Goal: Task Accomplishment & Management: Complete application form

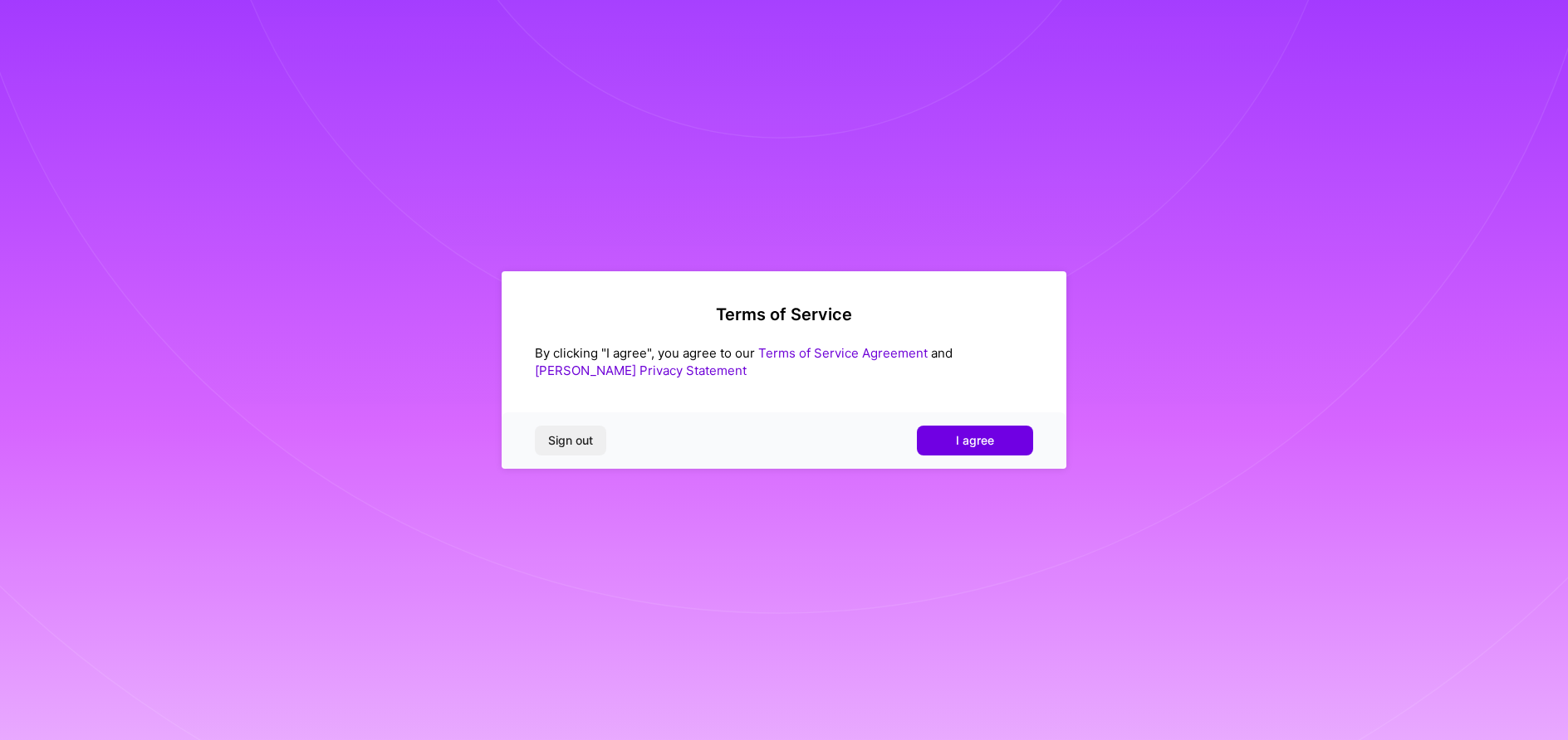
click at [861, 352] on link "Terms of Service Agreement" at bounding box center [843, 354] width 170 height 16
click at [949, 436] on button "I agree" at bounding box center [974, 441] width 116 height 30
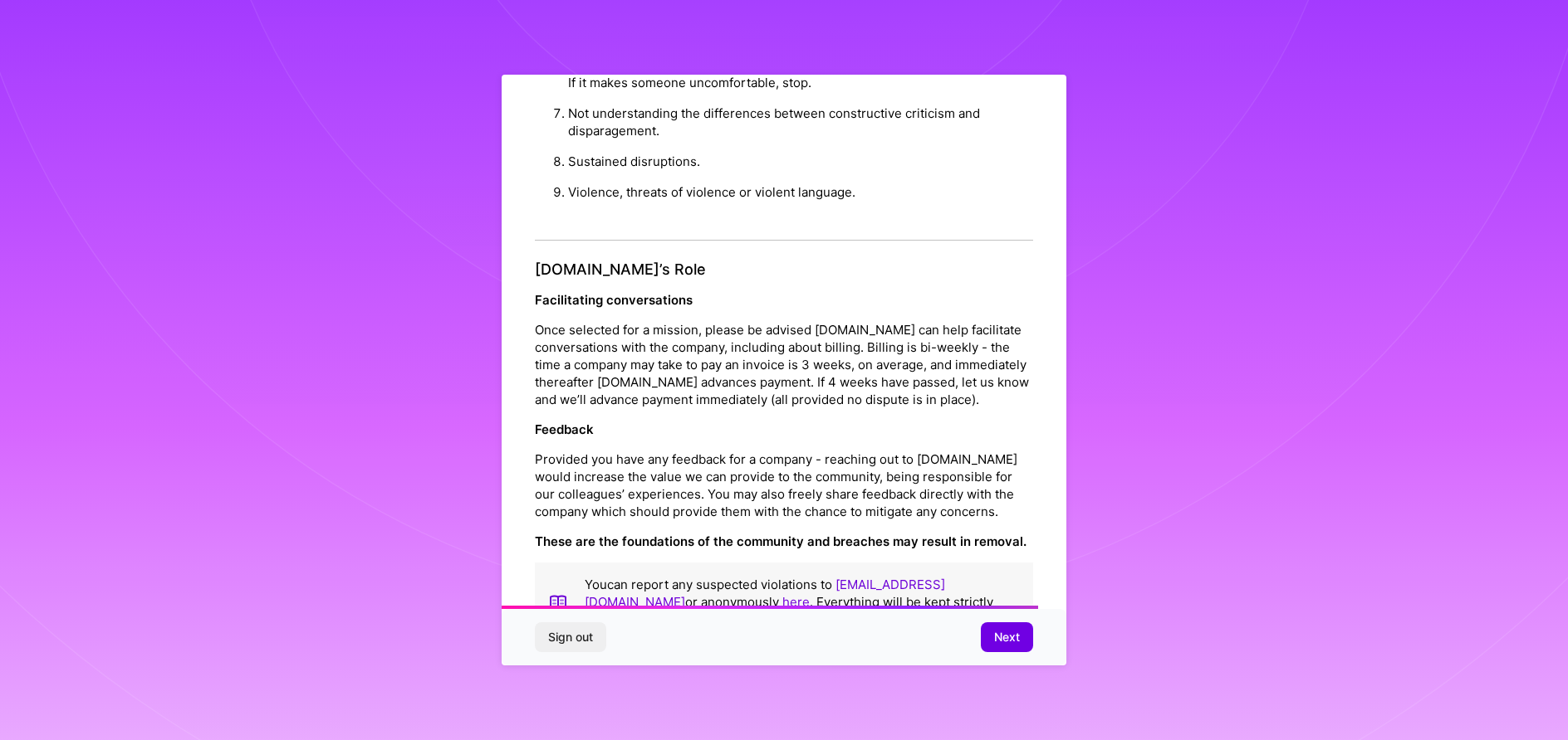
scroll to position [1692, 0]
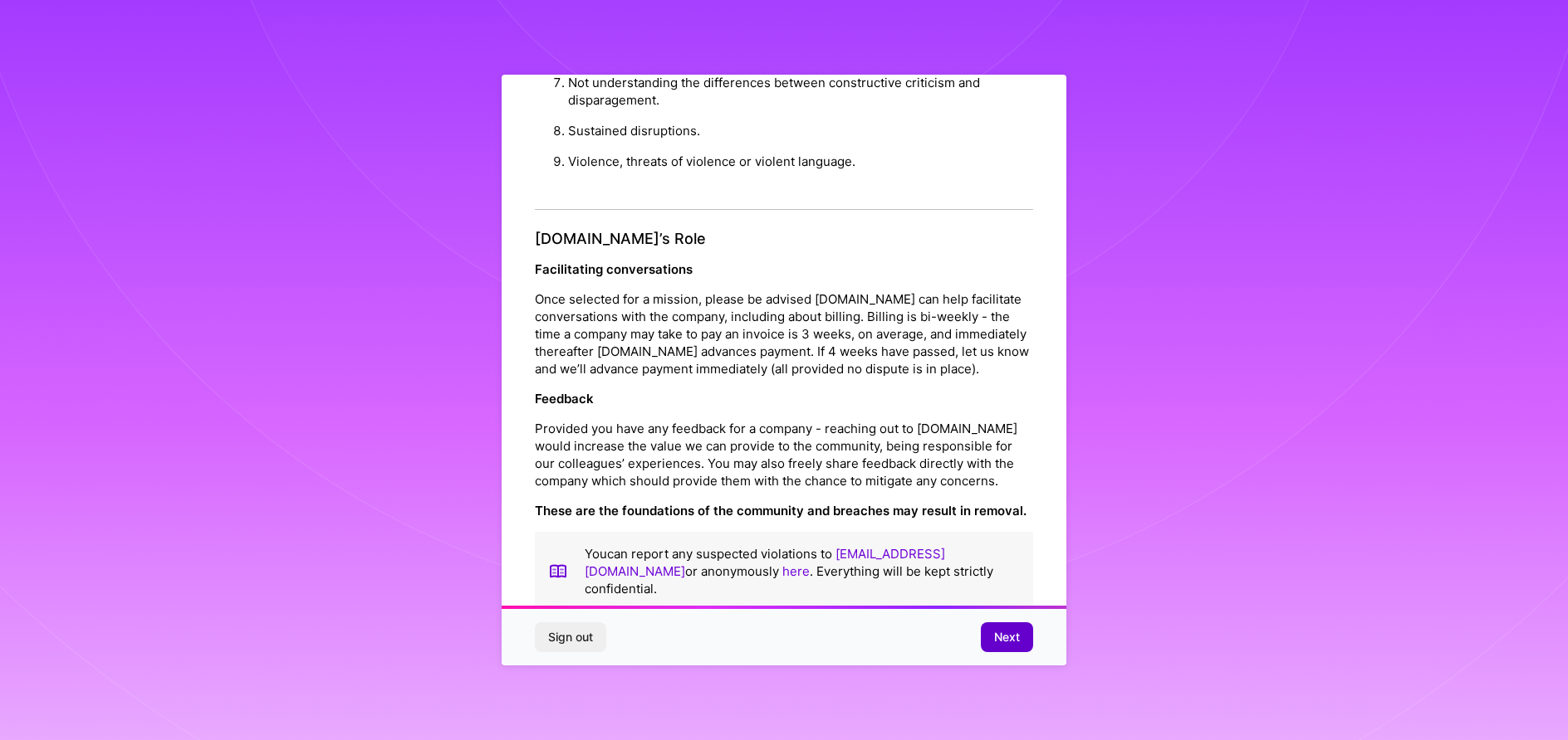
click at [997, 641] on span "Next" at bounding box center [1006, 637] width 26 height 17
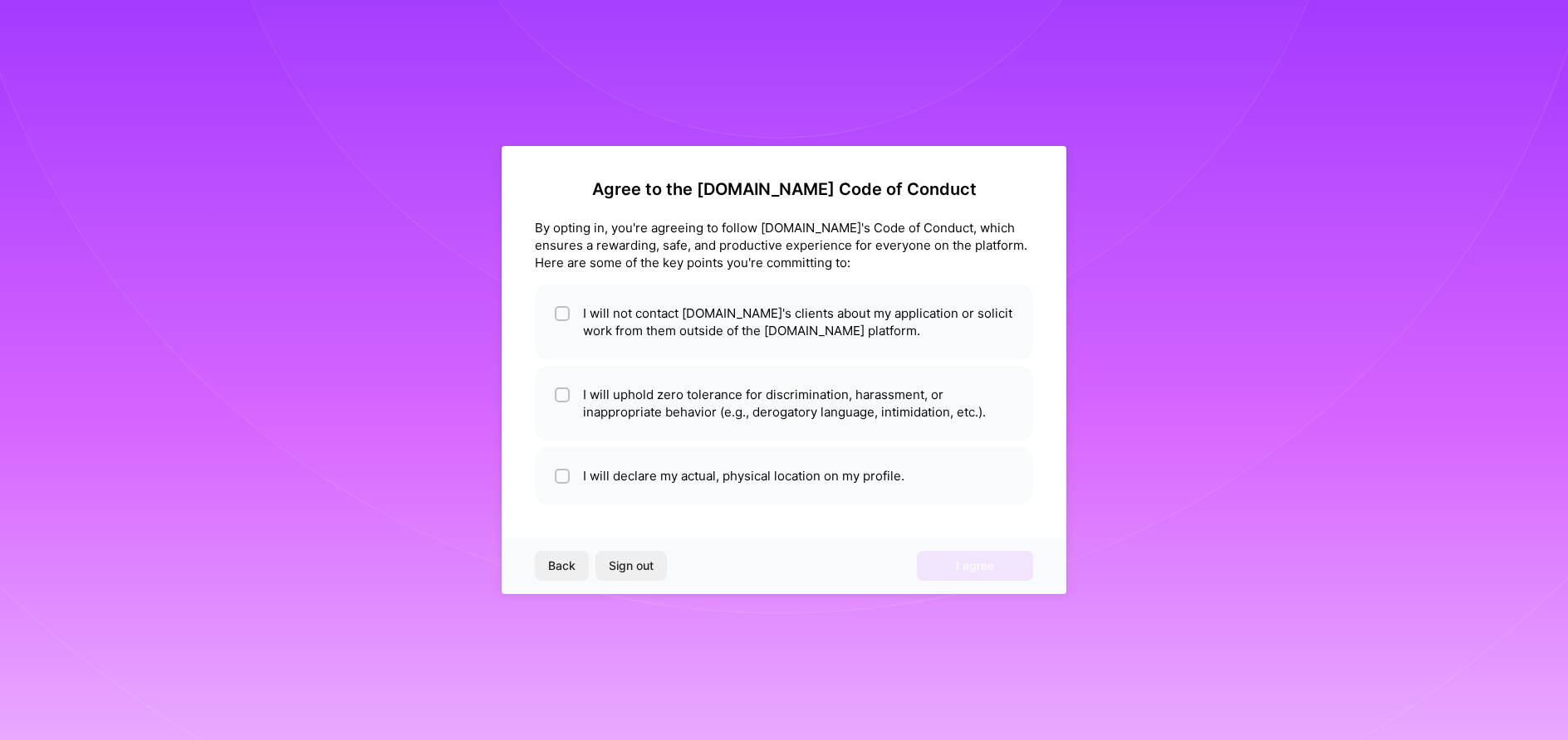
scroll to position [0, 0]
click at [562, 312] on input "checkbox" at bounding box center [564, 314] width 12 height 12
checkbox input "true"
click at [564, 397] on input "checkbox" at bounding box center [564, 395] width 12 height 12
checkbox input "true"
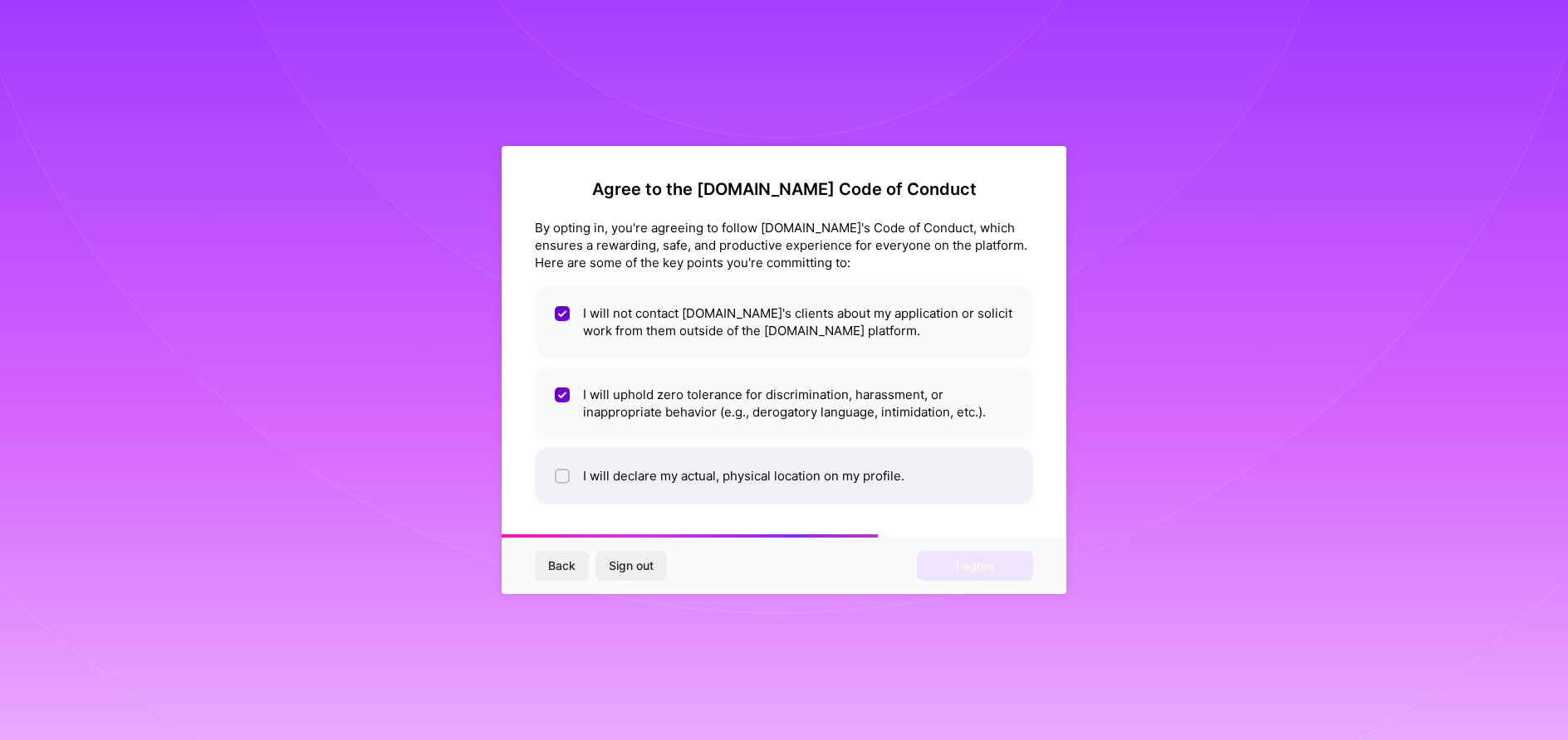
click at [561, 475] on input "checkbox" at bounding box center [564, 477] width 12 height 12
checkbox input "true"
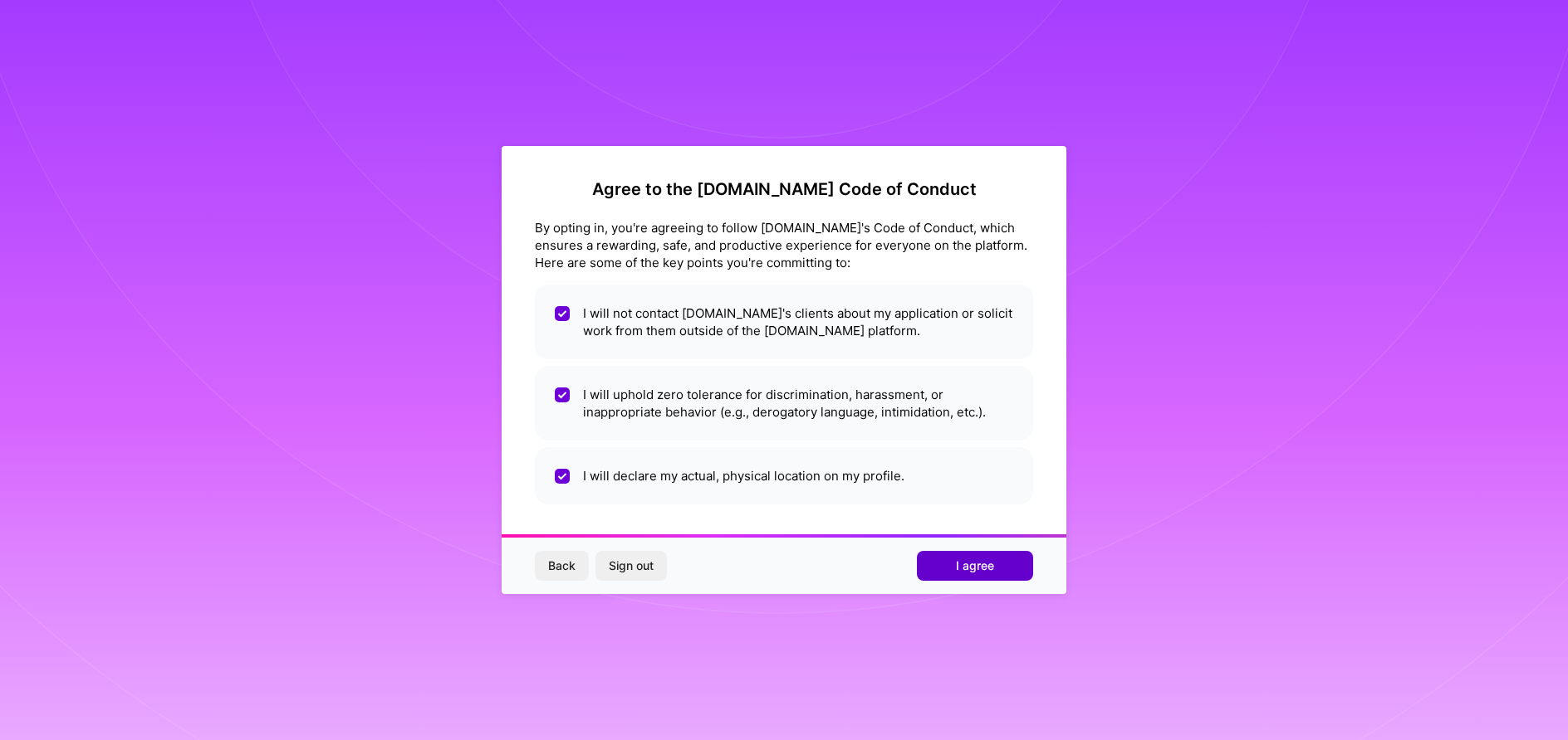
click at [959, 571] on span "I agree" at bounding box center [974, 566] width 38 height 17
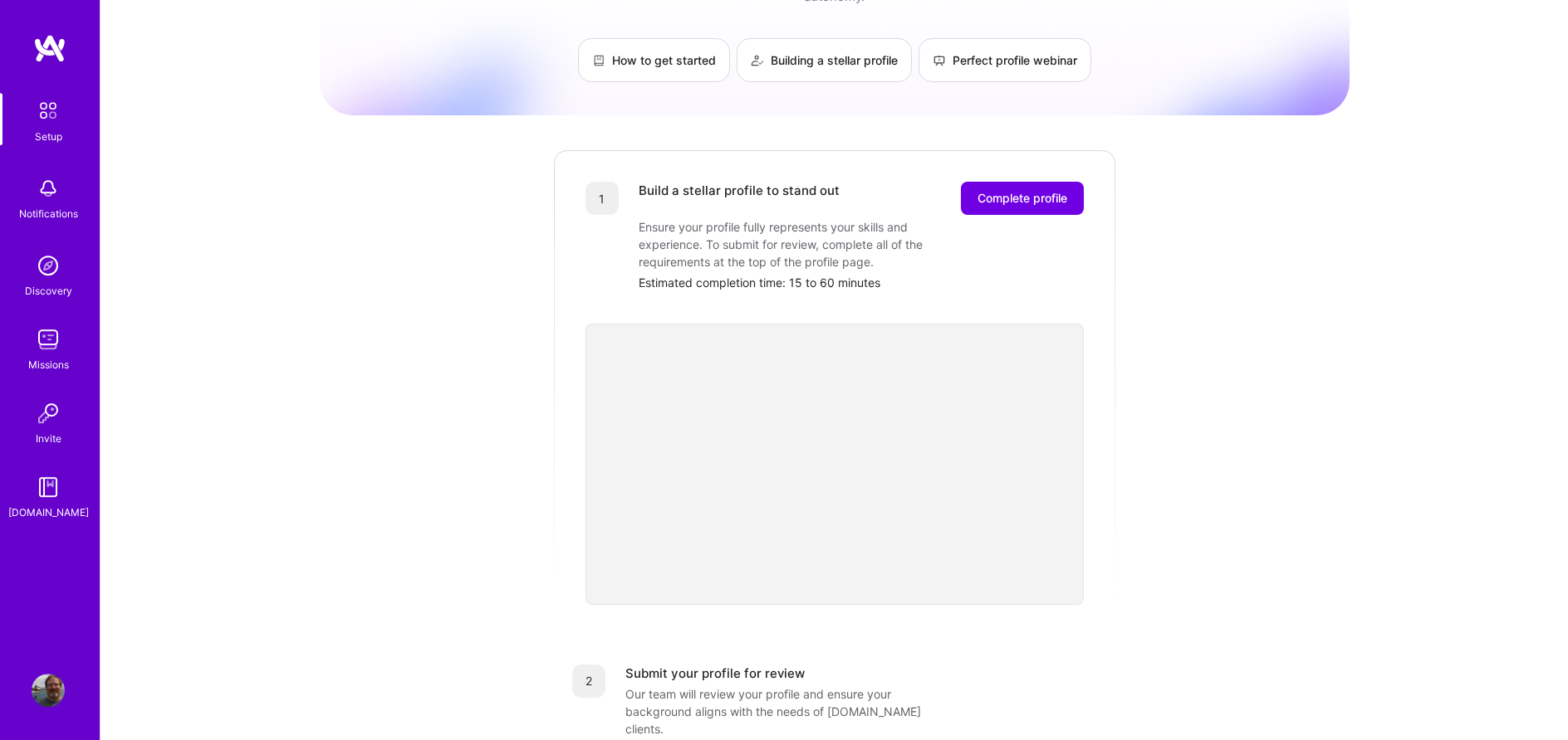
scroll to position [84, 0]
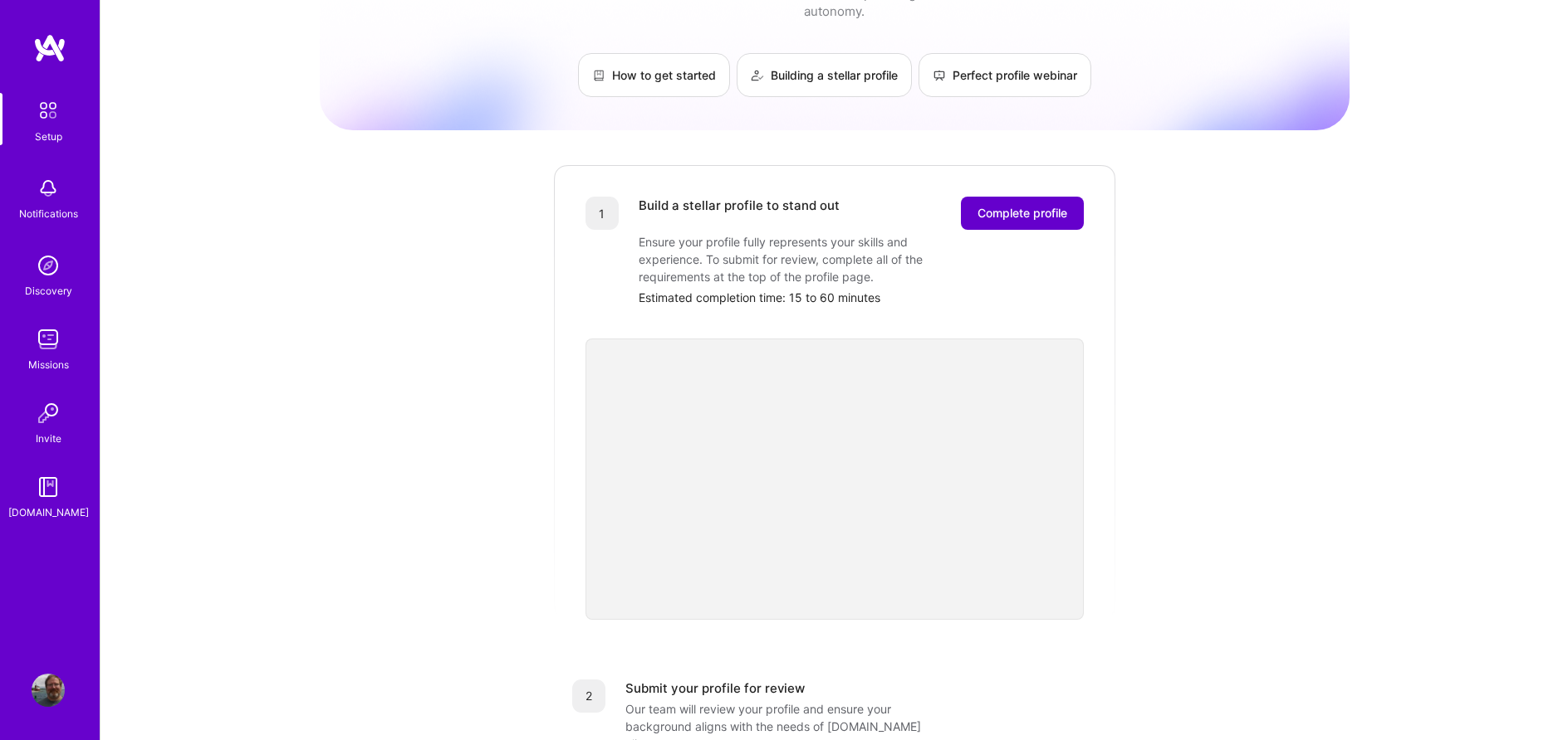
click at [1016, 205] on span "Complete profile" at bounding box center [1021, 213] width 90 height 17
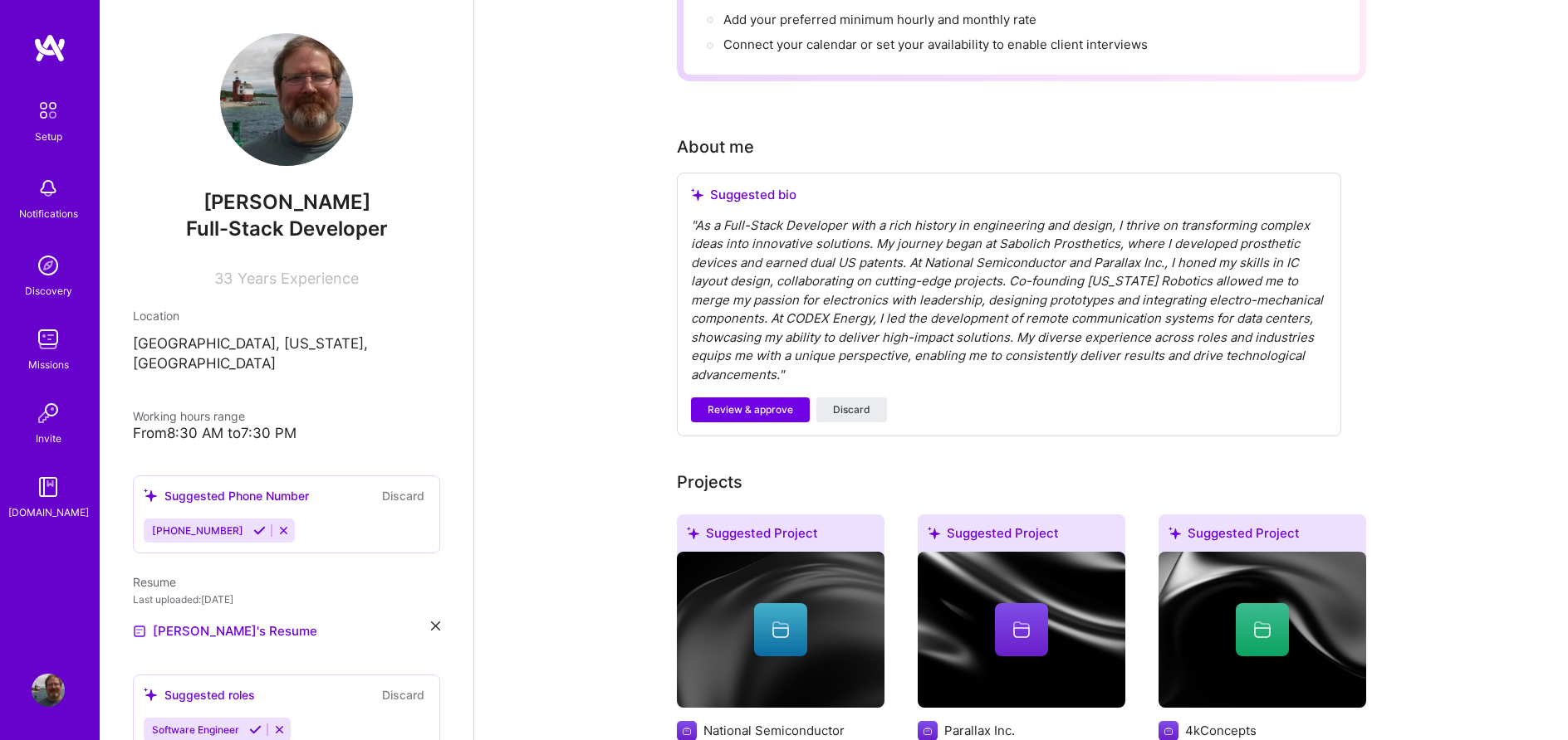
scroll to position [338, 0]
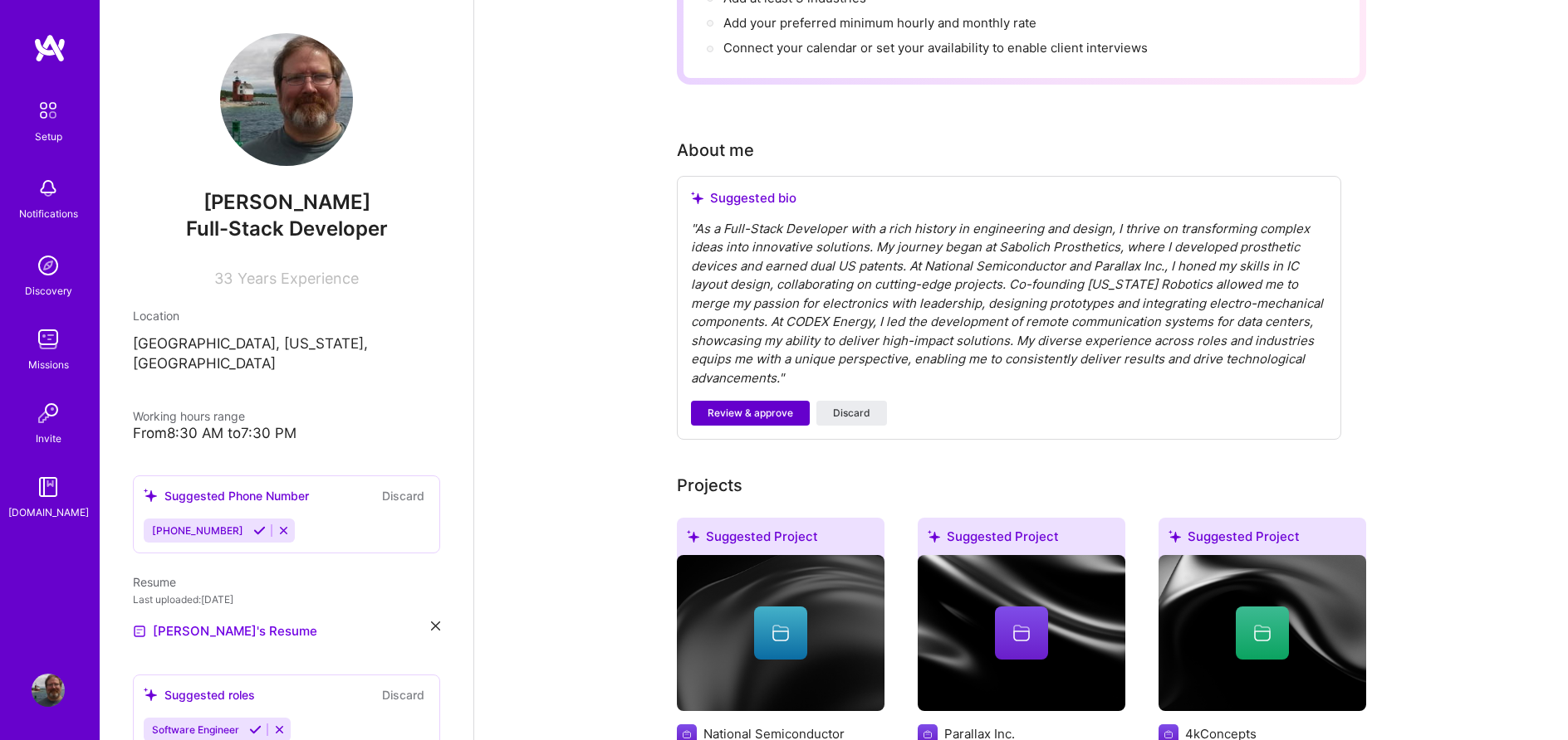
click at [763, 406] on span "Review & approve" at bounding box center [750, 413] width 85 height 15
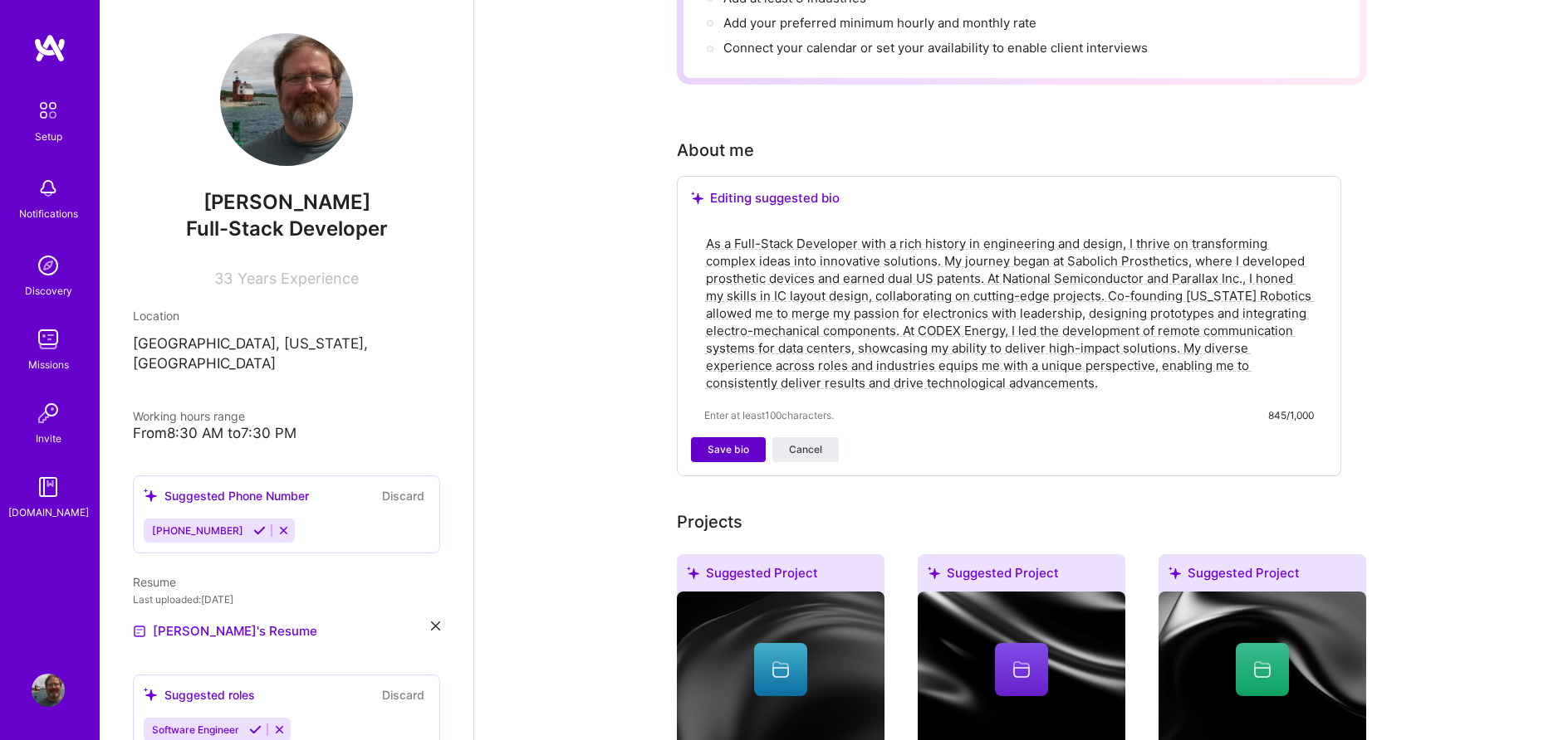
click at [737, 442] on span "Save bio" at bounding box center [728, 450] width 42 height 15
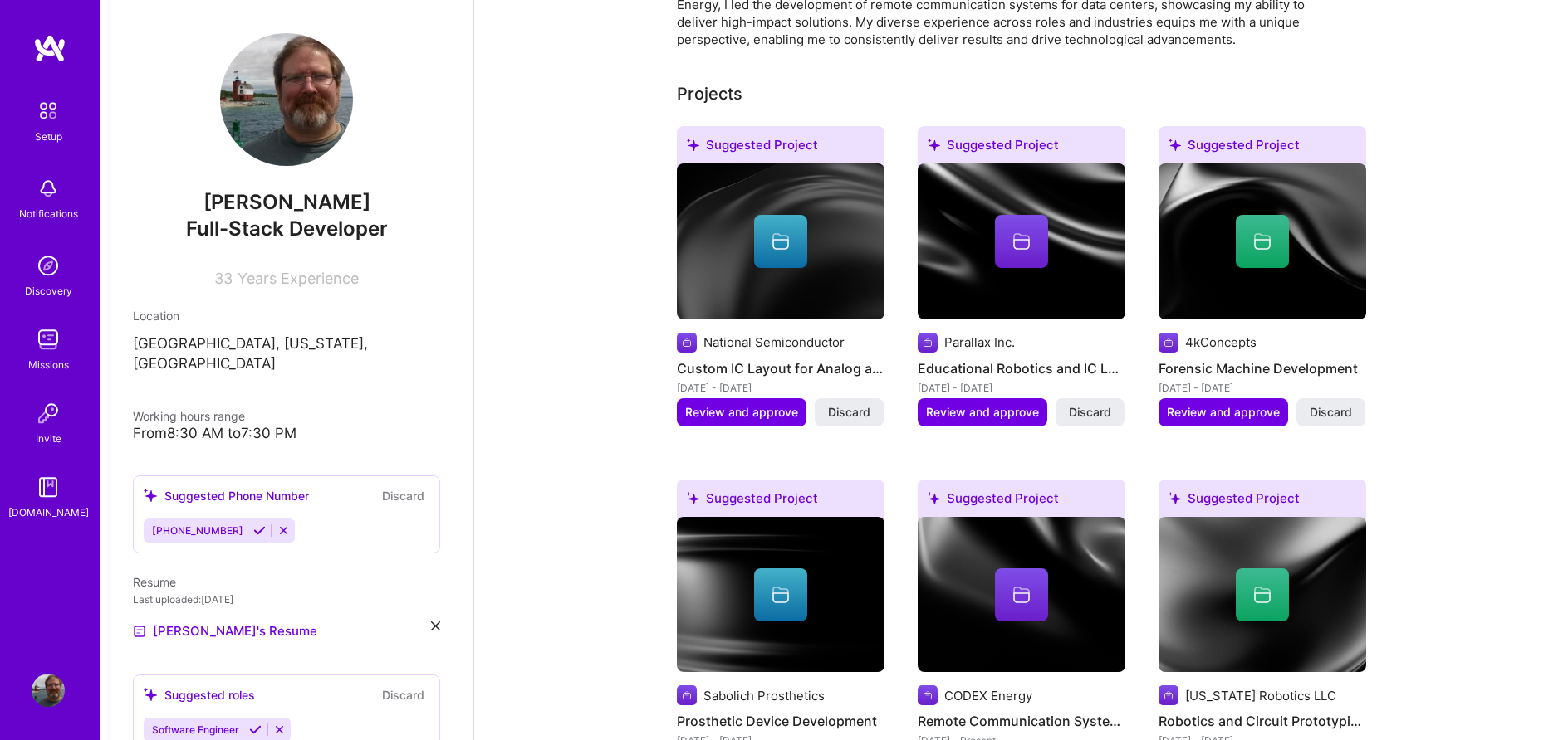
scroll to position [593, 0]
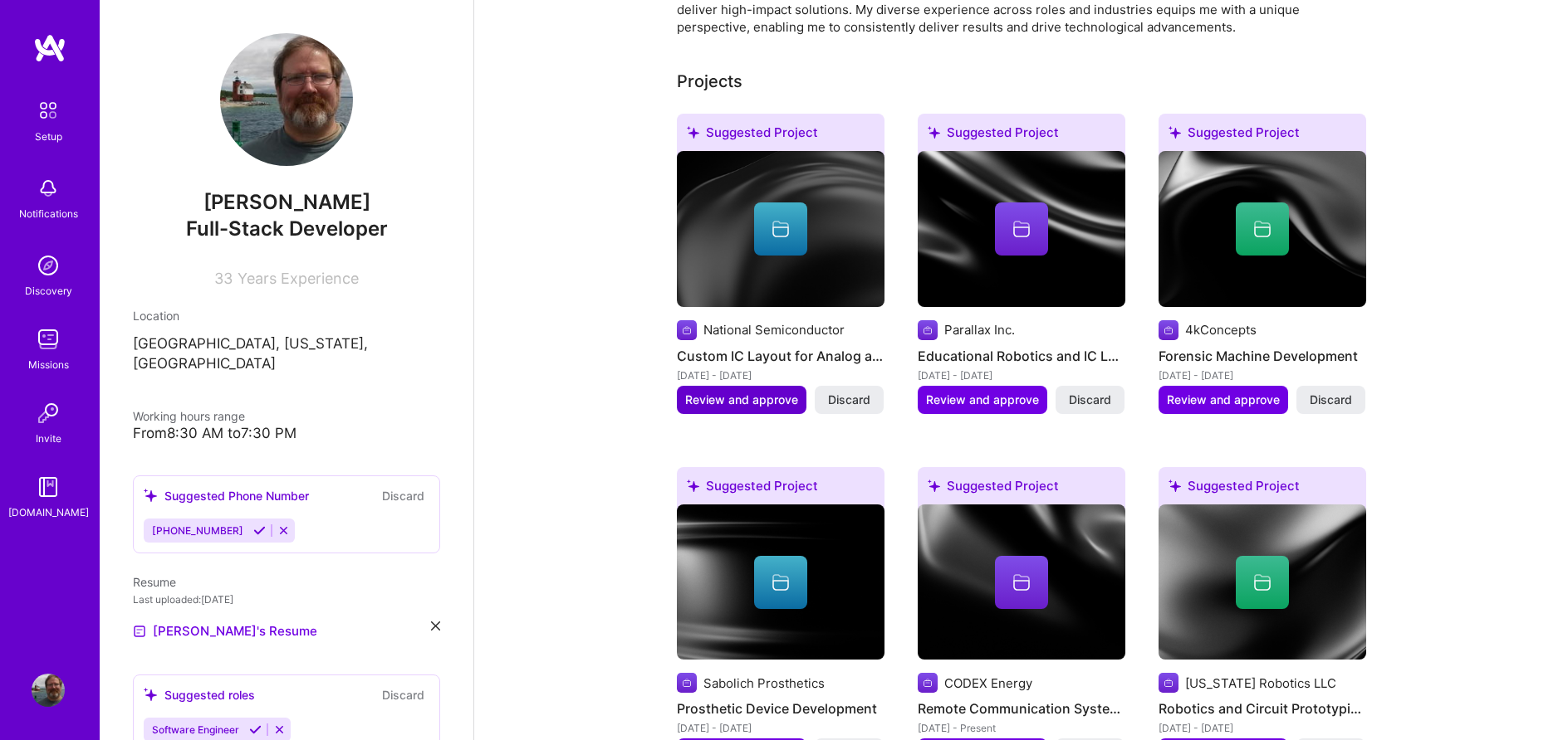
click at [751, 392] on span "Review and approve" at bounding box center [741, 400] width 113 height 17
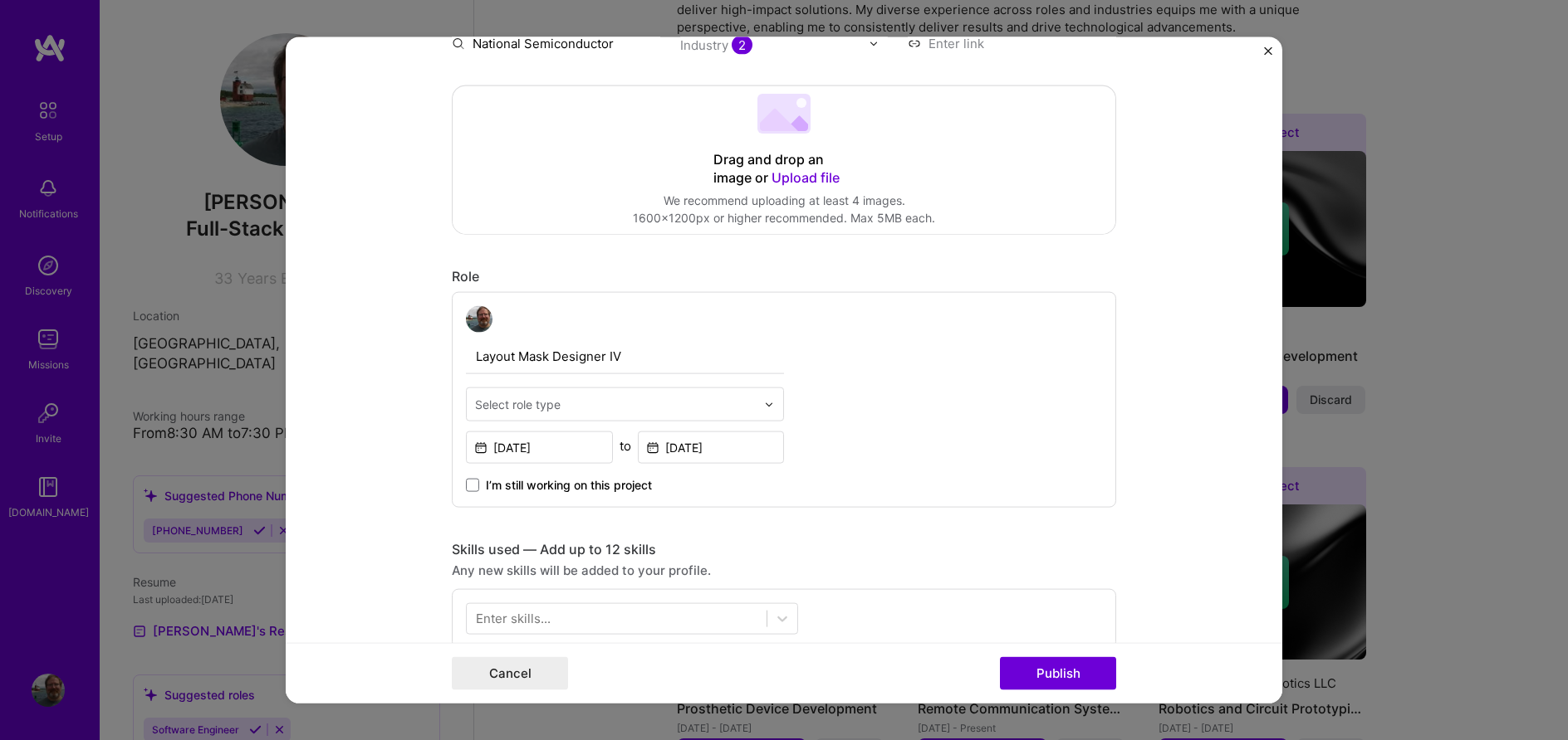
scroll to position [0, 0]
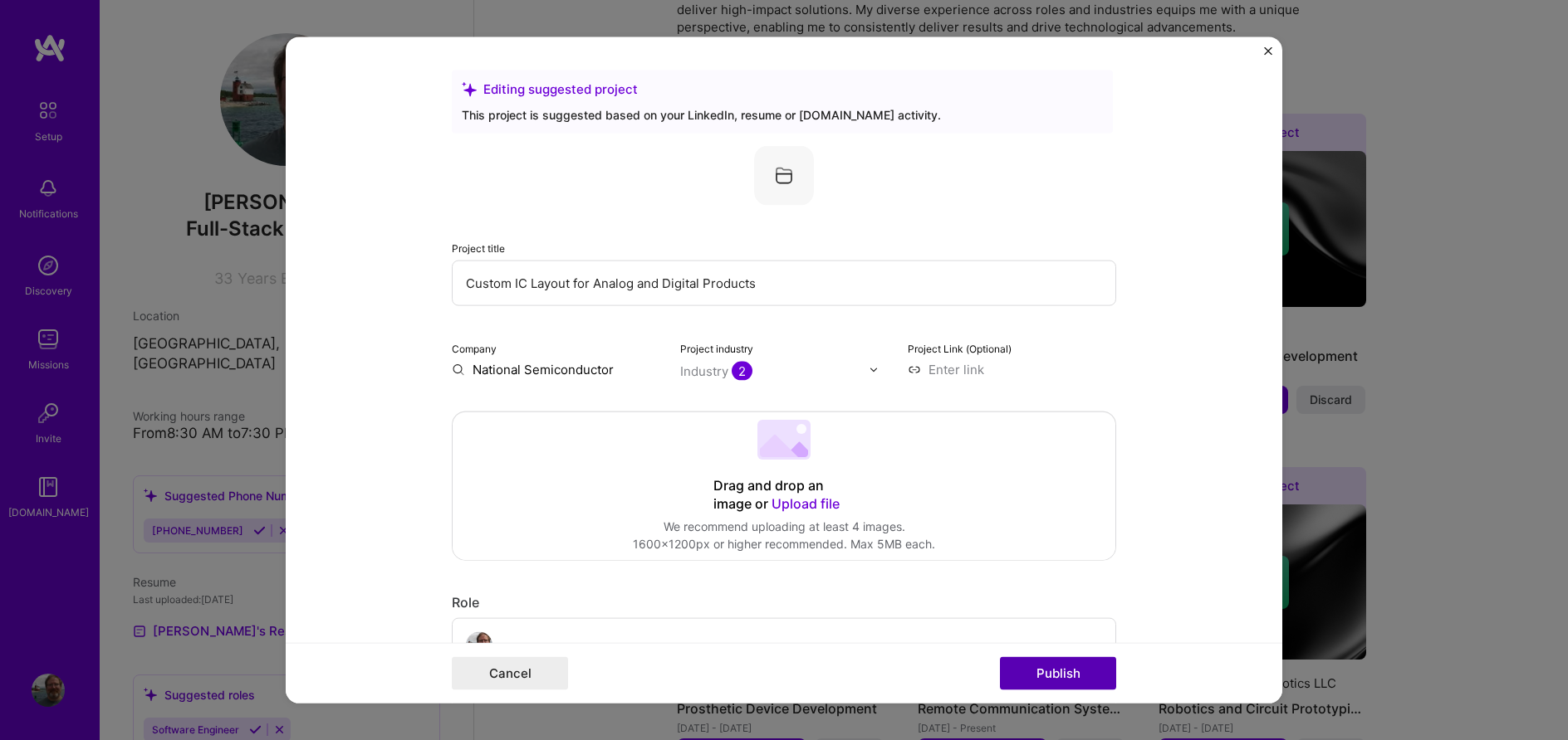
click at [1029, 685] on button "Publish" at bounding box center [1058, 672] width 116 height 33
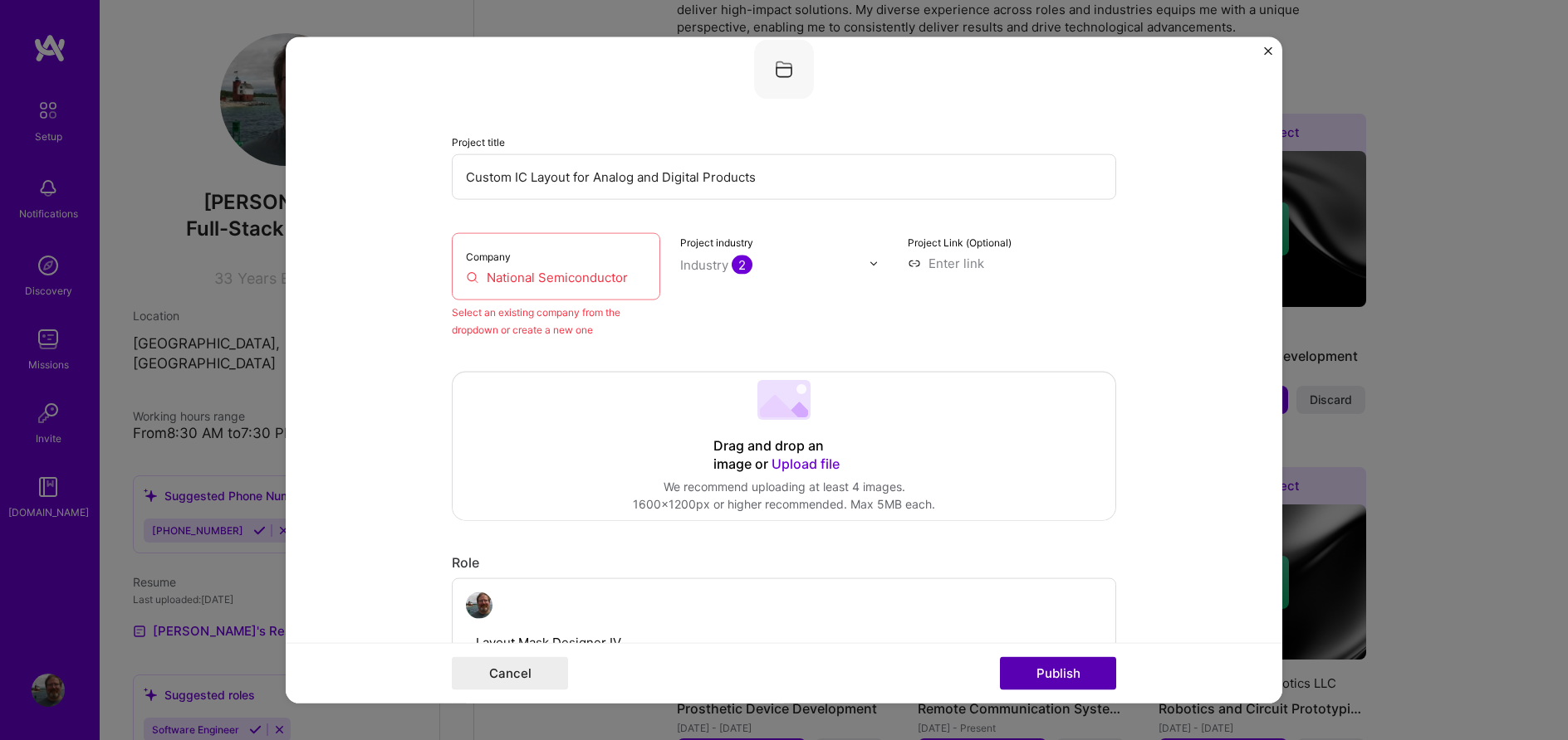
scroll to position [108, 0]
click at [588, 282] on input "National Semiconductor" at bounding box center [556, 275] width 180 height 18
click at [516, 668] on button "Cancel" at bounding box center [509, 672] width 116 height 33
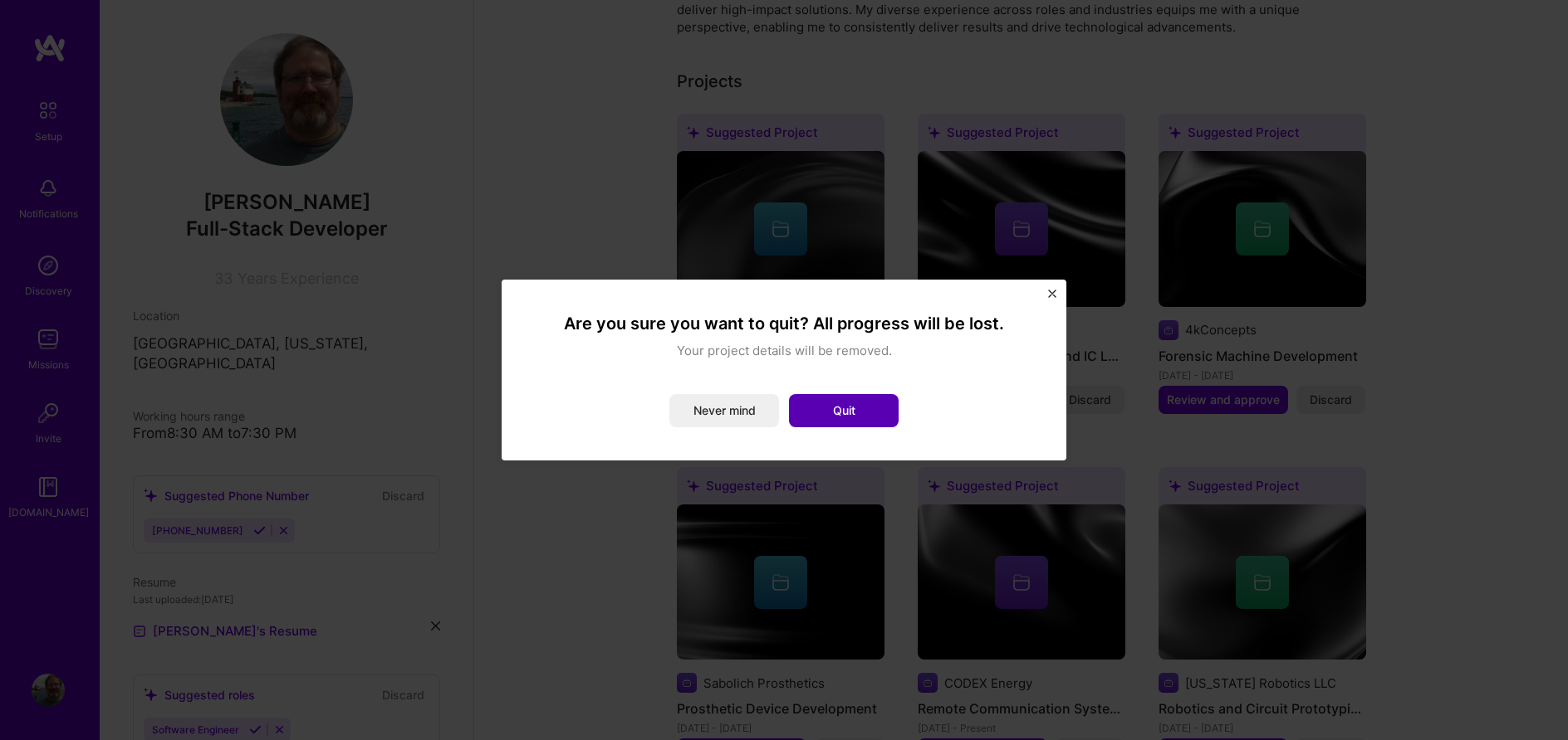
click at [834, 413] on button "Quit" at bounding box center [843, 410] width 109 height 33
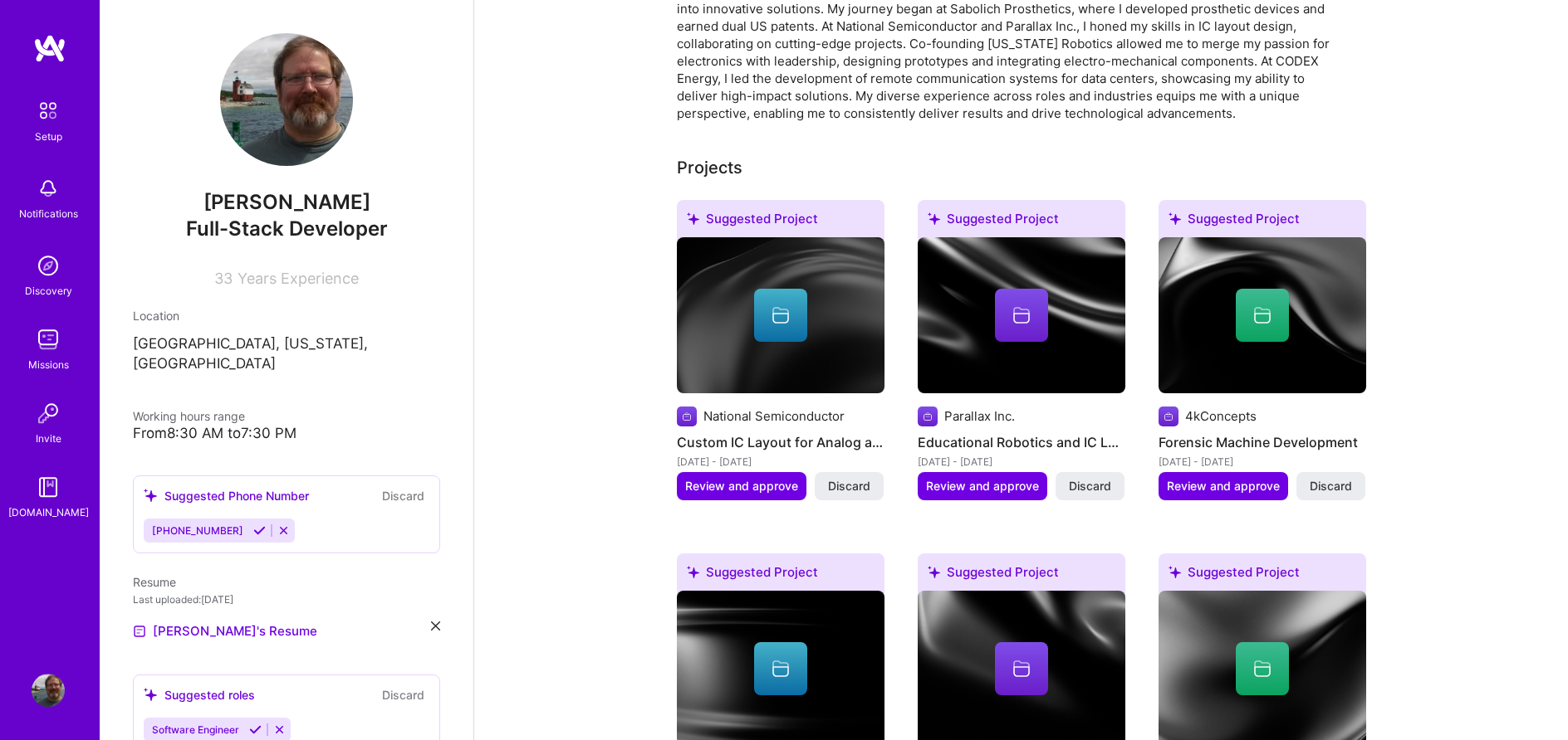
scroll to position [508, 0]
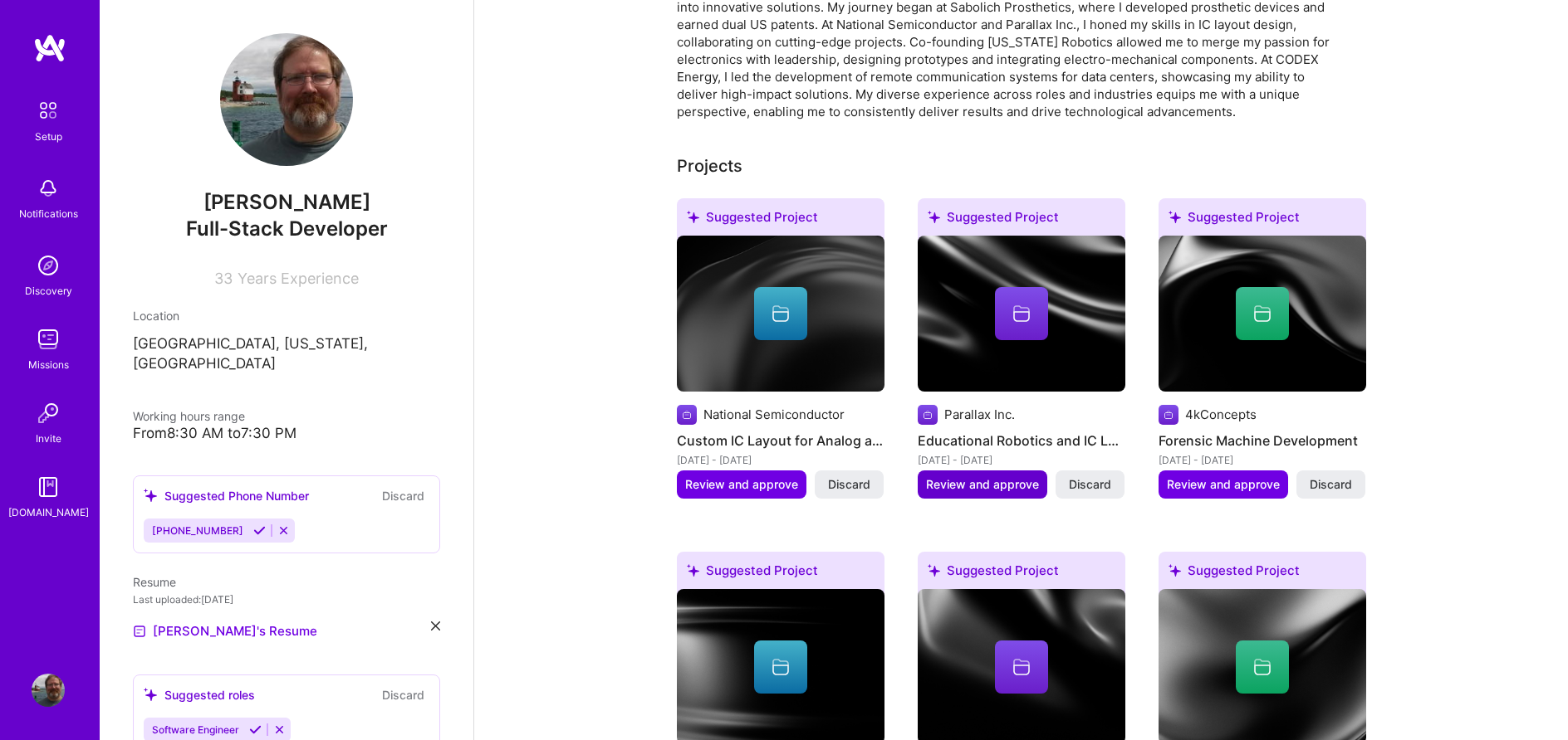
click at [971, 476] on span "Review and approve" at bounding box center [982, 484] width 113 height 17
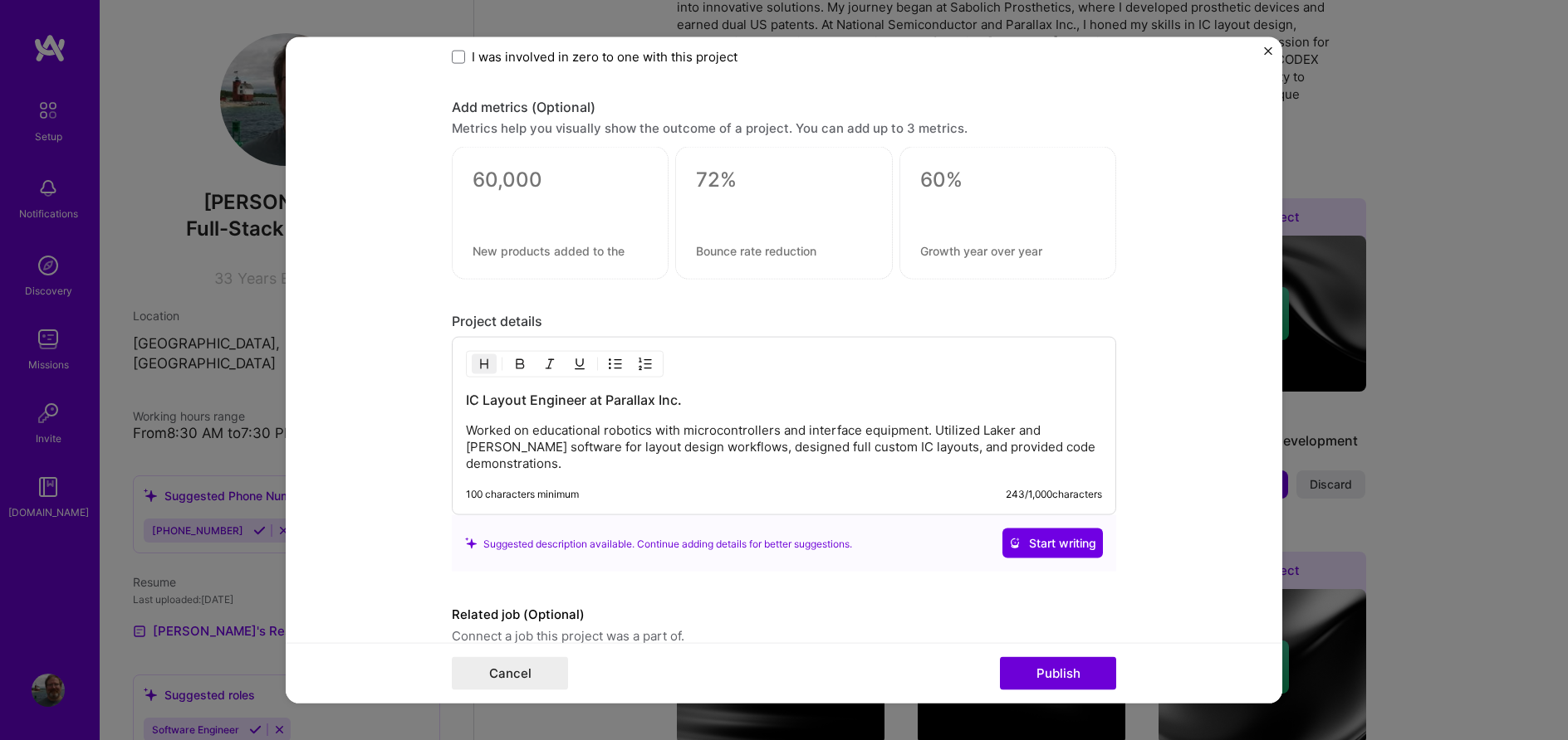
scroll to position [1178, 0]
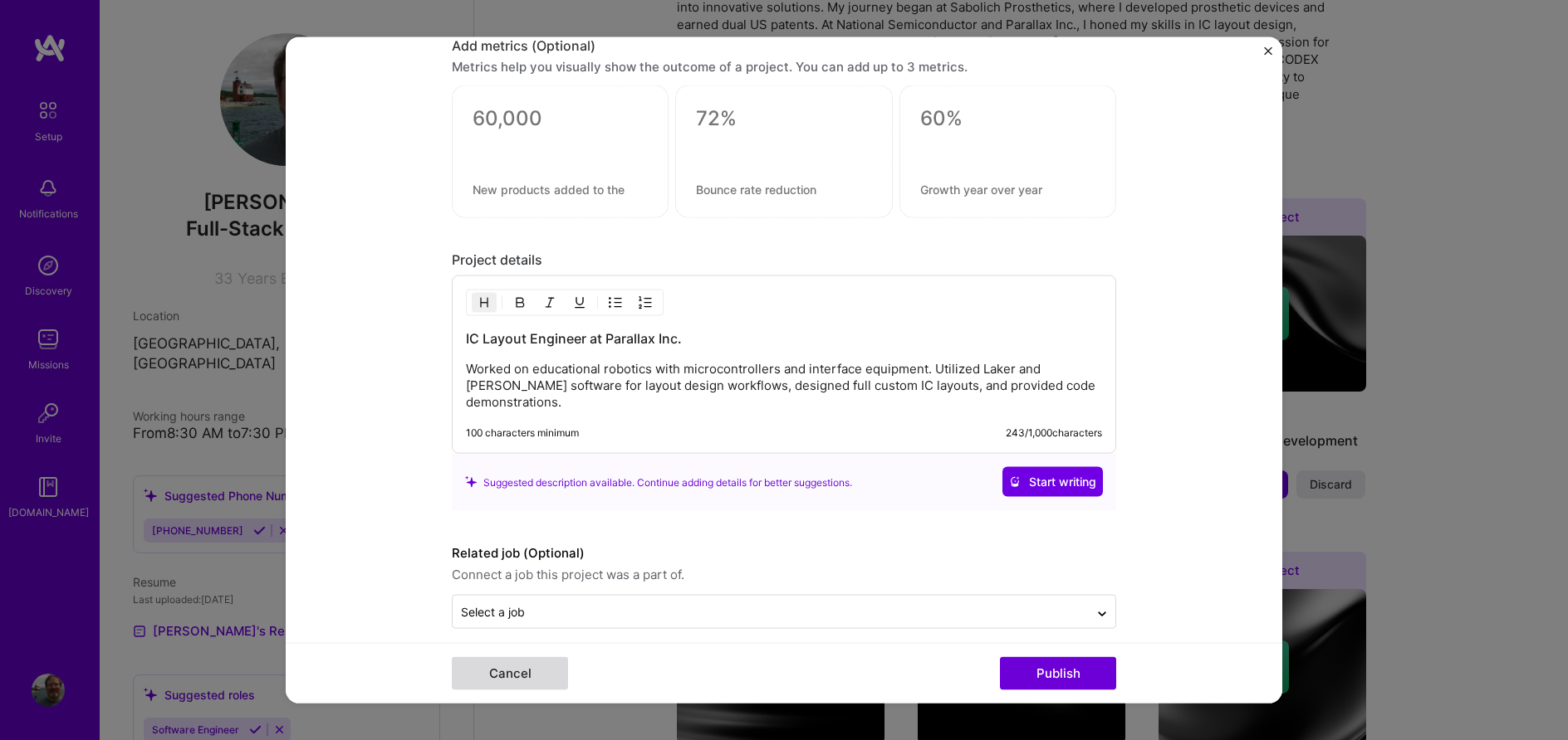
click at [525, 674] on button "Cancel" at bounding box center [509, 672] width 116 height 33
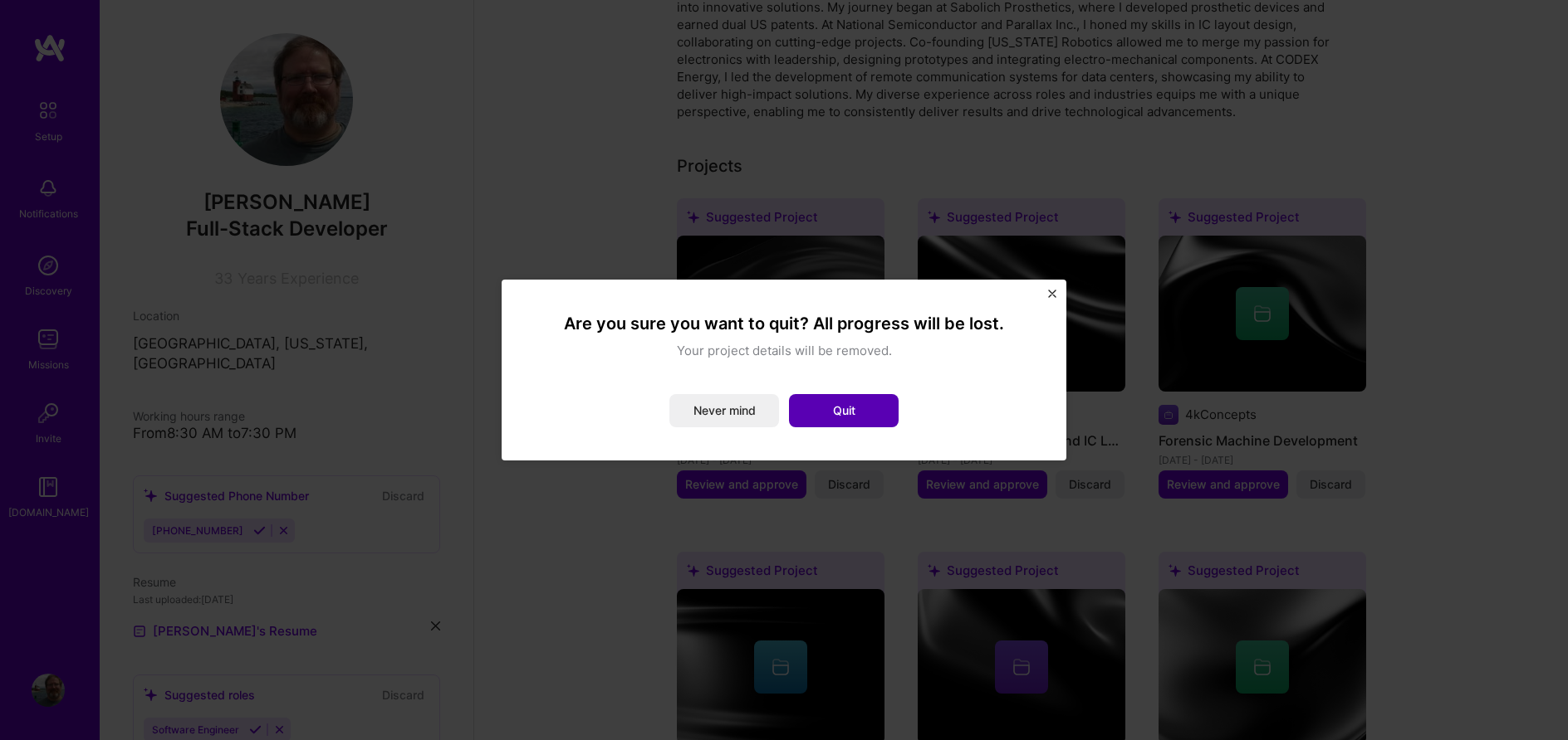
click at [869, 405] on button "Quit" at bounding box center [843, 410] width 109 height 33
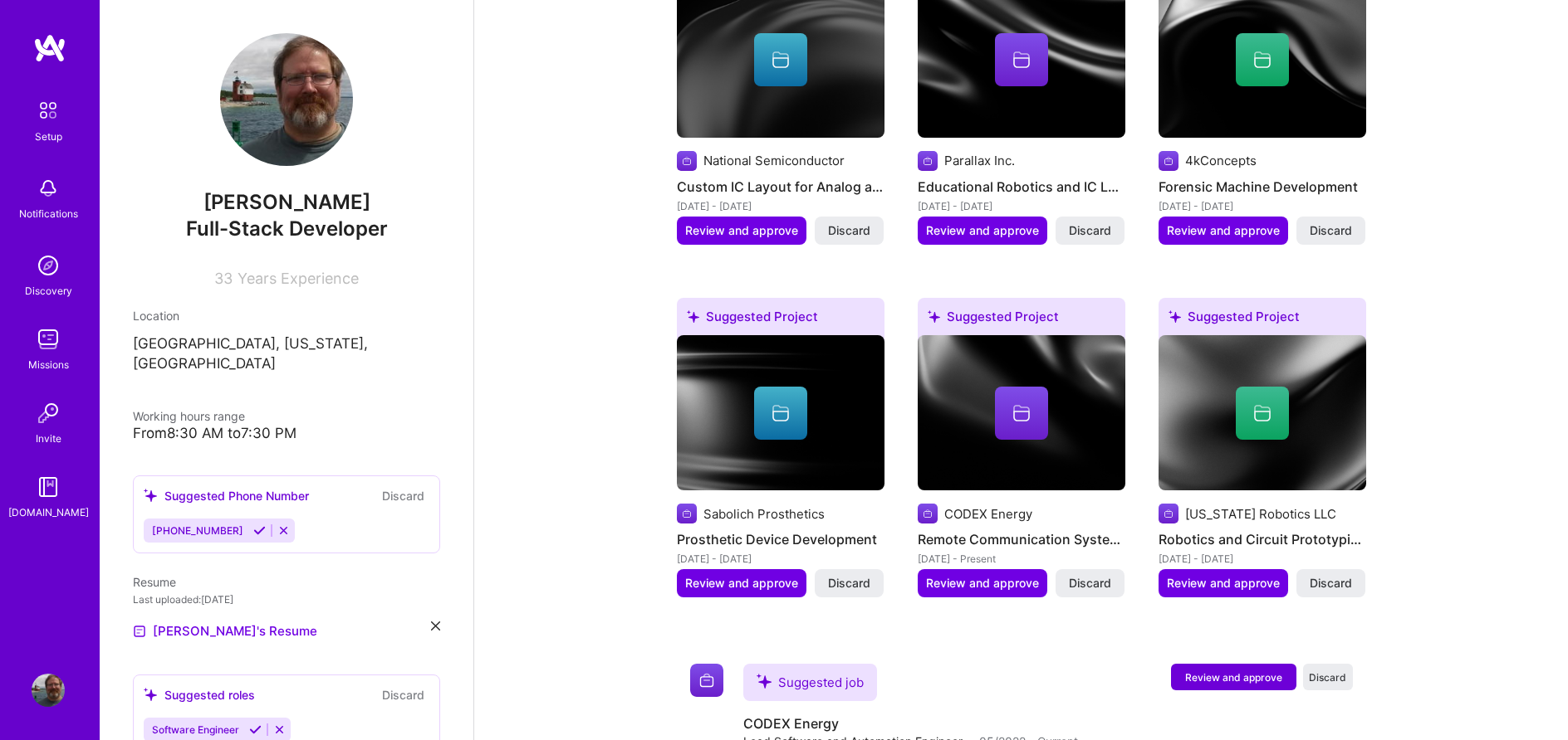
scroll to position [847, 0]
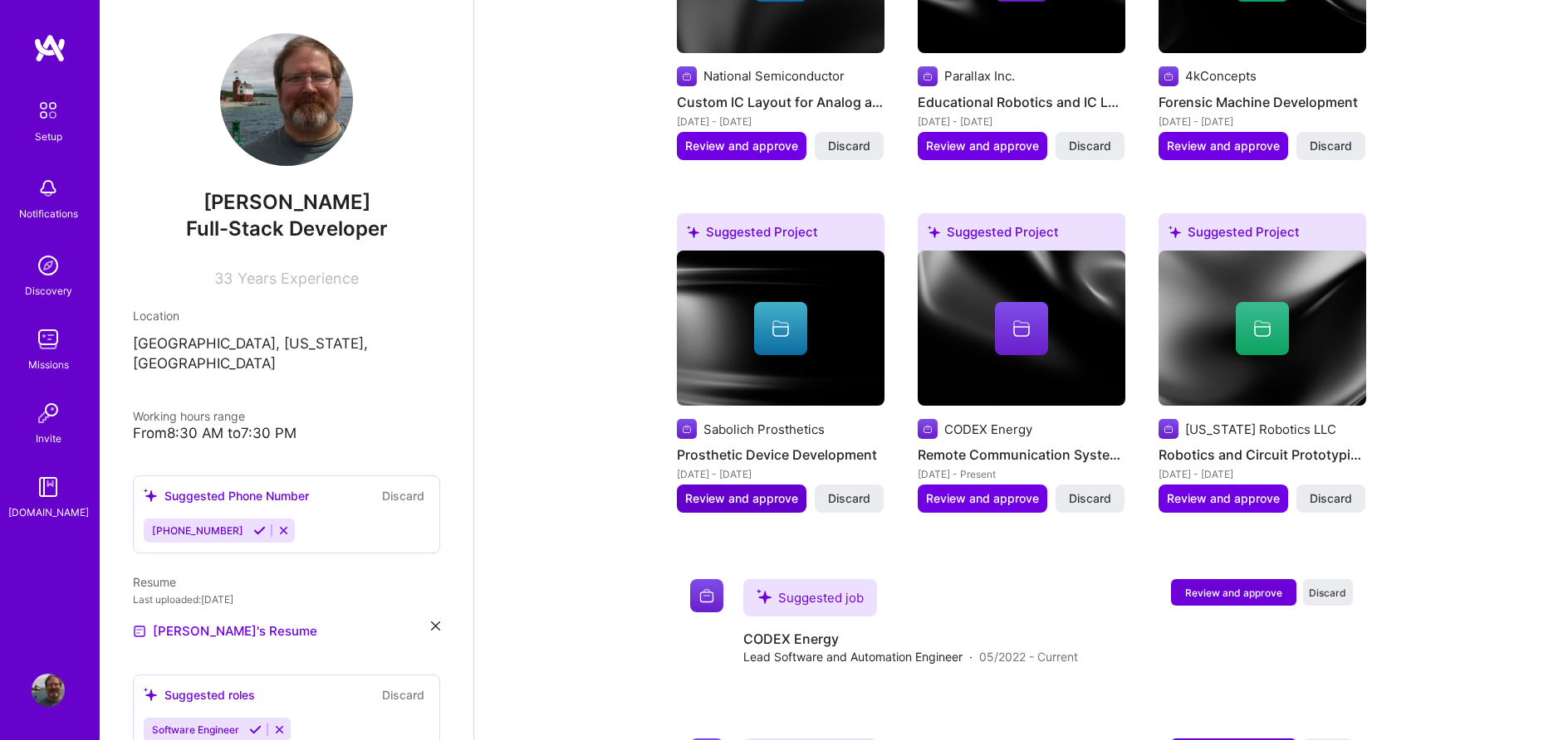
click at [753, 490] on span "Review and approve" at bounding box center [741, 498] width 113 height 17
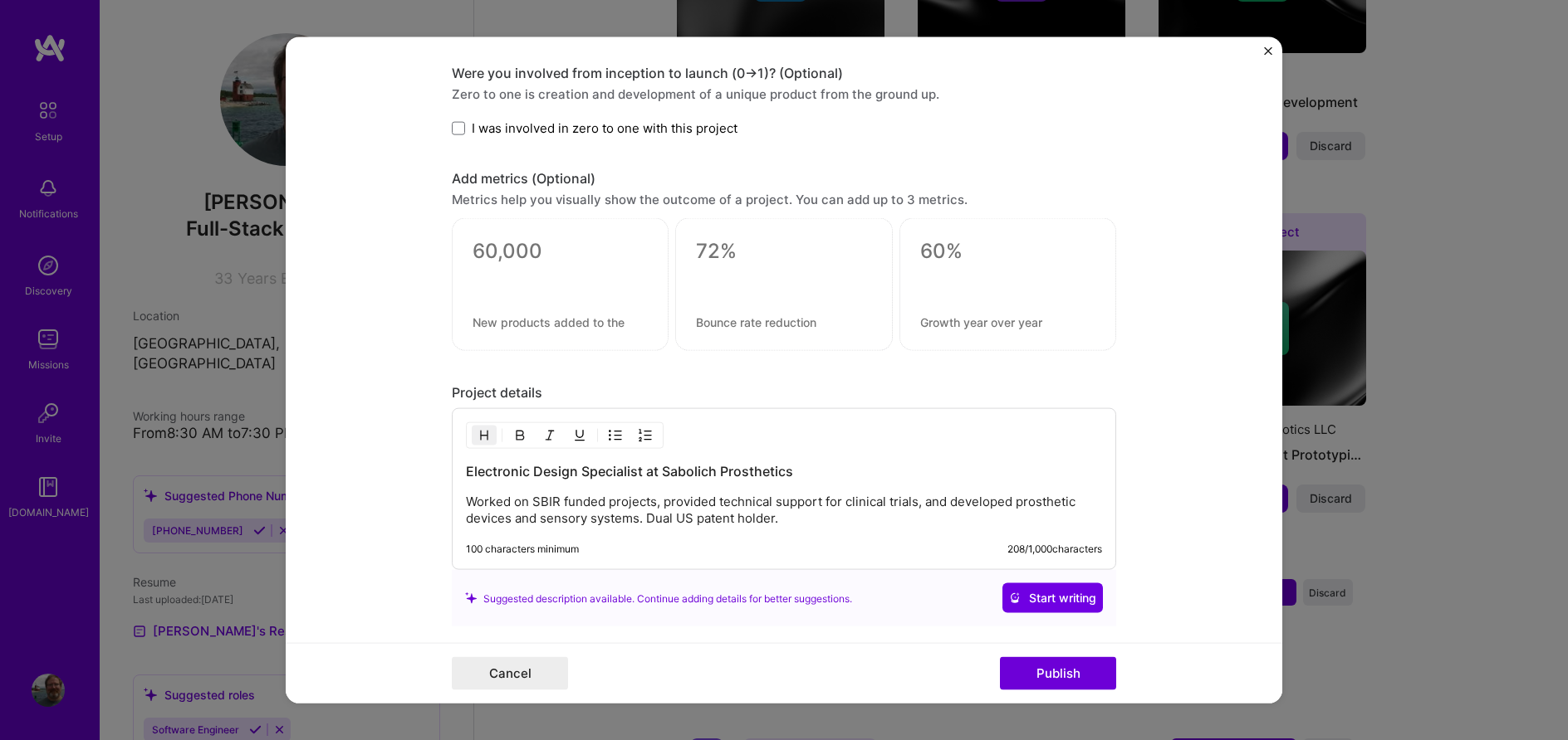
scroll to position [1178, 0]
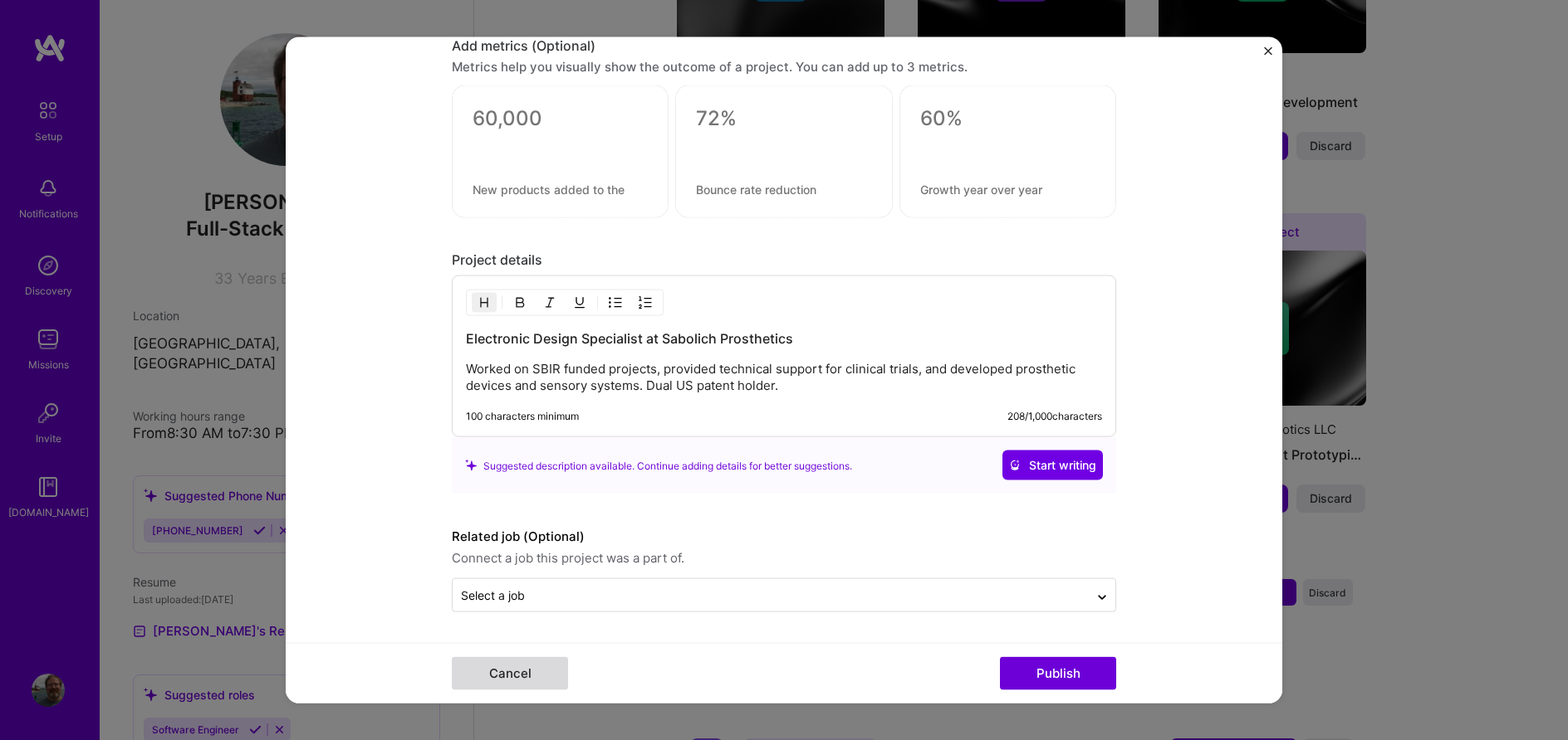
click at [514, 681] on button "Cancel" at bounding box center [509, 672] width 116 height 33
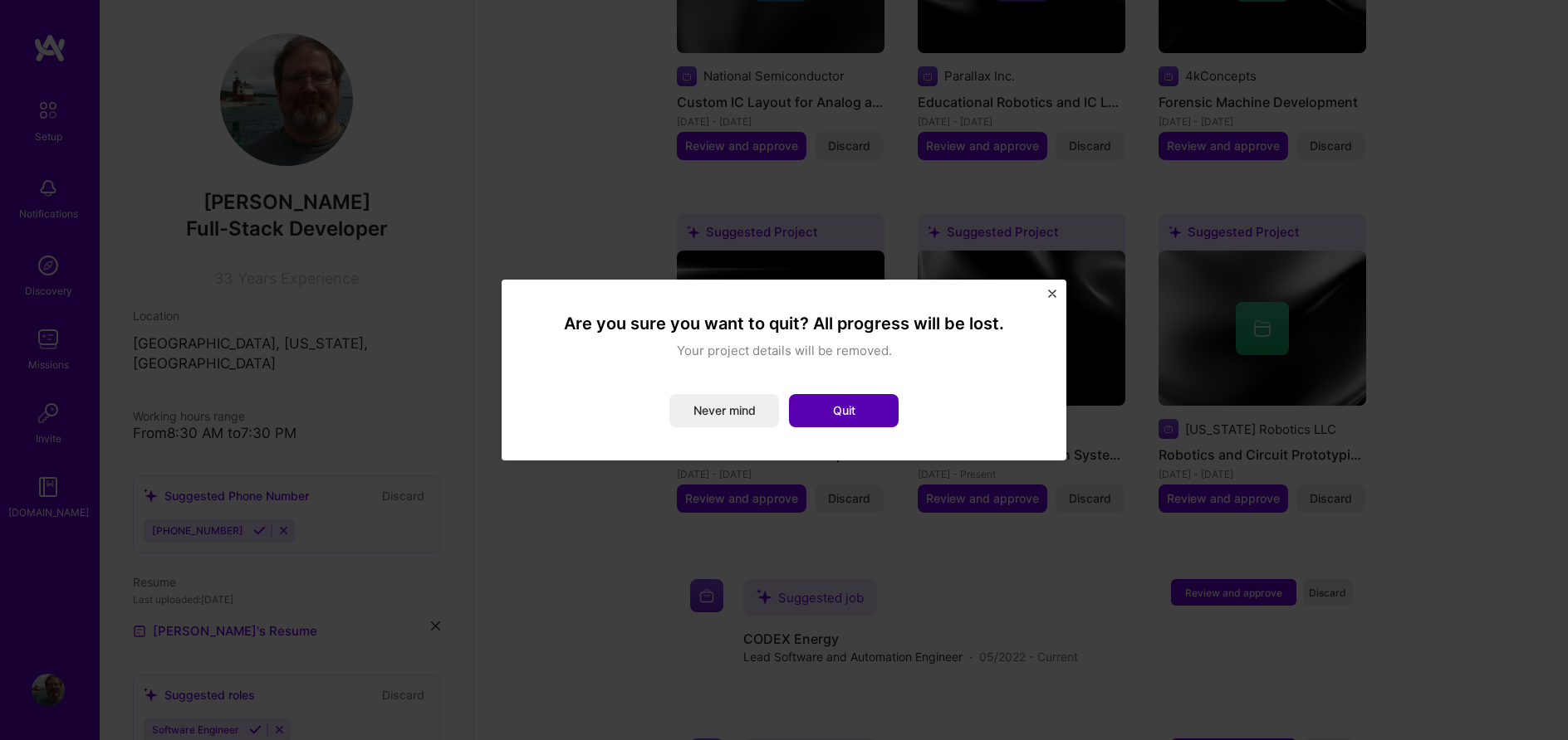
click at [827, 410] on button "Quit" at bounding box center [843, 410] width 109 height 33
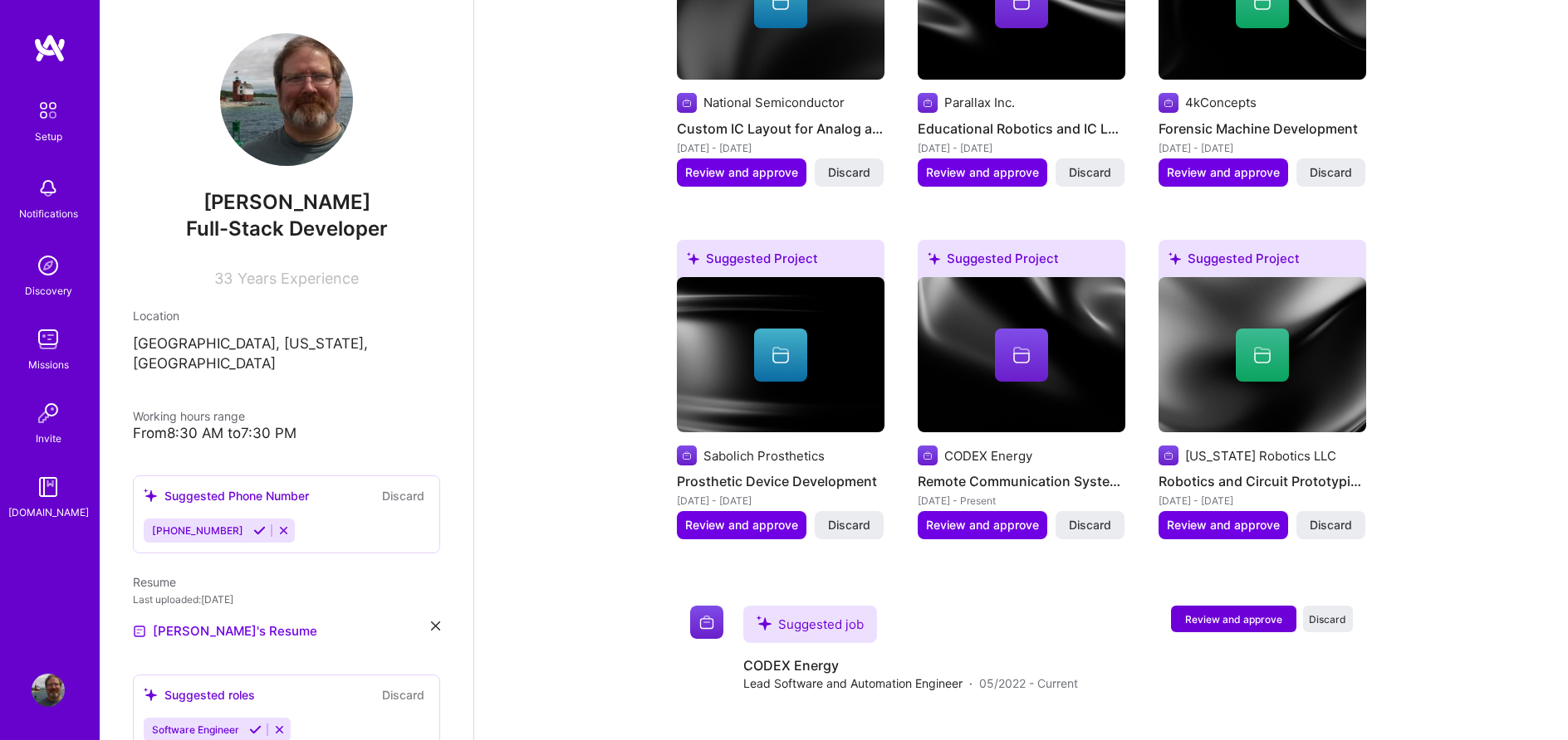
scroll to position [931, 0]
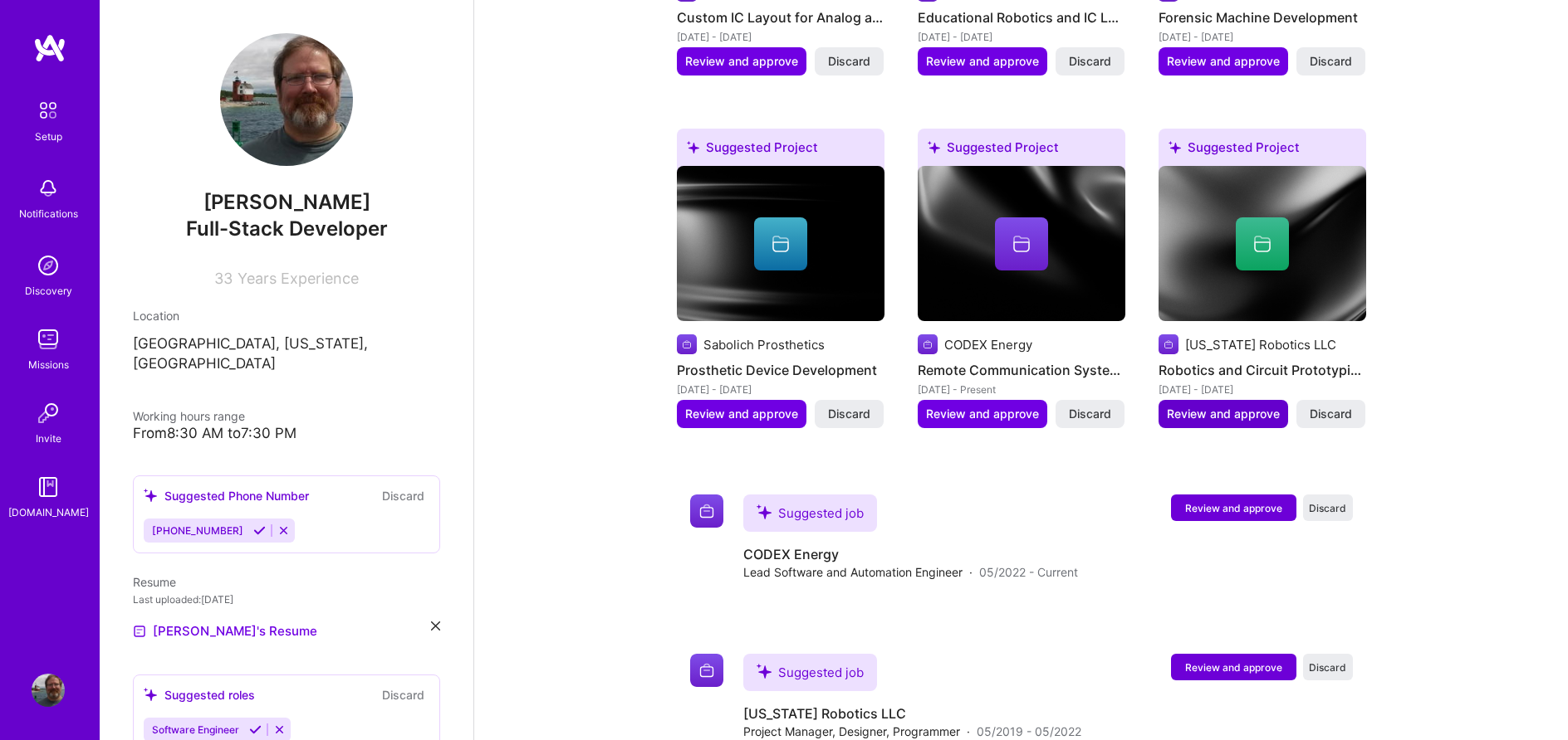
click at [1224, 406] on span "Review and approve" at bounding box center [1222, 414] width 113 height 17
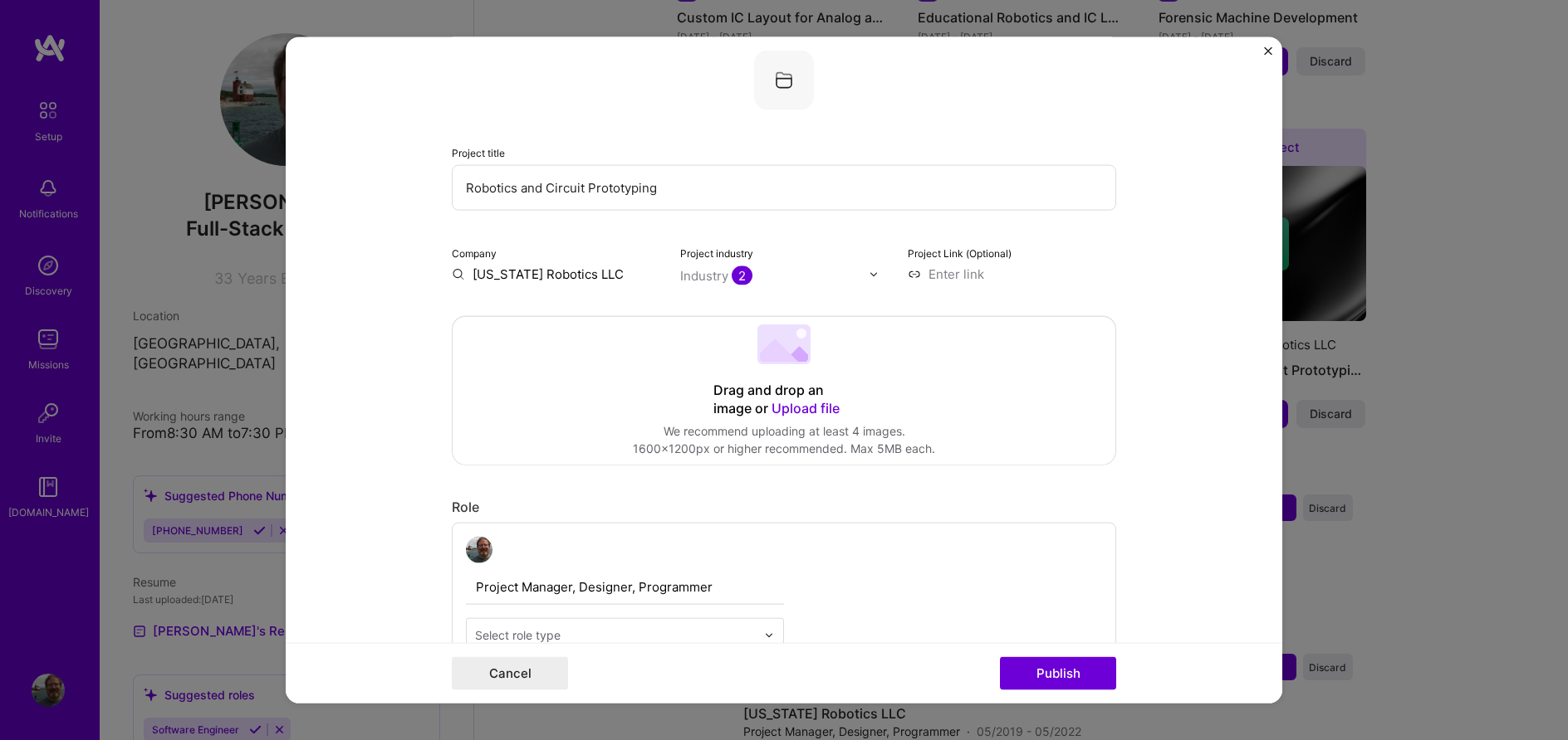
scroll to position [0, 0]
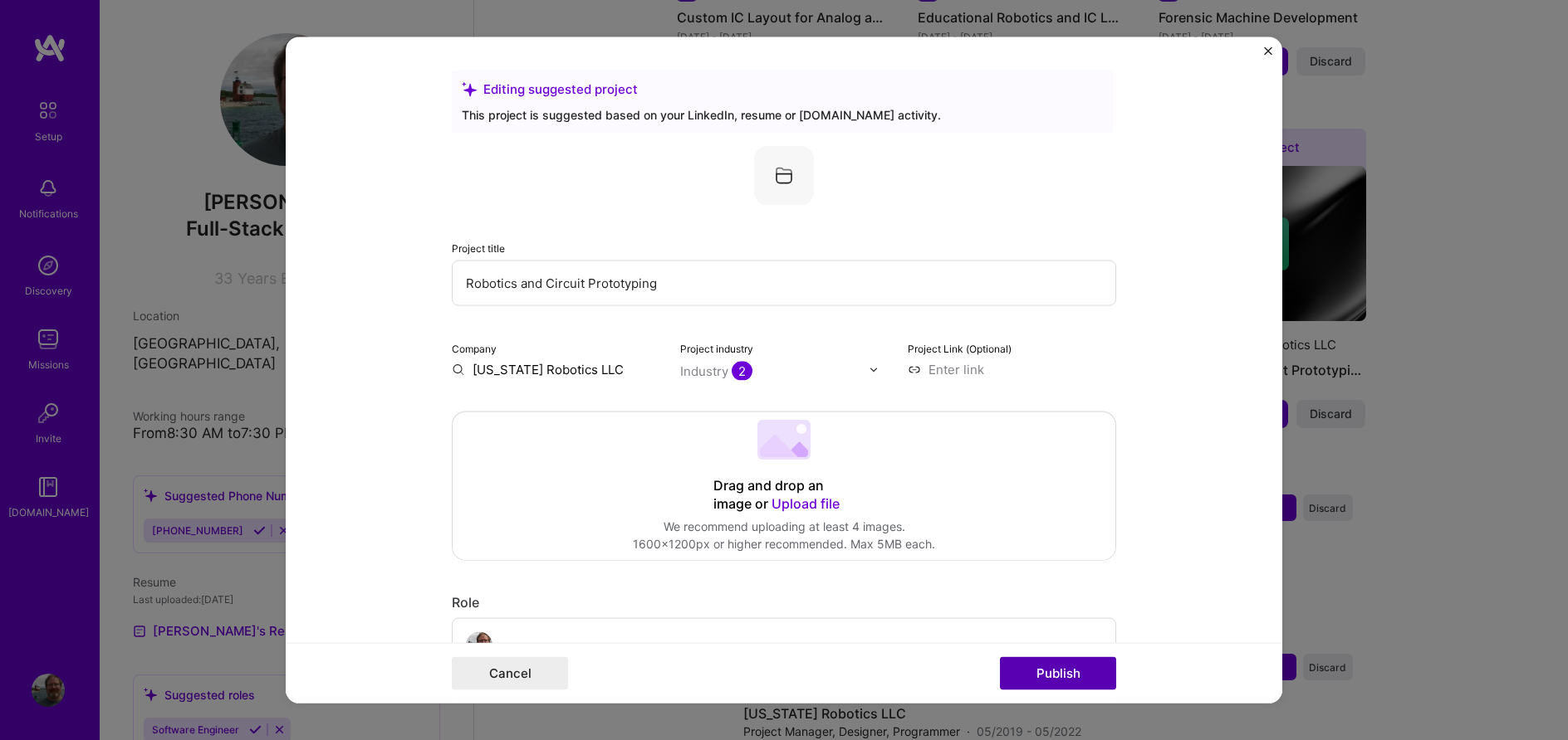
click at [1053, 675] on button "Publish" at bounding box center [1058, 672] width 116 height 33
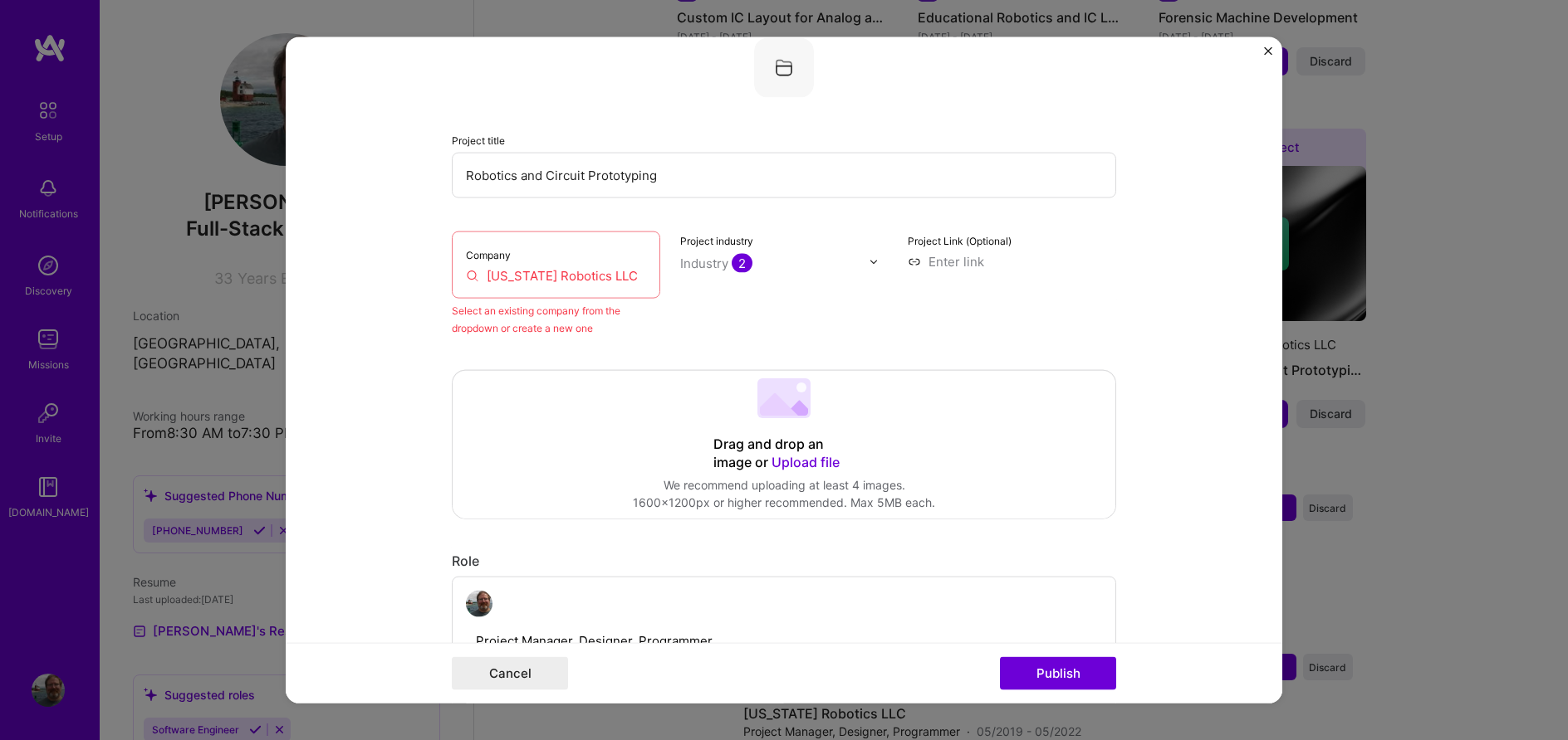
scroll to position [108, 0]
click at [510, 680] on button "Cancel" at bounding box center [509, 672] width 116 height 33
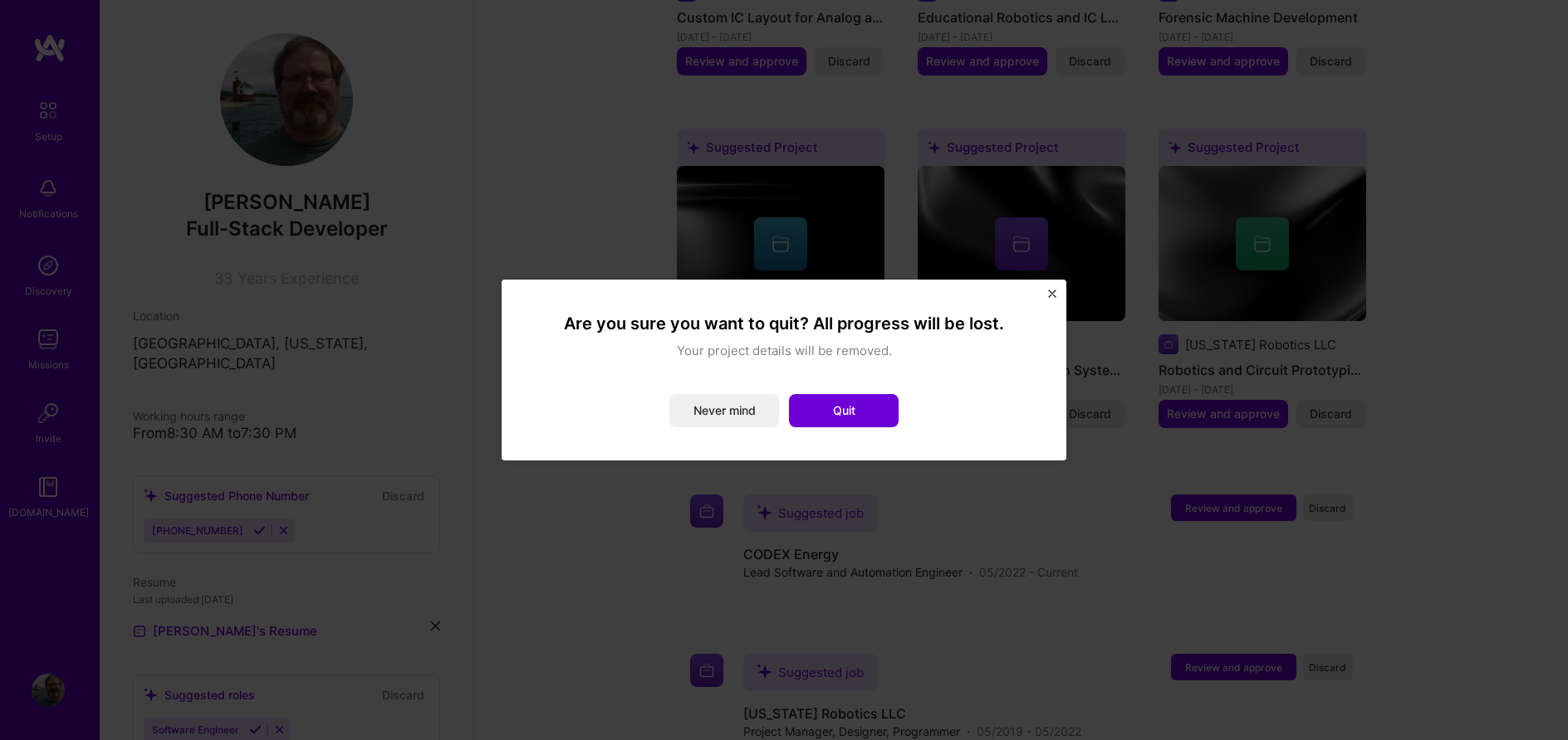
click at [812, 410] on button "Quit" at bounding box center [843, 410] width 109 height 33
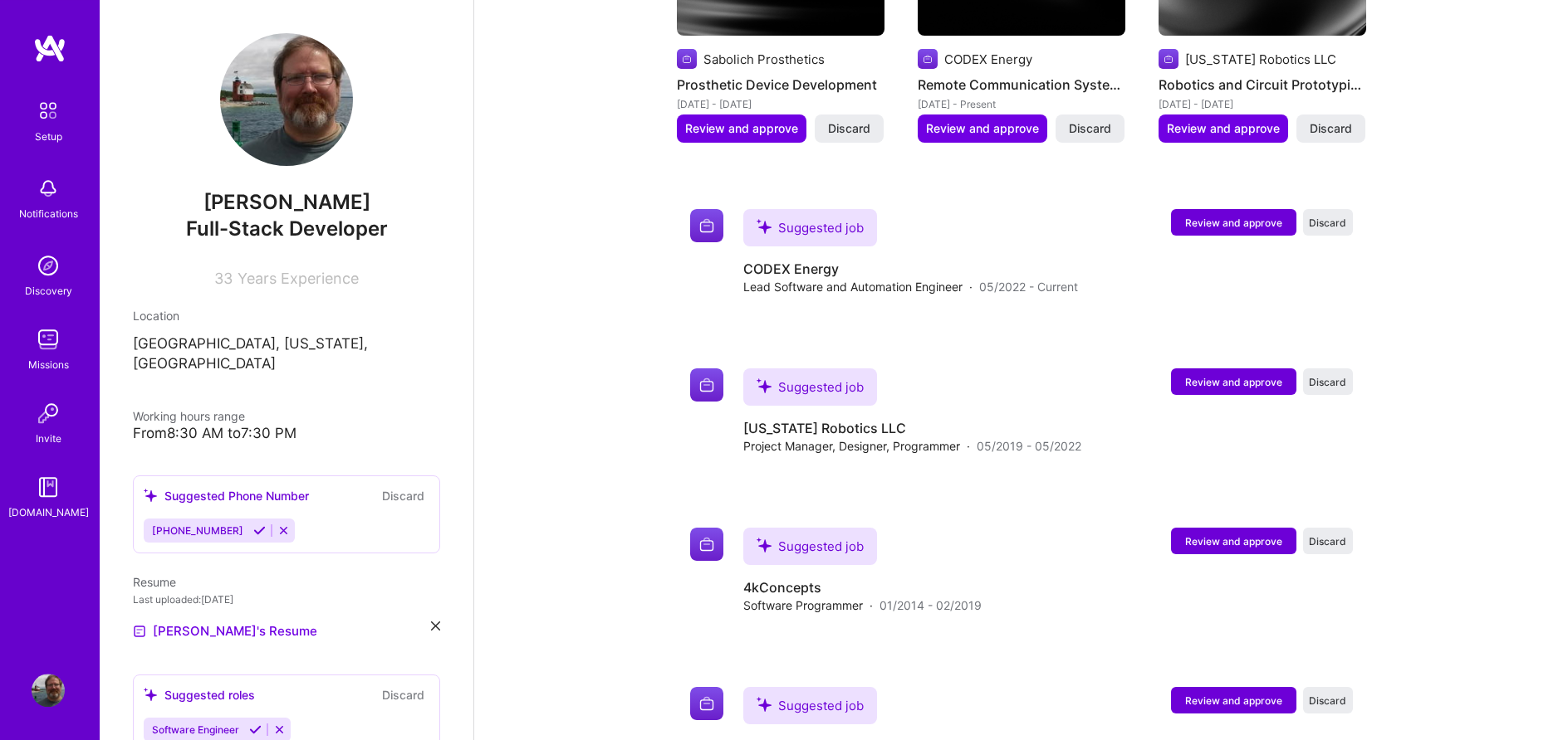
scroll to position [1269, 0]
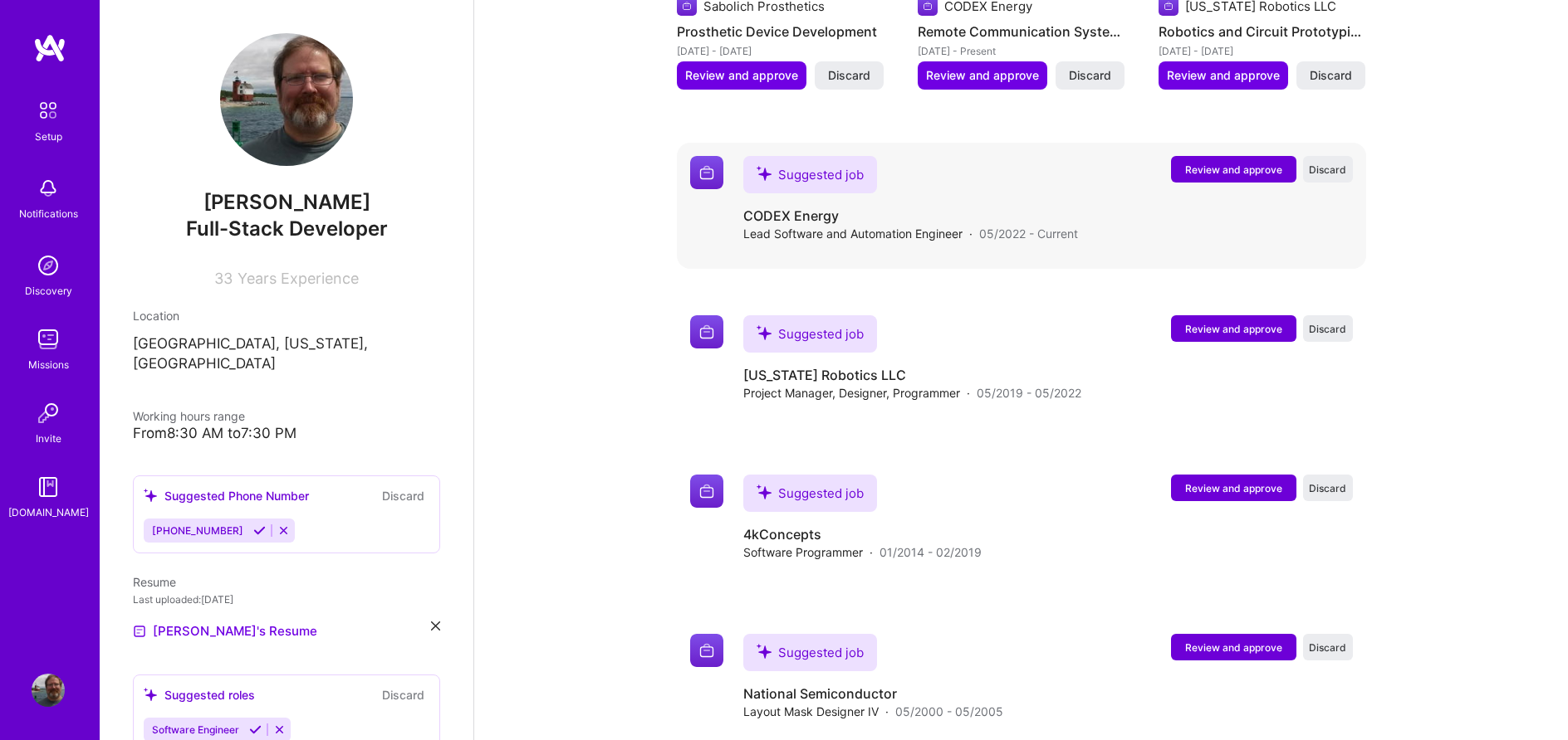
click at [1237, 163] on span "Review and approve" at bounding box center [1233, 170] width 97 height 14
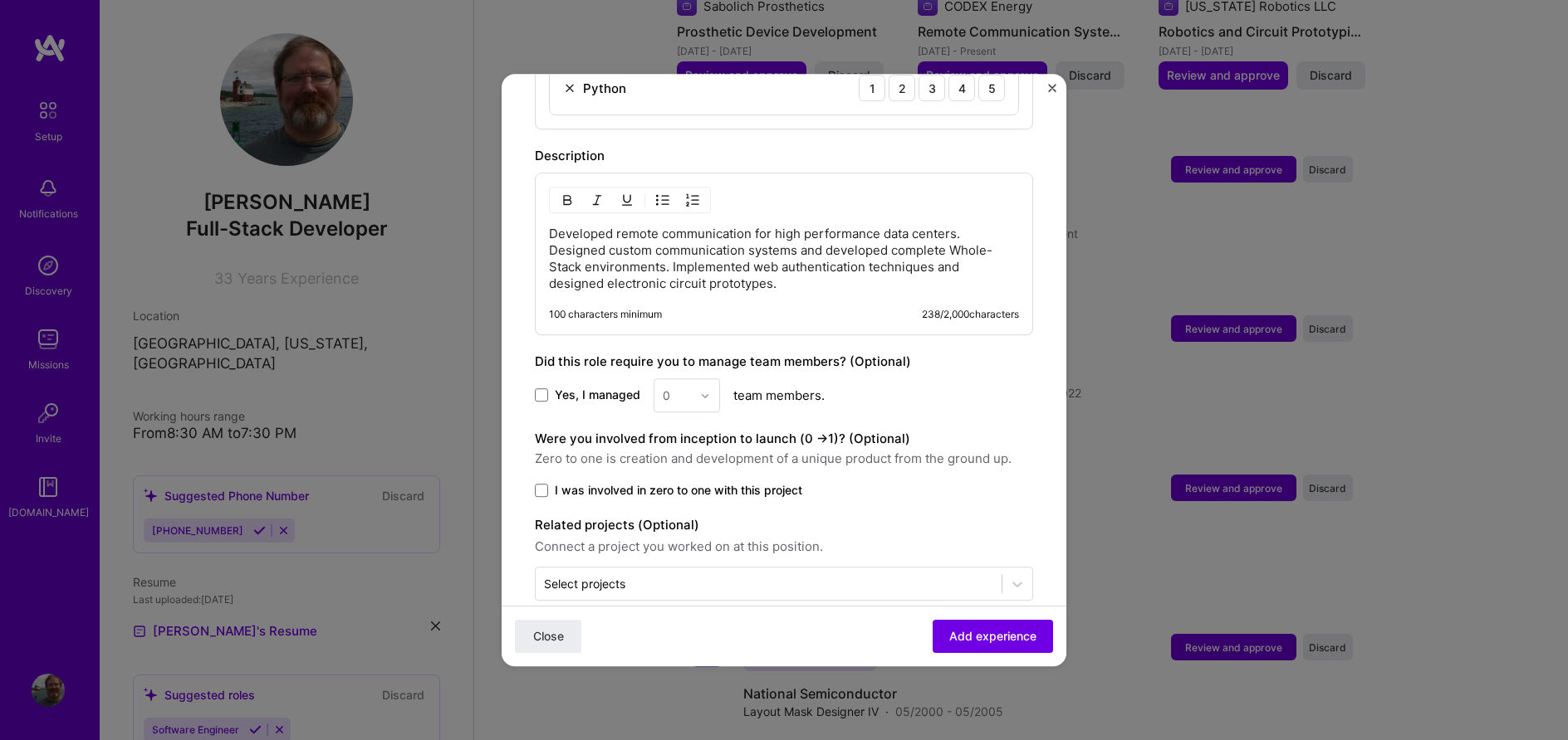
scroll to position [993, 0]
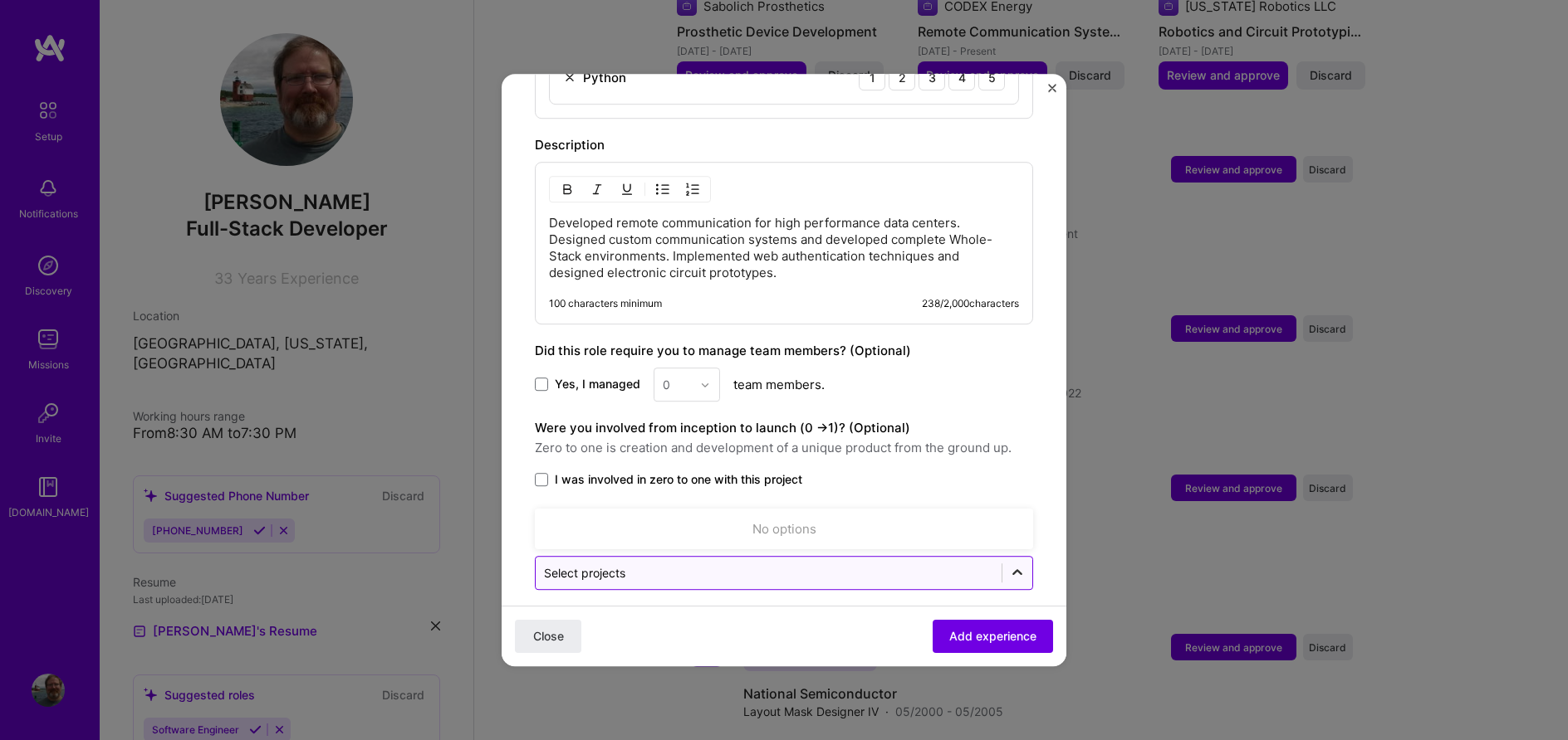
click at [1017, 565] on icon at bounding box center [1017, 573] width 17 height 17
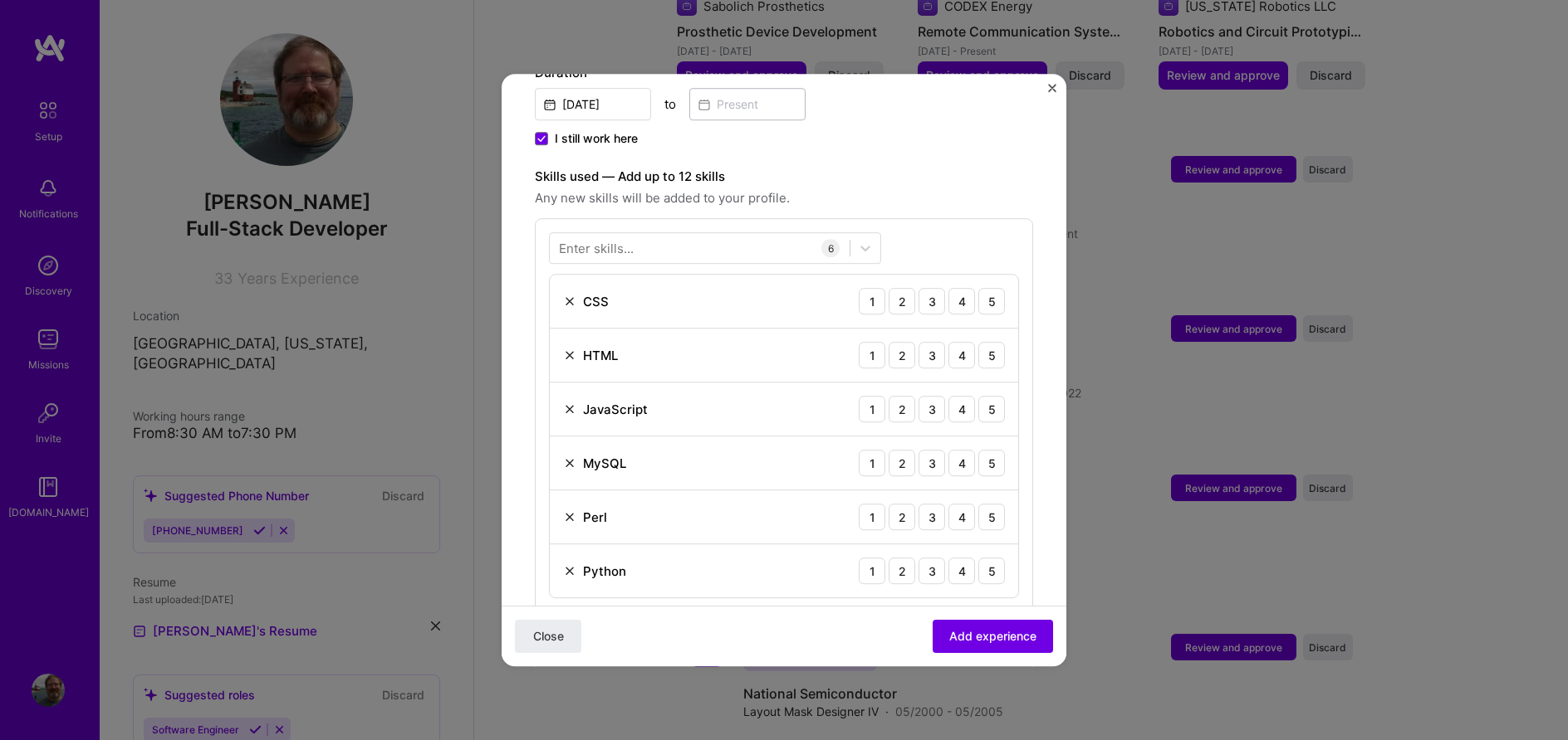
scroll to position [615, 0]
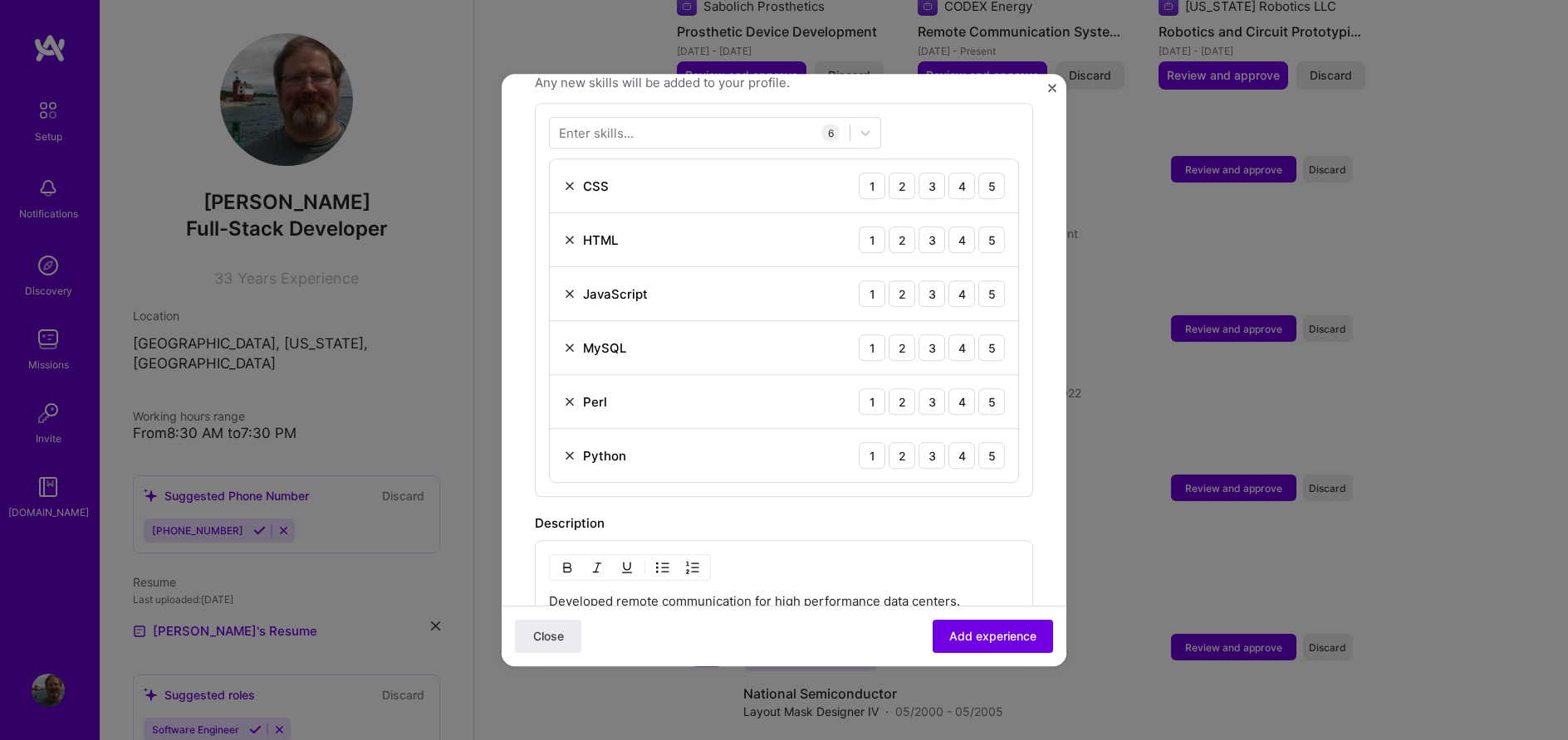
drag, startPoint x: 934, startPoint y: 171, endPoint x: 943, endPoint y: 185, distance: 16.6
click at [936, 173] on div "3" at bounding box center [932, 186] width 27 height 27
click at [955, 227] on div "4" at bounding box center [962, 240] width 27 height 27
click at [927, 283] on div "3" at bounding box center [932, 294] width 27 height 27
click at [932, 334] on div "3" at bounding box center [932, 347] width 27 height 27
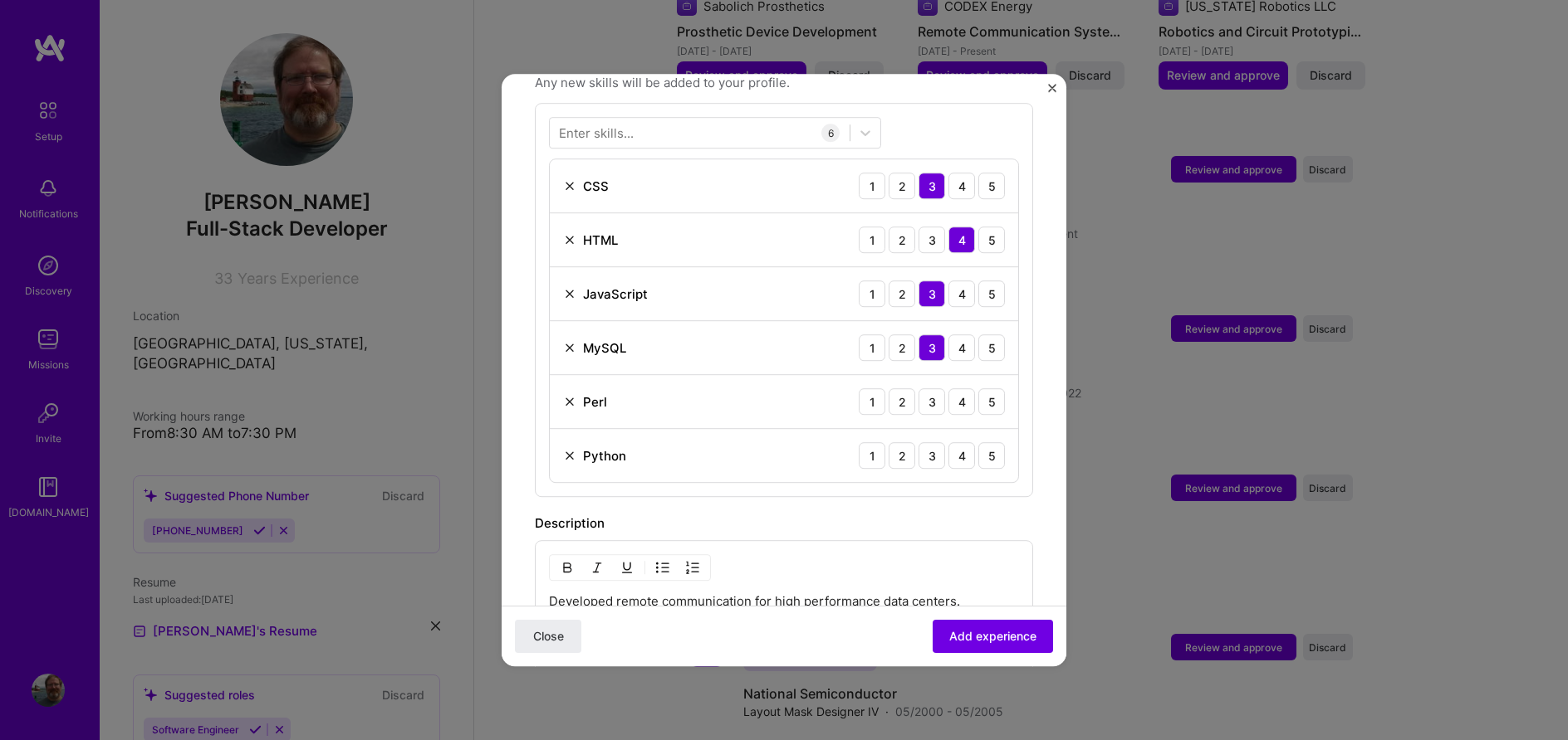
drag, startPoint x: 956, startPoint y: 384, endPoint x: 952, endPoint y: 417, distance: 33.2
click at [956, 388] on div "4" at bounding box center [962, 402] width 27 height 27
click at [955, 442] on div "4" at bounding box center [962, 456] width 27 height 27
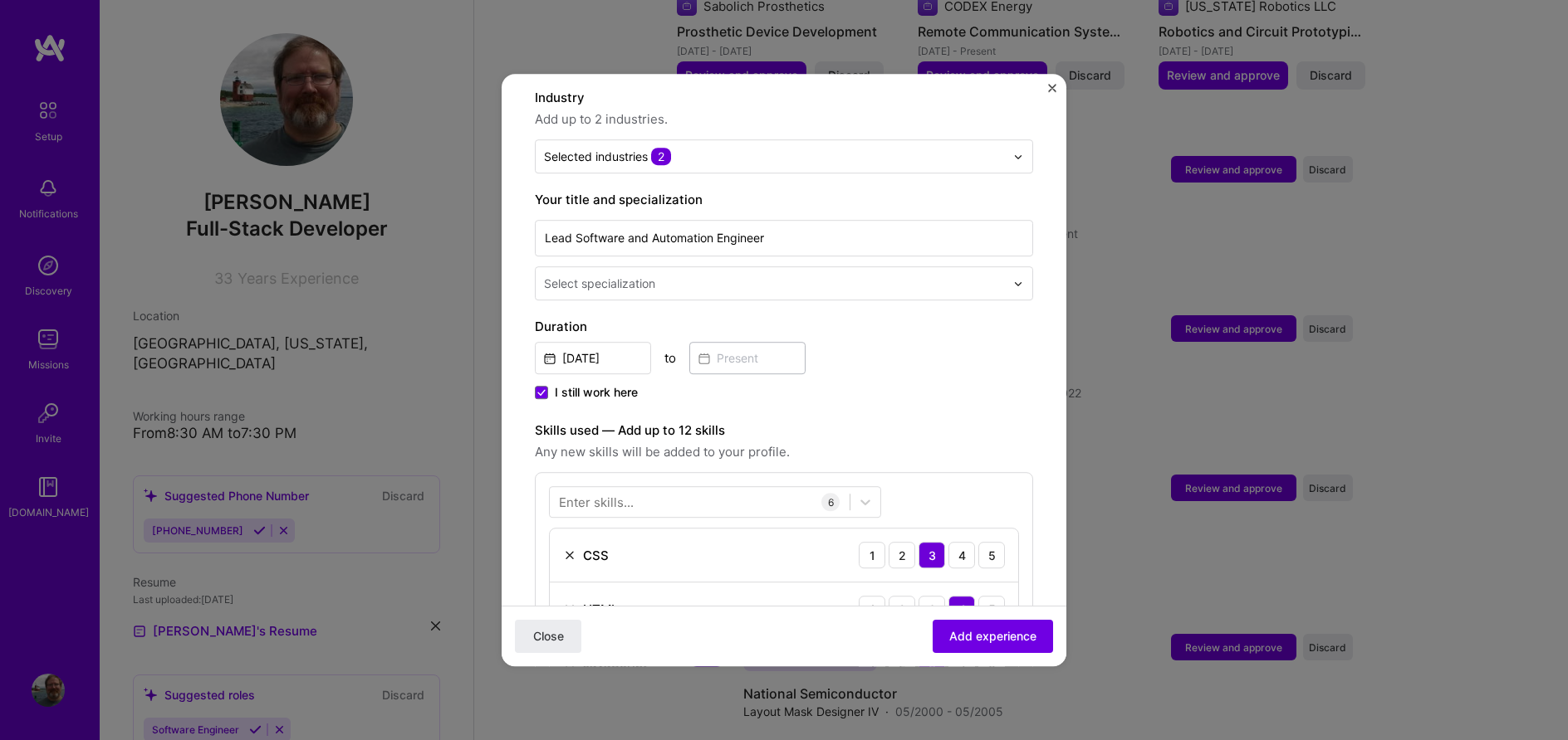
scroll to position [236, 0]
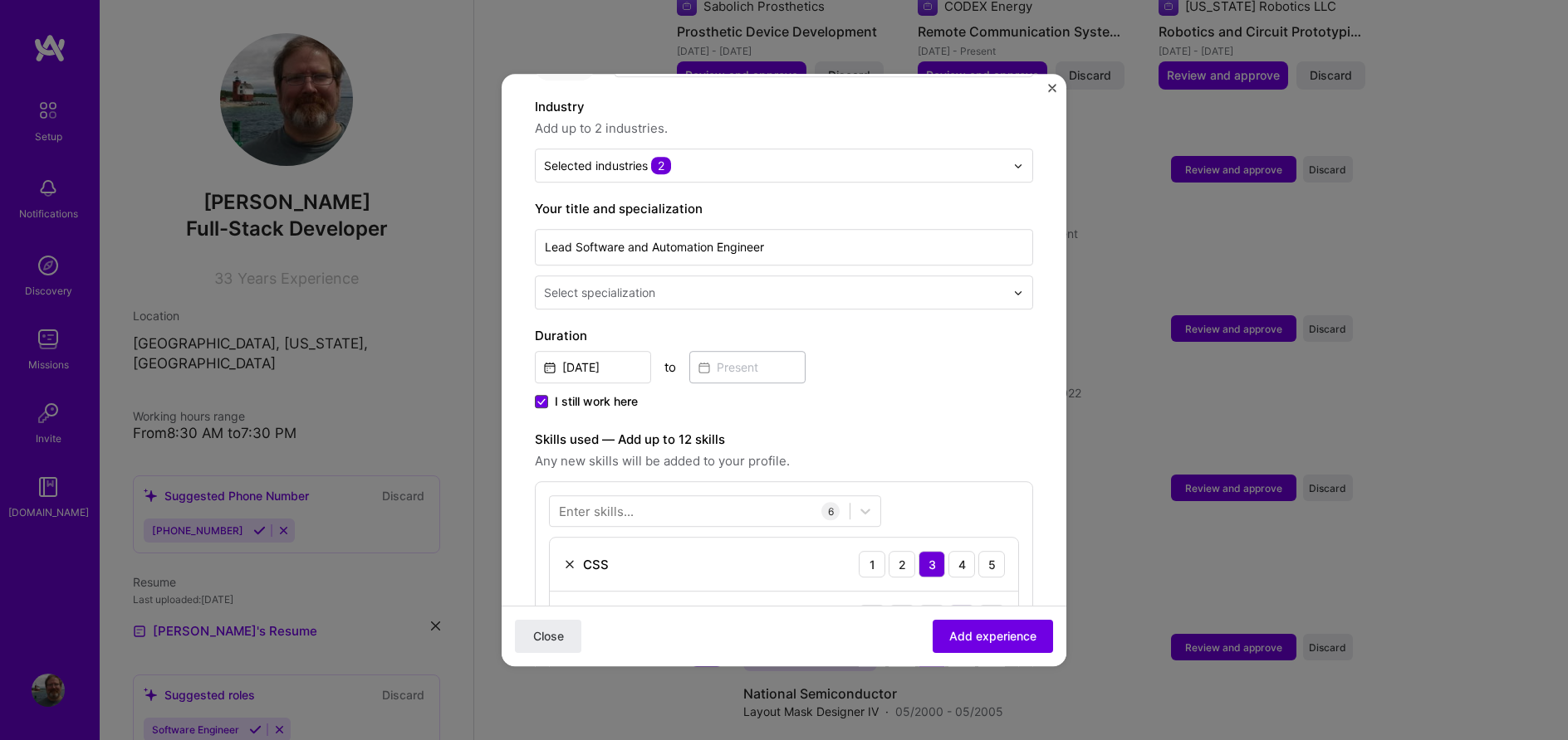
click at [544, 398] on icon at bounding box center [540, 401] width 8 height 6
click at [0, 0] on input "I still work here" at bounding box center [0, 0] width 0 height 0
click at [757, 351] on input at bounding box center [747, 367] width 116 height 32
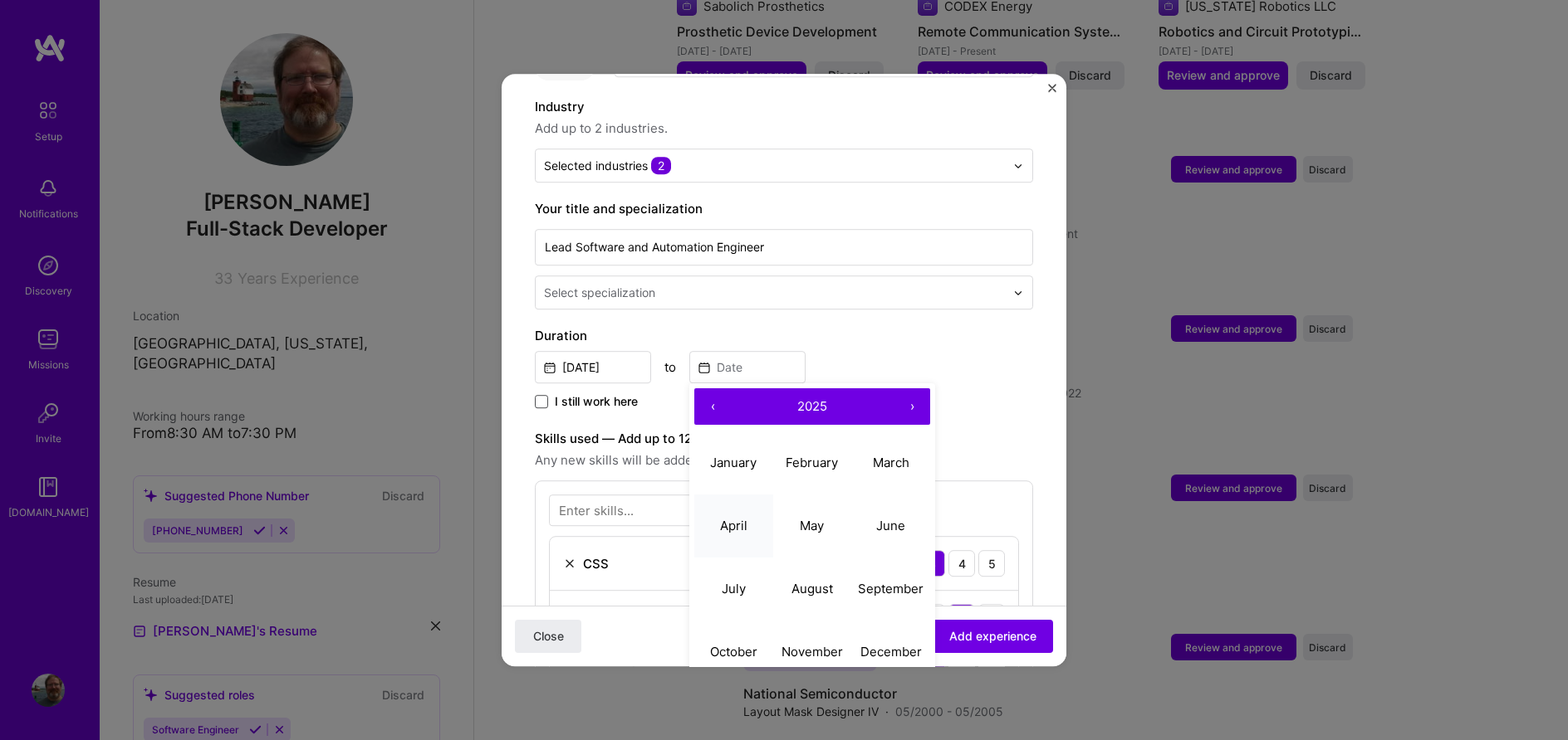
click at [724, 518] on abbr "April" at bounding box center [733, 526] width 28 height 16
type input "Apr, 2025"
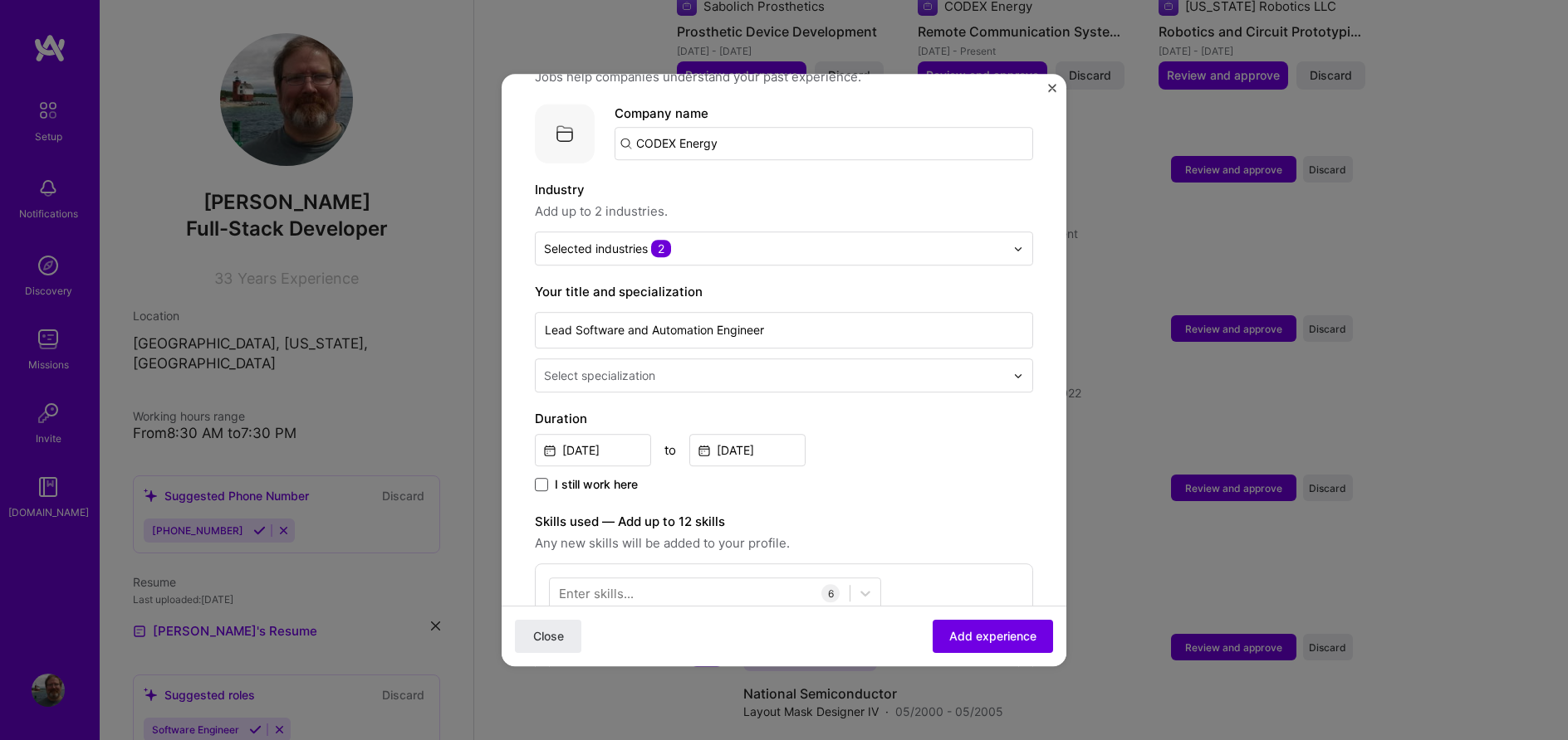
scroll to position [0, 0]
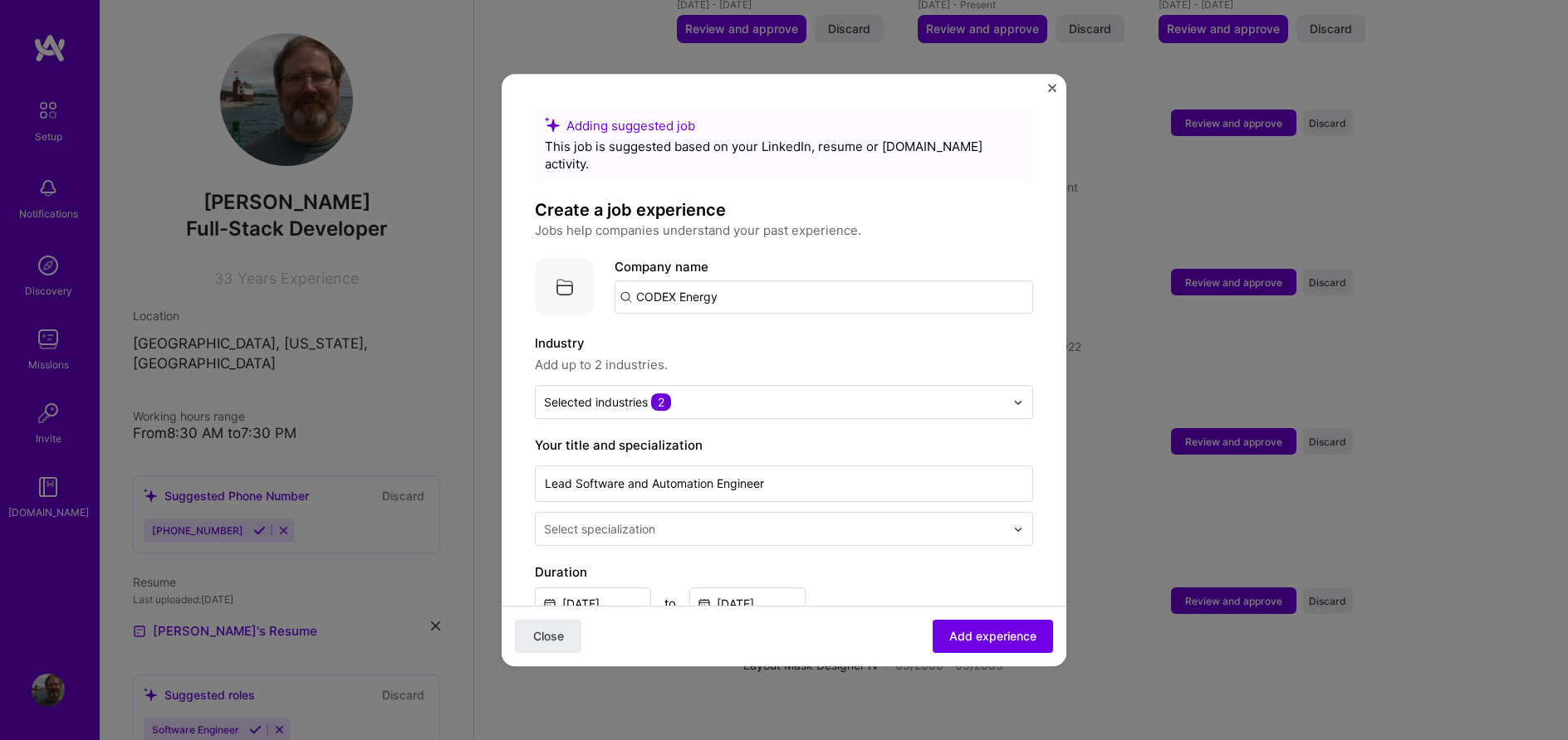
click at [1020, 524] on img at bounding box center [1018, 529] width 10 height 10
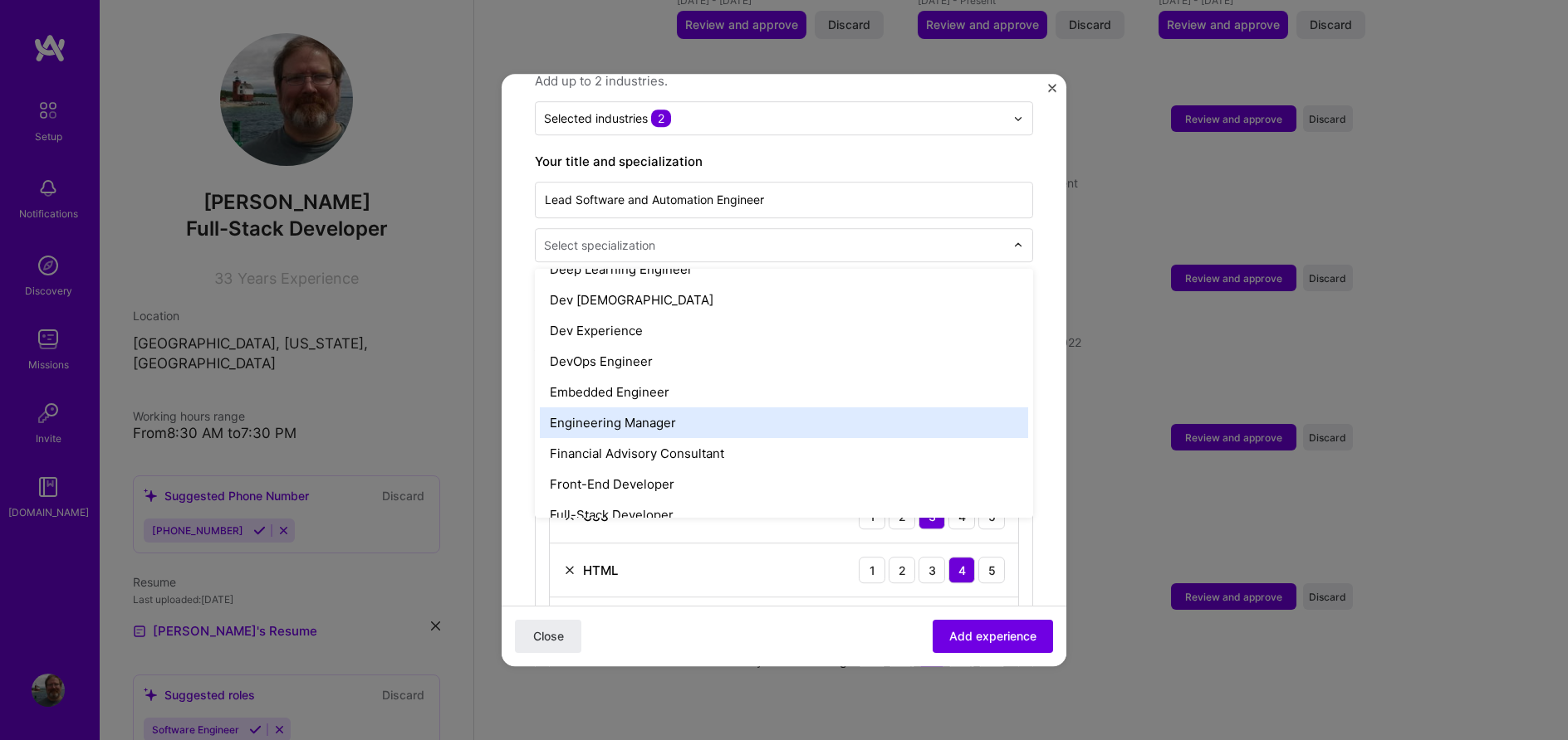
scroll to position [851, 0]
click at [692, 405] on div "Full-Stack Developer" at bounding box center [783, 420] width 488 height 31
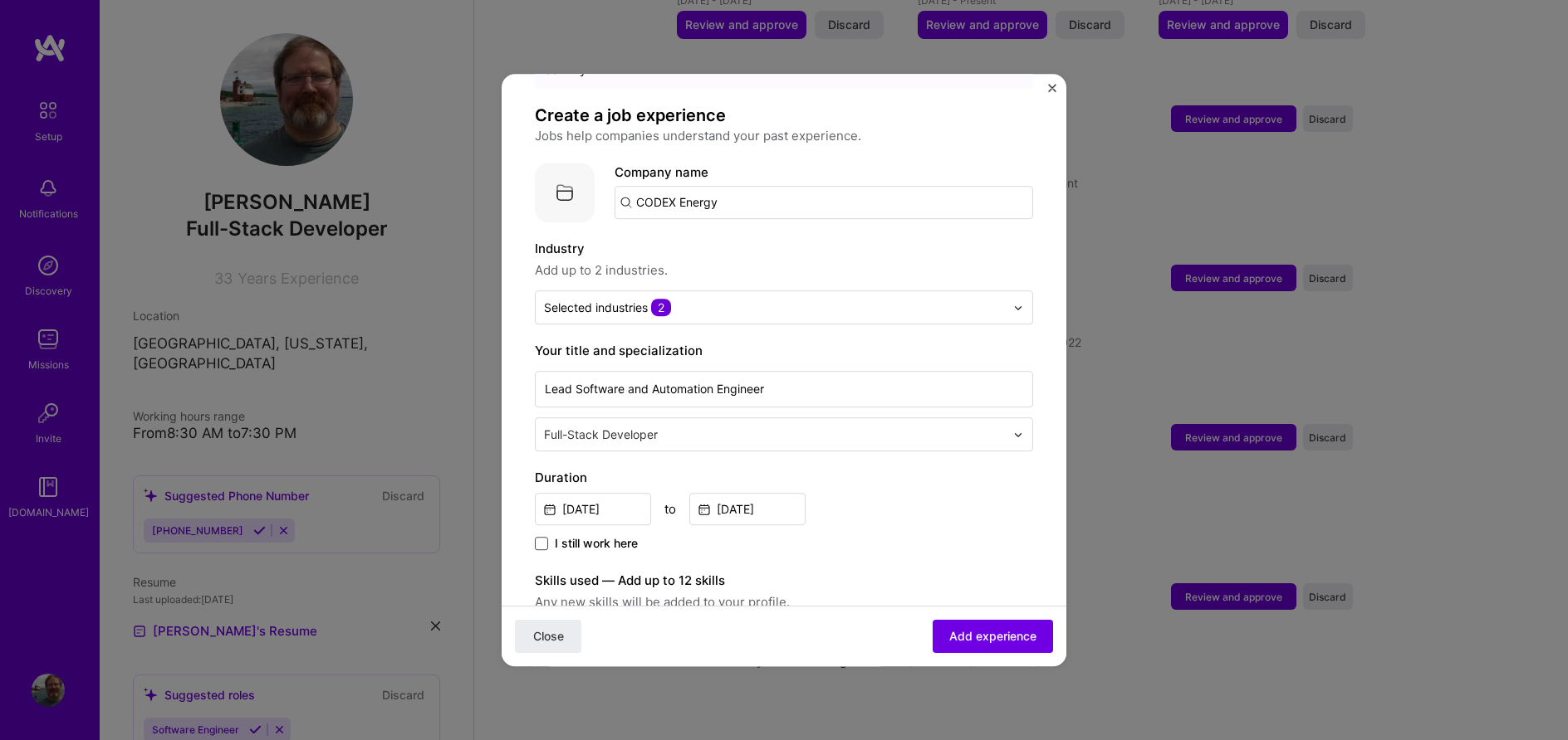
scroll to position [0, 0]
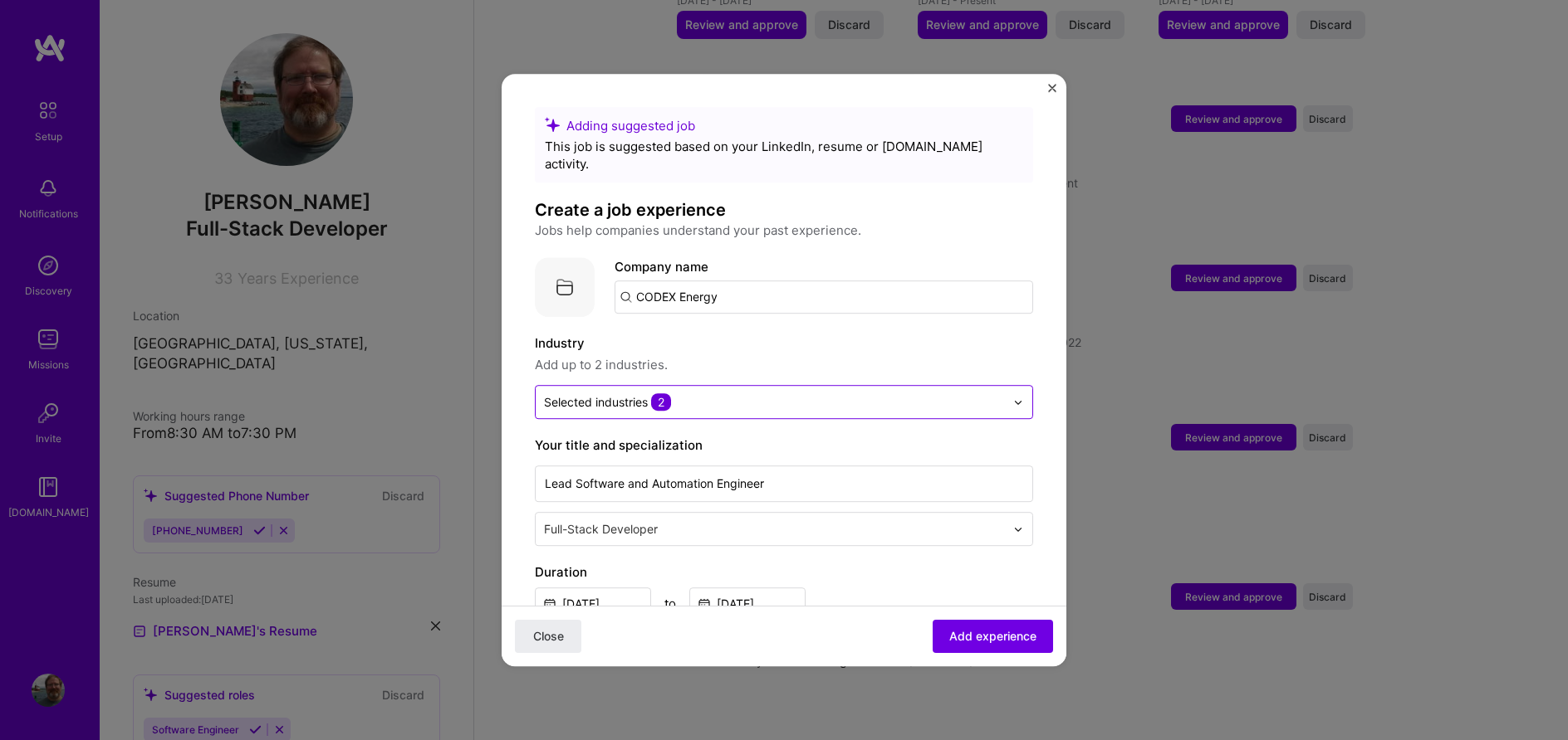
click at [1012, 386] on div "Selected industries 2" at bounding box center [774, 402] width 477 height 32
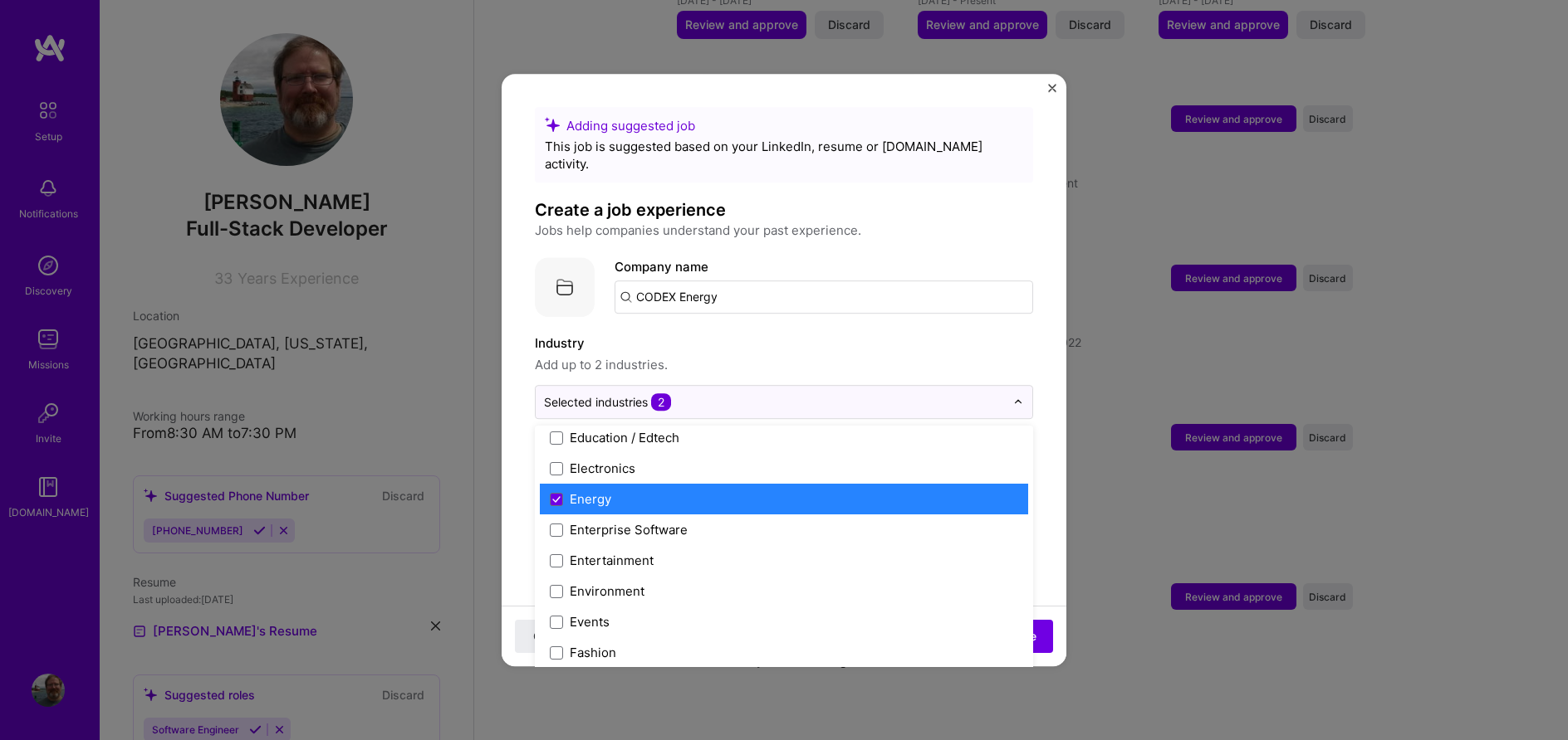
scroll to position [1459, 0]
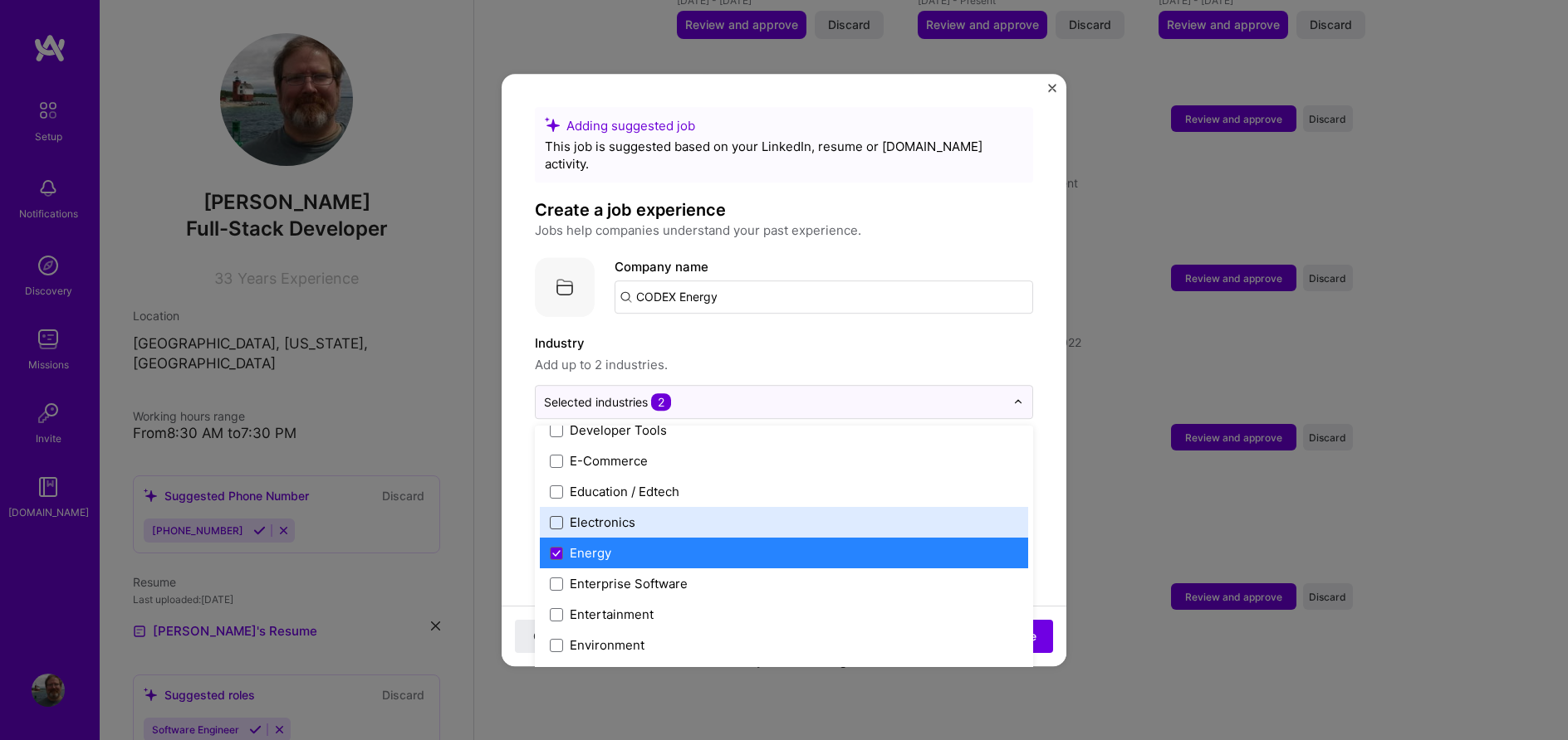
click at [556, 516] on span at bounding box center [556, 522] width 13 height 13
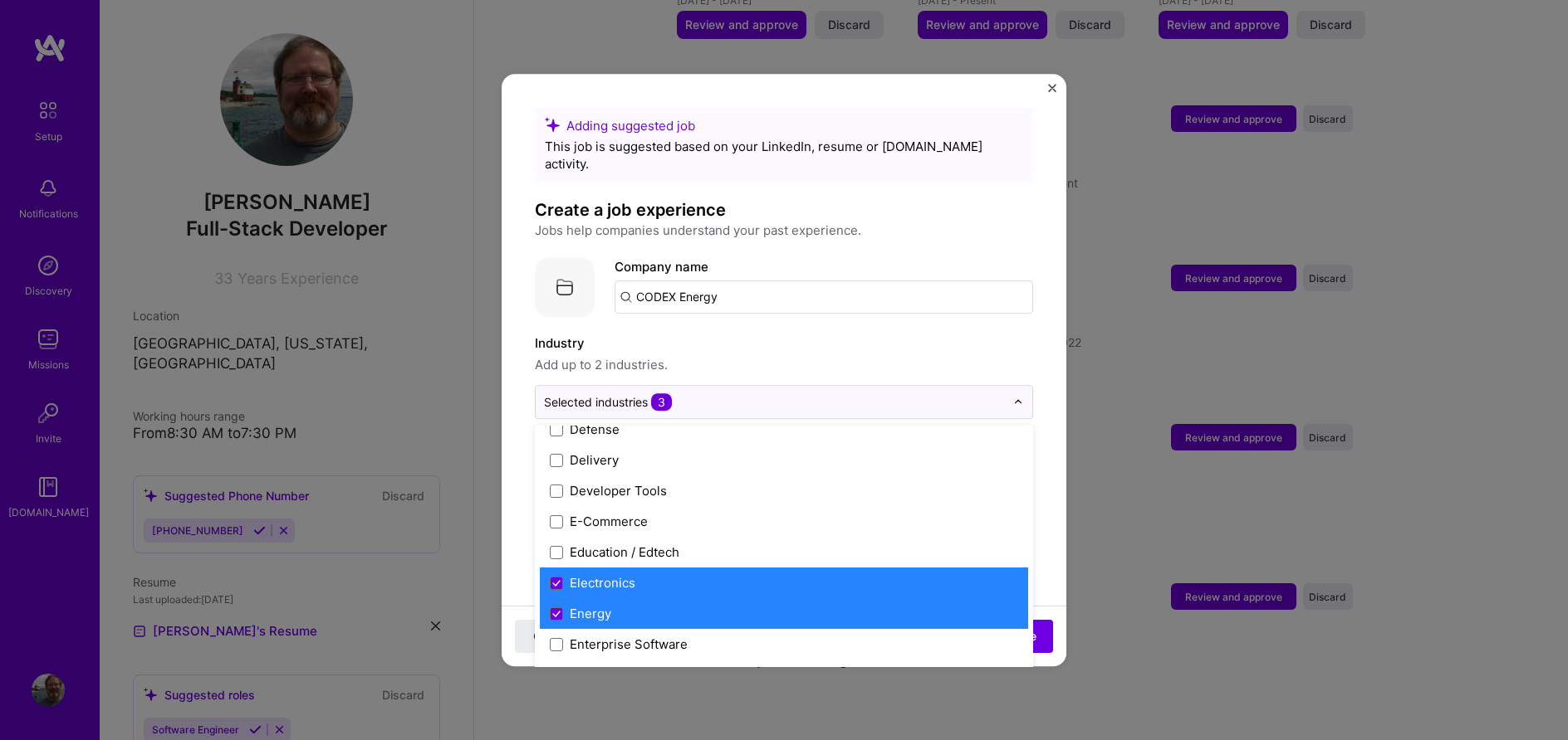
scroll to position [1365, 0]
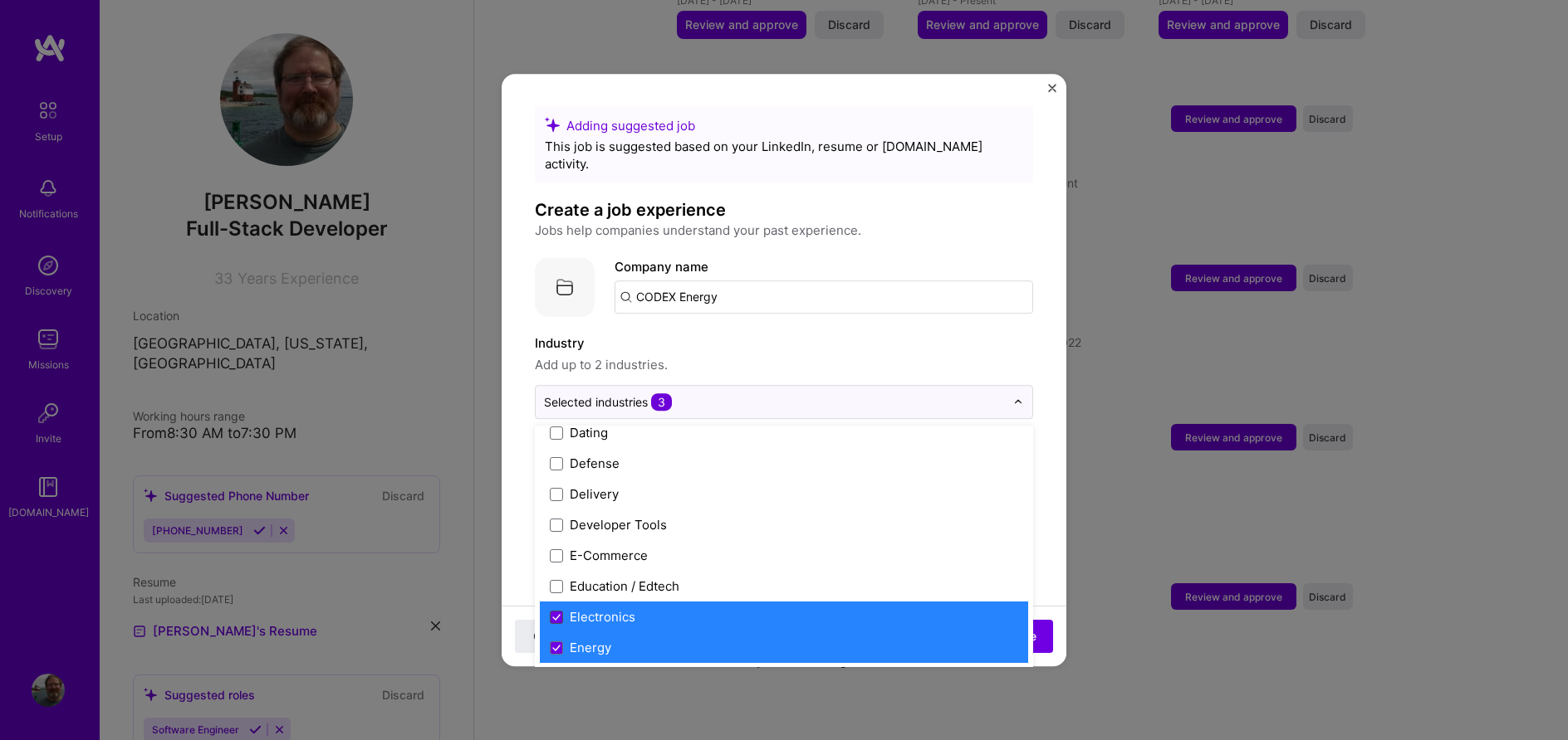
click at [559, 614] on icon at bounding box center [556, 617] width 8 height 6
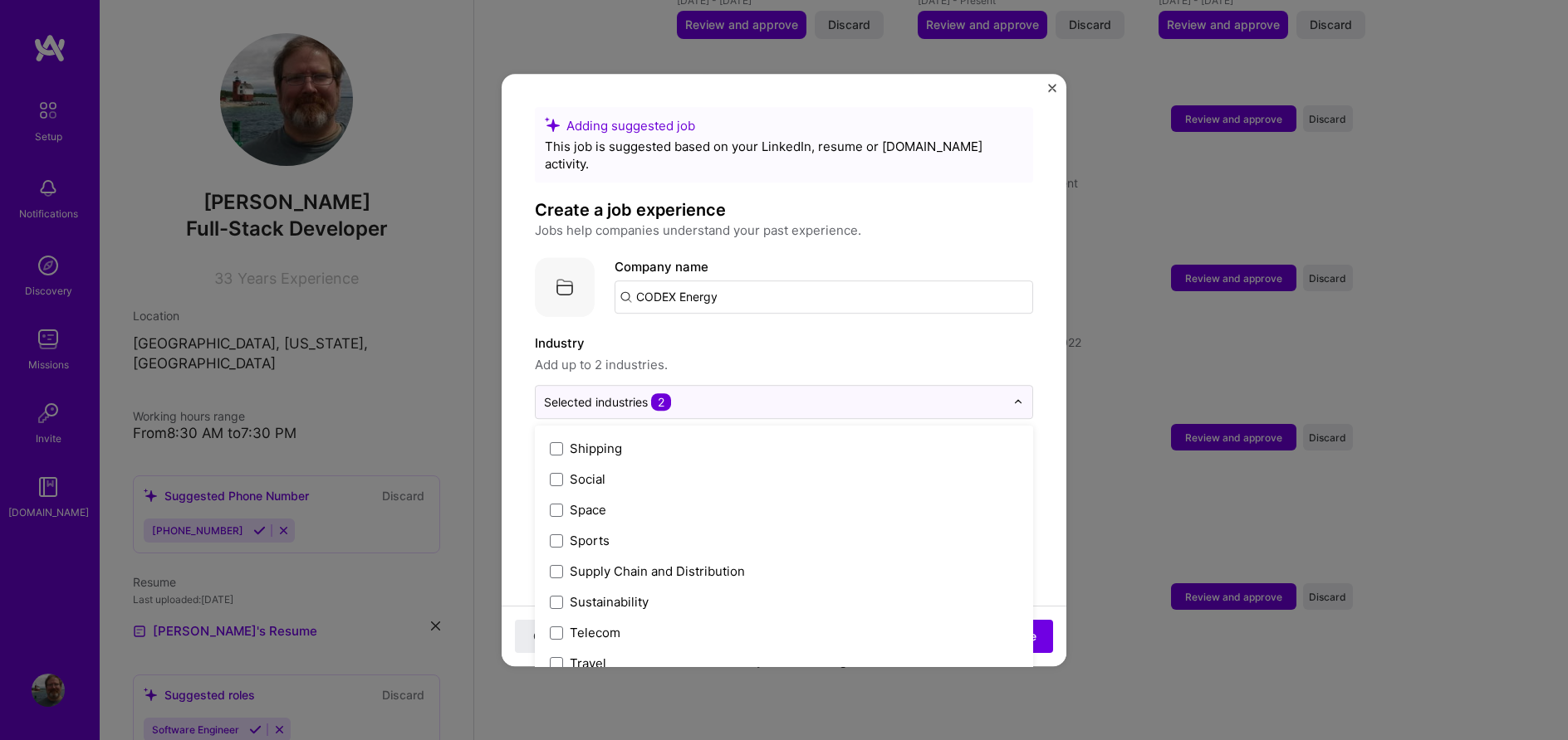
scroll to position [3445, 0]
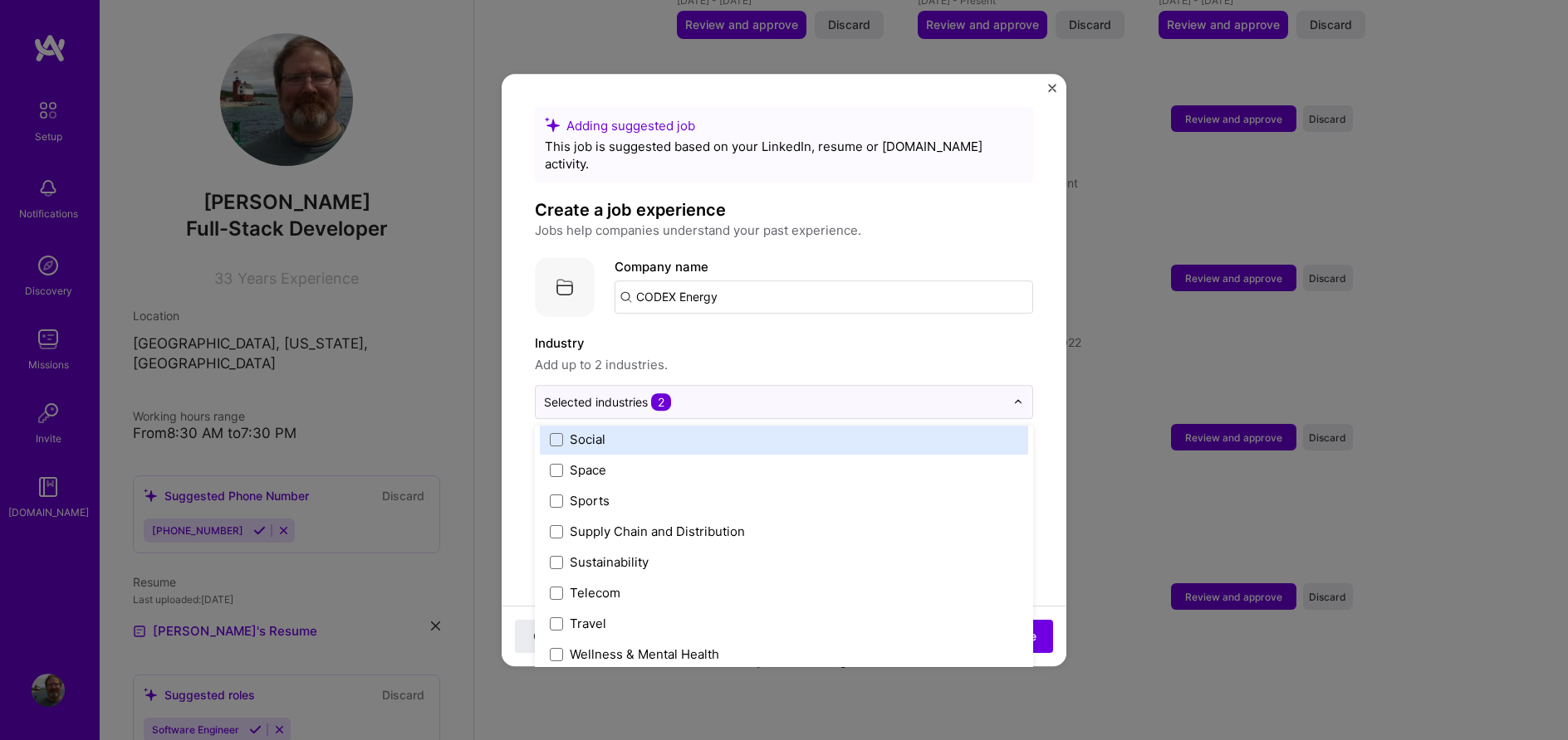
click at [884, 355] on span "Add up to 2 industries." at bounding box center [784, 365] width 498 height 20
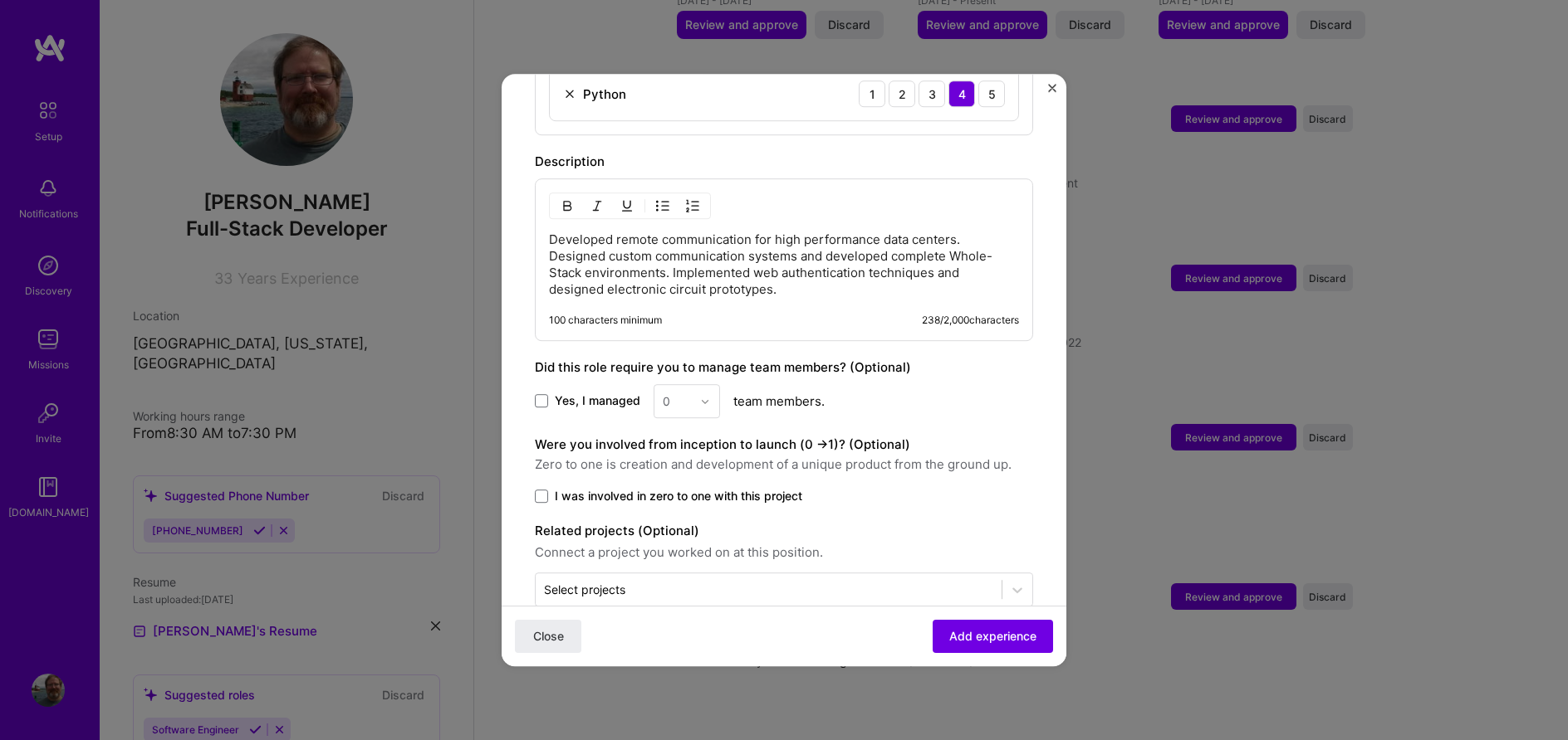
scroll to position [992, 0]
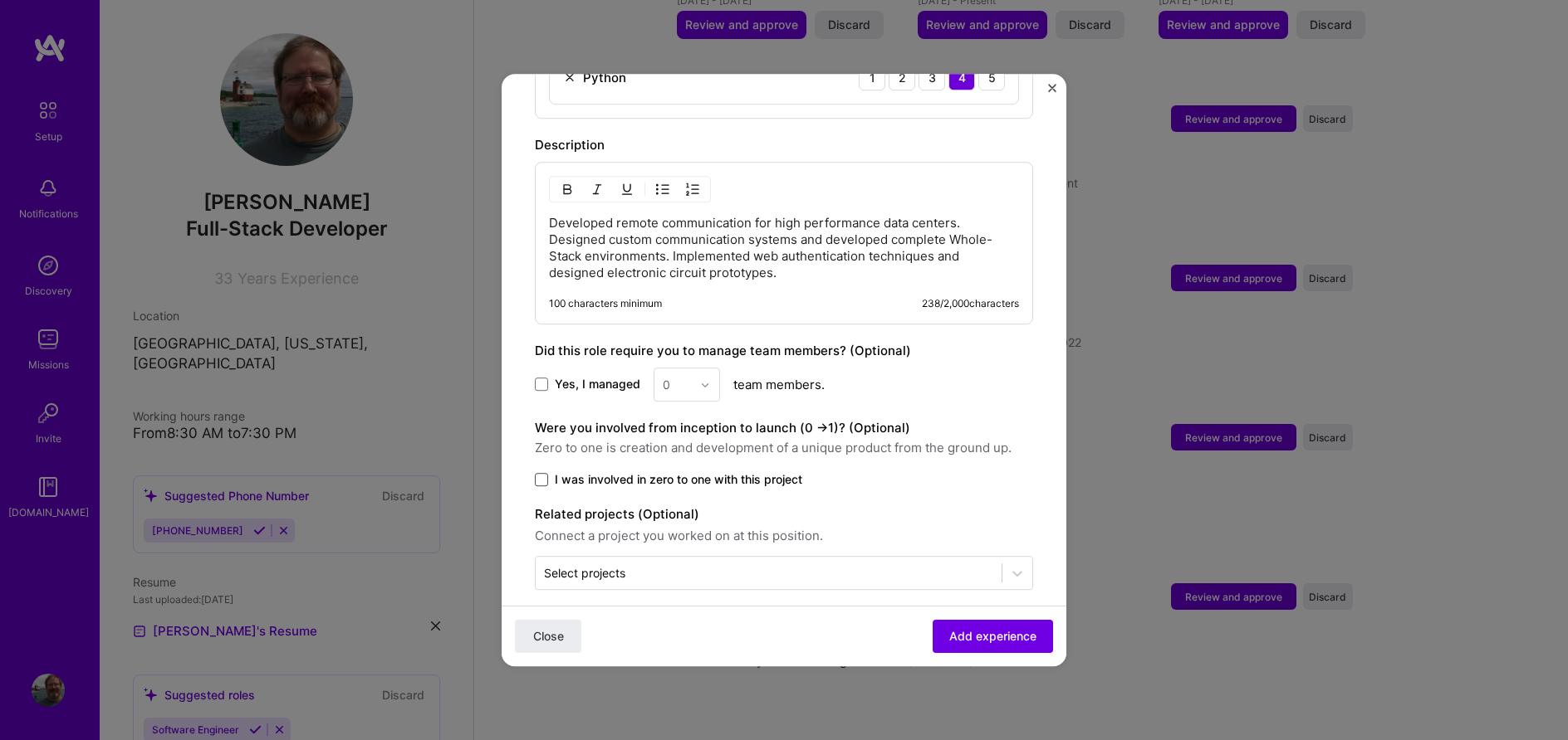
click at [539, 473] on span at bounding box center [541, 479] width 13 height 13
click at [0, 0] on input "I was involved in zero to one with this project" at bounding box center [0, 0] width 0 height 0
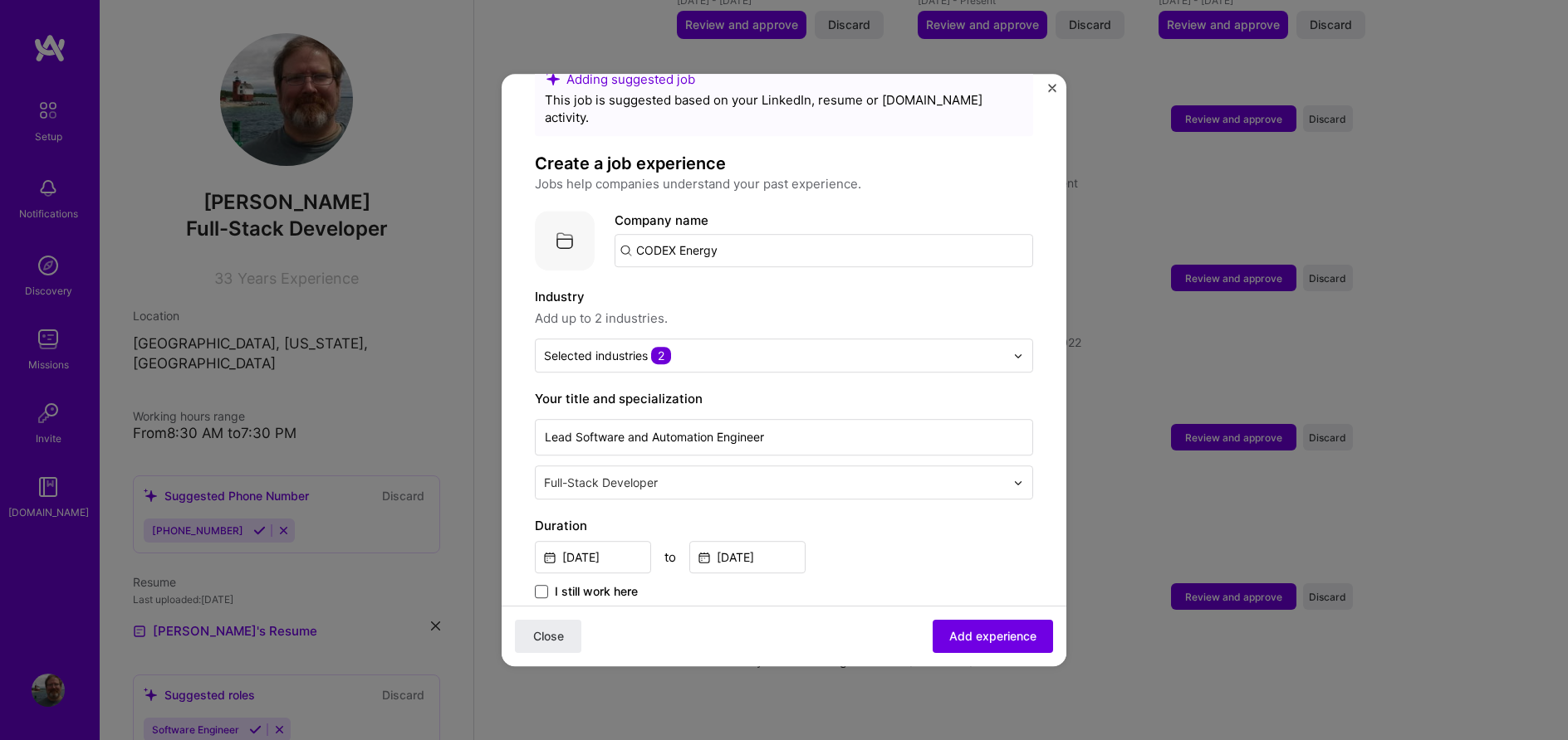
scroll to position [0, 0]
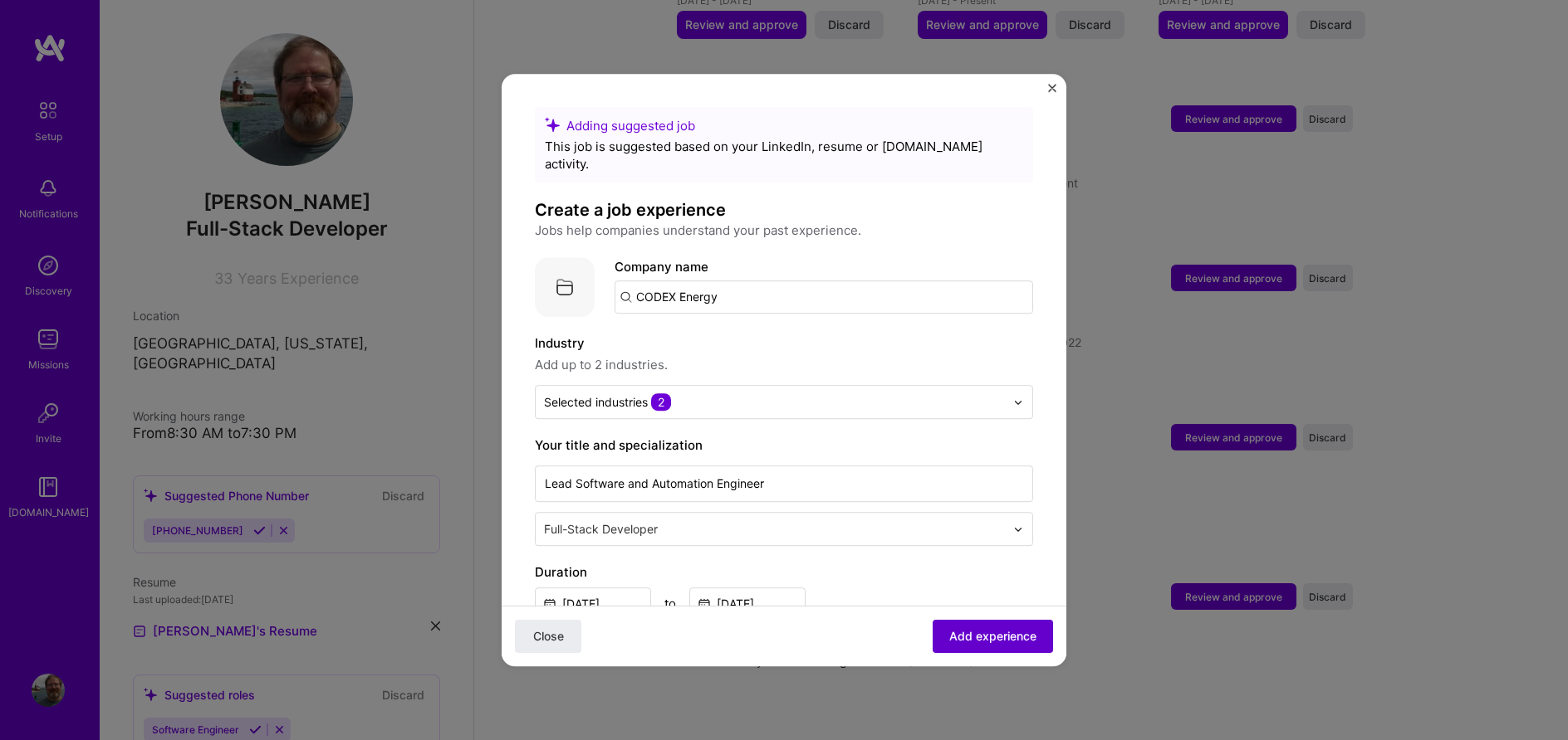
click at [960, 636] on span "Add experience" at bounding box center [993, 636] width 87 height 17
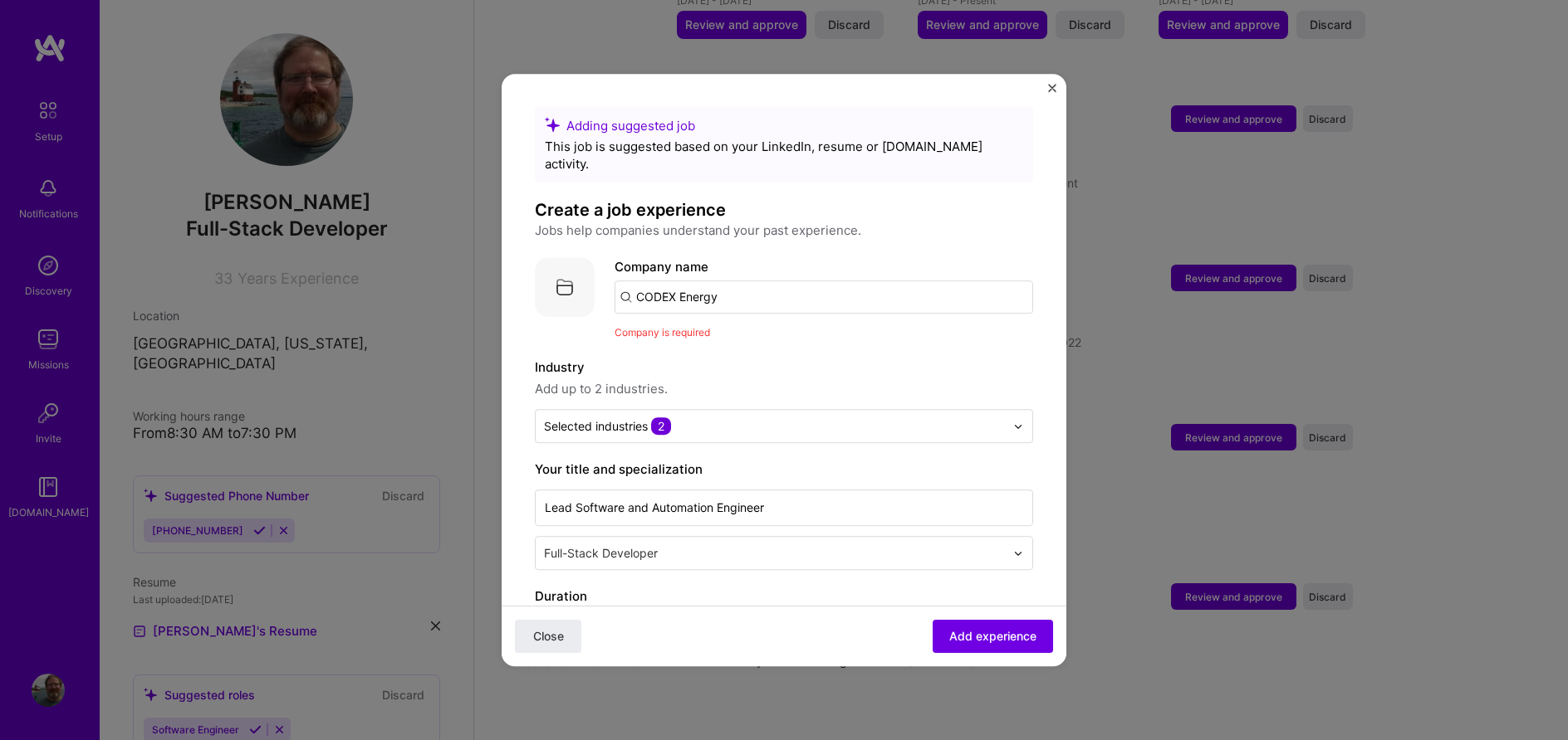
click at [750, 281] on input "CODEX Energy" at bounding box center [823, 297] width 419 height 33
click at [746, 281] on input "CODEX Energy" at bounding box center [823, 297] width 419 height 33
drag, startPoint x: 705, startPoint y: 284, endPoint x: 676, endPoint y: 282, distance: 29.1
click at [676, 282] on input "CODEX Energy" at bounding box center [823, 297] width 419 height 33
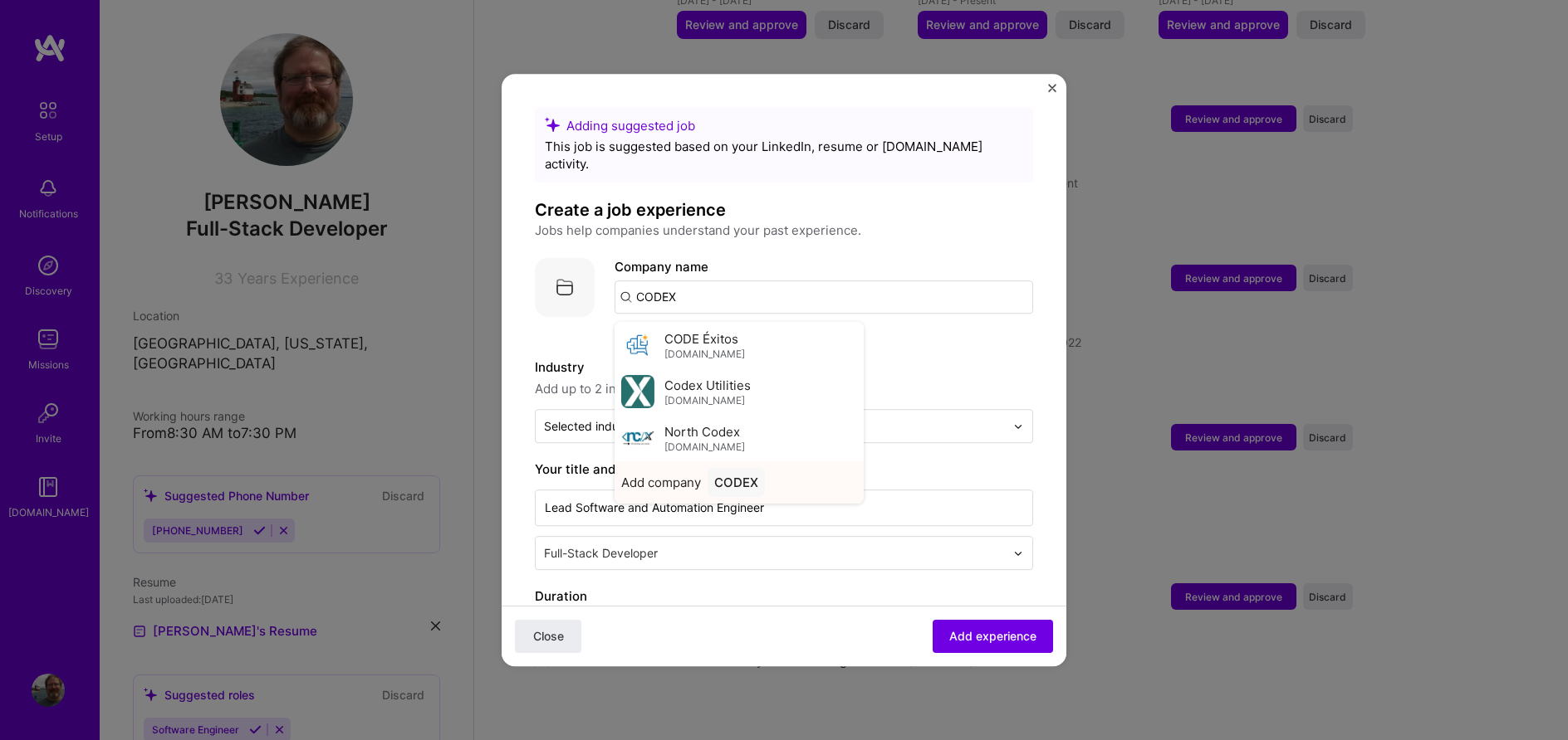
type input "CODEX"
click at [736, 468] on div "CODEX" at bounding box center [736, 482] width 57 height 29
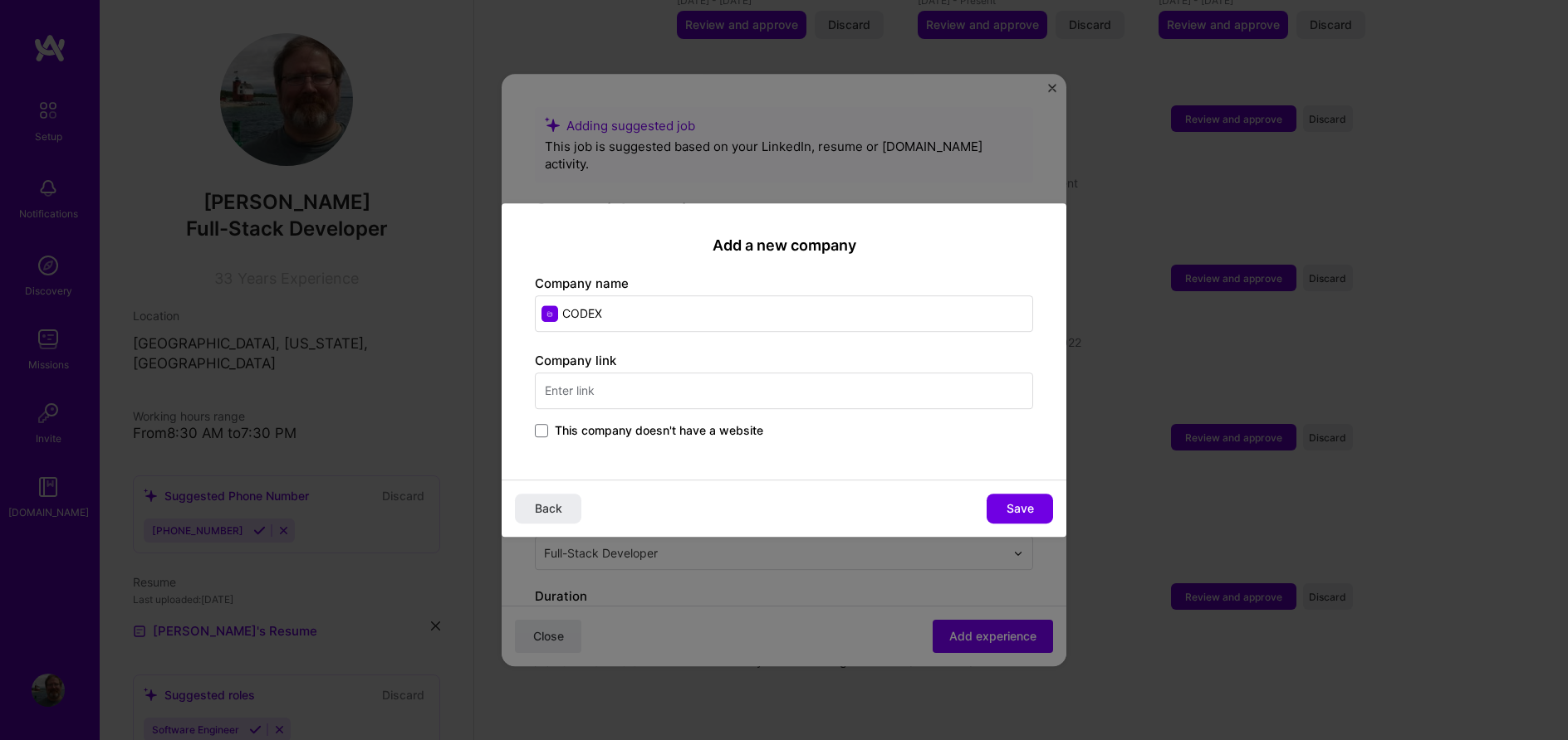
click at [623, 316] on input "CODEX" at bounding box center [784, 314] width 498 height 36
click at [551, 315] on input "CODEX" at bounding box center [784, 314] width 498 height 36
click at [644, 312] on input "CODEX" at bounding box center [784, 314] width 498 height 36
drag, startPoint x: 624, startPoint y: 315, endPoint x: 599, endPoint y: 314, distance: 25.0
click at [599, 314] on input "CODEX E" at bounding box center [784, 314] width 498 height 36
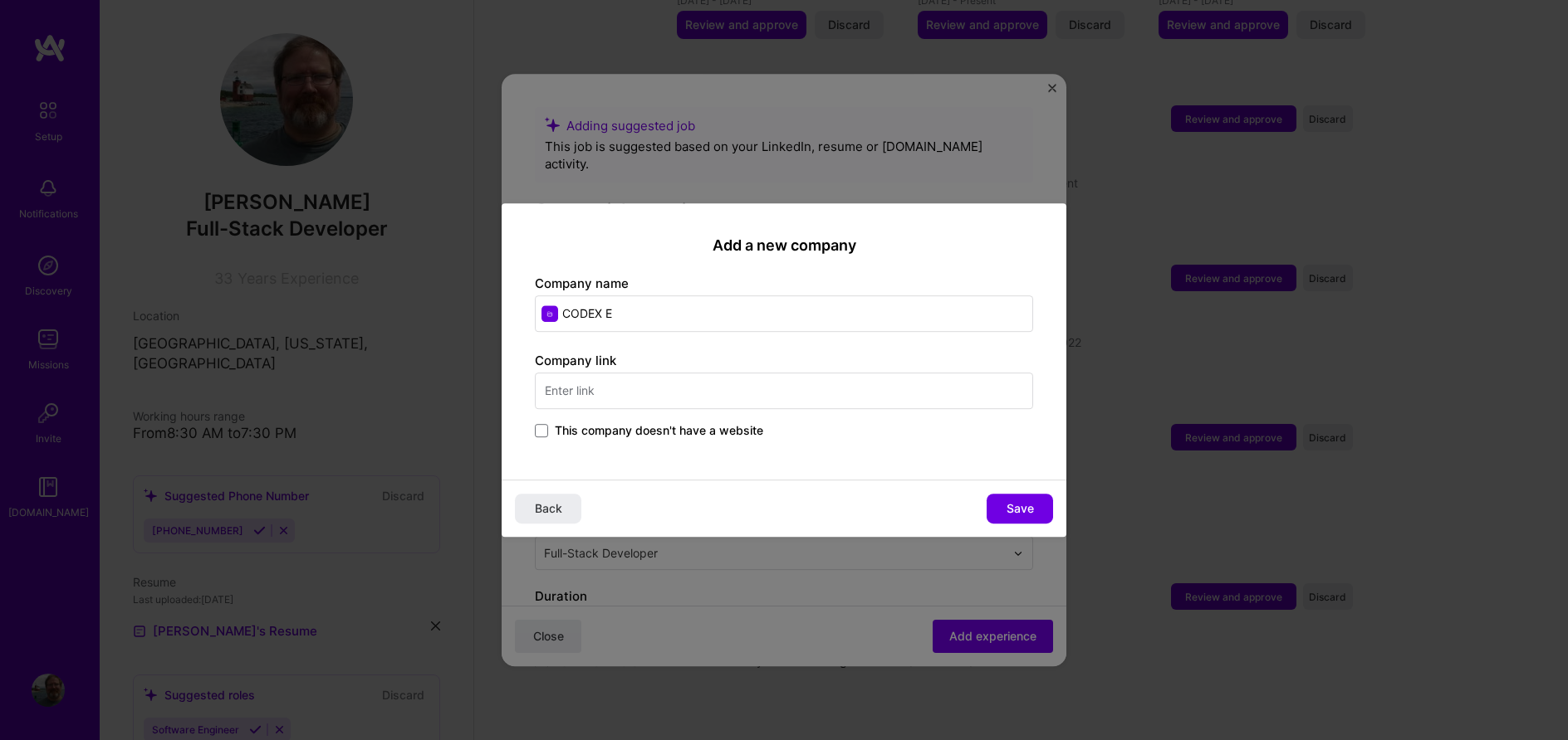
click at [647, 317] on input "CODEX E" at bounding box center [784, 314] width 498 height 36
type input "CODEX Energy"
click at [631, 394] on input "text" at bounding box center [784, 390] width 498 height 36
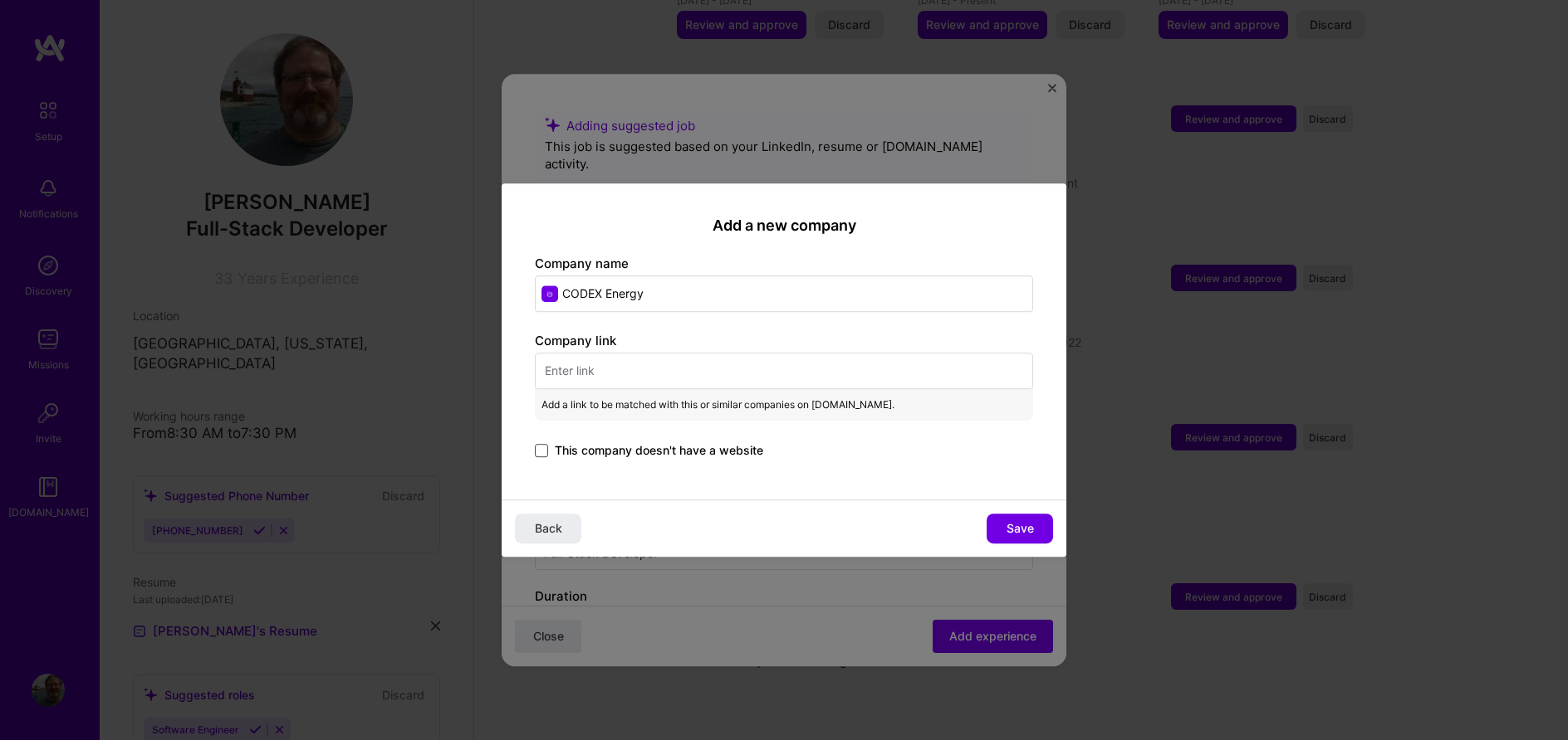
click at [543, 450] on span at bounding box center [541, 450] width 13 height 13
click at [0, 0] on input "This company doesn't have a website" at bounding box center [0, 0] width 0 height 0
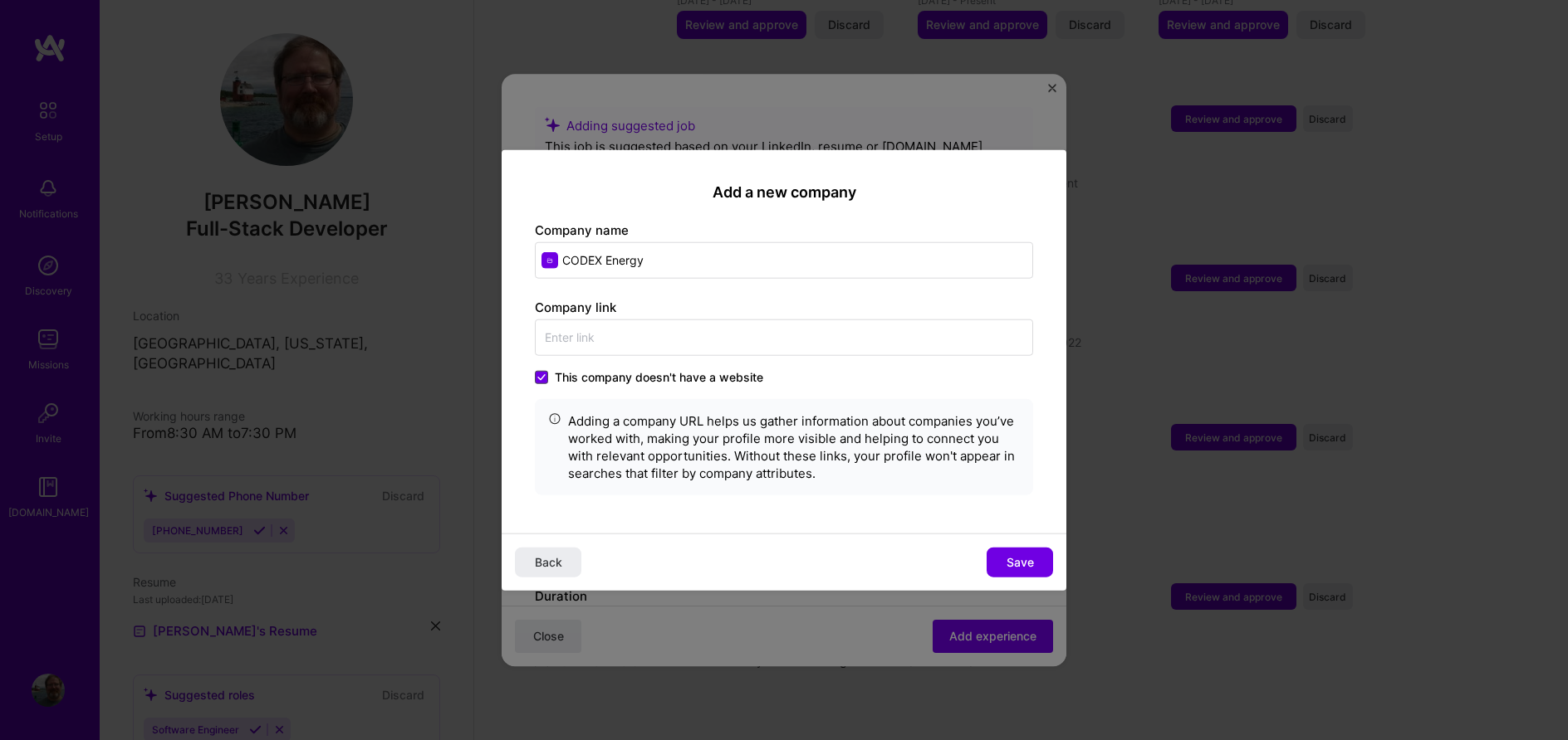
click at [547, 376] on span at bounding box center [541, 377] width 13 height 13
click at [0, 0] on input "This company doesn't have a website" at bounding box center [0, 0] width 0 height 0
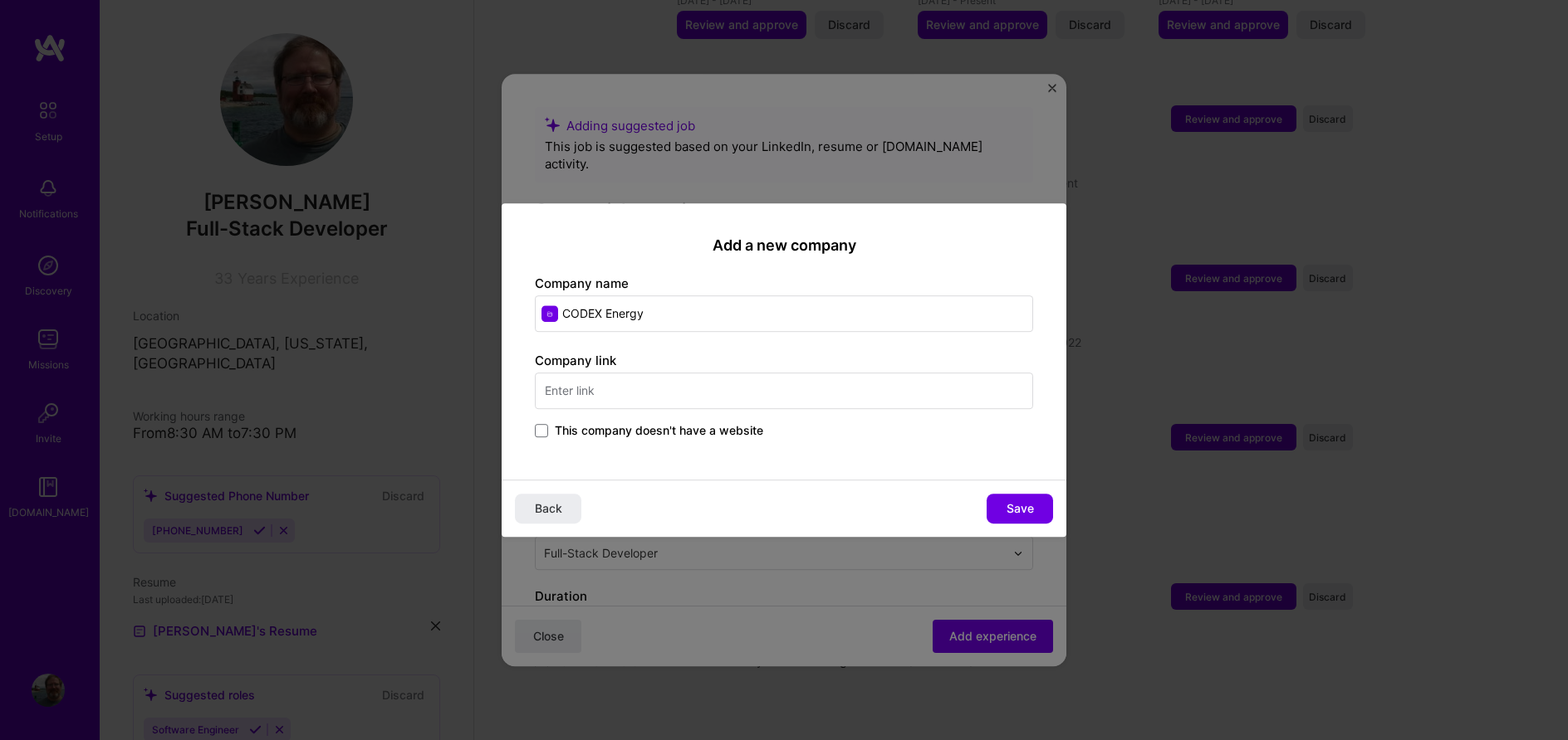
click at [617, 391] on input "text" at bounding box center [784, 390] width 498 height 36
paste input "https://codexenergy.com/"
type input "https://codexenergy.com/"
click at [1002, 501] on button "Save" at bounding box center [1020, 509] width 67 height 30
type input "CODEX Energy"
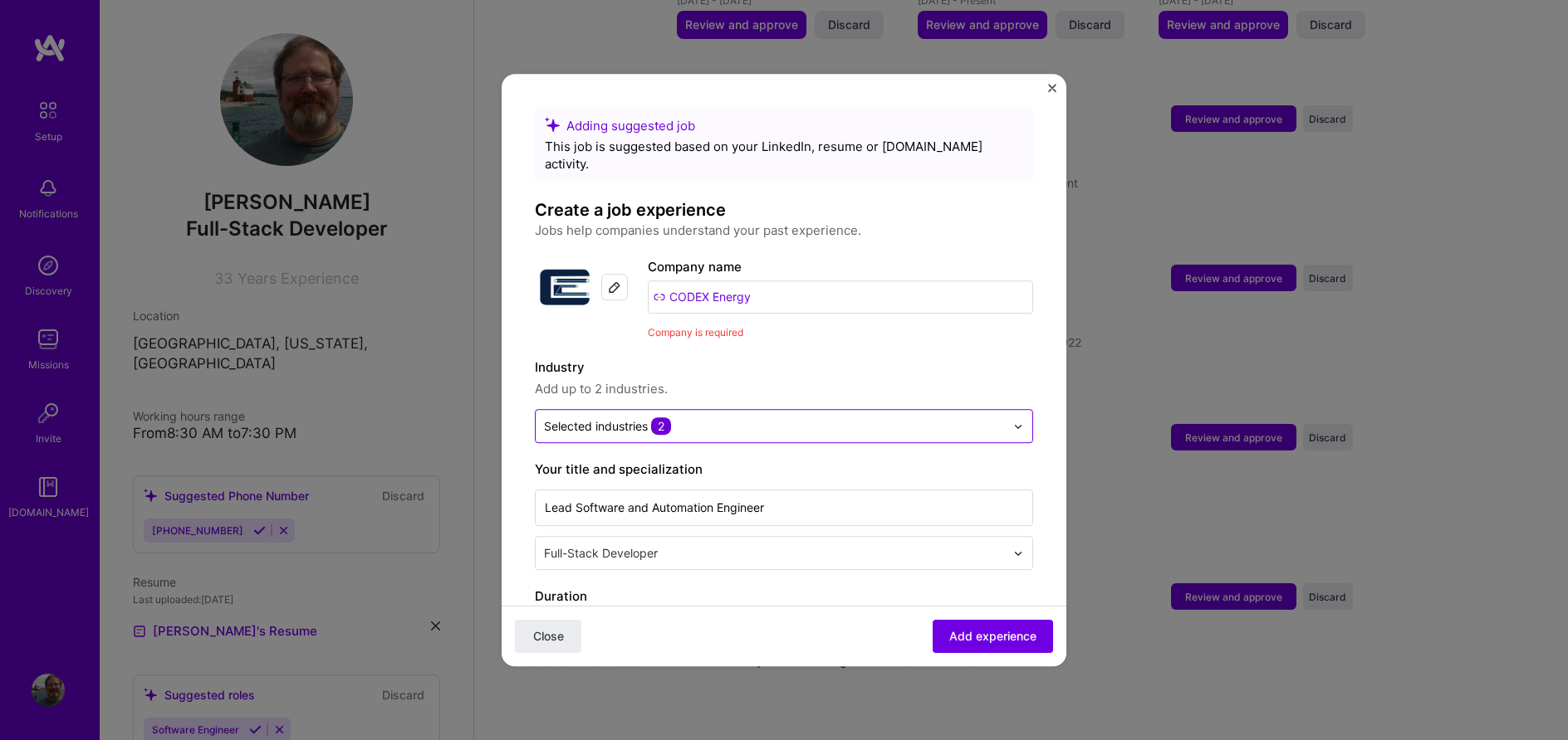
click at [740, 418] on input "text" at bounding box center [774, 426] width 460 height 18
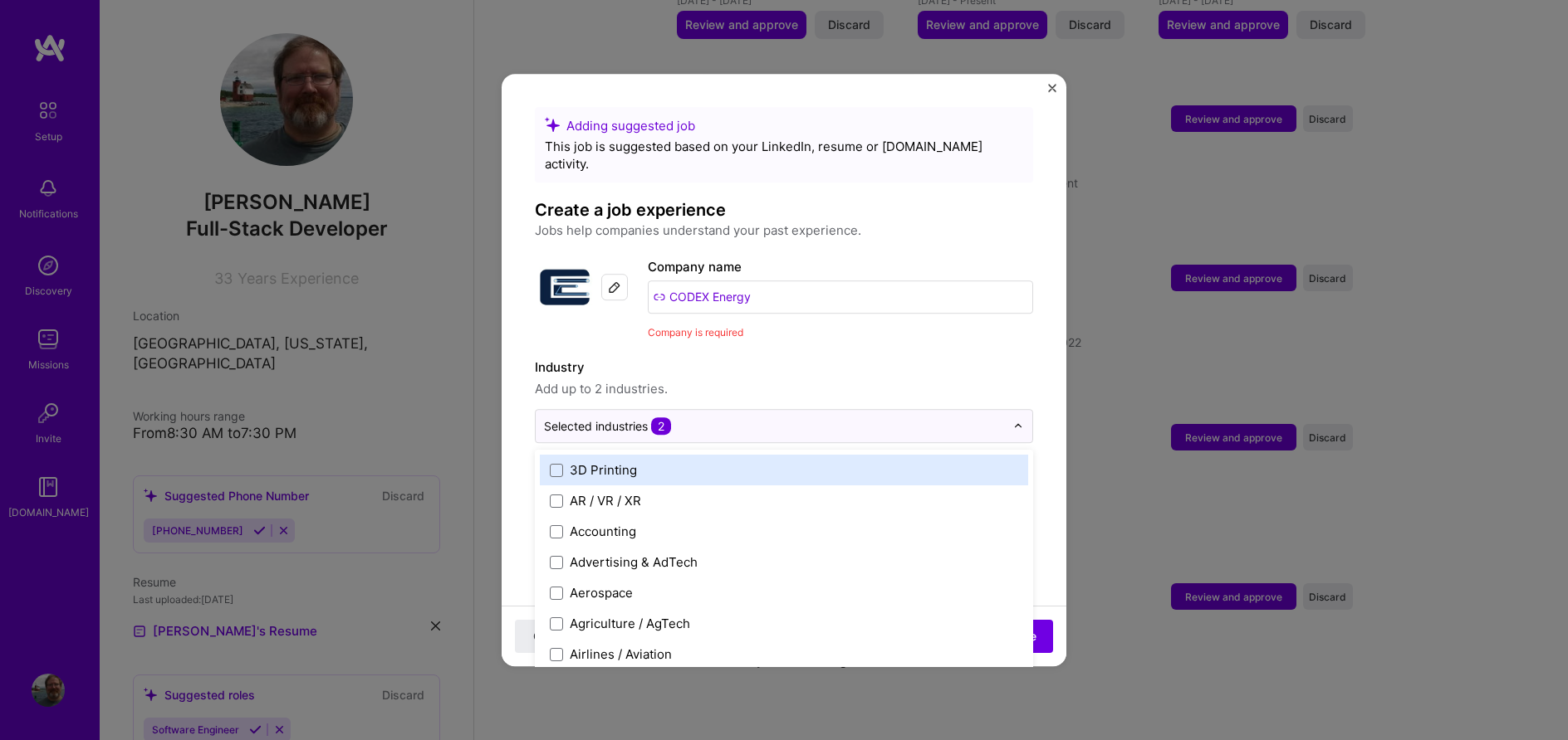
click at [772, 284] on input "CODEX Energy" at bounding box center [840, 297] width 385 height 33
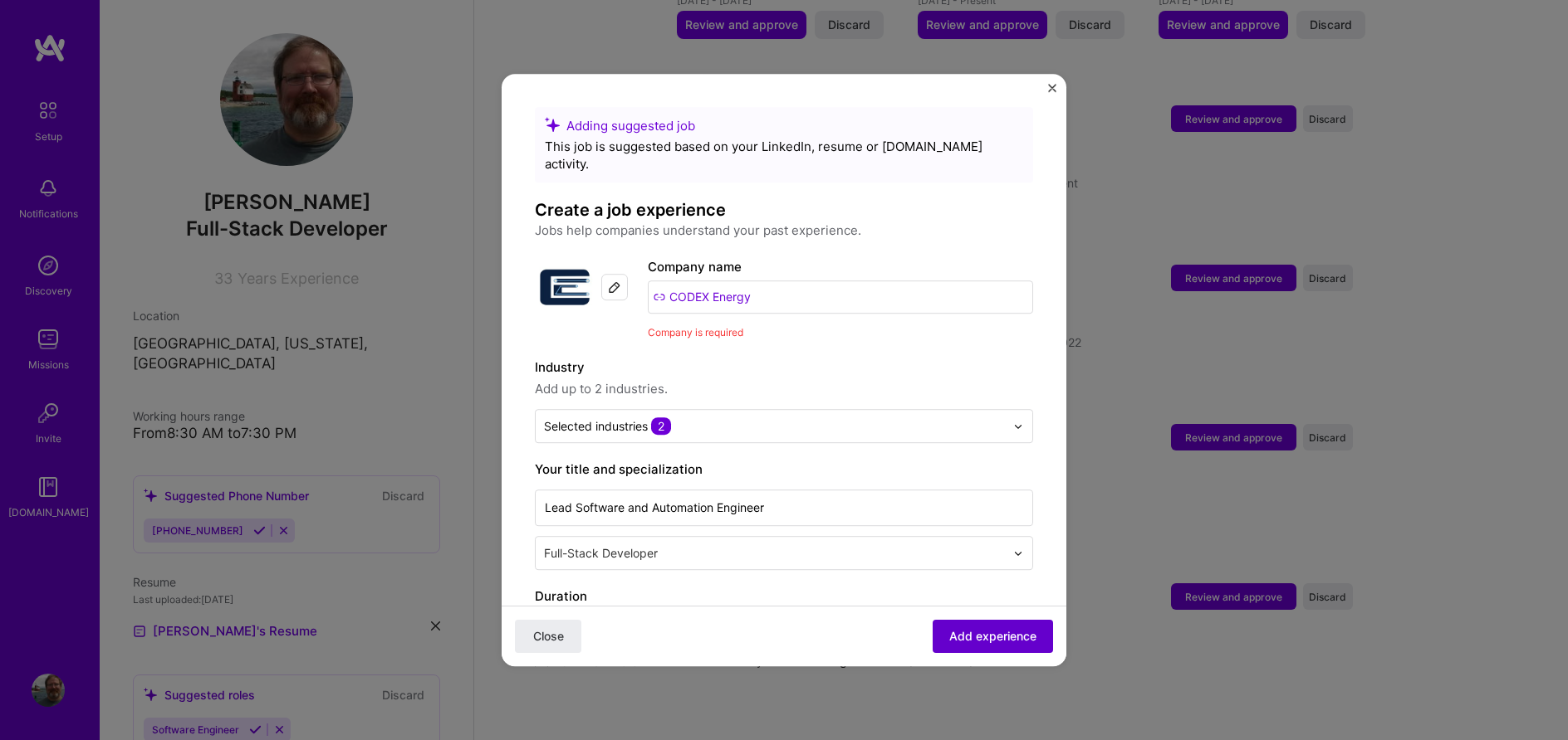
click at [968, 629] on span "Add experience" at bounding box center [993, 636] width 87 height 17
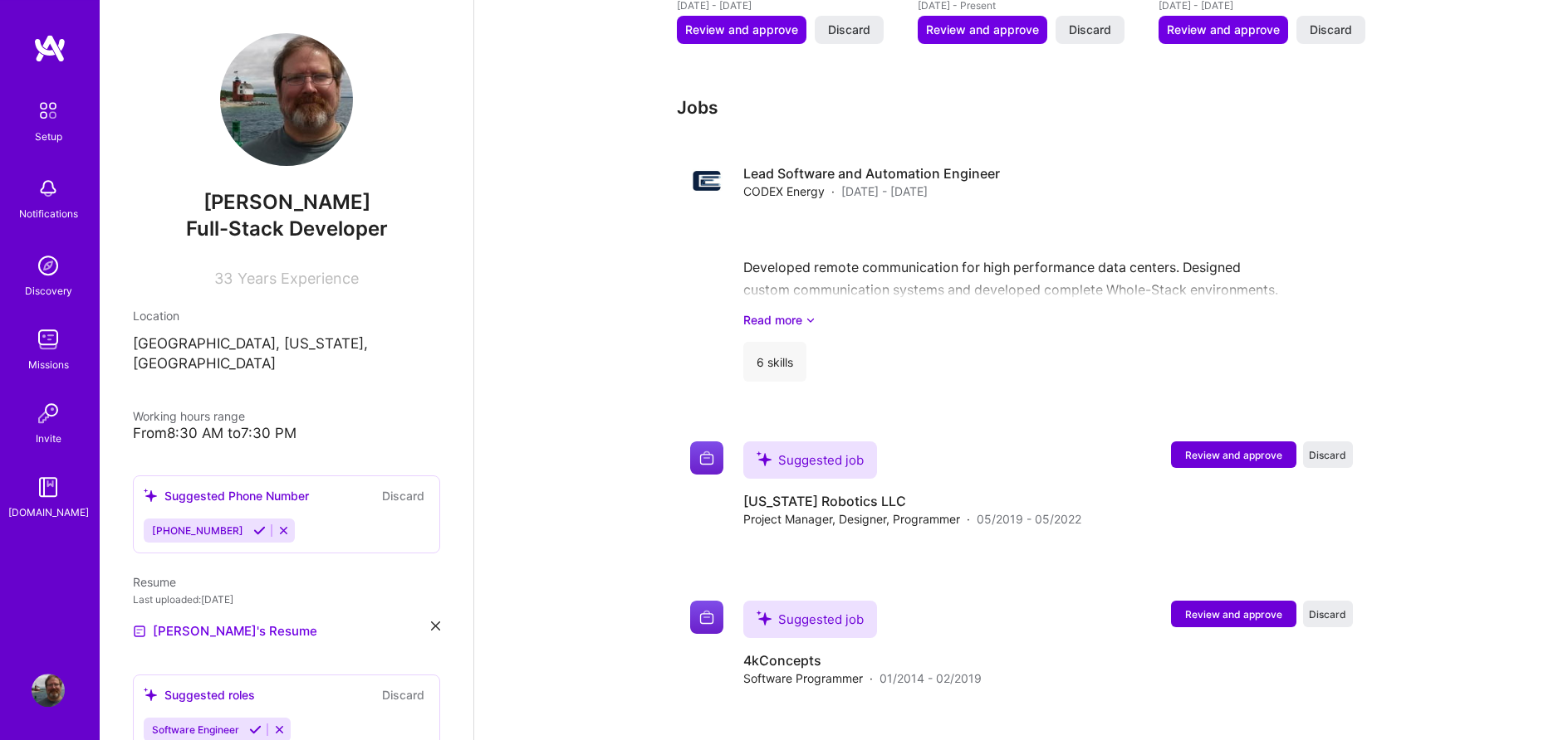
scroll to position [1354, 0]
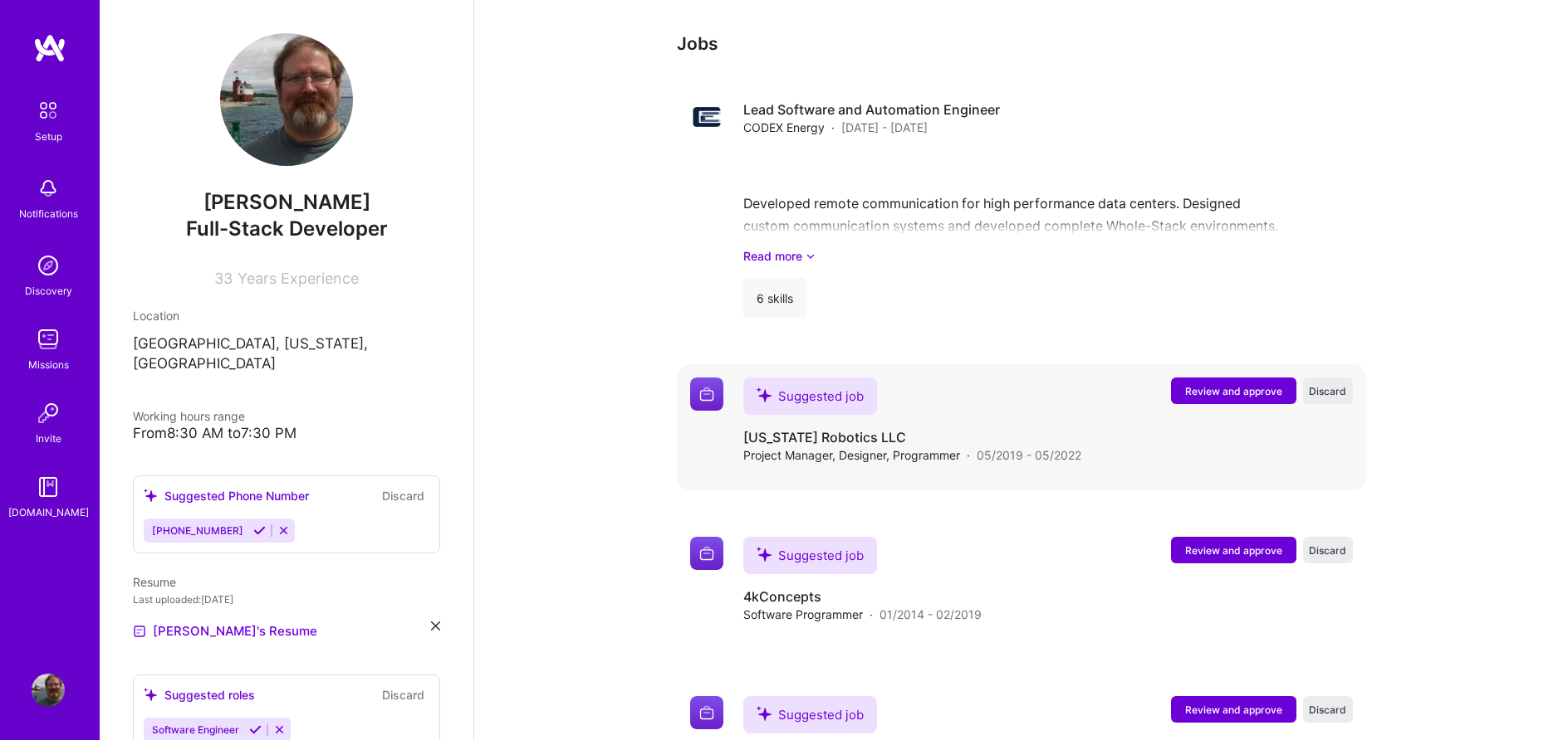
click at [1217, 384] on span "Review and approve" at bounding box center [1233, 391] width 97 height 14
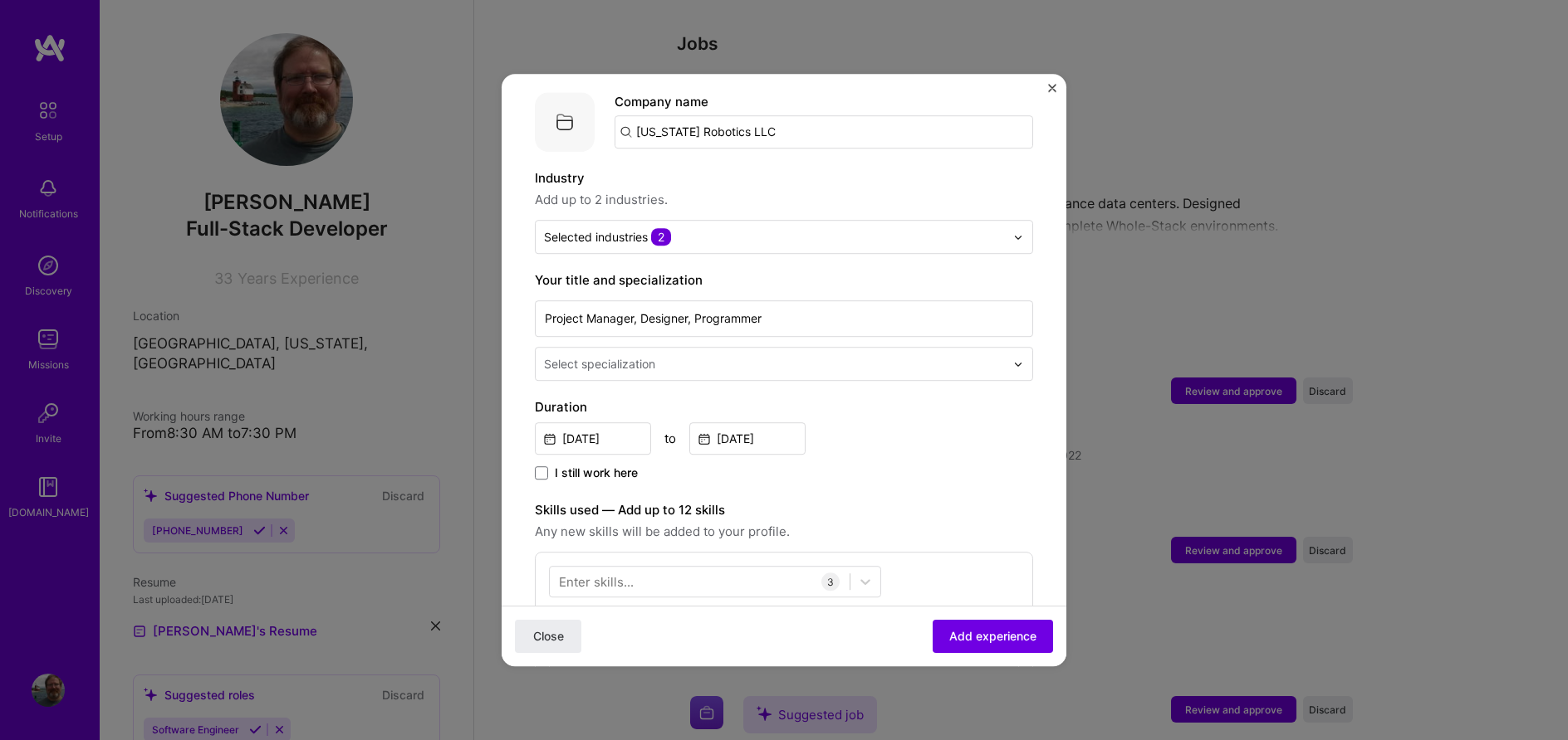
scroll to position [189, 0]
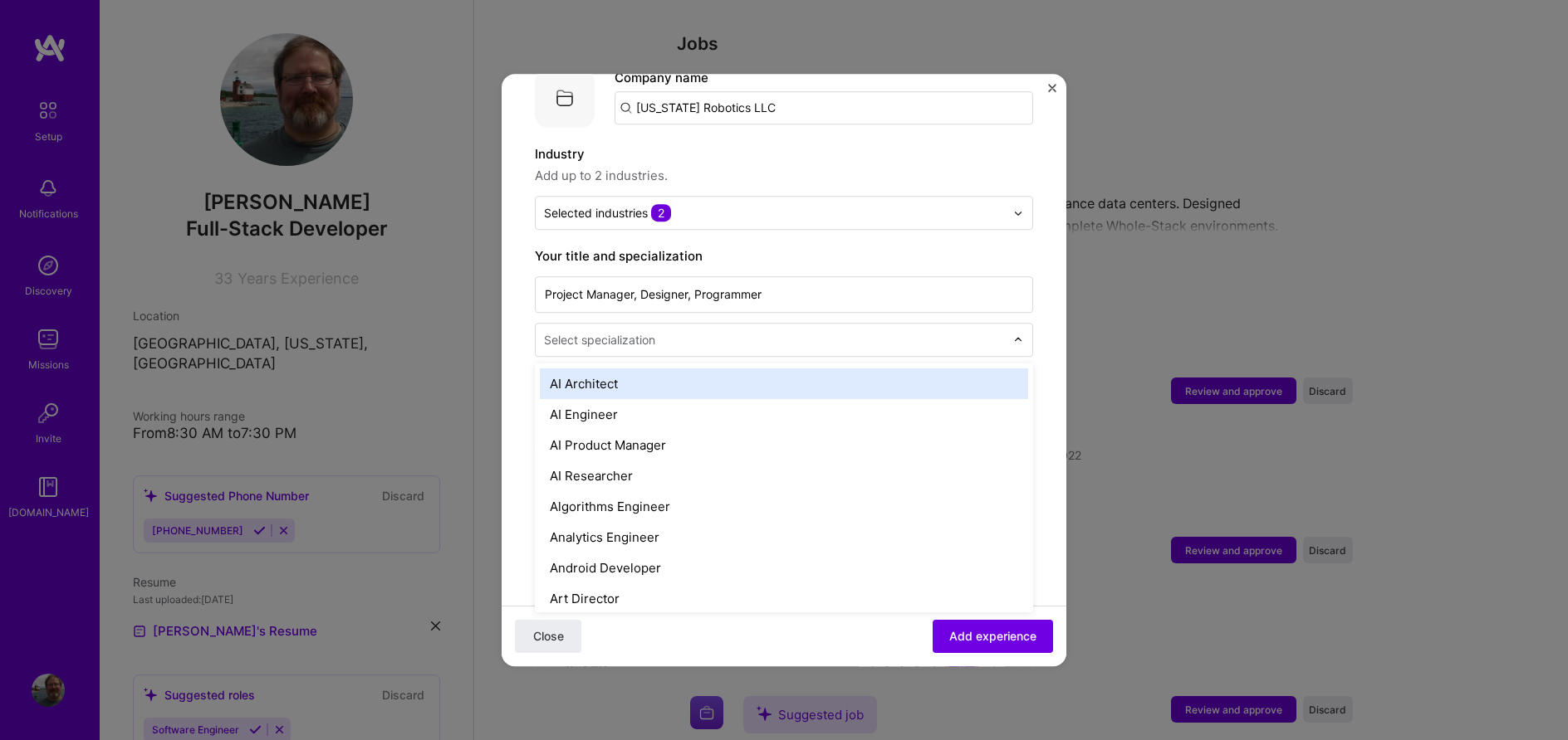
click at [984, 331] on input "text" at bounding box center [776, 340] width 464 height 18
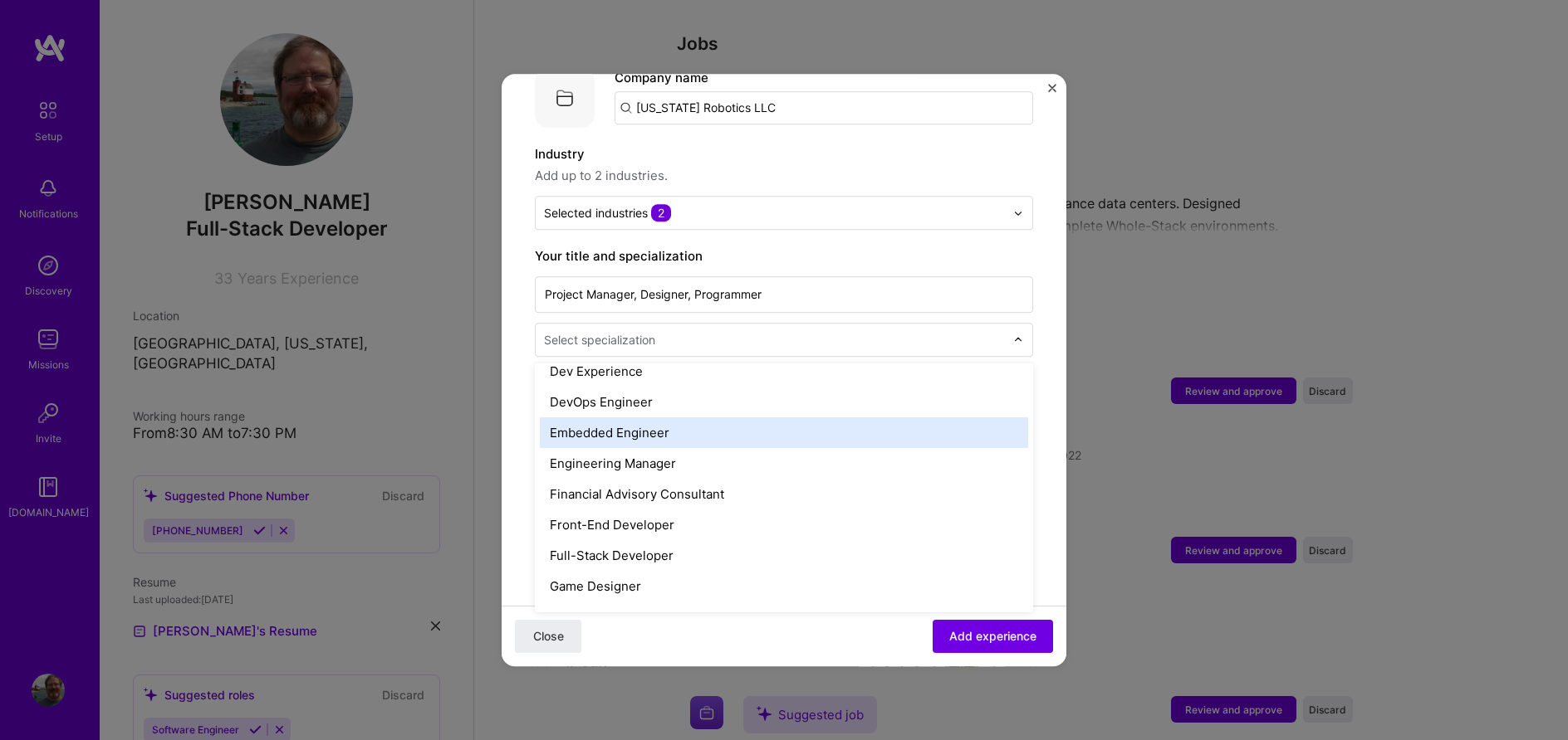
scroll to position [851, 0]
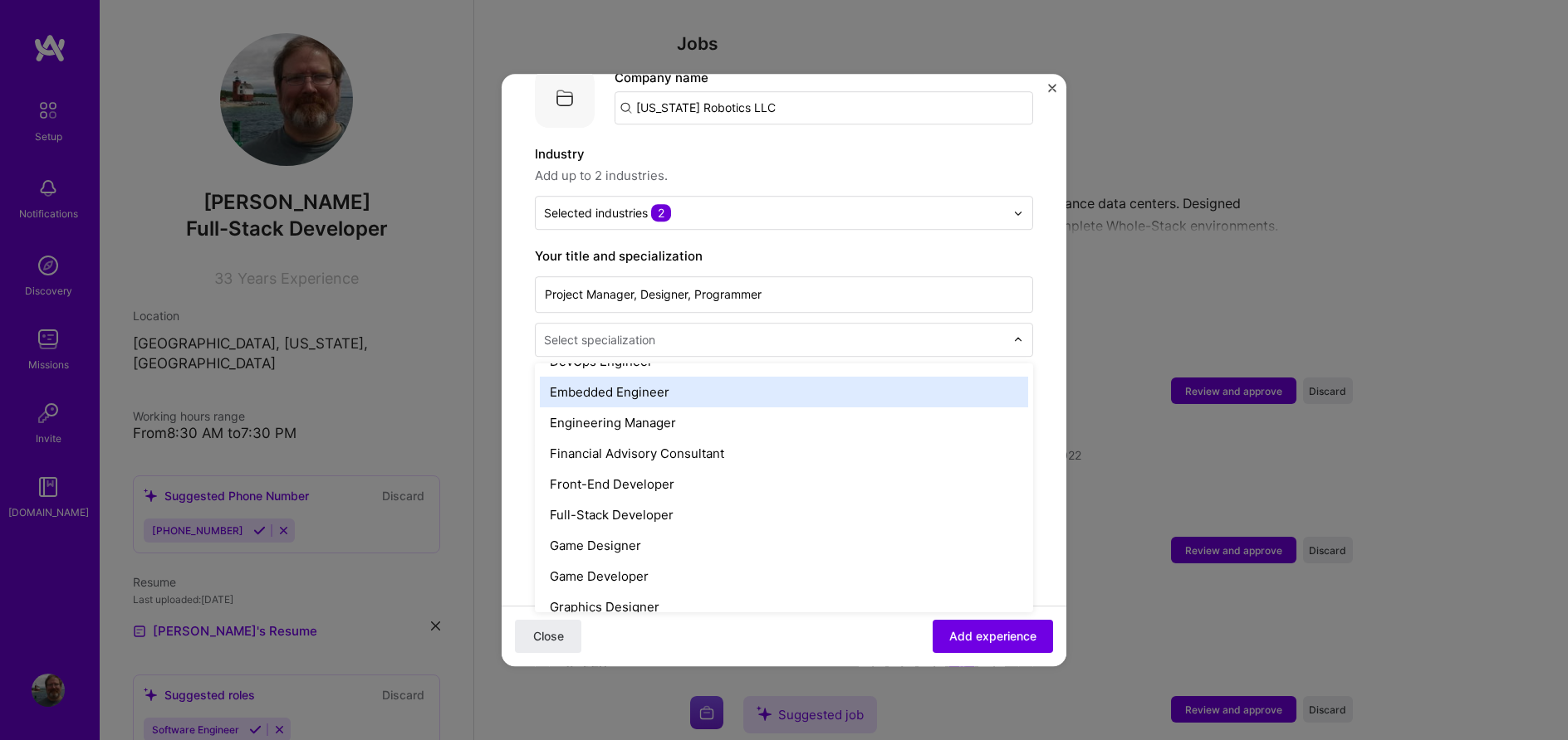
click at [675, 377] on div "Embedded Engineer" at bounding box center [783, 392] width 488 height 31
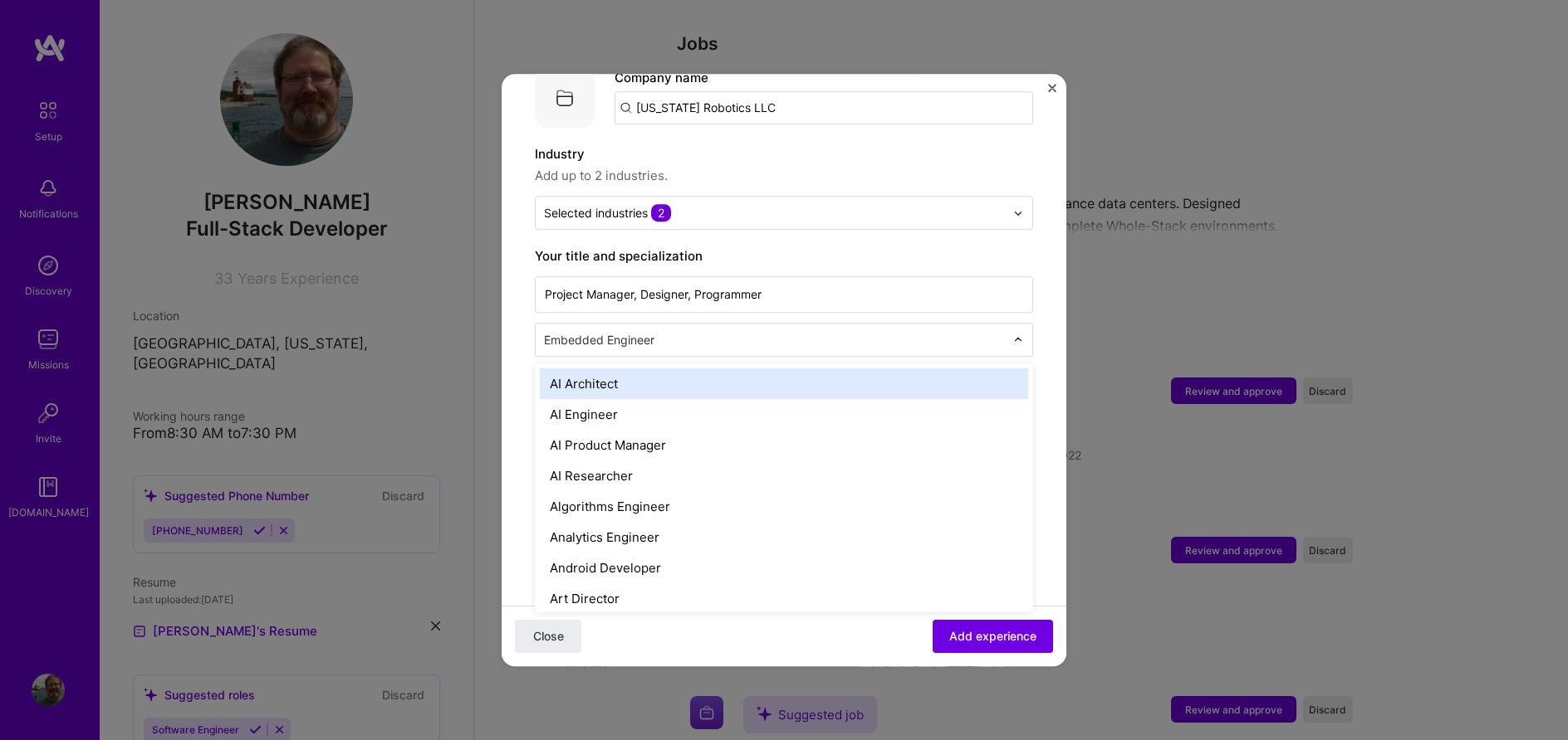
click at [931, 331] on input "text" at bounding box center [776, 340] width 464 height 18
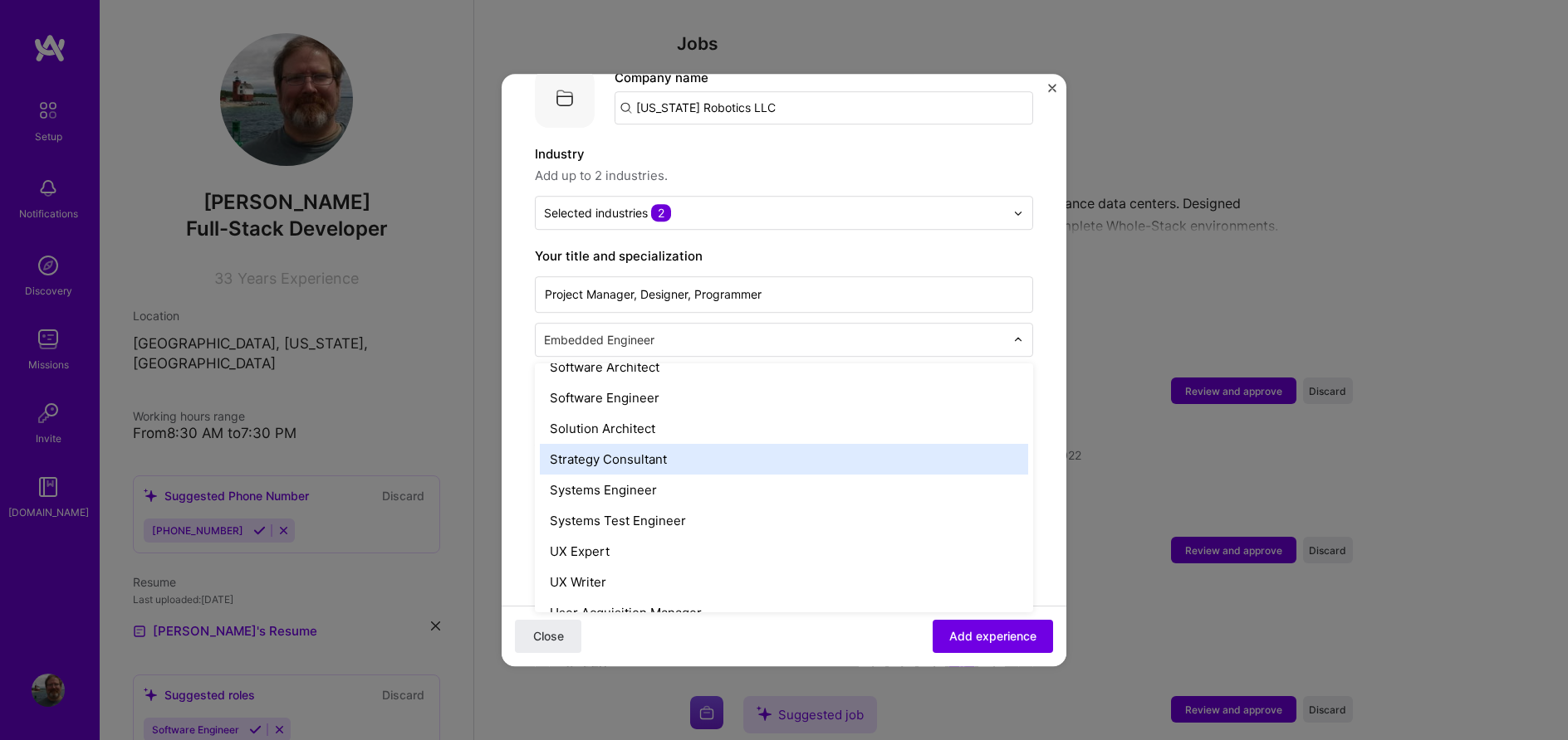
scroll to position [1880, 0]
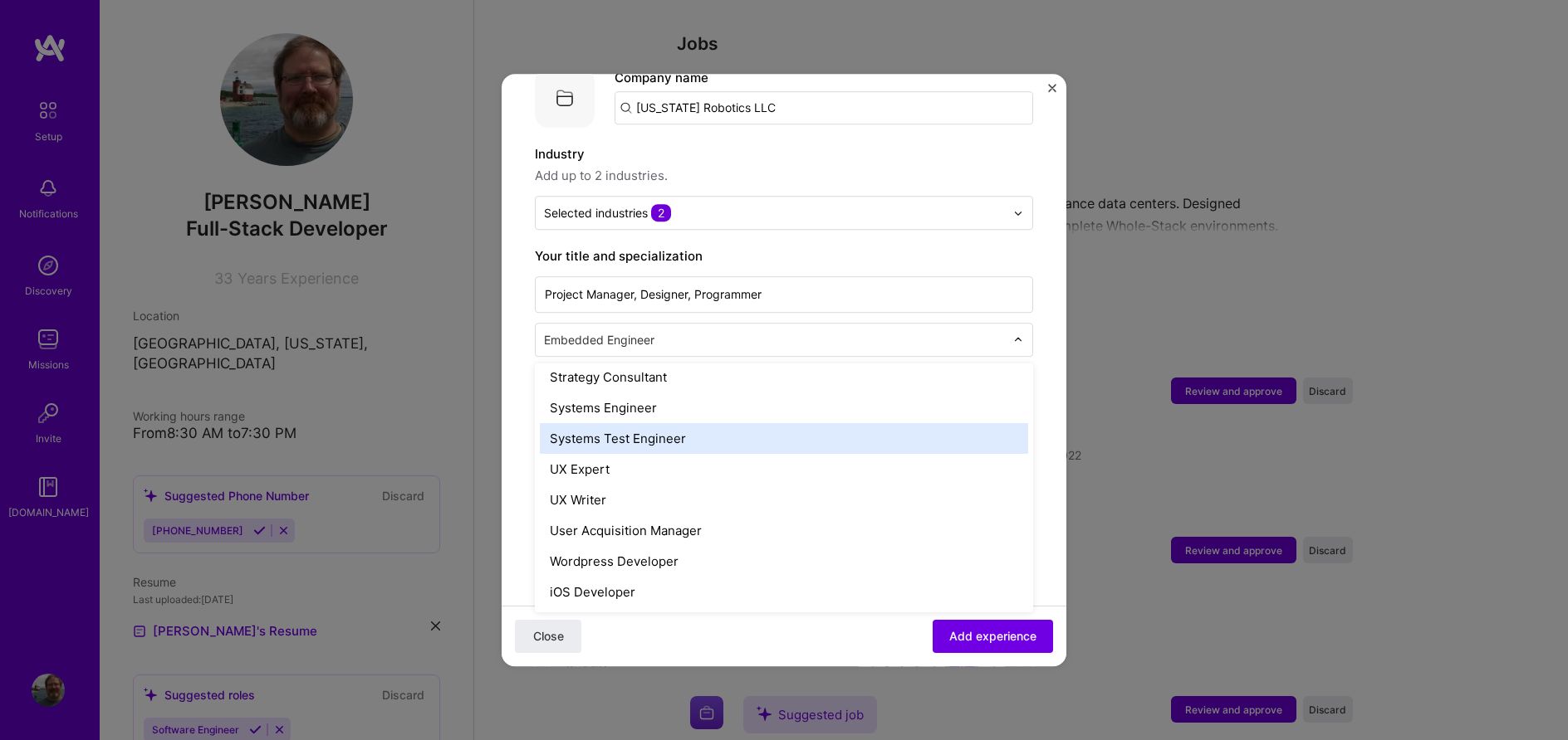
click at [879, 423] on div "Systems Test Engineer" at bounding box center [783, 438] width 488 height 31
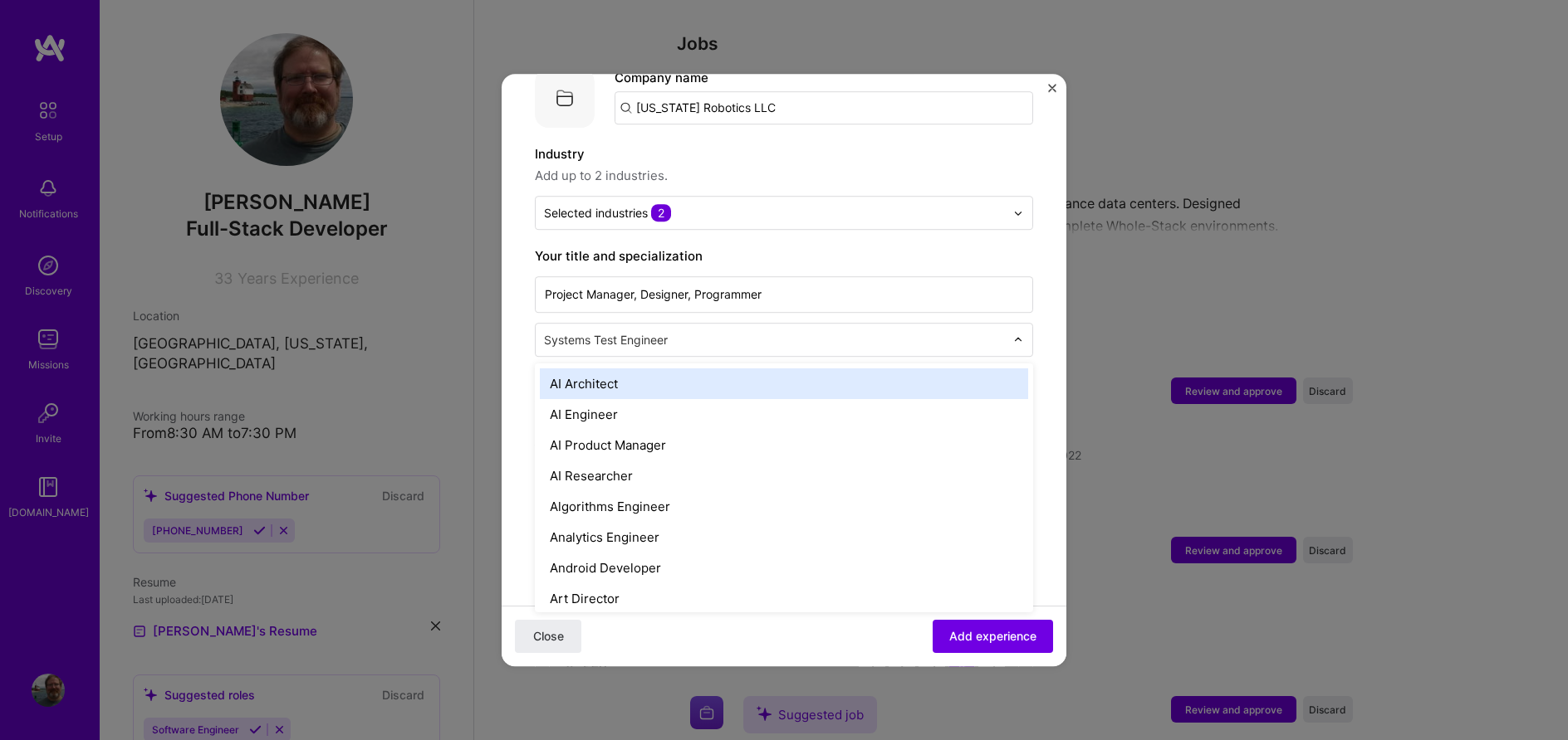
click at [827, 331] on input "text" at bounding box center [776, 340] width 464 height 18
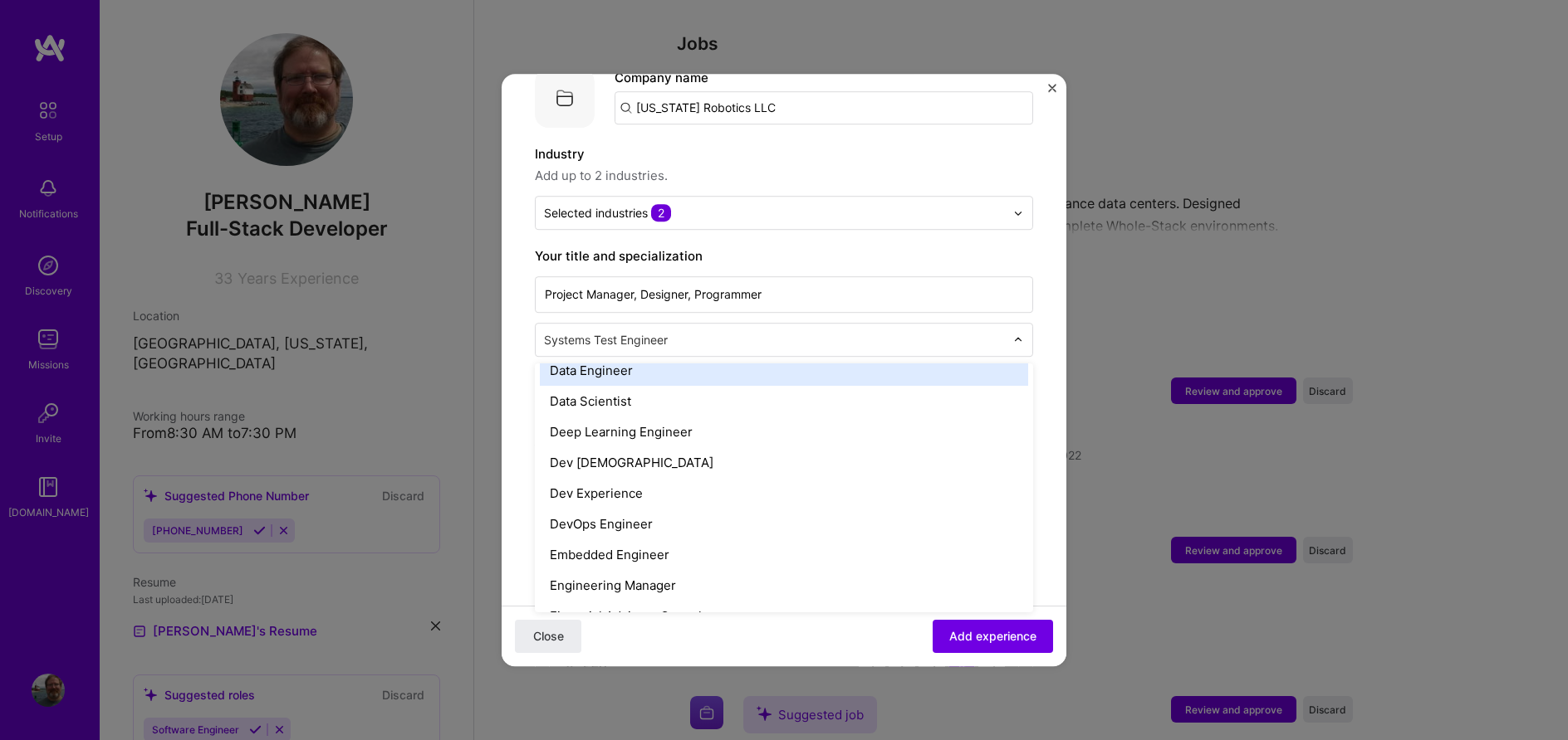
scroll to position [851, 0]
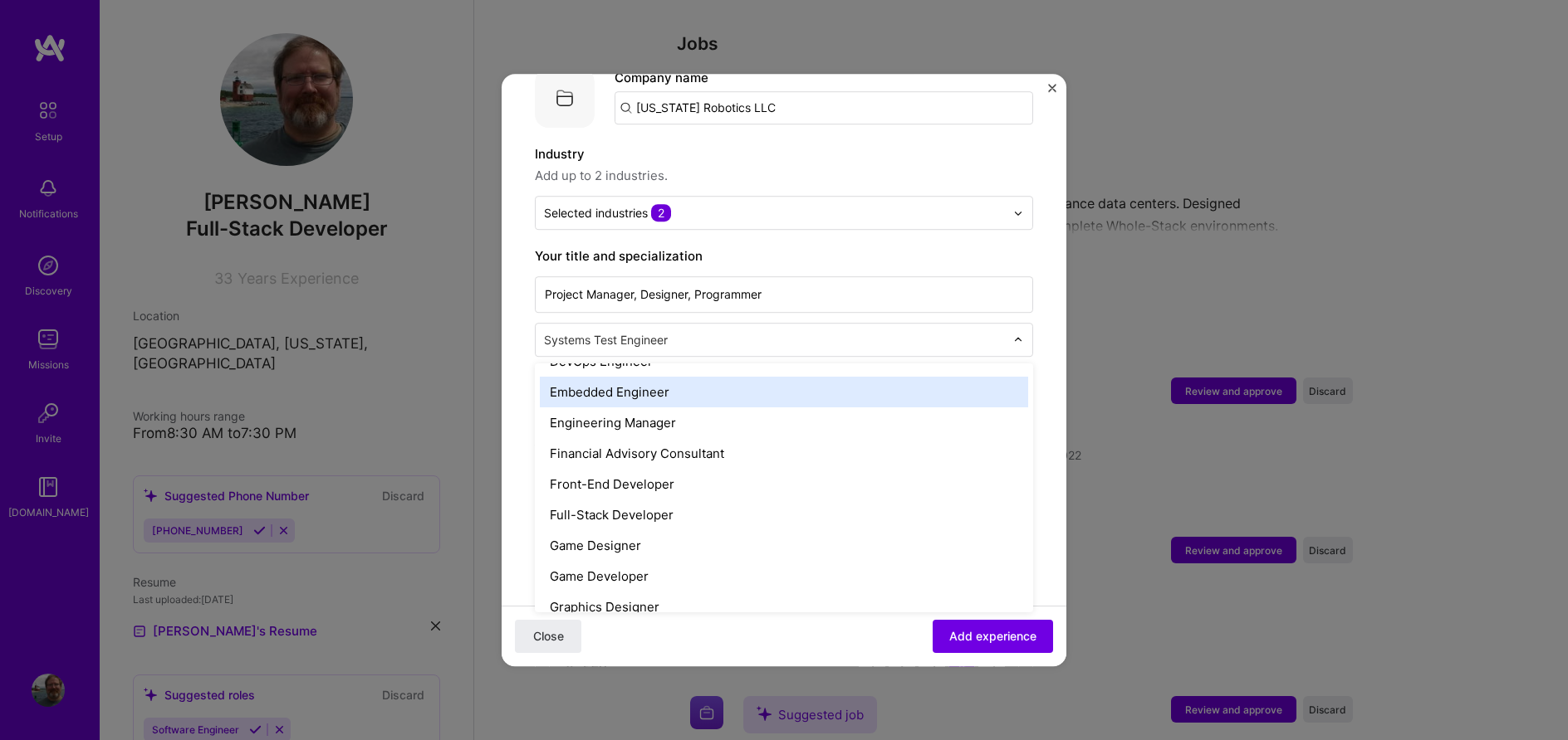
click at [722, 378] on div "Embedded Engineer" at bounding box center [783, 392] width 488 height 31
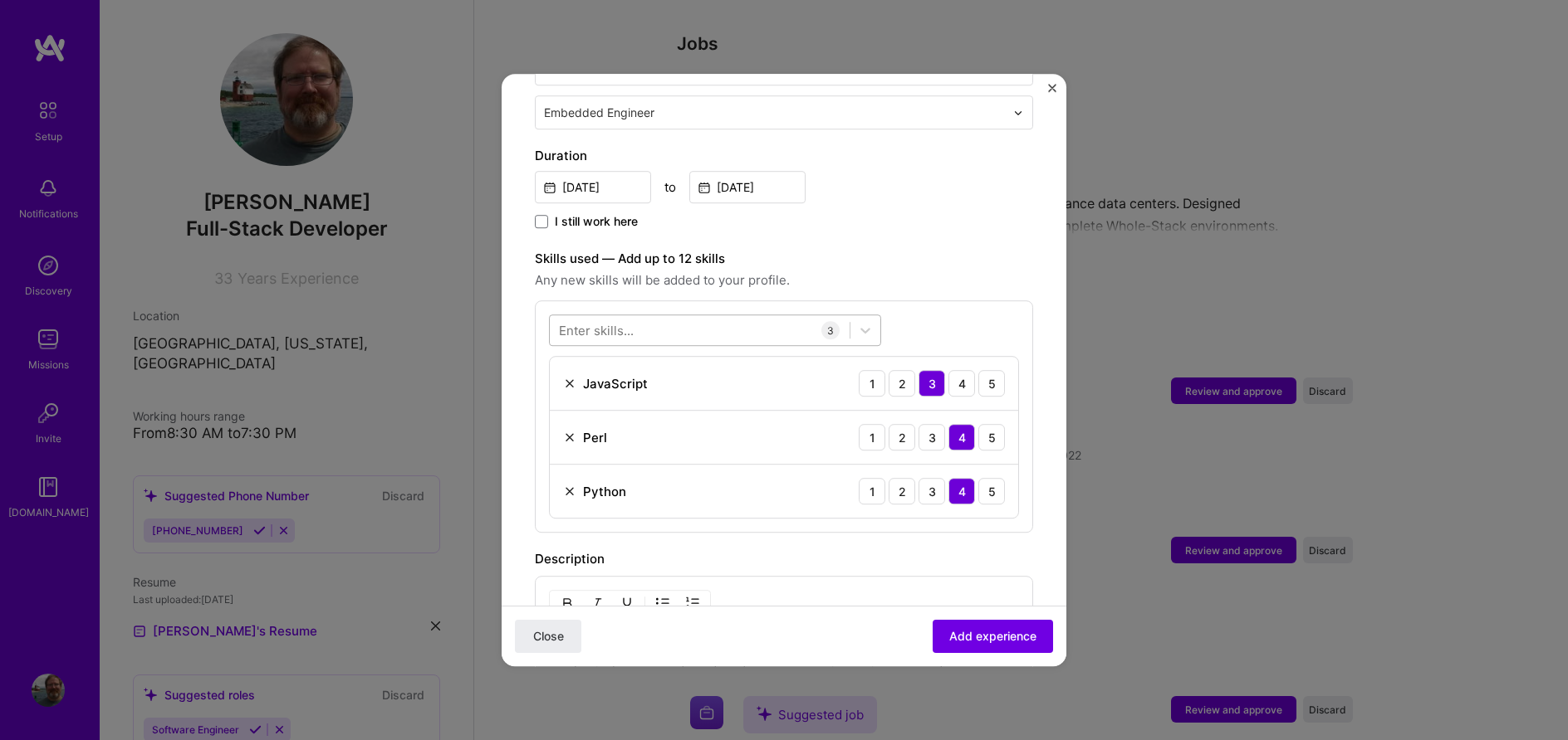
scroll to position [473, 0]
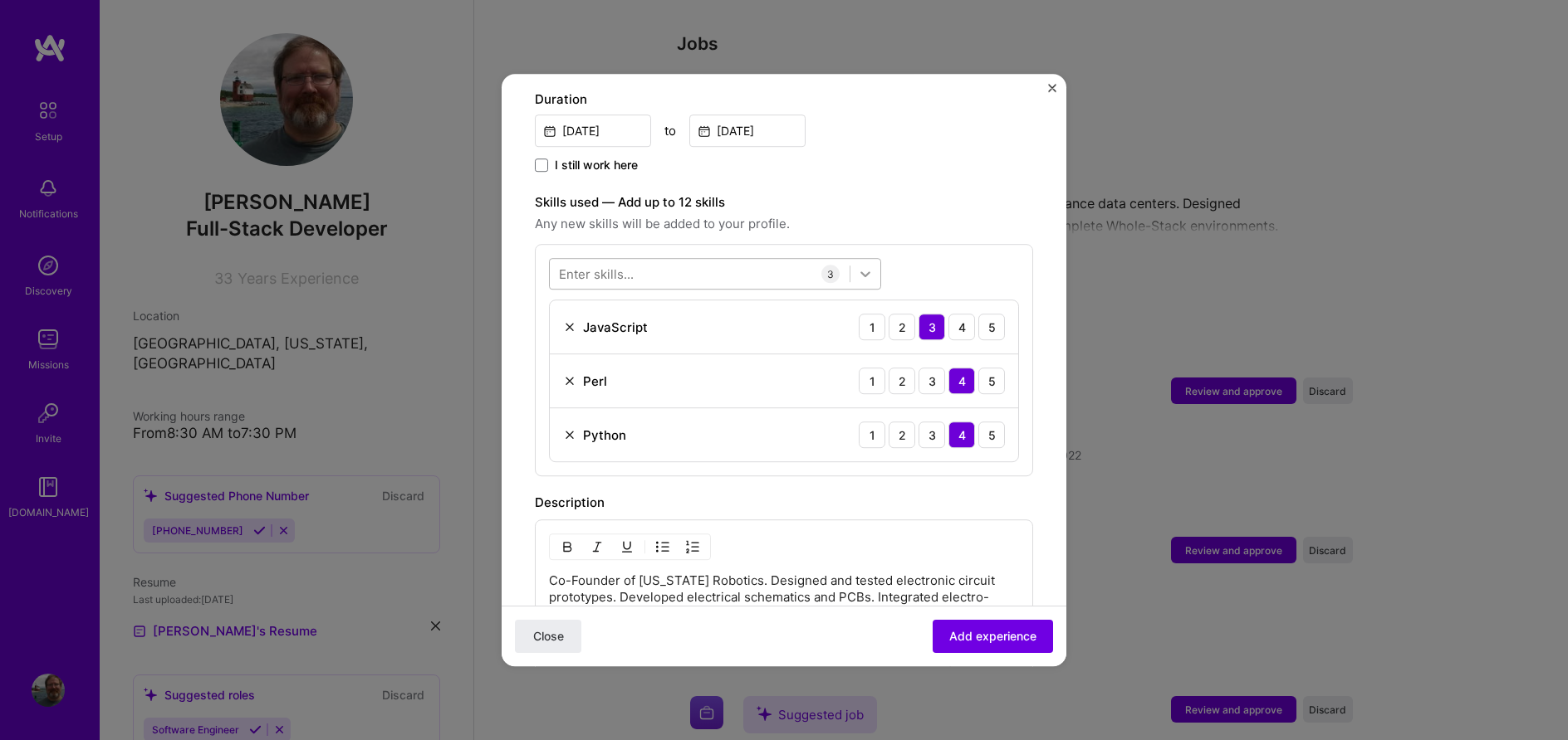
click at [865, 266] on icon at bounding box center [865, 274] width 17 height 17
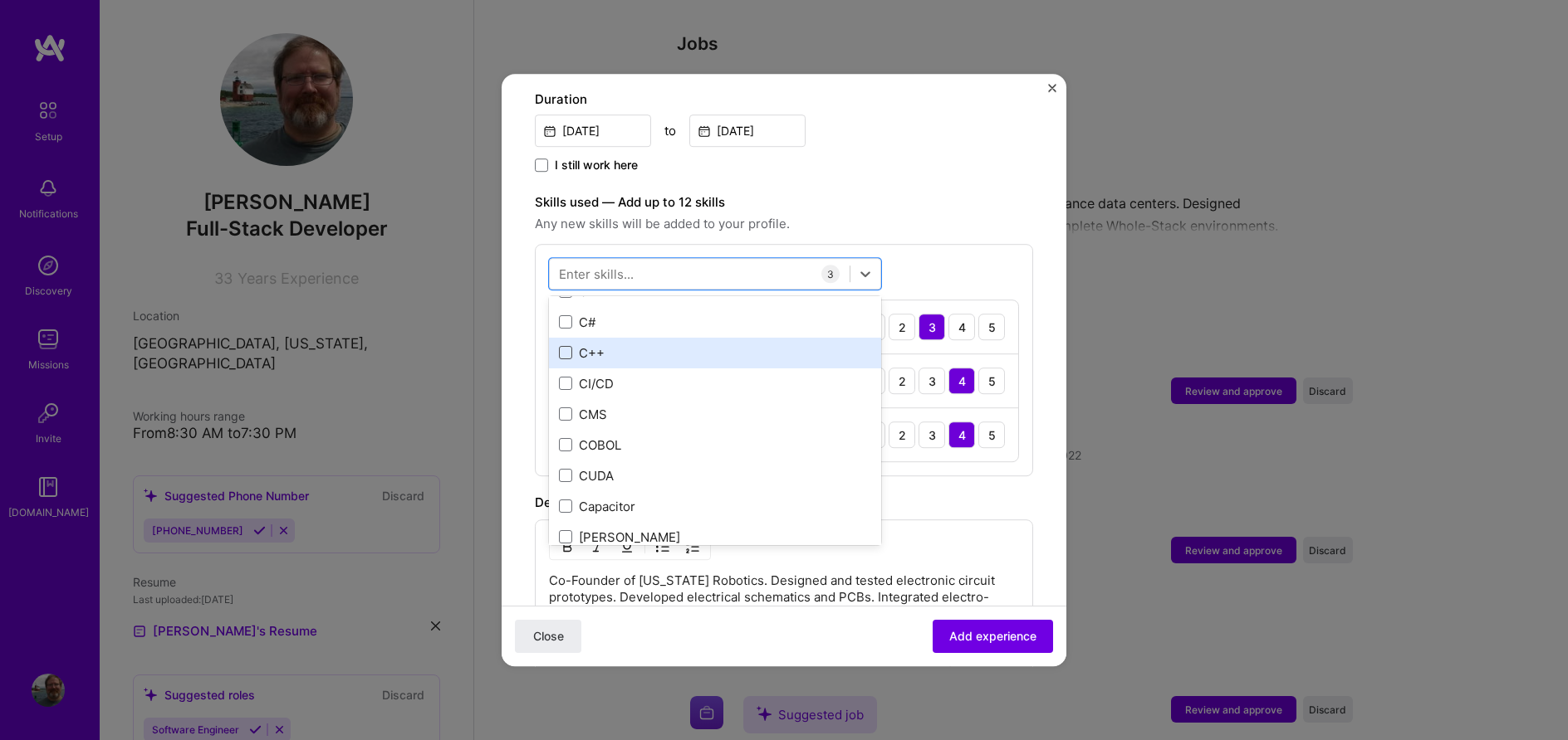
click at [564, 346] on span at bounding box center [565, 353] width 13 height 13
click at [0, 0] on input "checkbox" at bounding box center [0, 0] width 0 height 0
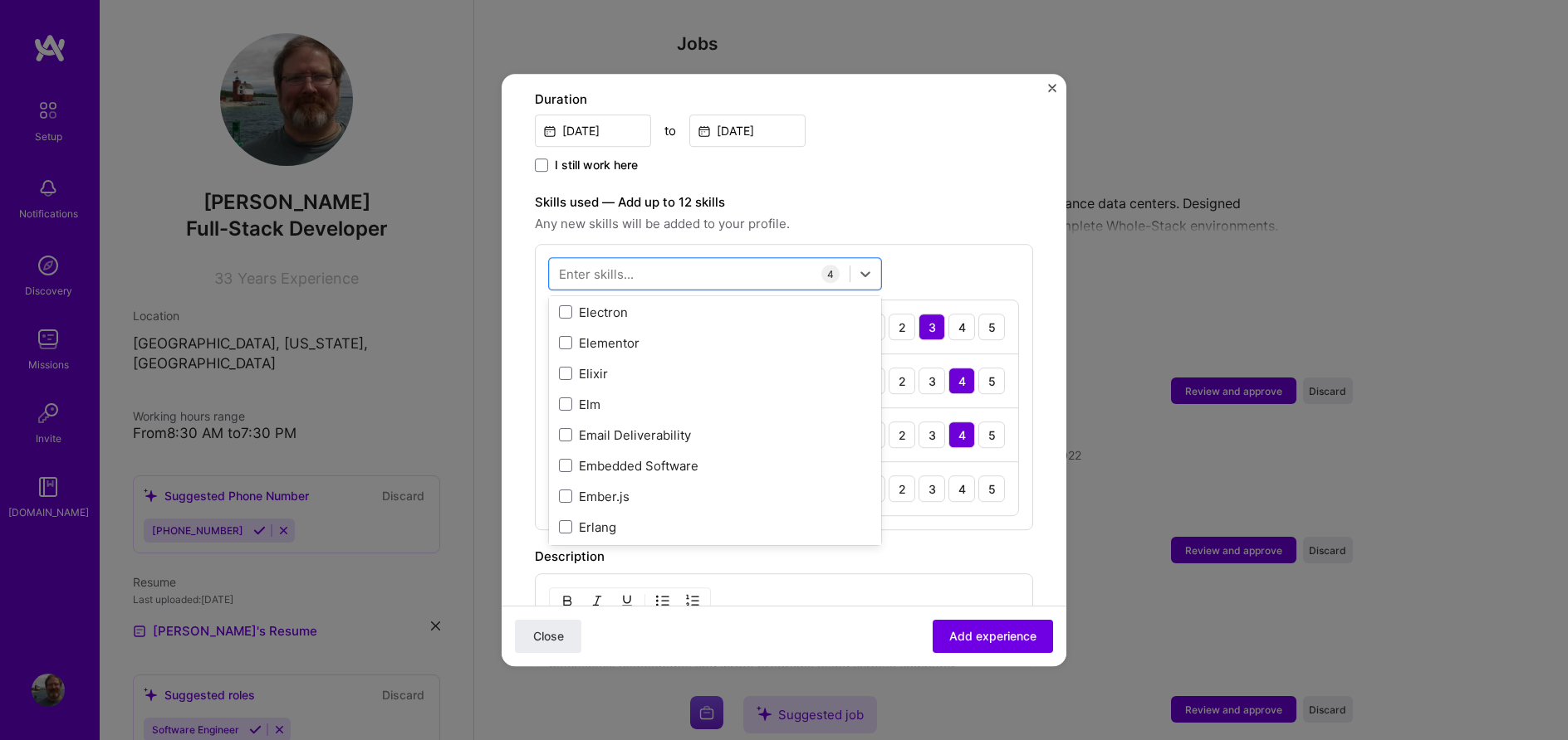
scroll to position [3784, 0]
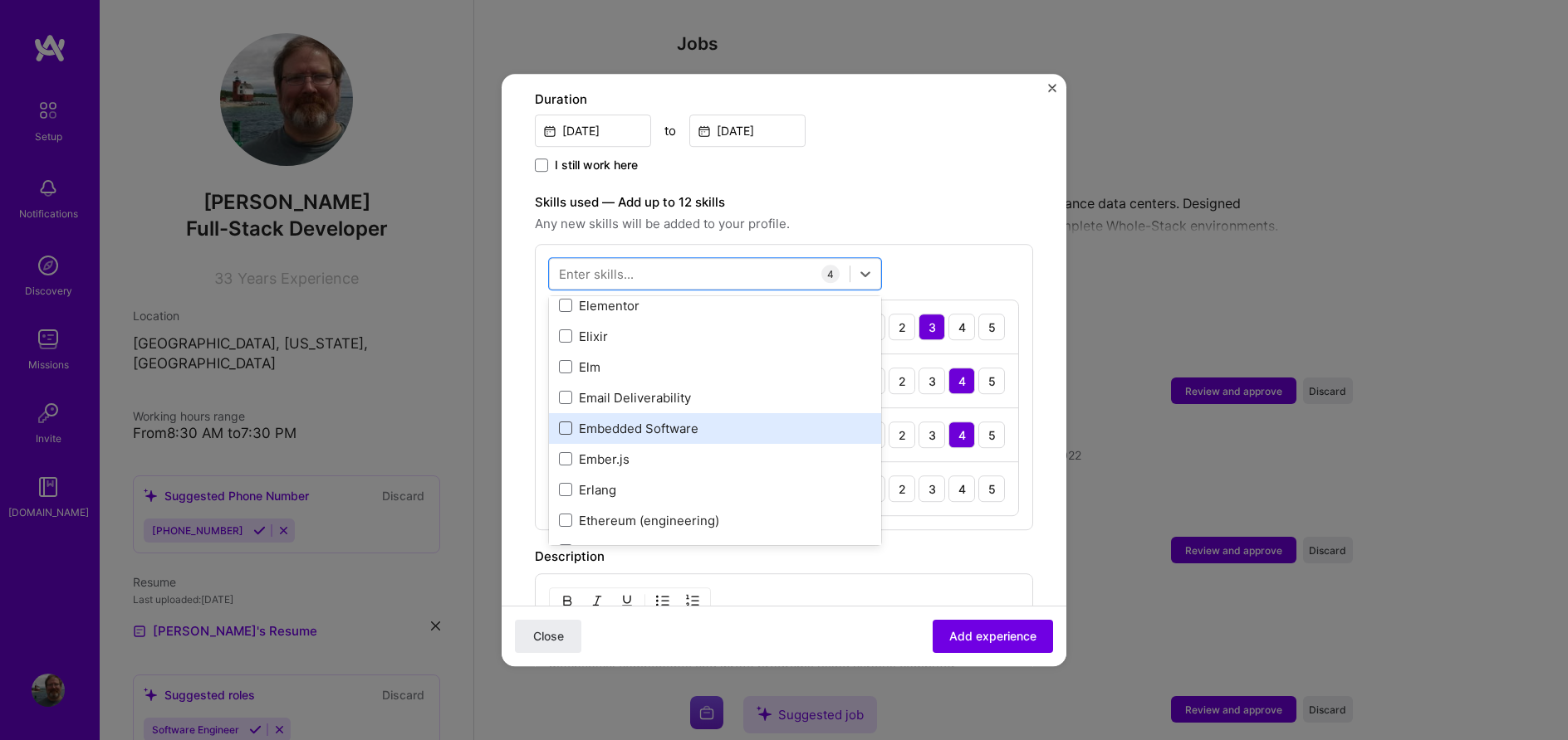
click at [564, 422] on span at bounding box center [565, 428] width 13 height 13
click at [0, 0] on input "checkbox" at bounding box center [0, 0] width 0 height 0
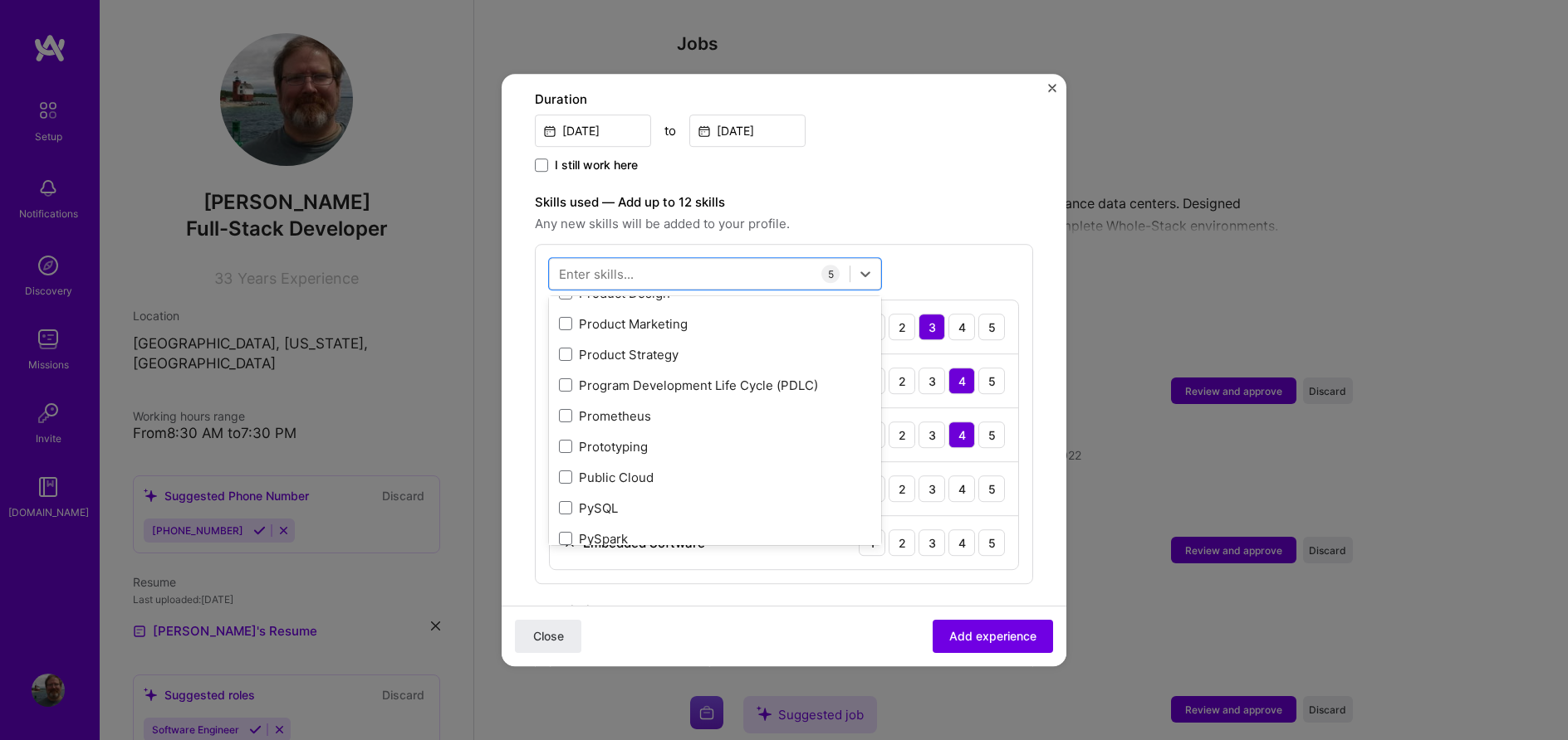
scroll to position [7852, 0]
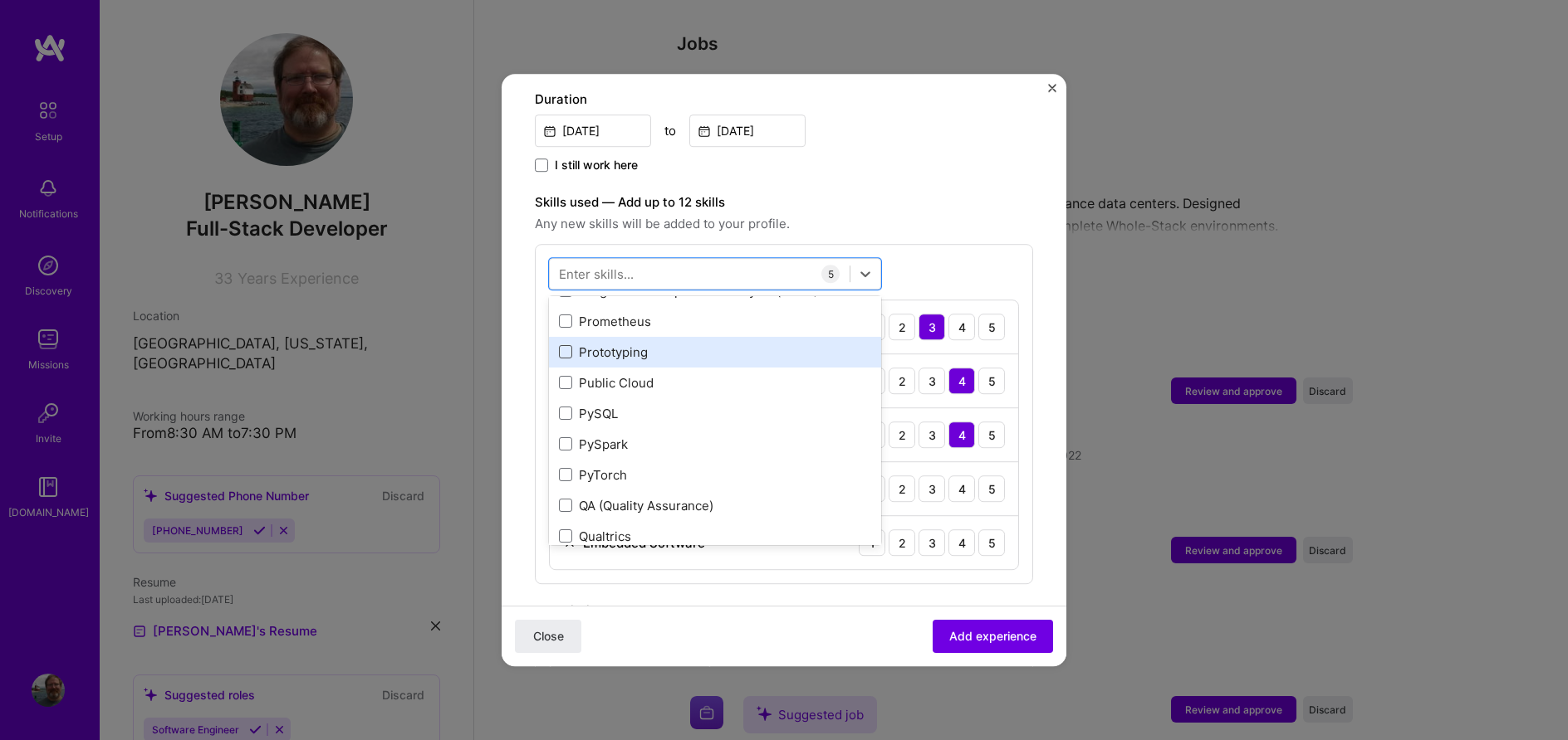
click at [564, 346] on span at bounding box center [565, 352] width 13 height 13
click at [0, 0] on input "checkbox" at bounding box center [0, 0] width 0 height 0
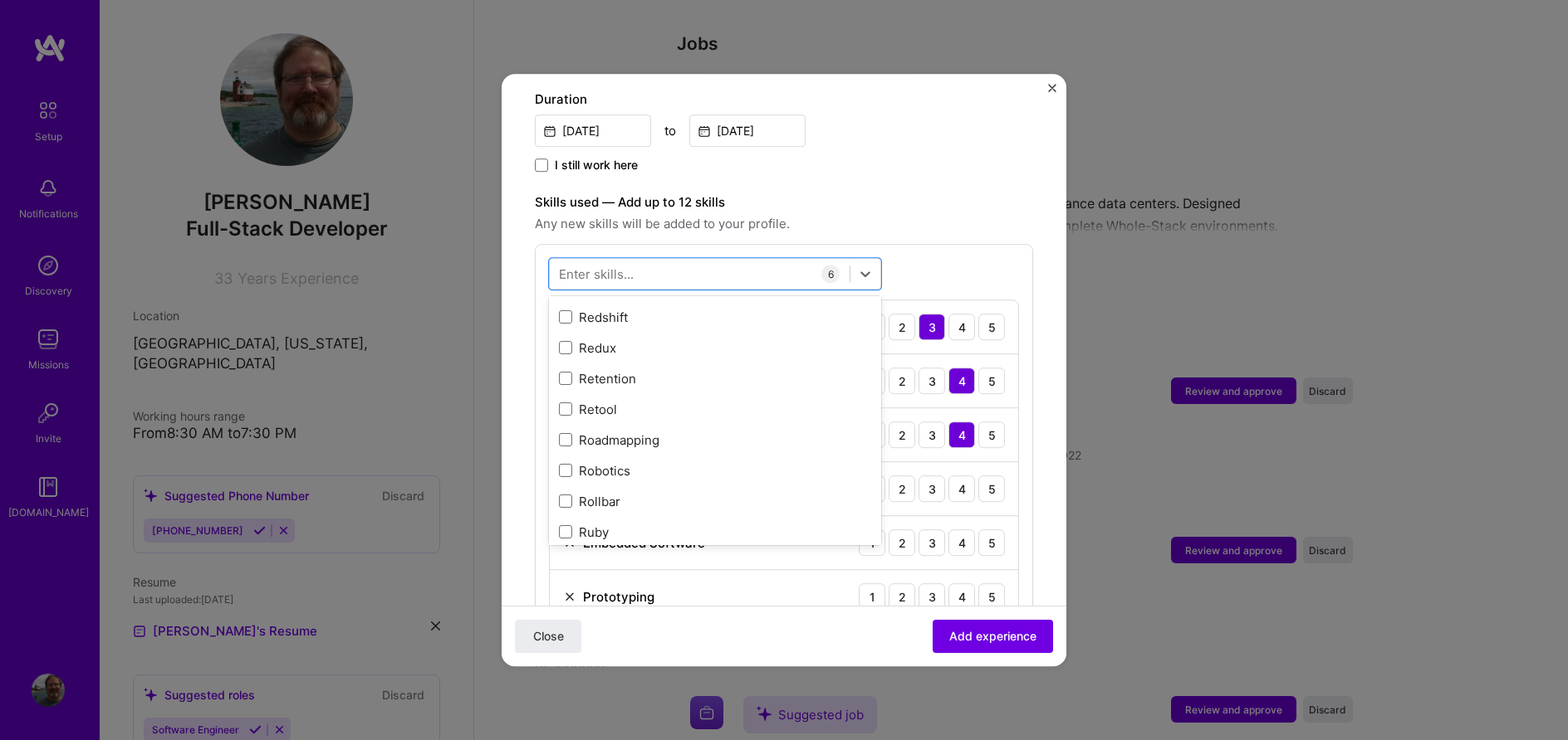
scroll to position [8420, 0]
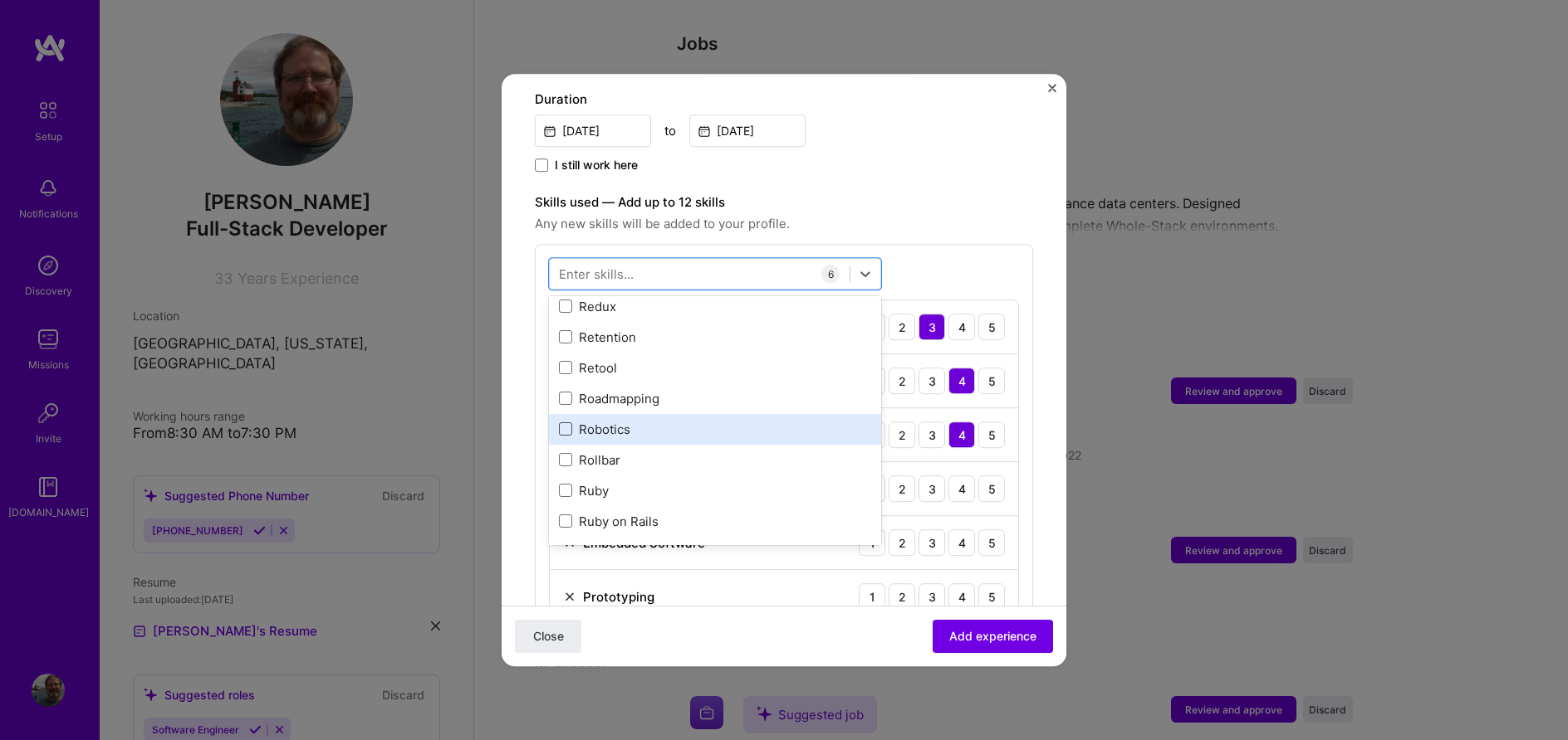
click at [564, 422] on span at bounding box center [565, 428] width 13 height 13
click at [0, 0] on input "checkbox" at bounding box center [0, 0] width 0 height 0
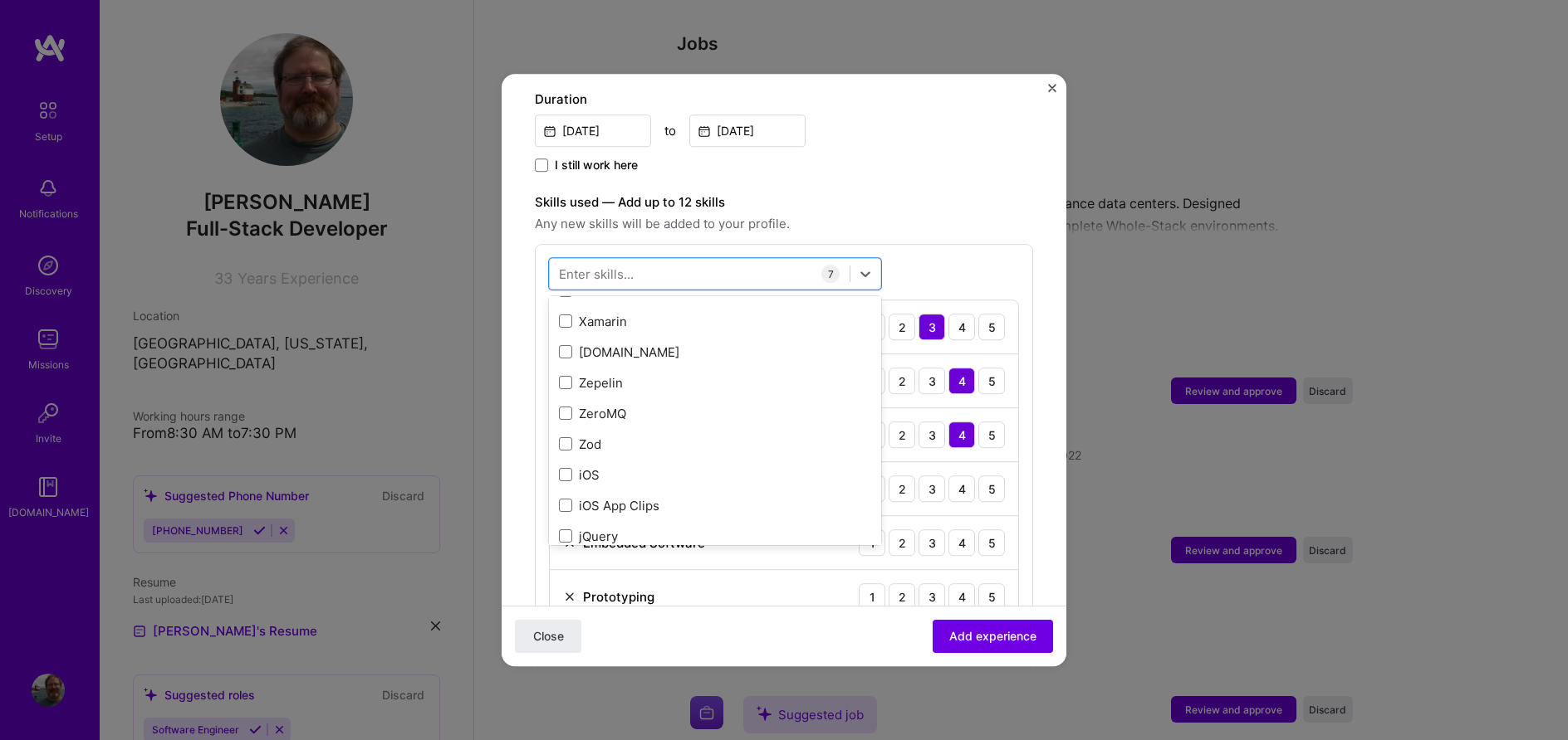
scroll to position [11430, 0]
click at [893, 193] on label "Skills used — Add up to 12 skills" at bounding box center [784, 203] width 498 height 20
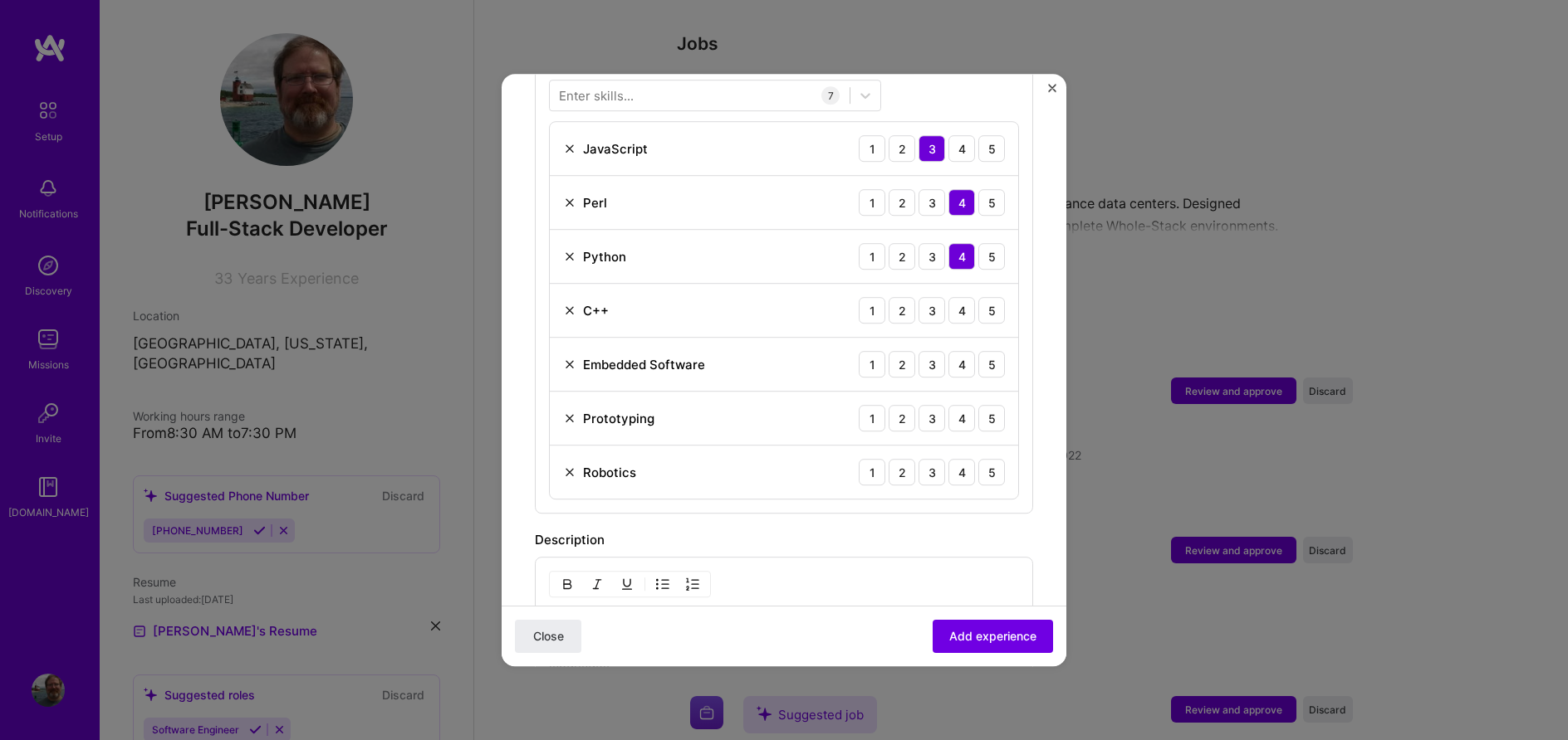
scroll to position [662, 0]
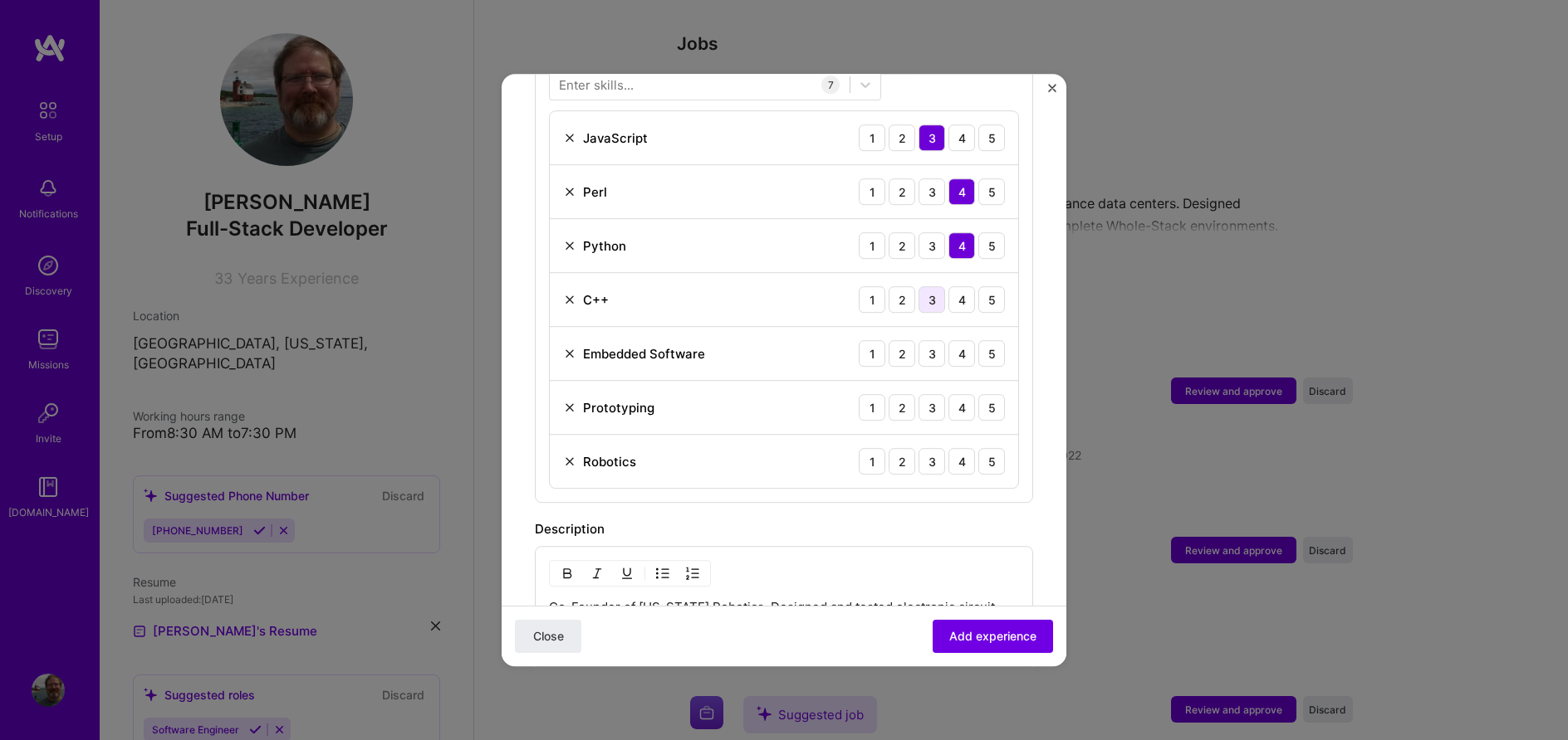
click at [932, 286] on div "3" at bounding box center [932, 299] width 27 height 27
click at [987, 340] on div "5" at bounding box center [991, 354] width 27 height 27
click at [957, 394] on div "4" at bounding box center [962, 408] width 27 height 27
drag, startPoint x: 961, startPoint y: 444, endPoint x: 927, endPoint y: 430, distance: 36.8
click at [960, 448] on div "4" at bounding box center [962, 461] width 27 height 27
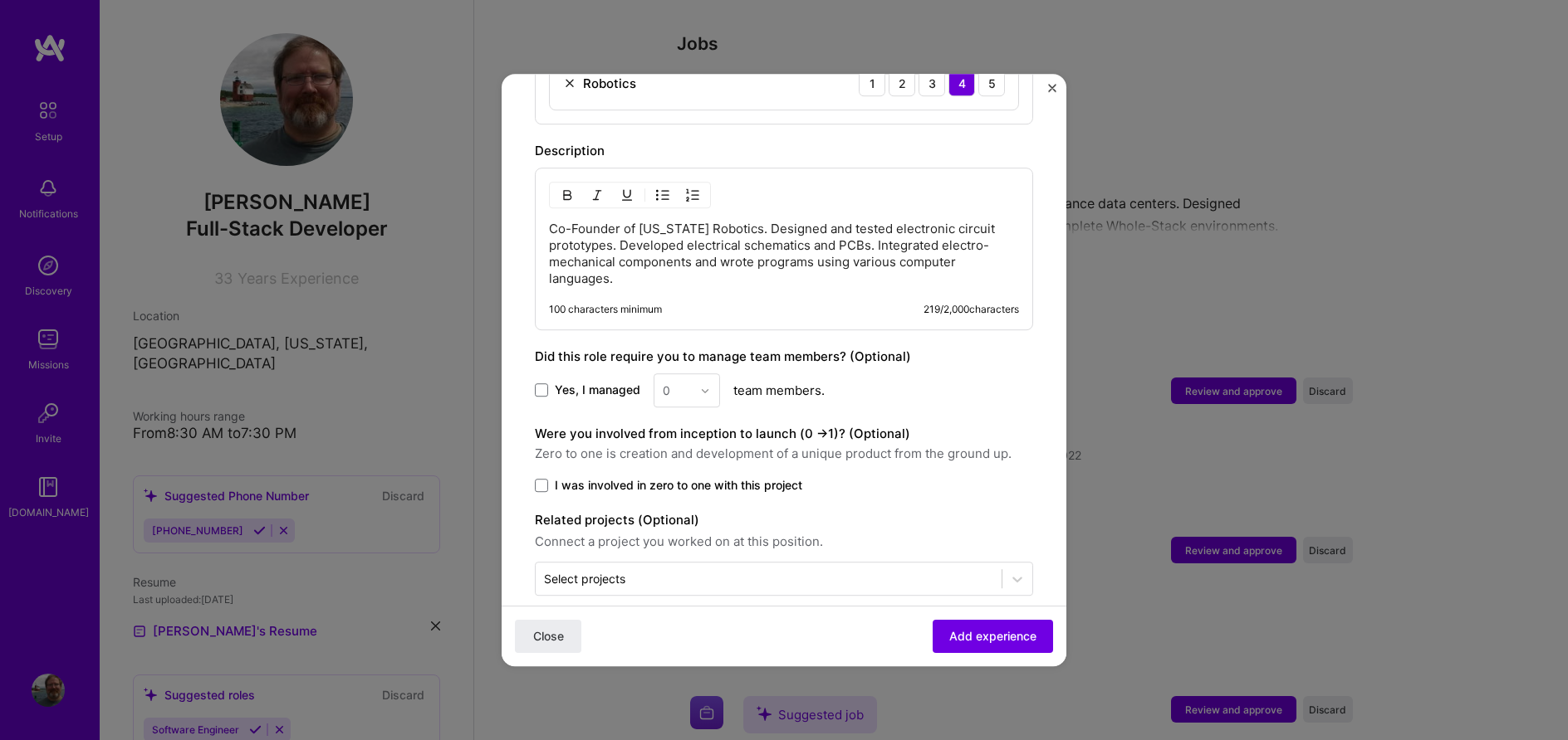
scroll to position [1046, 0]
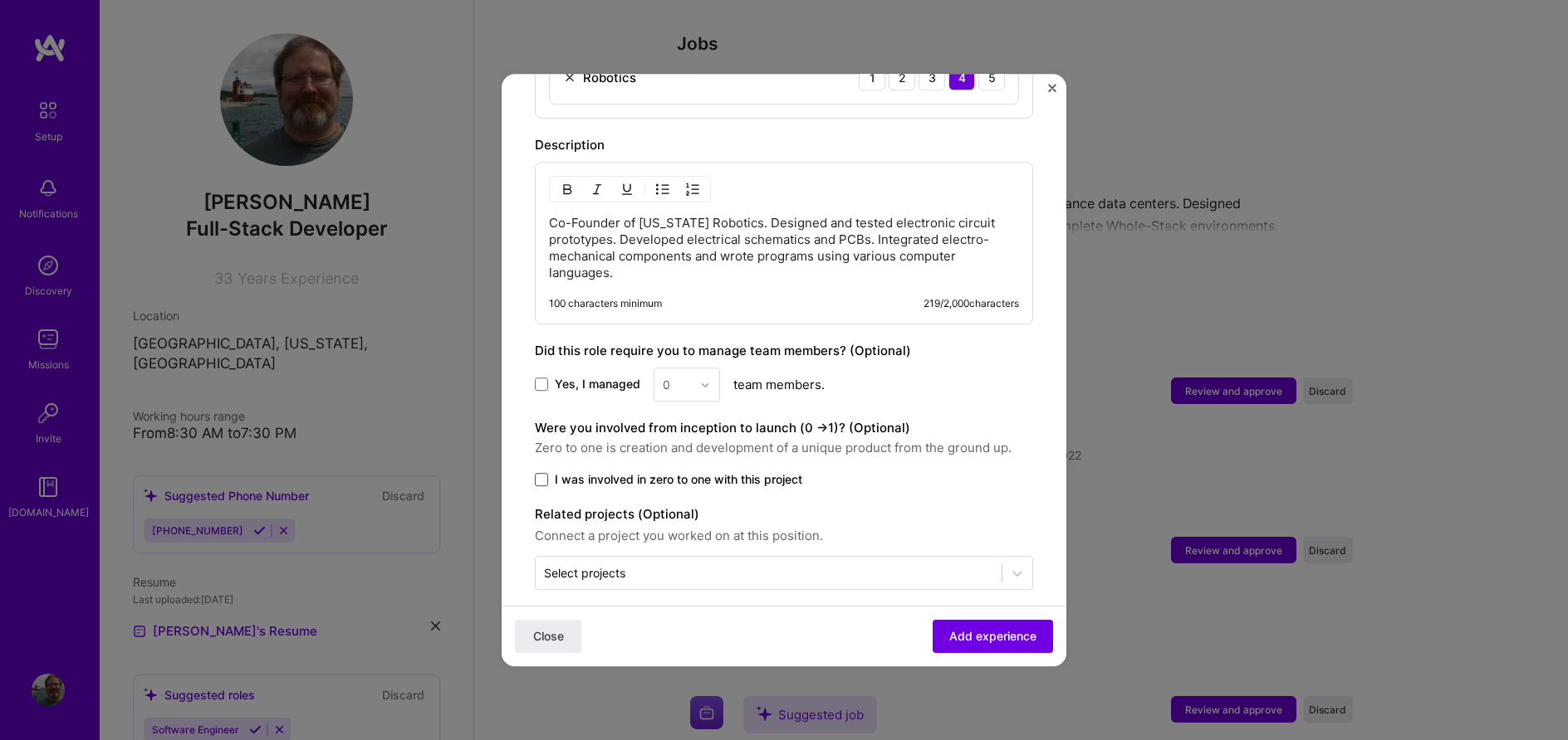
click at [547, 473] on span at bounding box center [541, 479] width 13 height 13
click at [0, 0] on input "I was involved in zero to one with this project" at bounding box center [0, 0] width 0 height 0
click at [964, 633] on span "Add experience" at bounding box center [993, 636] width 87 height 17
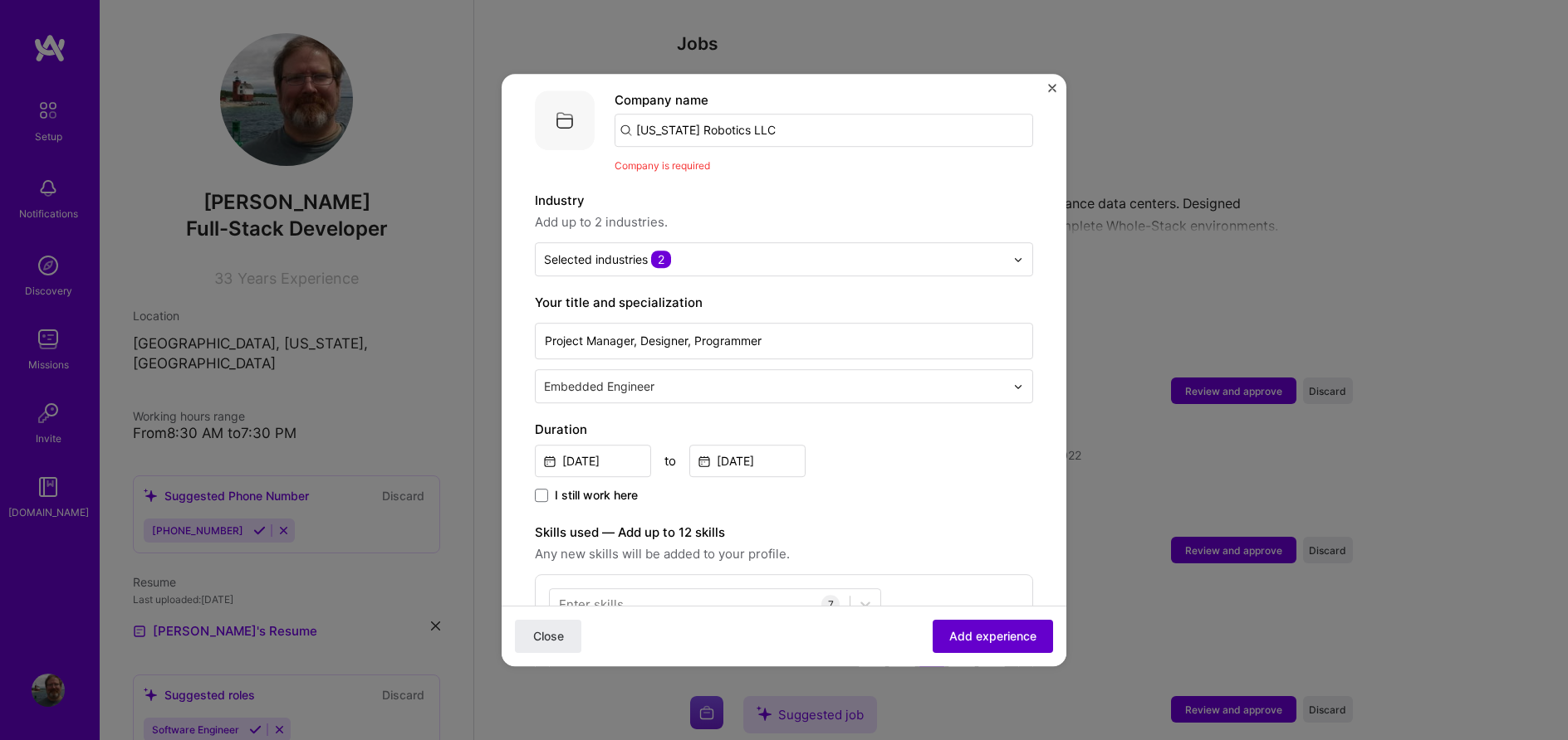
scroll to position [166, 0]
click at [788, 115] on input "[US_STATE] Robotics LLC" at bounding box center [823, 131] width 419 height 33
type input "[US_STATE] Robotics"
click button "Close" at bounding box center [548, 636] width 67 height 33
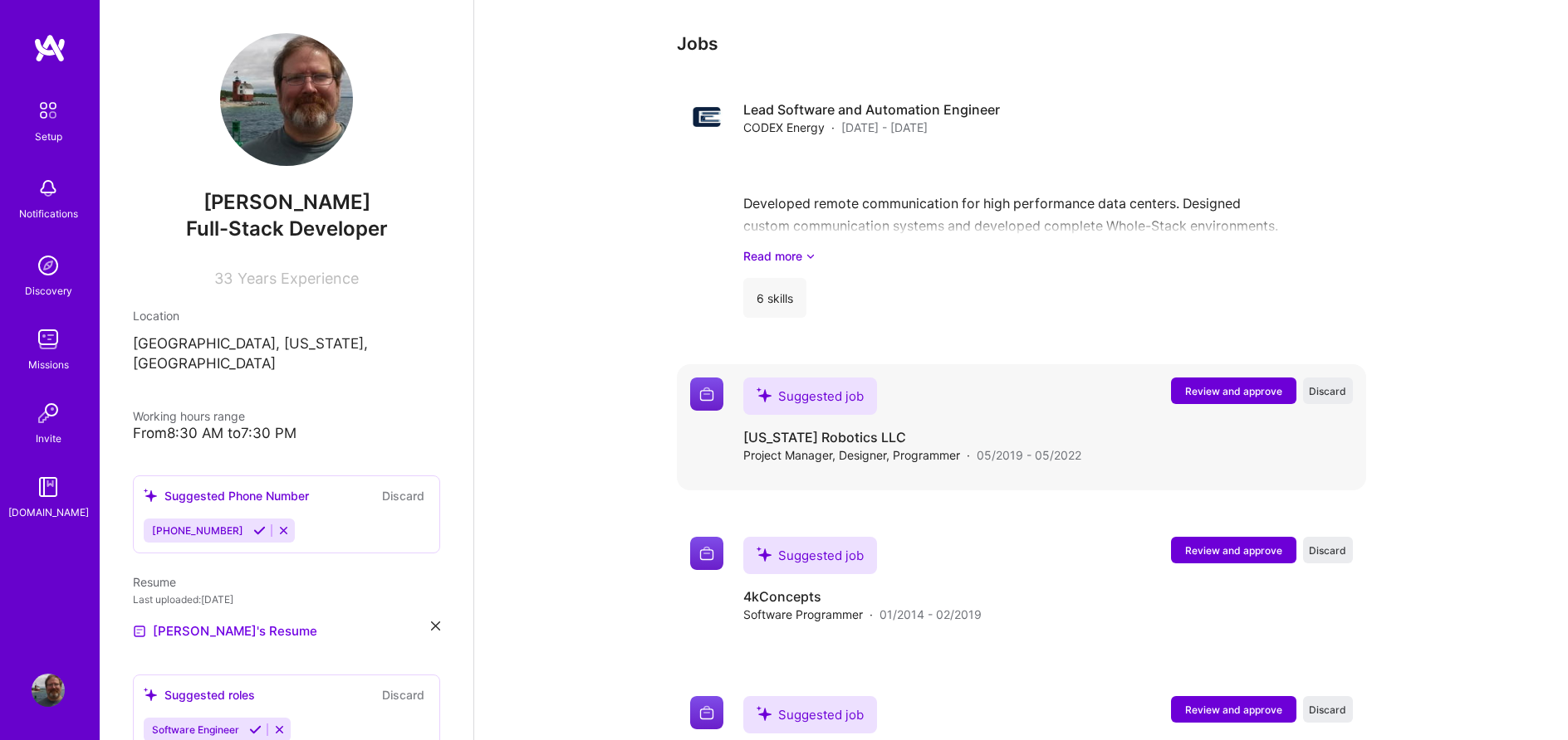
click at [1201, 378] on button "Review and approve" at bounding box center [1233, 391] width 125 height 27
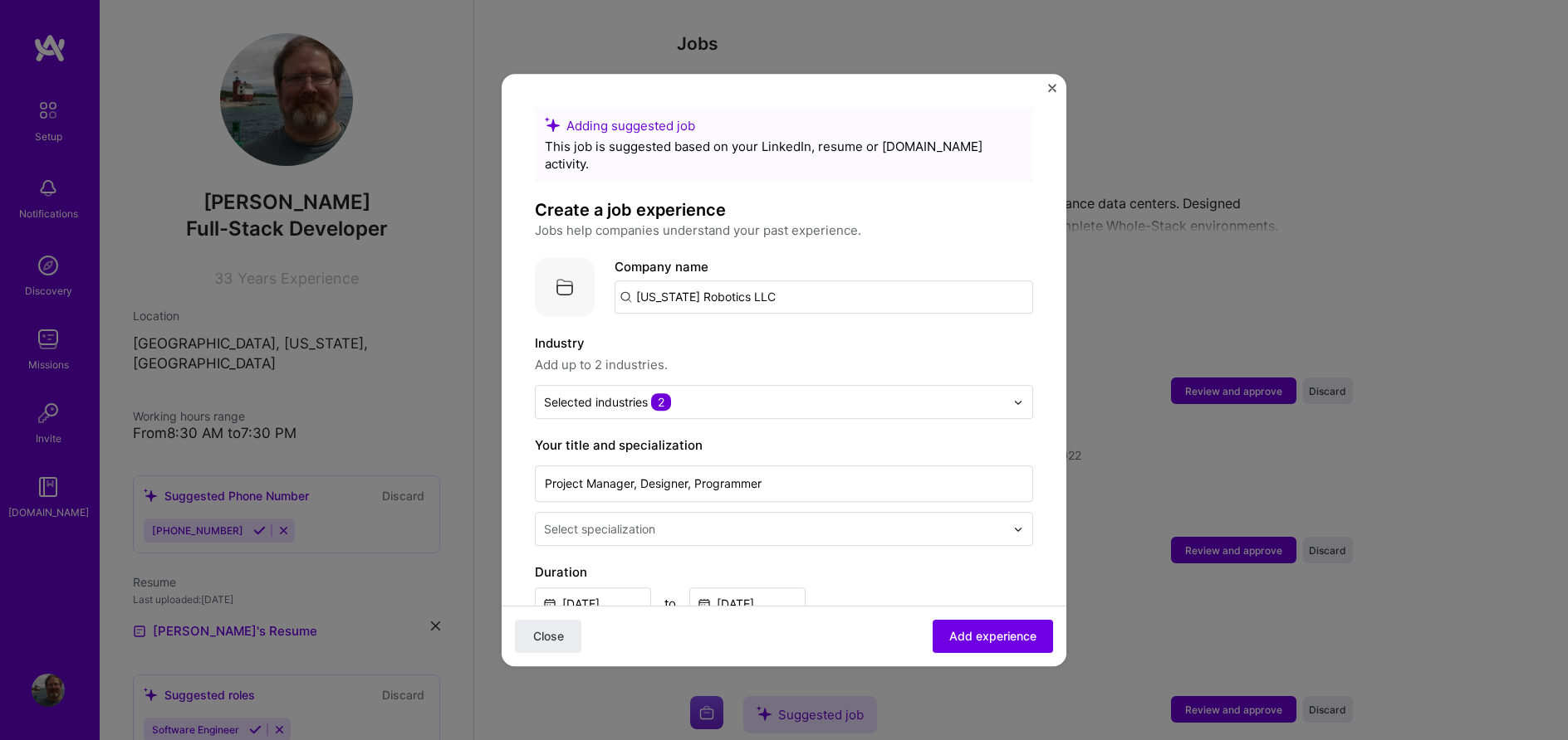
click at [787, 281] on input "[US_STATE] Robotics LLC" at bounding box center [823, 297] width 419 height 33
drag, startPoint x: 740, startPoint y: 278, endPoint x: 788, endPoint y: 282, distance: 48.2
click at [788, 282] on input "[US_STATE] Robotics LLC" at bounding box center [823, 297] width 419 height 33
type input "[US_STATE] Robotics"
click at [760, 329] on div "[US_STATE] Robotics" at bounding box center [779, 343] width 142 height 29
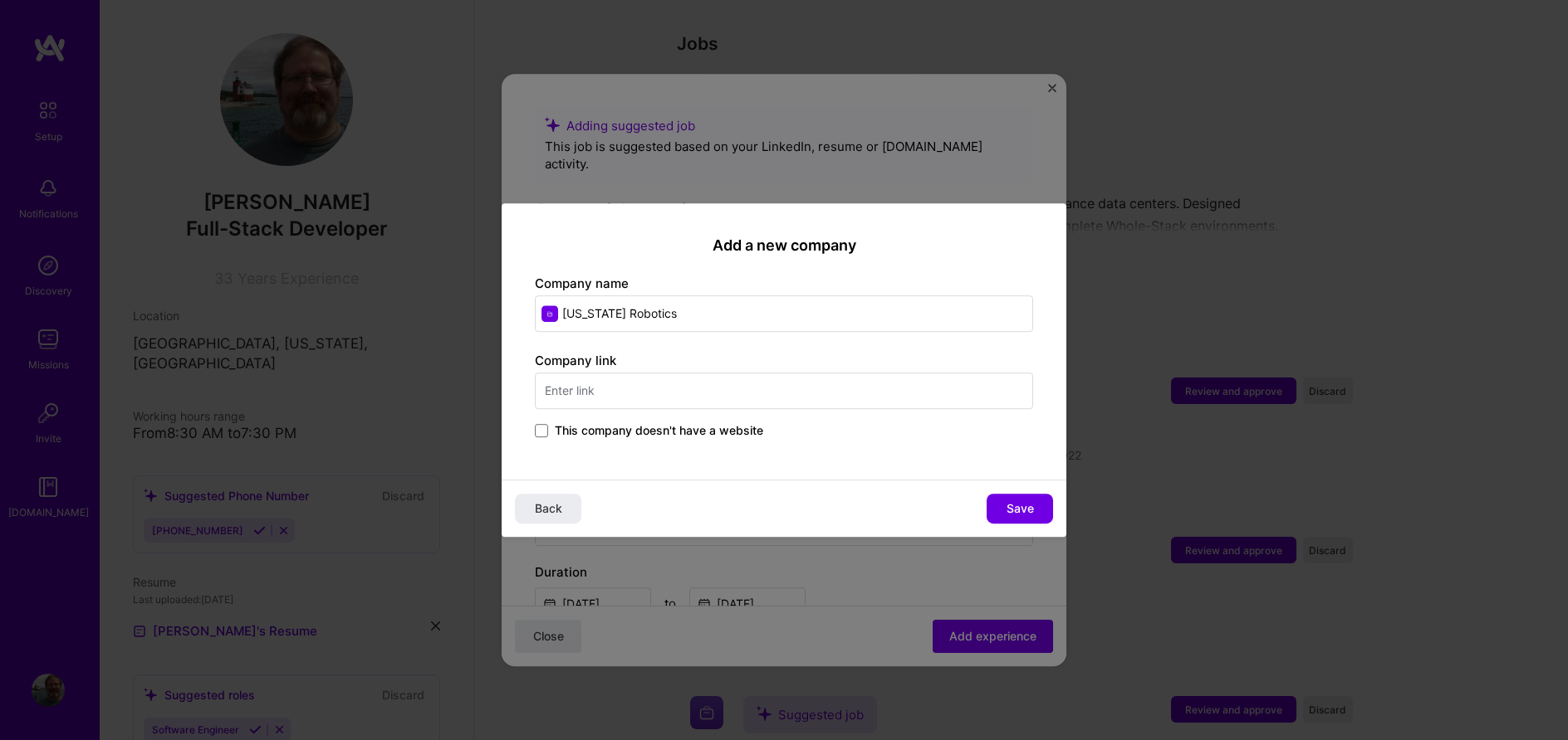
click at [665, 391] on input "text" at bounding box center [784, 390] width 498 height 36
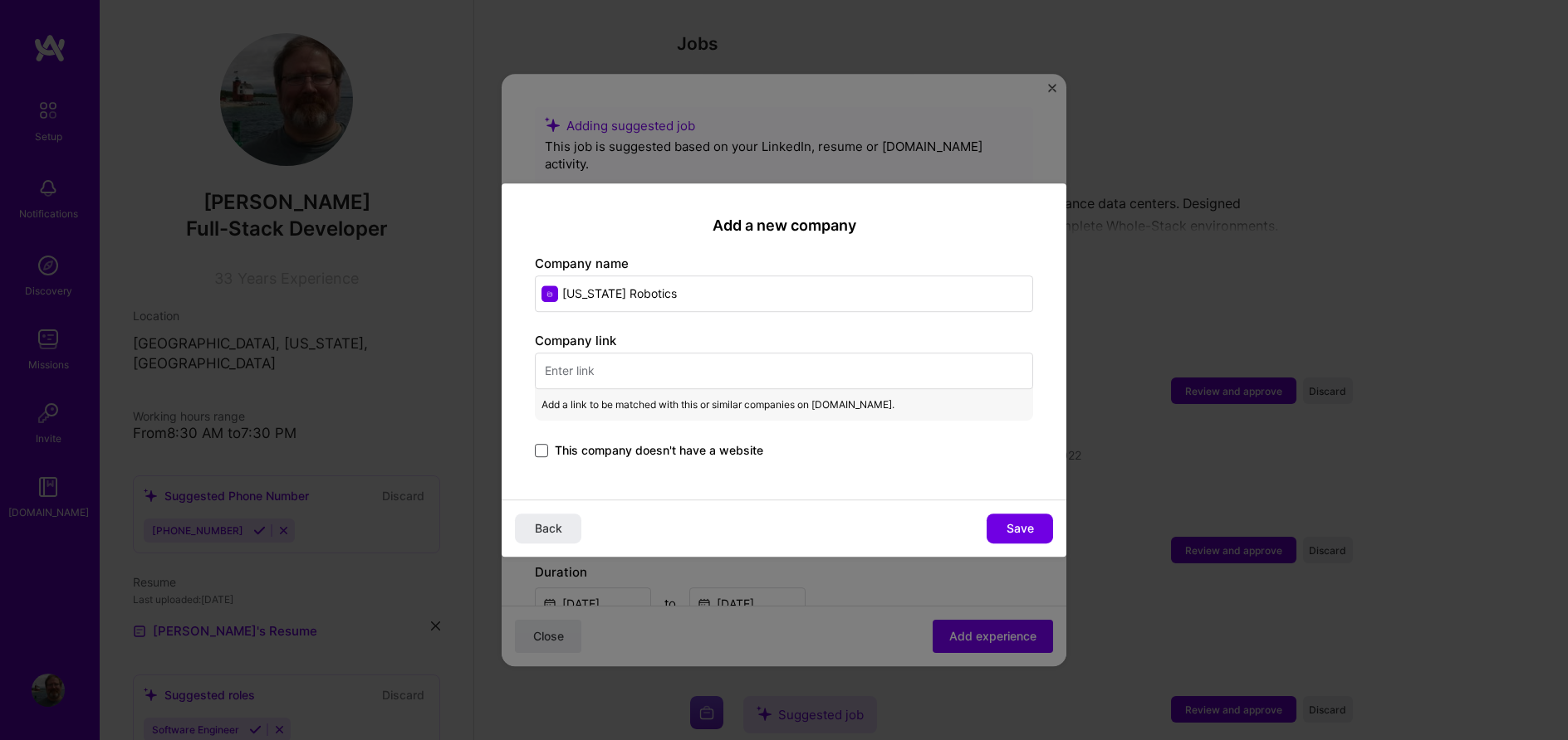
click at [540, 456] on span at bounding box center [541, 450] width 13 height 13
click at [0, 0] on input "This company doesn't have a website" at bounding box center [0, 0] width 0 height 0
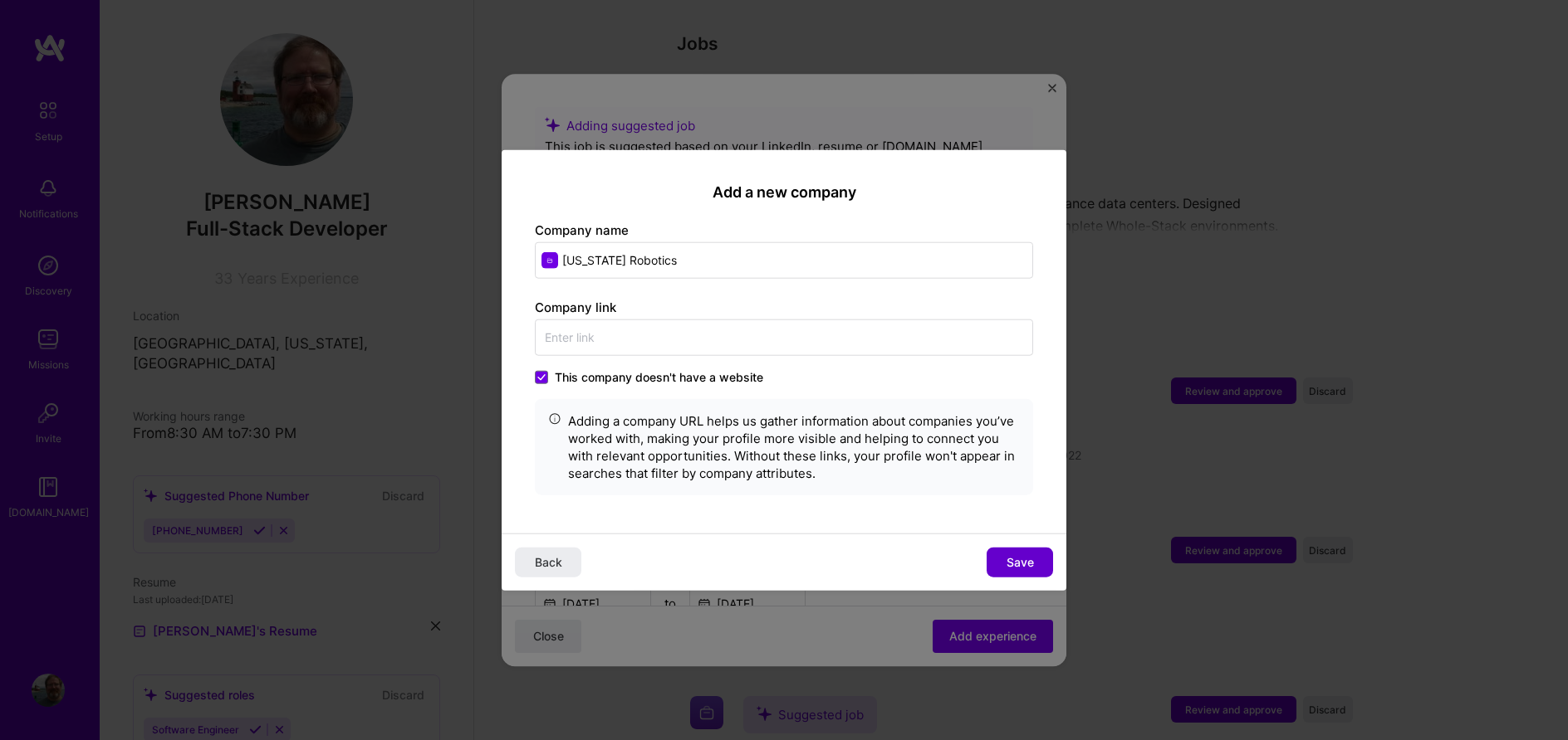
click at [1020, 563] on span "Save" at bounding box center [1020, 561] width 28 height 17
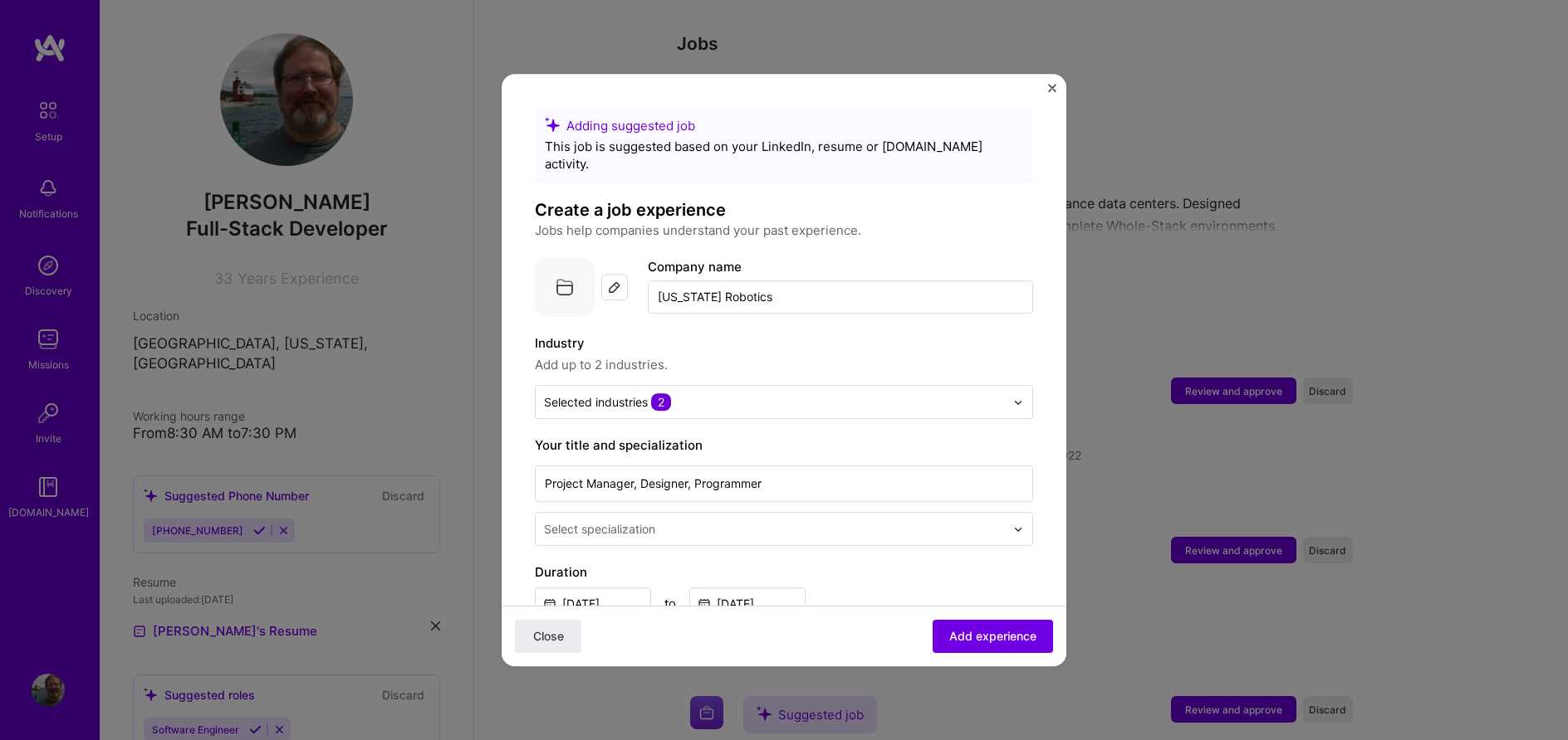
scroll to position [94, 0]
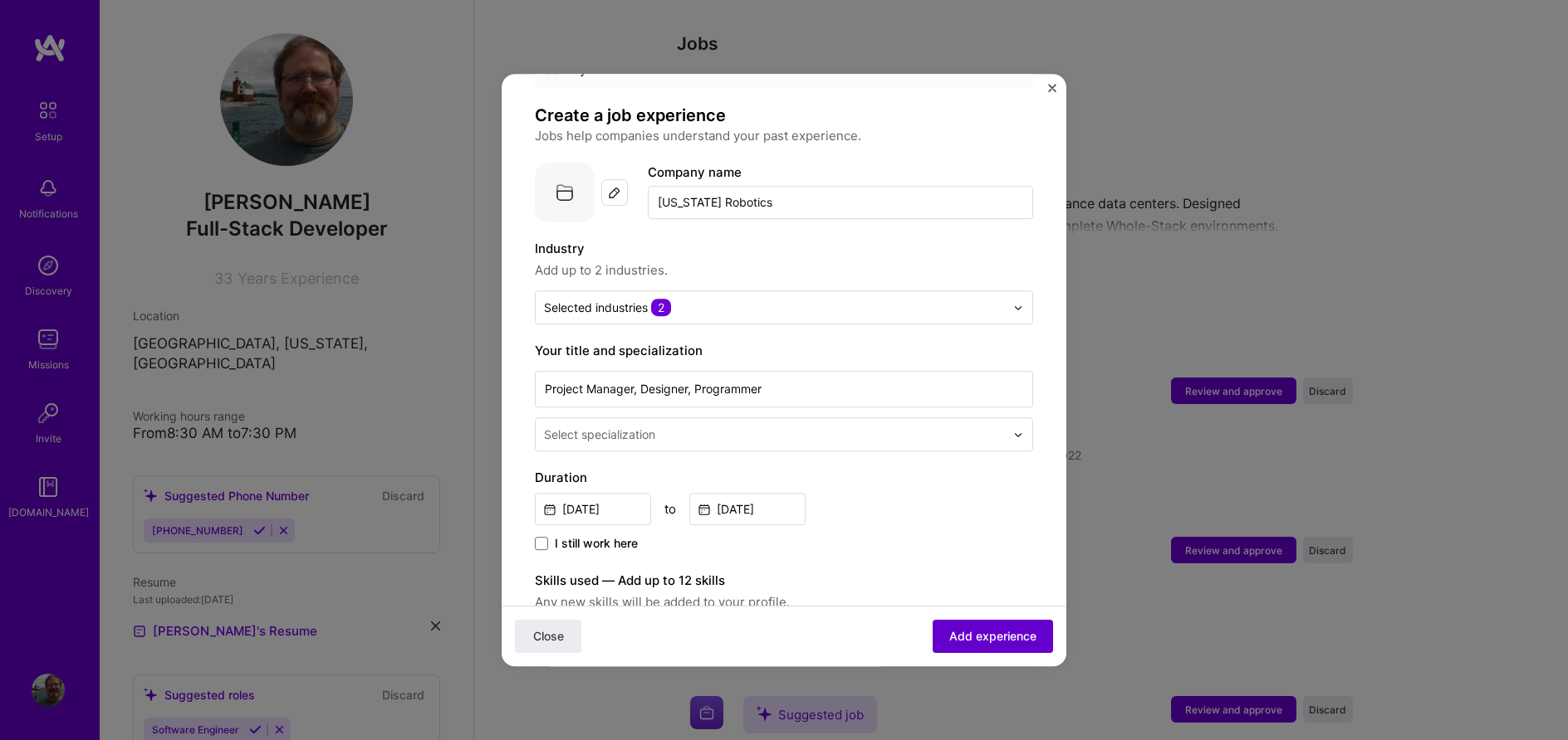
click at [977, 636] on span "Add experience" at bounding box center [993, 636] width 87 height 17
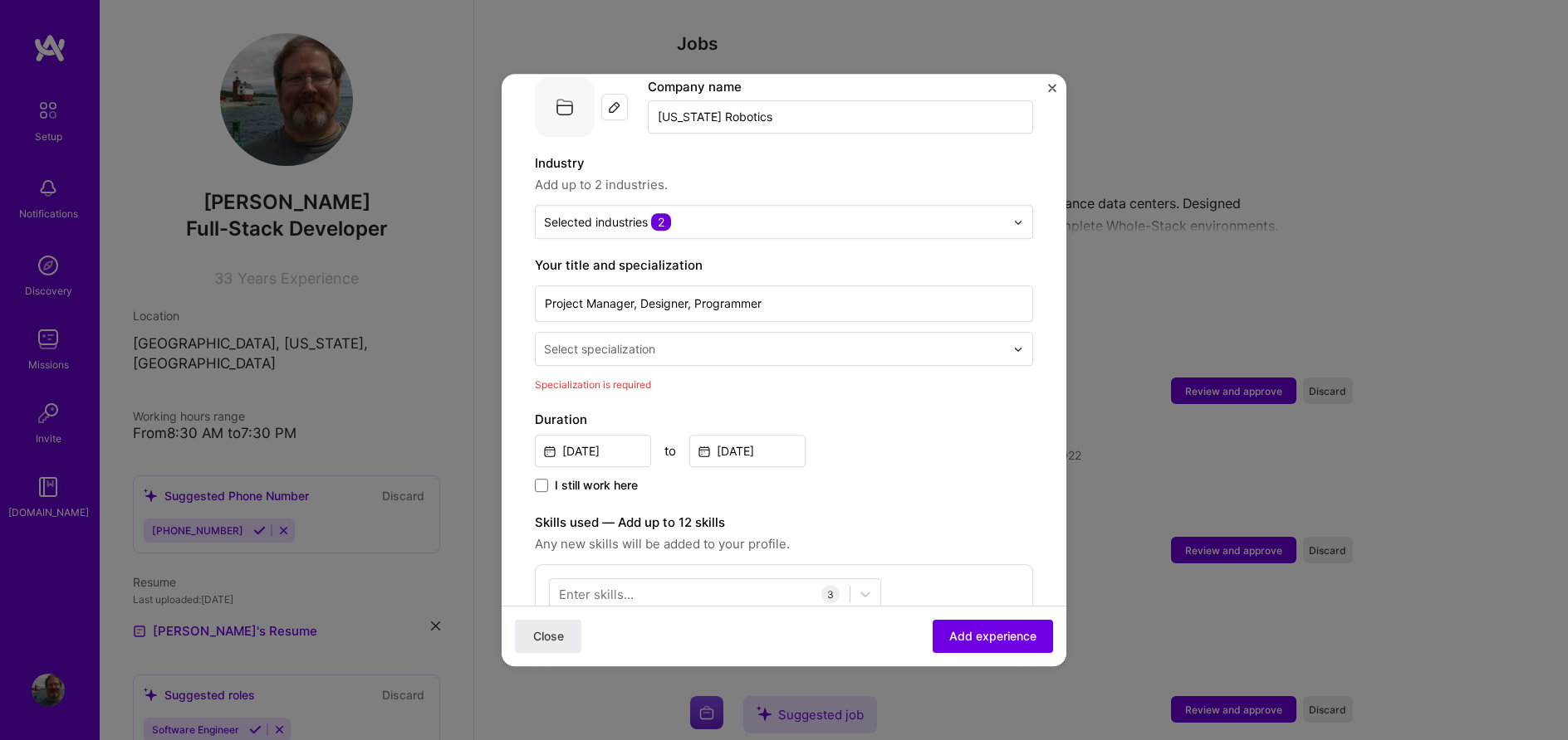
scroll to position [155, 0]
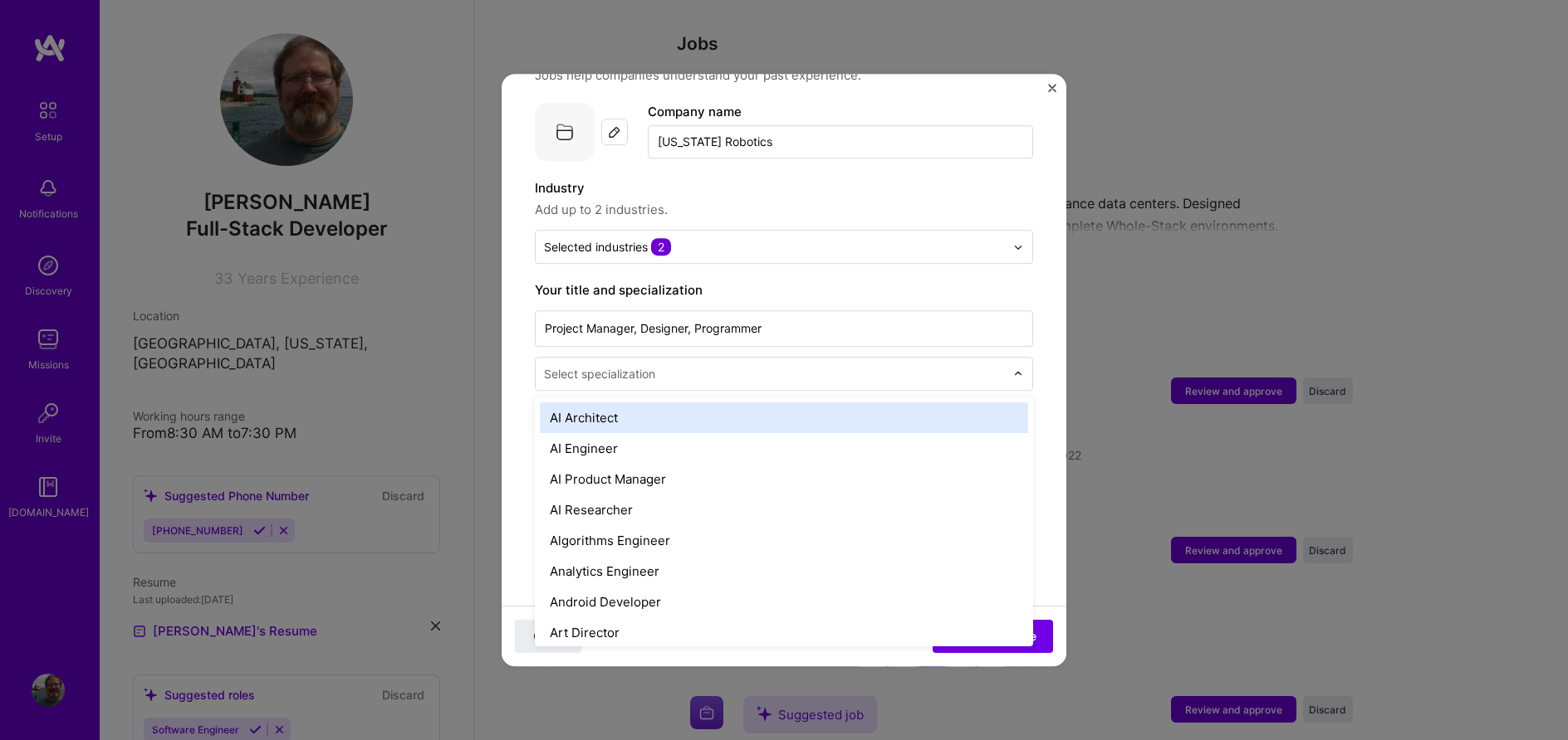
click at [1014, 364] on div at bounding box center [1022, 374] width 19 height 32
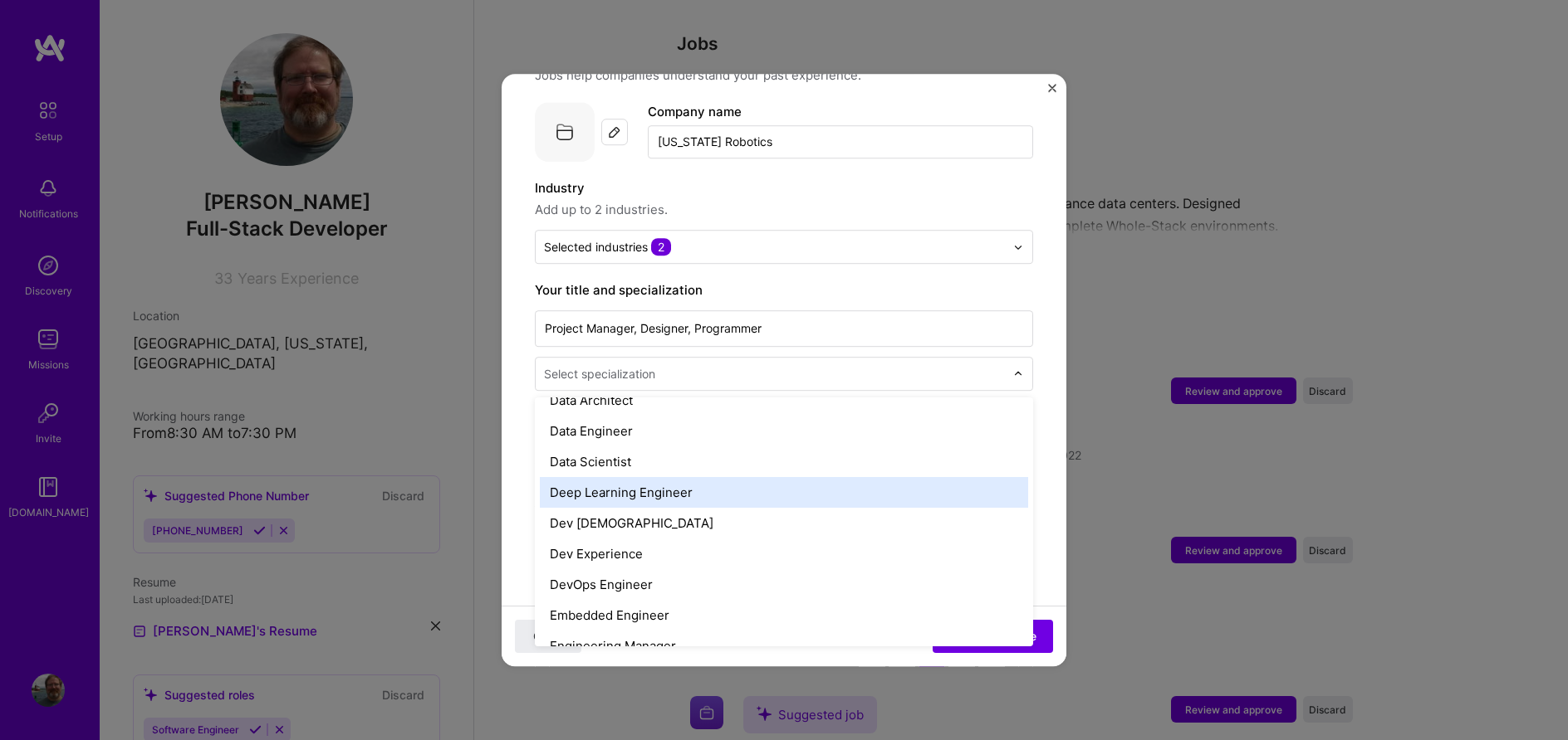
scroll to position [757, 0]
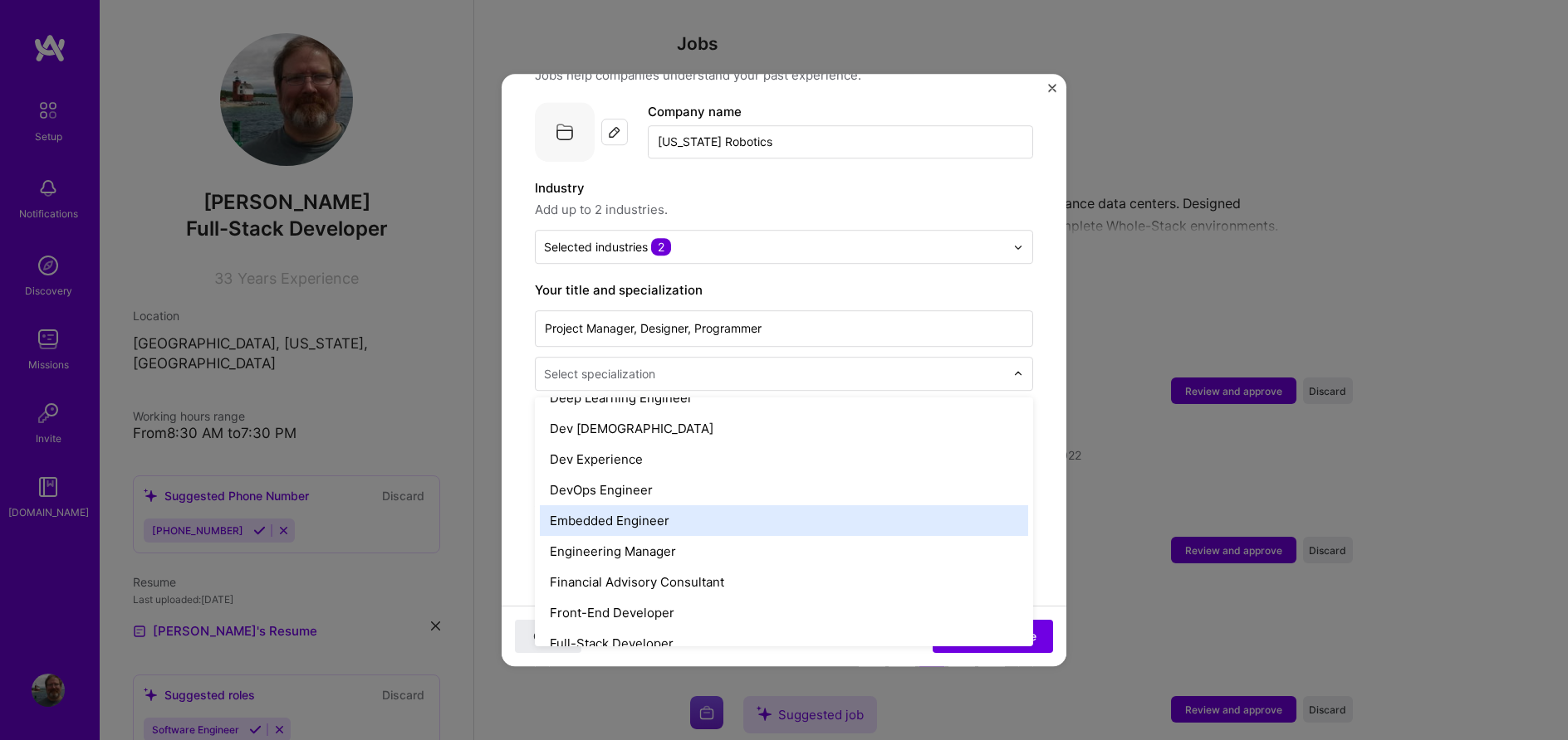
click at [660, 505] on div "Embedded Engineer" at bounding box center [783, 521] width 488 height 31
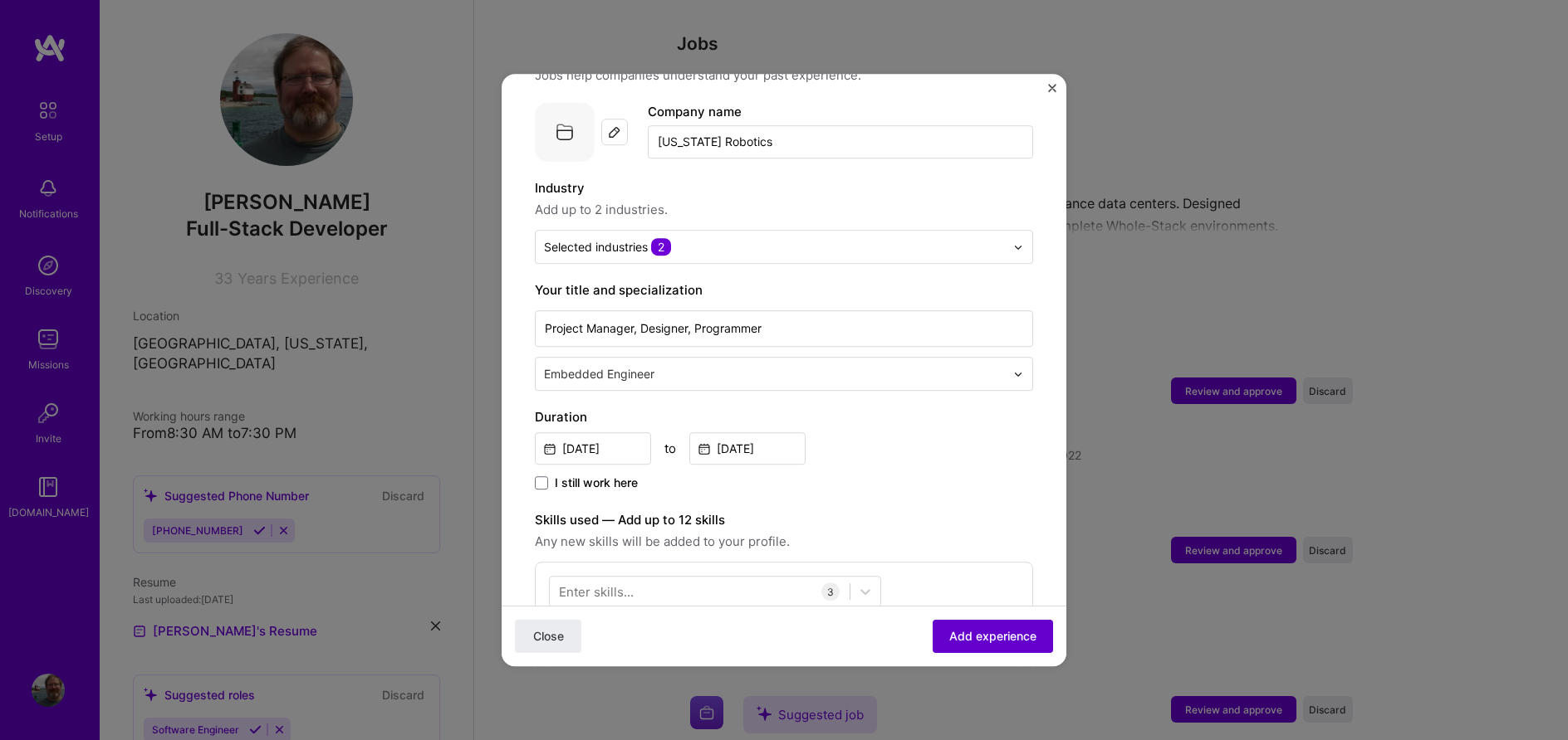
click at [972, 633] on span "Add experience" at bounding box center [993, 636] width 87 height 17
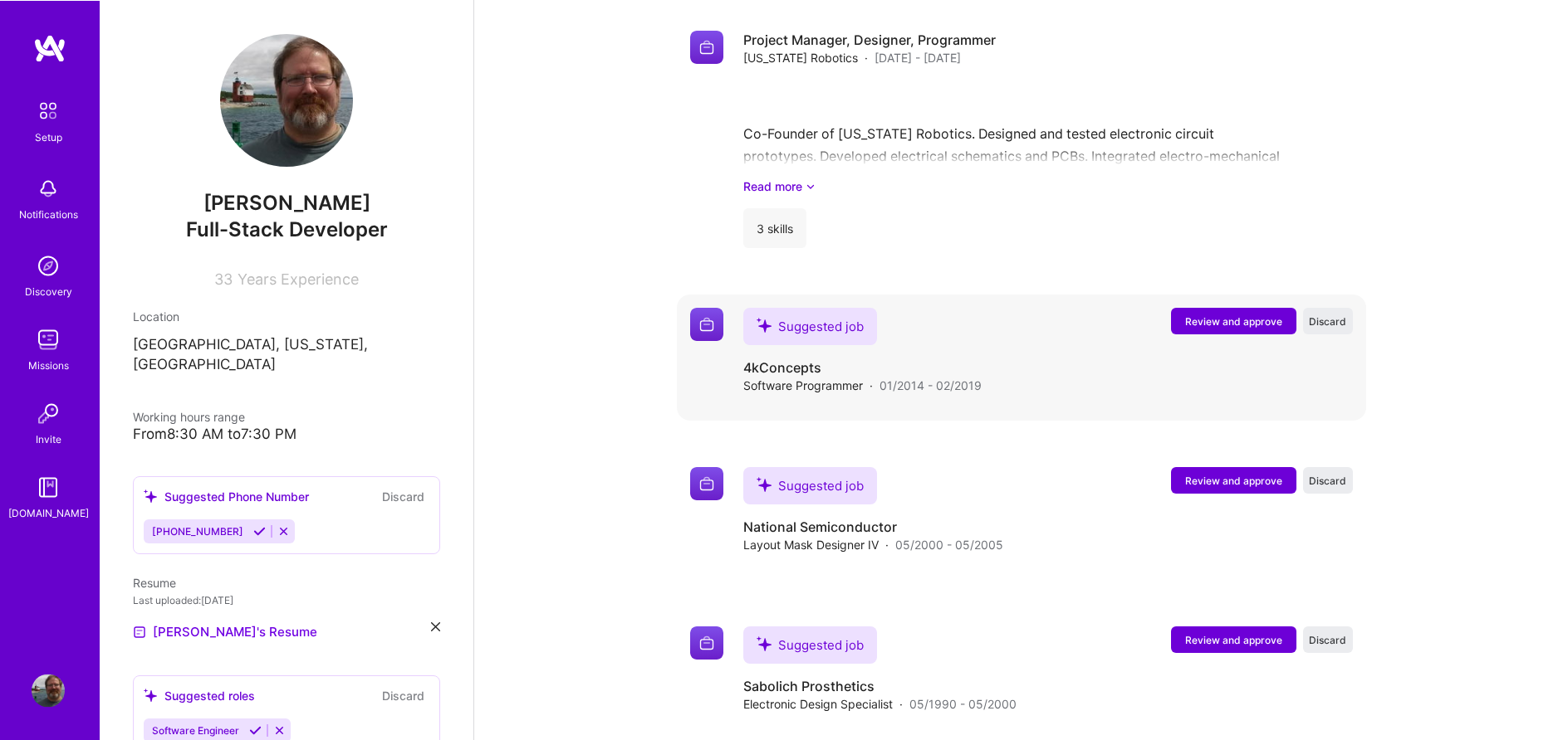
scroll to position [1720, 0]
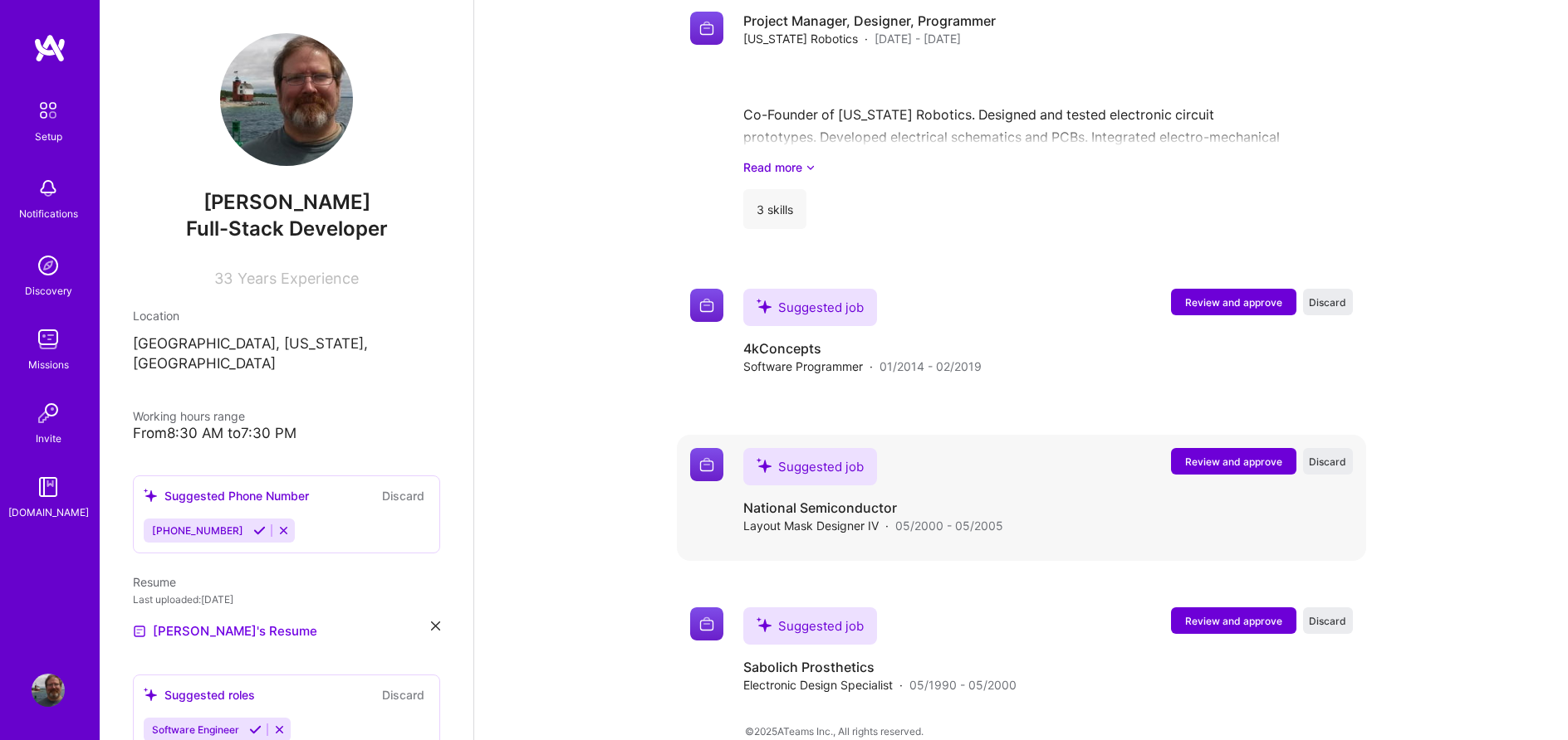
click at [1236, 455] on span "Review and approve" at bounding box center [1233, 462] width 97 height 14
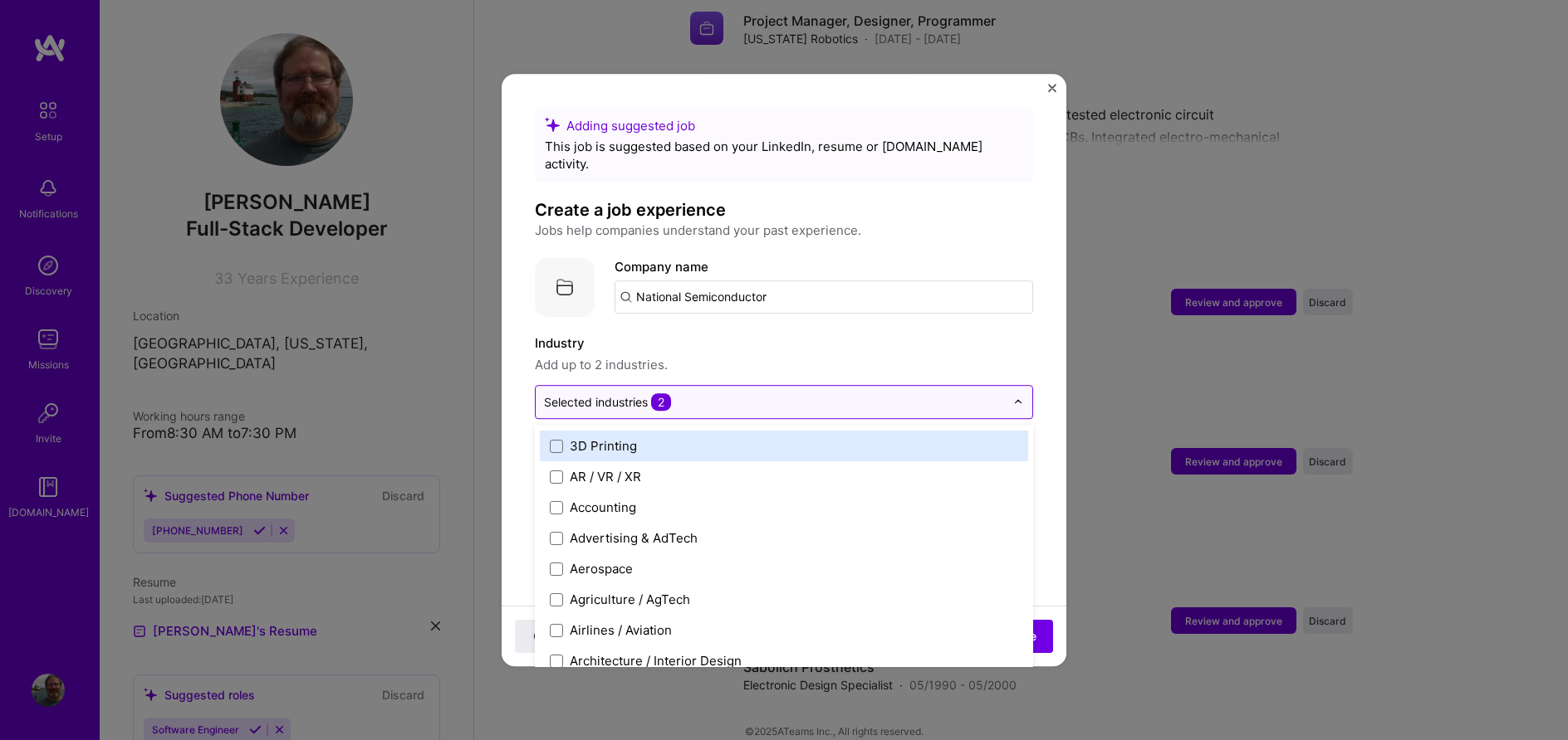
click at [1020, 397] on img at bounding box center [1018, 402] width 10 height 10
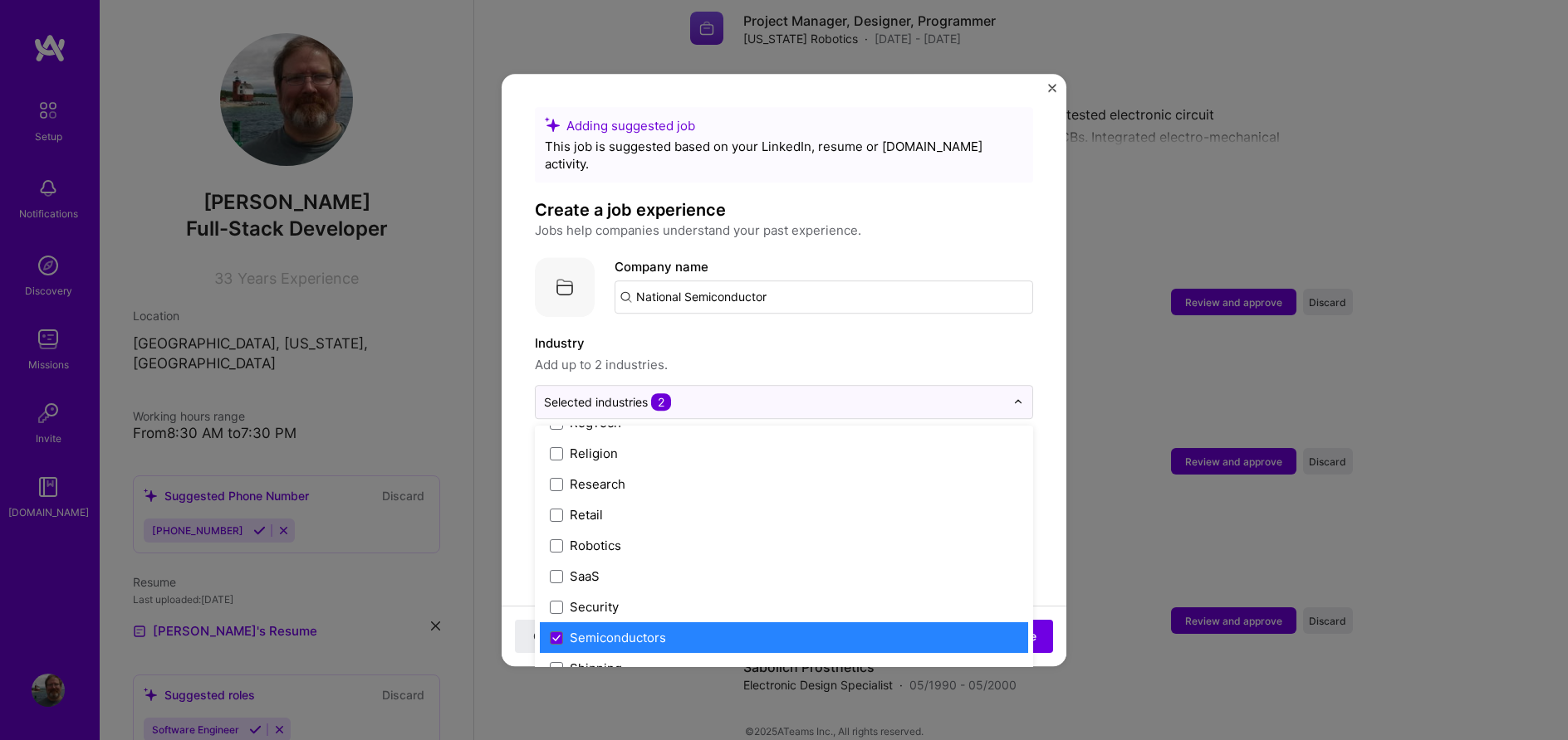
scroll to position [3311, 0]
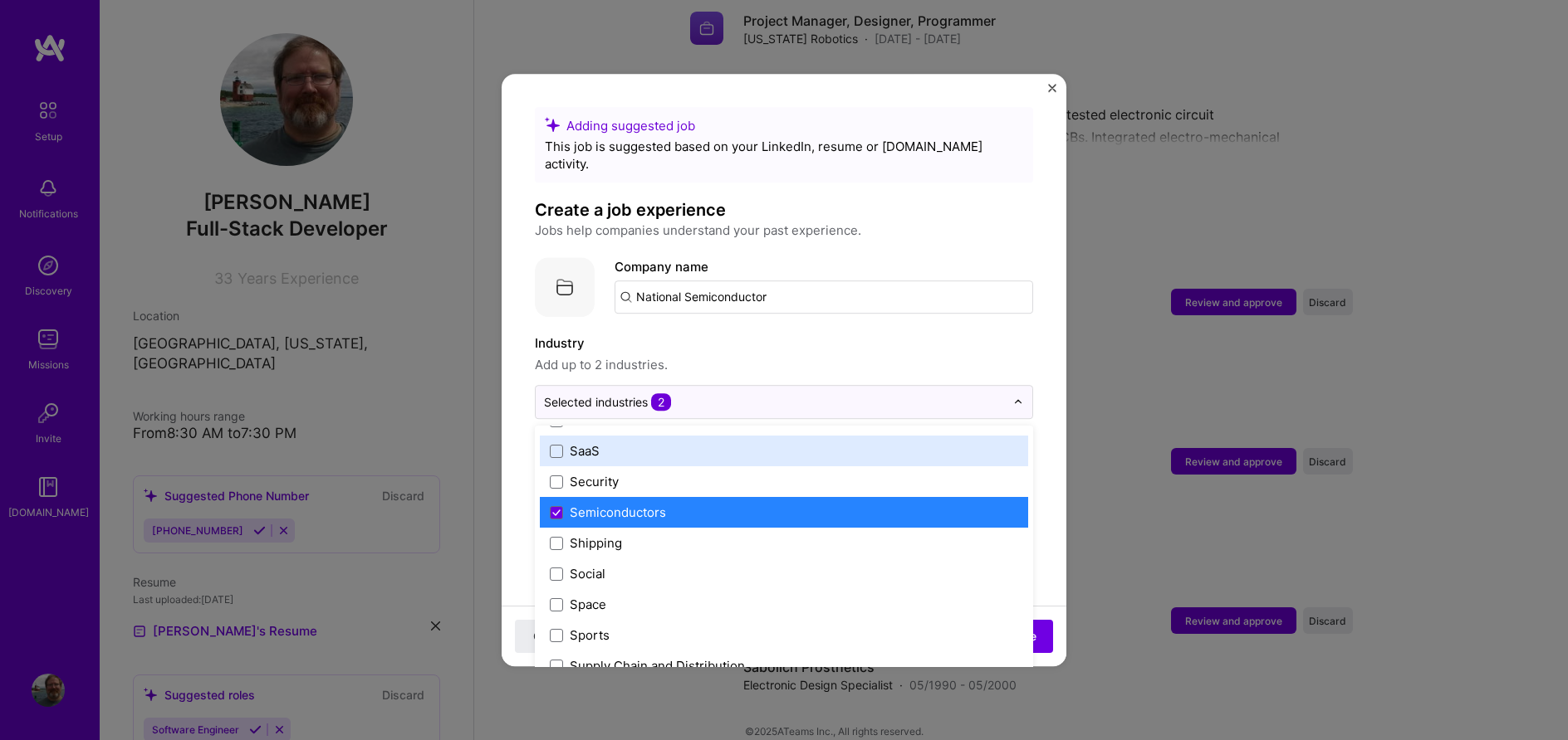
click at [1002, 334] on label "Industry" at bounding box center [784, 344] width 498 height 20
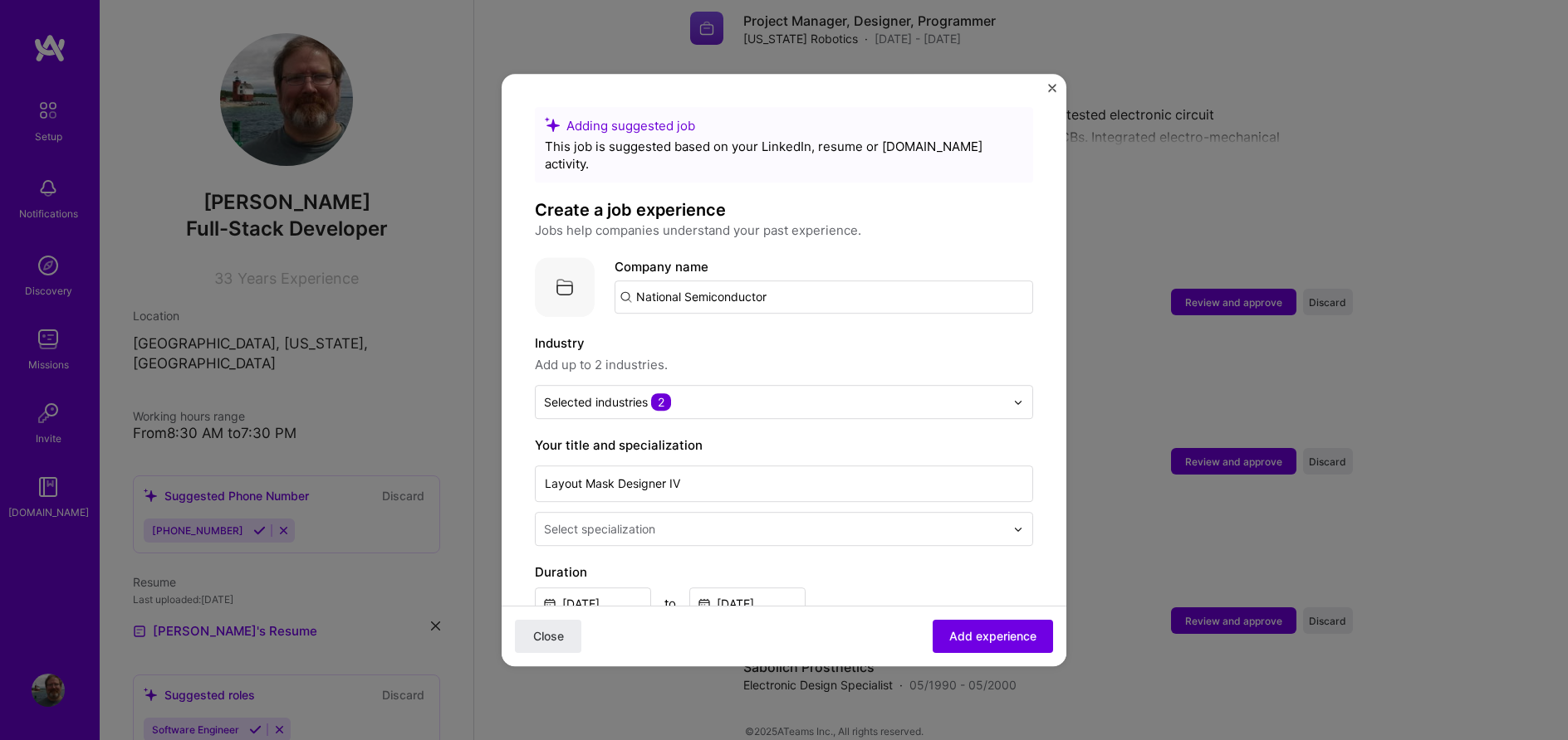
click at [1019, 524] on img at bounding box center [1018, 529] width 10 height 10
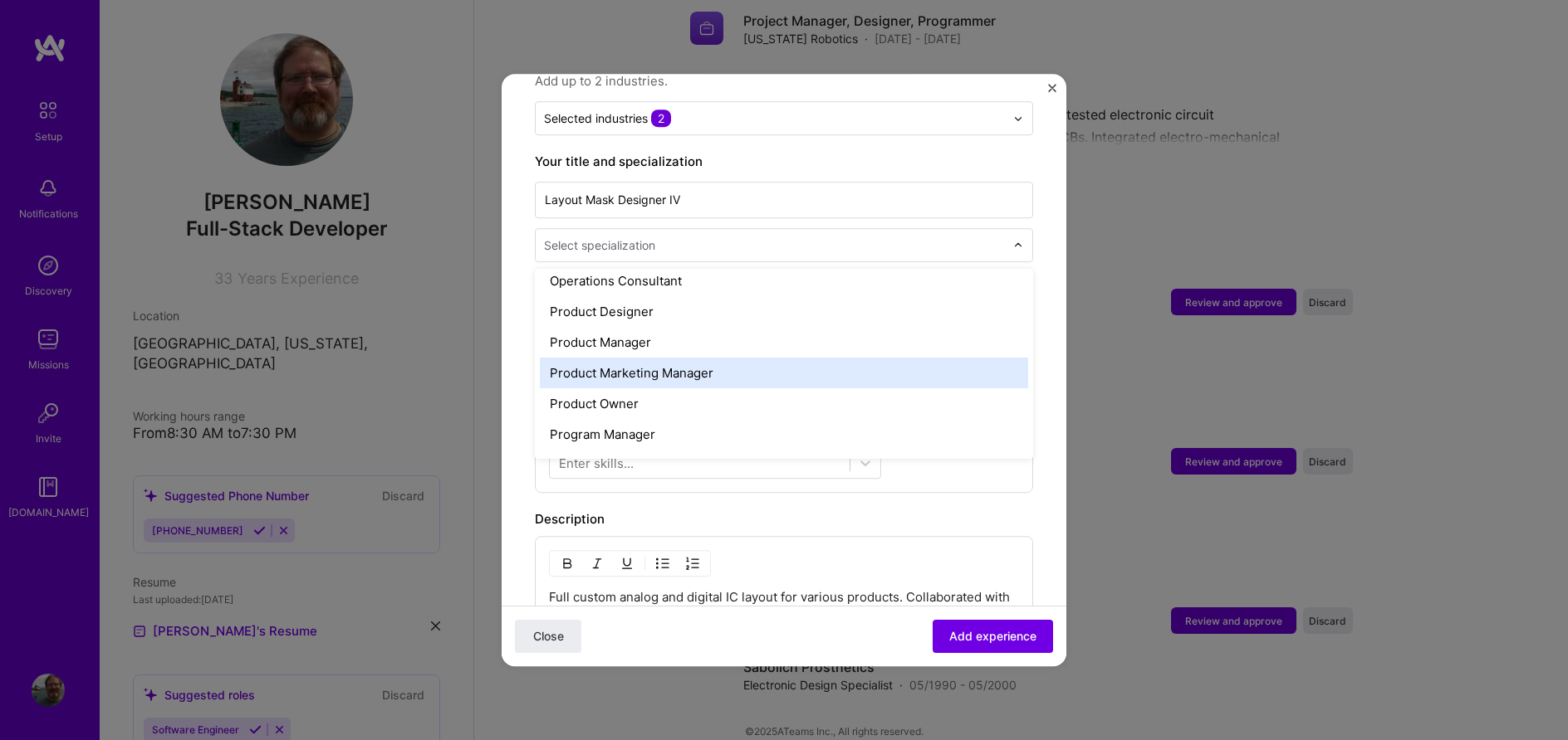
scroll to position [1514, 0]
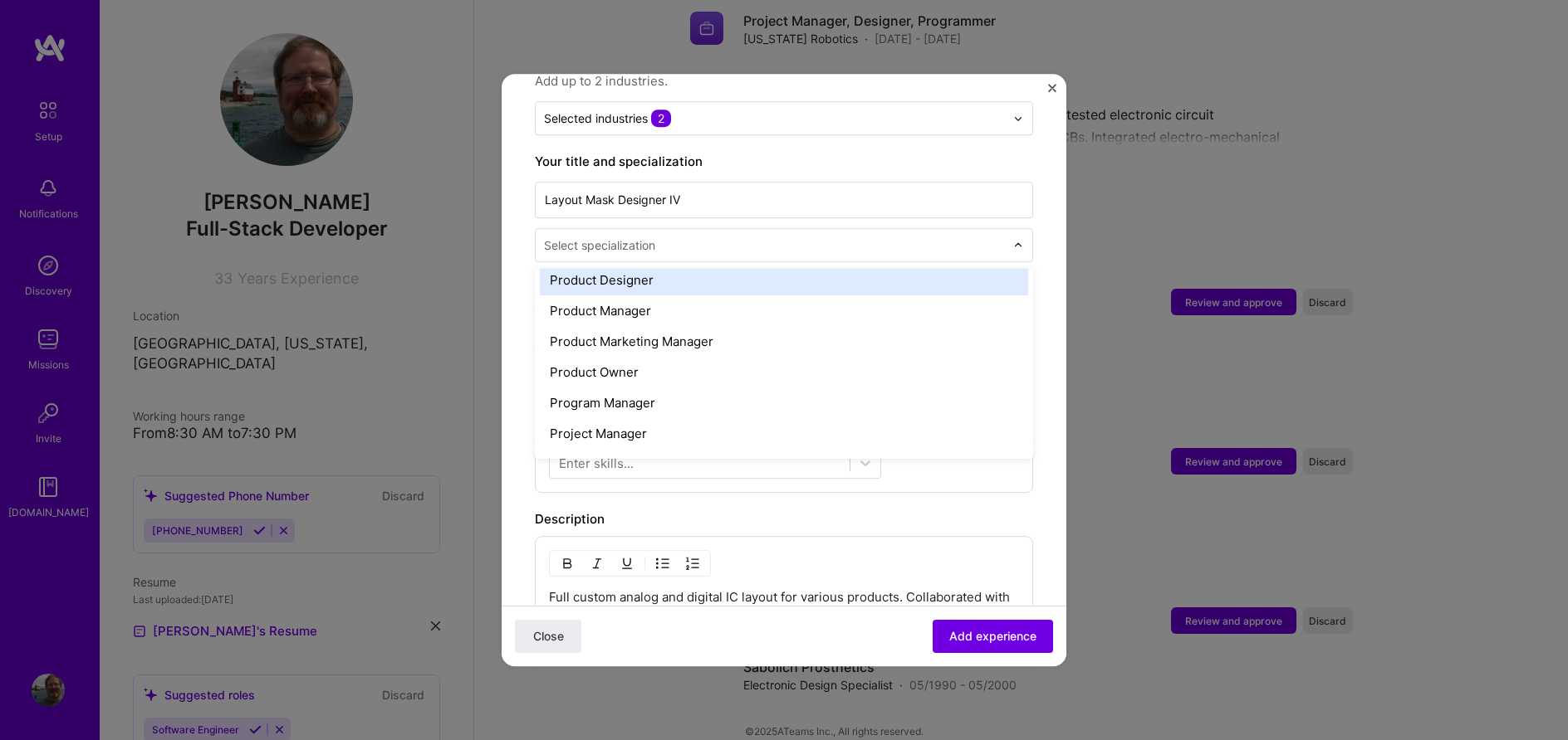
click at [626, 266] on div "Product Designer" at bounding box center [783, 280] width 488 height 31
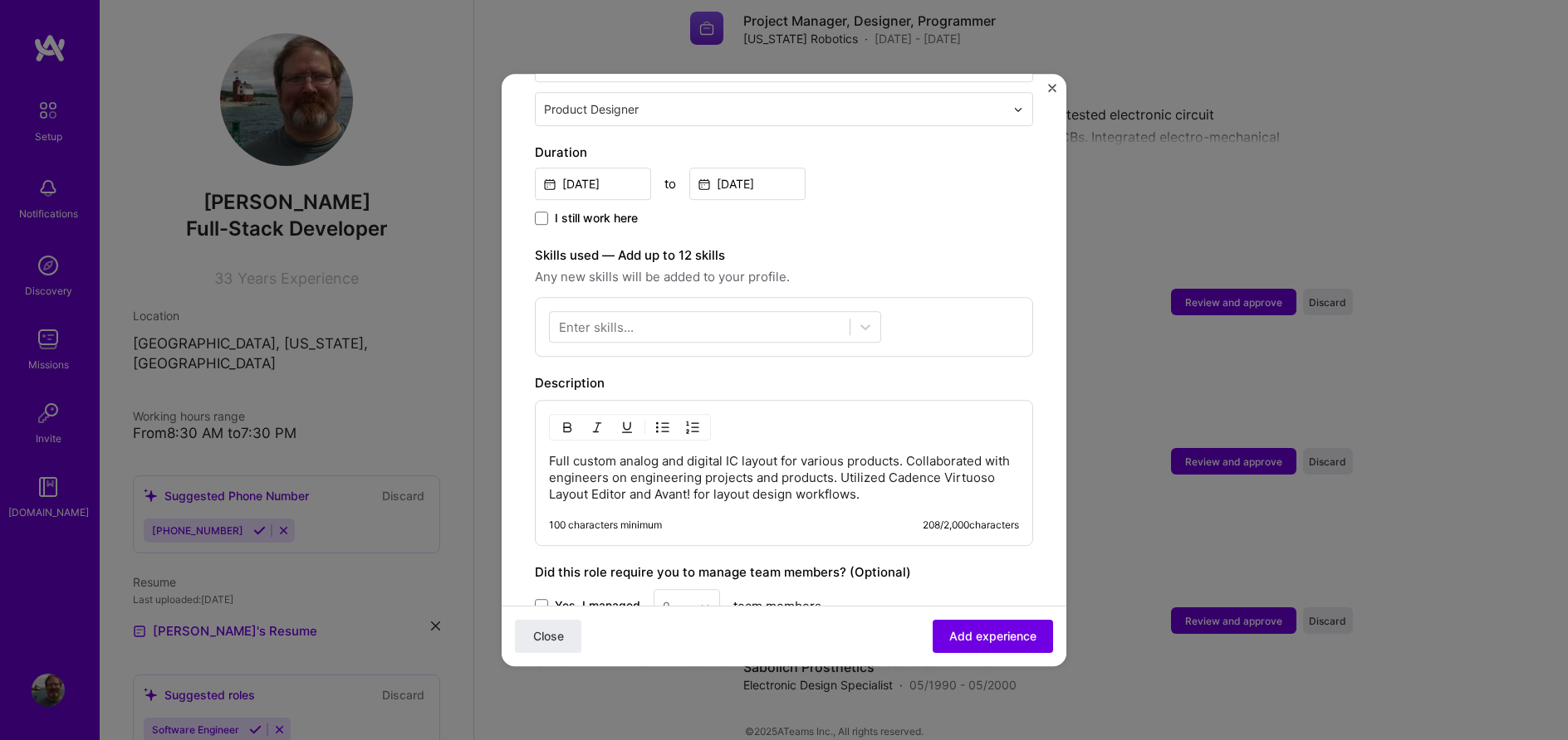
scroll to position [473, 0]
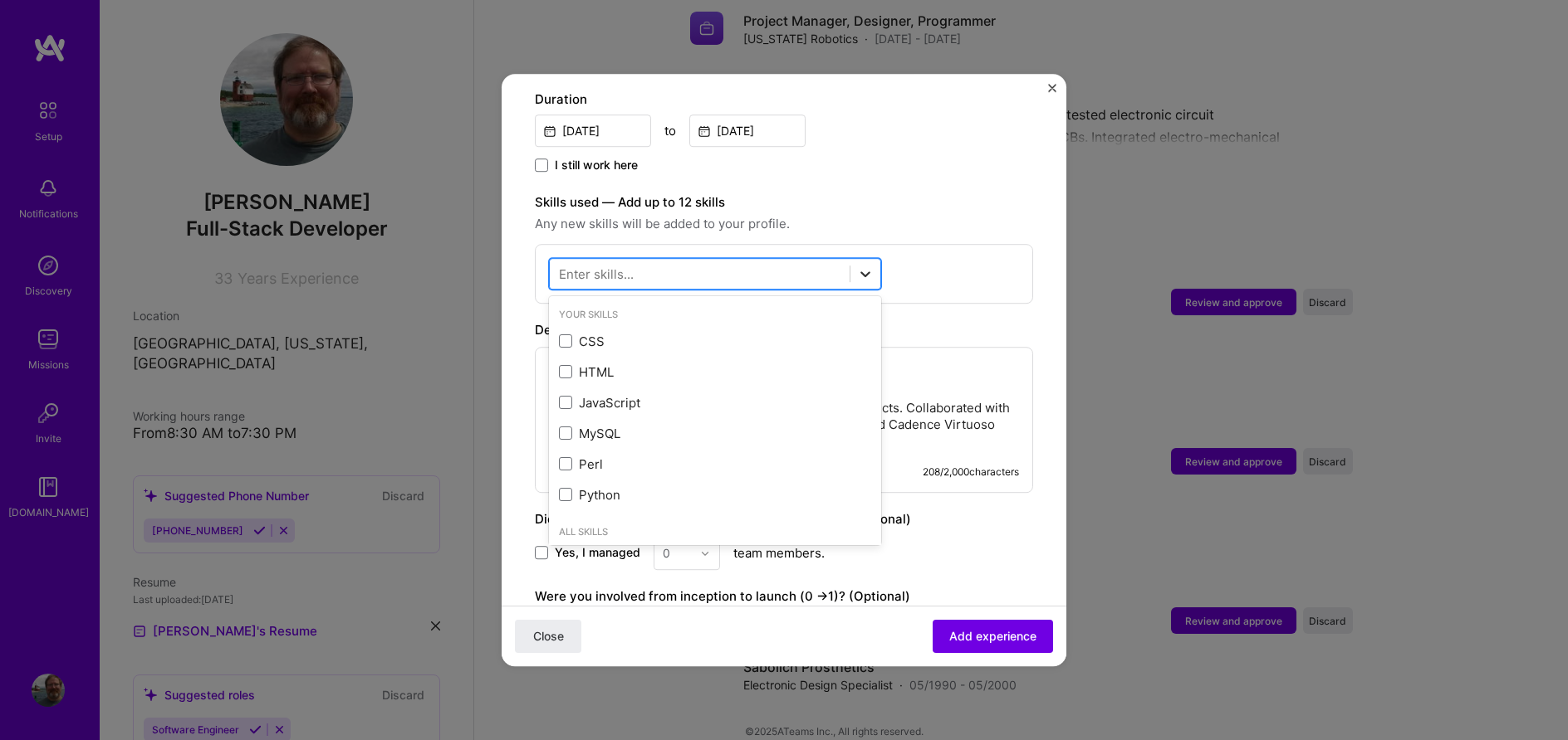
click at [862, 271] on icon at bounding box center [865, 274] width 10 height 6
click at [892, 157] on div "I still work here" at bounding box center [784, 166] width 498 height 19
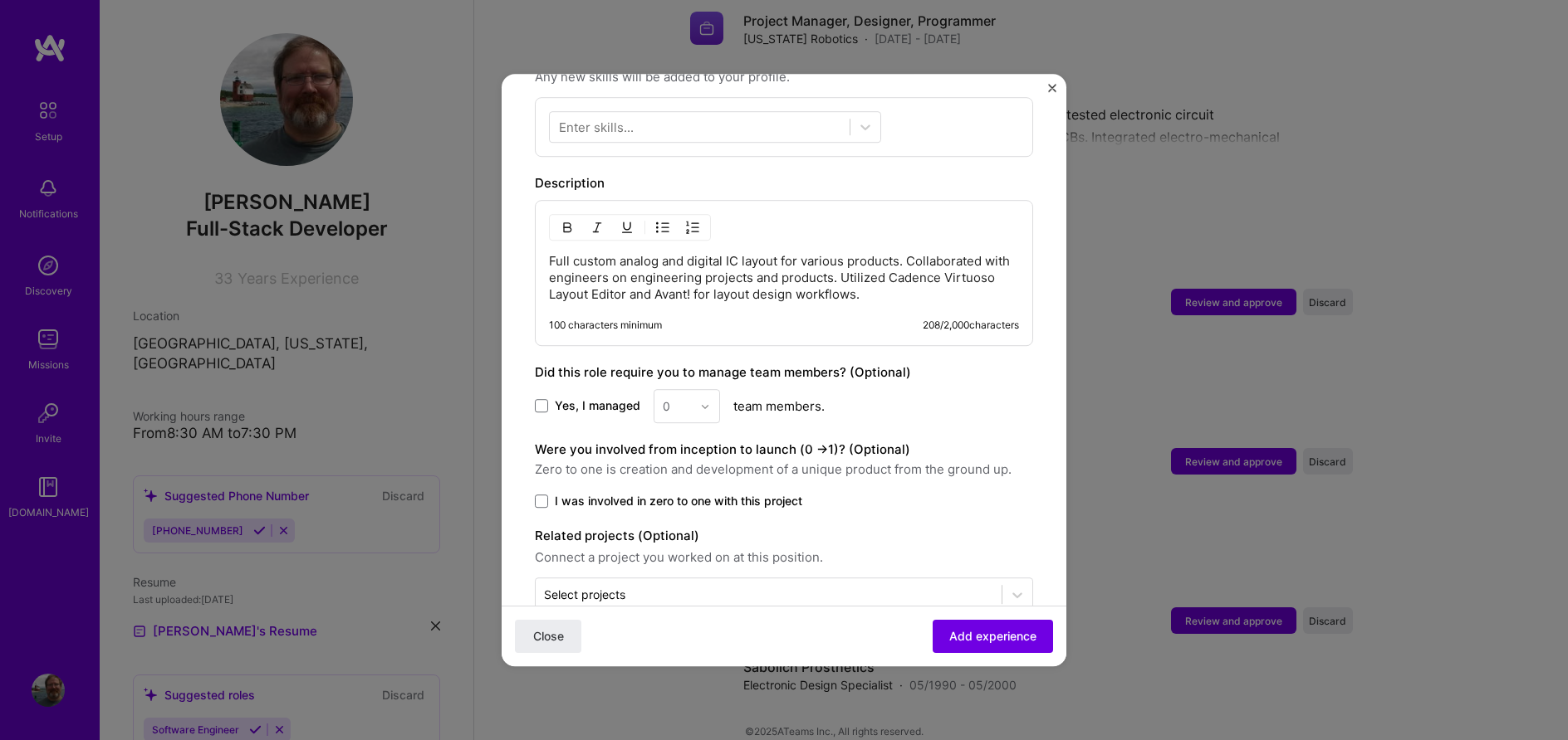
scroll to position [641, 0]
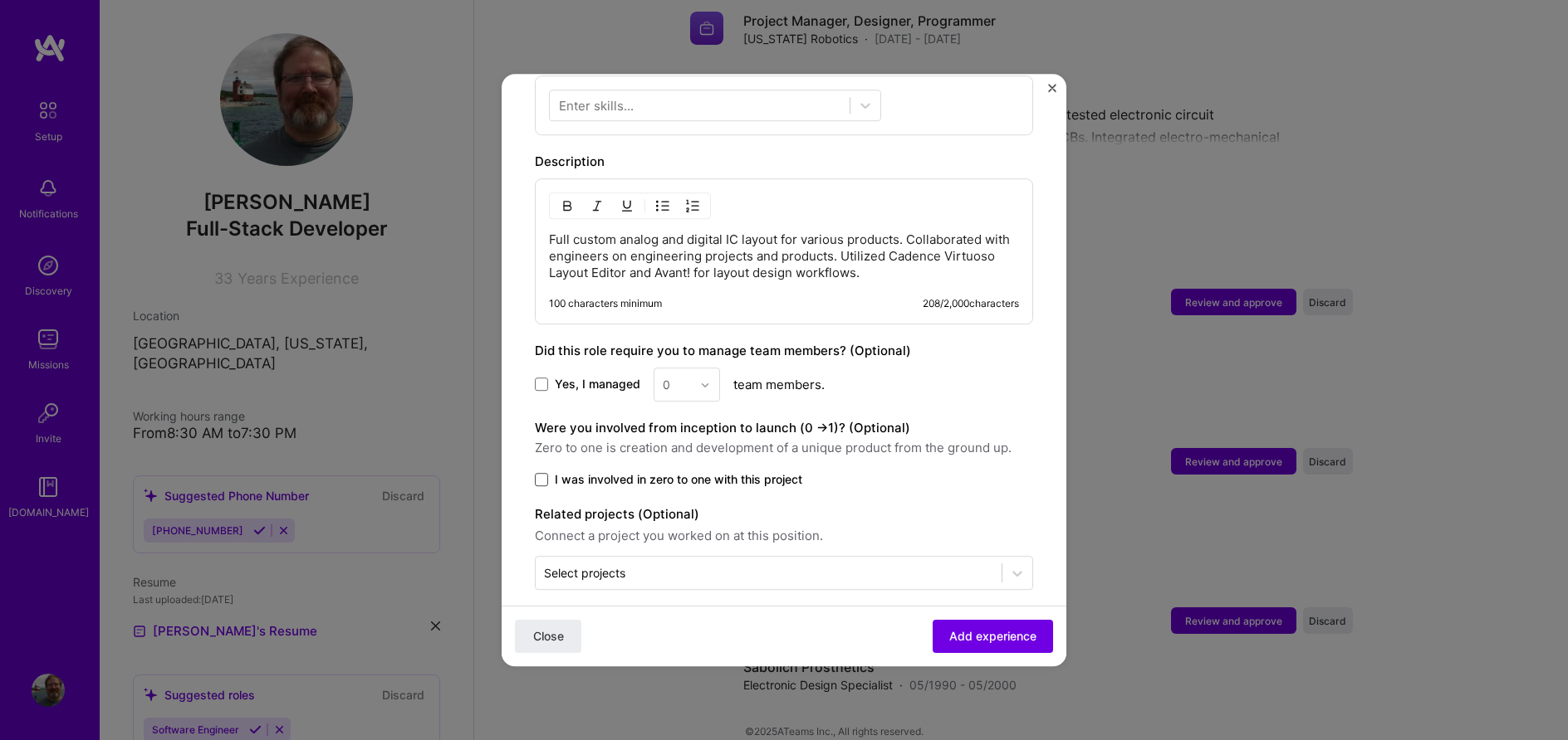
click at [546, 473] on span at bounding box center [541, 479] width 13 height 13
click at [0, 0] on input "I was involved in zero to one with this project" at bounding box center [0, 0] width 0 height 0
click at [967, 638] on span "Add experience" at bounding box center [993, 636] width 87 height 17
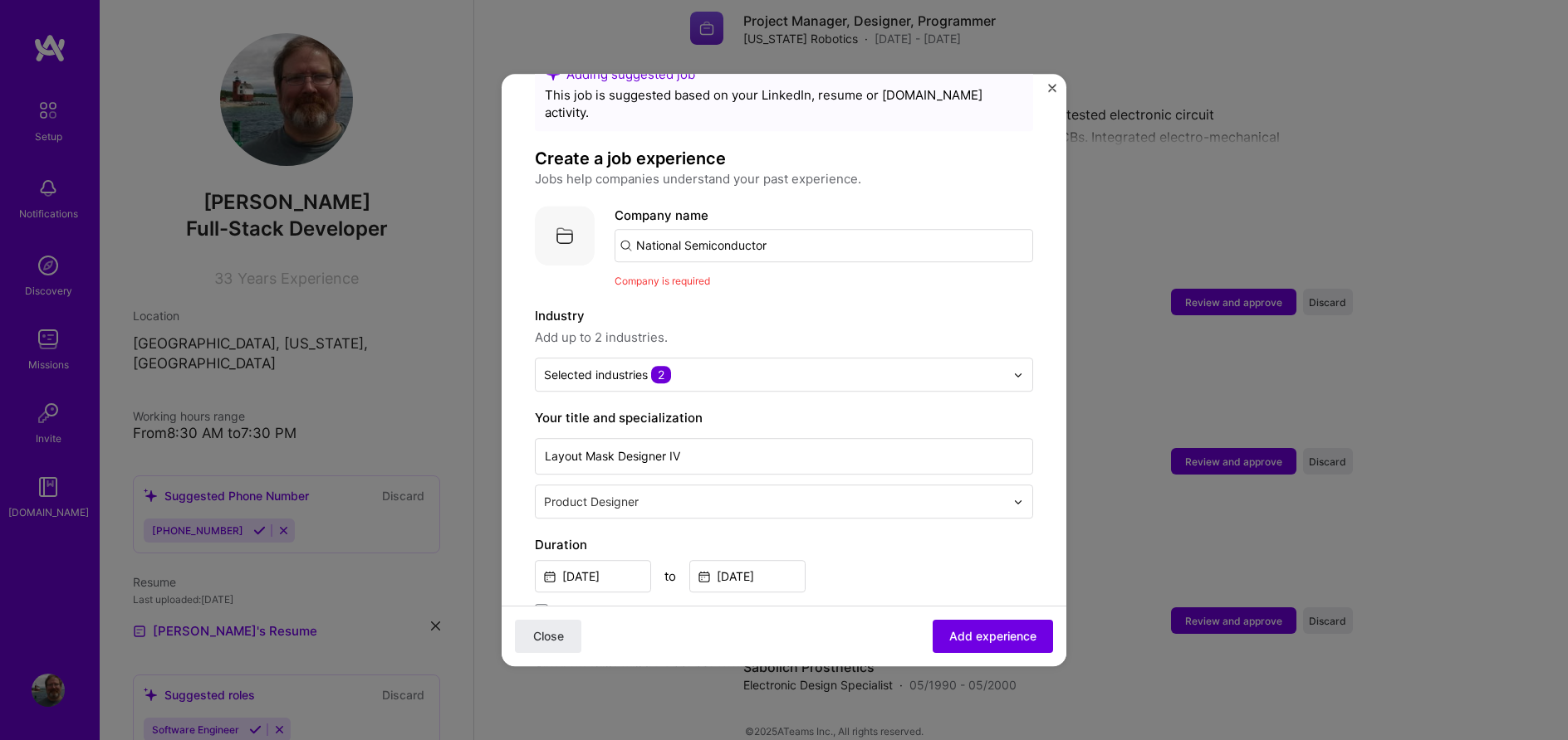
scroll to position [0, 0]
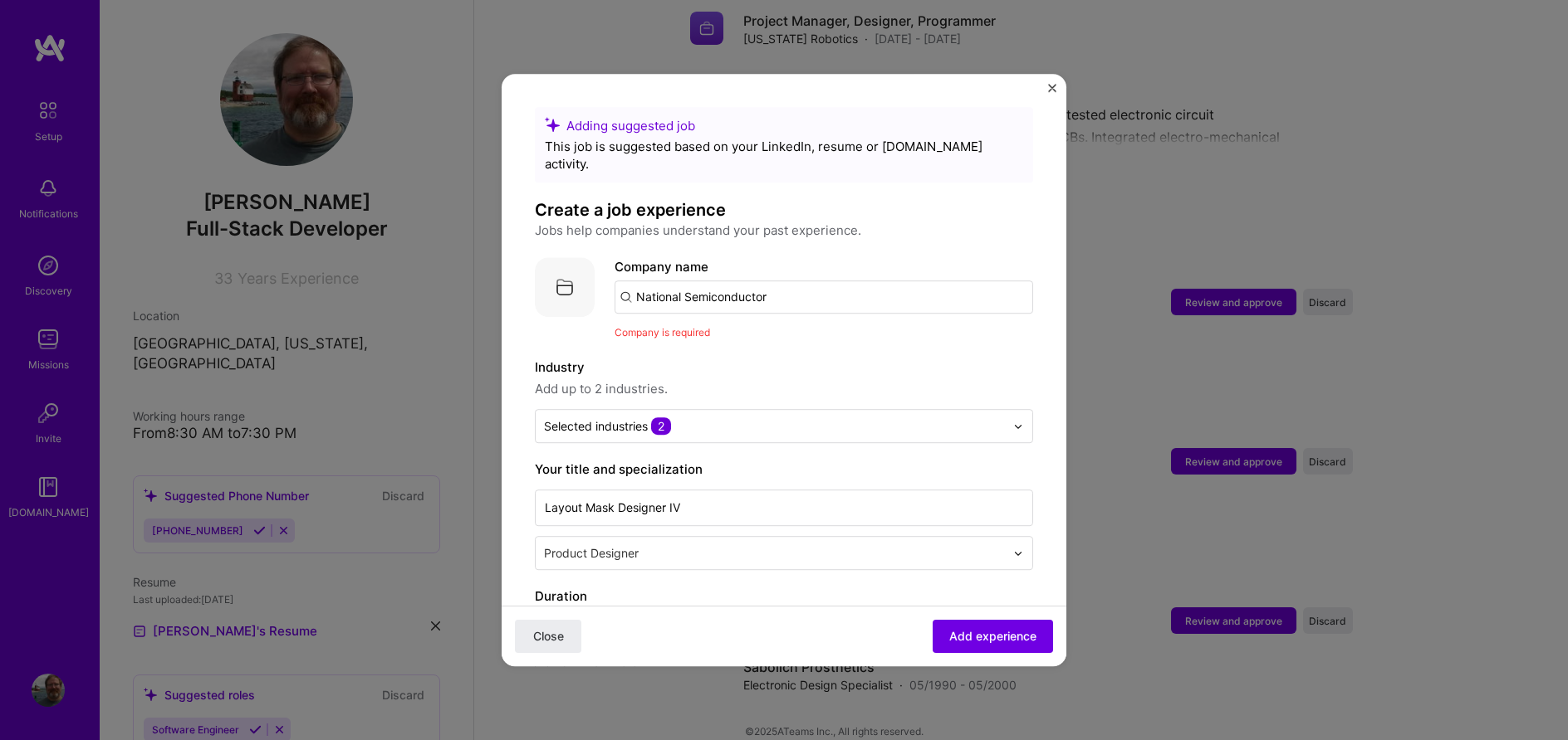
click at [788, 281] on input "National Semiconductor" at bounding box center [823, 297] width 419 height 33
type input "National Semiconductor"
click at [784, 329] on div "National Semiconductor" at bounding box center [787, 343] width 159 height 29
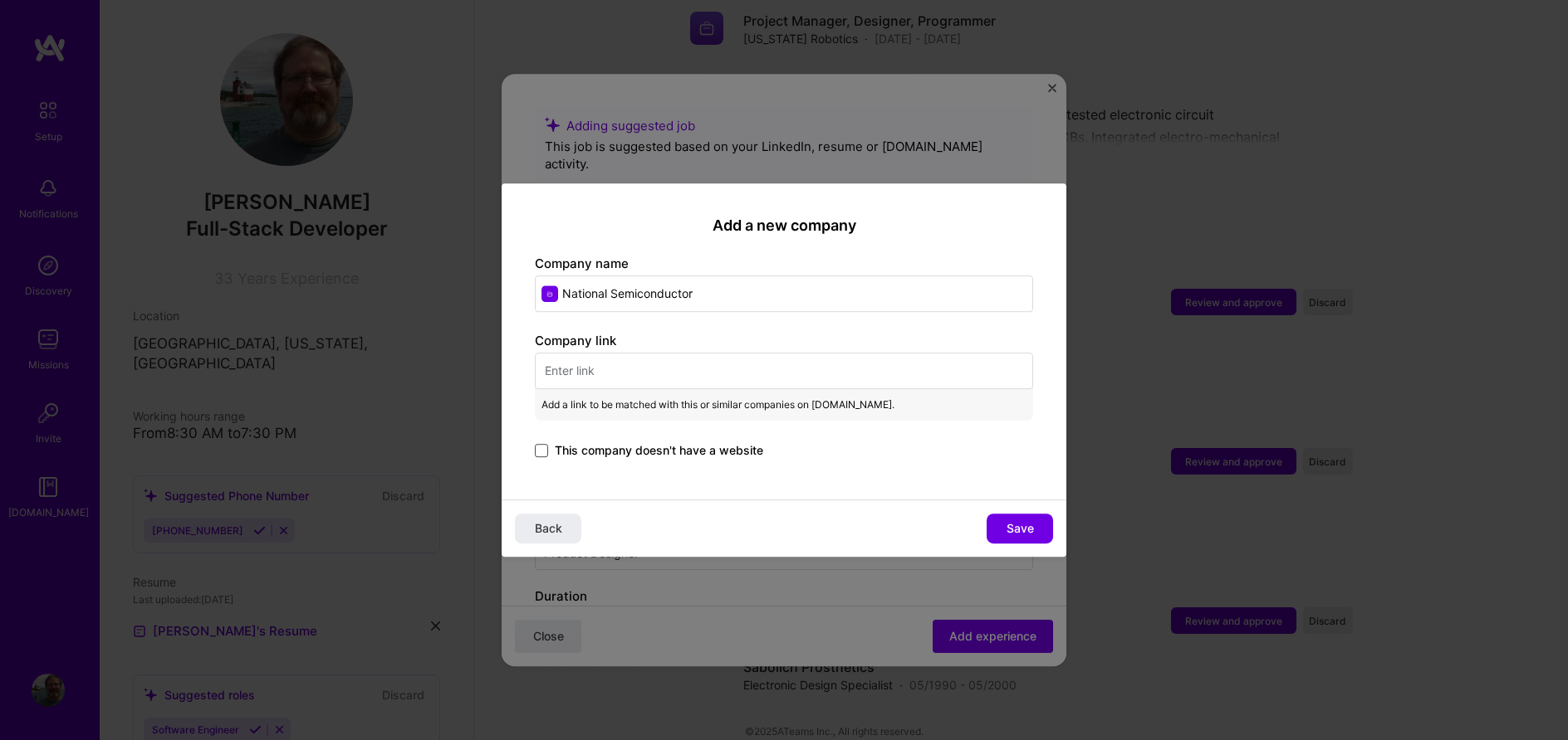
click at [540, 447] on span at bounding box center [541, 450] width 13 height 13
click at [0, 0] on input "This company doesn't have a website" at bounding box center [0, 0] width 0 height 0
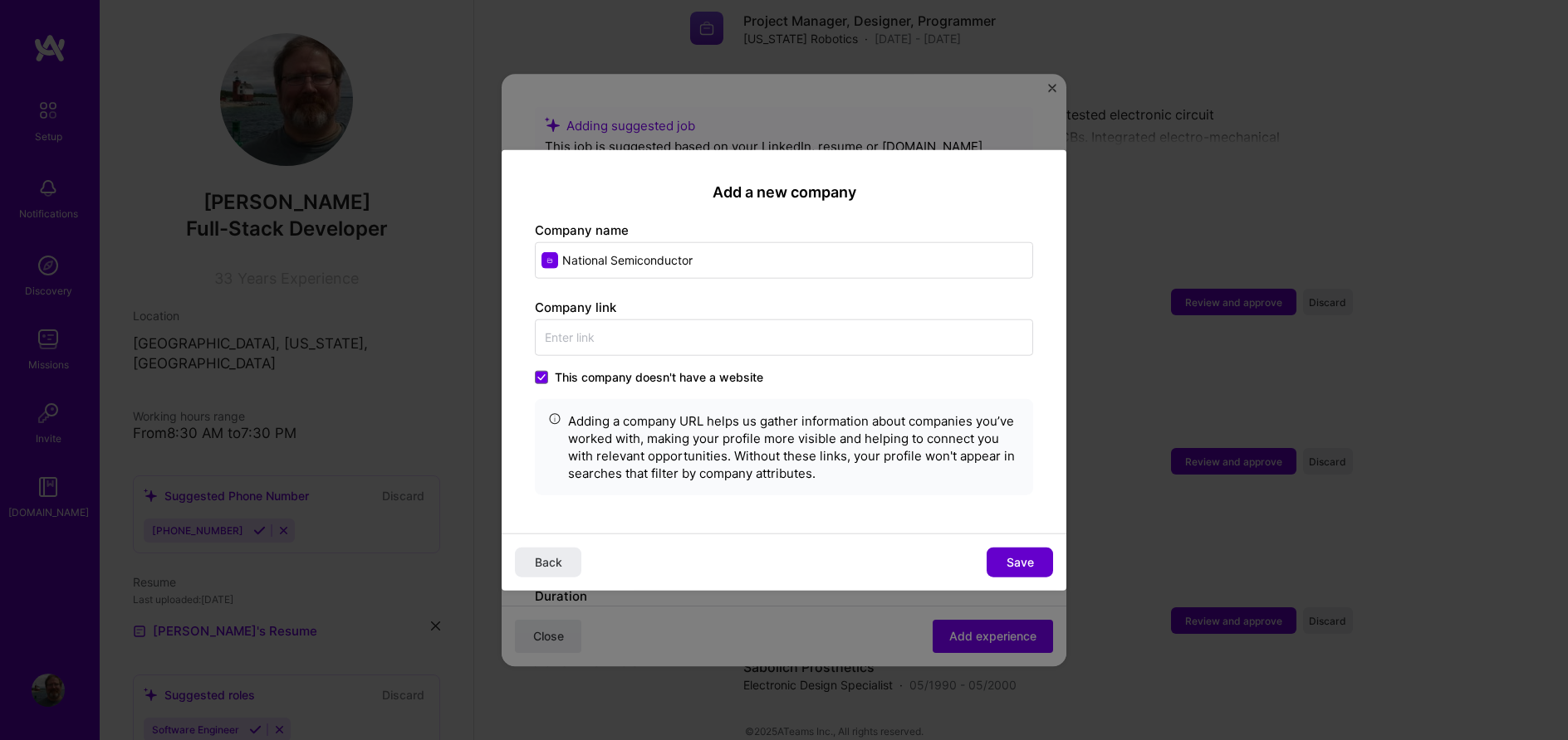
click at [1032, 569] on span "Save" at bounding box center [1020, 561] width 28 height 17
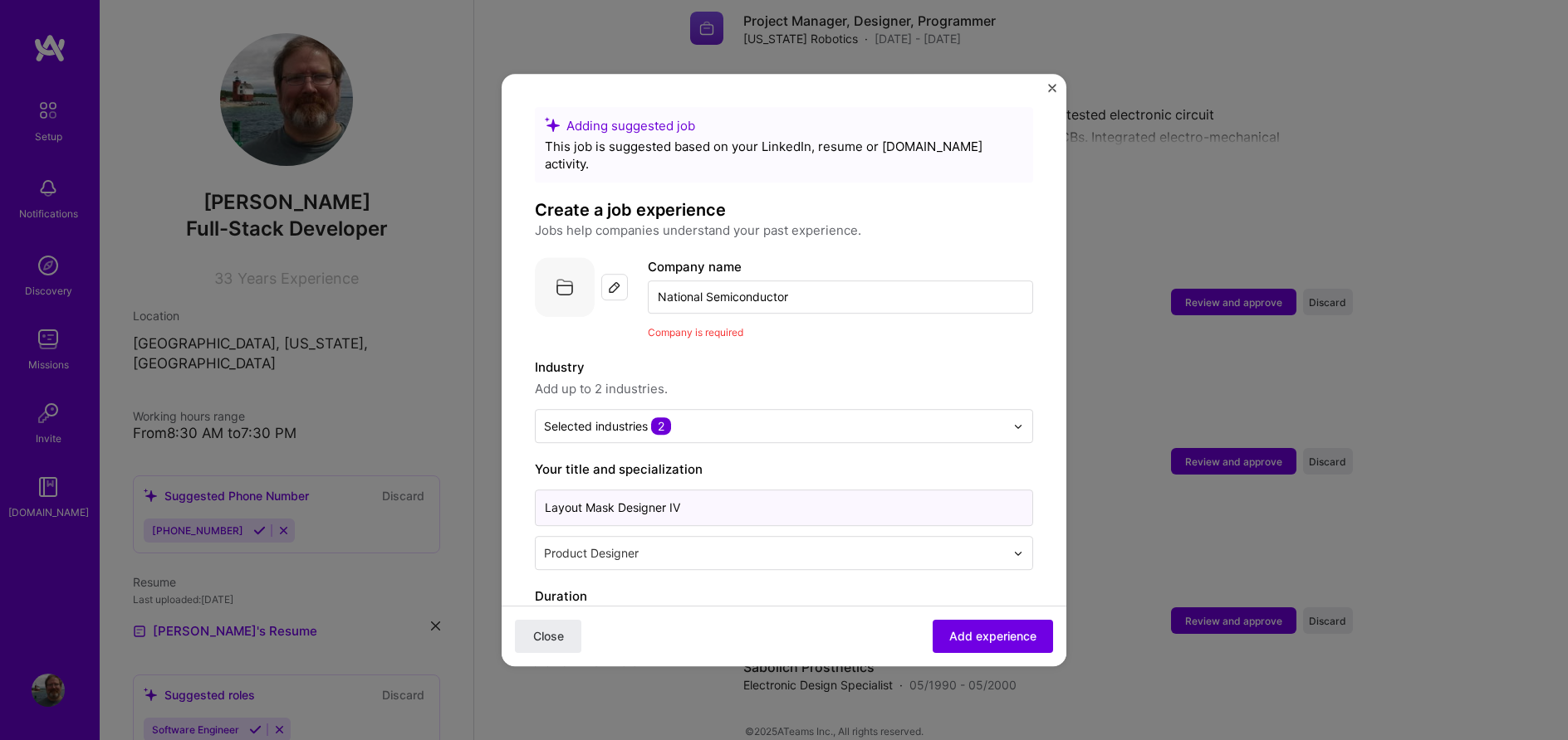
click at [767, 489] on input "Layout Mask Designer IV" at bounding box center [784, 507] width 498 height 36
click at [973, 641] on span "Add experience" at bounding box center [993, 636] width 87 height 17
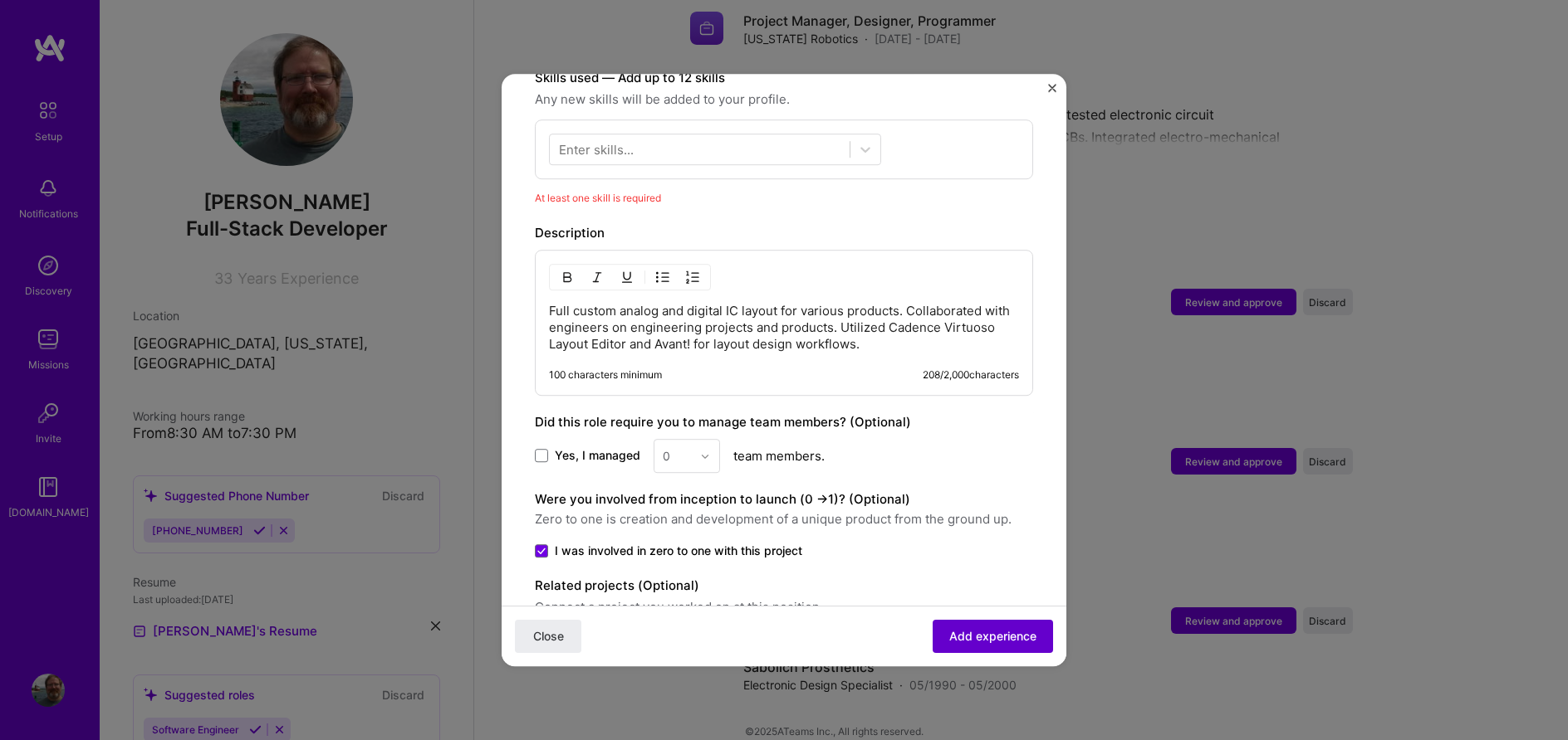
scroll to position [599, 0]
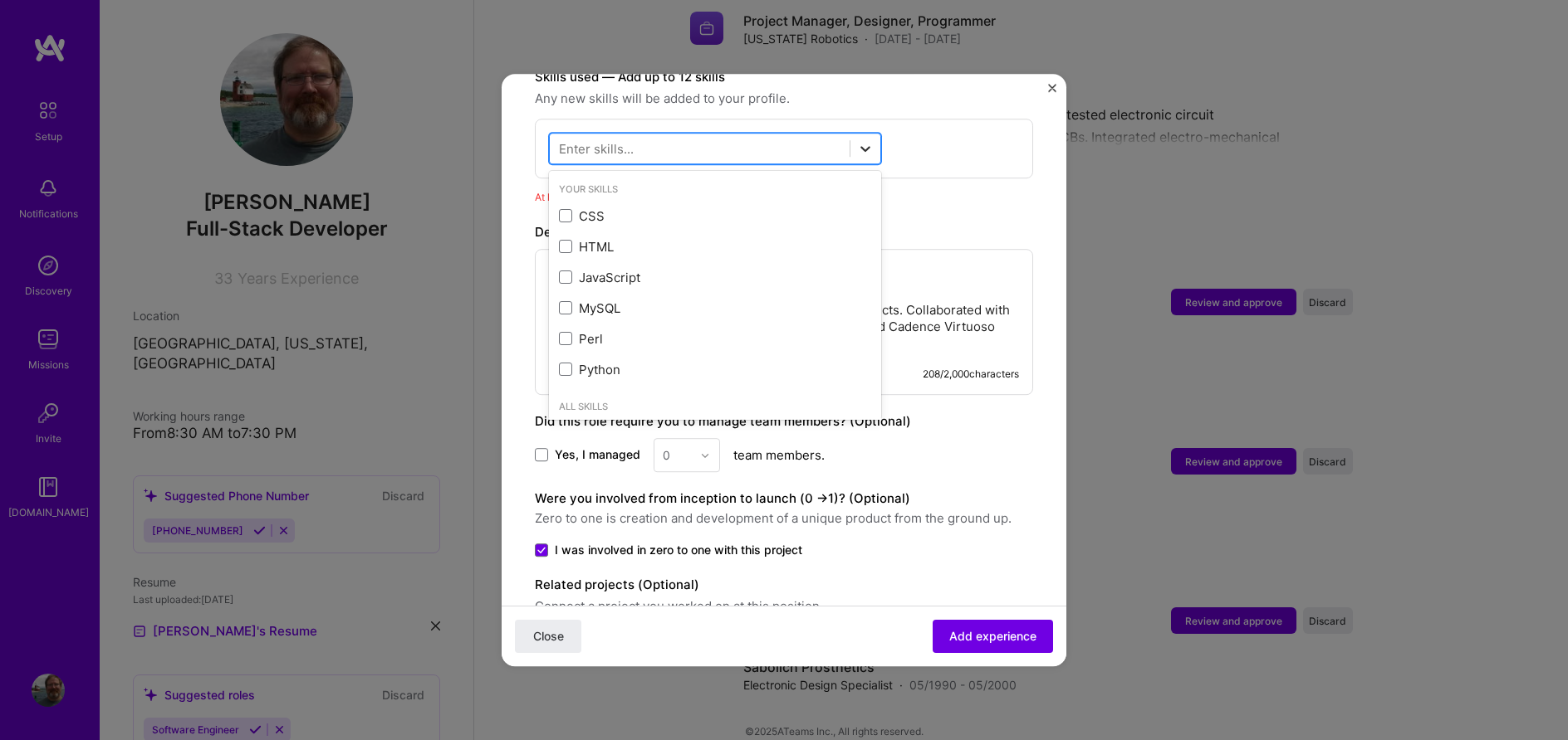
click at [869, 140] on icon at bounding box center [865, 148] width 17 height 17
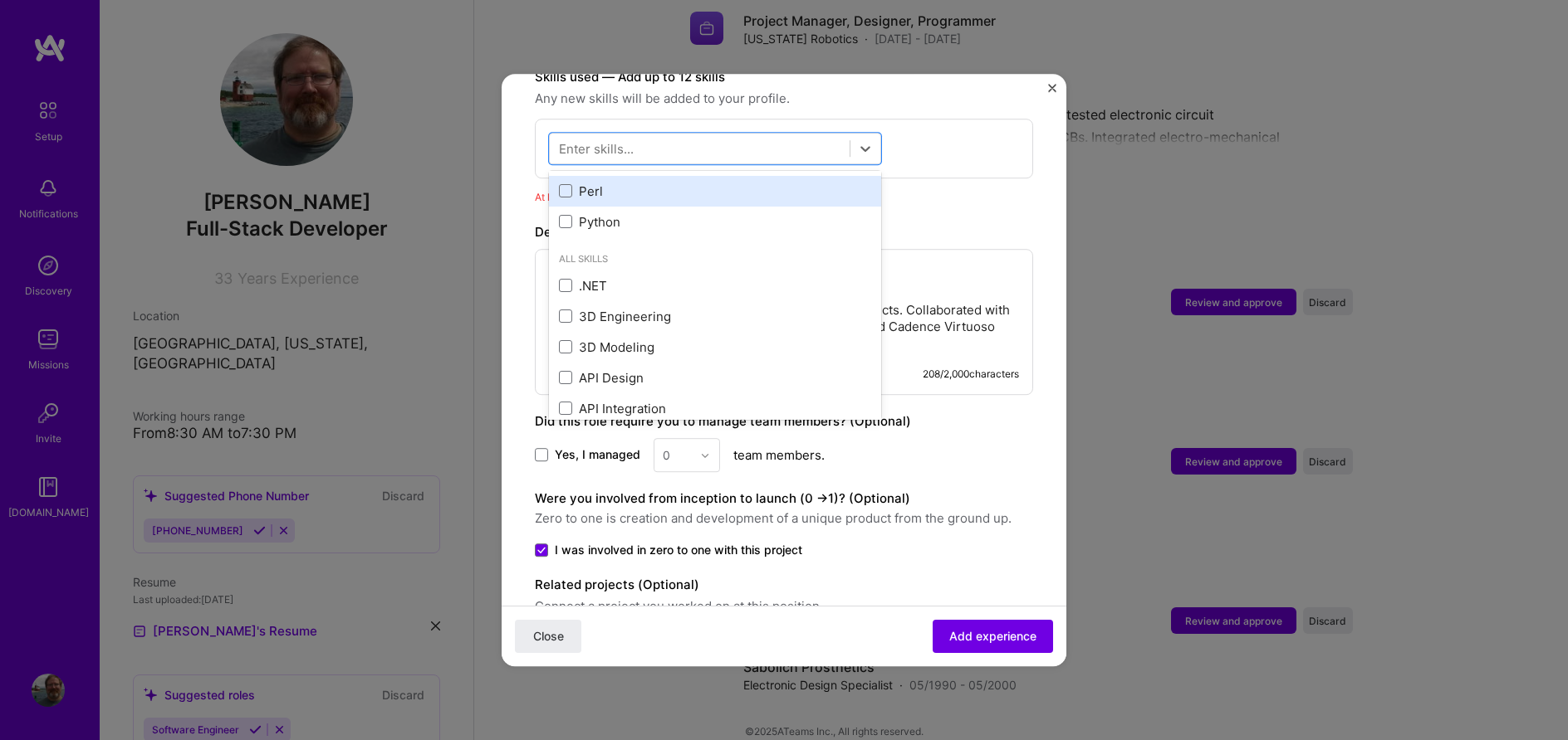
scroll to position [189, 0]
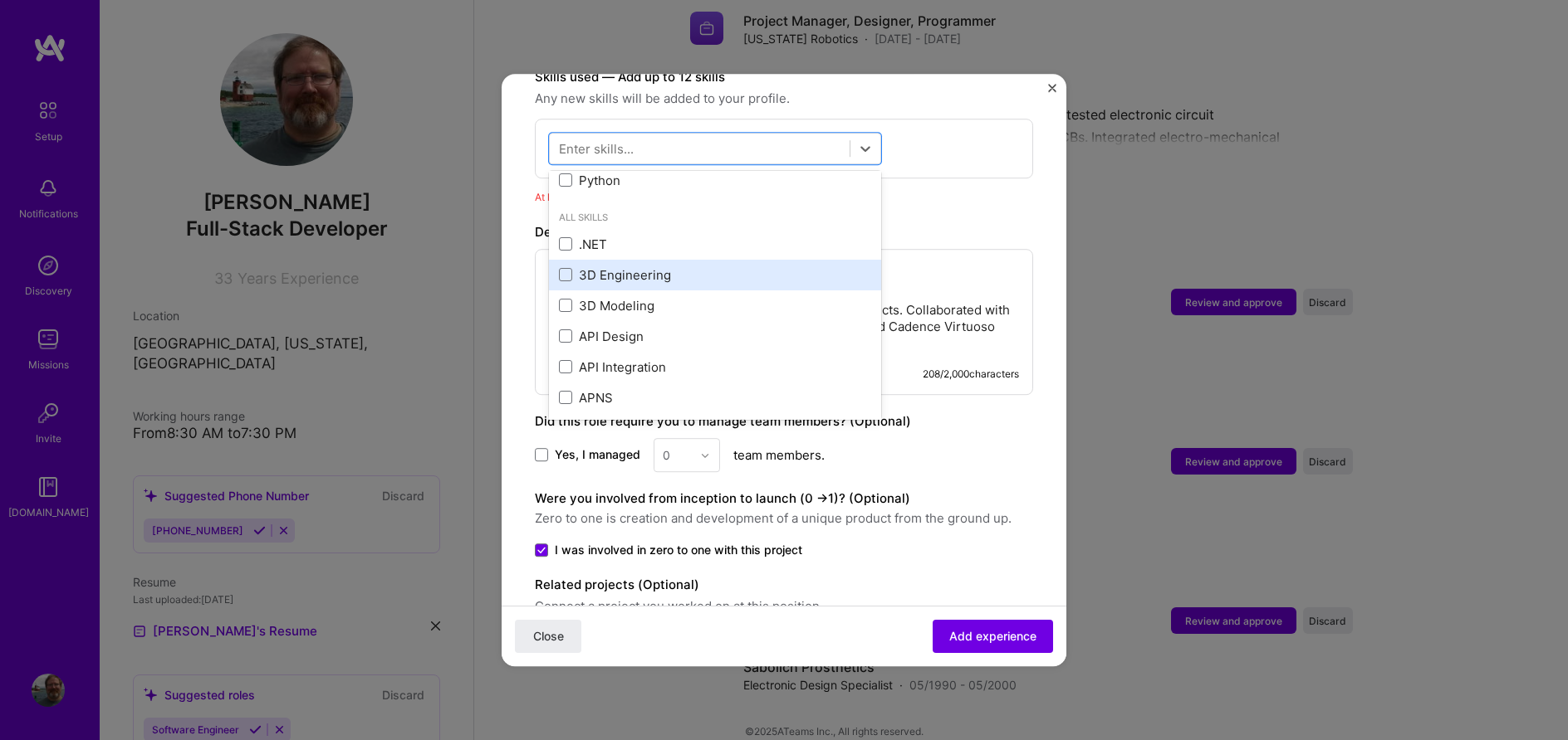
click at [675, 267] on div "3D Engineering" at bounding box center [715, 275] width 312 height 18
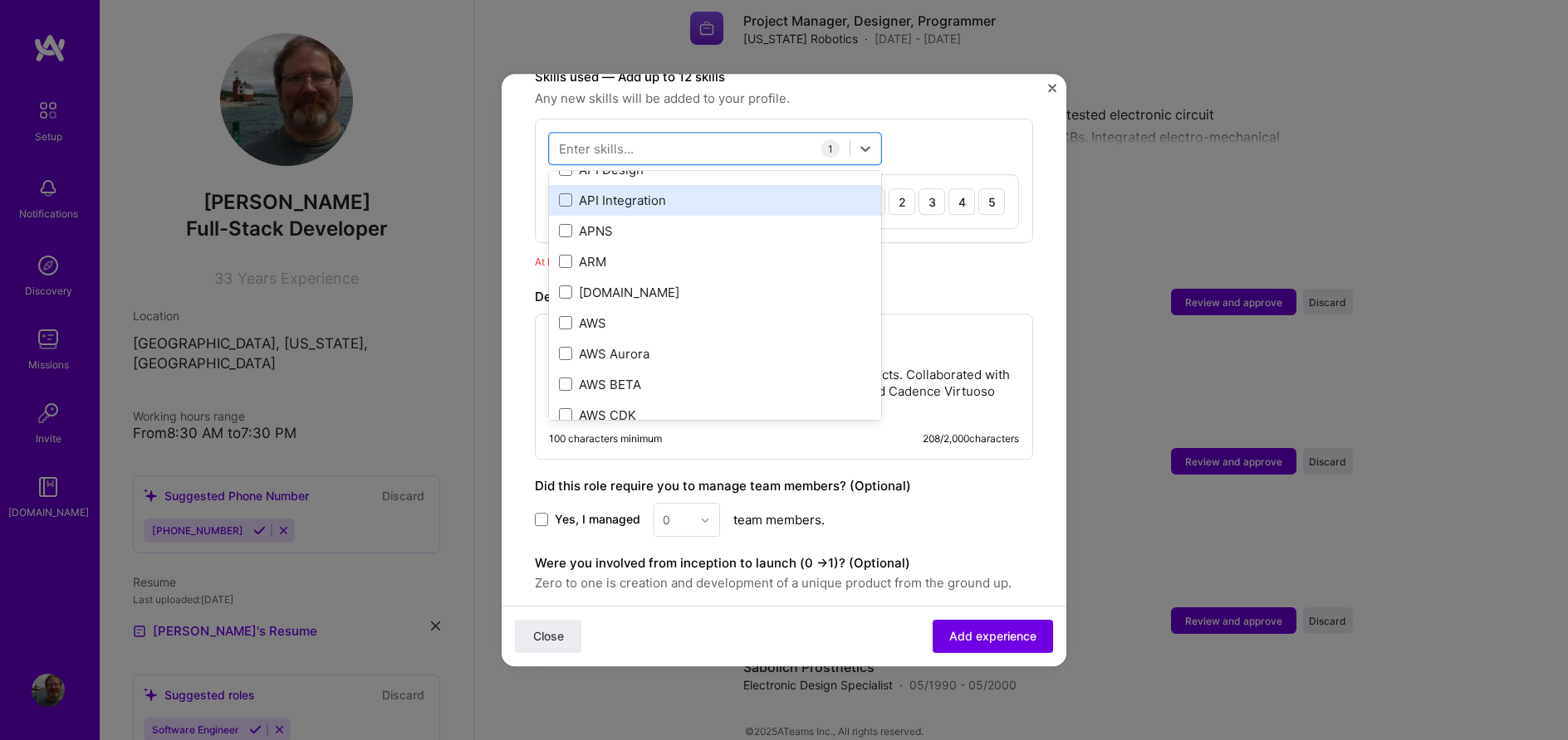
scroll to position [378, 0]
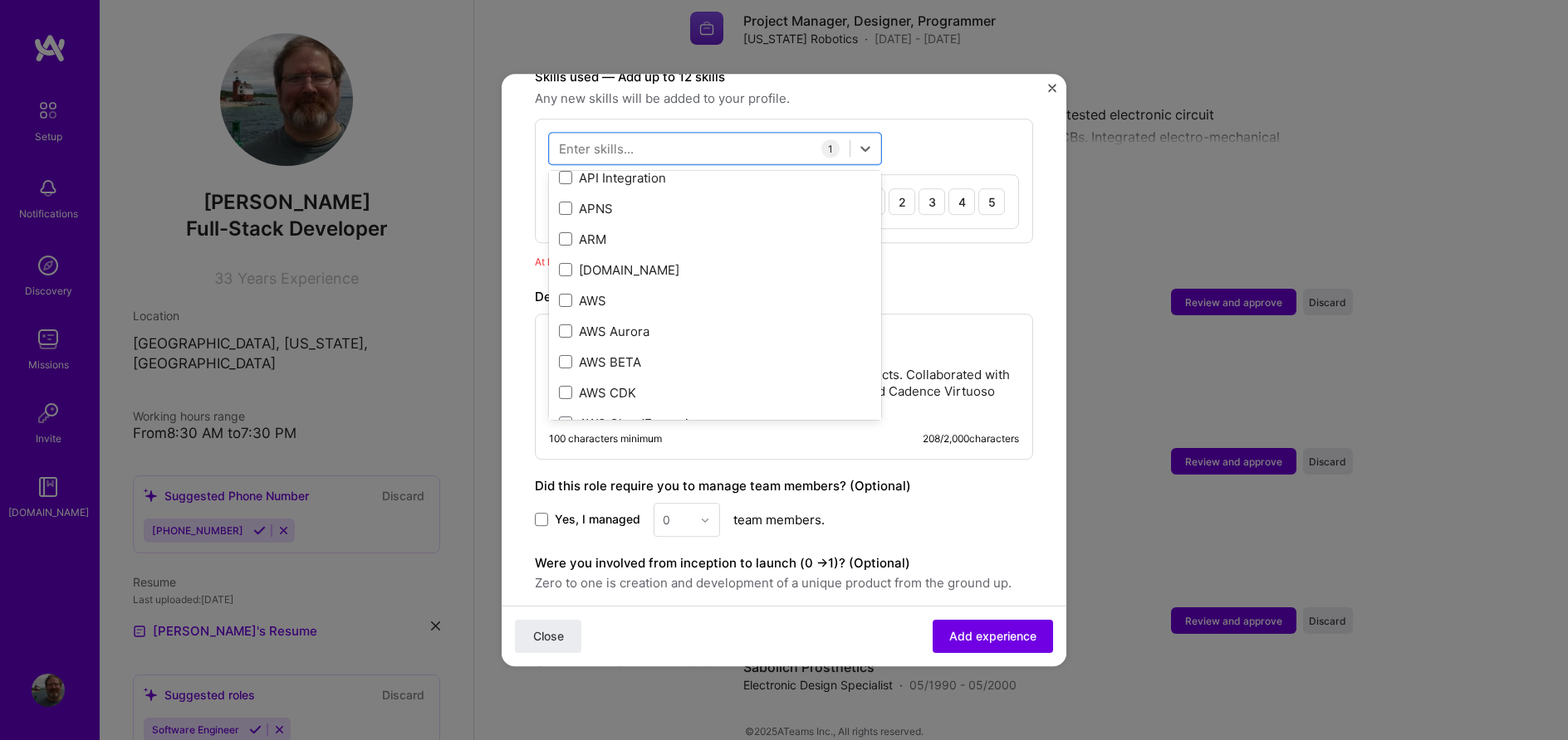
click at [926, 119] on div "option 3D Engineering, selected. option API Integration focused, 0 of 2. 378 re…" at bounding box center [784, 181] width 498 height 124
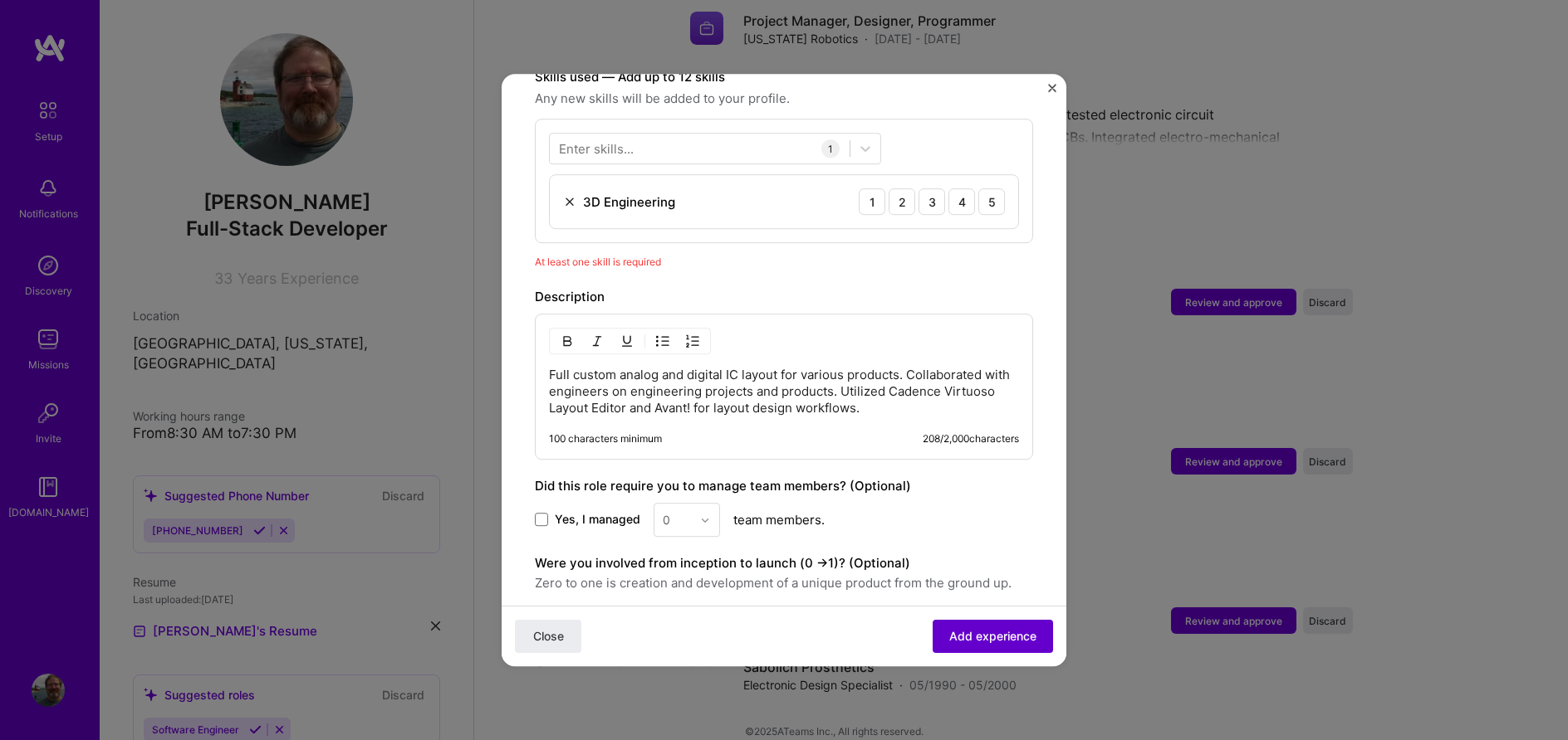
click at [983, 633] on span "Add experience" at bounding box center [993, 636] width 87 height 17
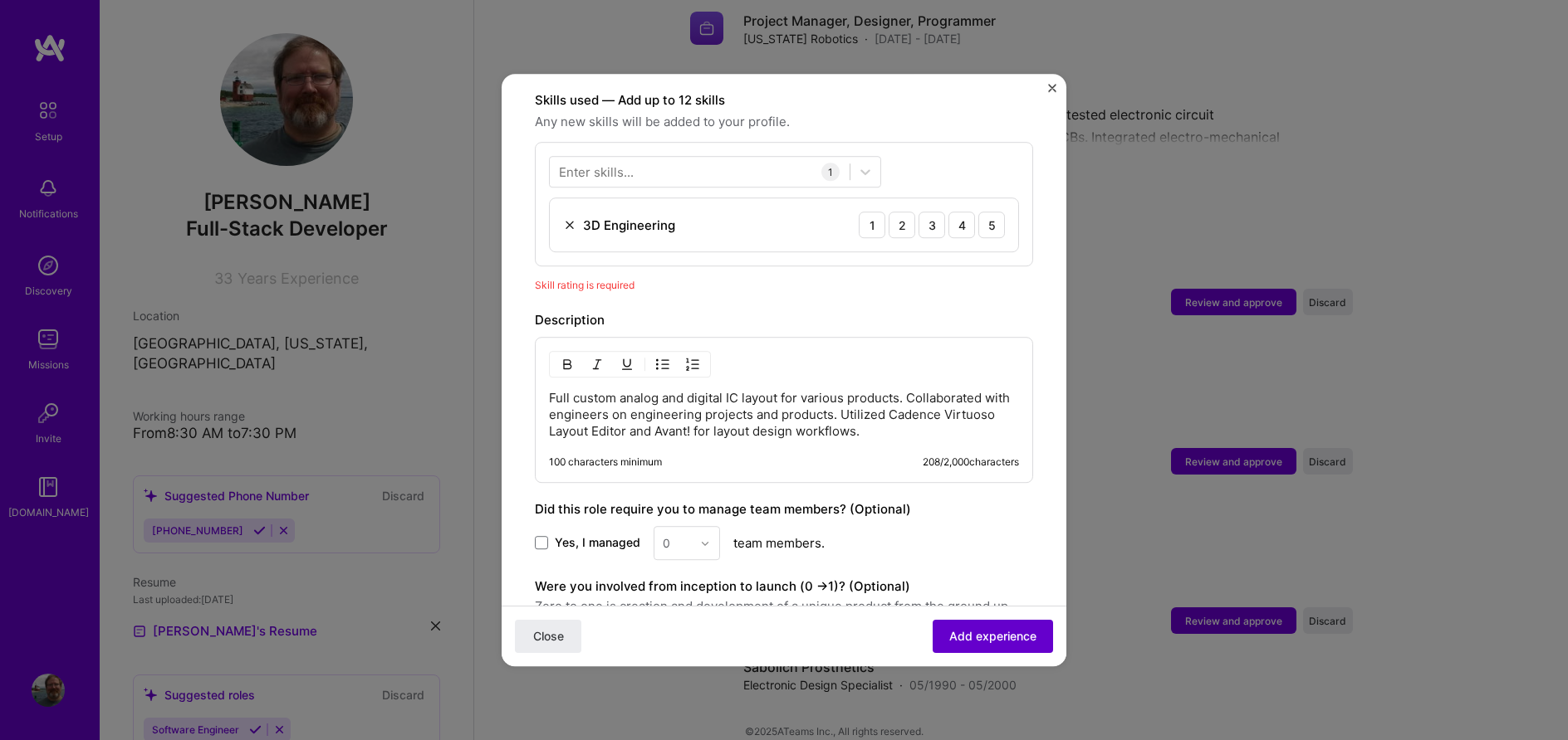
scroll to position [574, 0]
click at [962, 212] on div "4" at bounding box center [962, 226] width 27 height 27
click at [978, 637] on span "Add experience" at bounding box center [993, 636] width 87 height 17
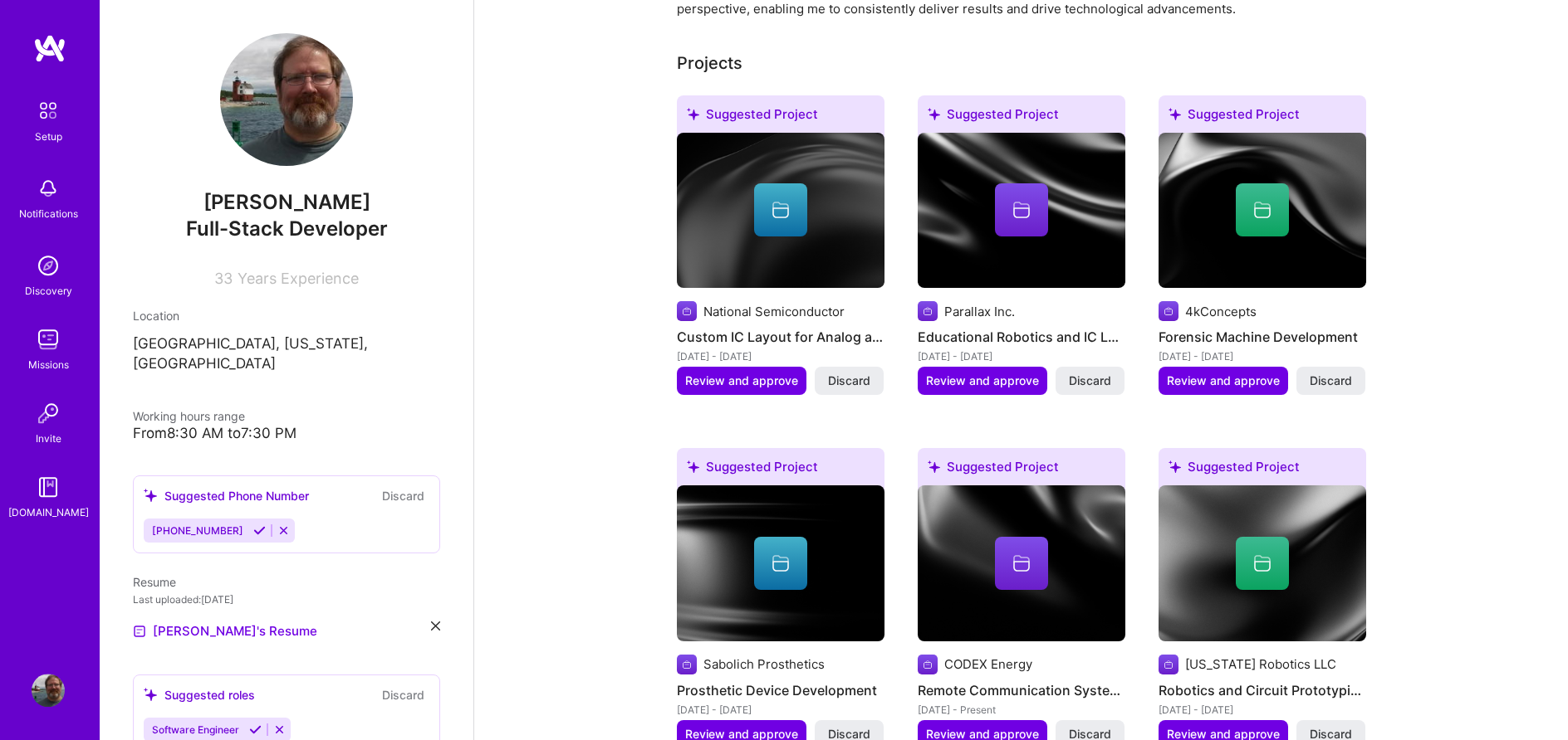
scroll to position [338, 0]
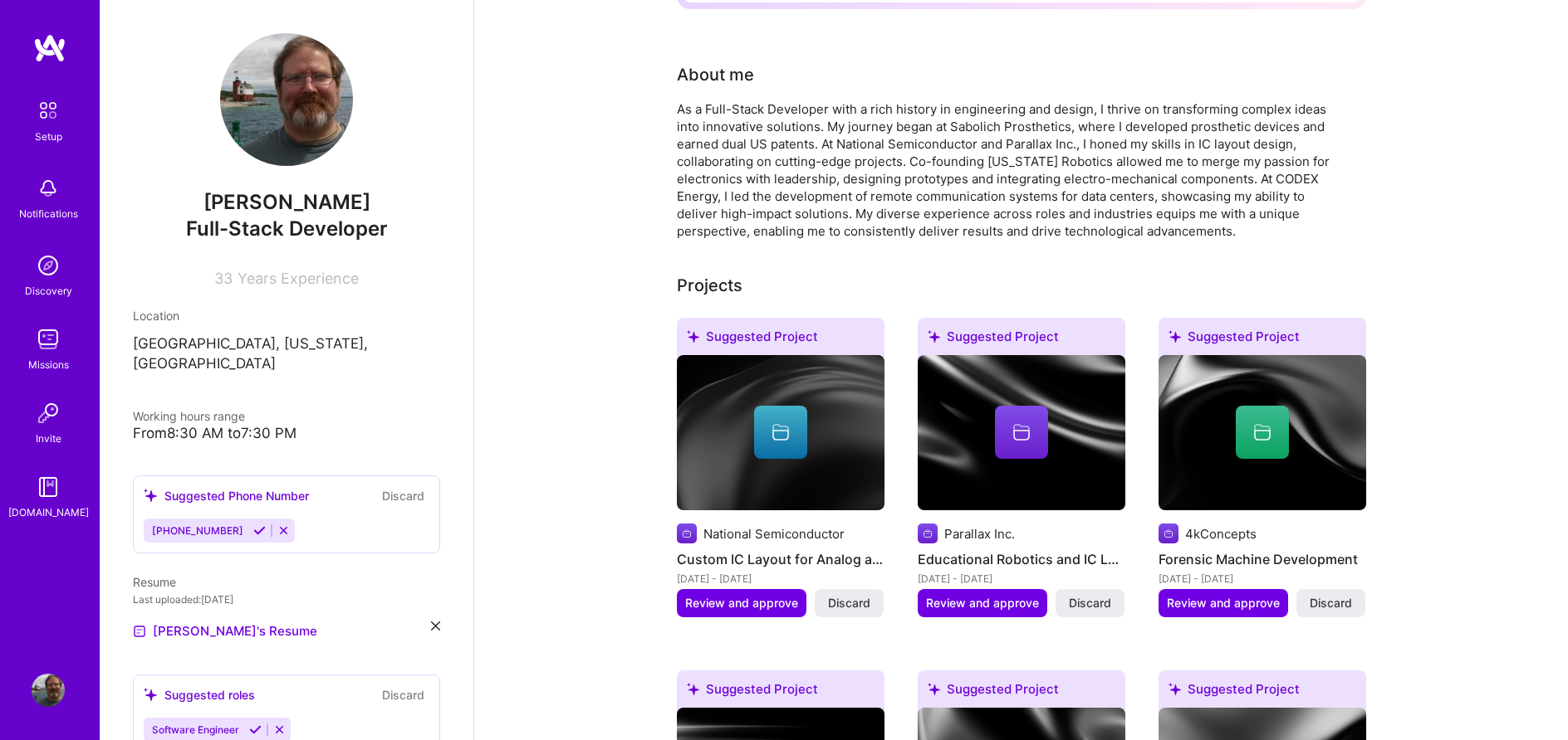
click at [828, 451] on img at bounding box center [780, 434] width 208 height 156
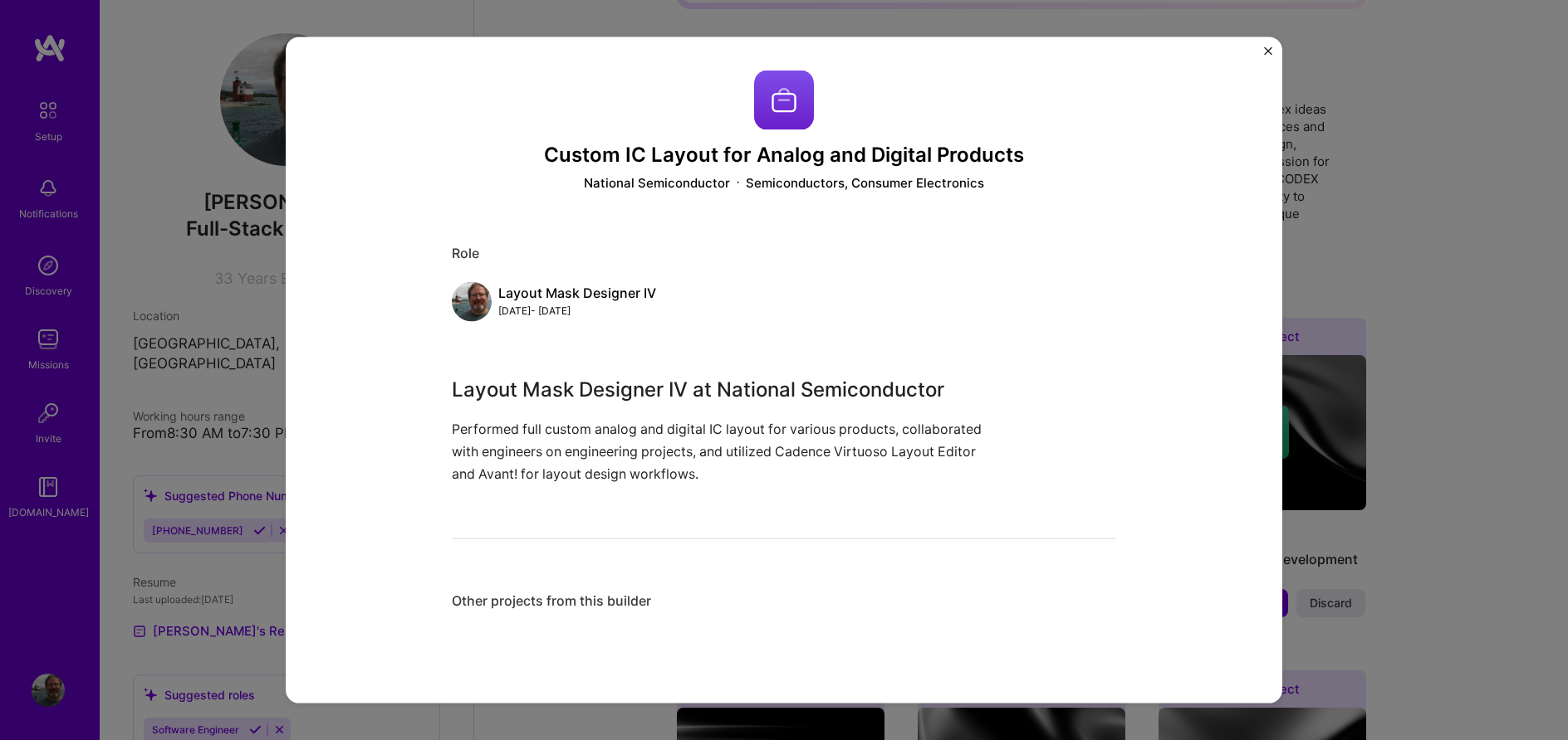
click at [1269, 49] on img "Close" at bounding box center [1268, 51] width 8 height 8
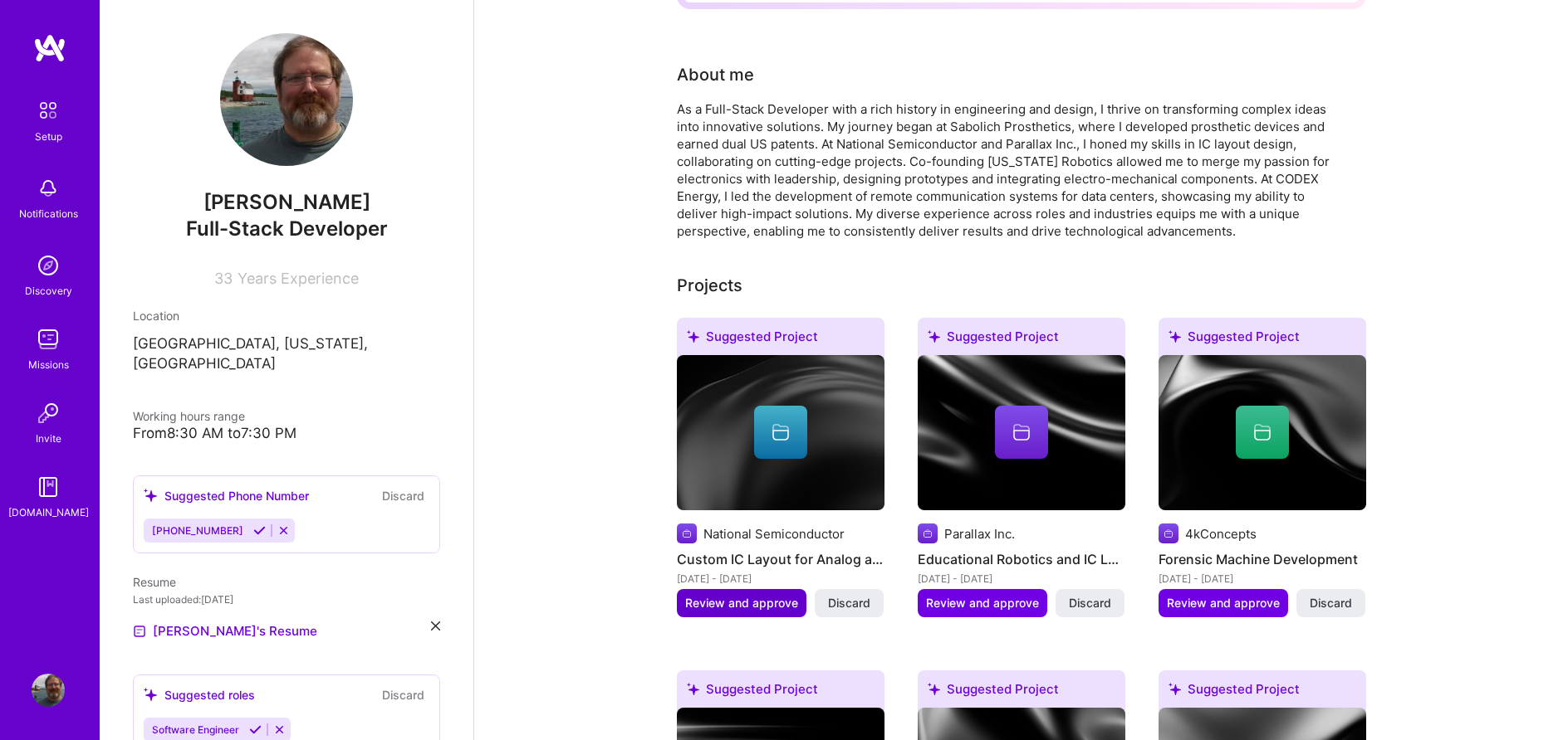
click at [740, 595] on span "Review and approve" at bounding box center [741, 603] width 113 height 17
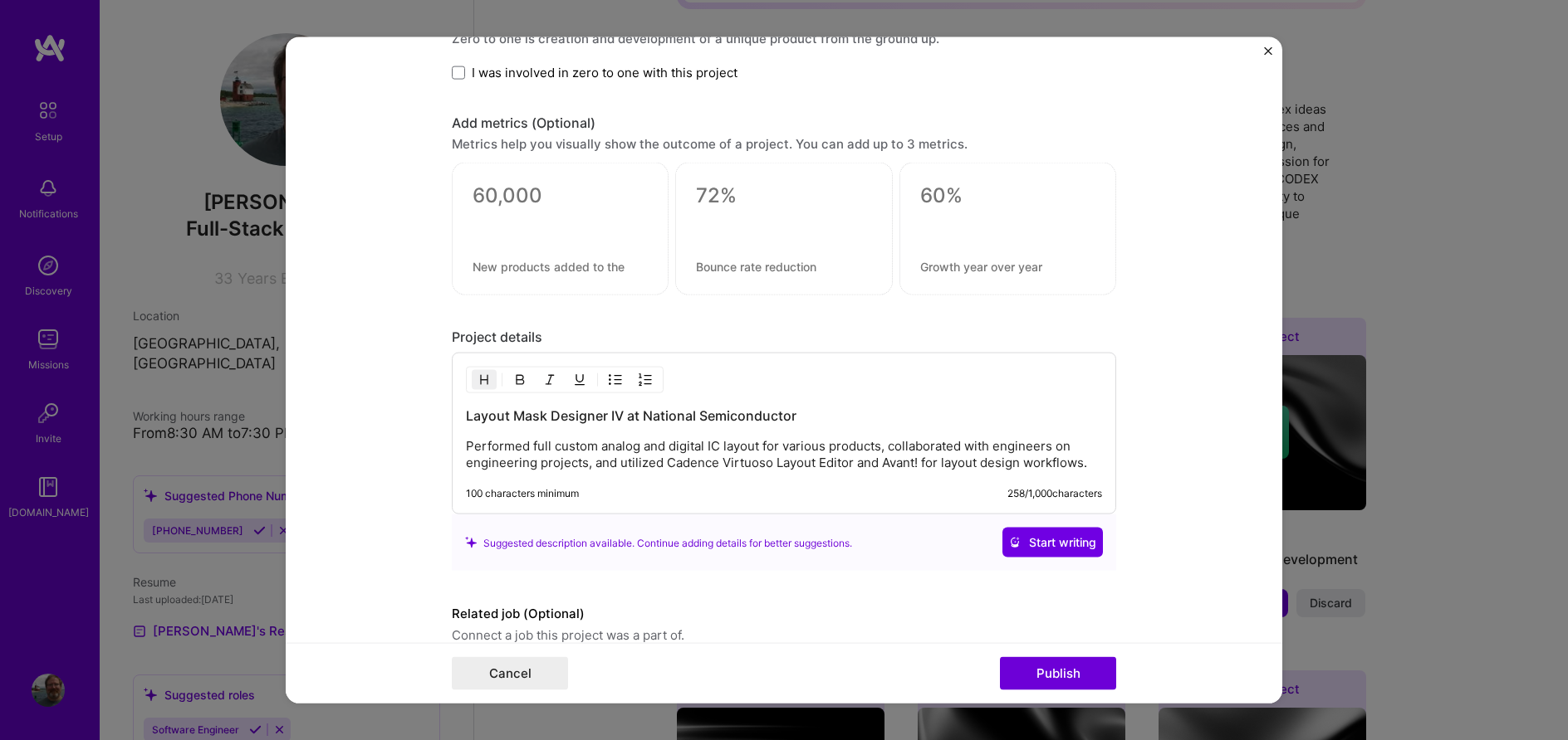
scroll to position [1178, 0]
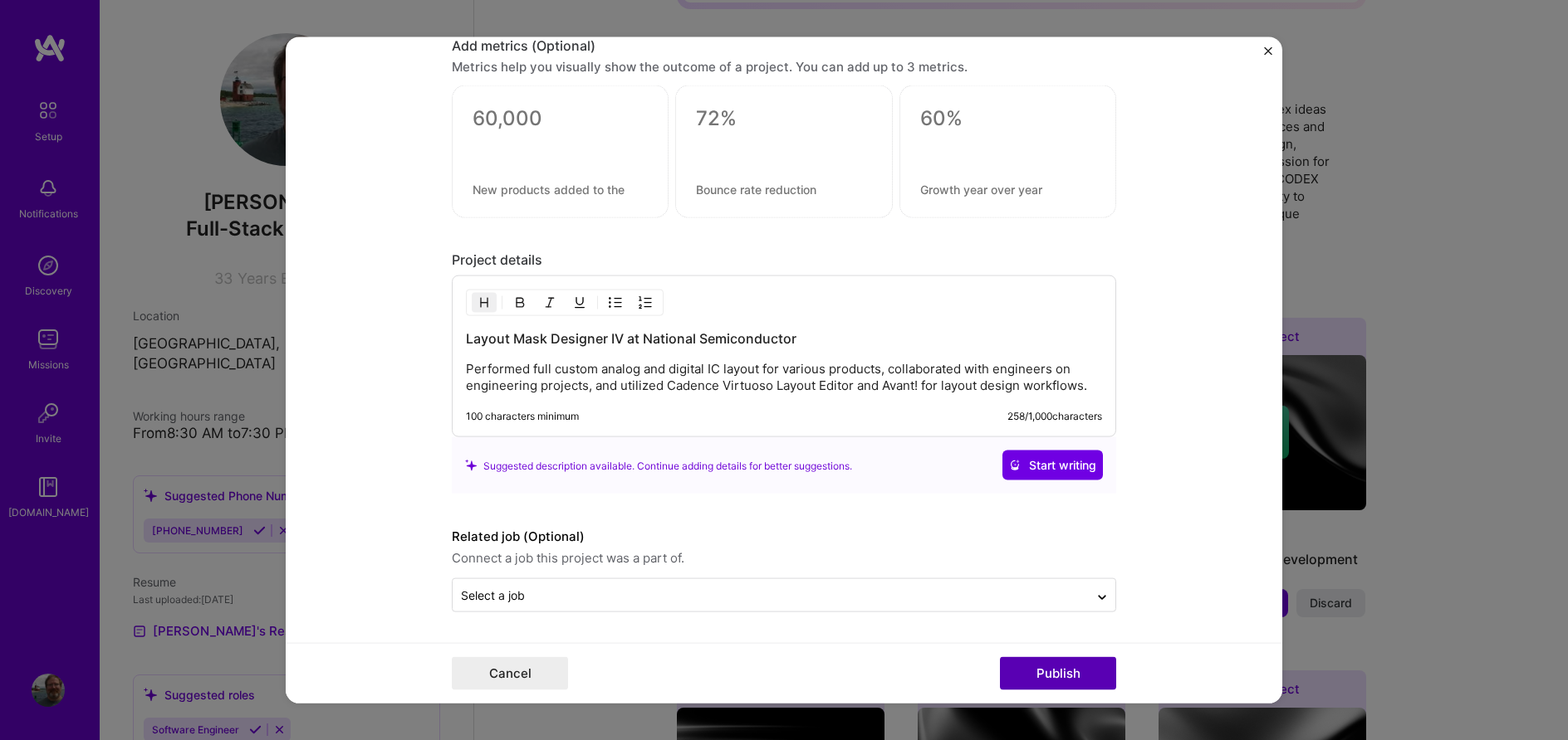
click at [1051, 678] on button "Publish" at bounding box center [1058, 672] width 116 height 33
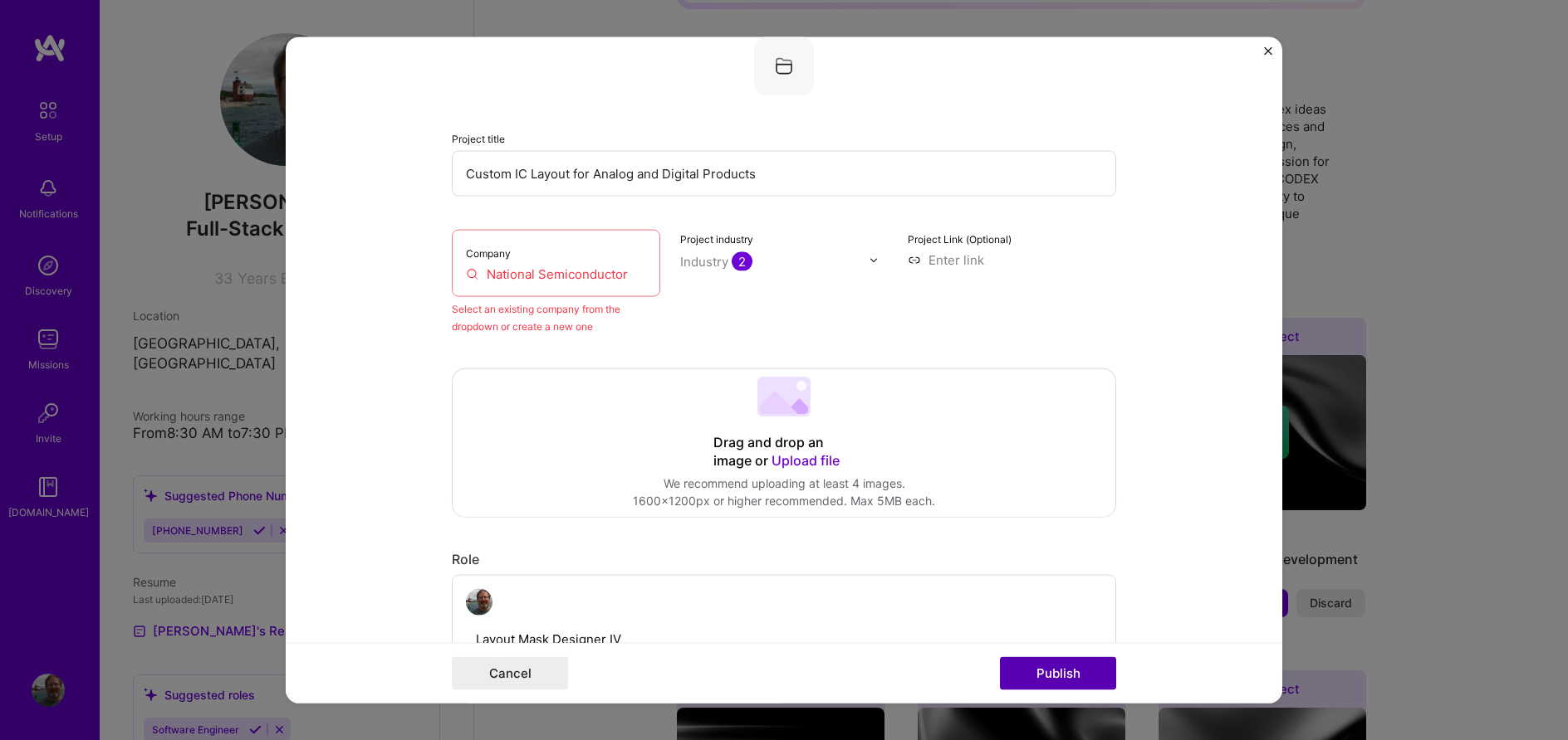
scroll to position [108, 0]
click at [561, 269] on input "National Semiconductor" at bounding box center [556, 275] width 180 height 18
click at [510, 673] on button "Cancel" at bounding box center [509, 672] width 116 height 33
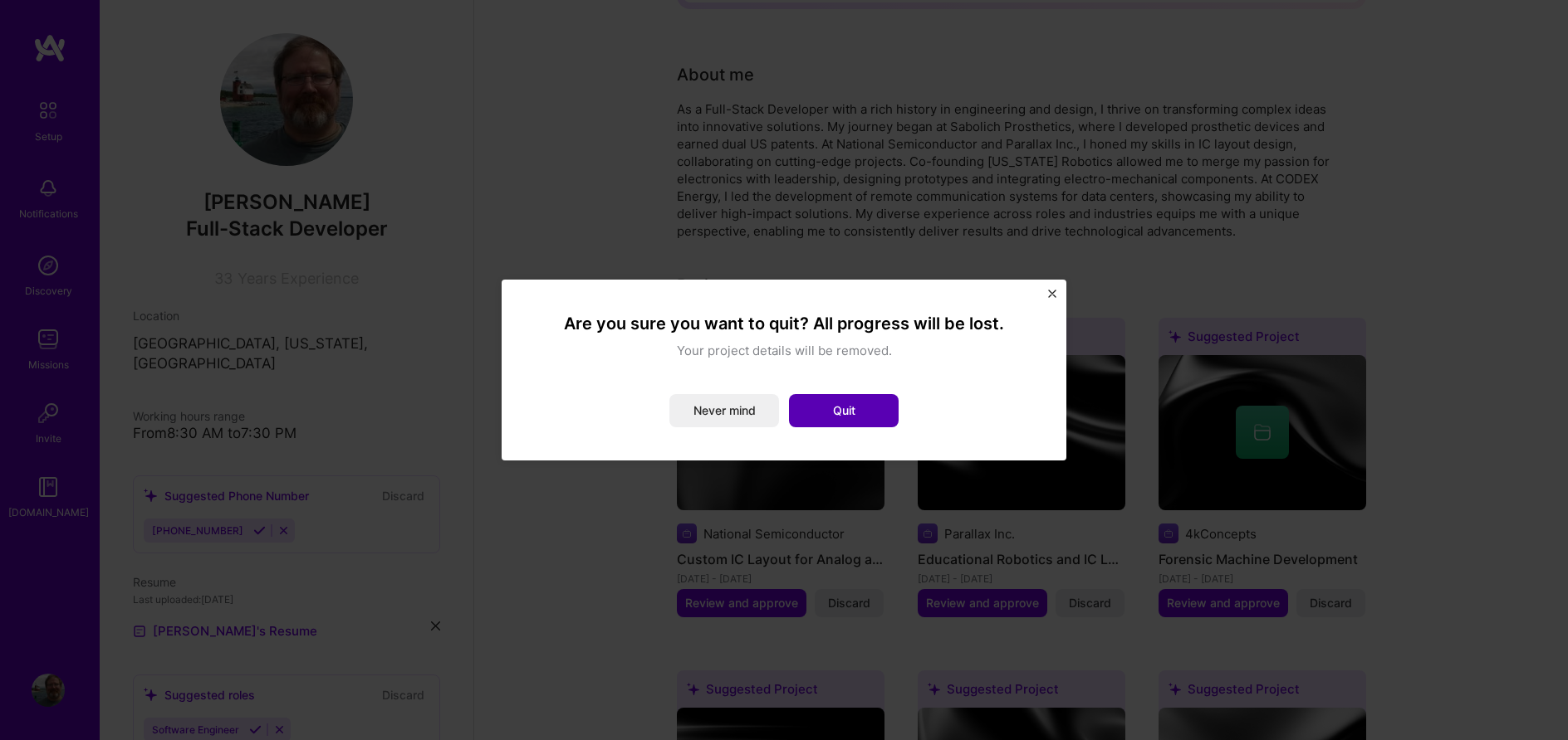
click at [821, 408] on button "Quit" at bounding box center [843, 410] width 109 height 33
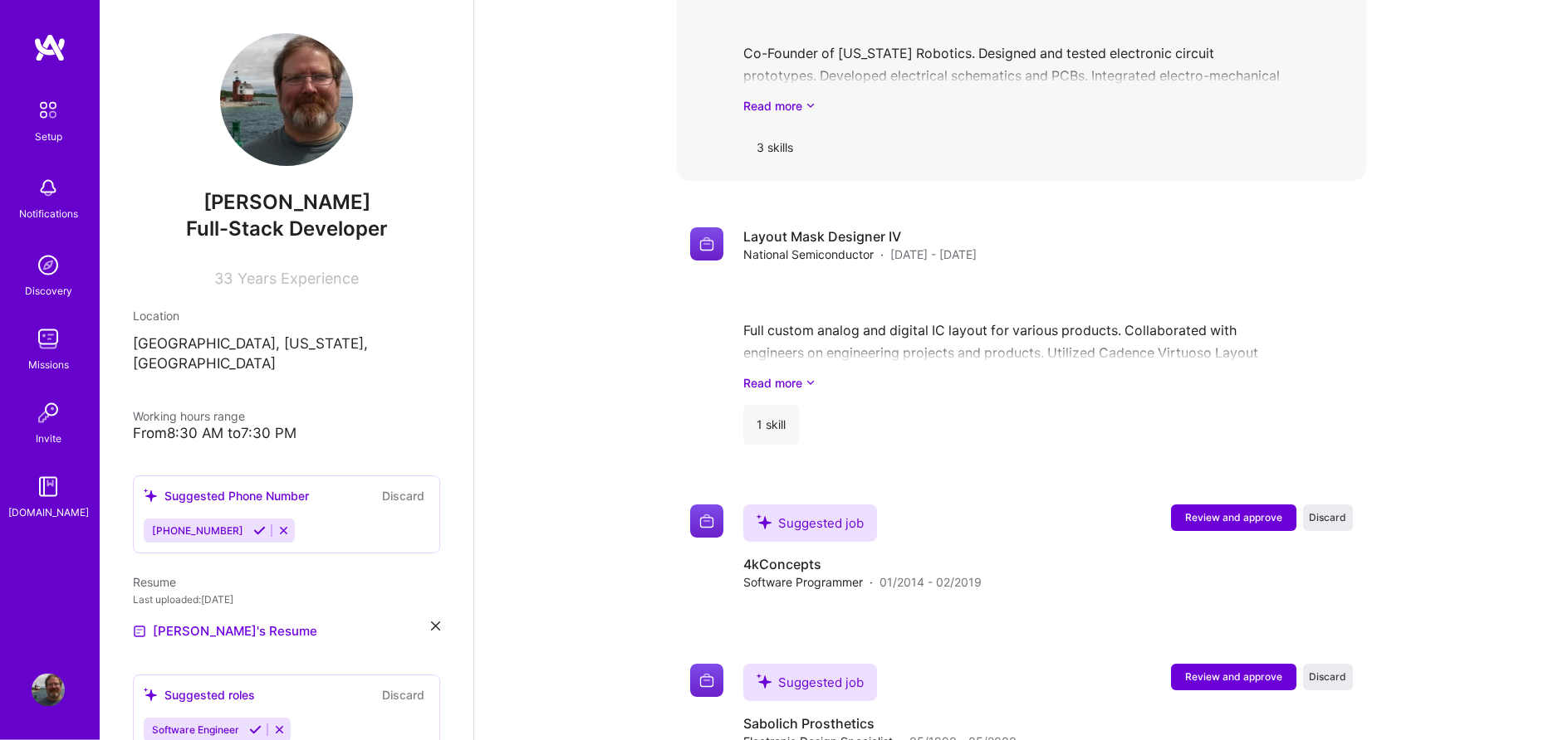
scroll to position [1813, 0]
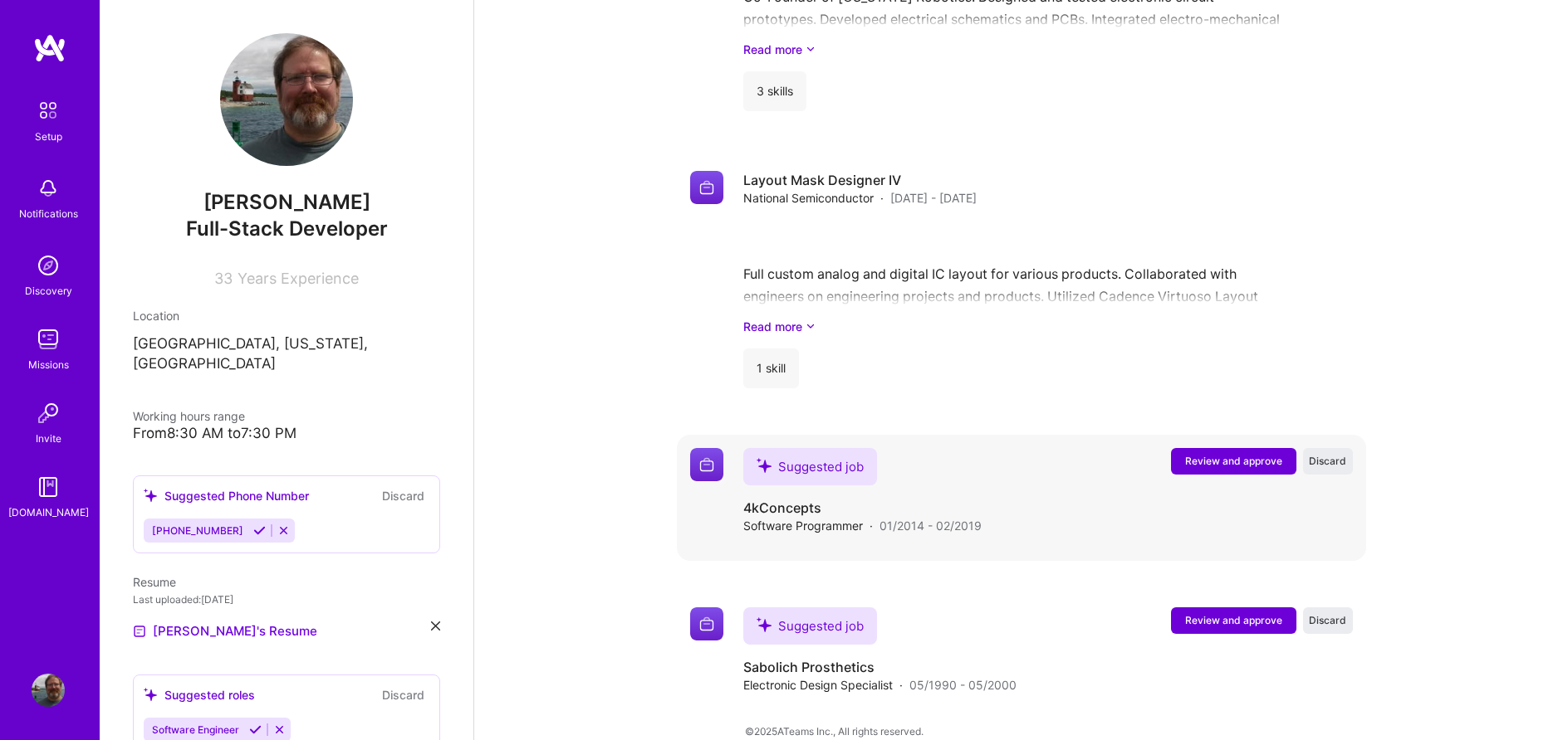
click at [1217, 454] on span "Review and approve" at bounding box center [1233, 461] width 97 height 14
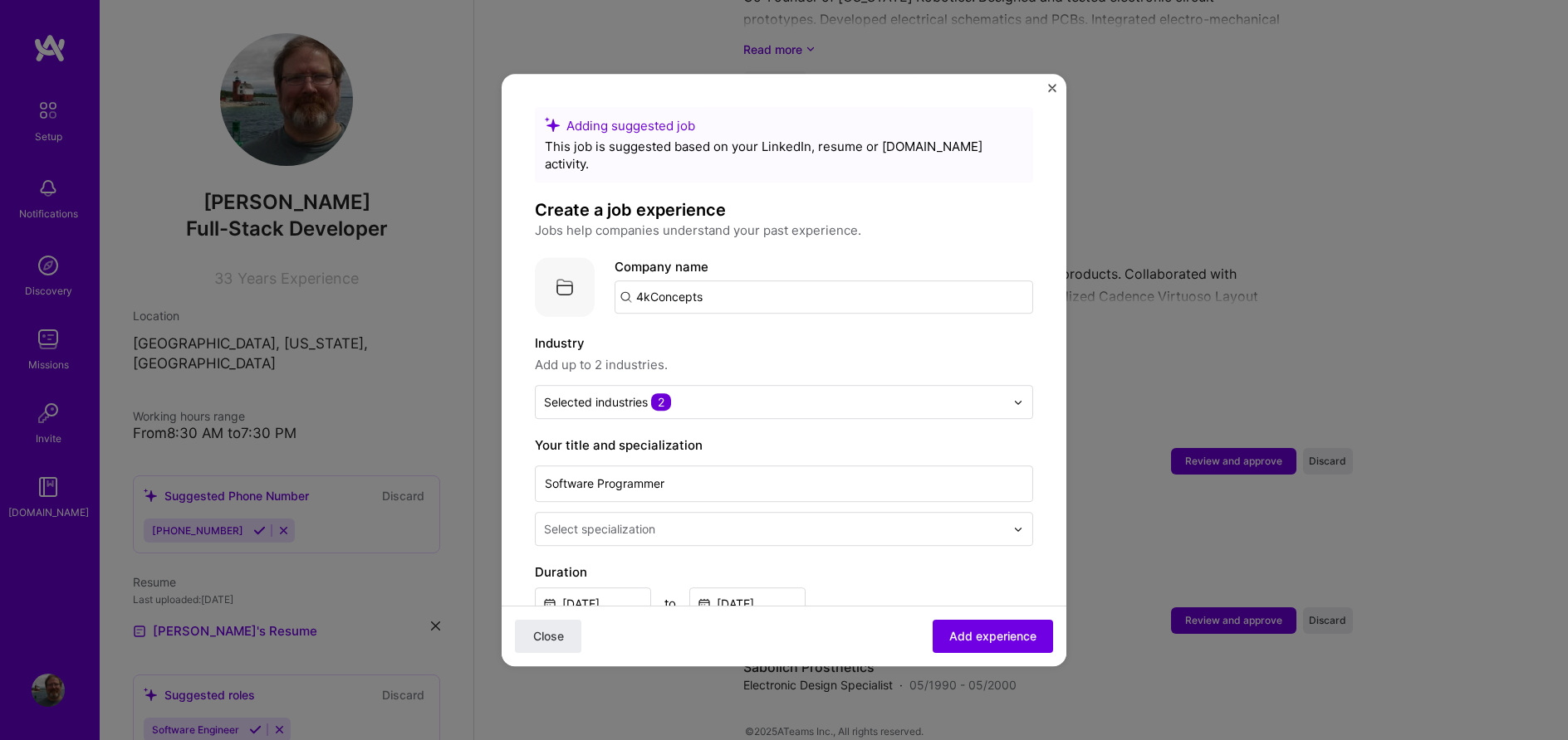
click at [750, 521] on input "text" at bounding box center [776, 529] width 464 height 18
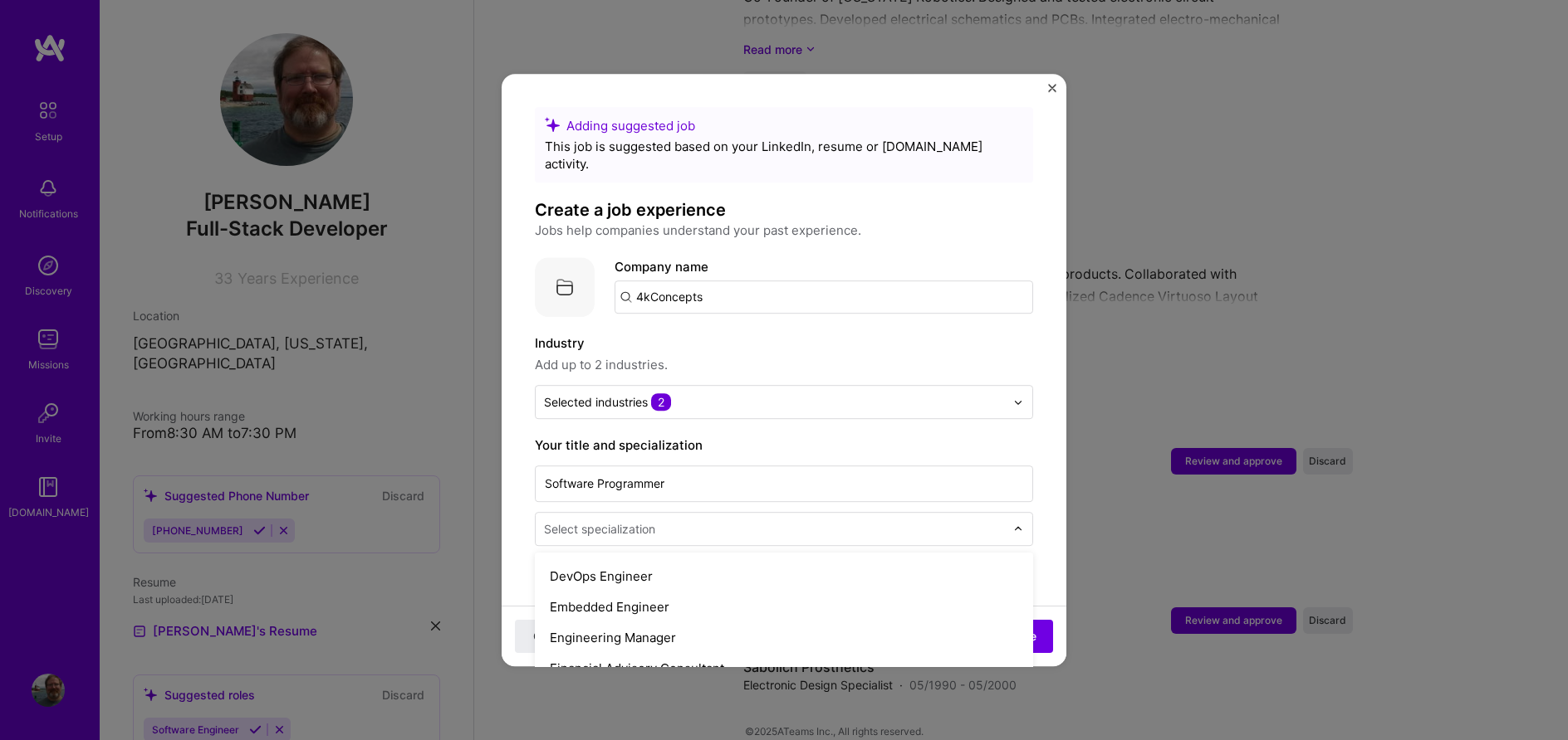
scroll to position [851, 0]
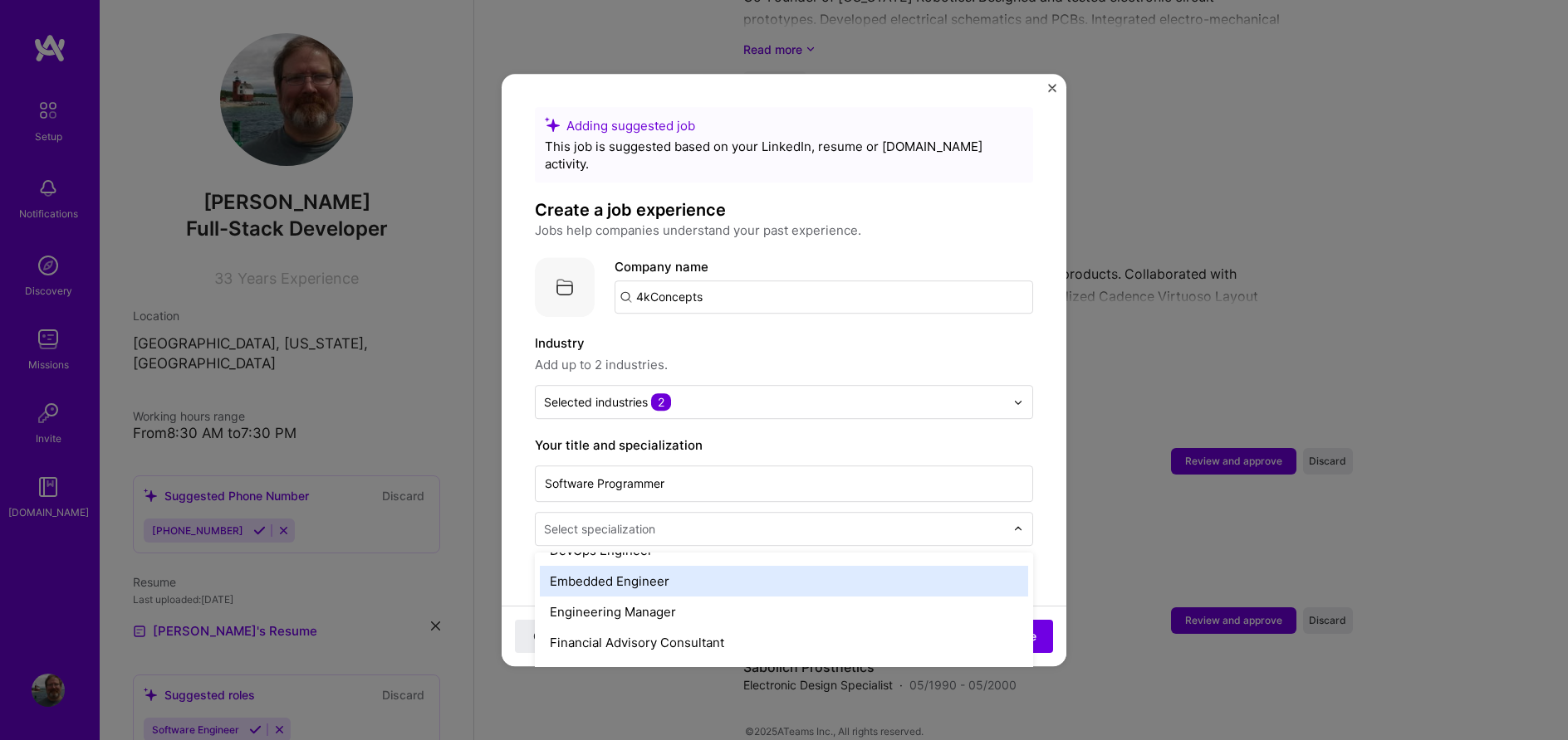
click at [685, 566] on div "Embedded Engineer" at bounding box center [783, 581] width 488 height 31
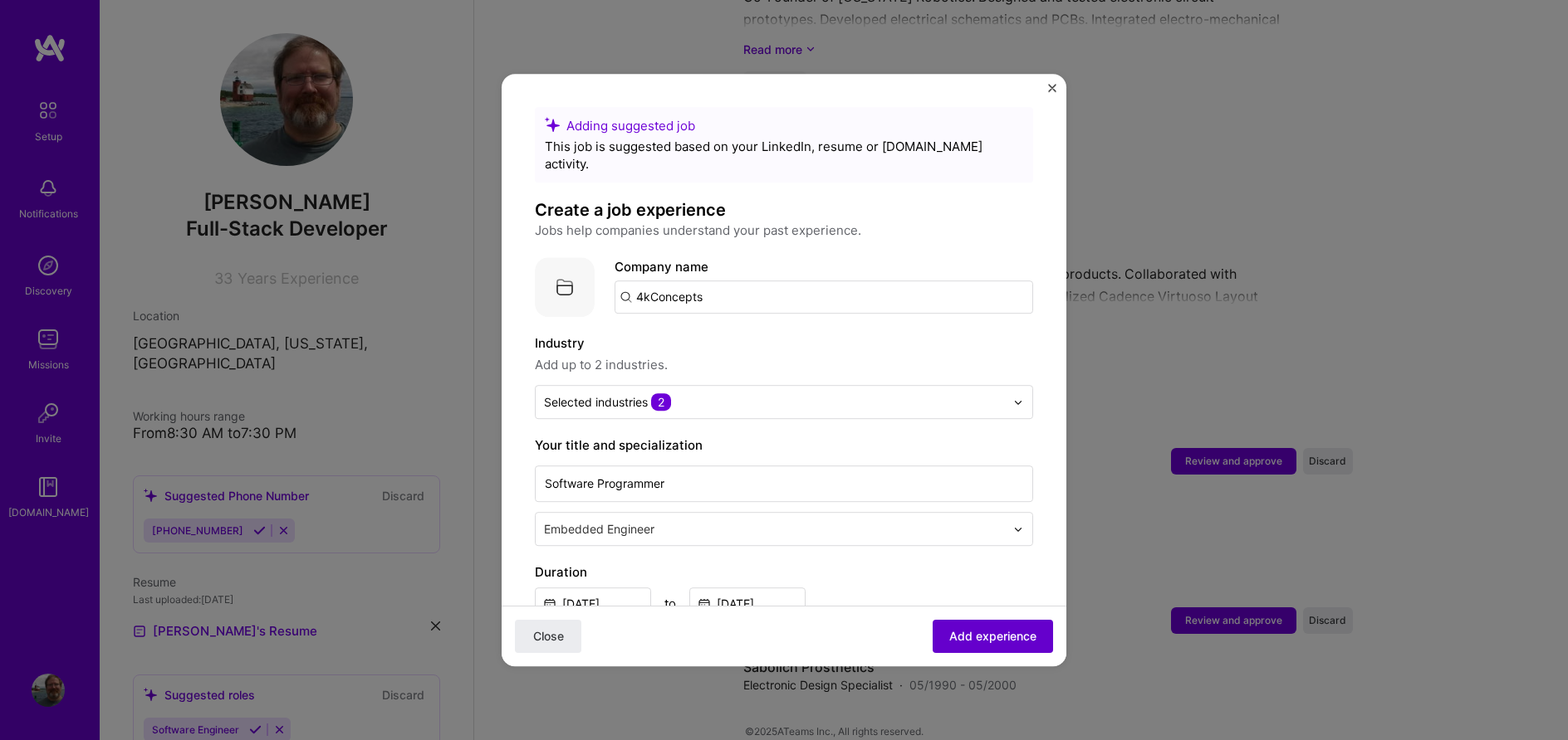
click at [975, 631] on span "Add experience" at bounding box center [993, 636] width 87 height 17
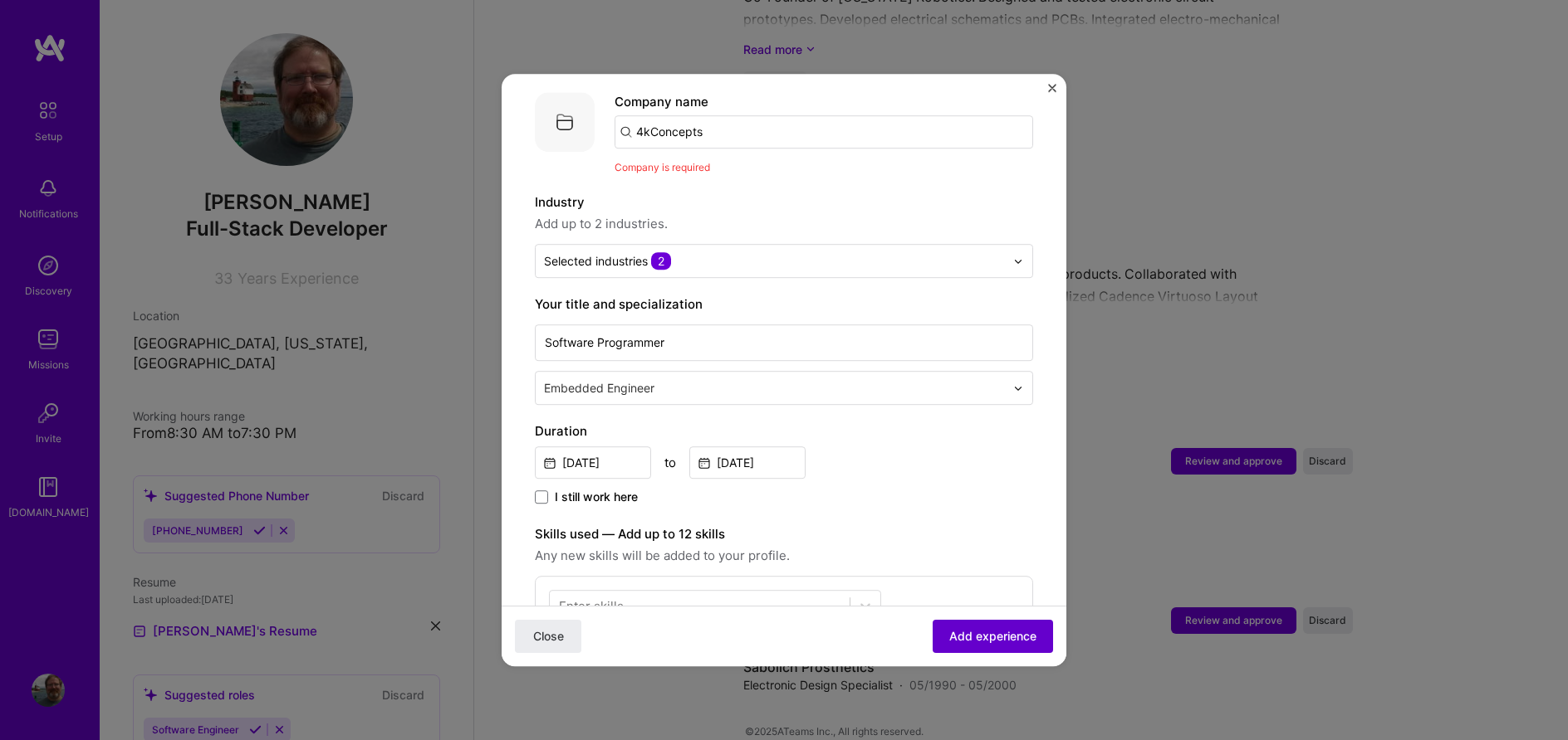
scroll to position [166, 0]
click at [726, 115] on input "4kConcepts" at bounding box center [823, 131] width 419 height 33
click at [724, 115] on input "4kConcepts" at bounding box center [823, 131] width 419 height 33
type input "4kConcepts"
click at [751, 163] on div "4kConcepts" at bounding box center [750, 177] width 86 height 29
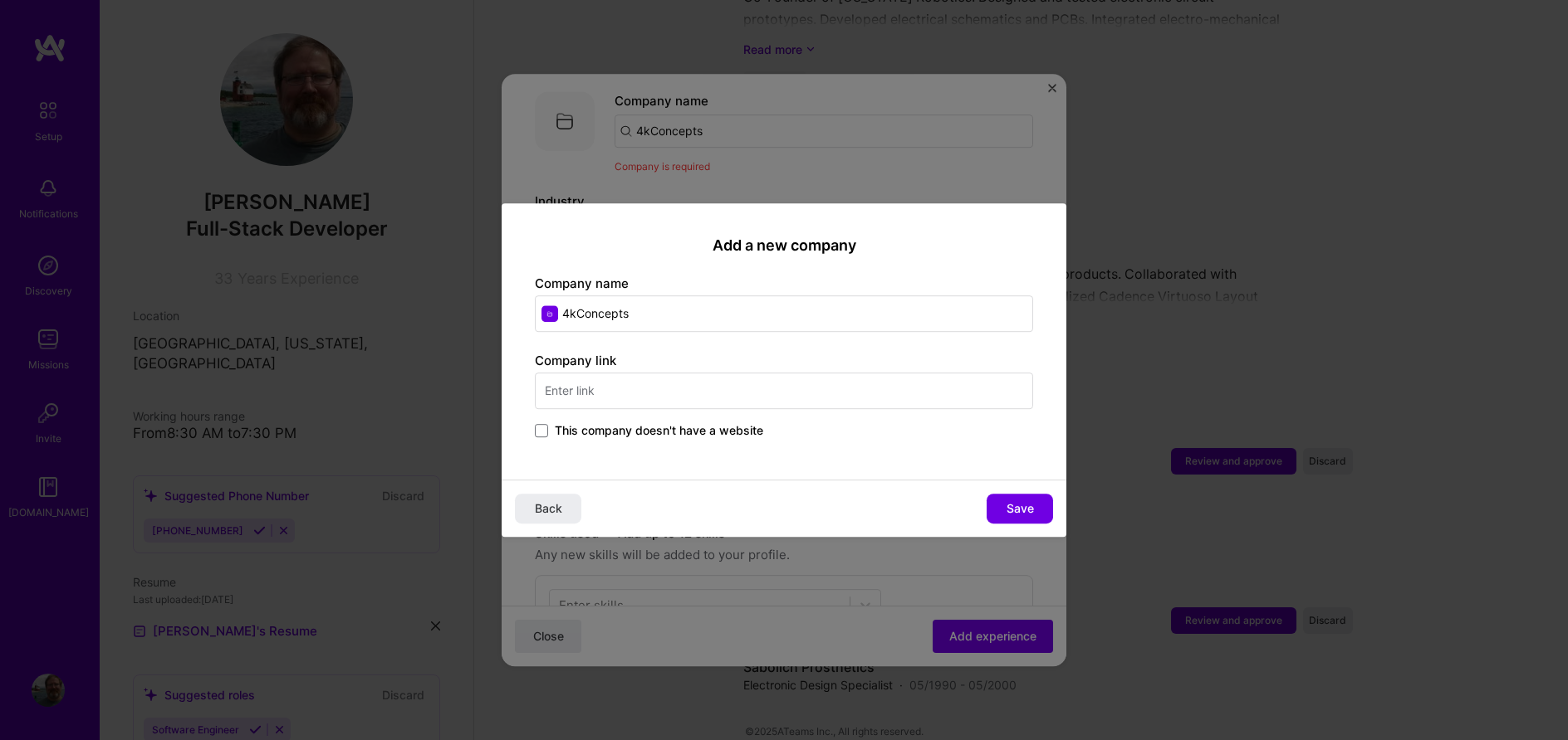
click at [619, 395] on input "text" at bounding box center [784, 390] width 498 height 36
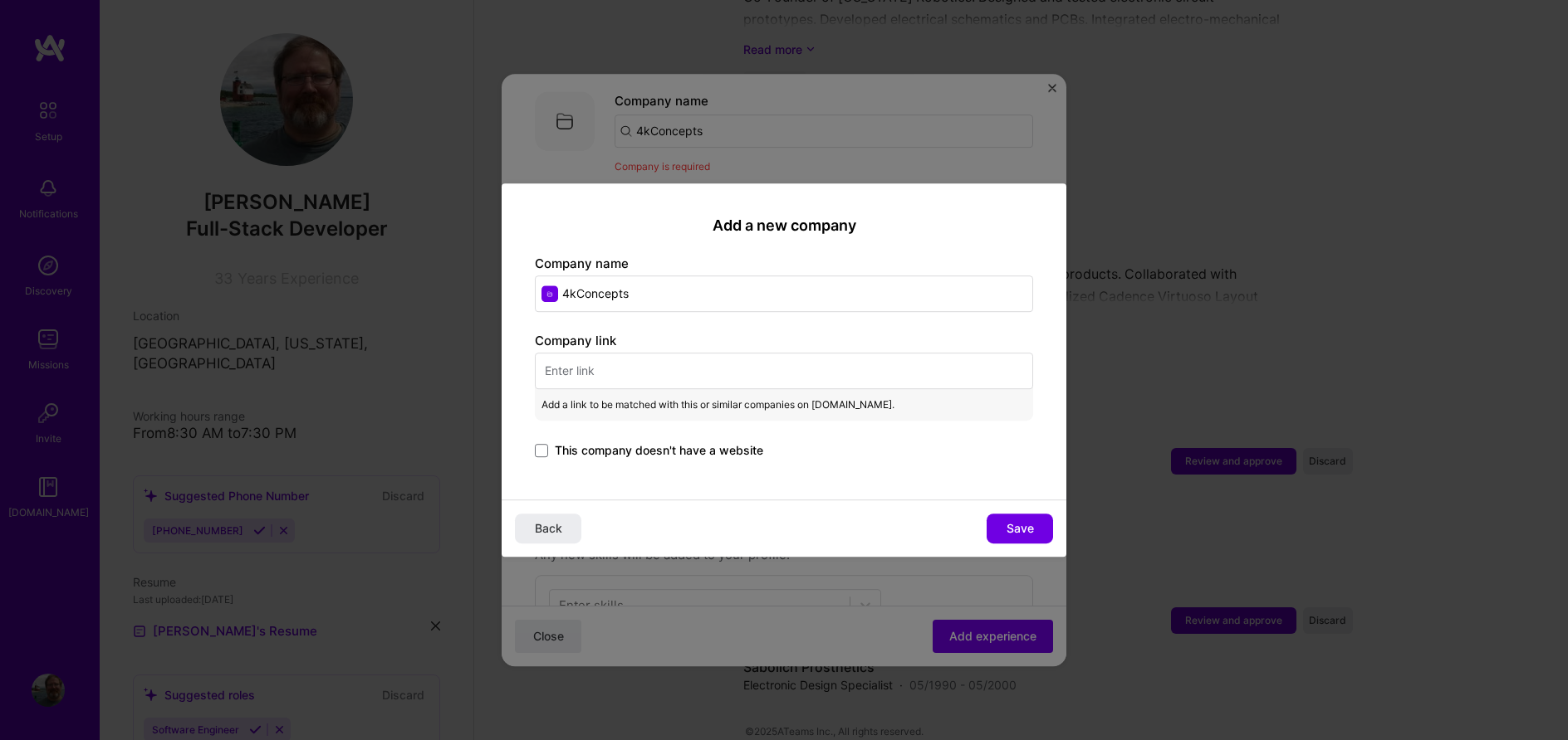
click at [612, 372] on input "text" at bounding box center [784, 370] width 498 height 36
paste input "https://4kconcepts.com/"
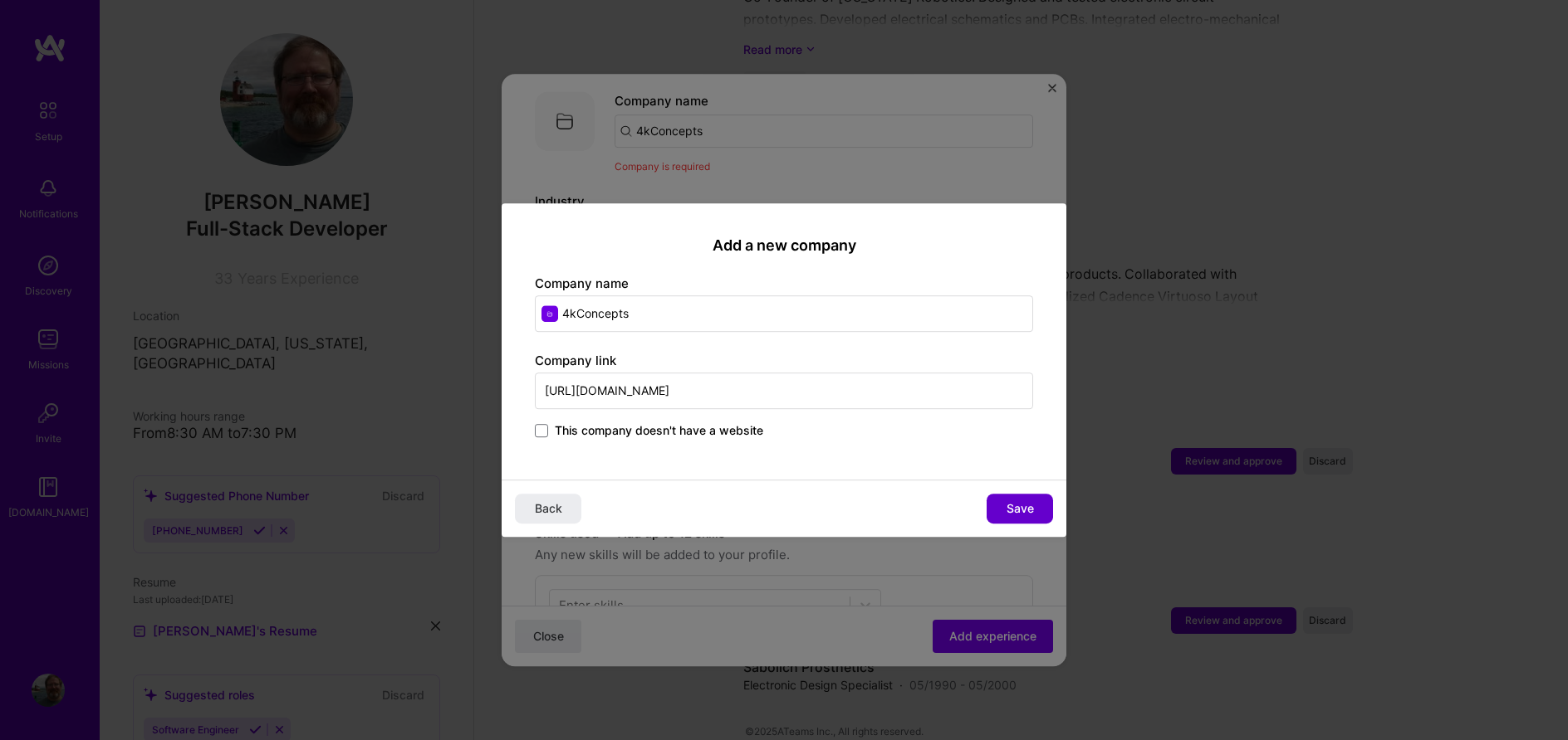
type input "https://4kconcepts.com/"
click at [1009, 508] on span "Save" at bounding box center [1020, 508] width 28 height 17
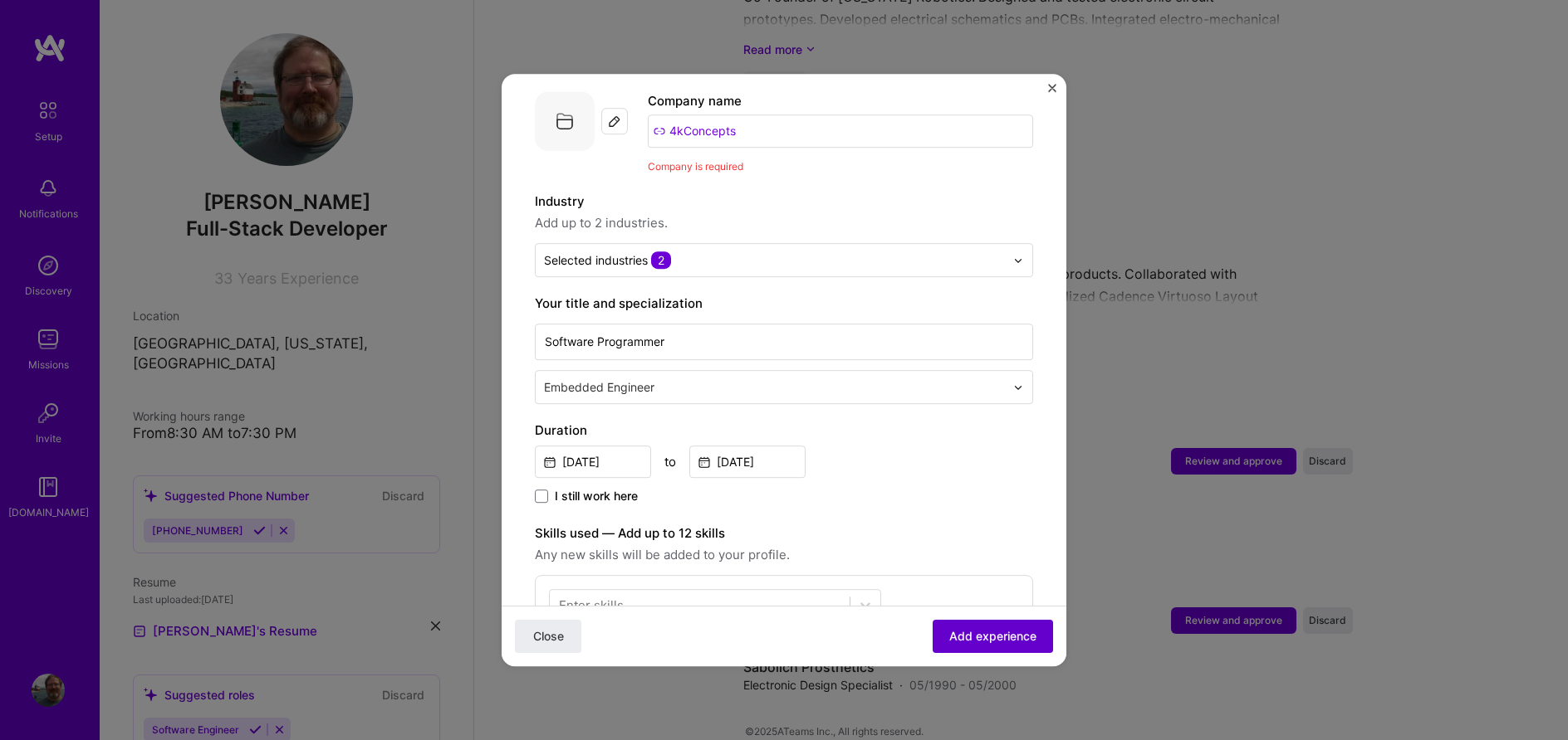
click at [988, 640] on span "Add experience" at bounding box center [993, 636] width 87 height 17
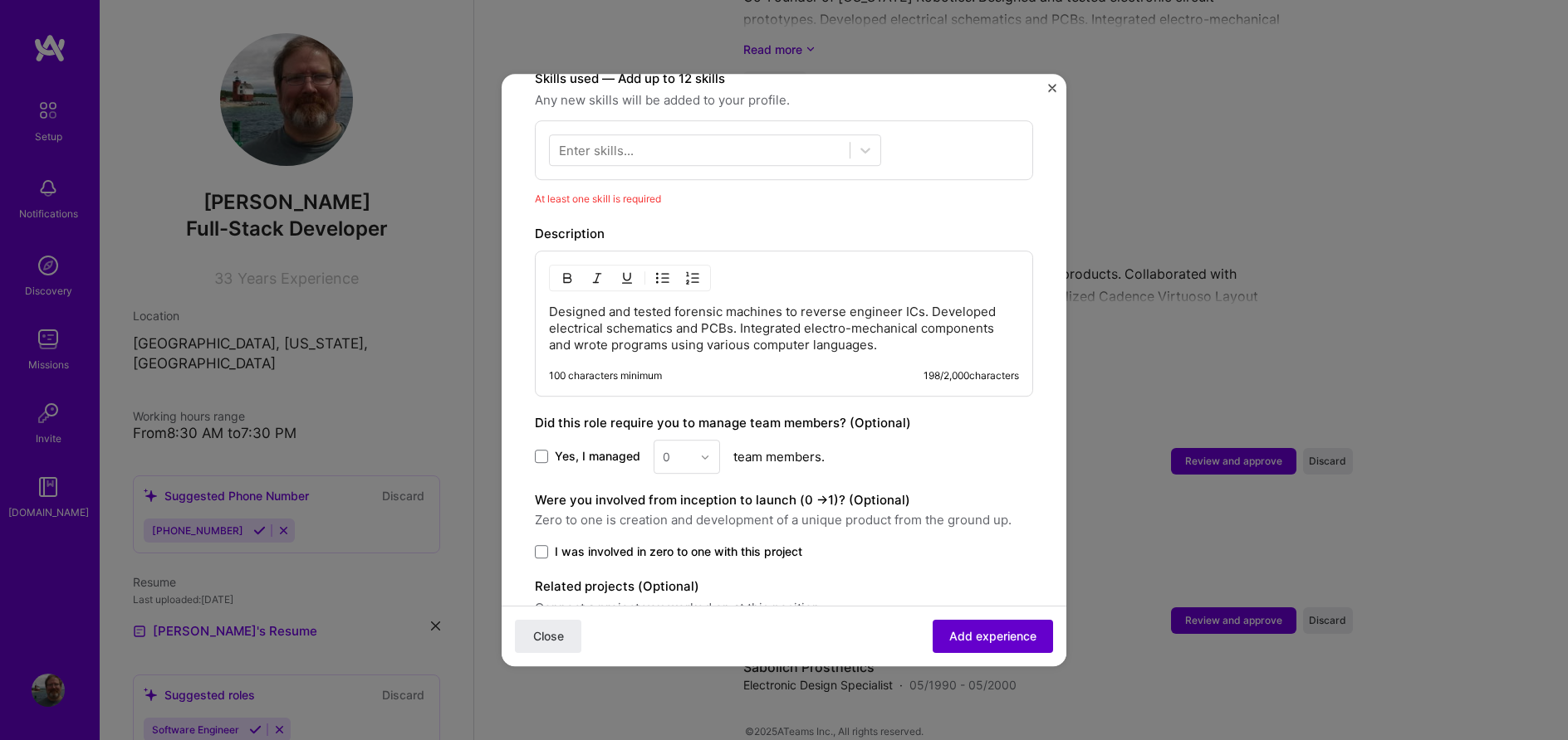
scroll to position [599, 0]
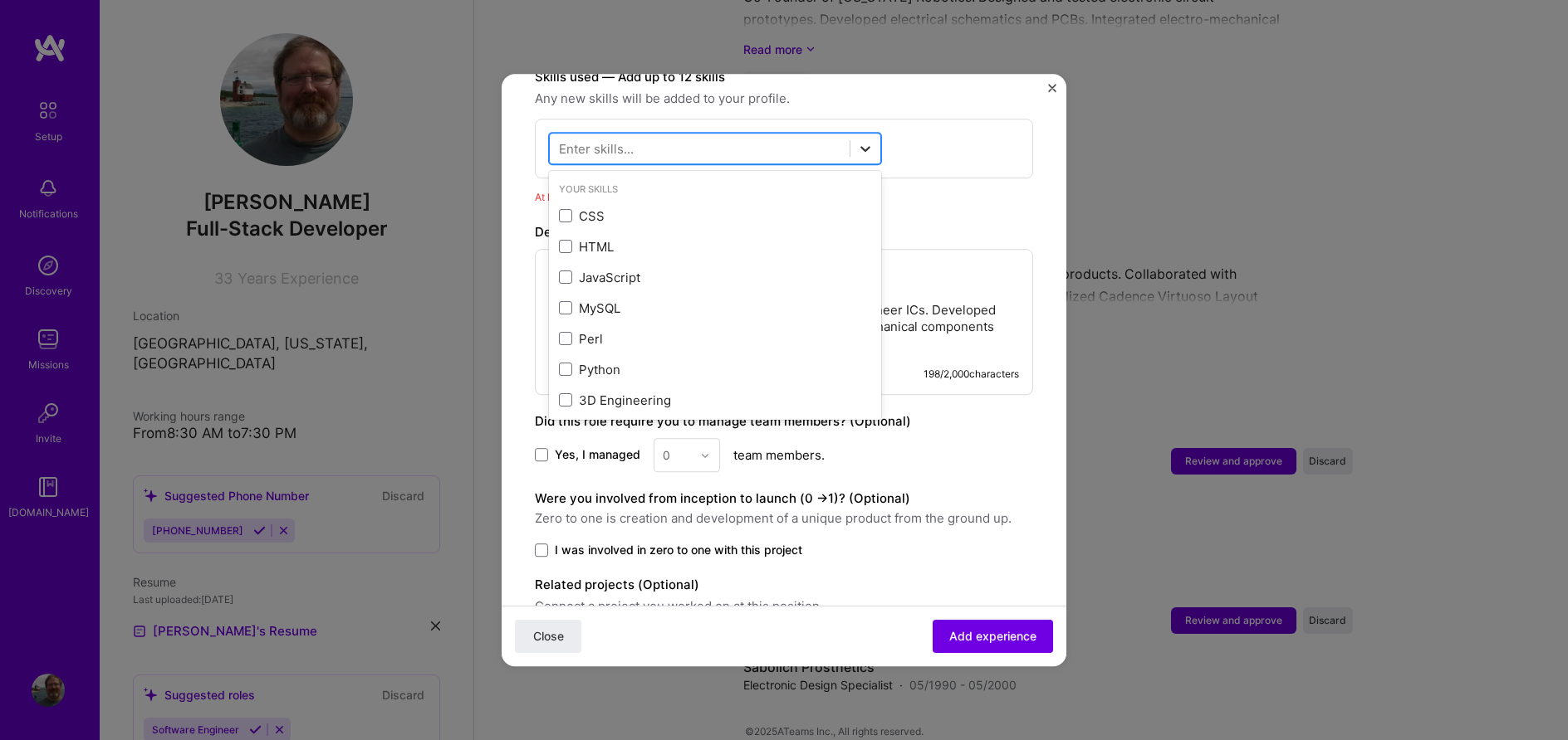
click at [864, 140] on icon at bounding box center [865, 148] width 17 height 17
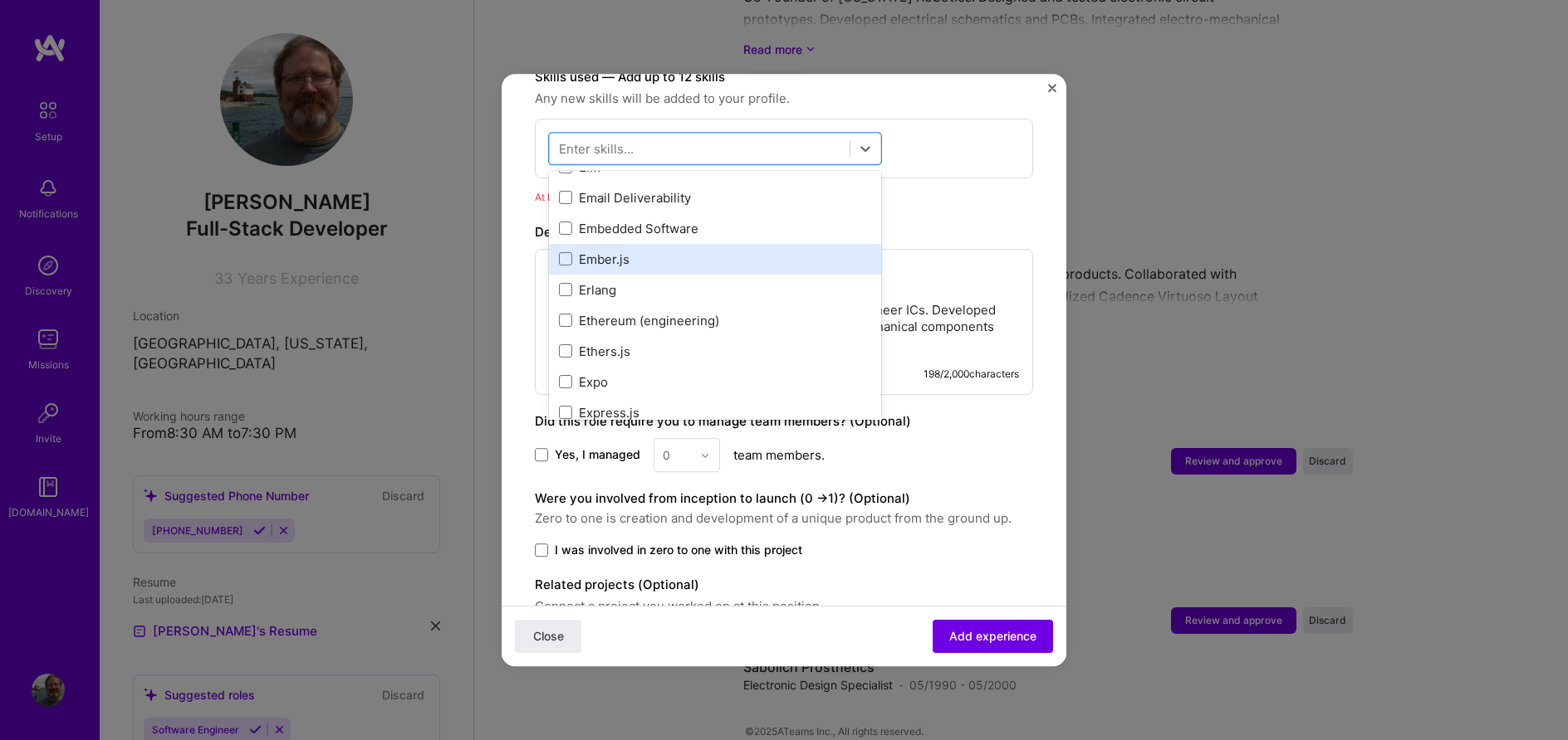
scroll to position [3879, 0]
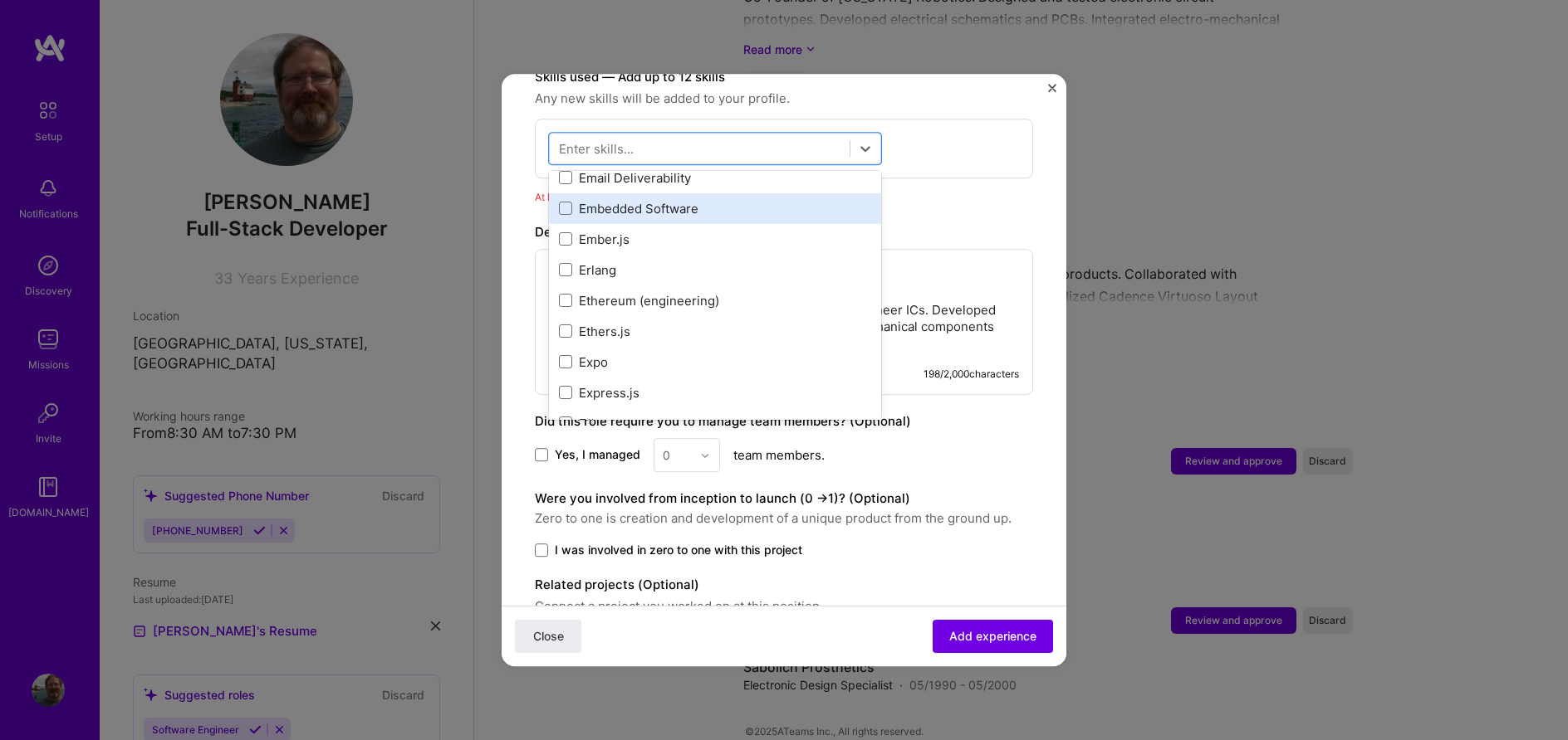
click at [587, 200] on div "Embedded Software" at bounding box center [715, 209] width 312 height 18
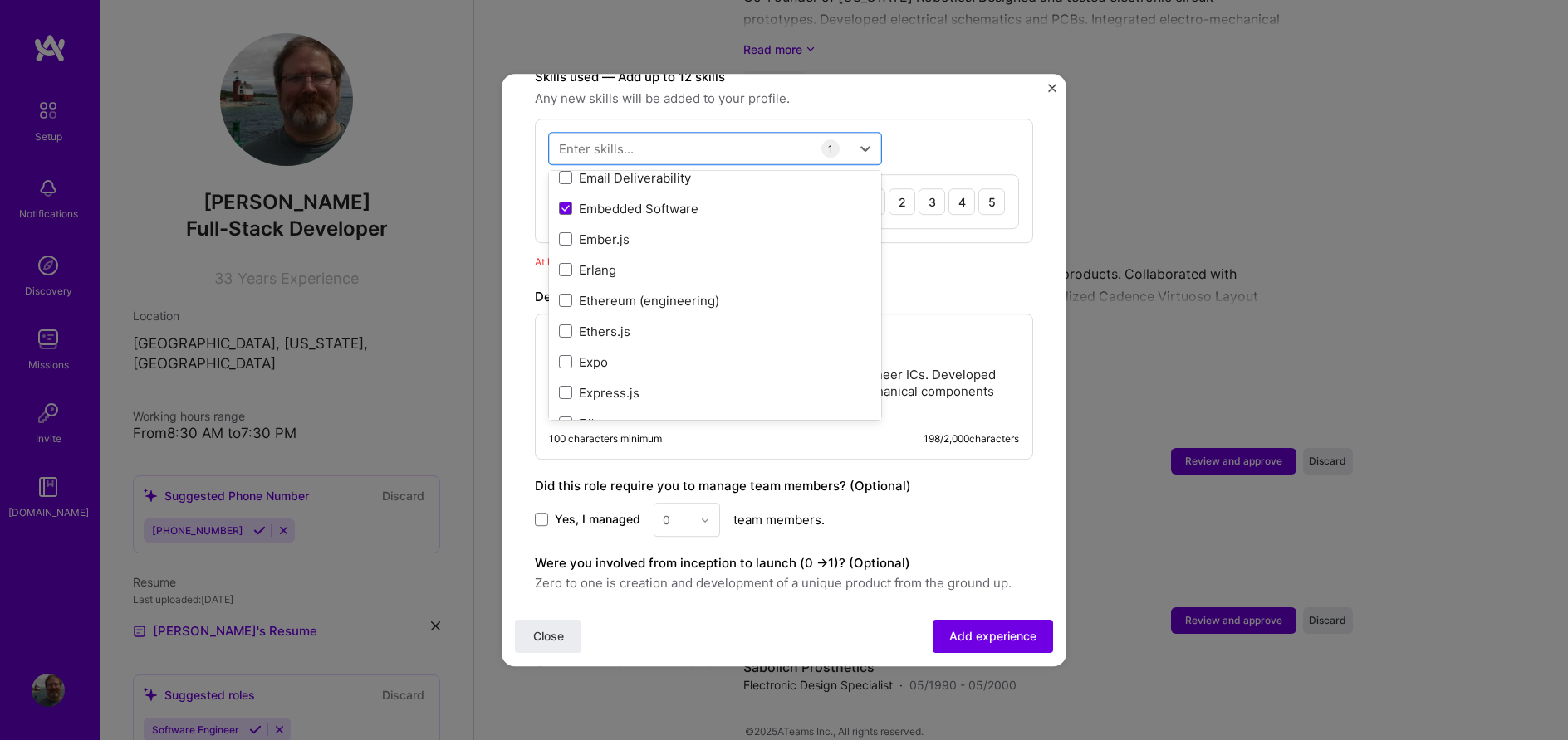
click at [930, 89] on span "Any new skills will be added to your profile." at bounding box center [784, 99] width 498 height 20
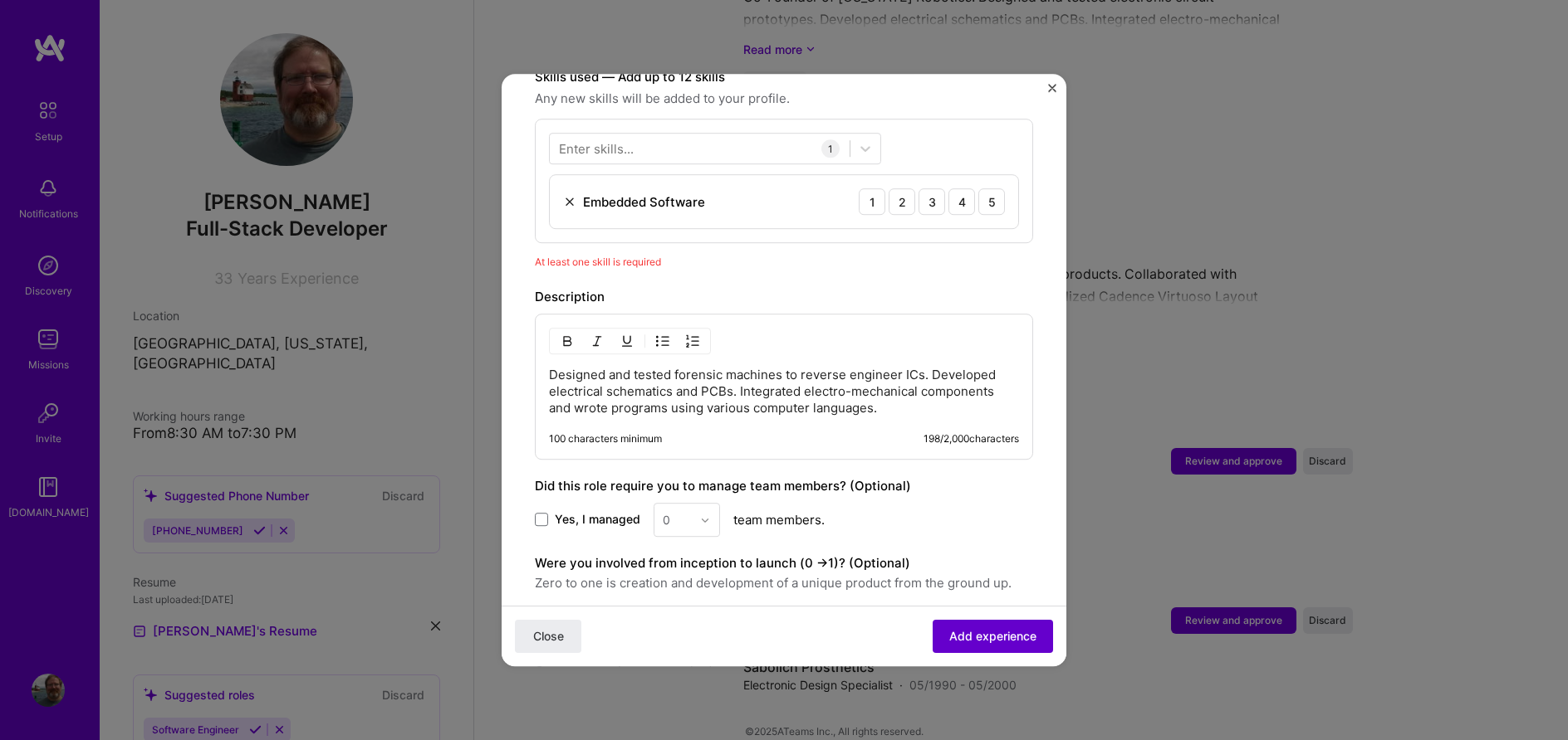
click at [975, 632] on span "Add experience" at bounding box center [993, 636] width 87 height 17
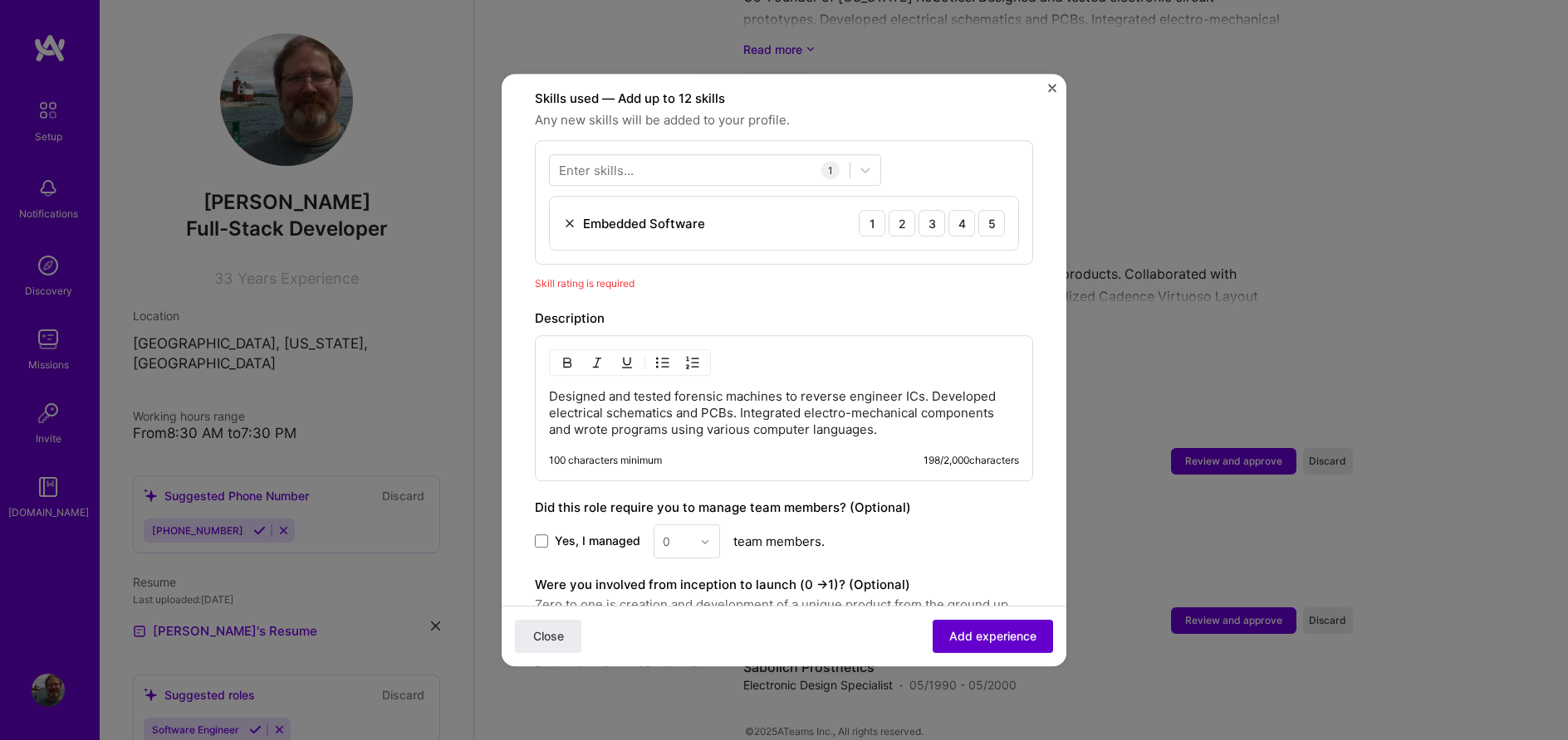
scroll to position [574, 0]
click at [968, 212] on div "4" at bounding box center [962, 226] width 27 height 27
click at [972, 632] on span "Add experience" at bounding box center [993, 636] width 87 height 17
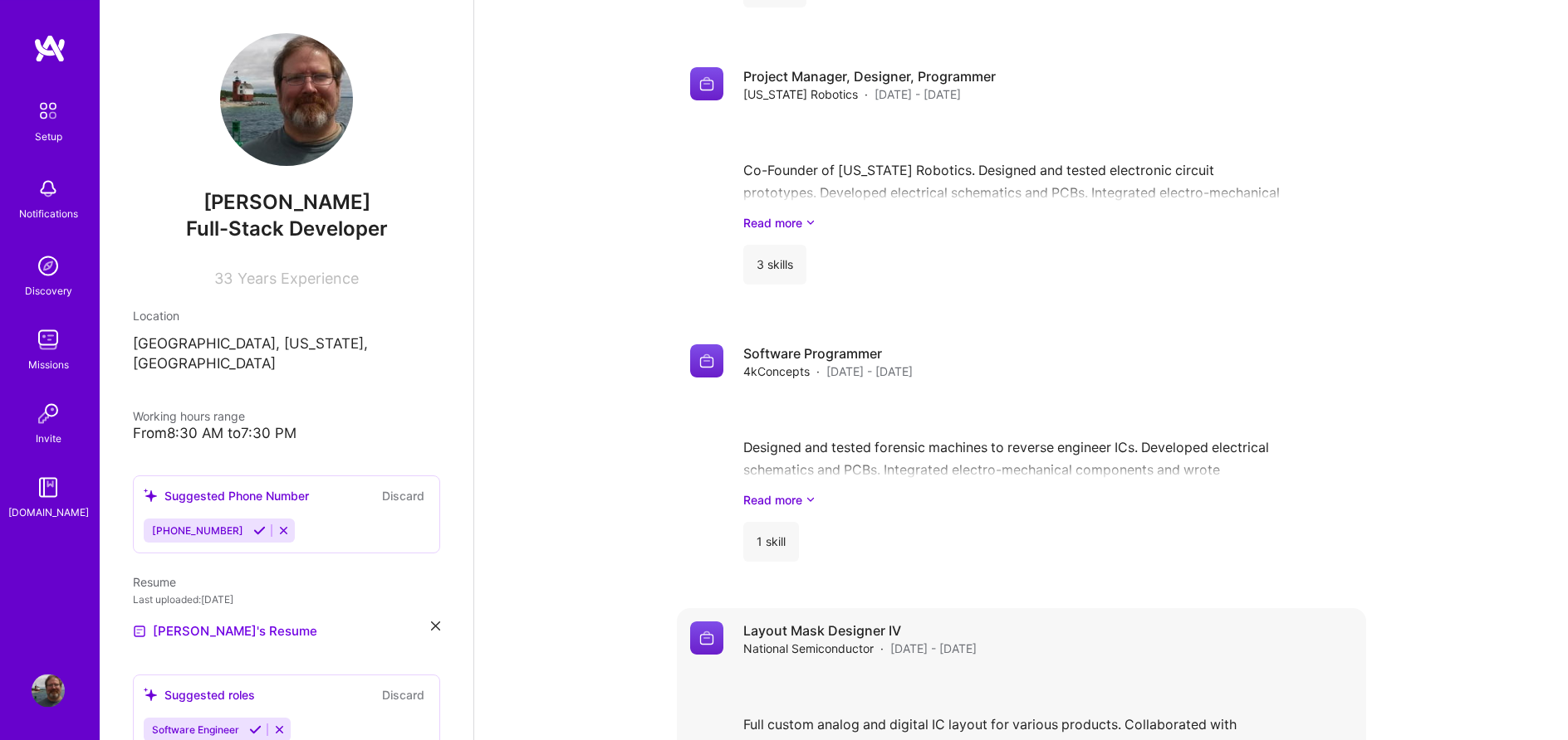
scroll to position [1931, 0]
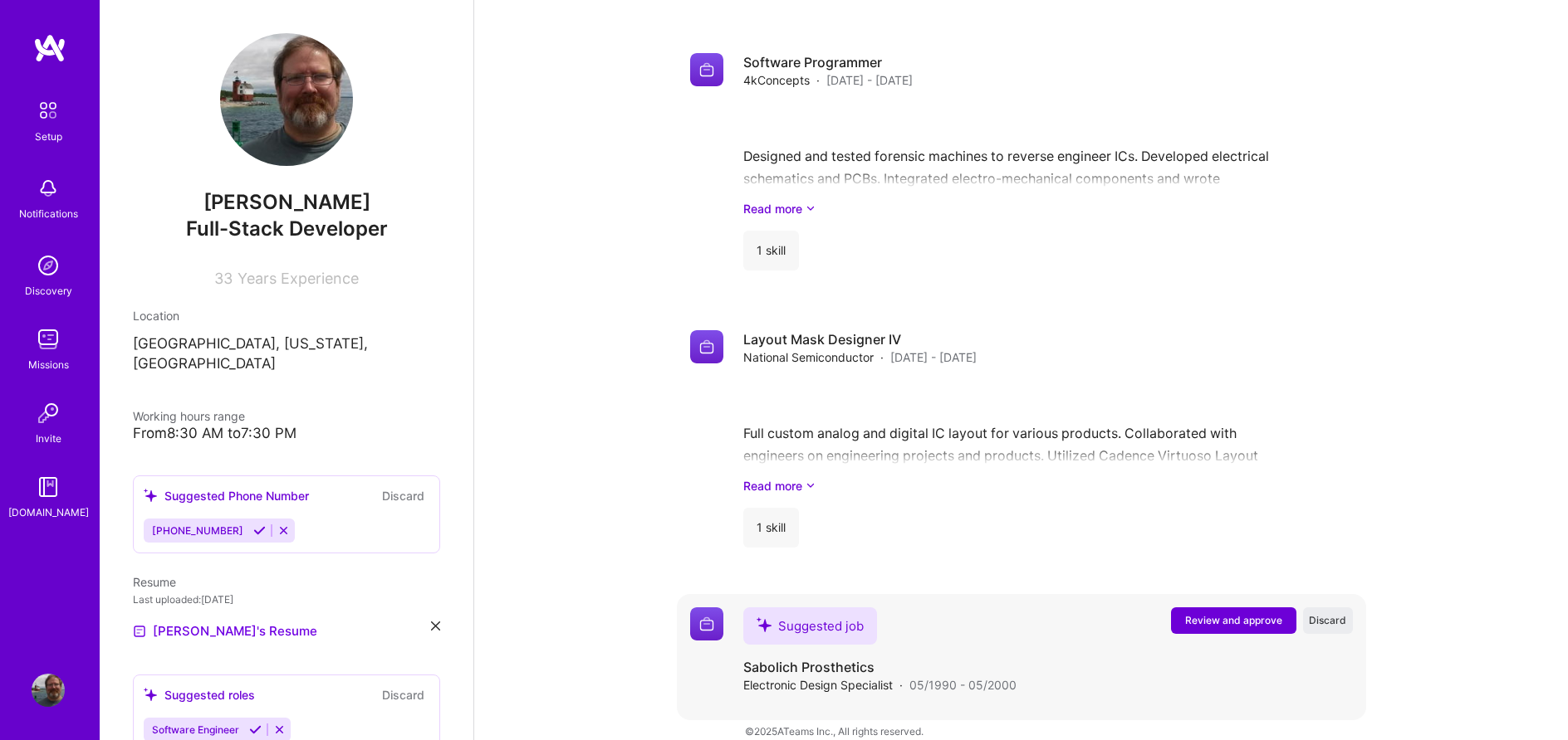
click at [1226, 613] on span "Review and approve" at bounding box center [1233, 620] width 97 height 14
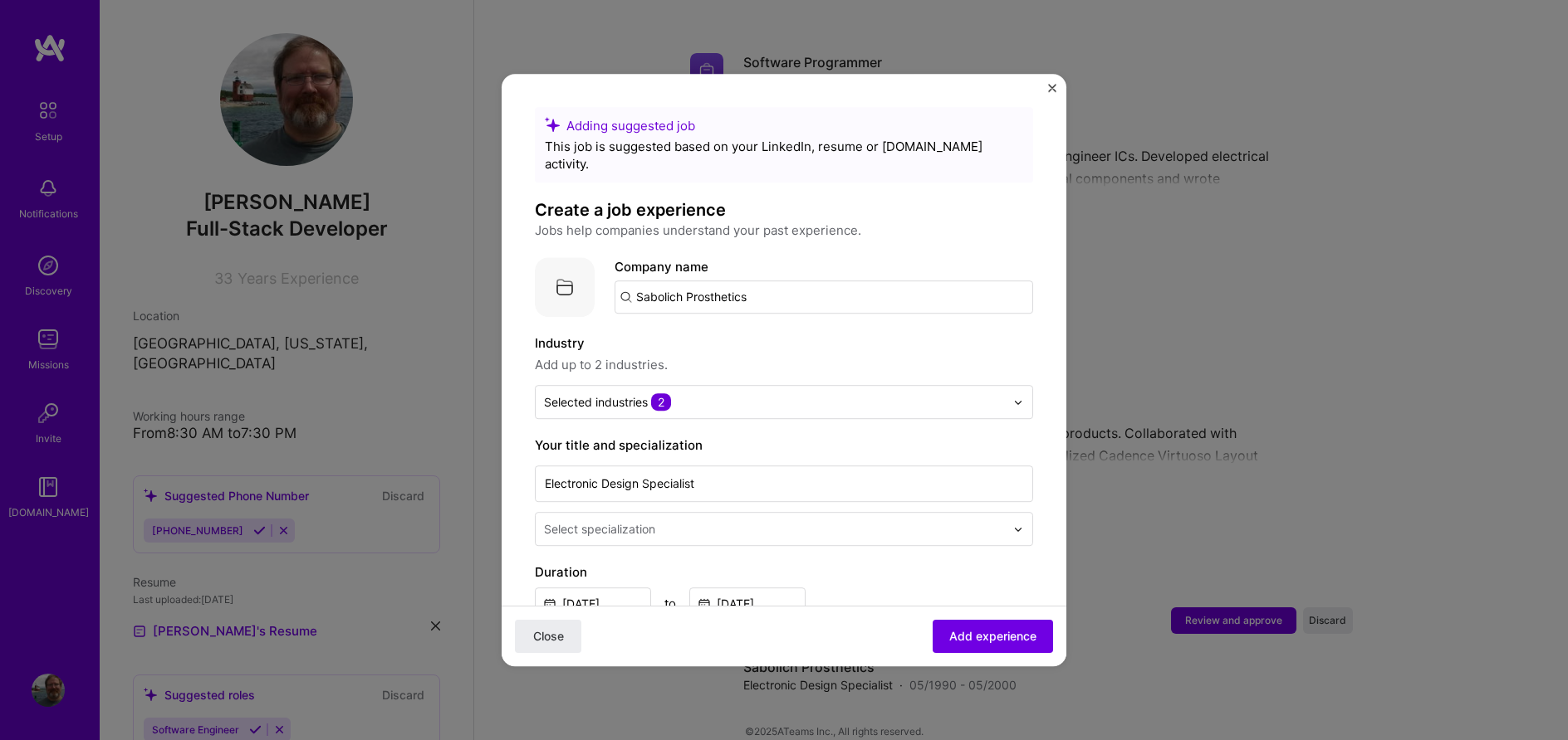
click at [768, 283] on input "Sabolich Prosthetics" at bounding box center [823, 297] width 419 height 33
click at [768, 281] on input "Sabolich Prosthetics" at bounding box center [823, 297] width 419 height 33
type input "Sabolich Prosthetics"
click at [794, 329] on div "Sabolich Prosthetics" at bounding box center [777, 343] width 139 height 29
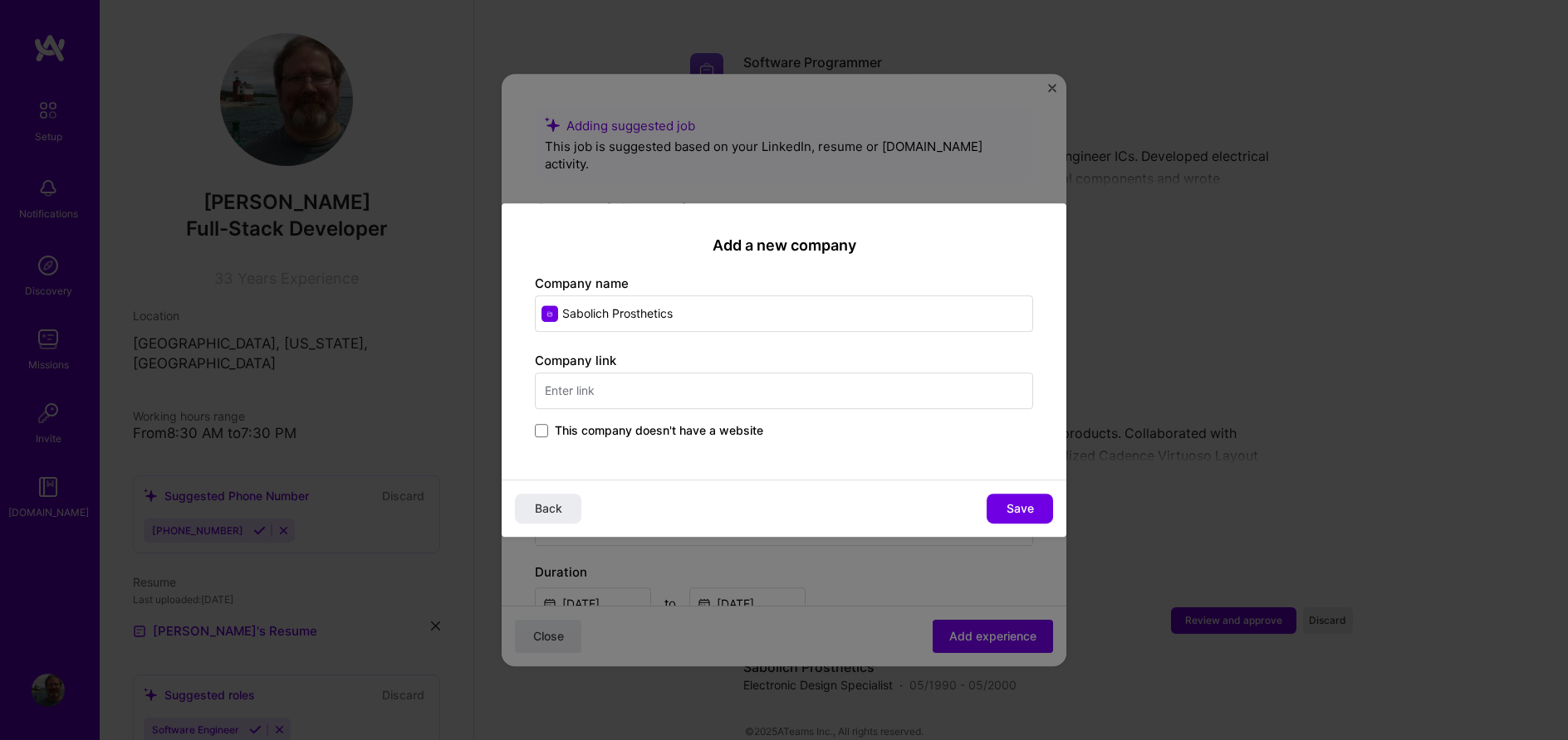
click at [671, 397] on input "text" at bounding box center [784, 390] width 498 height 36
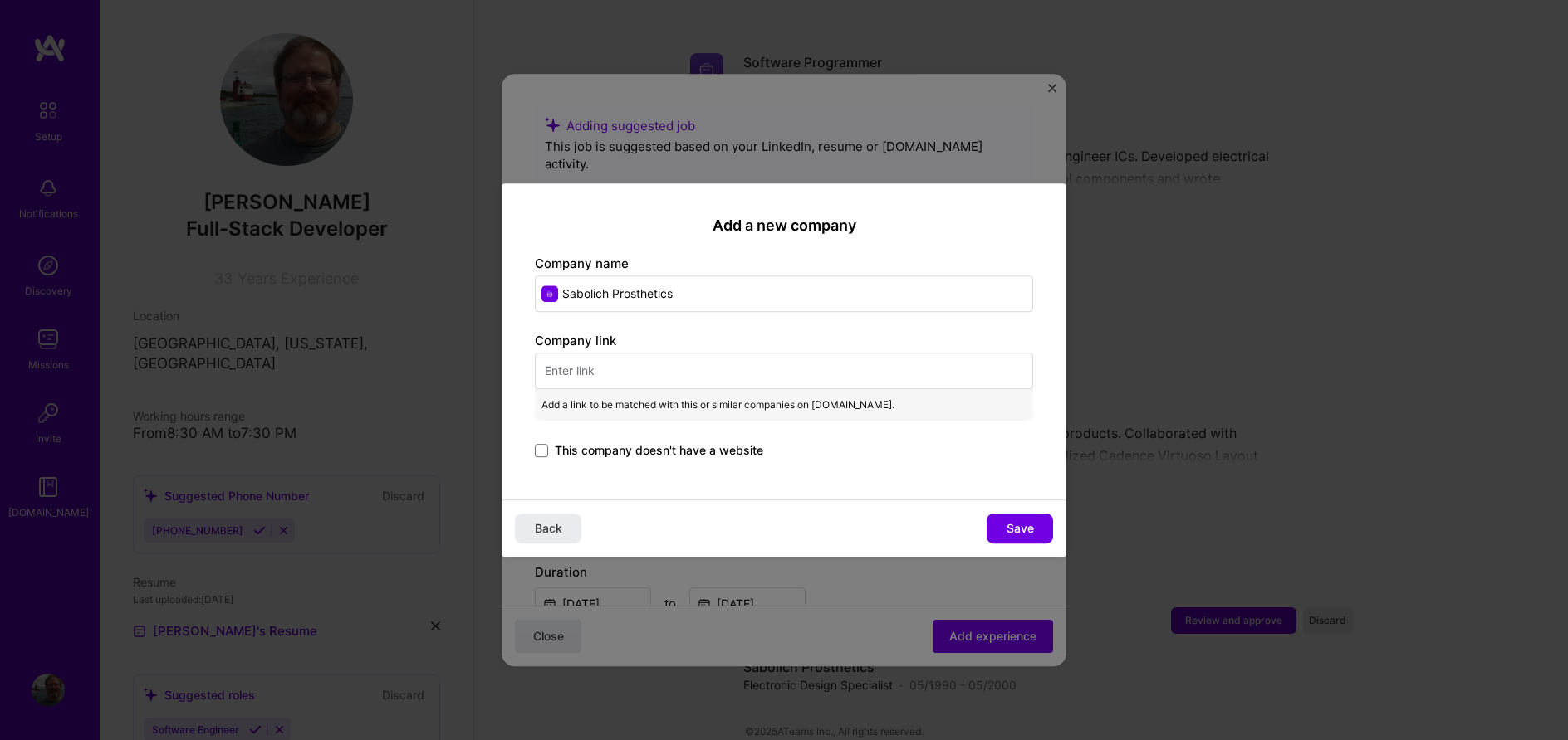
click at [637, 370] on input "text" at bounding box center [784, 370] width 498 height 36
paste input "https://www.ottobockcare.com/en-us/scott-sabolich"
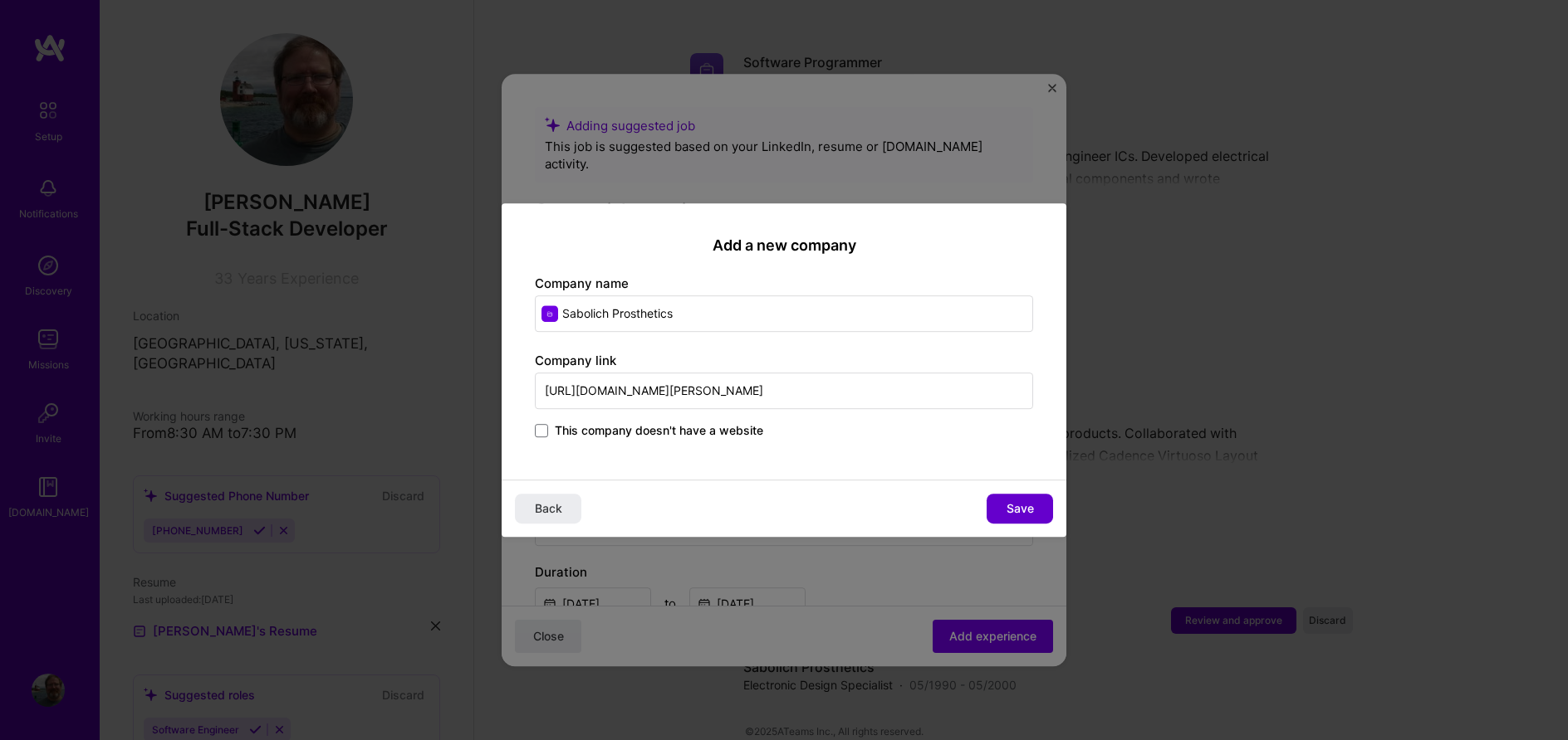
type input "https://www.ottobockcare.com/en-us/scott-sabolich"
click at [1012, 516] on span "Save" at bounding box center [1020, 508] width 28 height 17
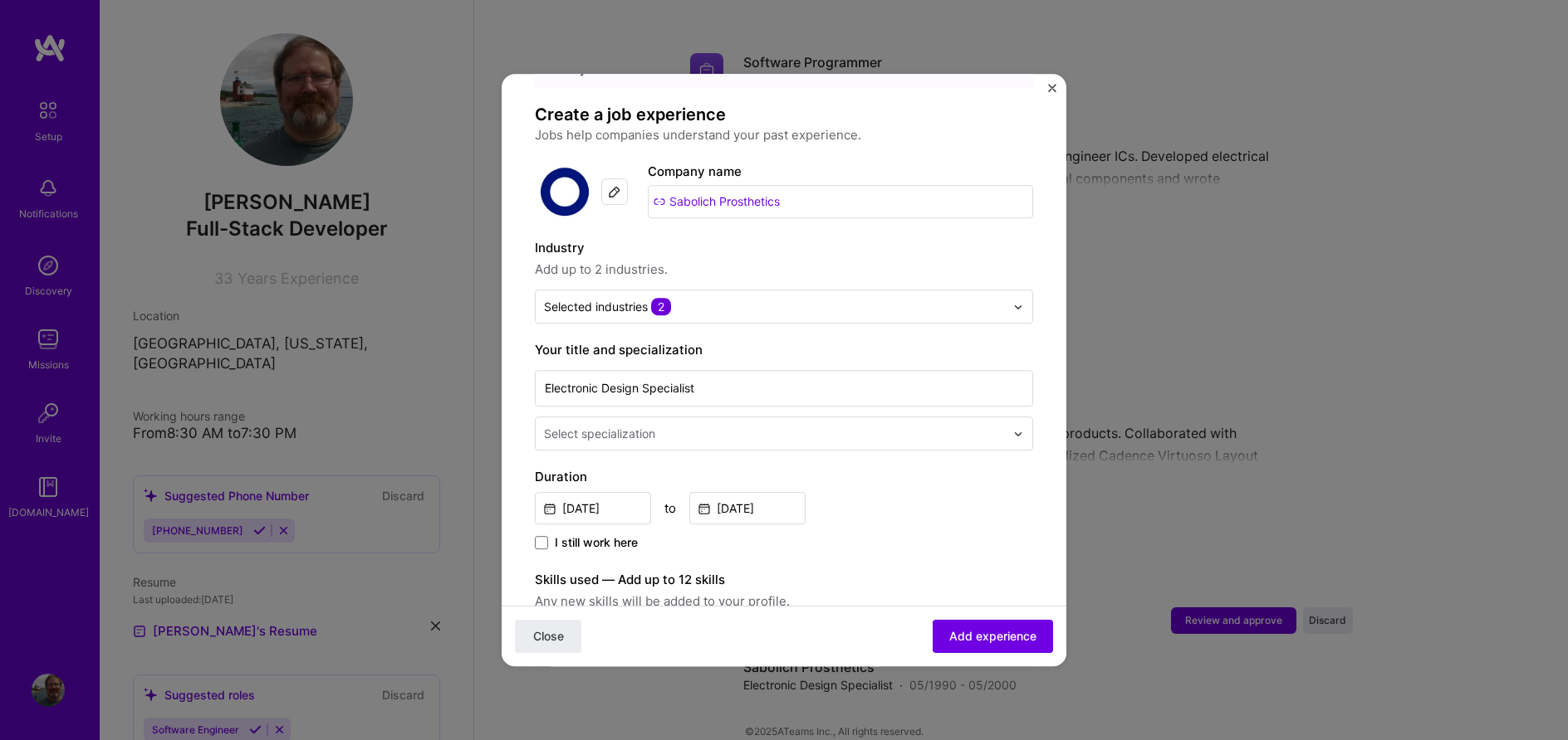
scroll to position [189, 0]
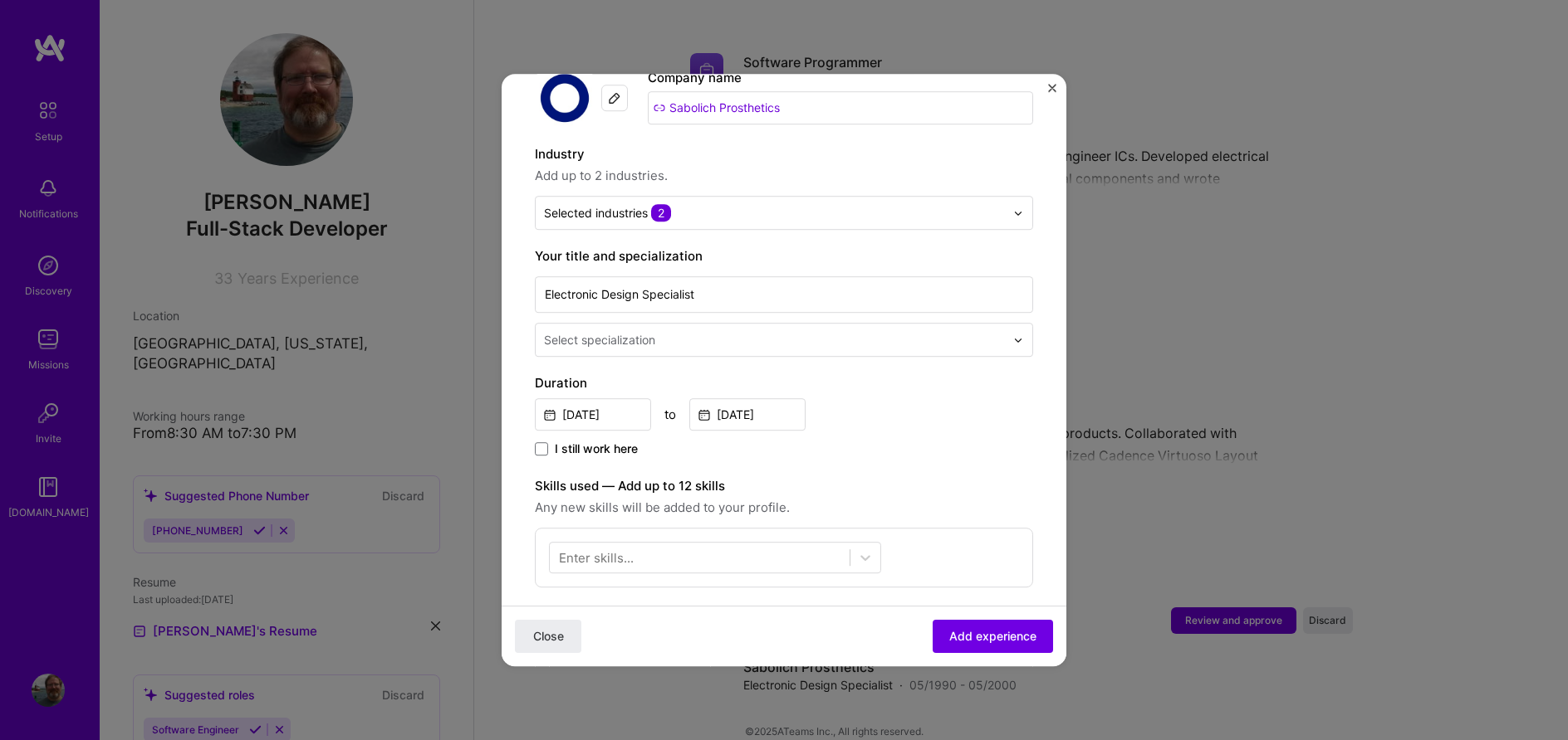
click at [1020, 335] on img at bounding box center [1018, 339] width 10 height 10
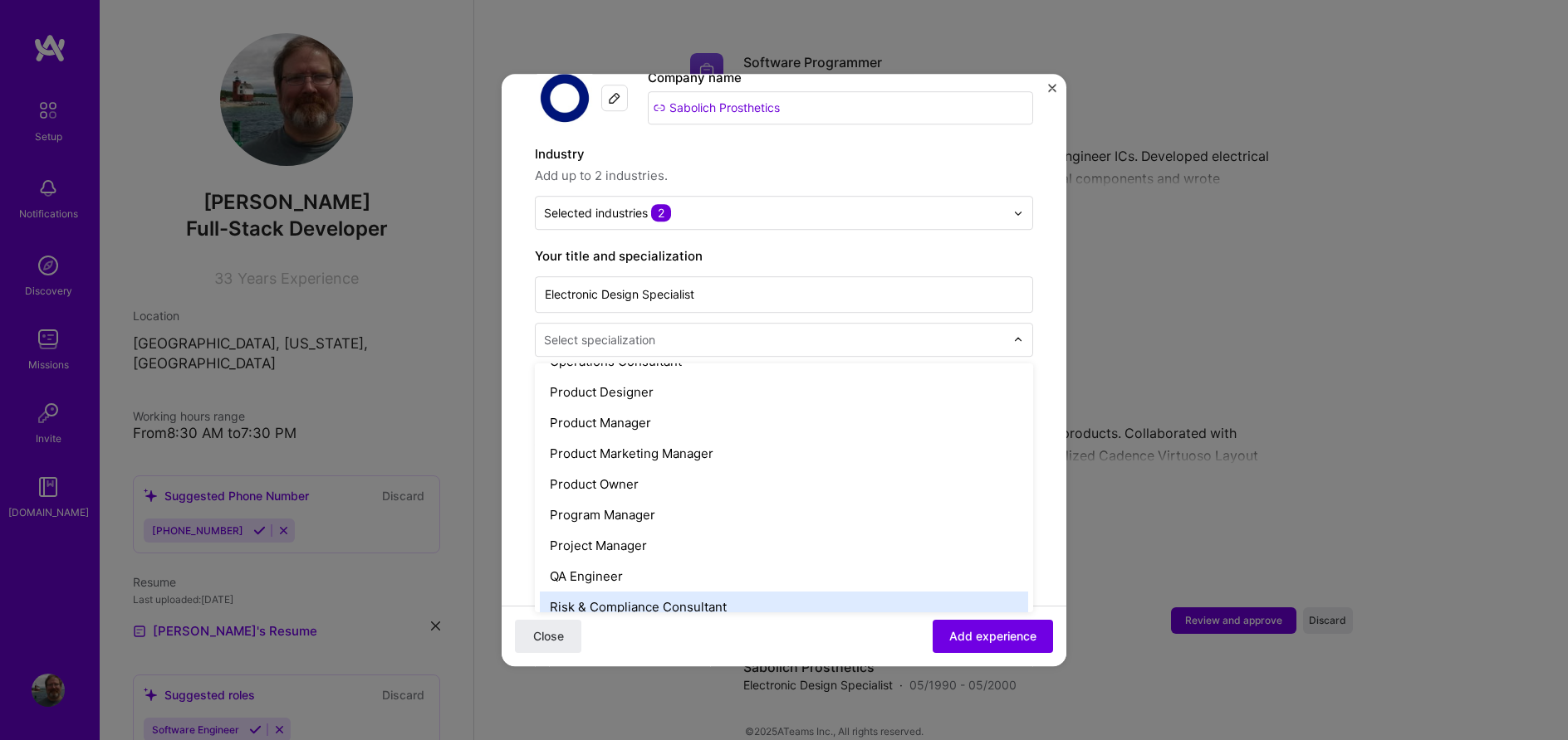
scroll to position [1437, 0]
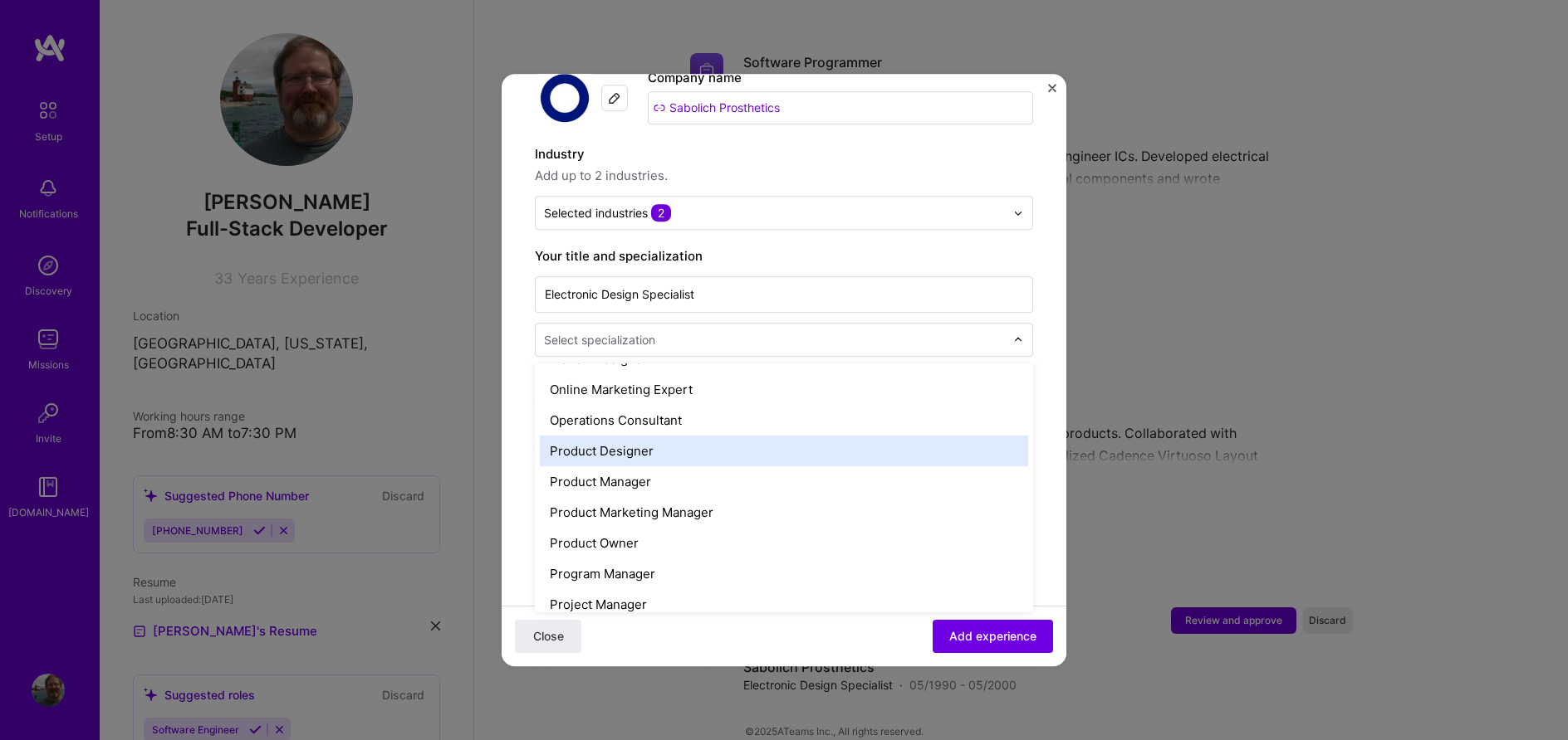
click at [623, 435] on div "Product Designer" at bounding box center [783, 450] width 488 height 31
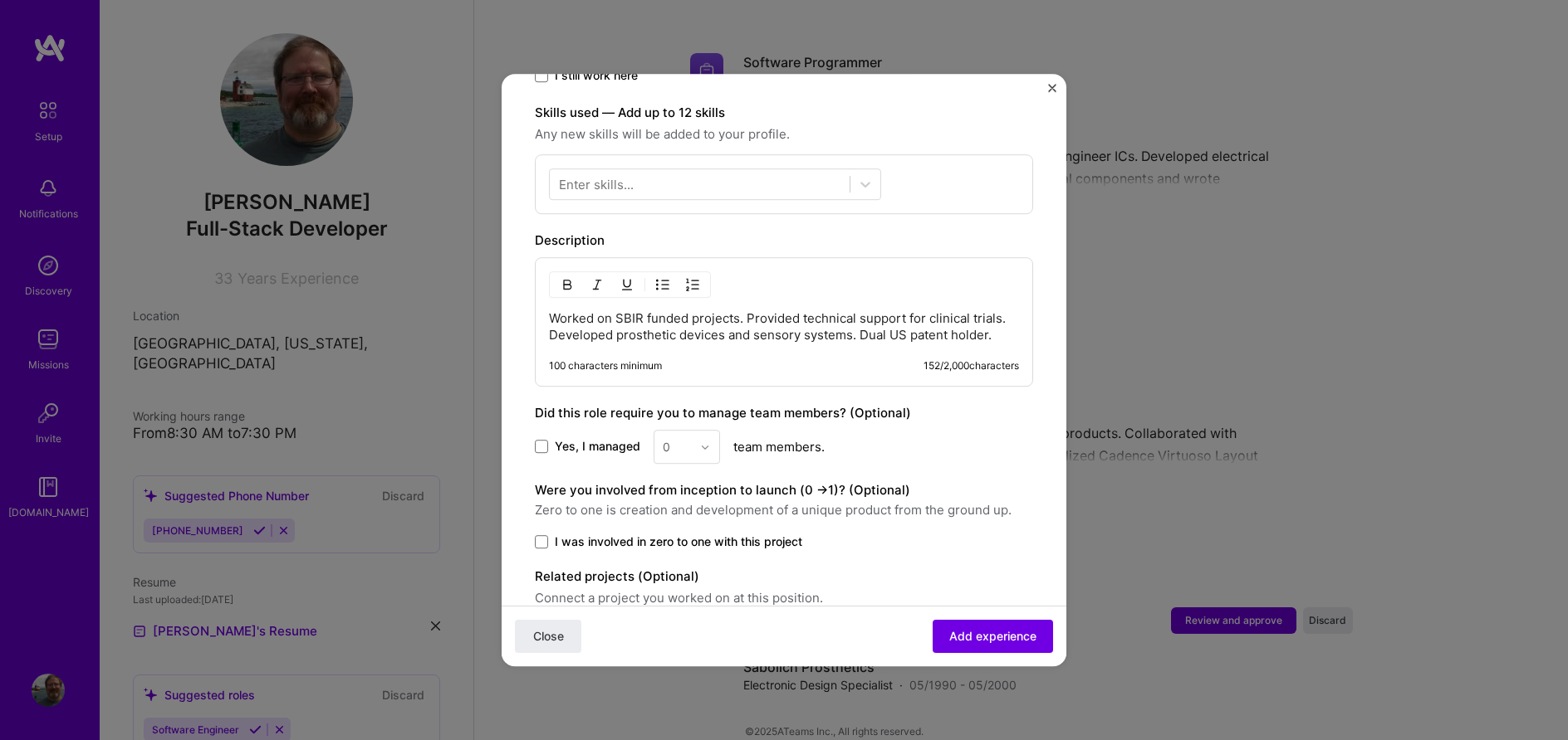
scroll to position [568, 0]
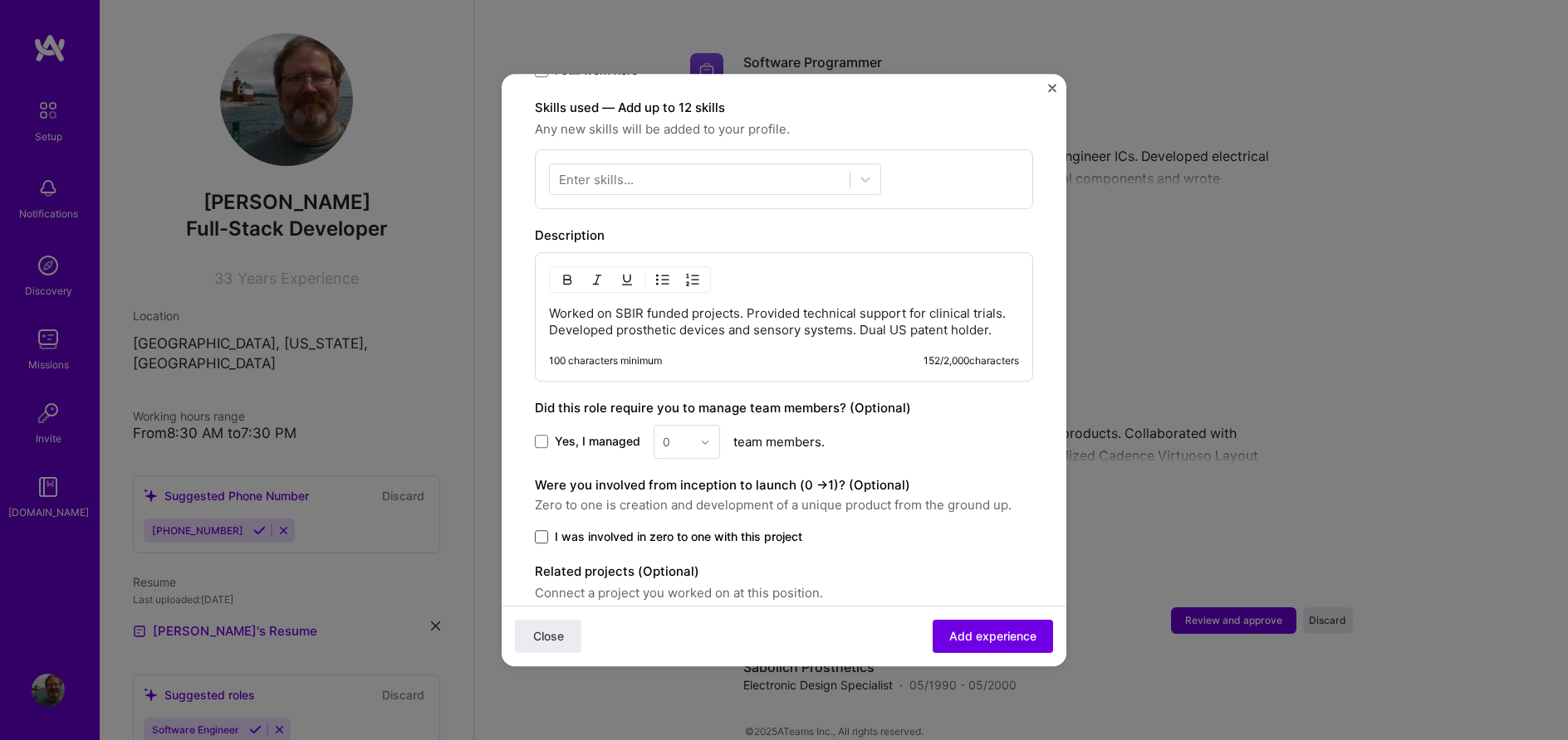
click at [535, 520] on form "Adding suggested job This job is suggested based on your LinkedIn, resume or A.…" at bounding box center [783, 140] width 564 height 1202
click at [539, 530] on span at bounding box center [541, 537] width 13 height 13
click at [0, 0] on input "I was involved in zero to one with this project" at bounding box center [0, 0] width 0 height 0
click at [966, 636] on span "Add experience" at bounding box center [993, 636] width 87 height 17
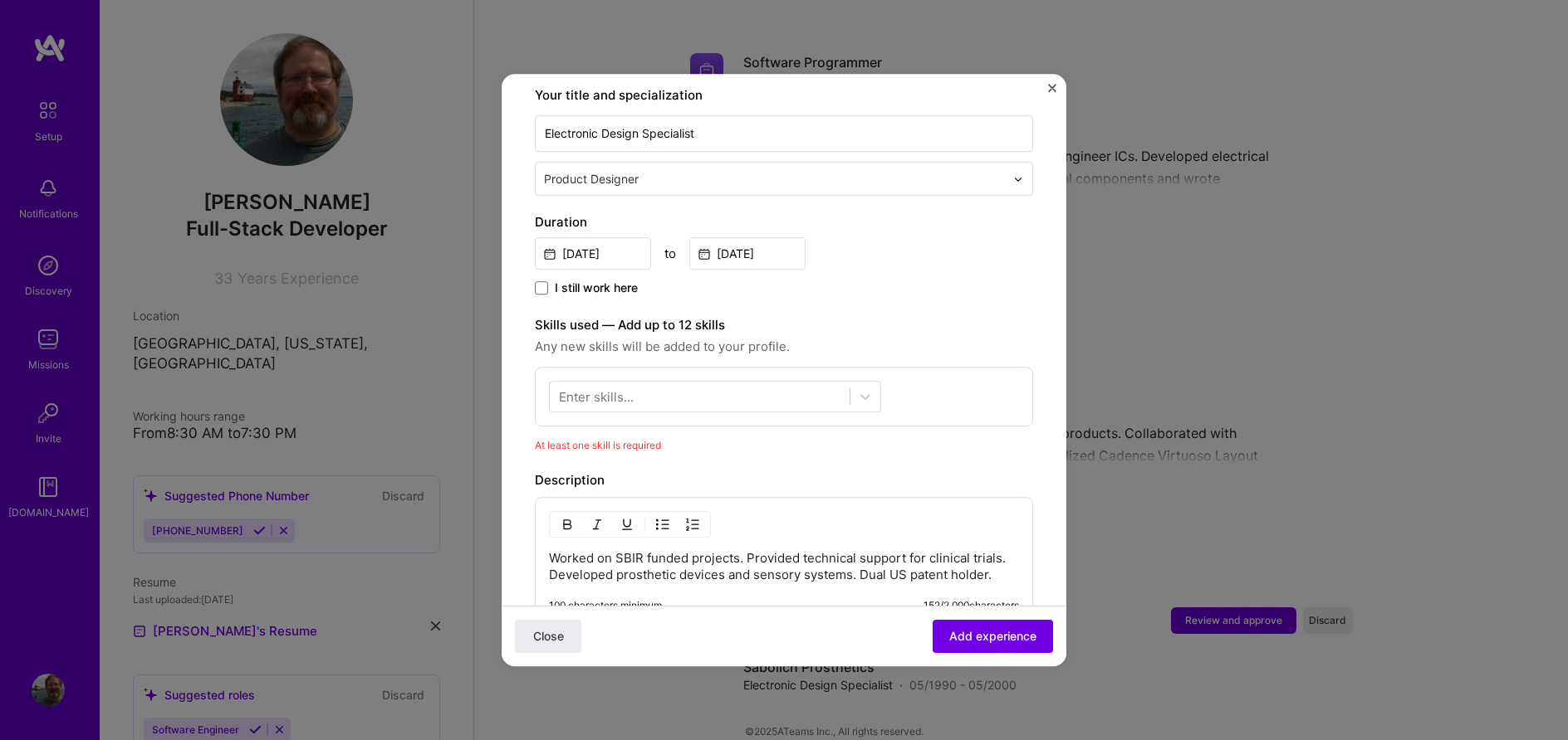
scroll to position [385, 0]
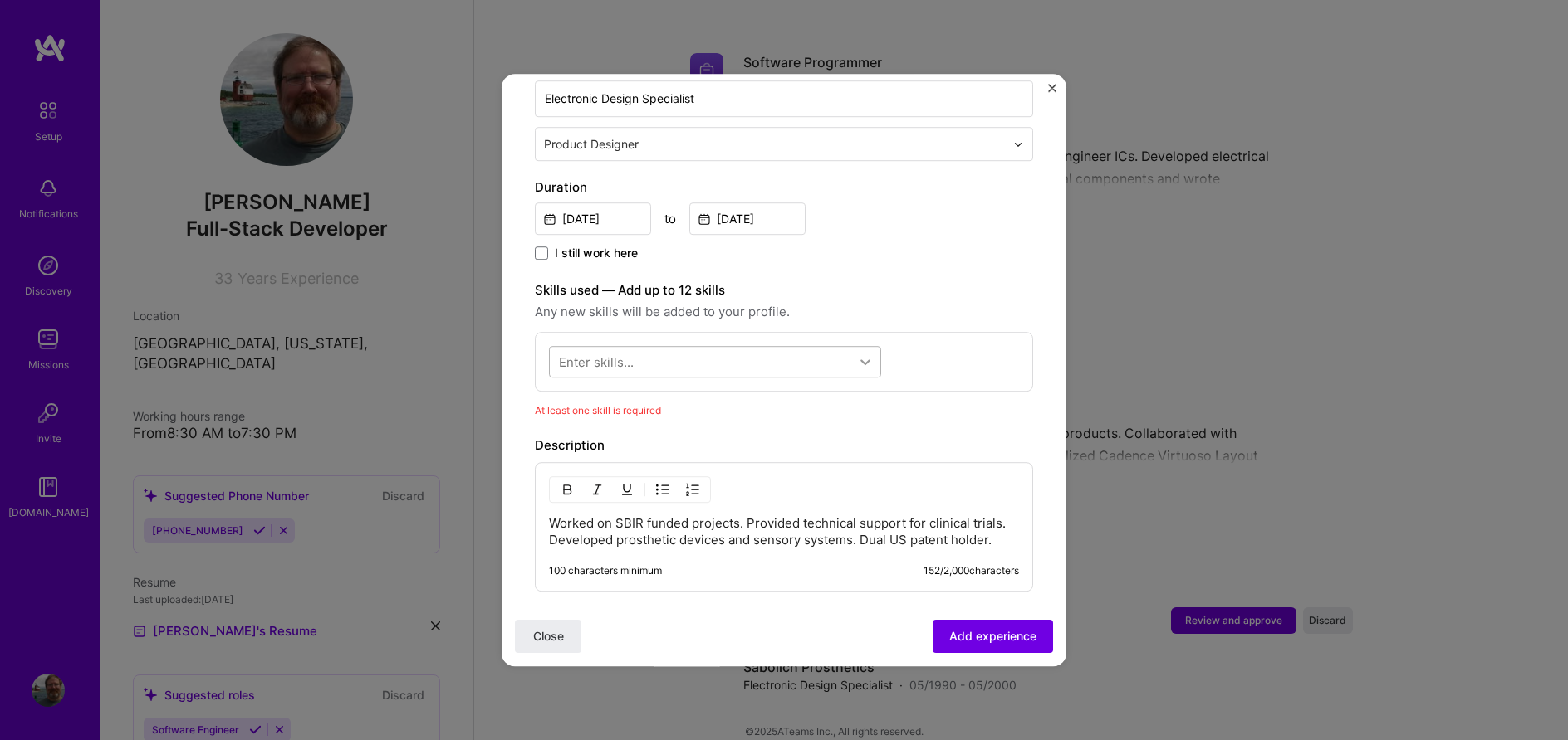
click at [868, 354] on icon at bounding box center [865, 362] width 17 height 17
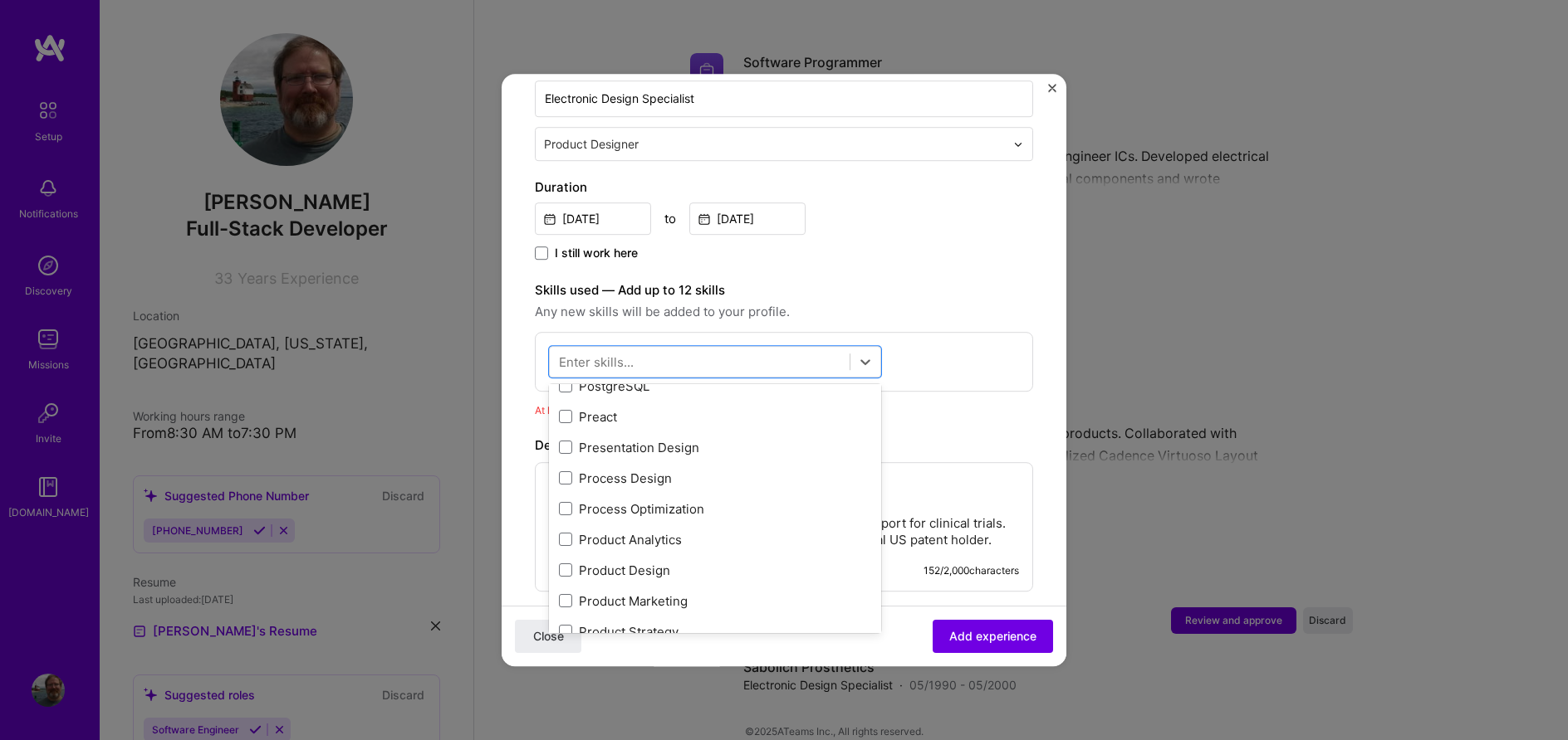
scroll to position [7663, 0]
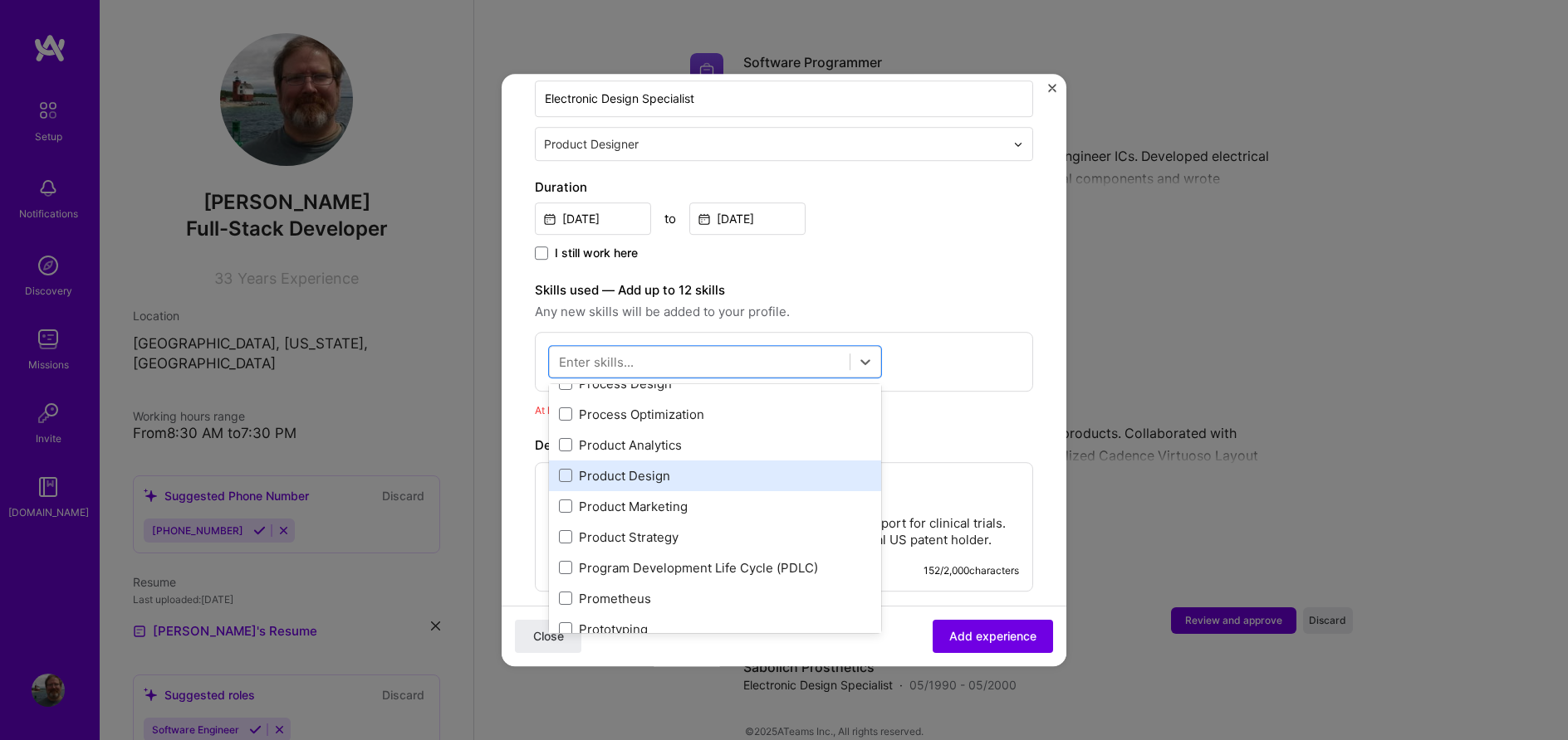
click at [642, 467] on div "Product Design" at bounding box center [715, 476] width 312 height 18
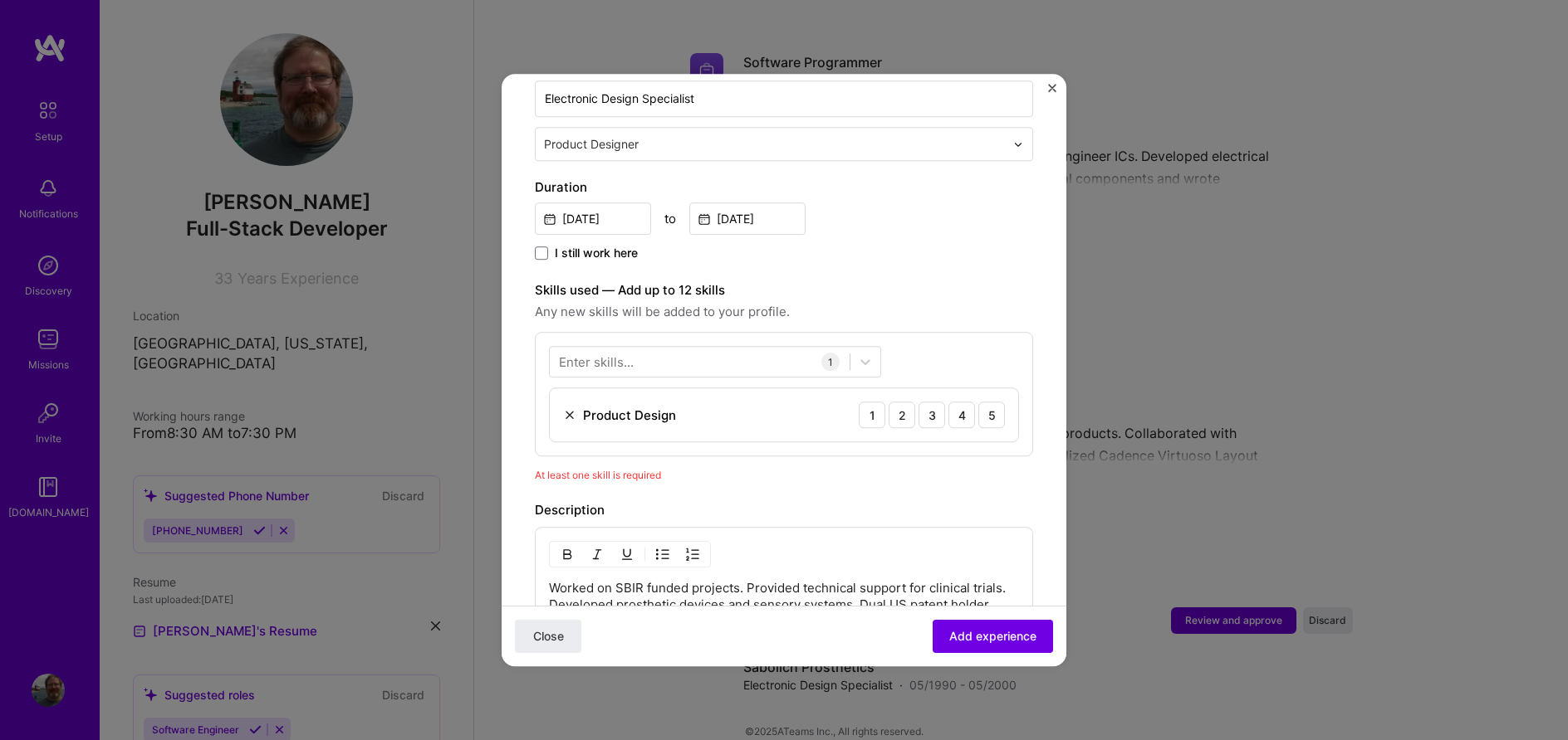
click at [930, 259] on div "Adding suggested job This job is suggested based on your LinkedIn, resume or A.…" at bounding box center [784, 322] width 498 height 1200
drag, startPoint x: 956, startPoint y: 396, endPoint x: 965, endPoint y: 436, distance: 41.0
click at [957, 402] on div "4" at bounding box center [962, 415] width 27 height 27
click at [959, 633] on span "Add experience" at bounding box center [993, 636] width 87 height 17
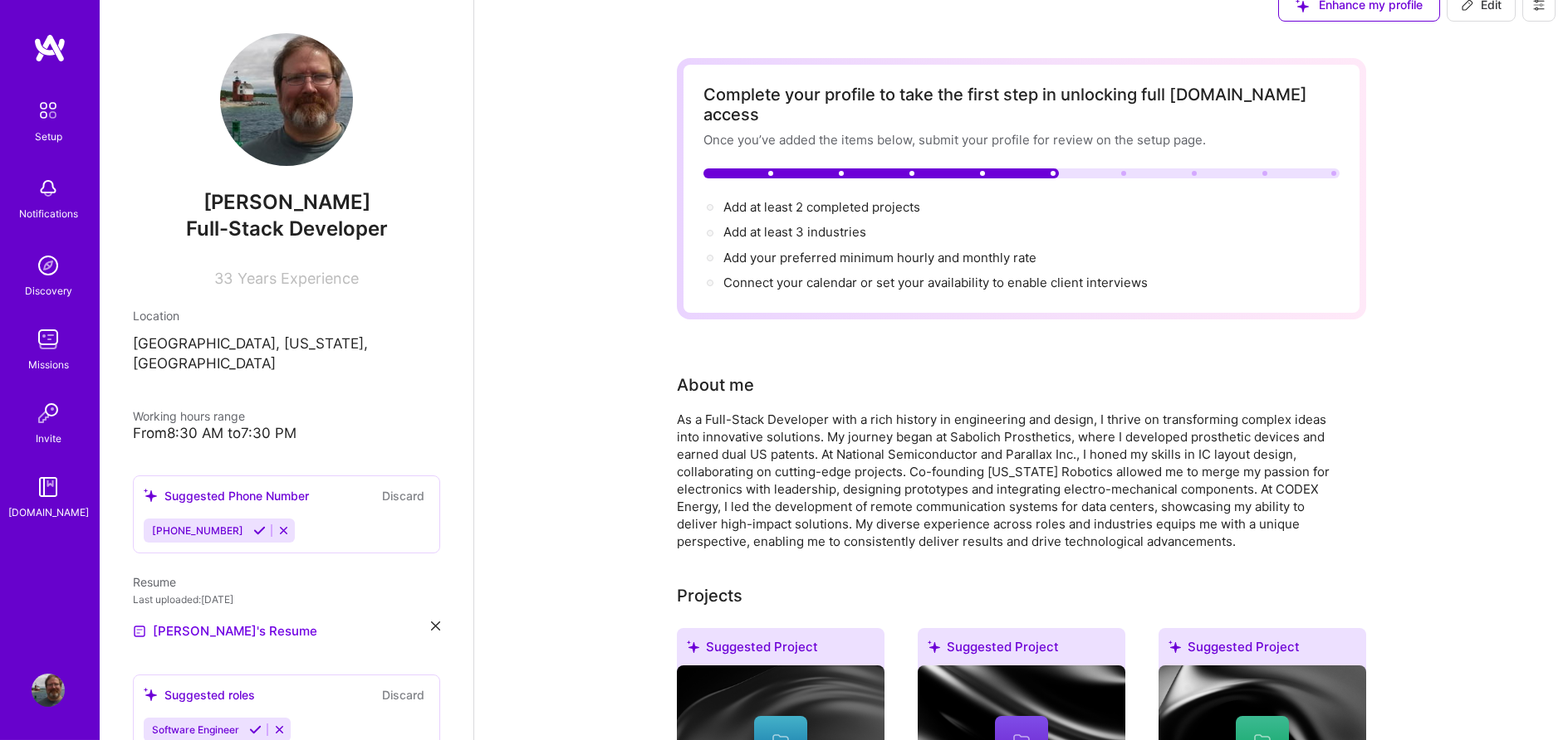
scroll to position [0, 0]
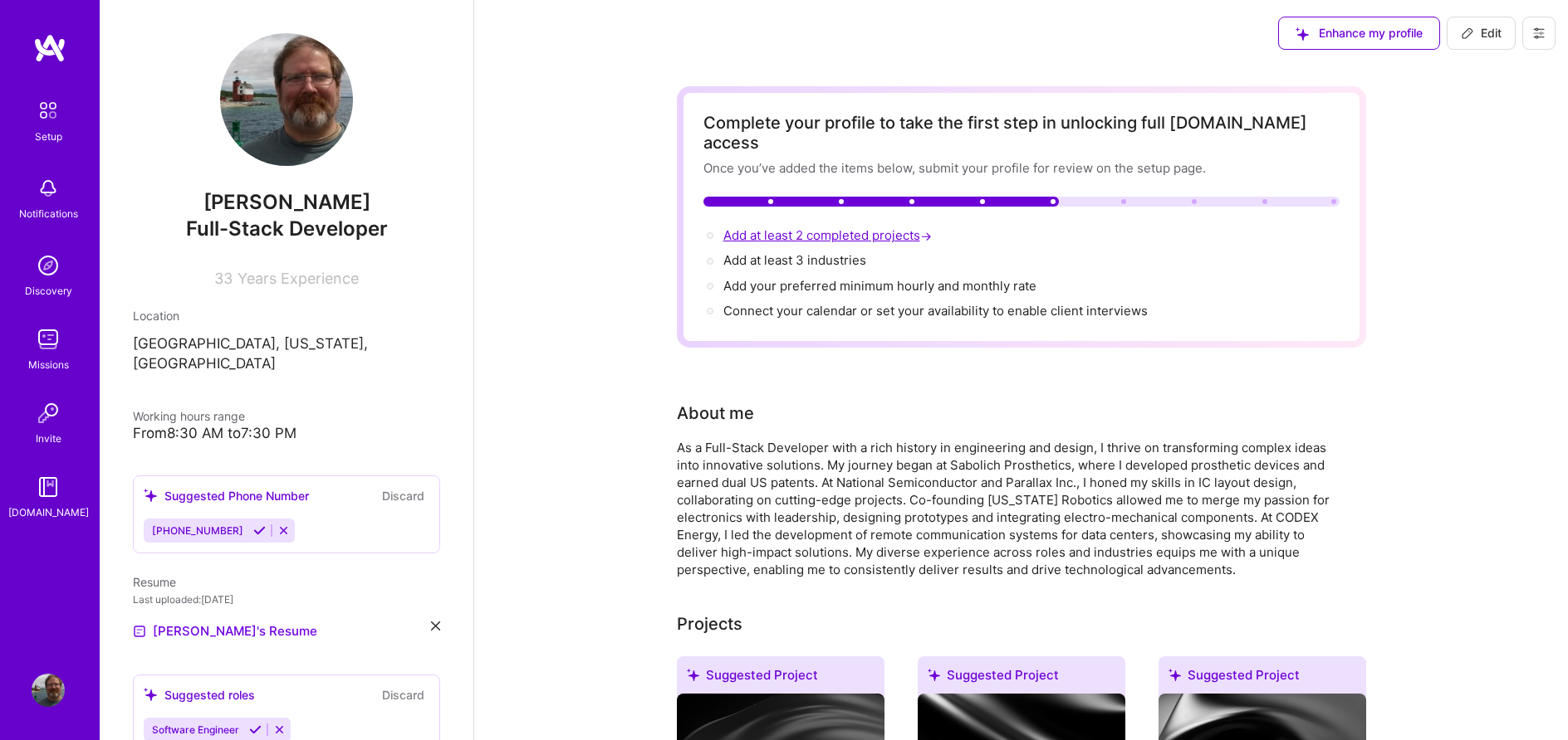
click at [821, 227] on span "Add at least 2 completed projects →" at bounding box center [829, 235] width 212 height 16
select select "US"
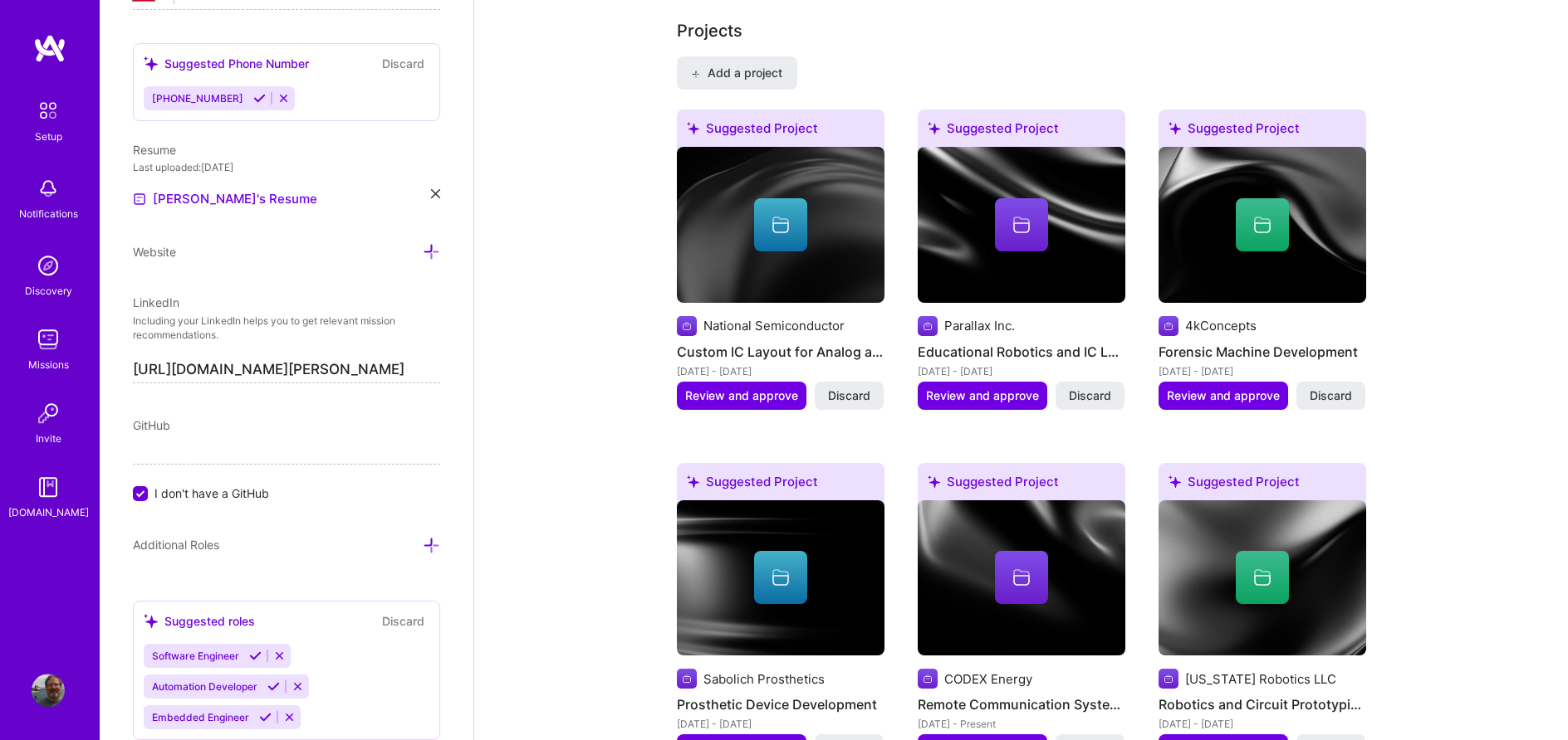
scroll to position [1366, 0]
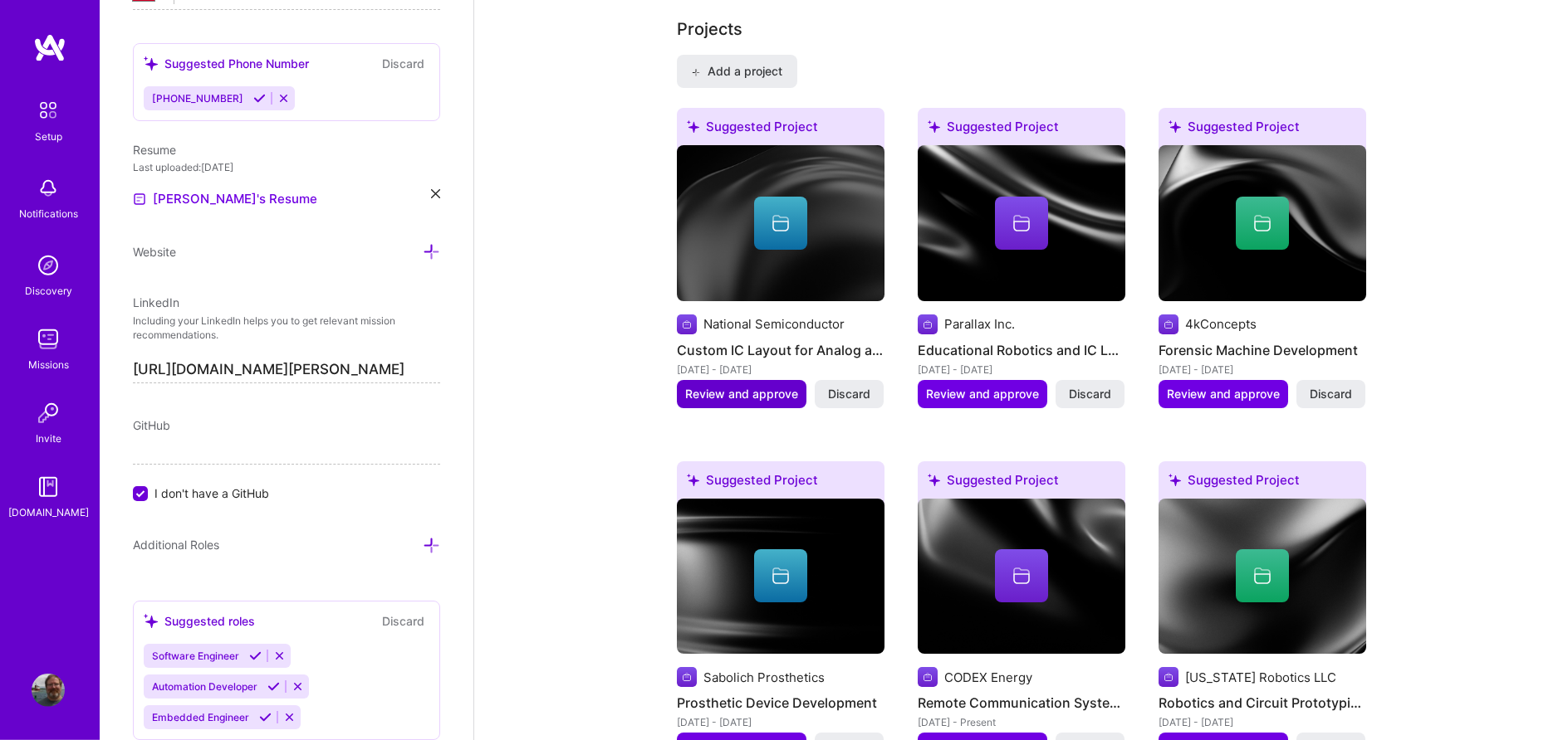
click at [739, 386] on span "Review and approve" at bounding box center [741, 394] width 113 height 17
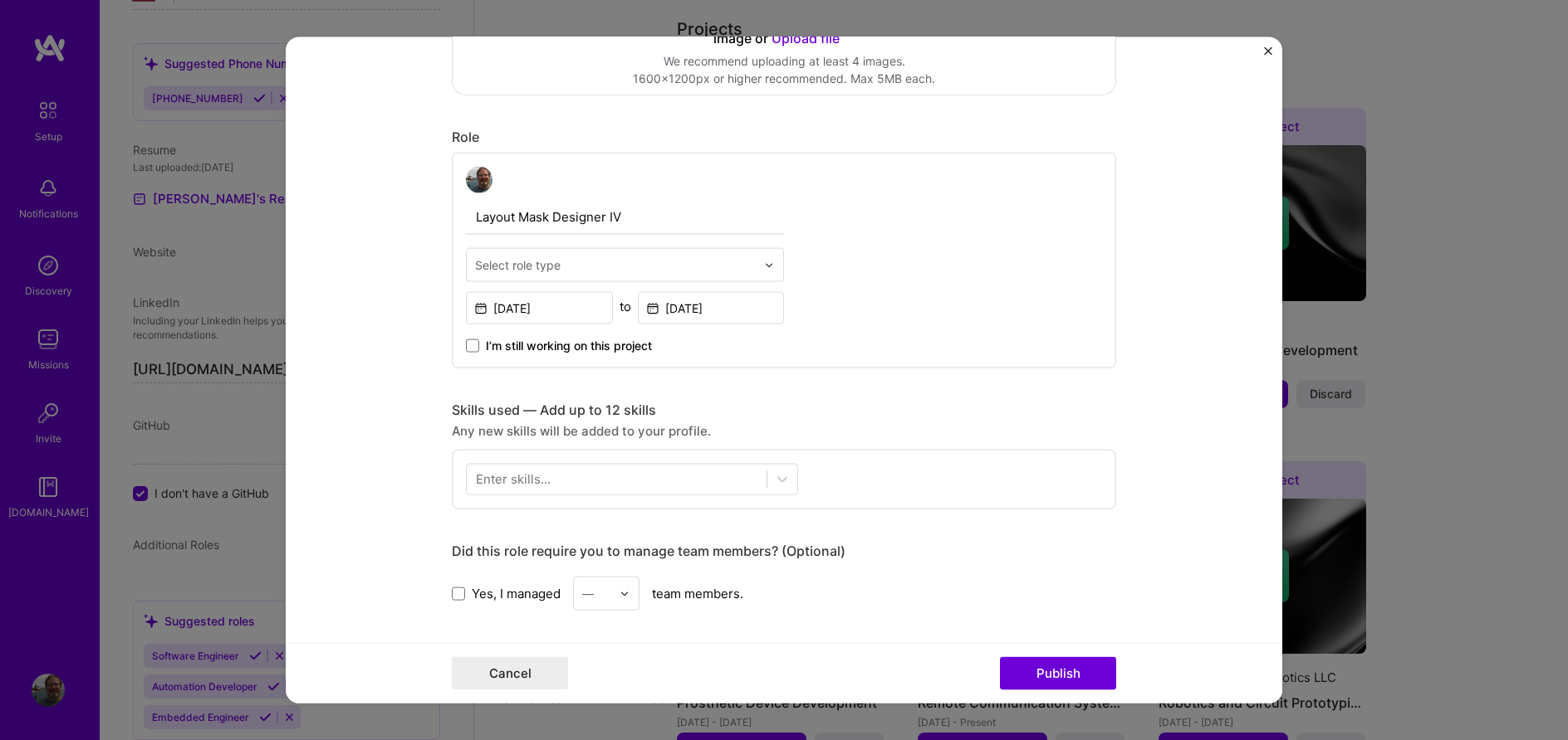
scroll to position [473, 0]
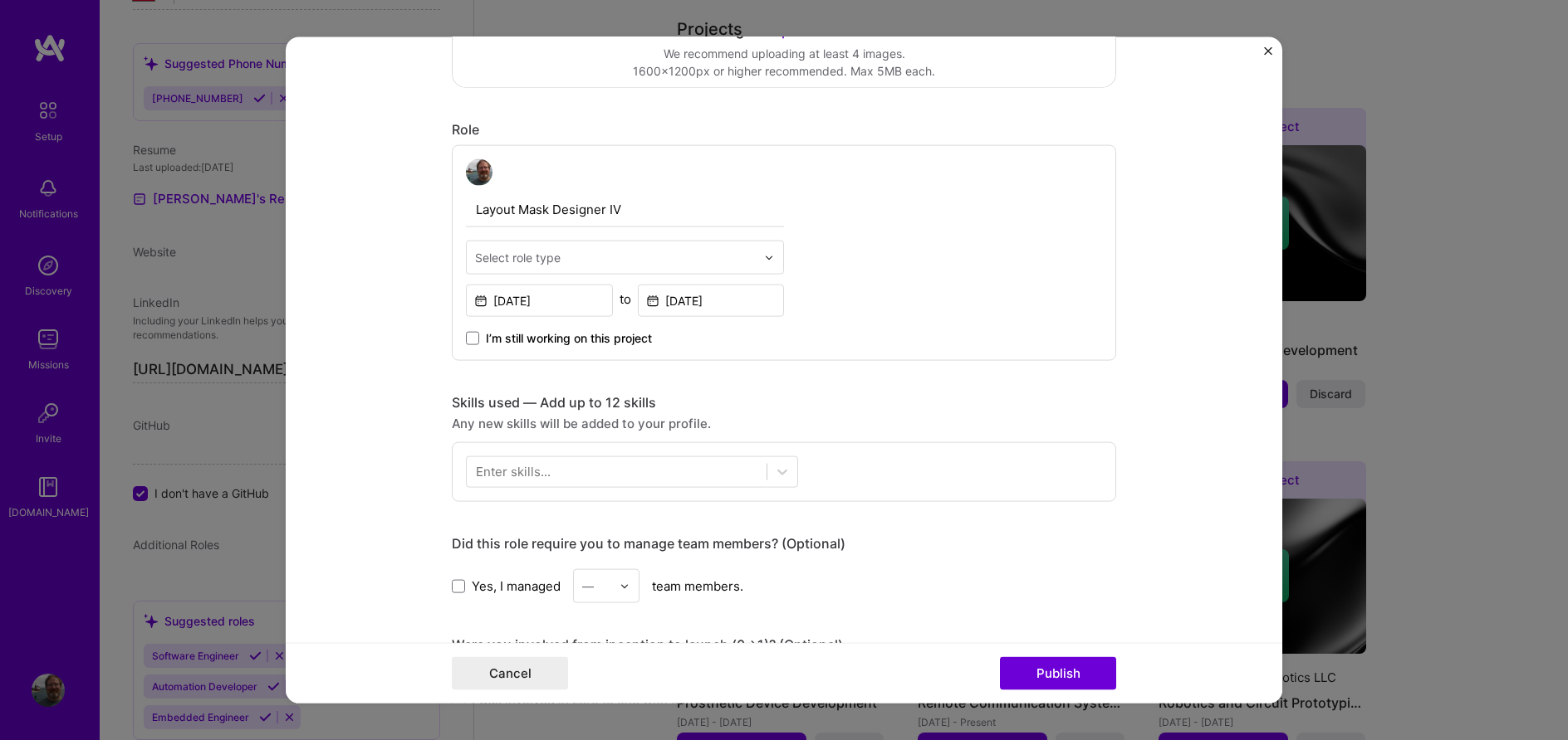
click at [769, 255] on img at bounding box center [768, 257] width 10 height 10
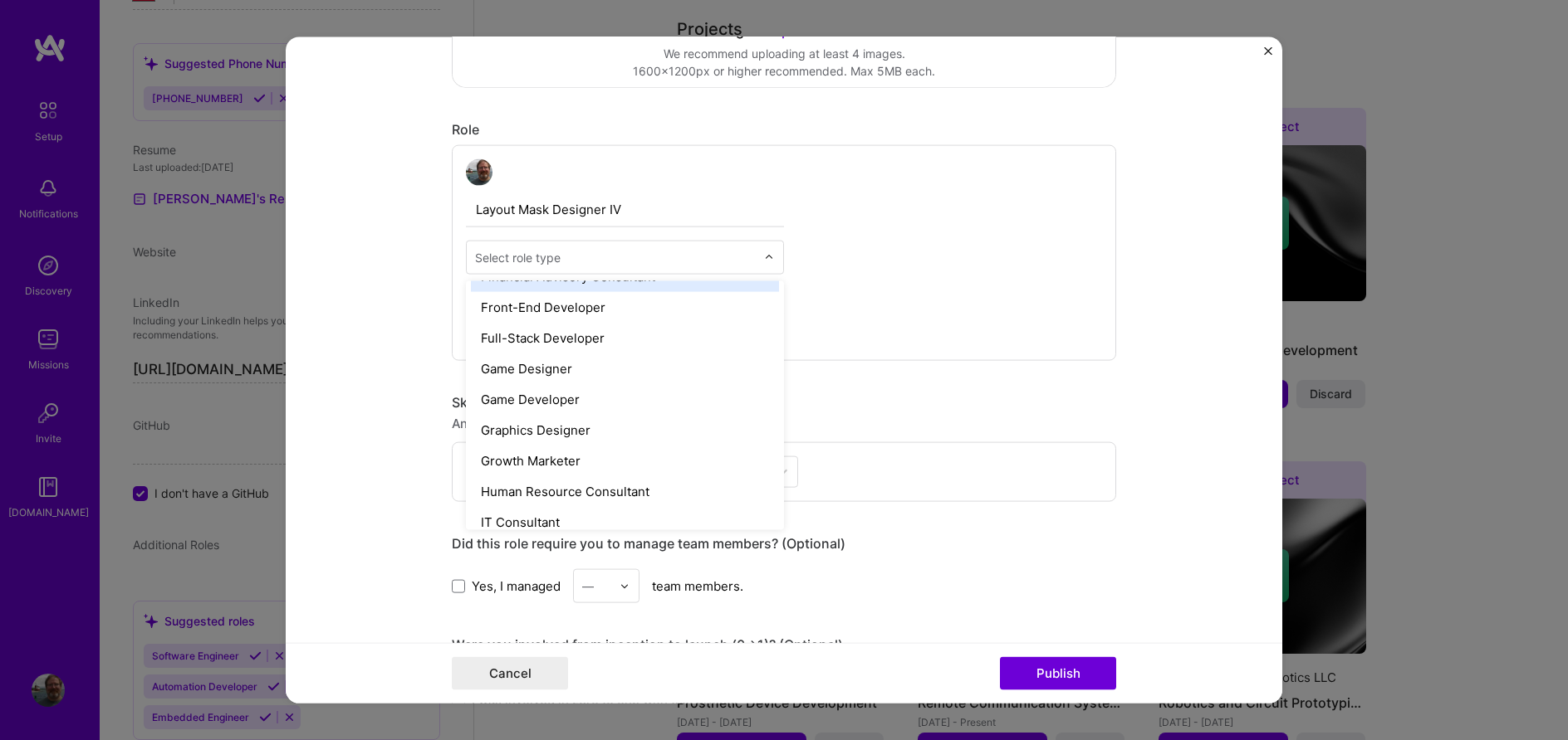
scroll to position [1040, 0]
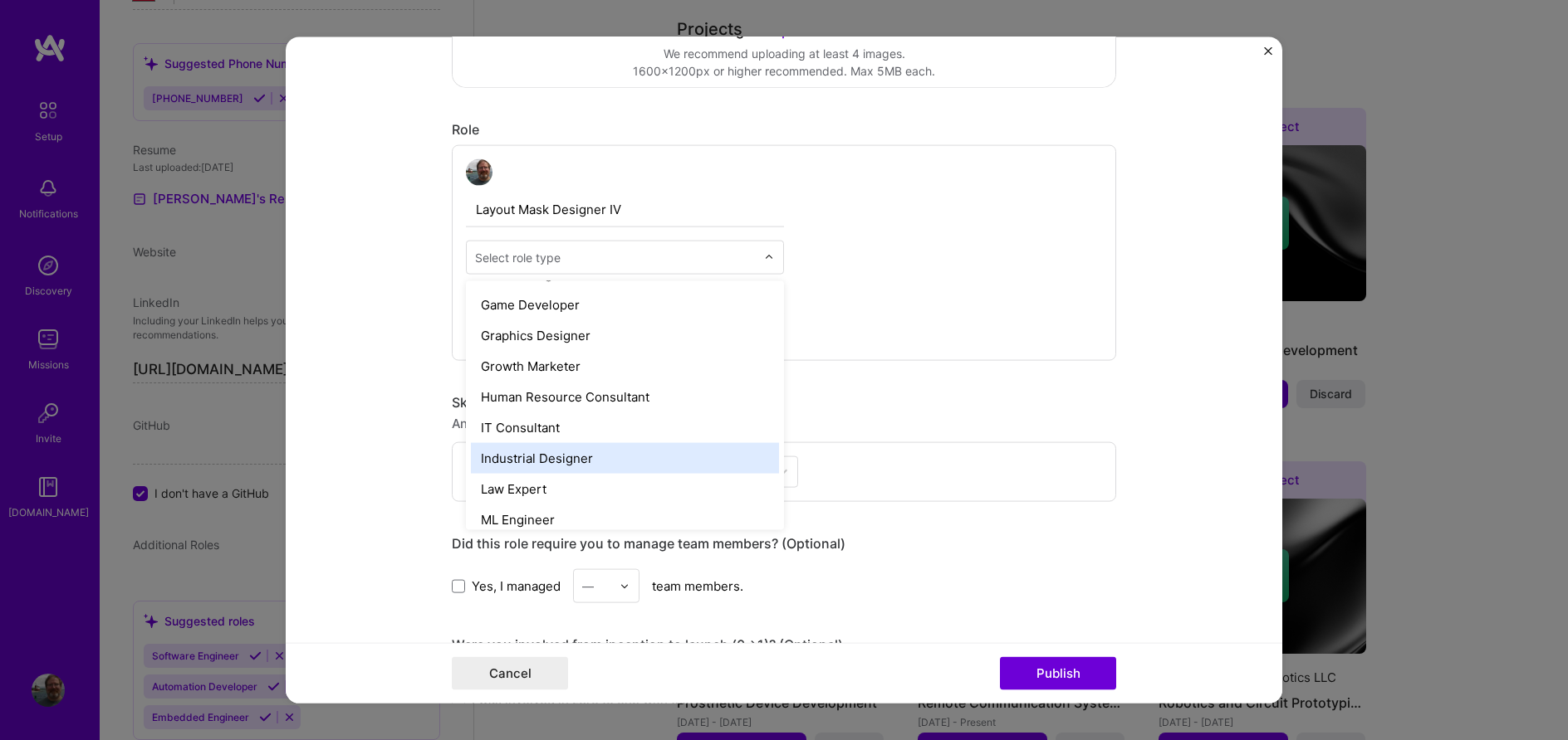
click at [547, 459] on div "Industrial Designer" at bounding box center [625, 458] width 308 height 31
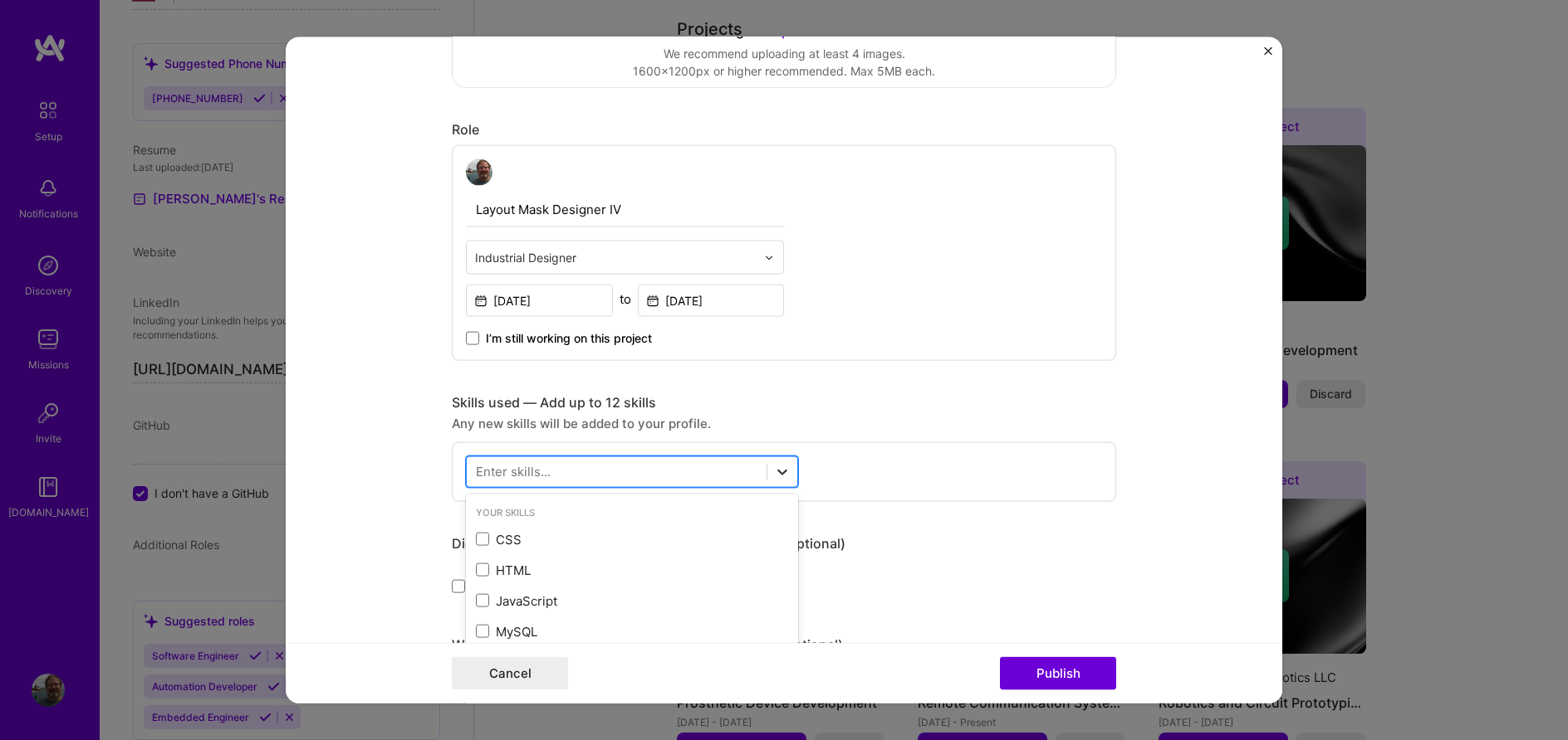
click at [780, 475] on icon at bounding box center [782, 472] width 17 height 17
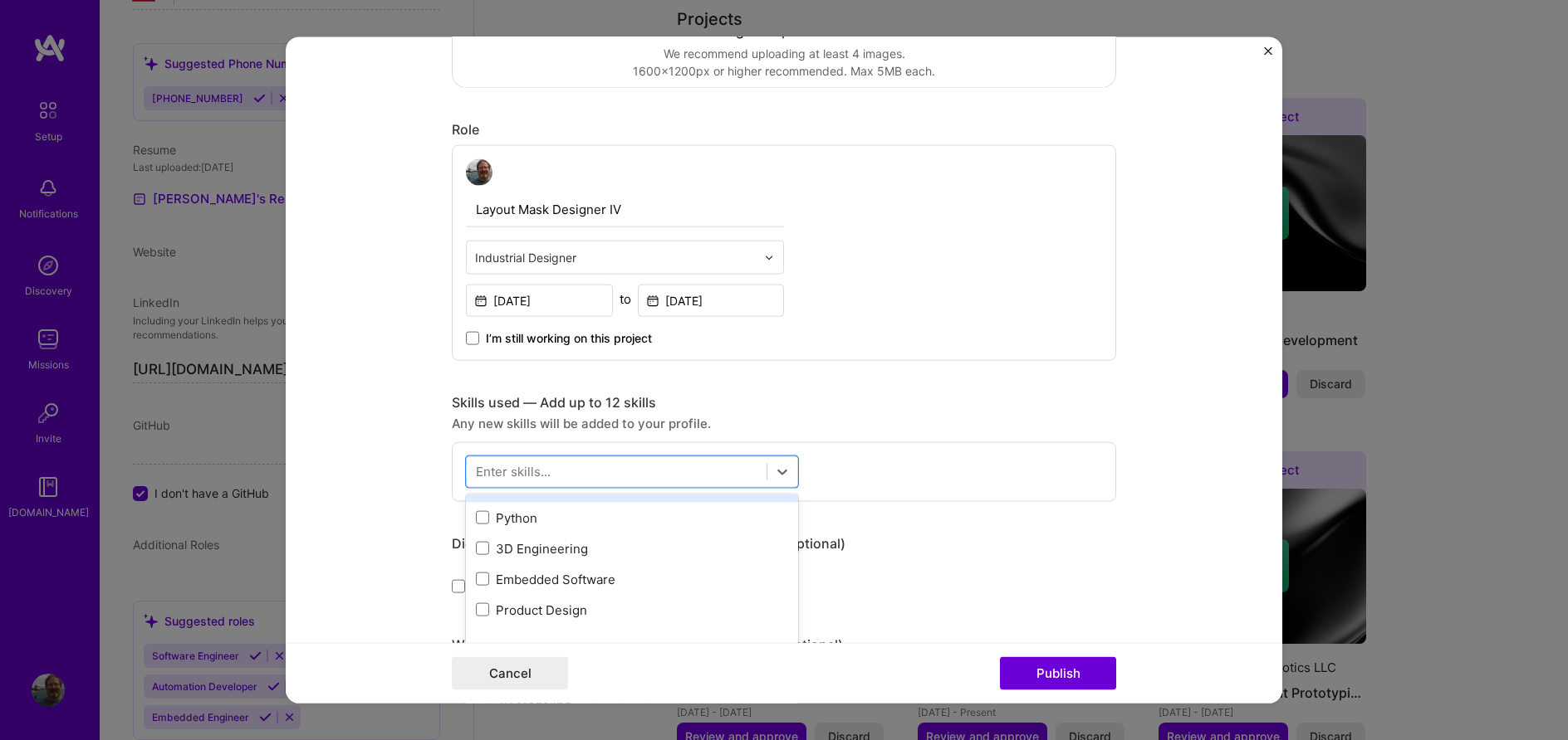
scroll to position [189, 0]
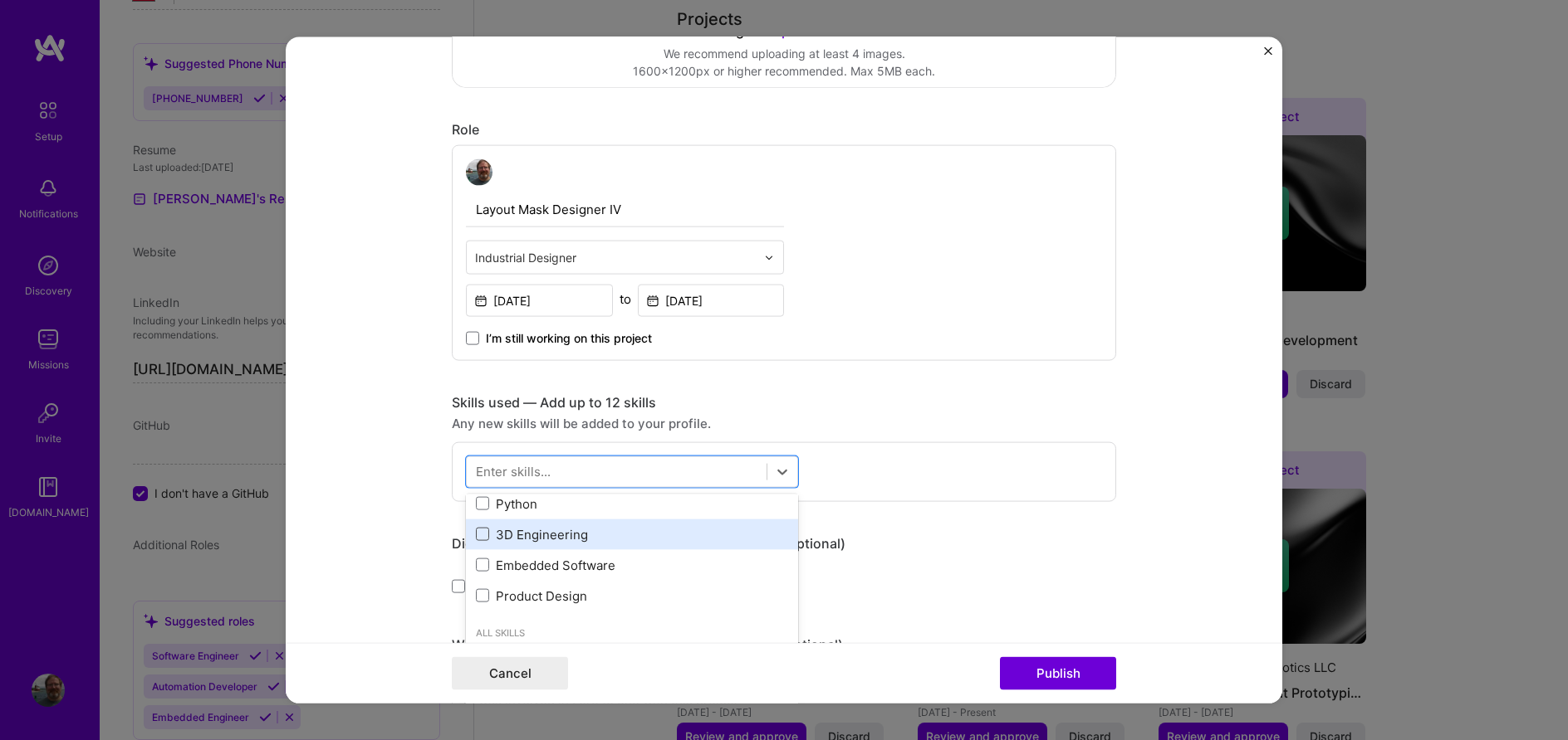
click at [483, 531] on span at bounding box center [482, 534] width 13 height 13
click at [0, 0] on input "checkbox" at bounding box center [0, 0] width 0 height 0
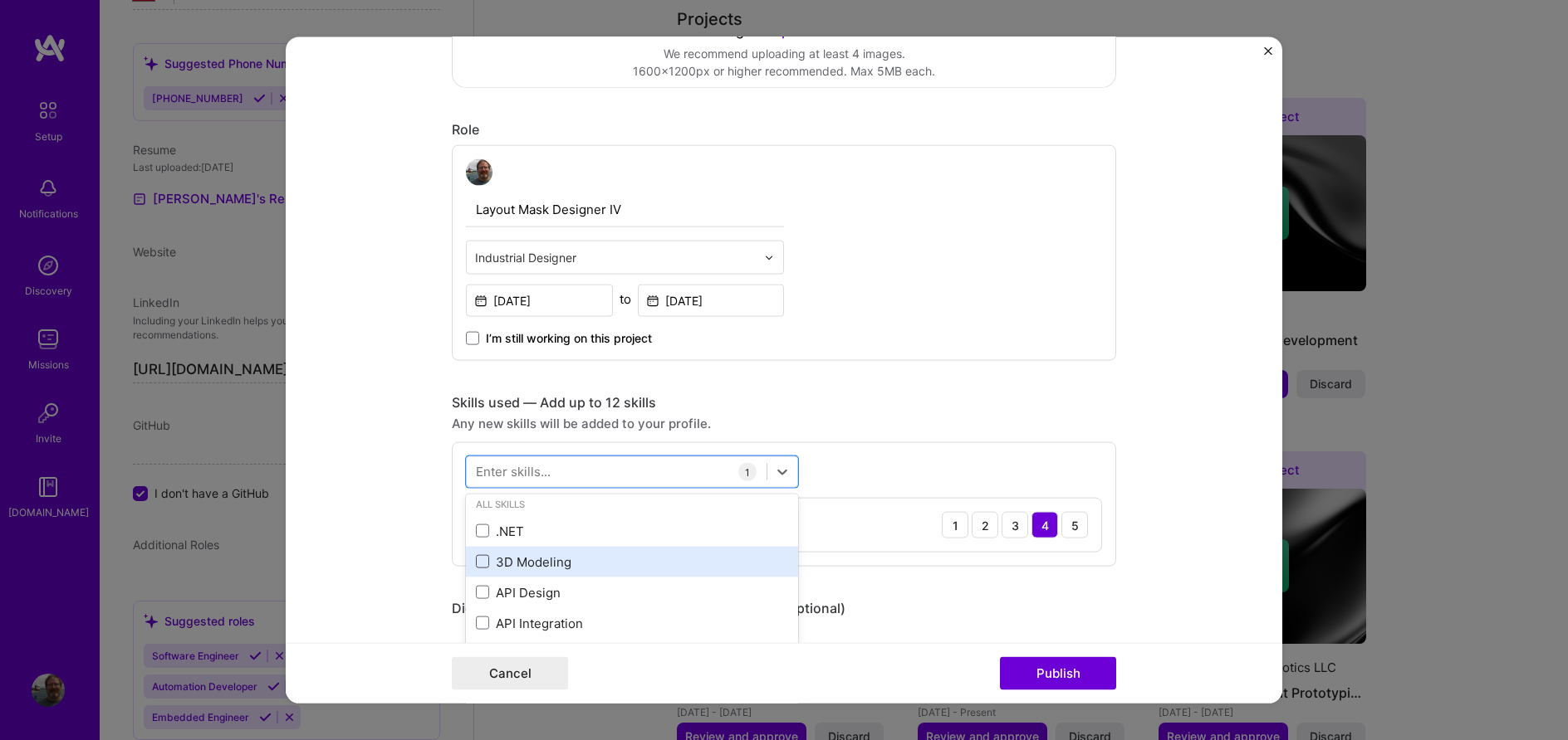
scroll to position [287, 0]
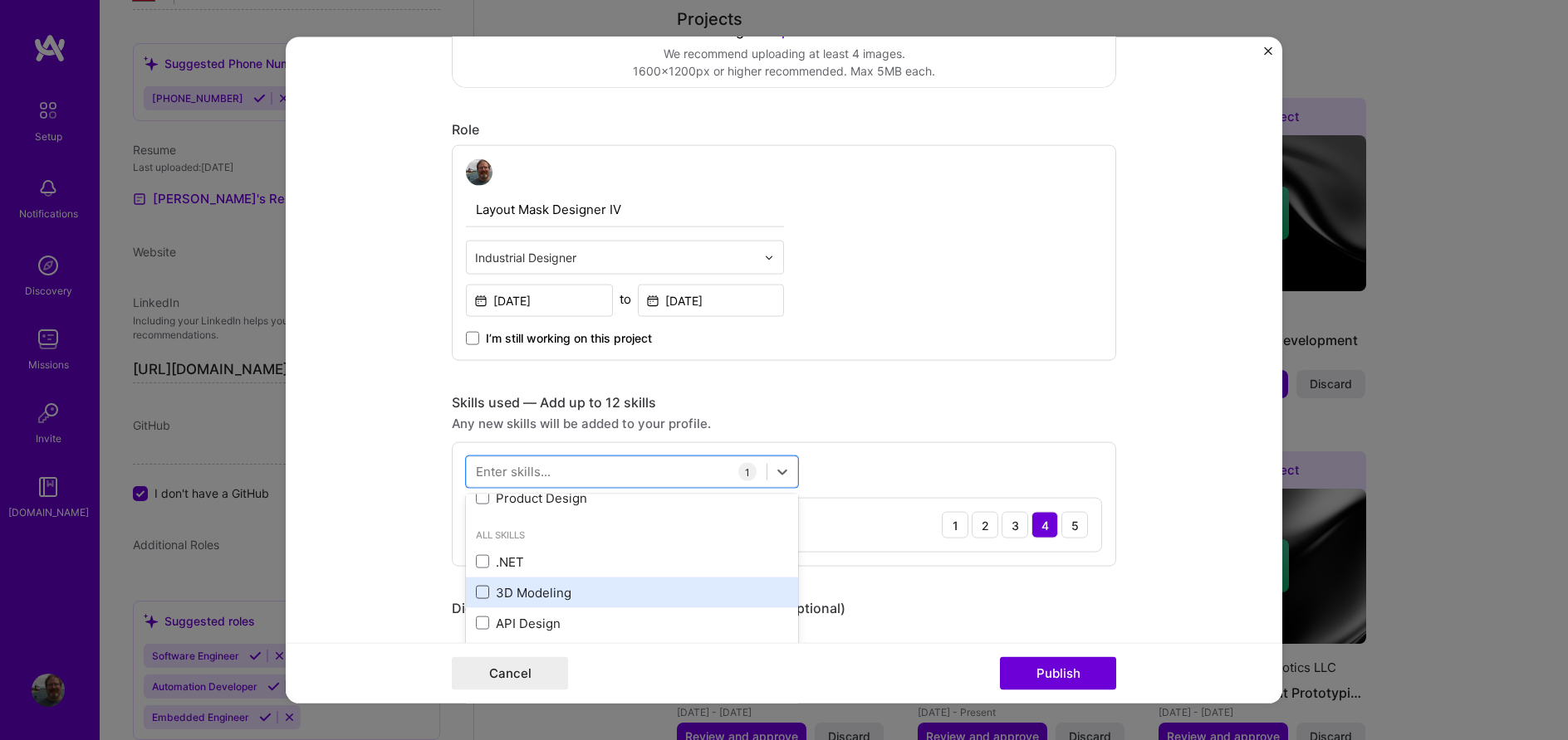
click at [478, 502] on div "Product Design" at bounding box center [632, 497] width 332 height 31
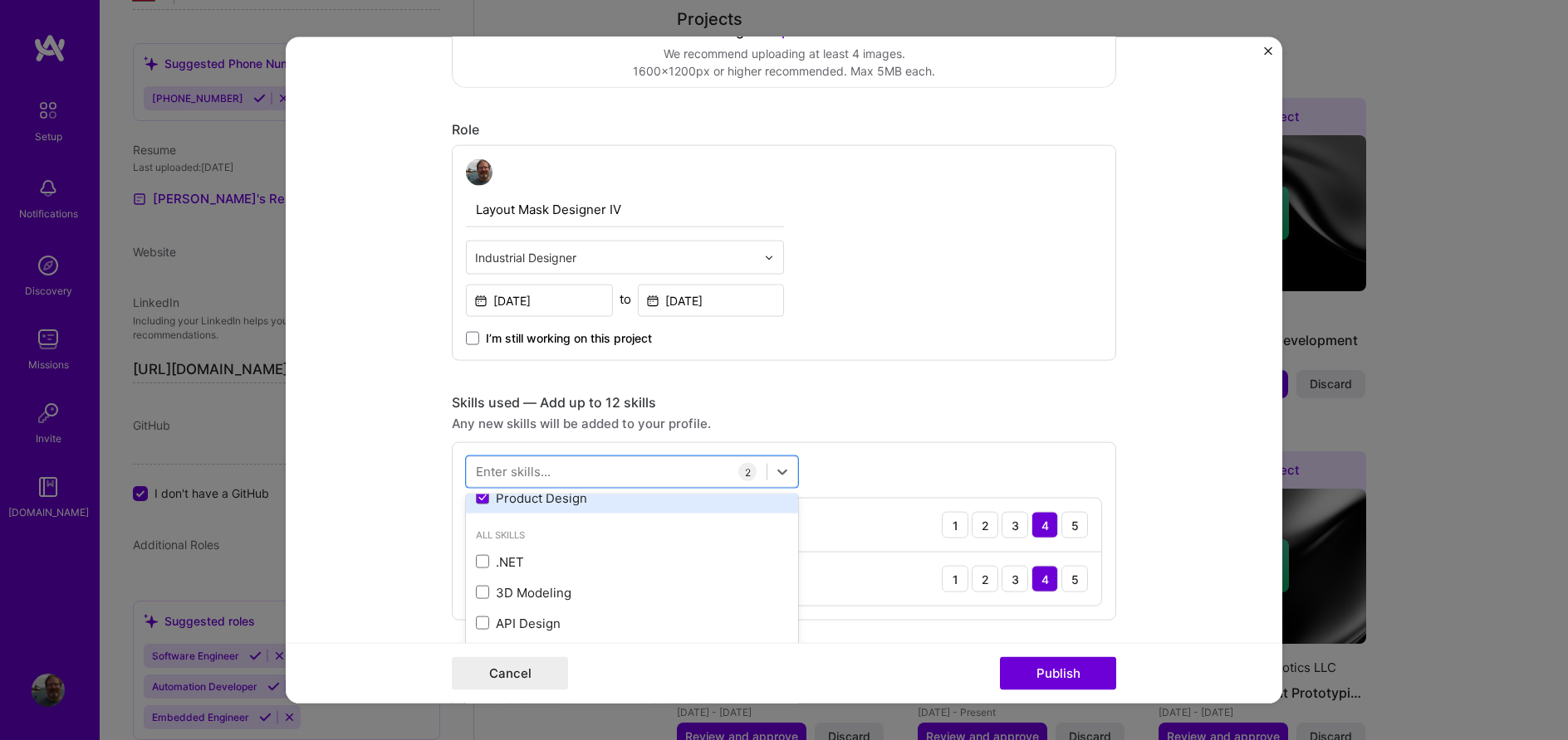
click at [489, 504] on div "Product Design" at bounding box center [631, 497] width 312 height 18
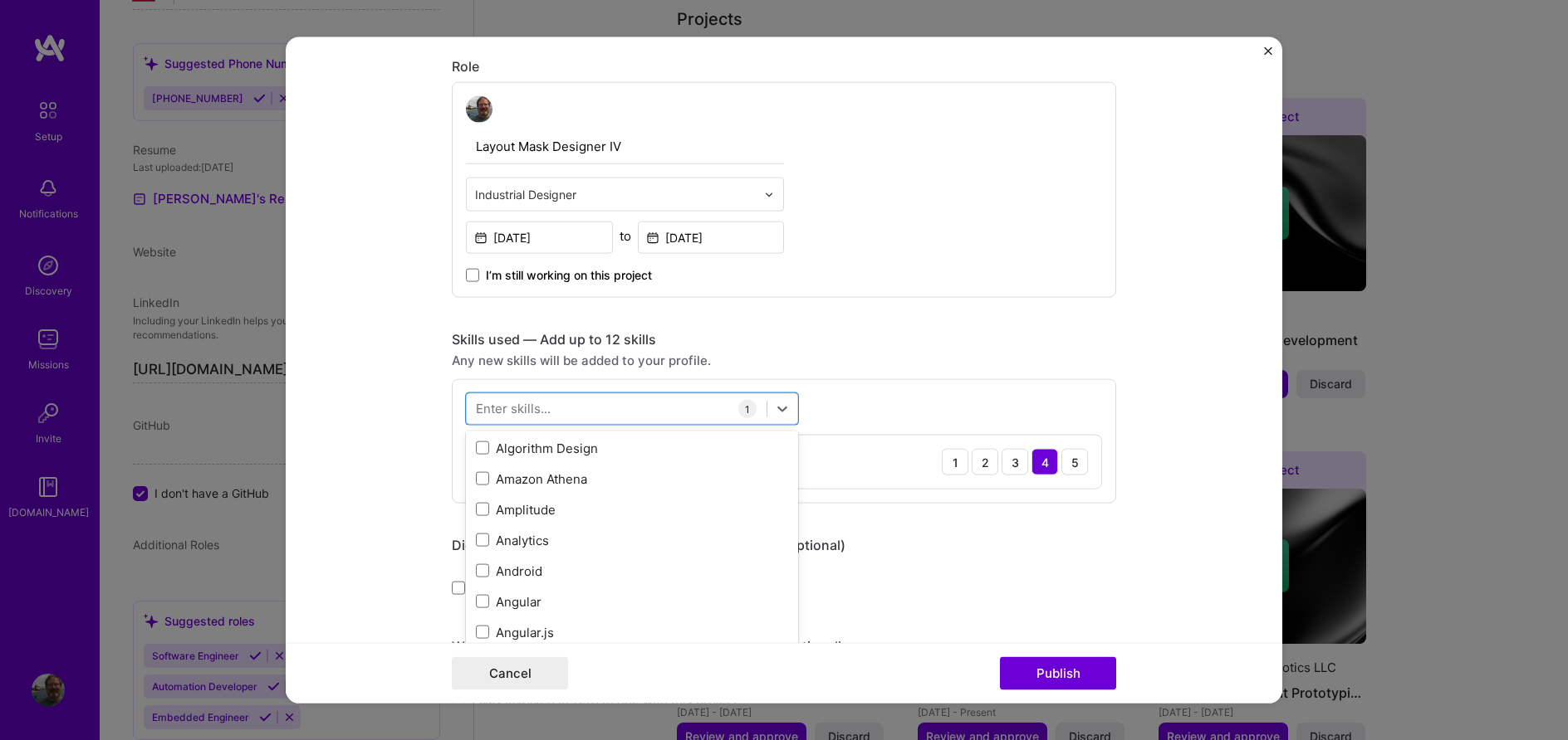
scroll to position [851, 0]
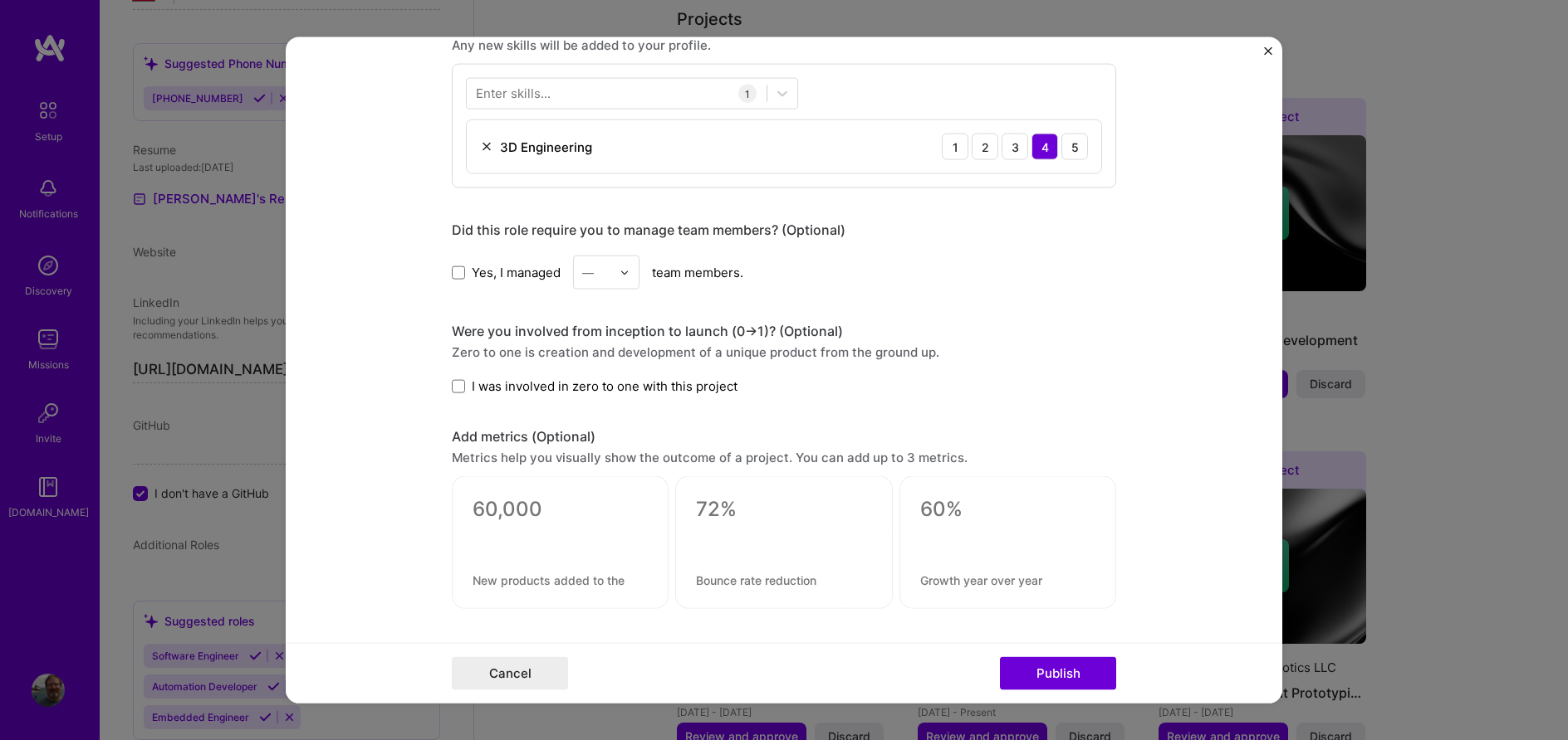
click at [356, 499] on form "Editing suggested project This project is suggested based on your LinkedIn, res…" at bounding box center [783, 370] width 996 height 666
drag, startPoint x: 1123, startPoint y: 422, endPoint x: 1107, endPoint y: 422, distance: 16.0
click at [1116, 422] on form "Editing suggested project This project is suggested based on your LinkedIn, res…" at bounding box center [783, 370] width 996 height 666
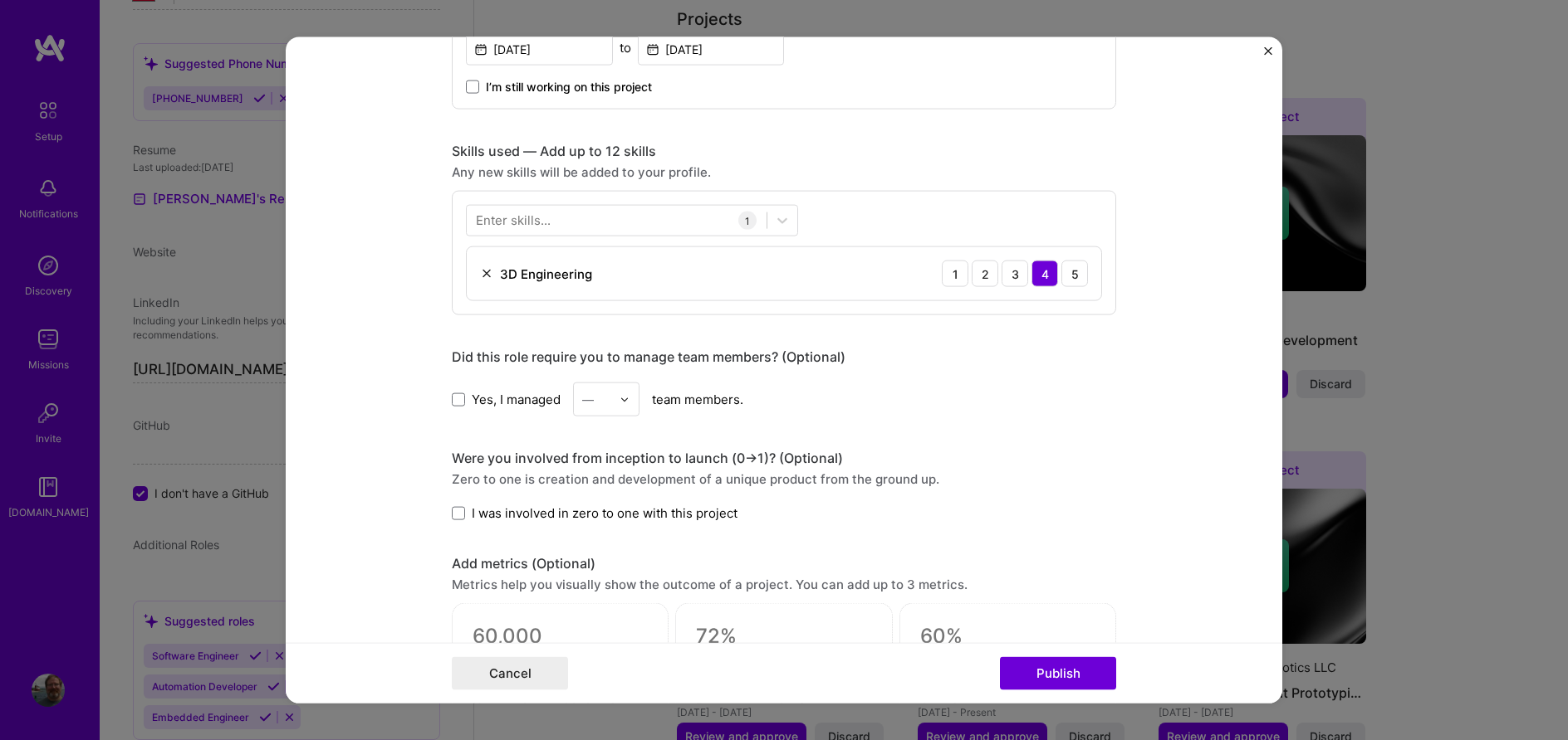
scroll to position [757, 0]
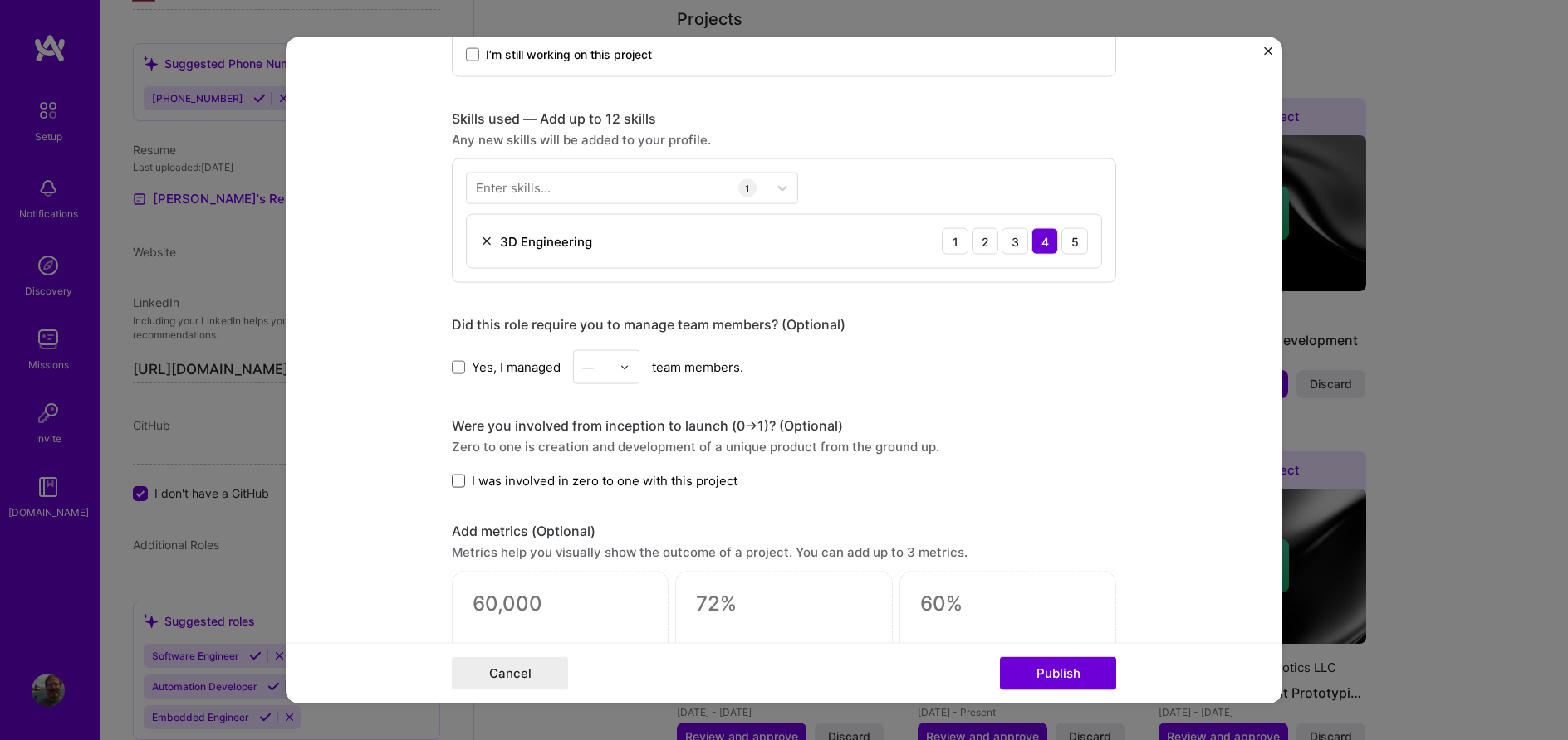
click at [458, 481] on span at bounding box center [458, 480] width 13 height 13
click at [0, 0] on input "I was involved in zero to one with this project" at bounding box center [0, 0] width 0 height 0
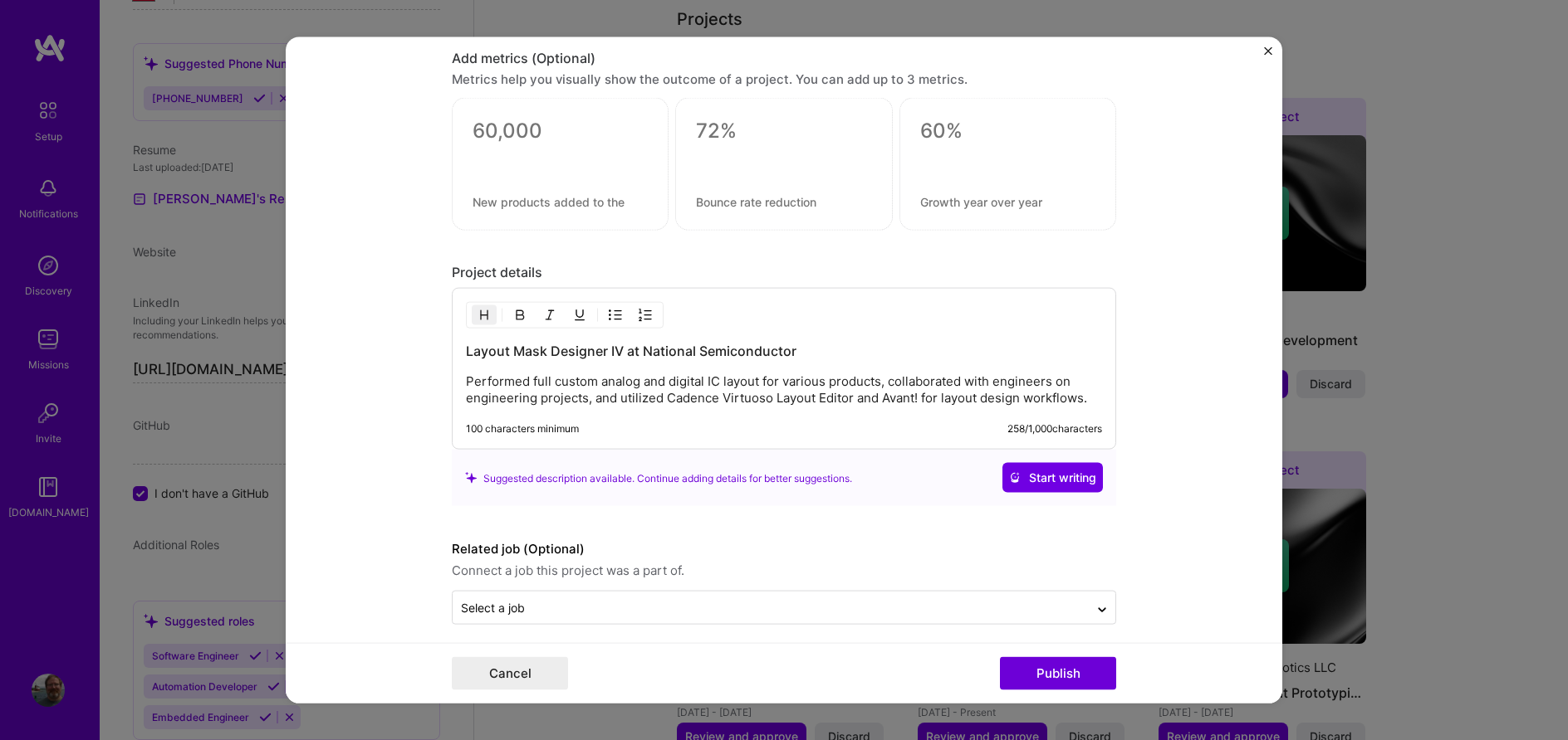
scroll to position [1242, 0]
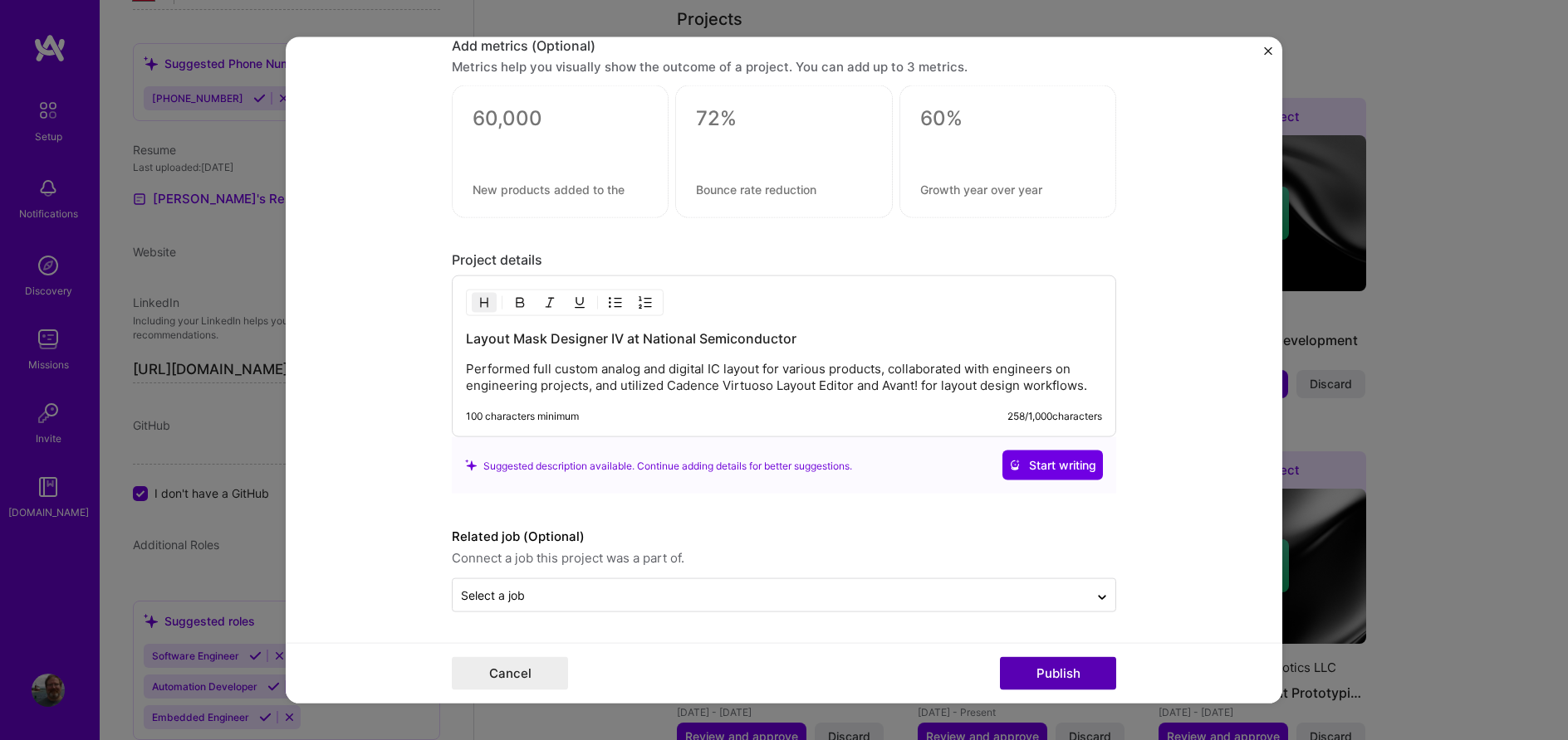
click at [1039, 671] on button "Publish" at bounding box center [1058, 672] width 116 height 33
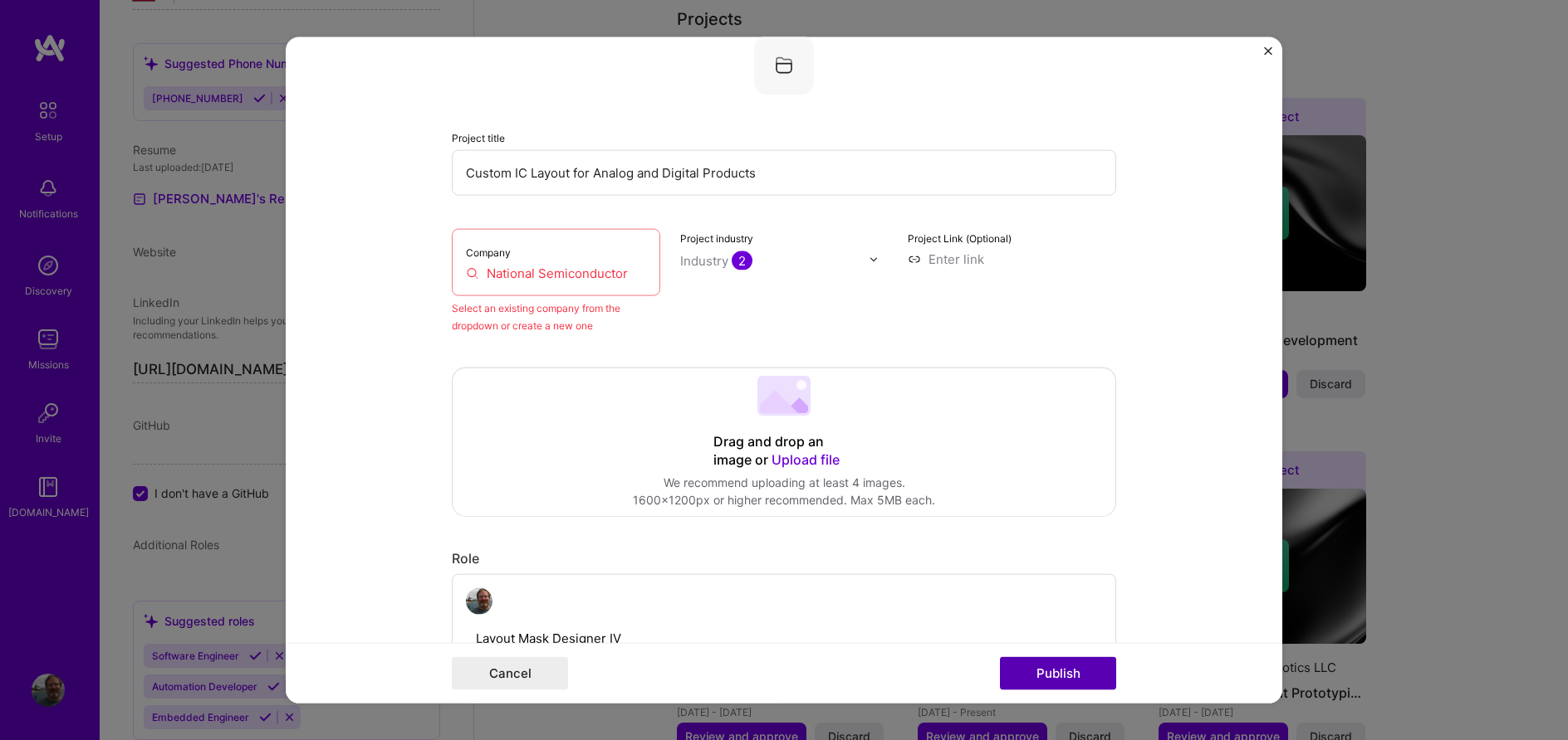
scroll to position [108, 0]
click at [604, 270] on input "National Semiconductor" at bounding box center [556, 275] width 180 height 18
click at [634, 274] on input "National Semiconductor" at bounding box center [556, 275] width 180 height 18
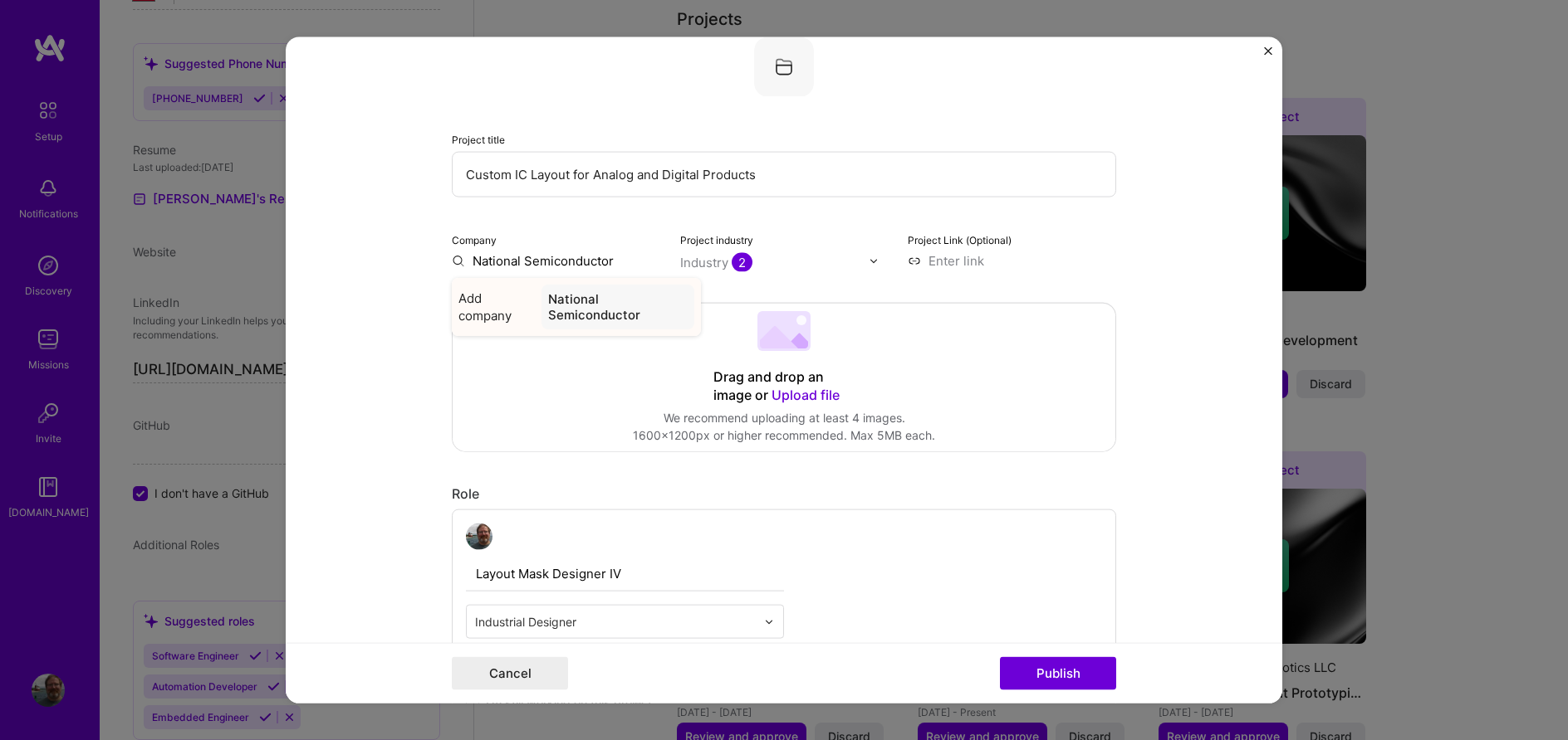
type input "National Semiconductor"
click at [604, 311] on div "National Semiconductor" at bounding box center [618, 306] width 153 height 44
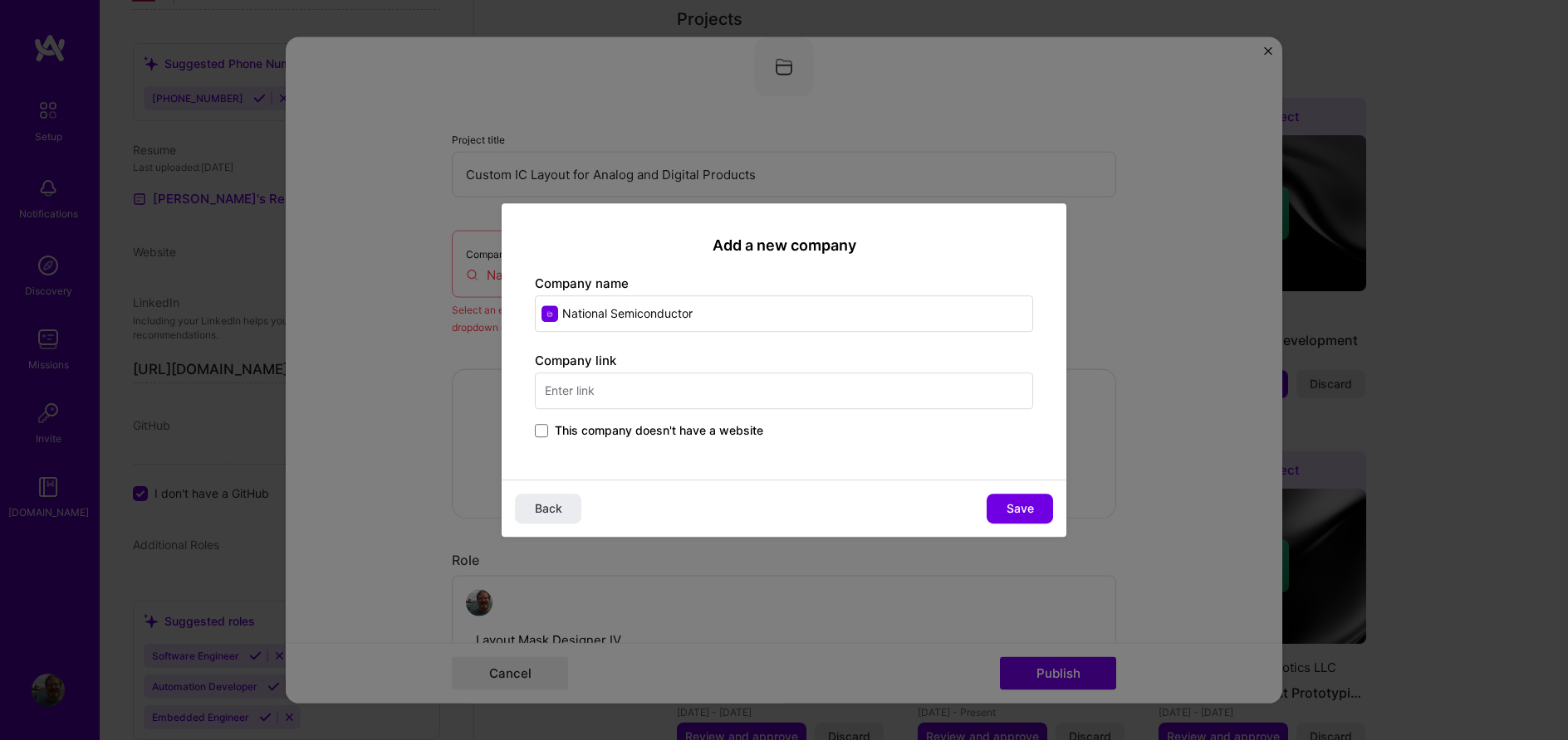
click at [533, 433] on div "Add a new company Company name National Semiconductor Company link This company…" at bounding box center [783, 341] width 564 height 276
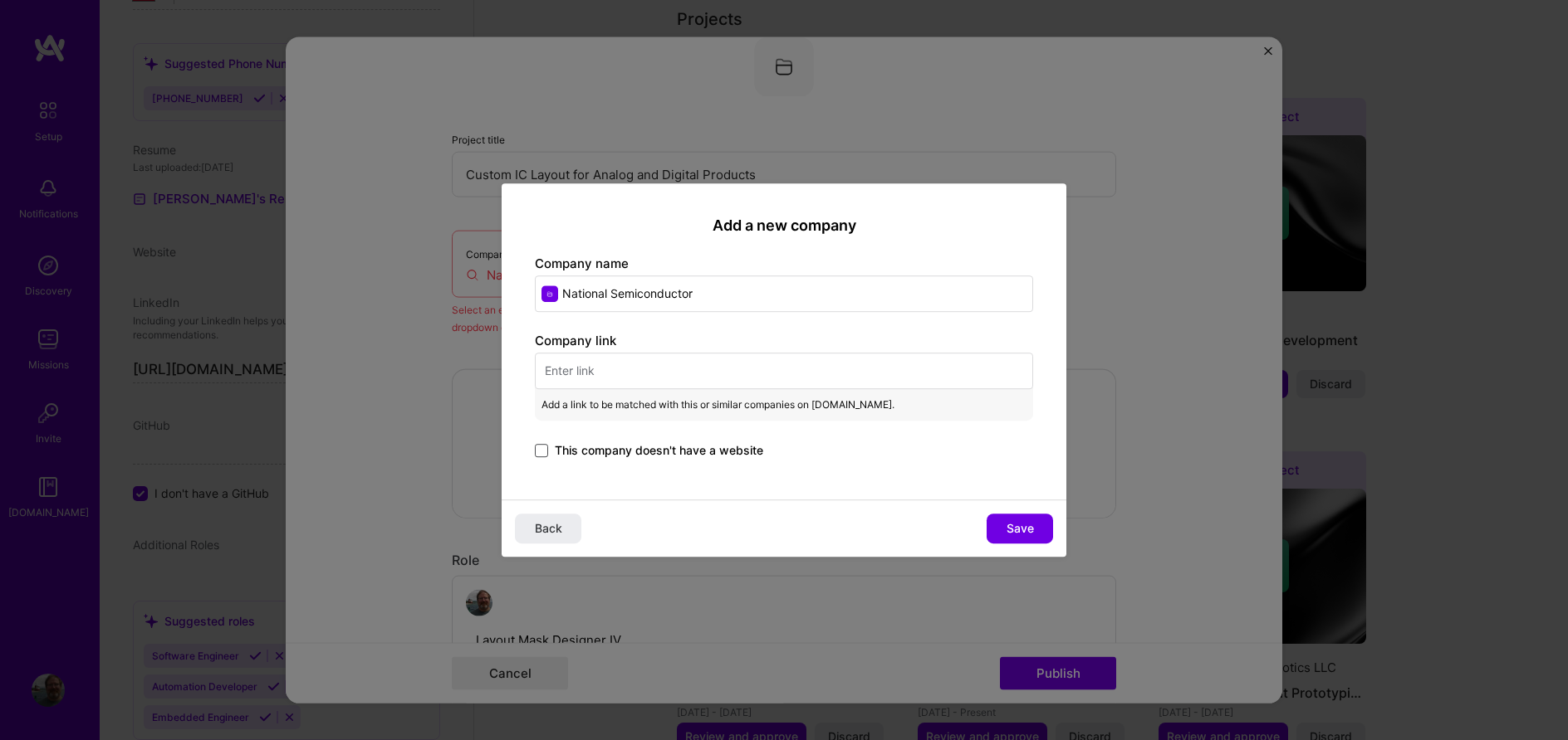
click at [537, 447] on span at bounding box center [541, 450] width 13 height 13
click at [0, 0] on input "This company doesn't have a website" at bounding box center [0, 0] width 0 height 0
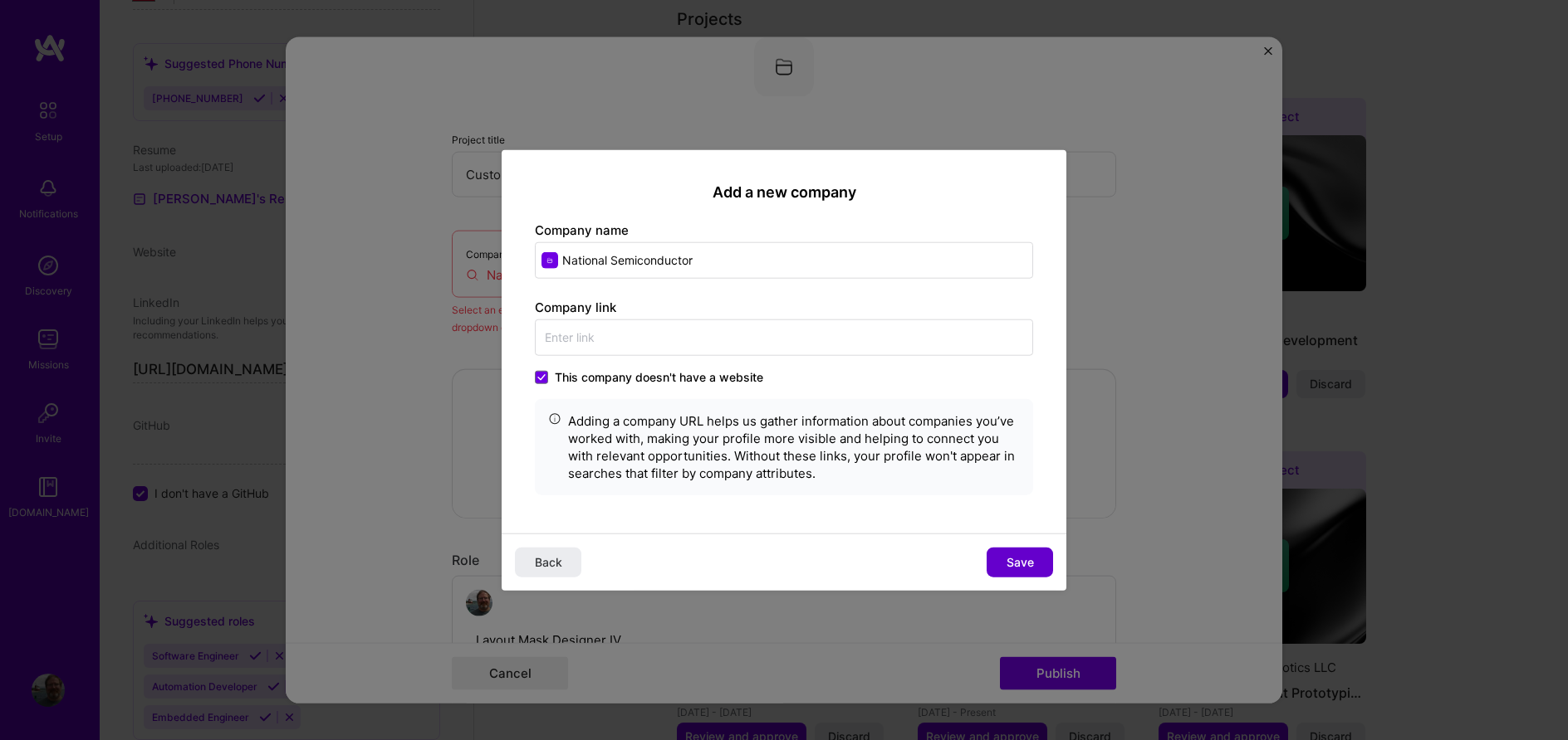
click at [1015, 564] on span "Save" at bounding box center [1020, 561] width 28 height 17
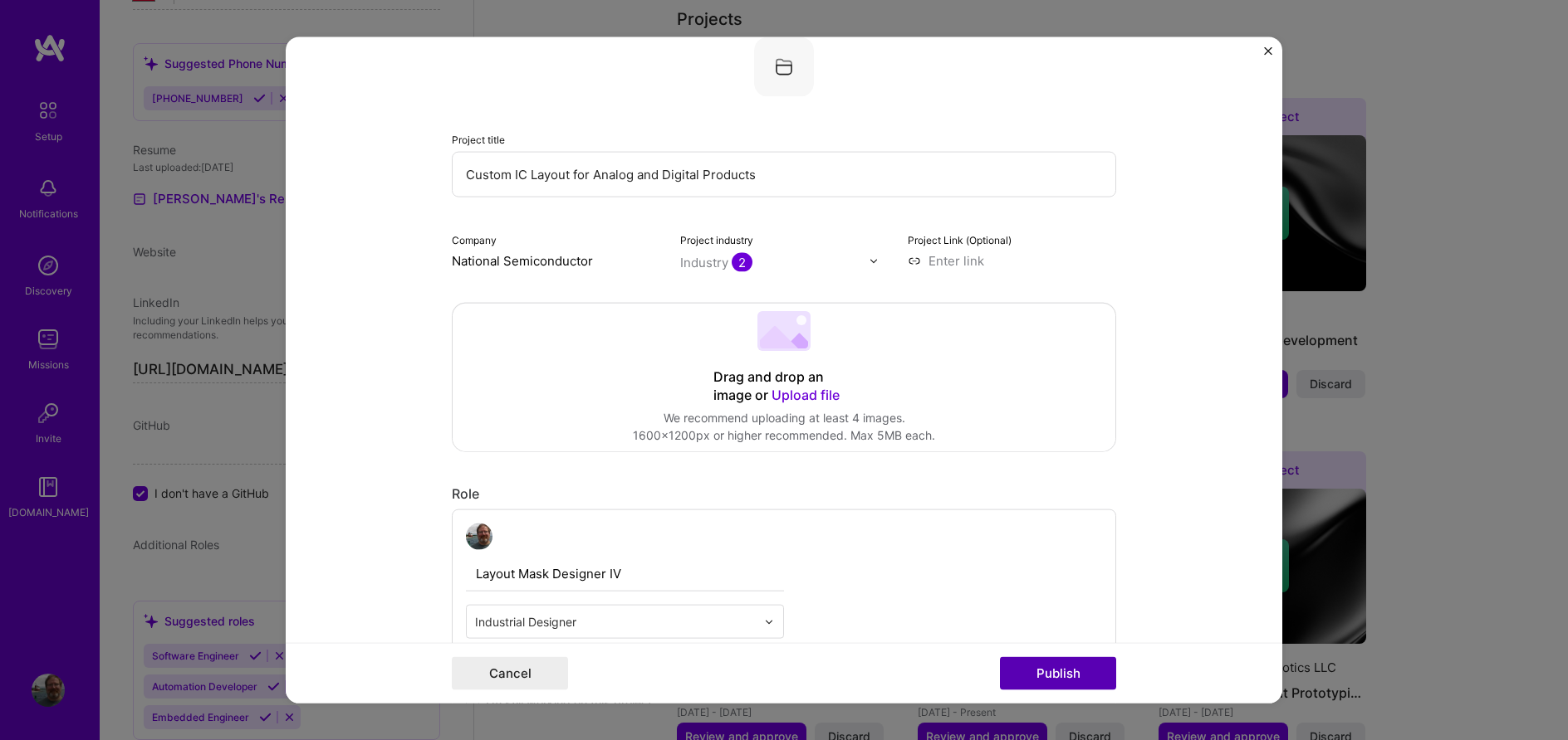
click at [1039, 668] on button "Publish" at bounding box center [1058, 672] width 116 height 33
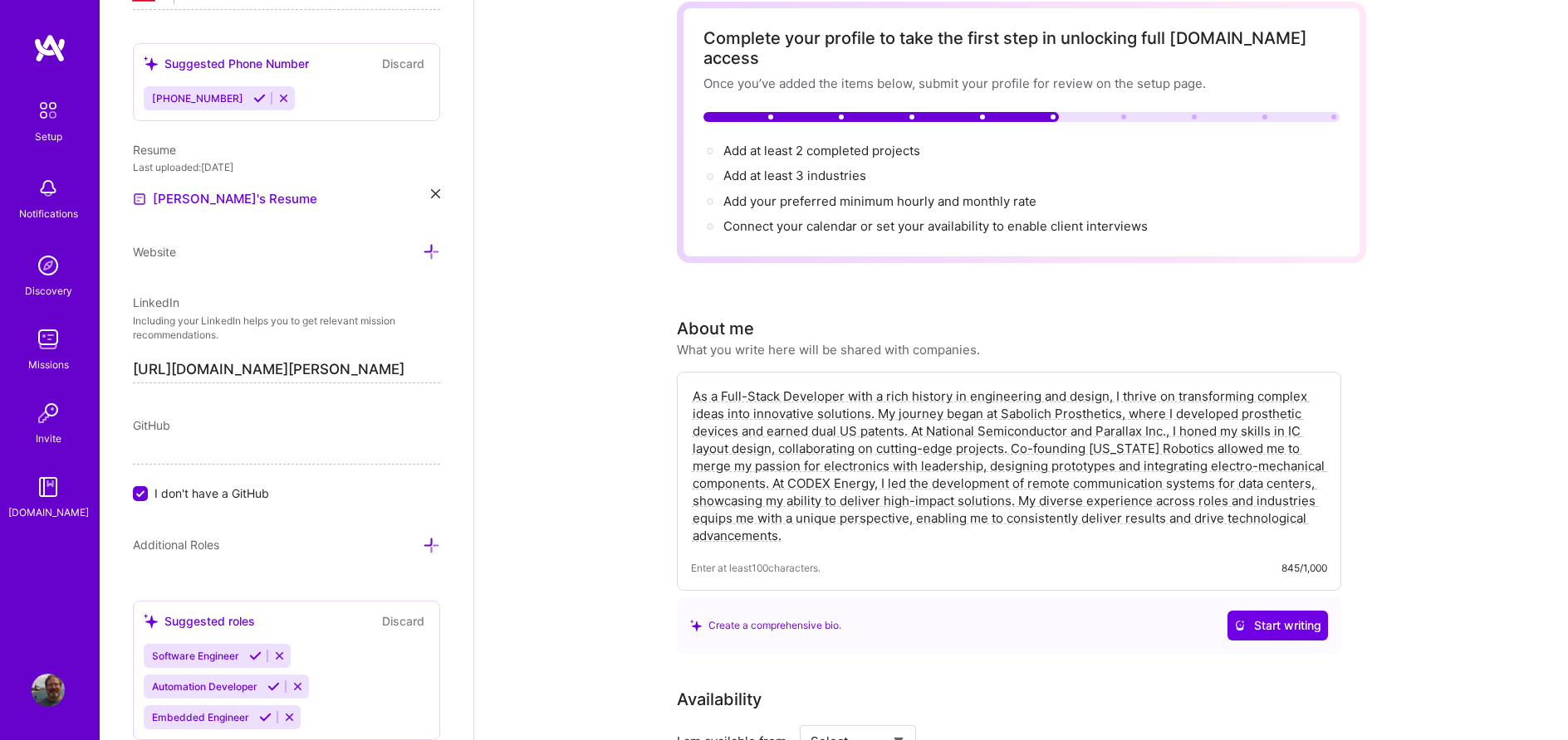
scroll to position [0, 0]
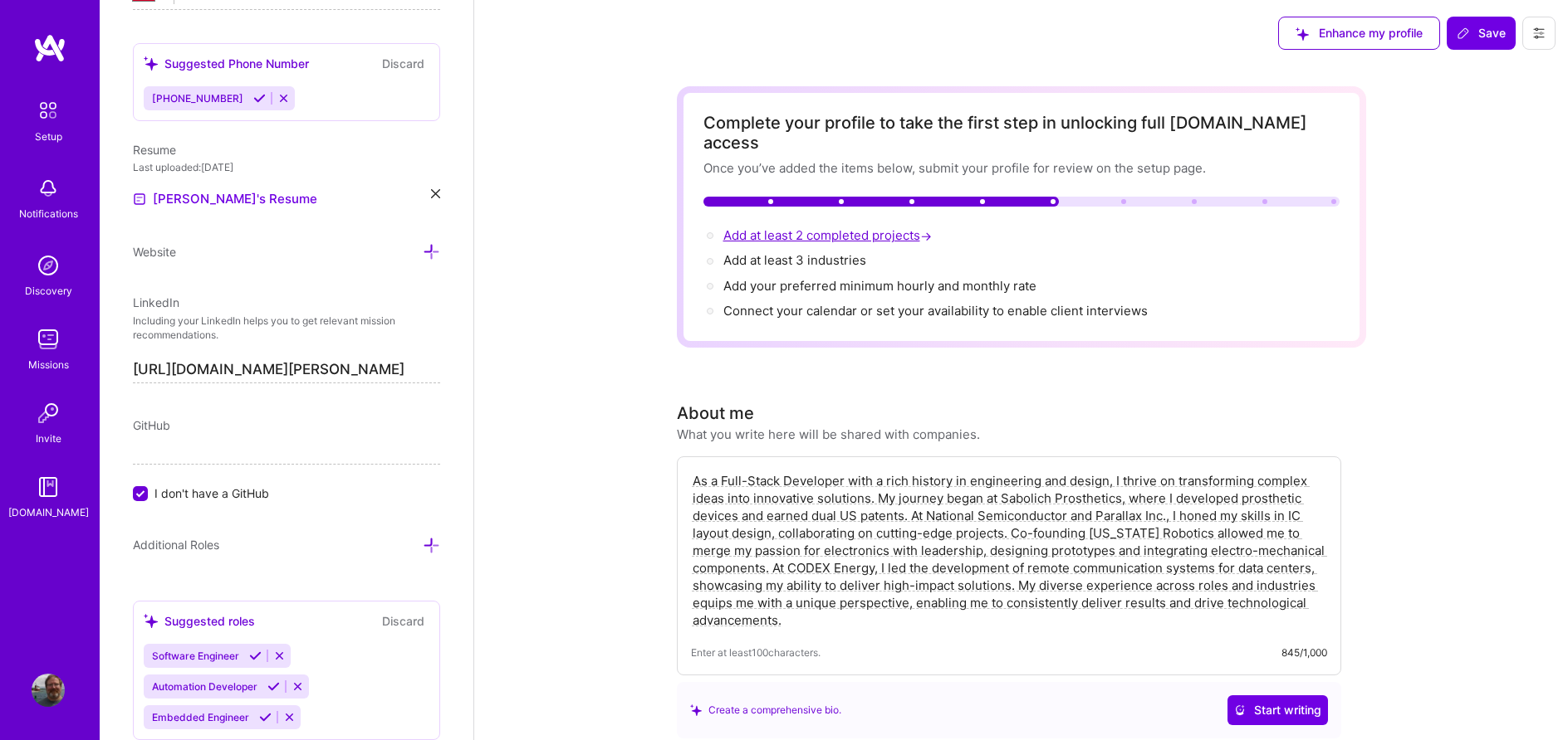
click at [835, 227] on span "Add at least 2 completed projects →" at bounding box center [829, 235] width 212 height 16
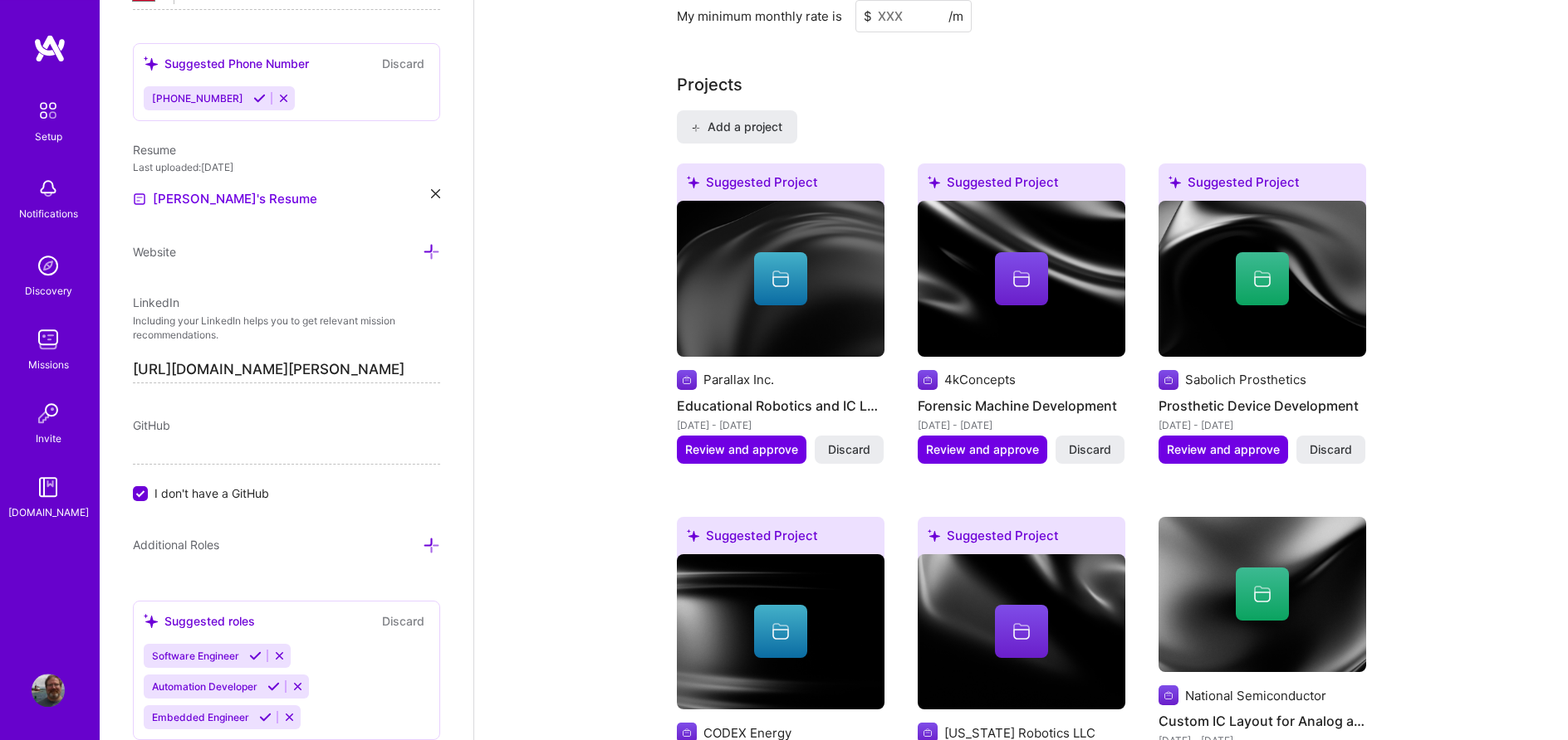
scroll to position [1281, 0]
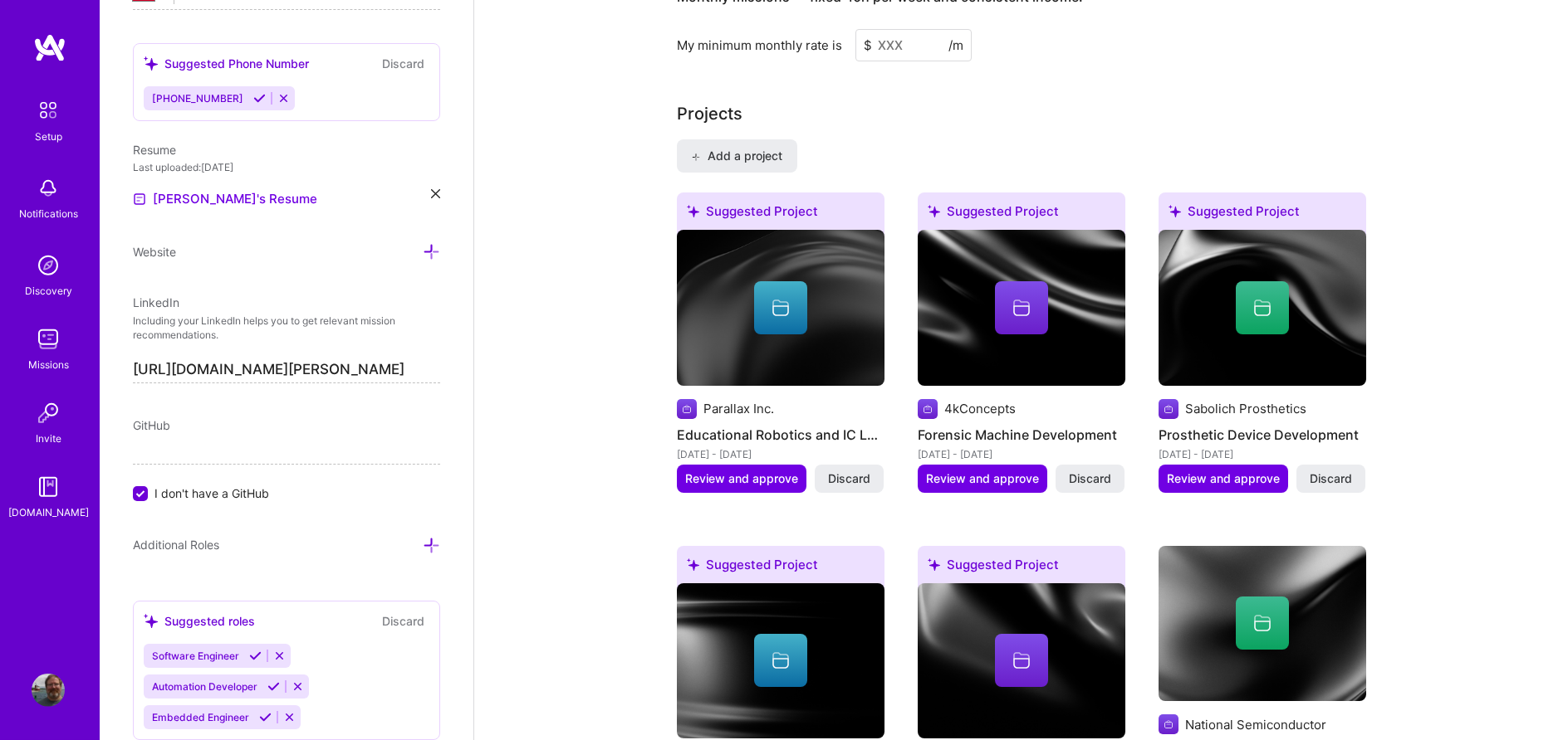
click at [1279, 301] on div at bounding box center [1262, 308] width 53 height 53
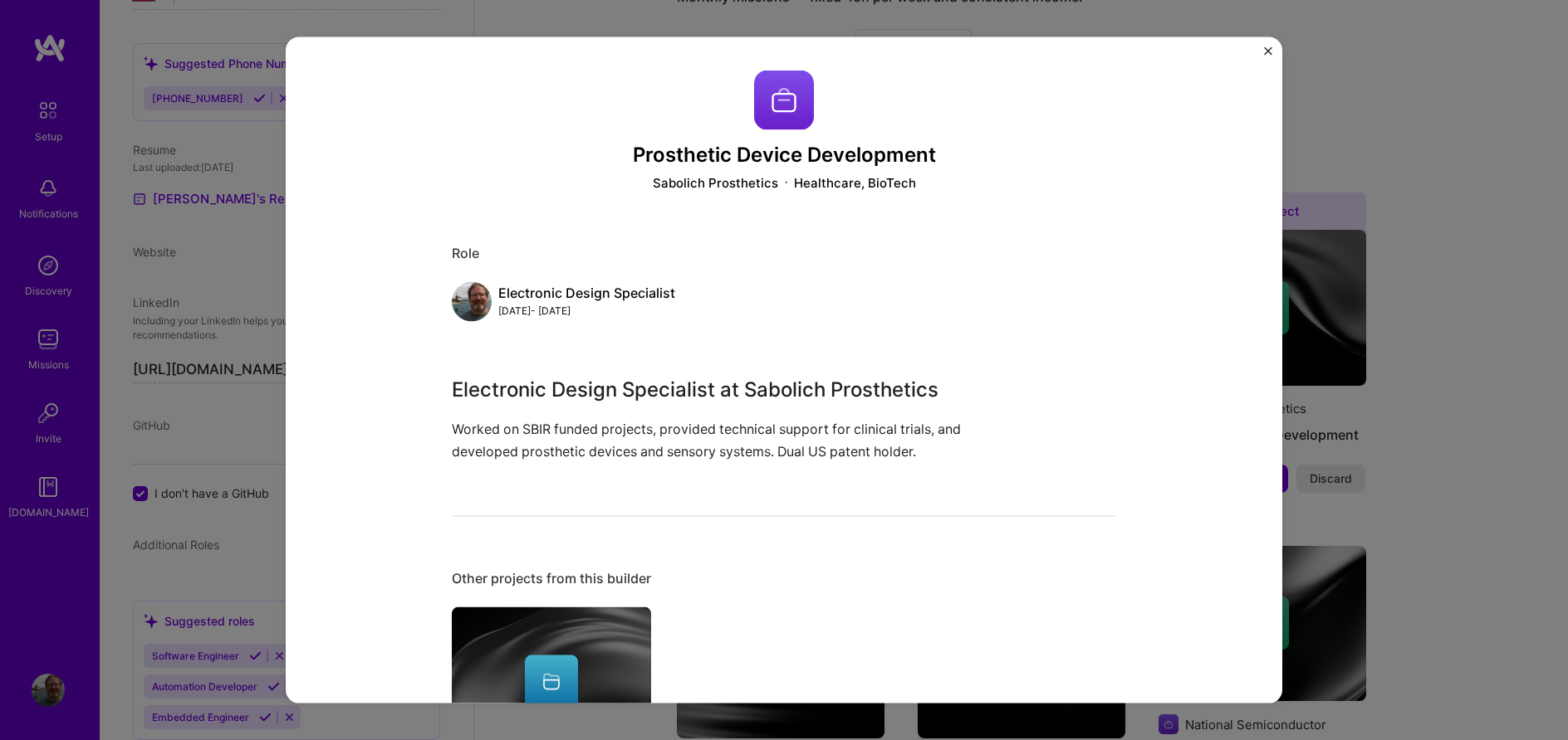
click at [1267, 44] on div "Prosthetic Device Development Sabolich Prosthetics Healthcare, BioTech Role Ele…" at bounding box center [783, 370] width 996 height 666
click at [1266, 51] on img "Close" at bounding box center [1268, 51] width 8 height 8
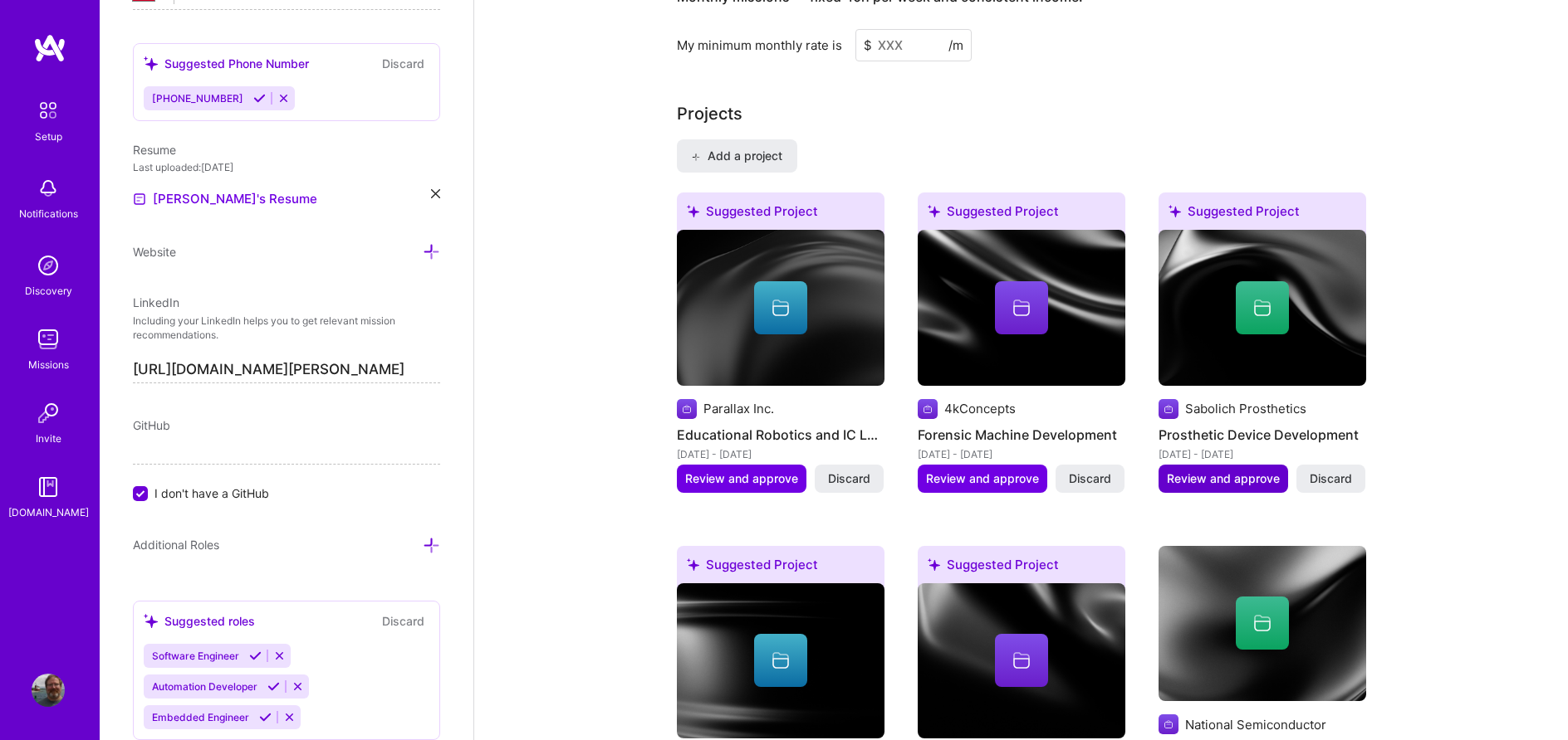
click at [1214, 471] on span "Review and approve" at bounding box center [1222, 479] width 113 height 17
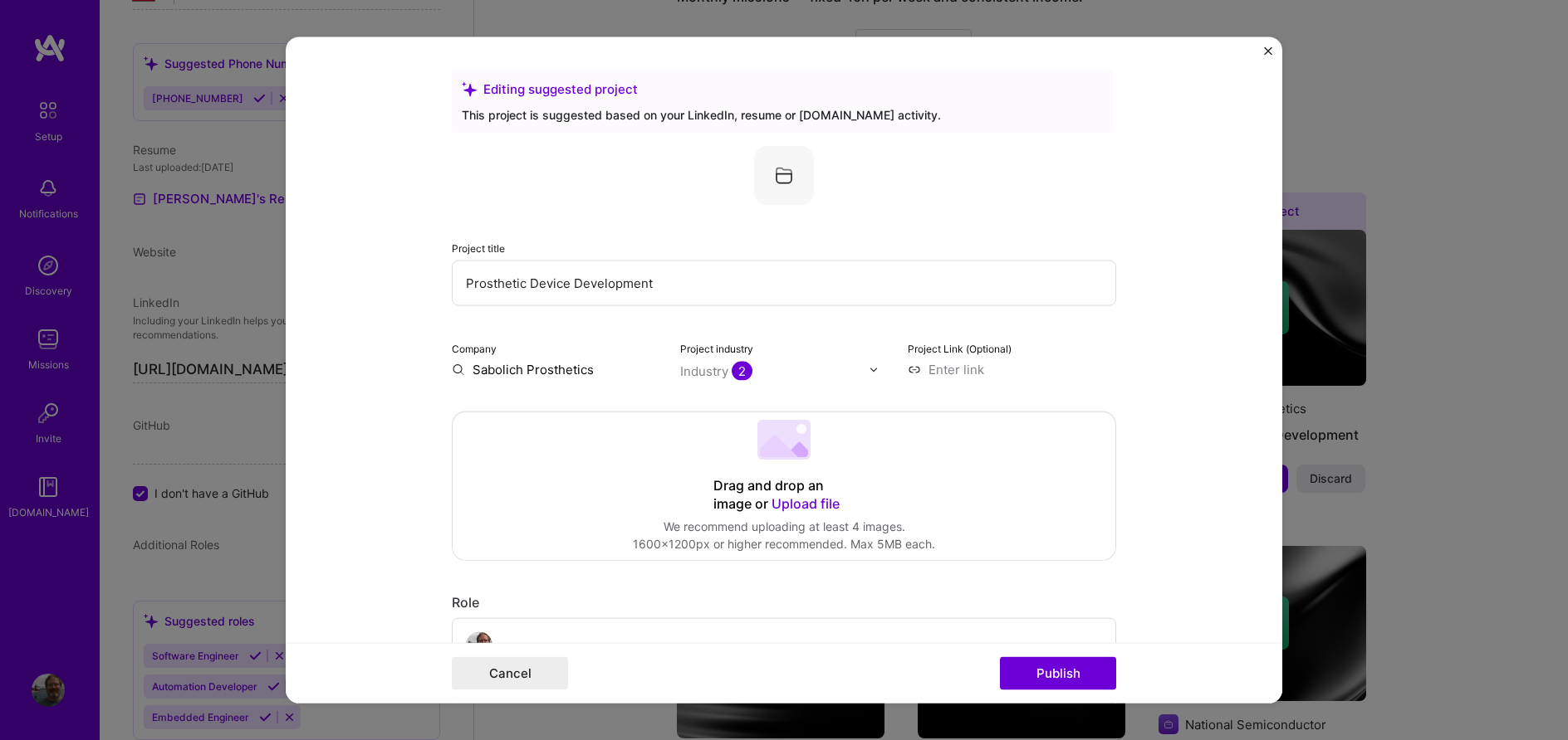
click at [747, 292] on input "Prosthetic Device Development" at bounding box center [783, 282] width 664 height 45
click at [593, 367] on input "Sabolich Prosthetics" at bounding box center [556, 370] width 208 height 18
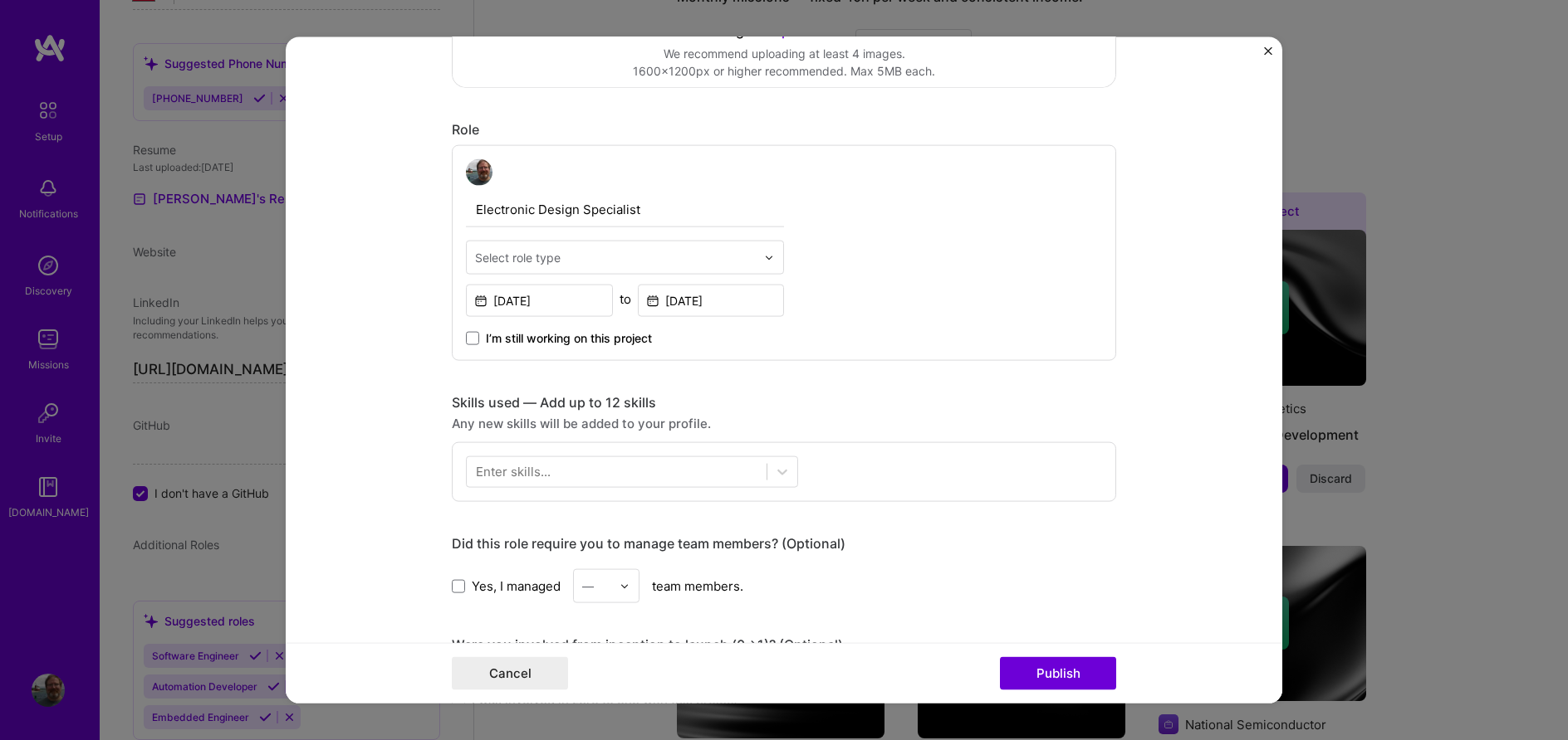
scroll to position [568, 0]
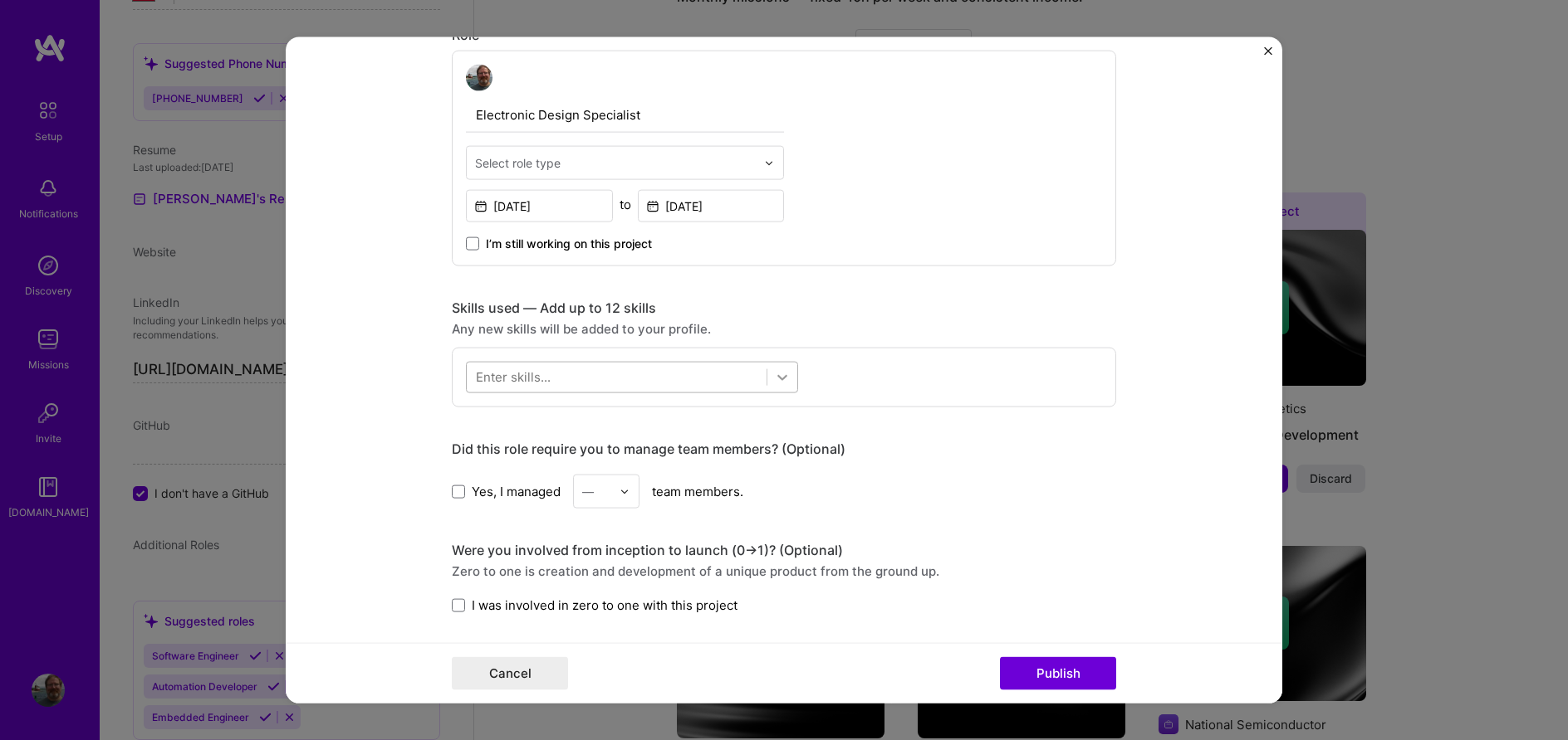
click at [788, 380] on icon at bounding box center [782, 378] width 17 height 17
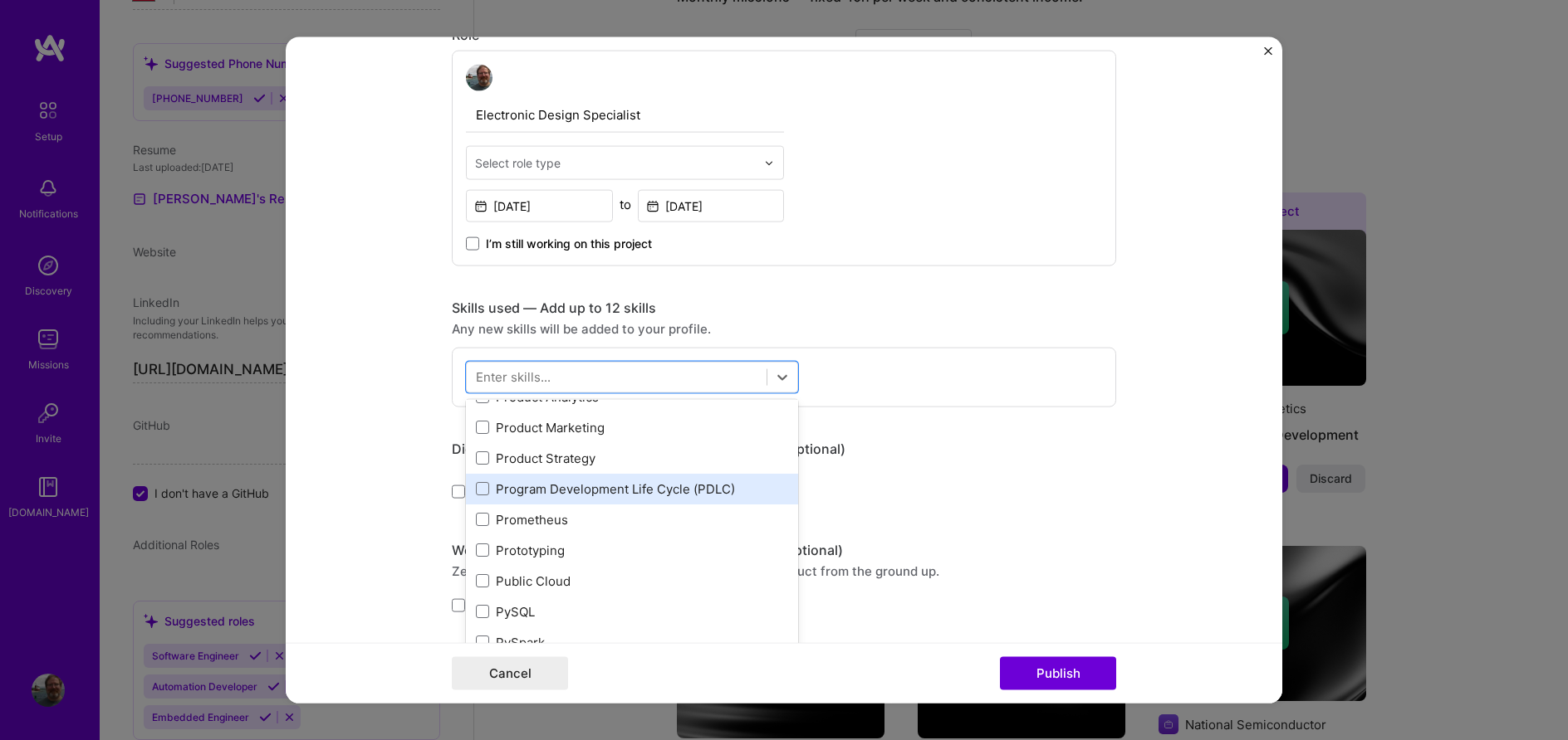
scroll to position [7852, 0]
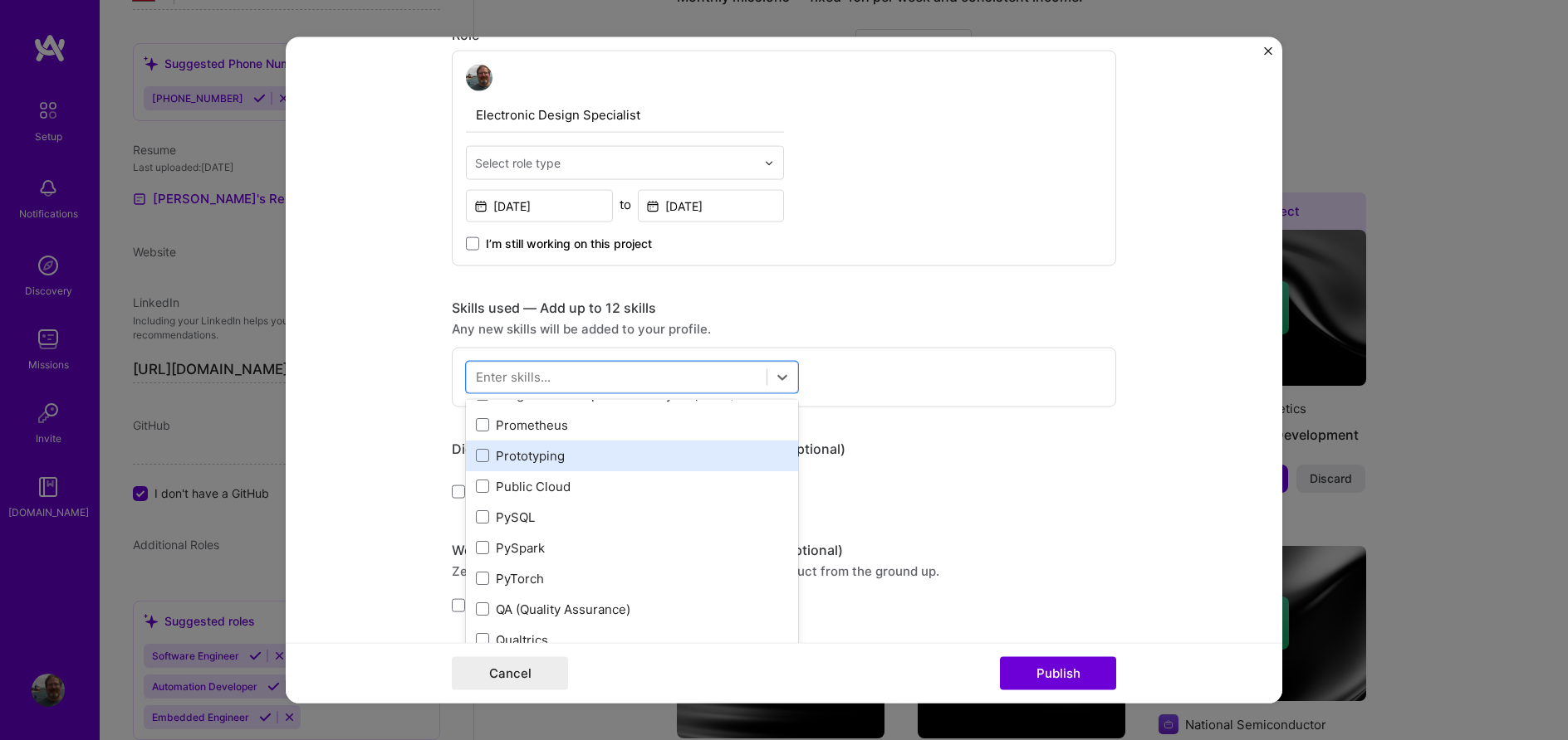
click at [555, 450] on div "Prototyping" at bounding box center [631, 456] width 312 height 18
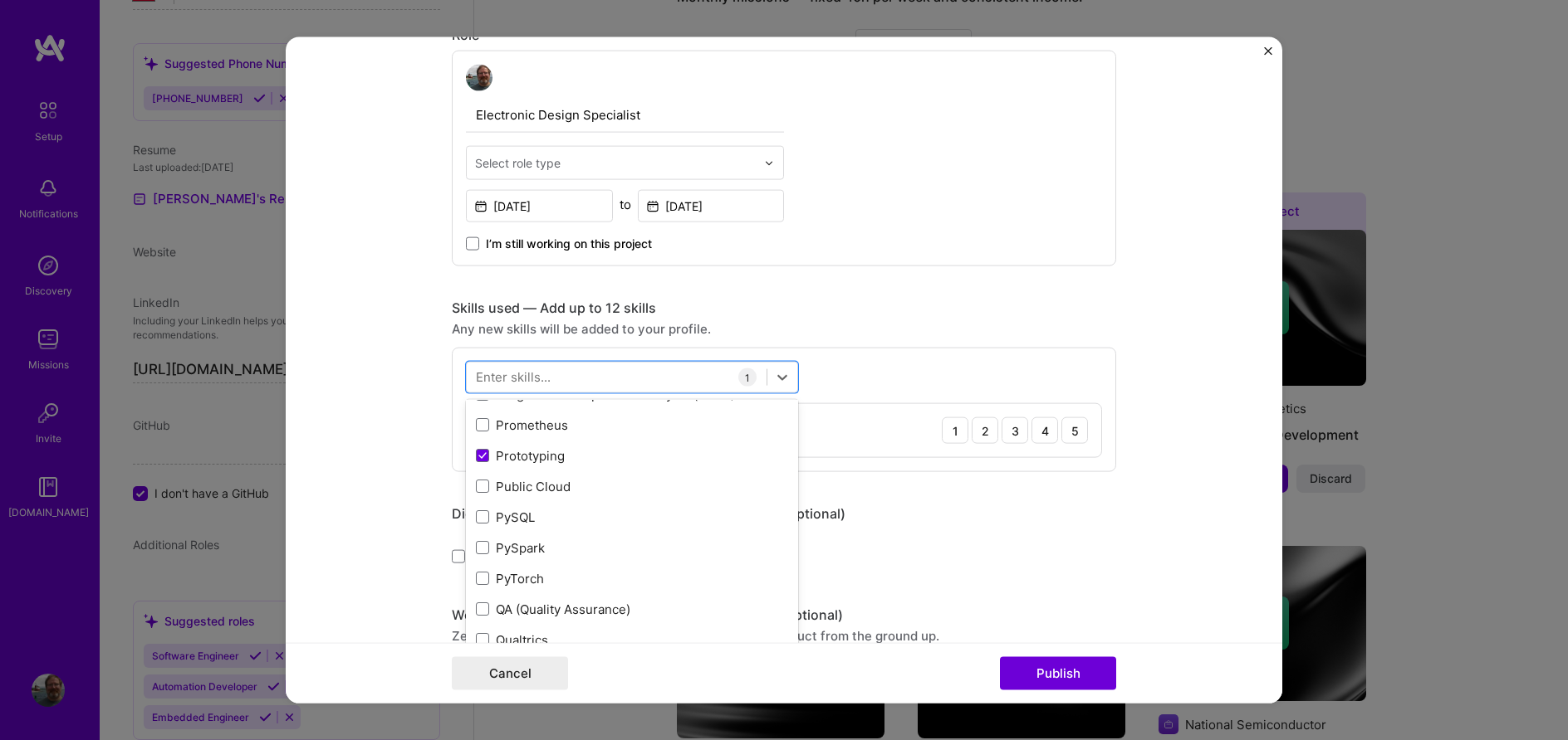
click at [915, 289] on div "Editing suggested project This project is suggested based on your LinkedIn, res…" at bounding box center [783, 394] width 664 height 1784
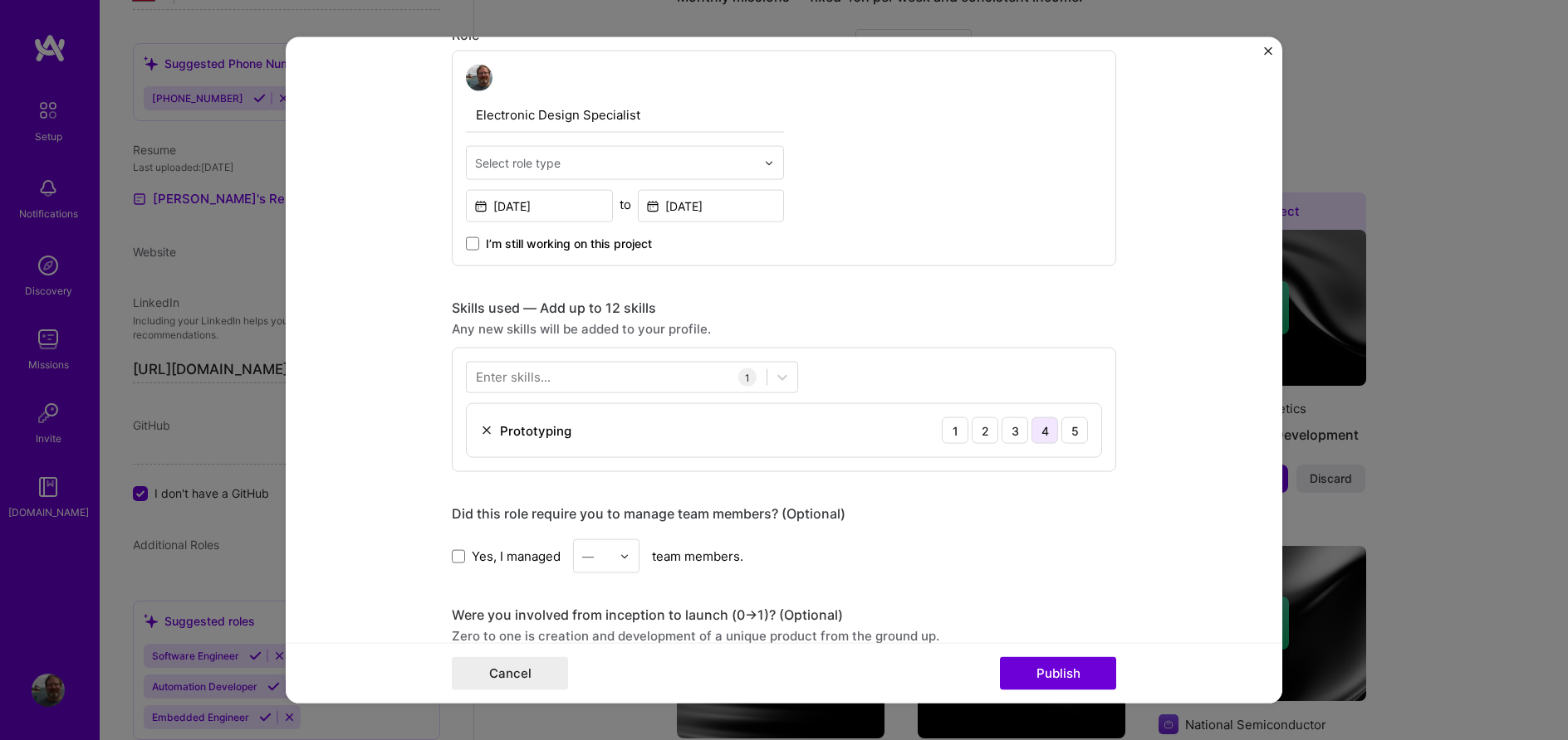
click at [1049, 431] on div "4" at bounding box center [1044, 431] width 27 height 27
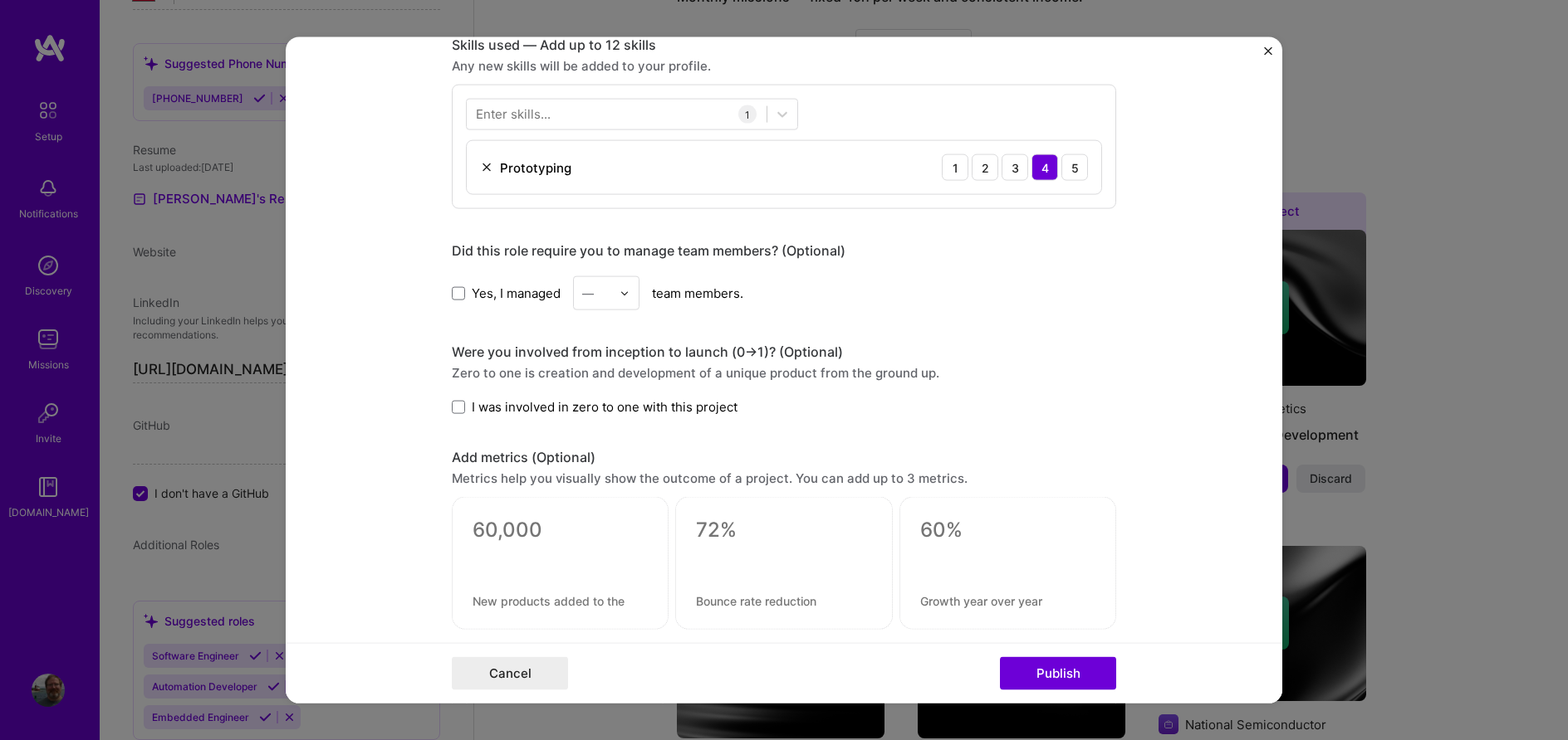
scroll to position [851, 0]
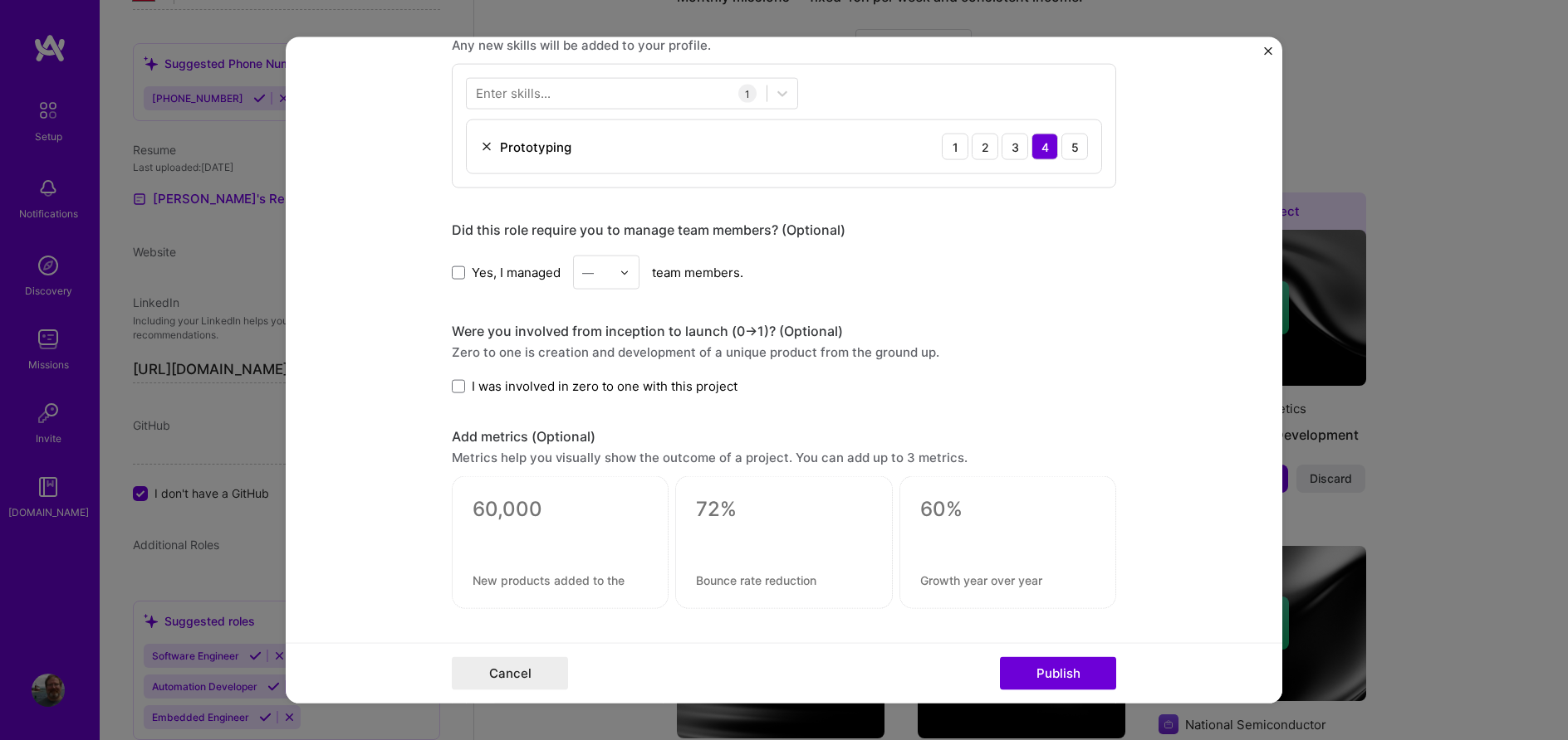
click at [459, 394] on label "I was involved in zero to one with this project" at bounding box center [594, 386] width 285 height 18
click at [0, 0] on input "I was involved in zero to one with this project" at bounding box center [0, 0] width 0 height 0
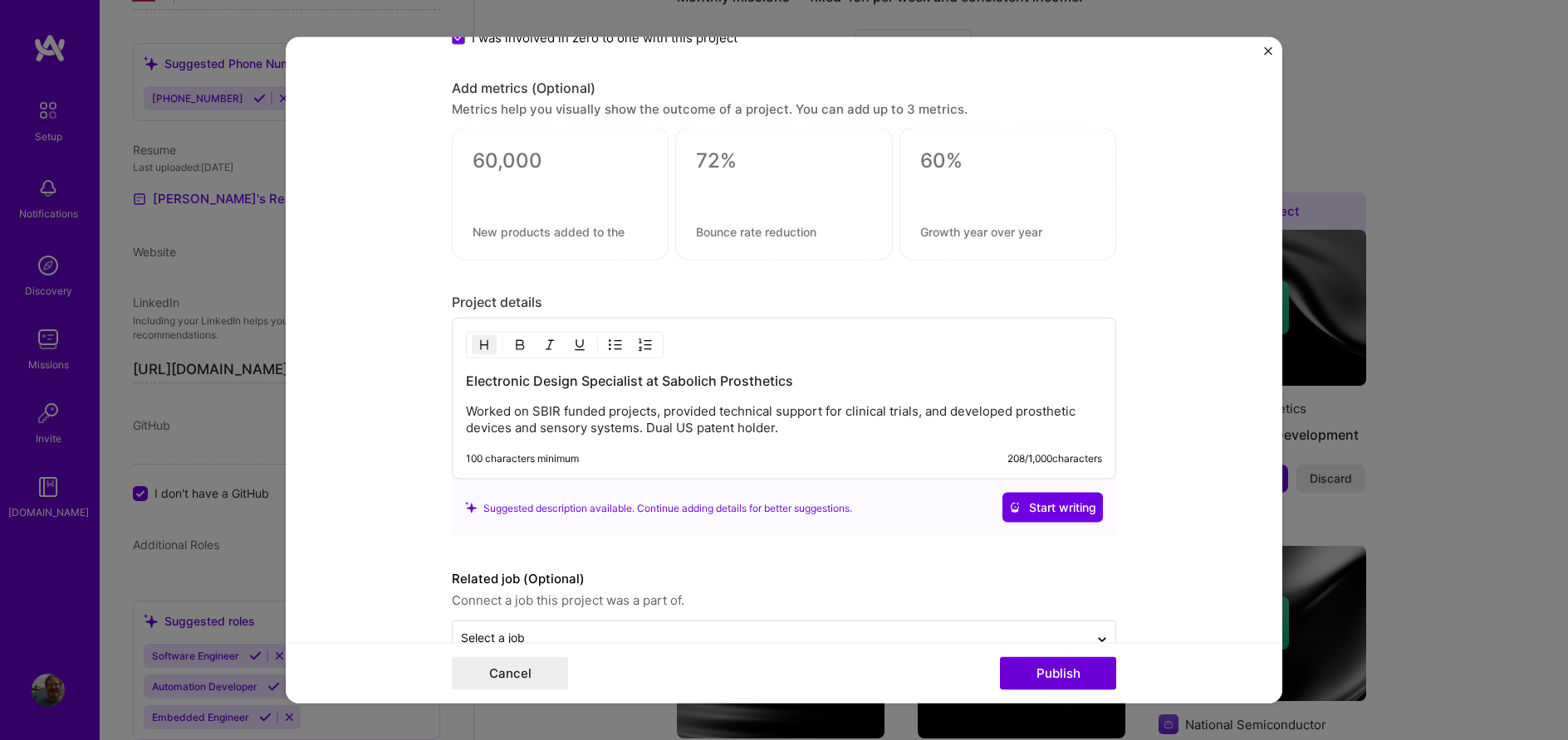
scroll to position [1242, 0]
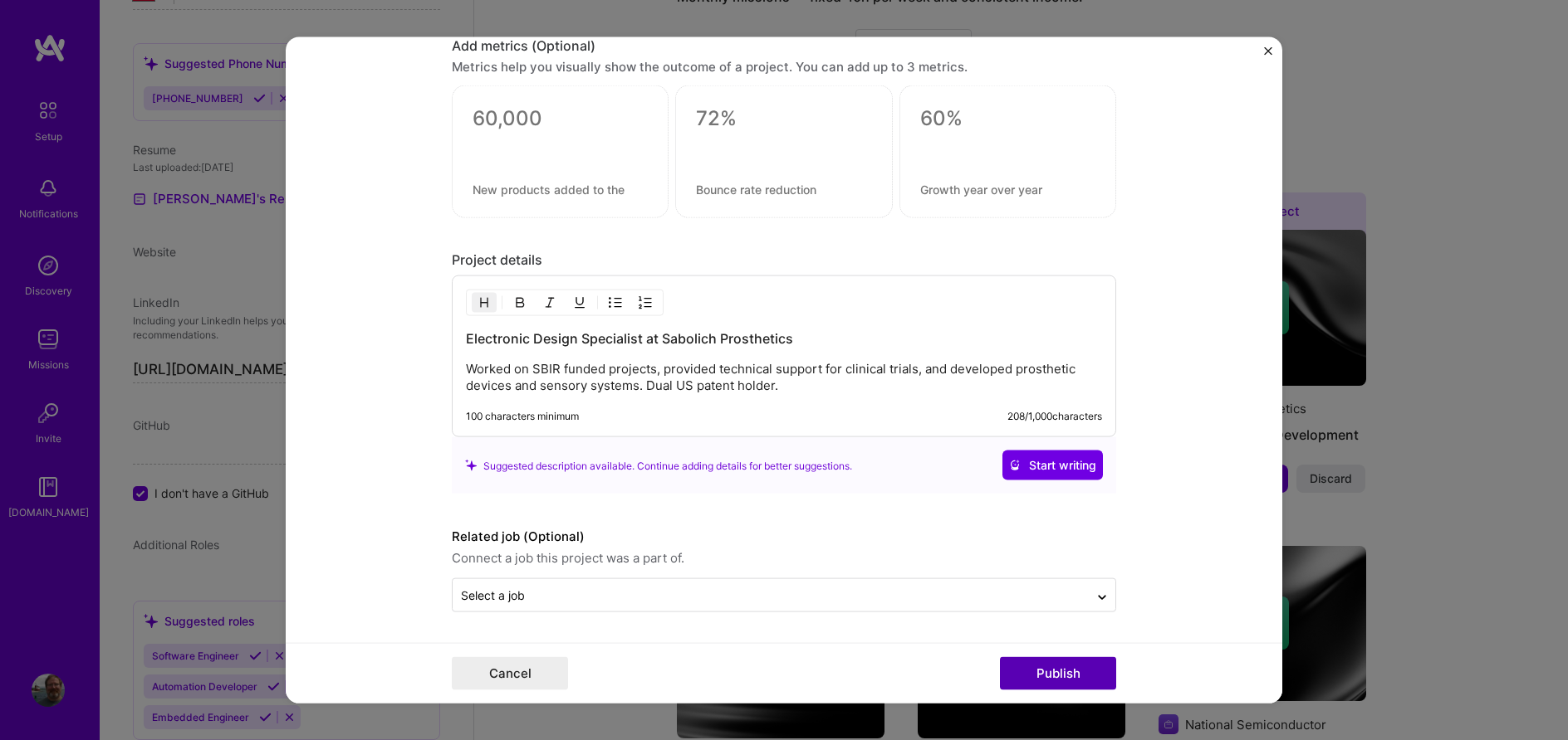
click at [1051, 679] on button "Publish" at bounding box center [1058, 672] width 116 height 33
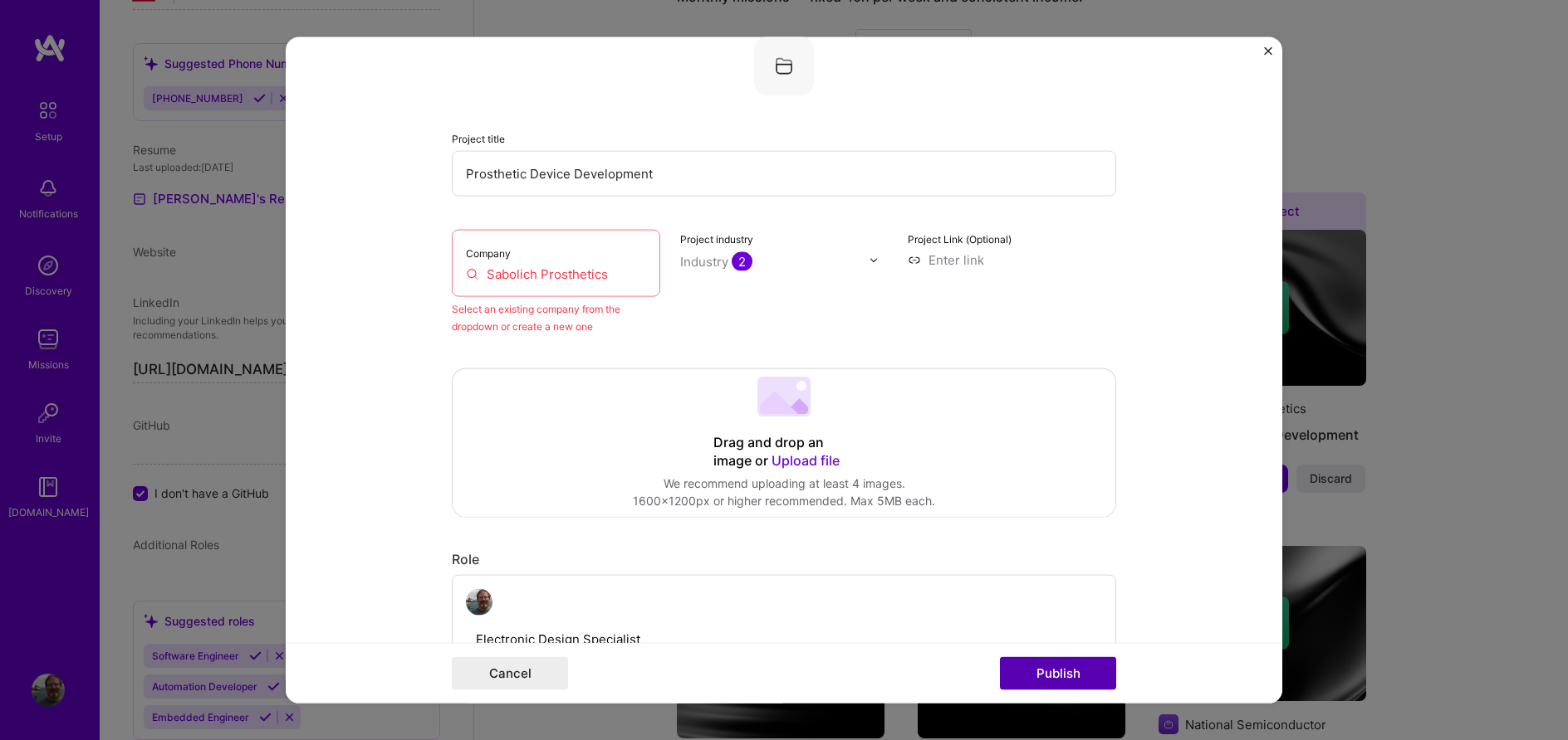
scroll to position [108, 0]
click at [619, 276] on input "Sabolich Prosthetics" at bounding box center [556, 275] width 180 height 18
click at [616, 275] on input "Sabolich Prosthetics" at bounding box center [556, 275] width 180 height 18
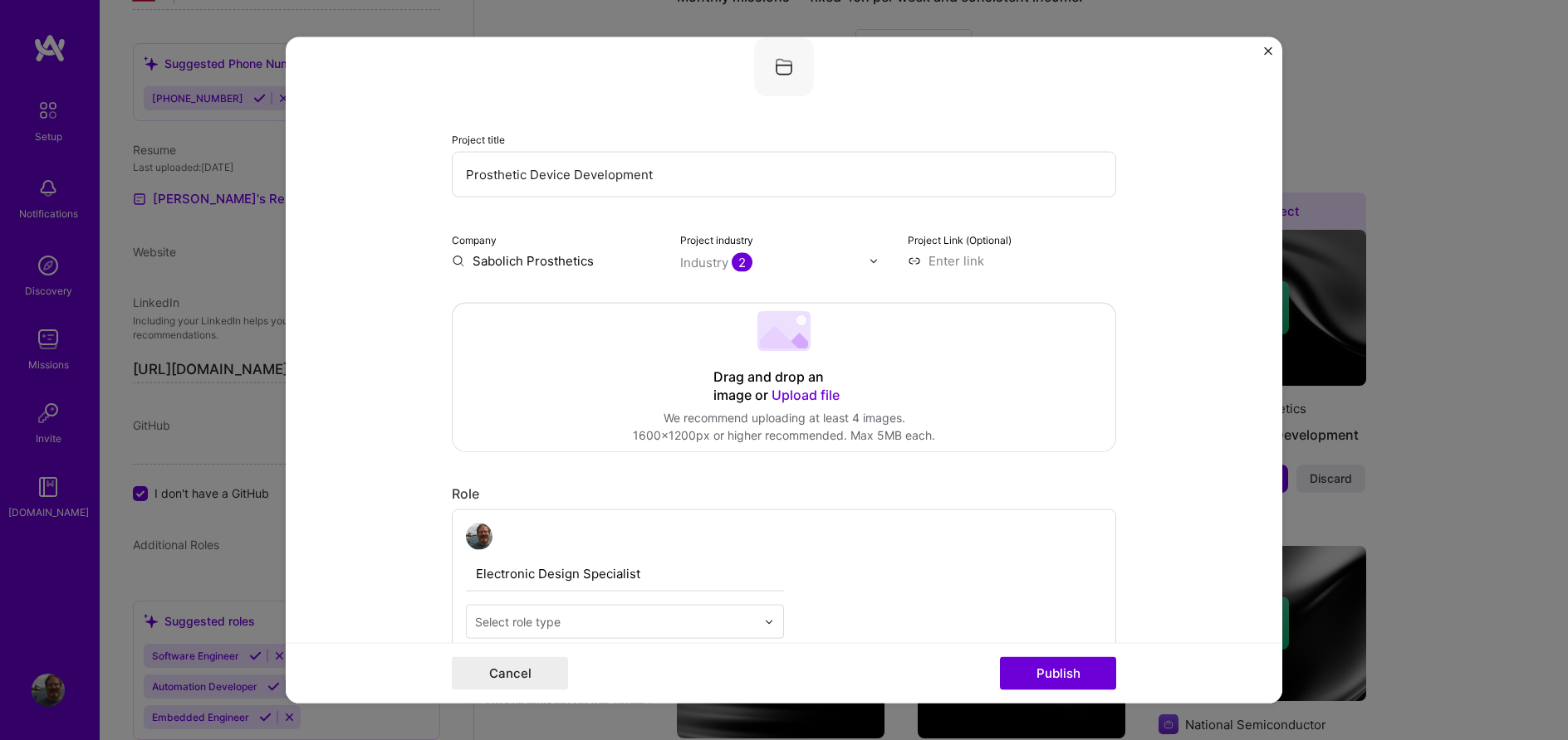
click at [595, 262] on input "Sabolich Prosthetics" at bounding box center [556, 261] width 208 height 18
type input "Sabolich Prosthetics"
click at [602, 297] on div "Sabolich Prosthetics" at bounding box center [614, 298] width 139 height 29
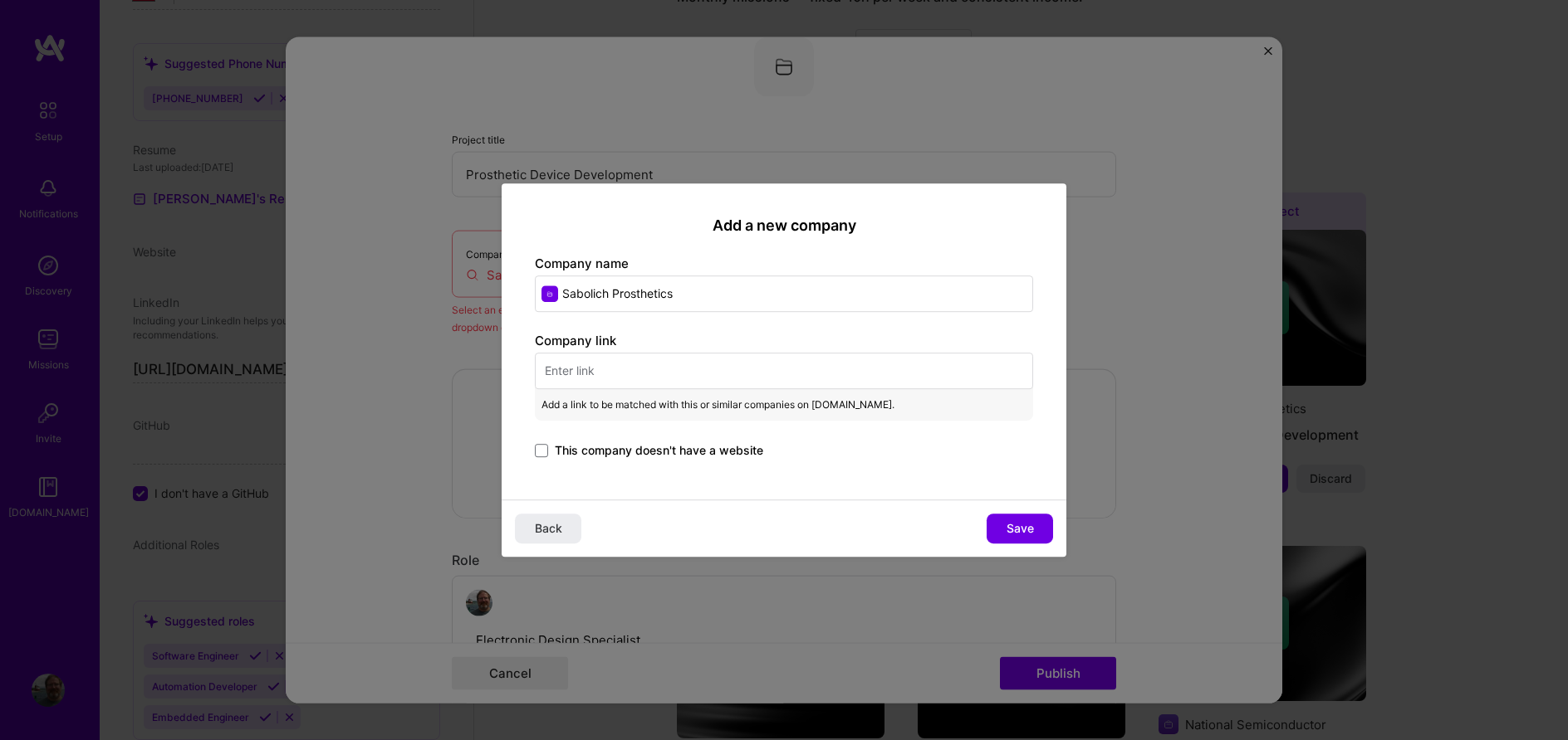
click at [630, 373] on input "text" at bounding box center [784, 370] width 498 height 36
paste input "https://www.ottobockcare.com/en-us/scott-sabolich"
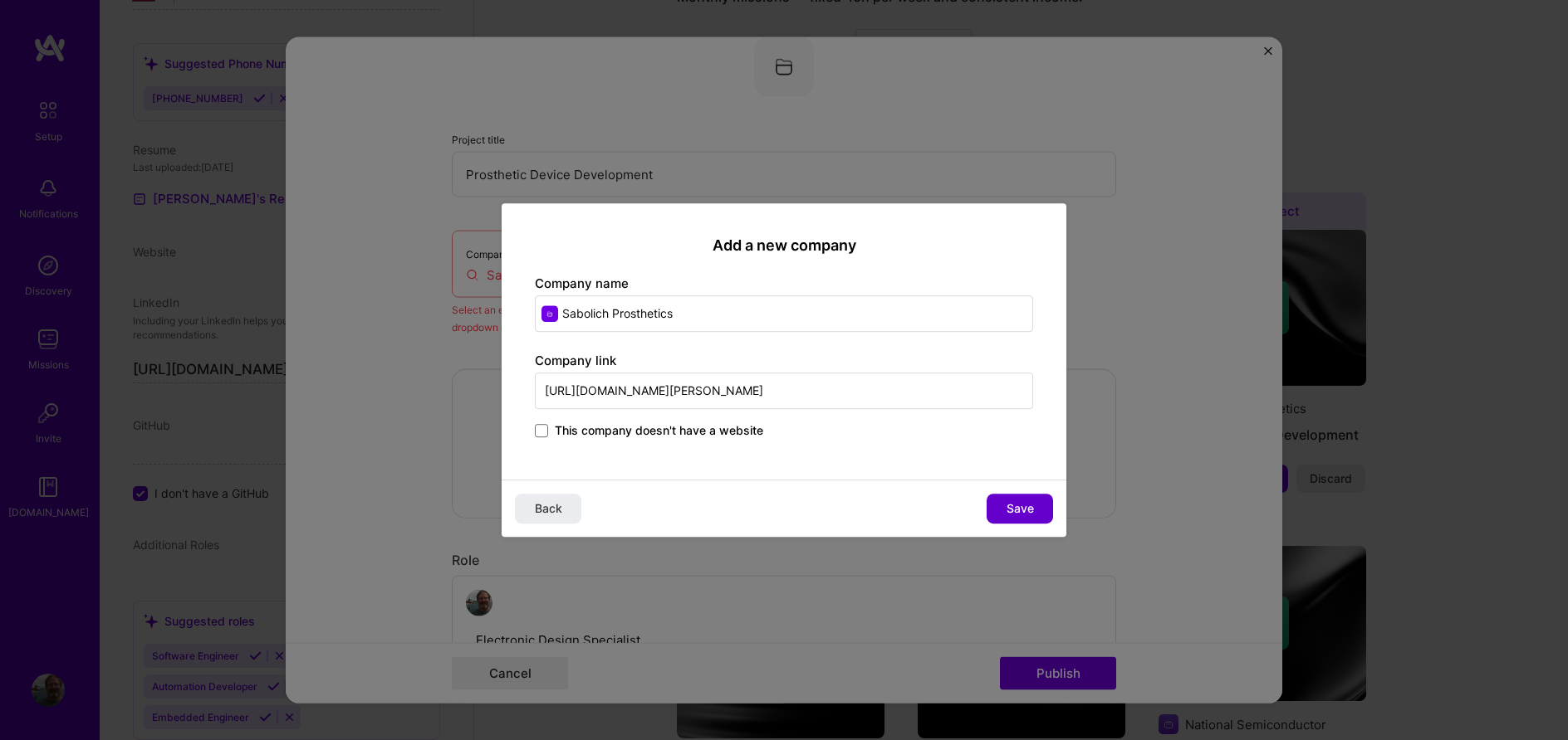
type input "https://www.ottobockcare.com/en-us/scott-sabolich"
click at [1028, 503] on span "Save" at bounding box center [1020, 508] width 28 height 17
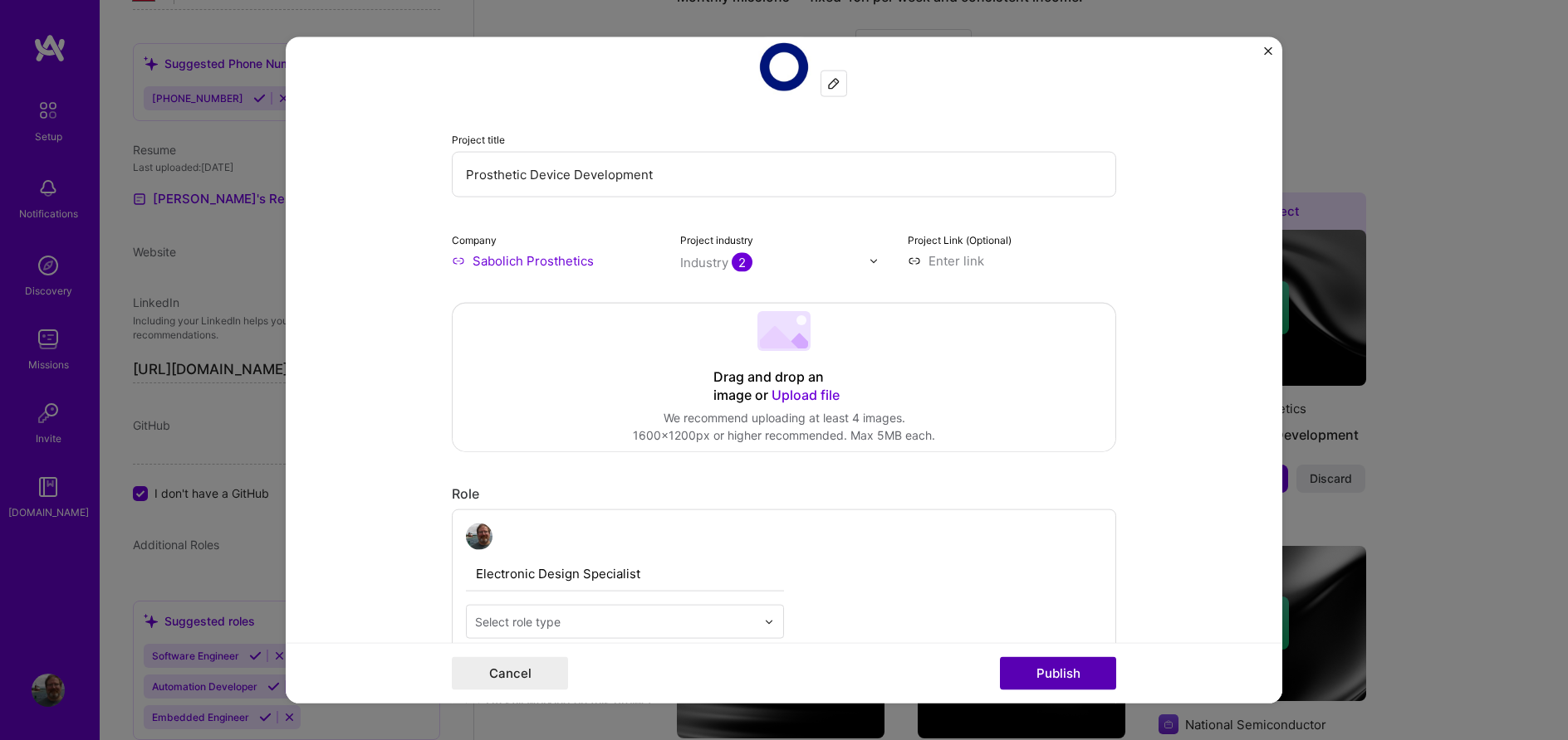
click at [1063, 673] on button "Publish" at bounding box center [1058, 672] width 116 height 33
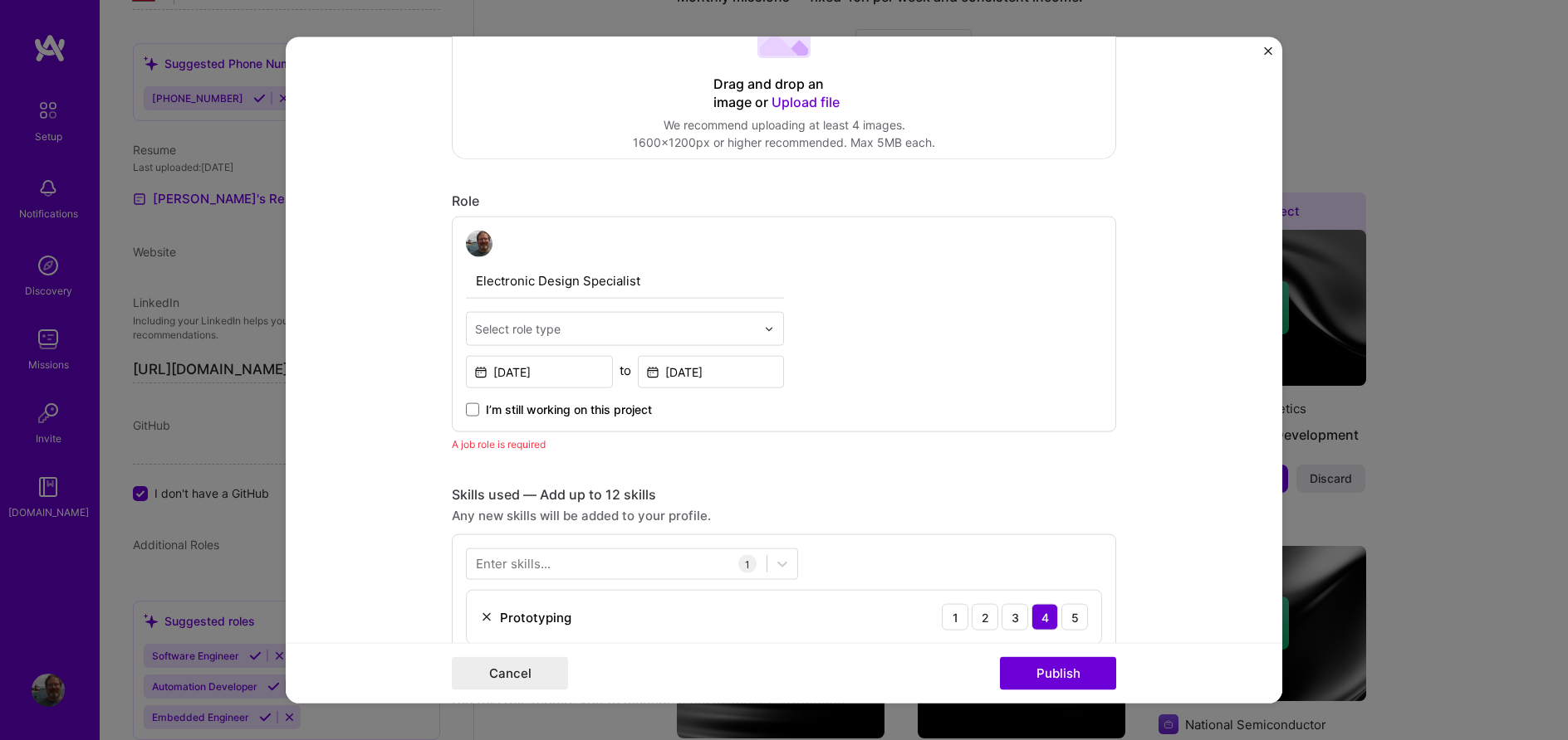
scroll to position [368, 0]
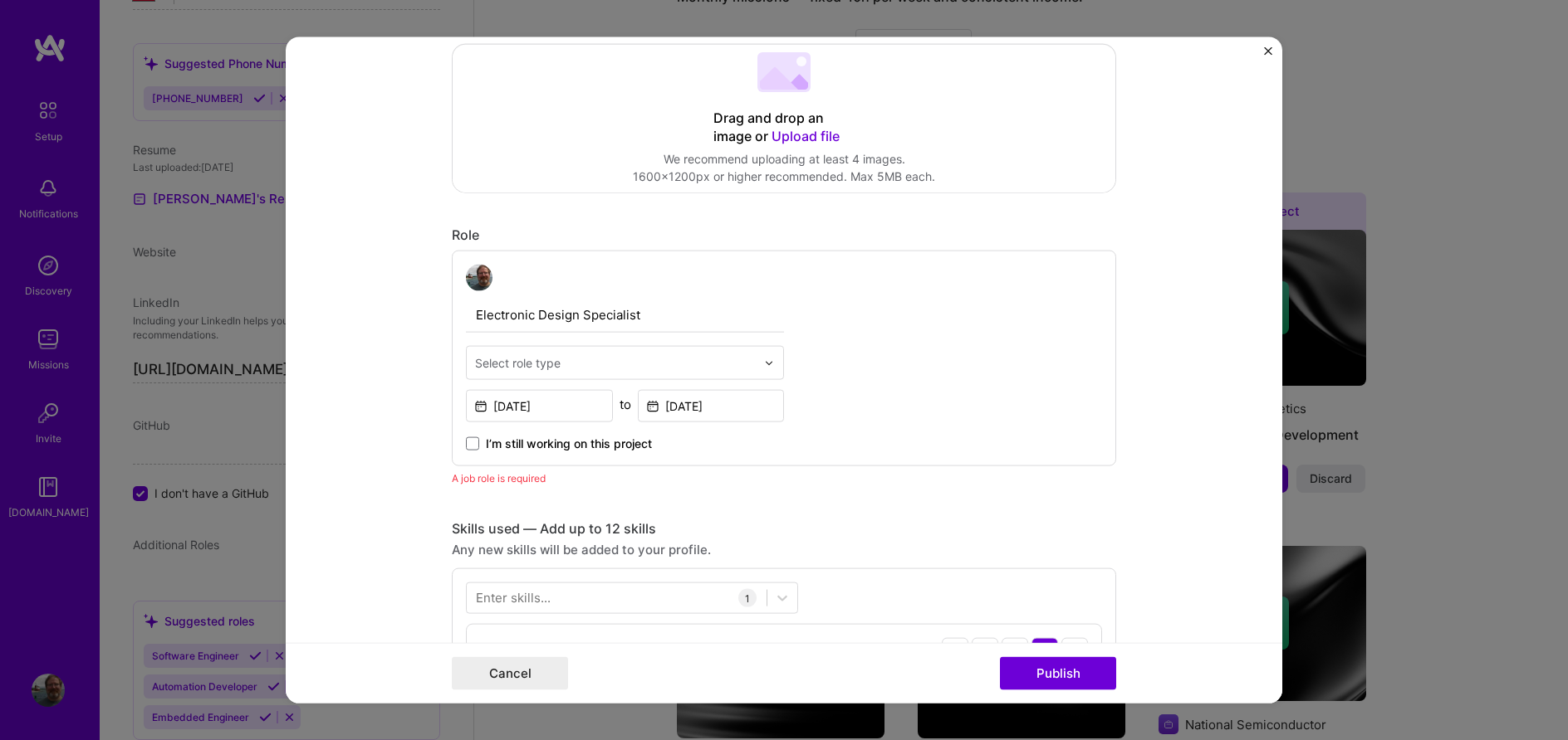
click at [769, 366] on img at bounding box center [768, 362] width 10 height 10
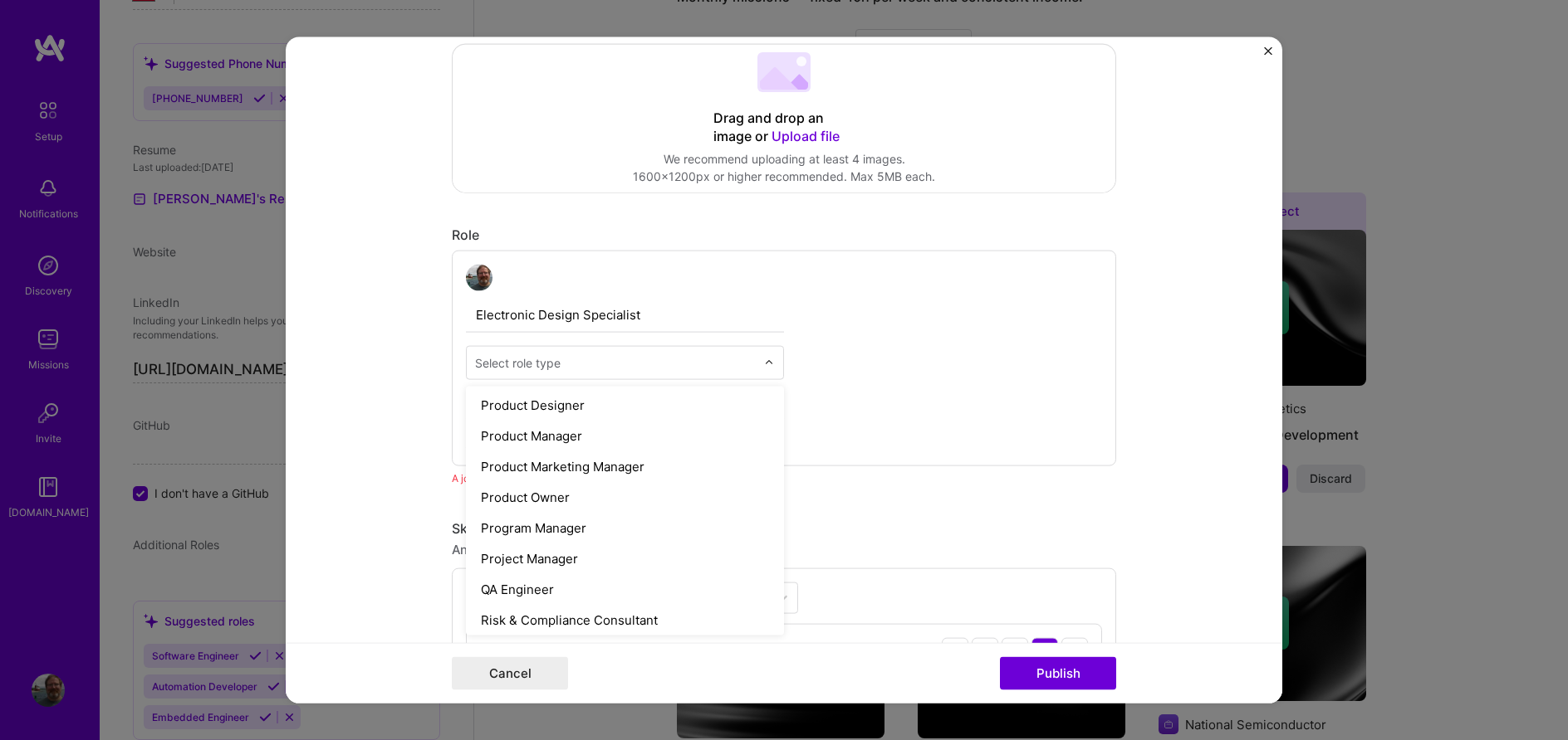
scroll to position [1514, 0]
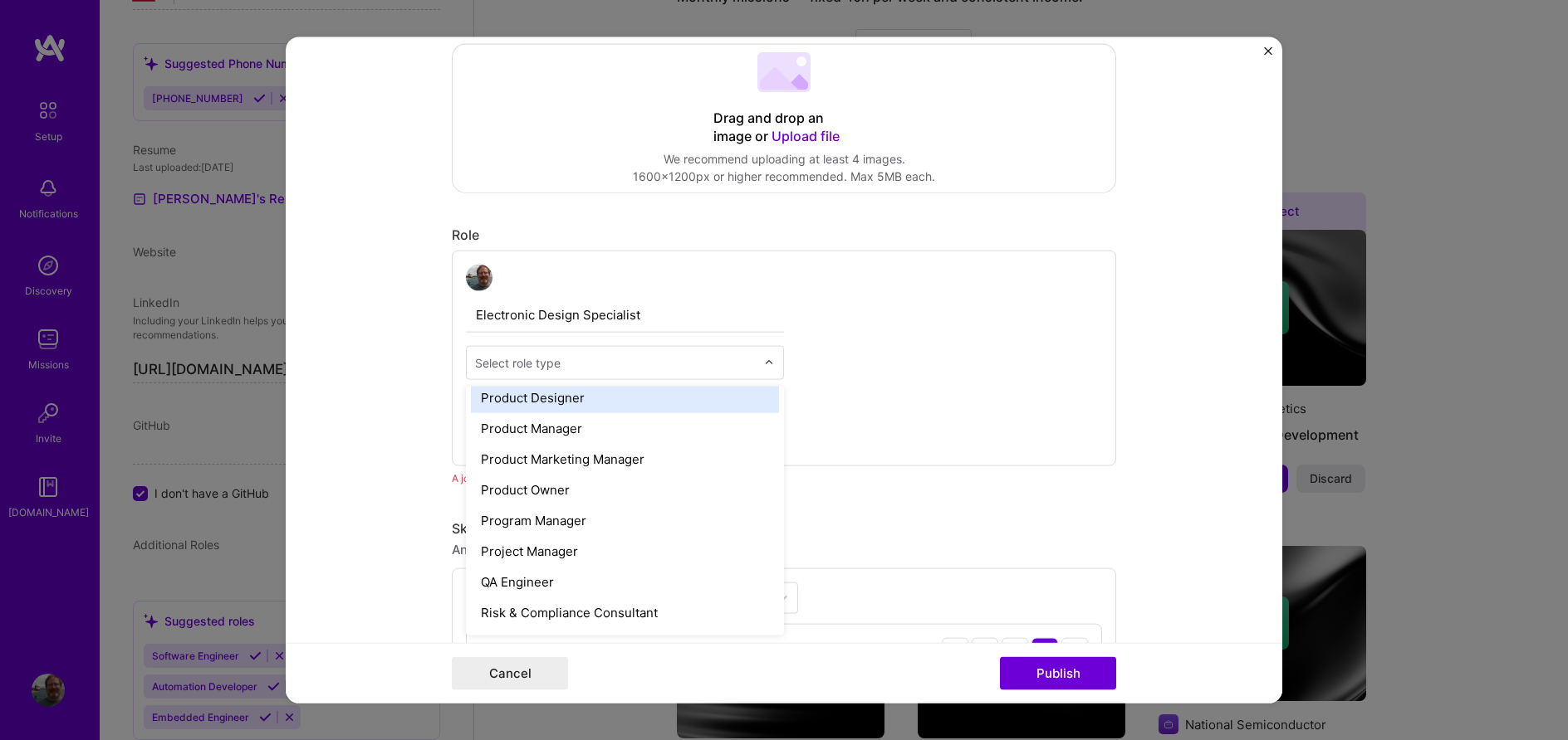
click at [535, 394] on div "Product Designer" at bounding box center [625, 398] width 308 height 31
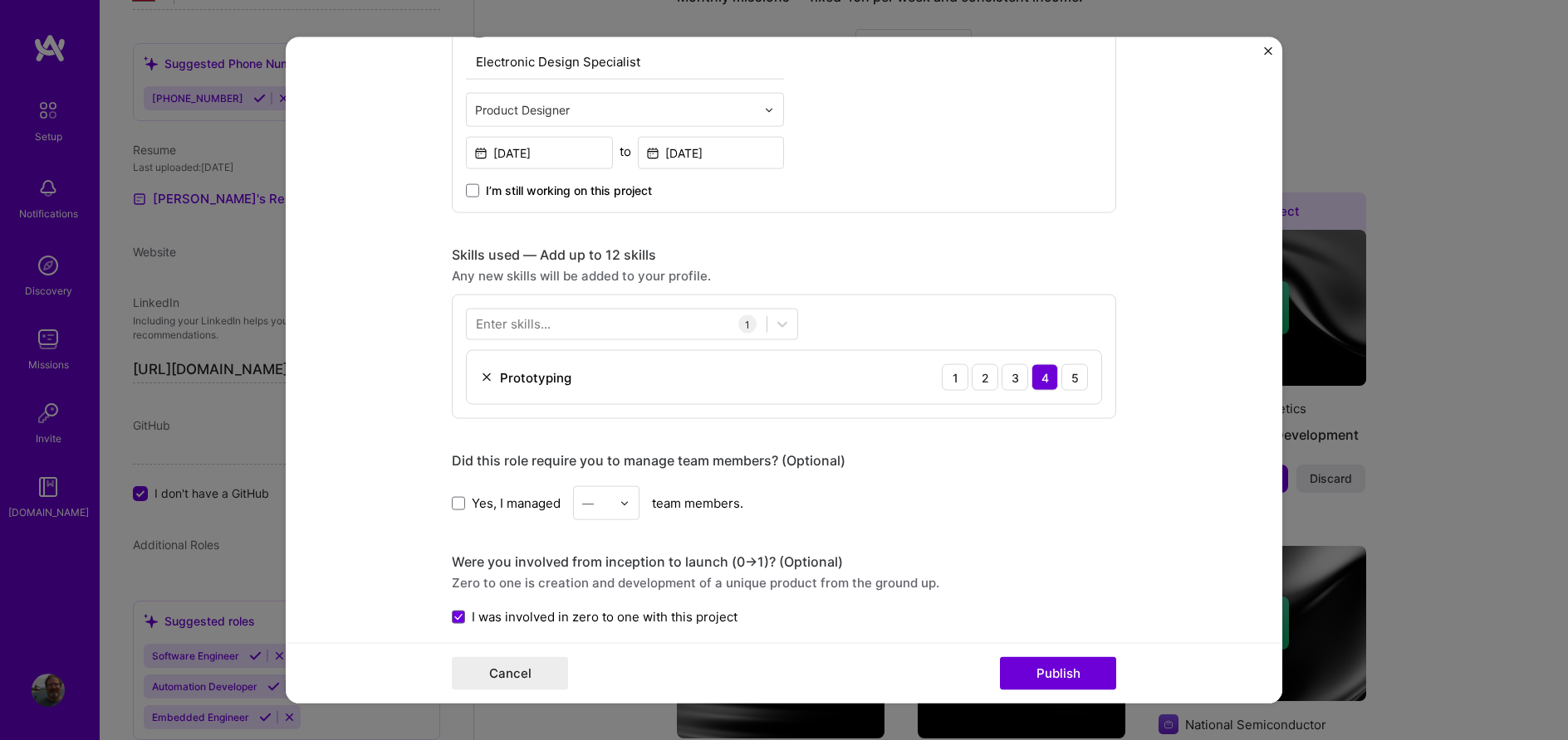
scroll to position [651, 0]
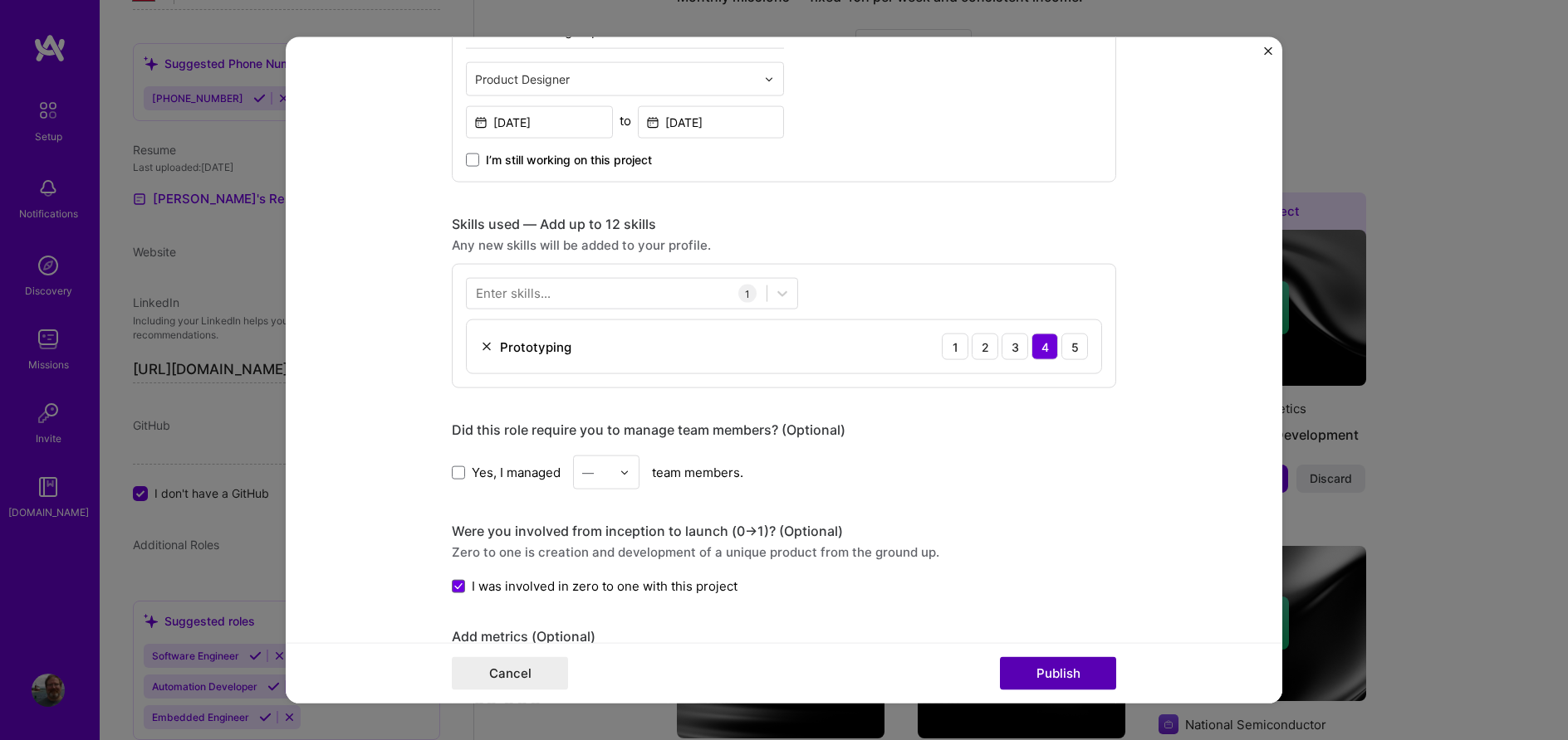
click at [1035, 672] on button "Publish" at bounding box center [1058, 672] width 116 height 33
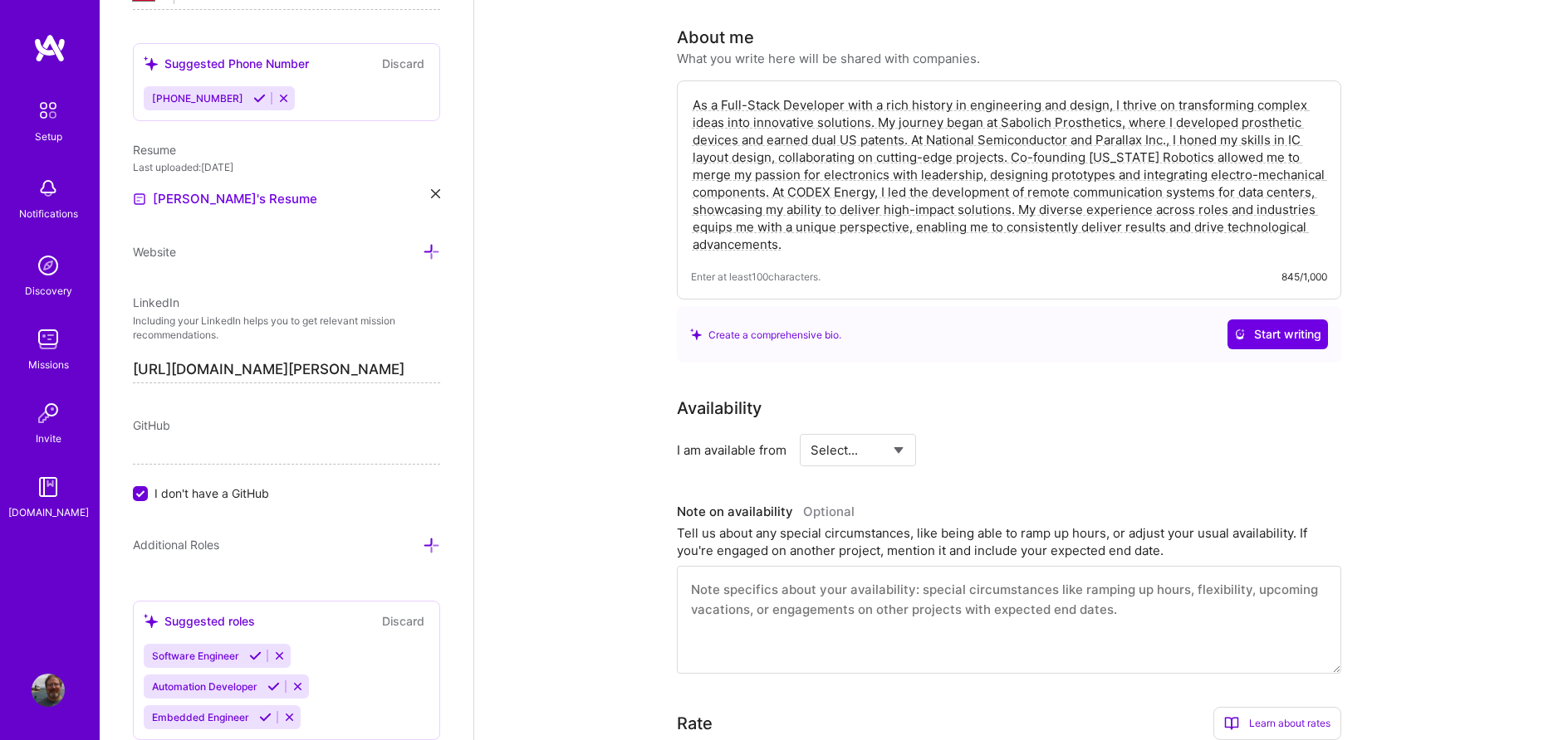
scroll to position [96, 0]
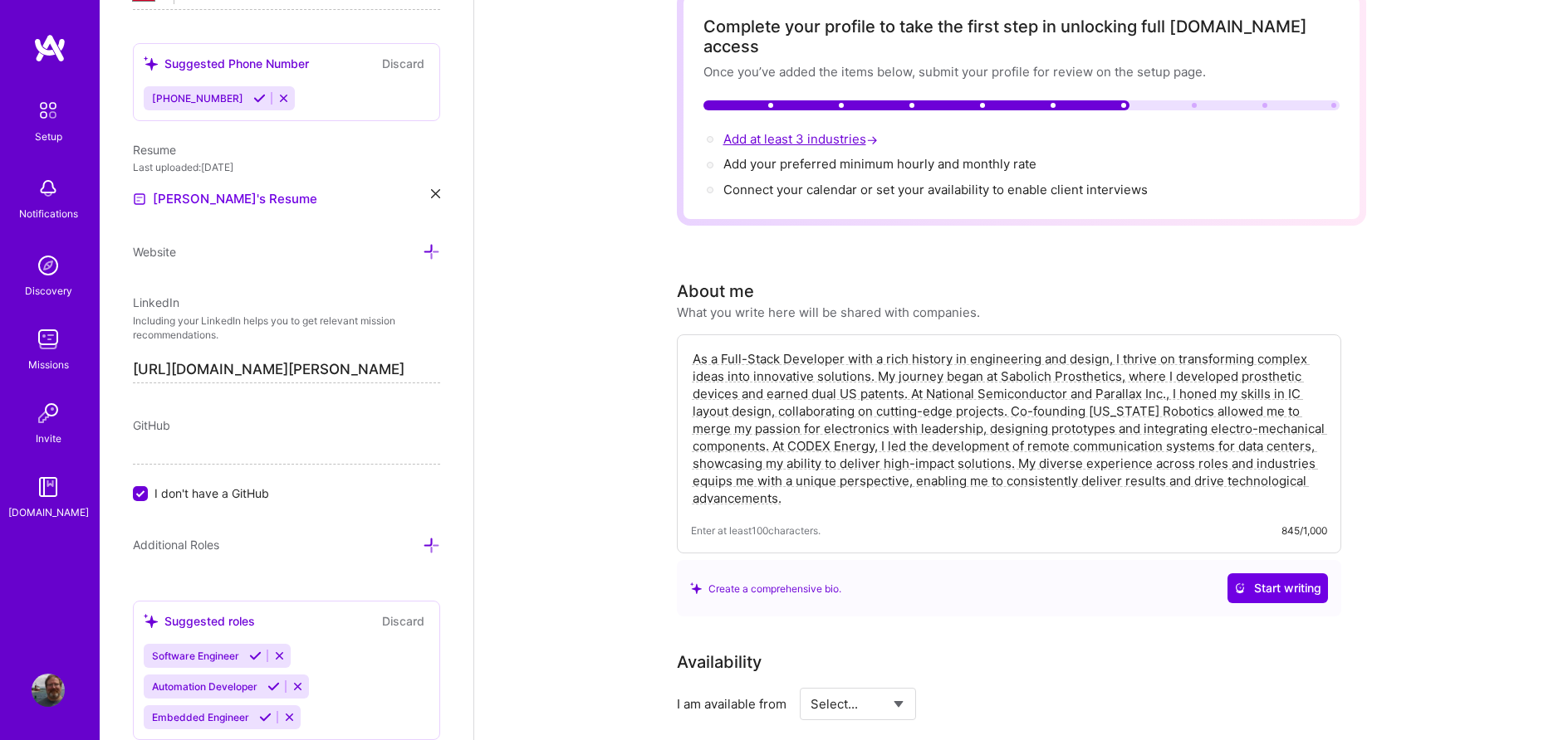
click at [780, 131] on span "Add at least 3 industries →" at bounding box center [802, 139] width 157 height 16
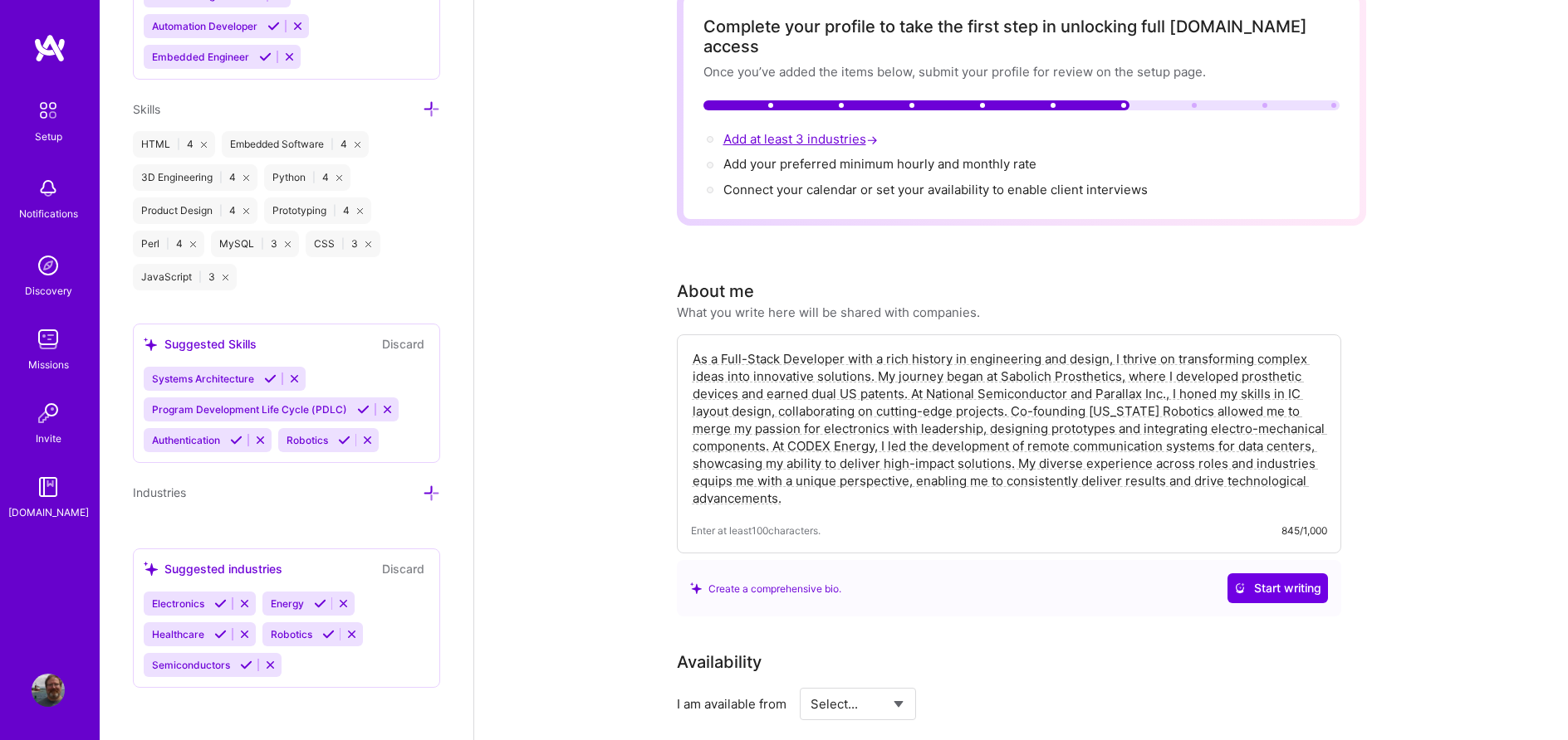
scroll to position [1361, 0]
click at [195, 603] on span "Electronics" at bounding box center [178, 603] width 52 height 12
drag, startPoint x: 220, startPoint y: 598, endPoint x: 220, endPoint y: 606, distance: 8.0
click at [220, 599] on icon at bounding box center [220, 603] width 12 height 12
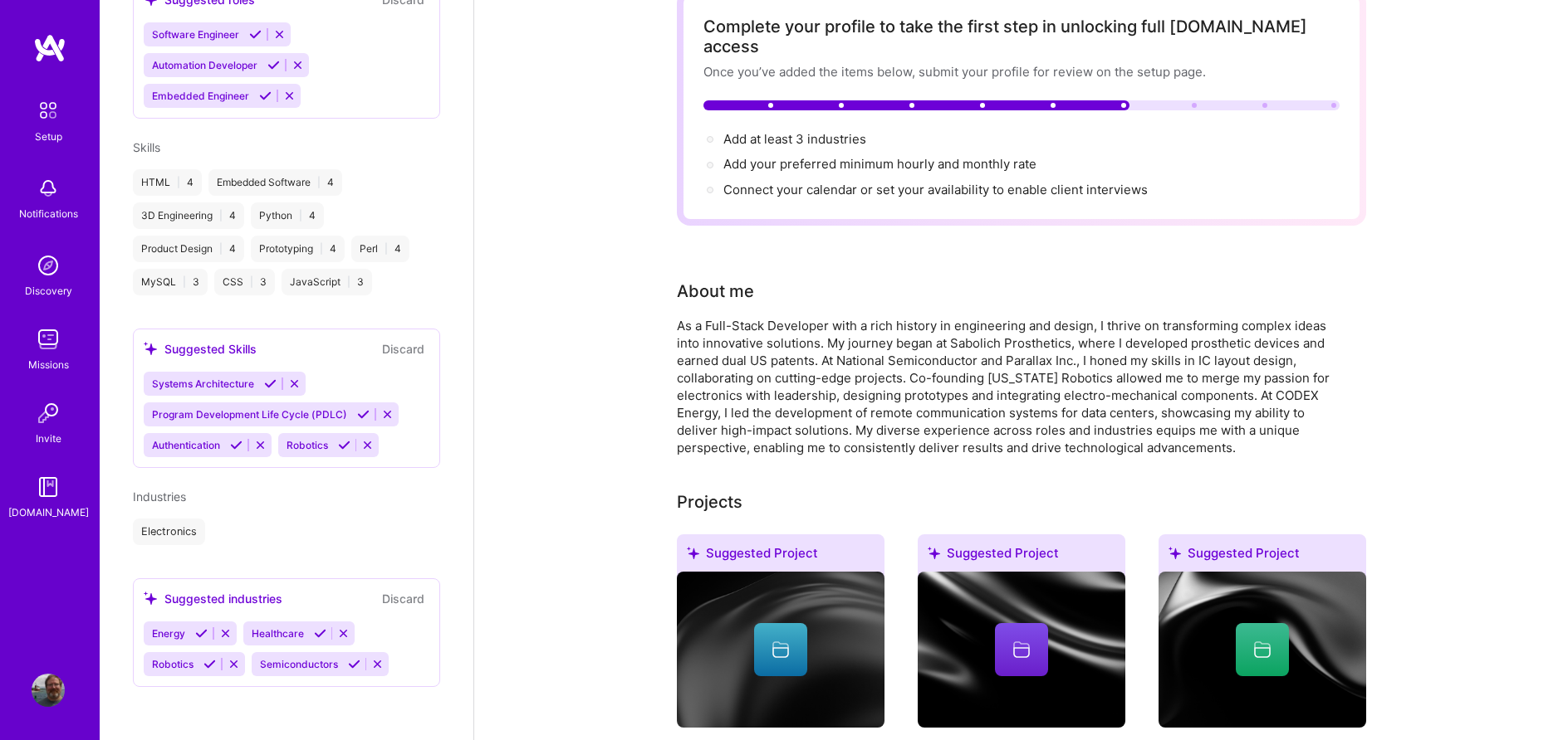
scroll to position [675, 0]
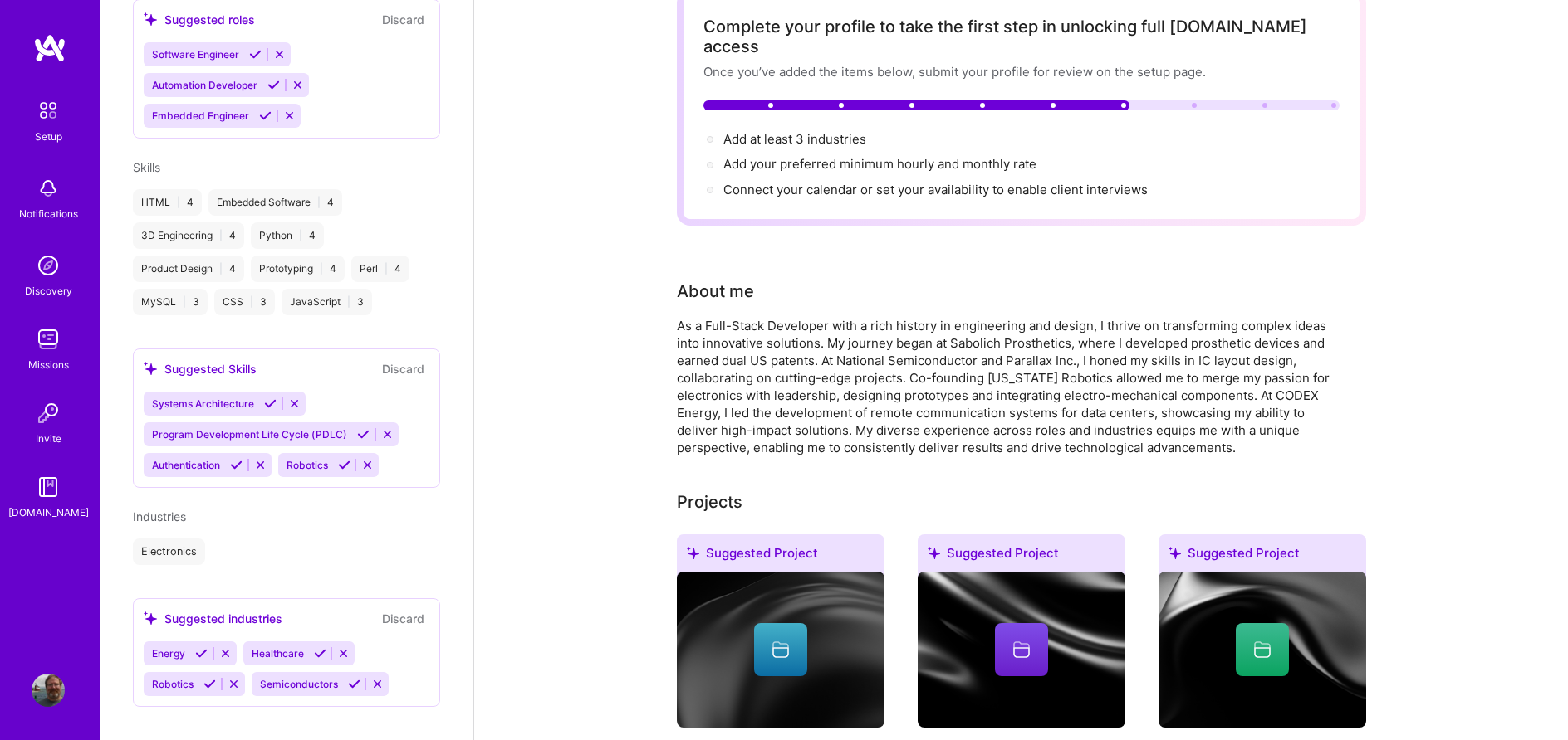
click at [201, 648] on icon at bounding box center [202, 654] width 12 height 12
click at [322, 648] on icon at bounding box center [328, 654] width 12 height 12
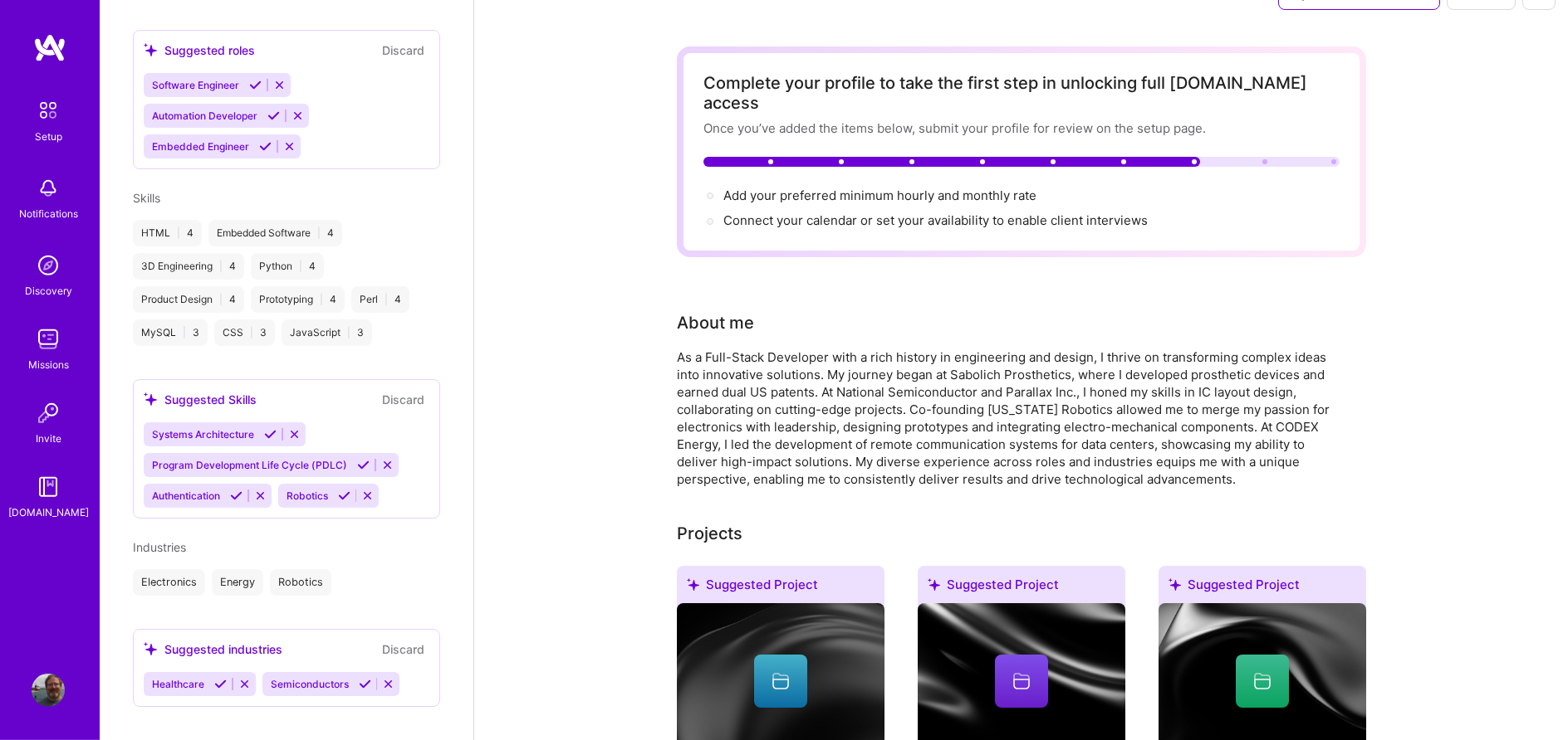
scroll to position [0, 0]
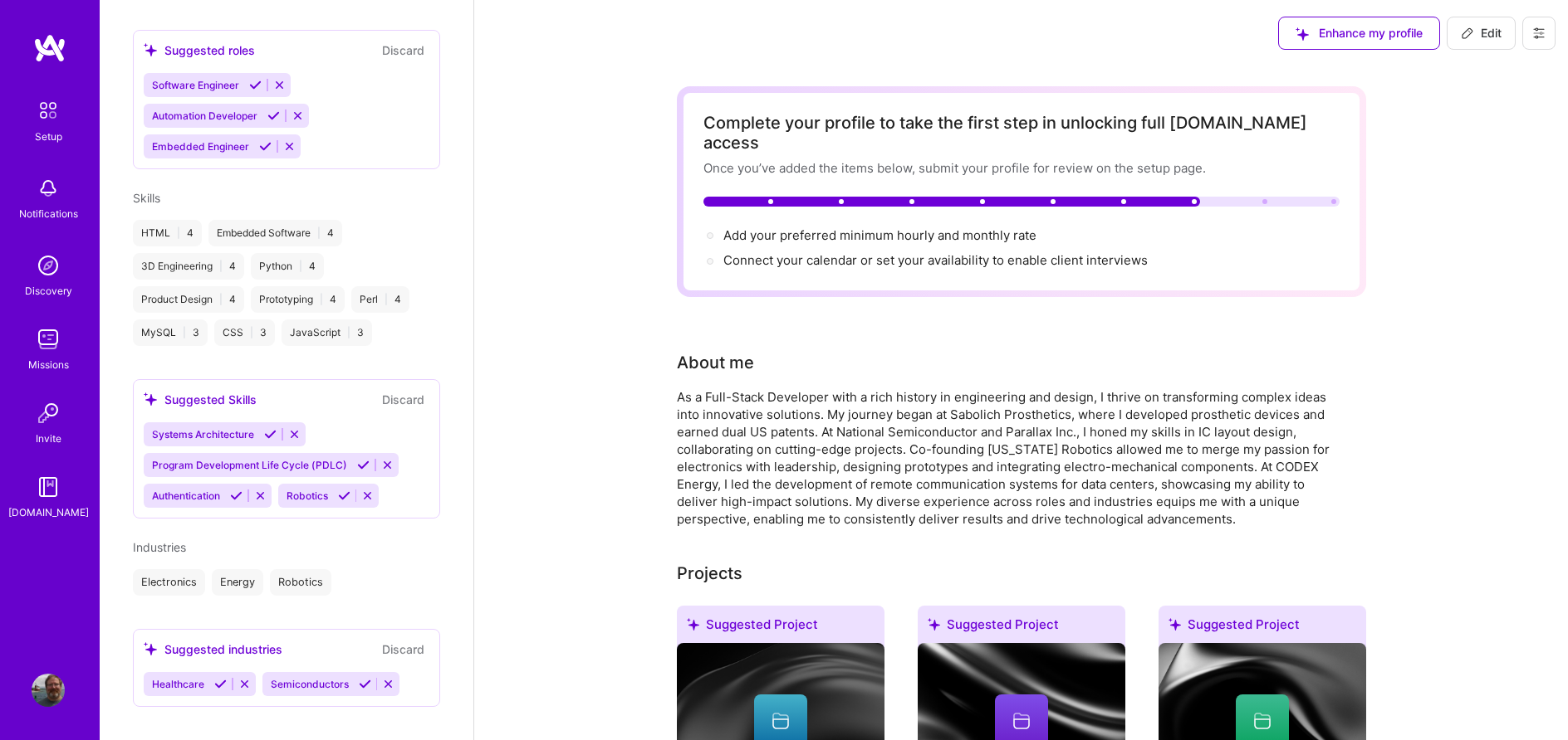
click at [359, 678] on icon at bounding box center [365, 684] width 12 height 12
click at [837, 227] on span "Add your preferred minimum hourly and monthly rate →" at bounding box center [887, 235] width 328 height 16
select select "US"
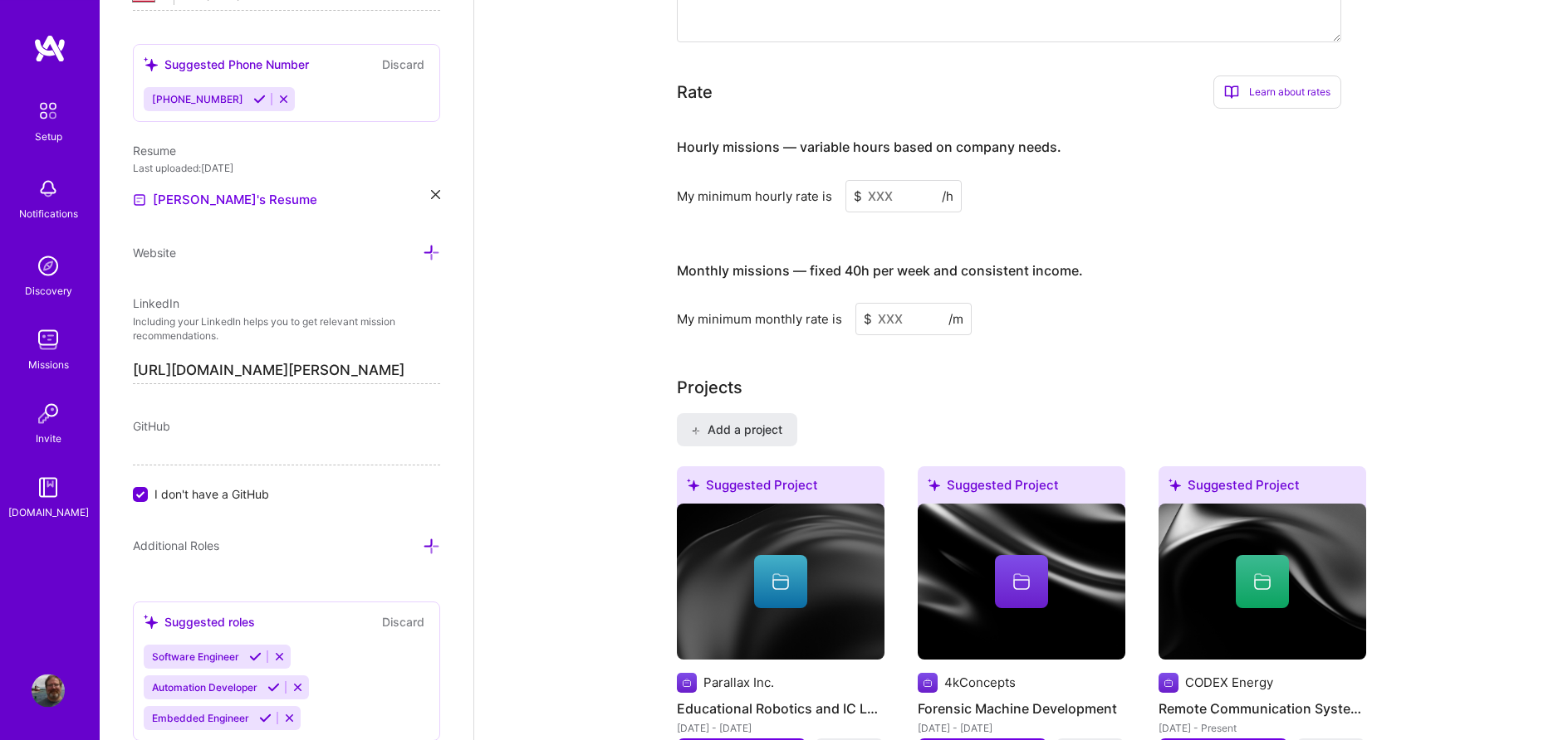
scroll to position [931, 0]
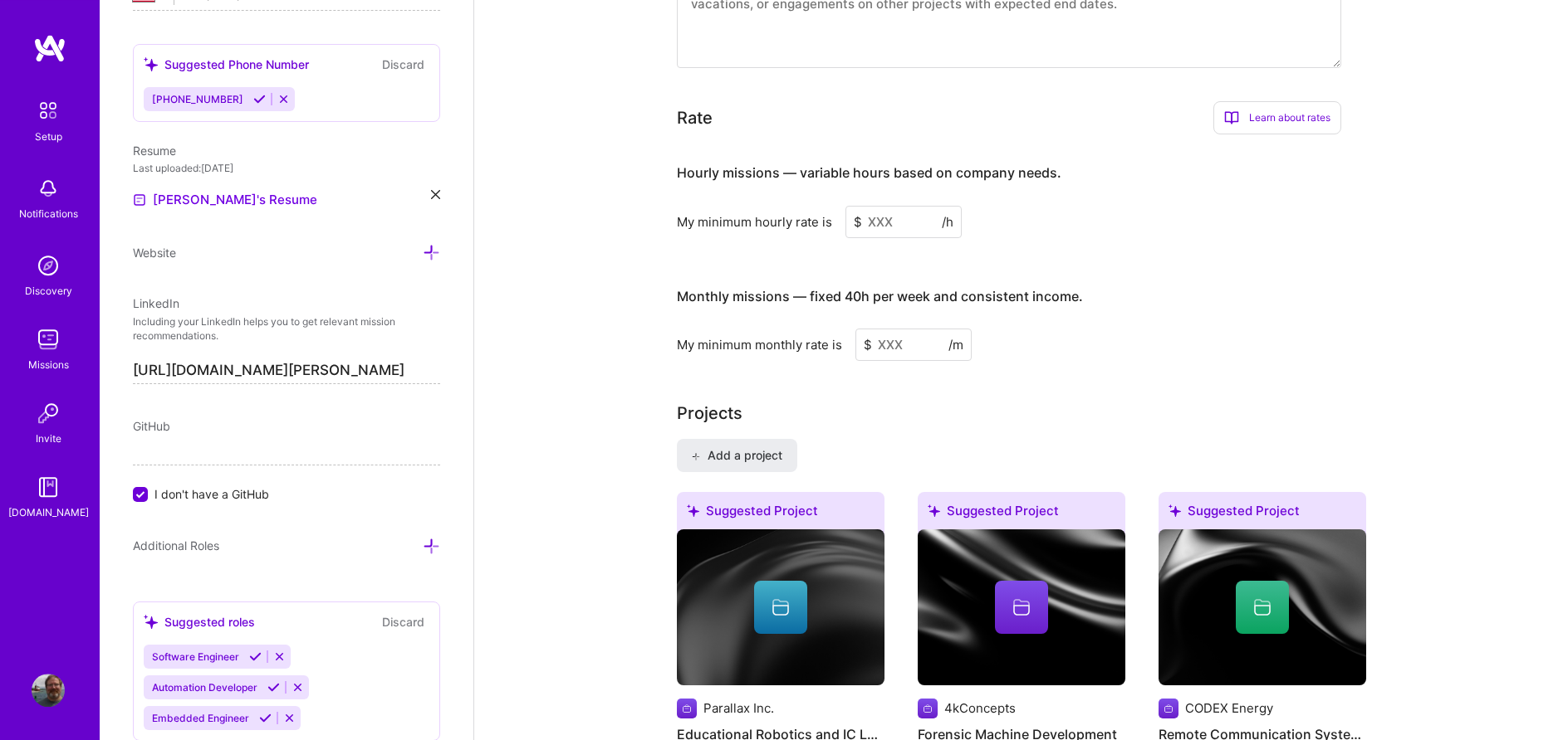
drag, startPoint x: 902, startPoint y: 206, endPoint x: 844, endPoint y: 205, distance: 58.0
click at [845, 206] on input at bounding box center [903, 222] width 116 height 32
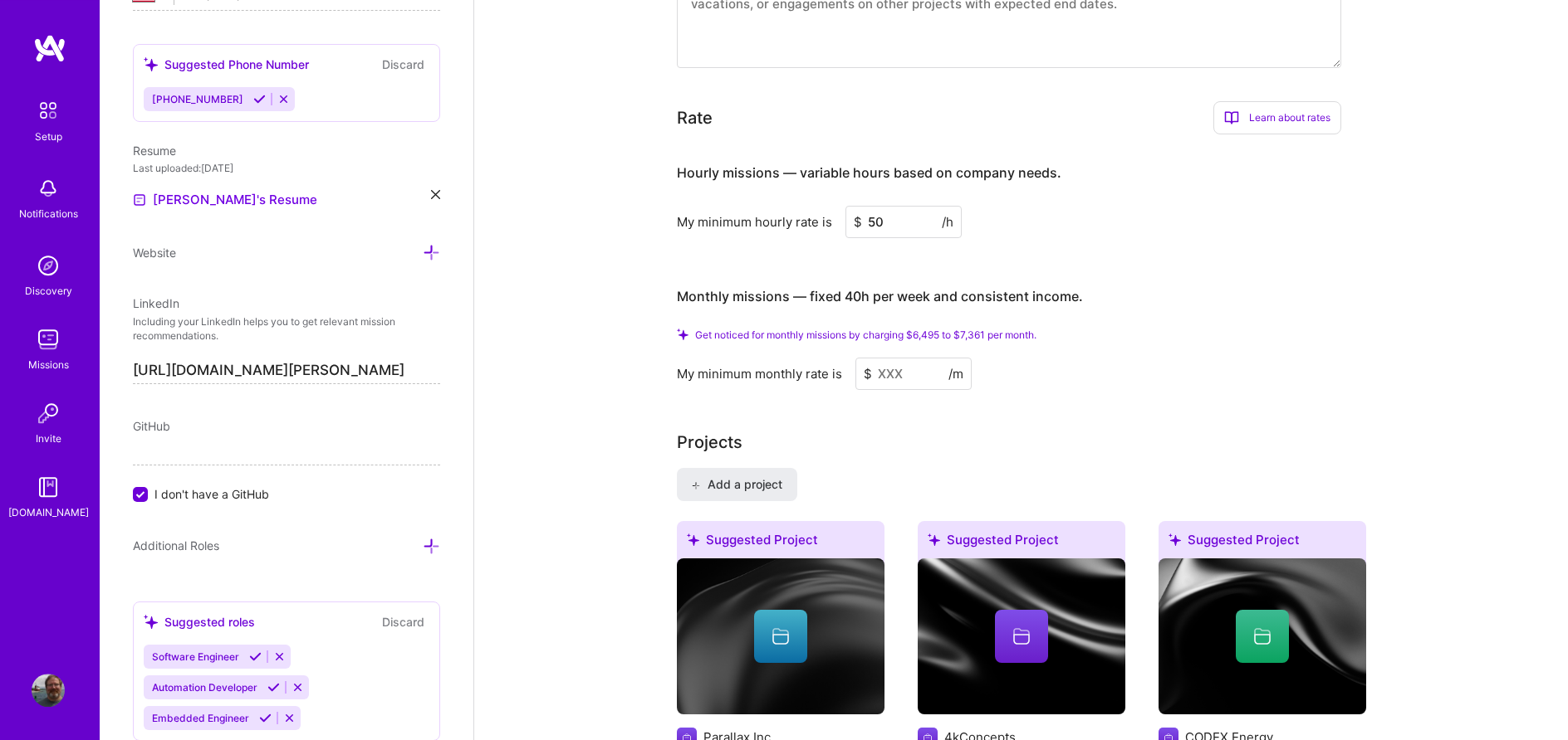
drag, startPoint x: 891, startPoint y: 204, endPoint x: 860, endPoint y: 202, distance: 31.1
click at [860, 206] on input "50" at bounding box center [903, 222] width 116 height 32
type input "60"
click at [914, 359] on input at bounding box center [913, 374] width 116 height 32
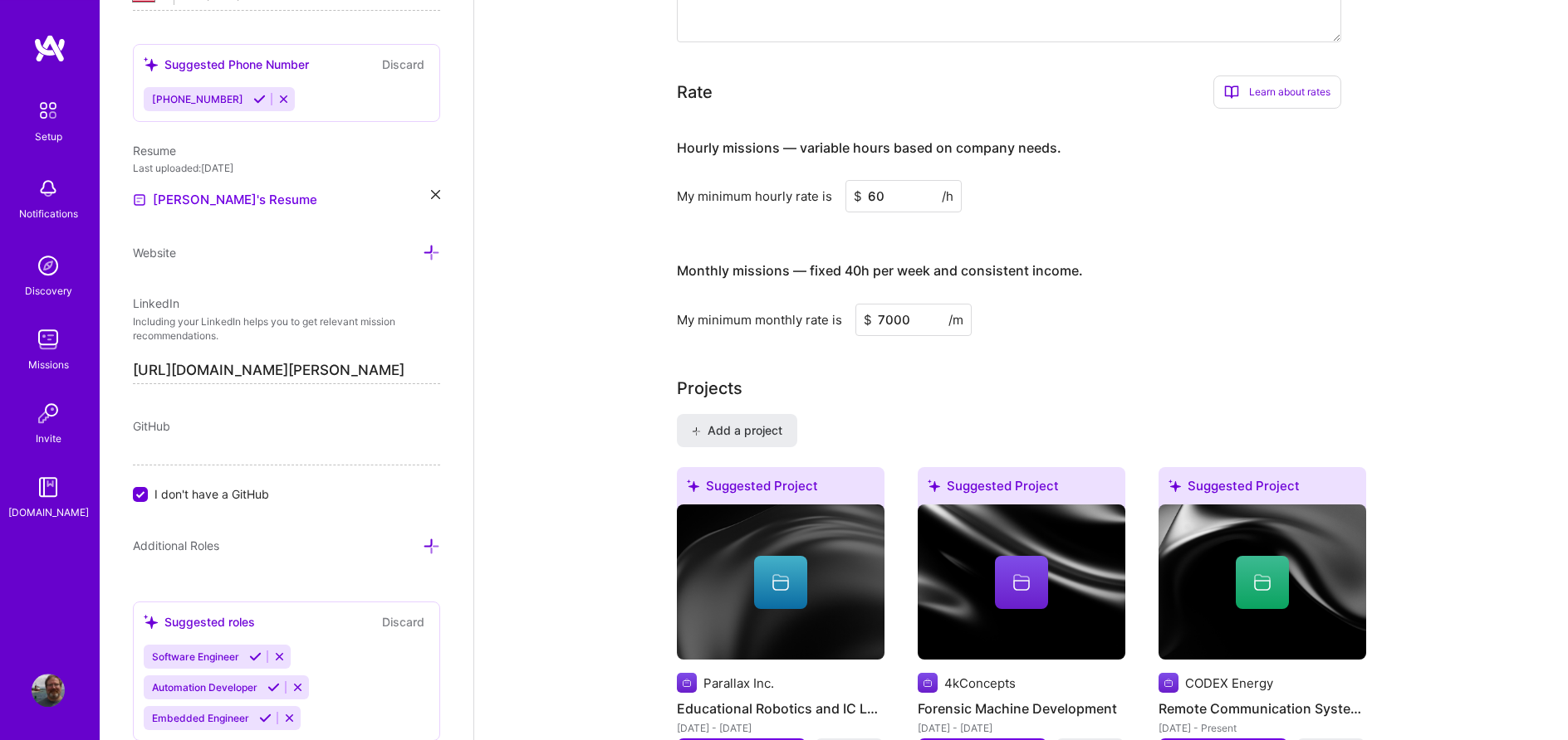
type input "7000"
click at [896, 180] on input "60" at bounding box center [903, 196] width 116 height 32
drag, startPoint x: 887, startPoint y: 298, endPoint x: 845, endPoint y: 301, distance: 42.1
click at [855, 304] on input "7000" at bounding box center [913, 320] width 116 height 32
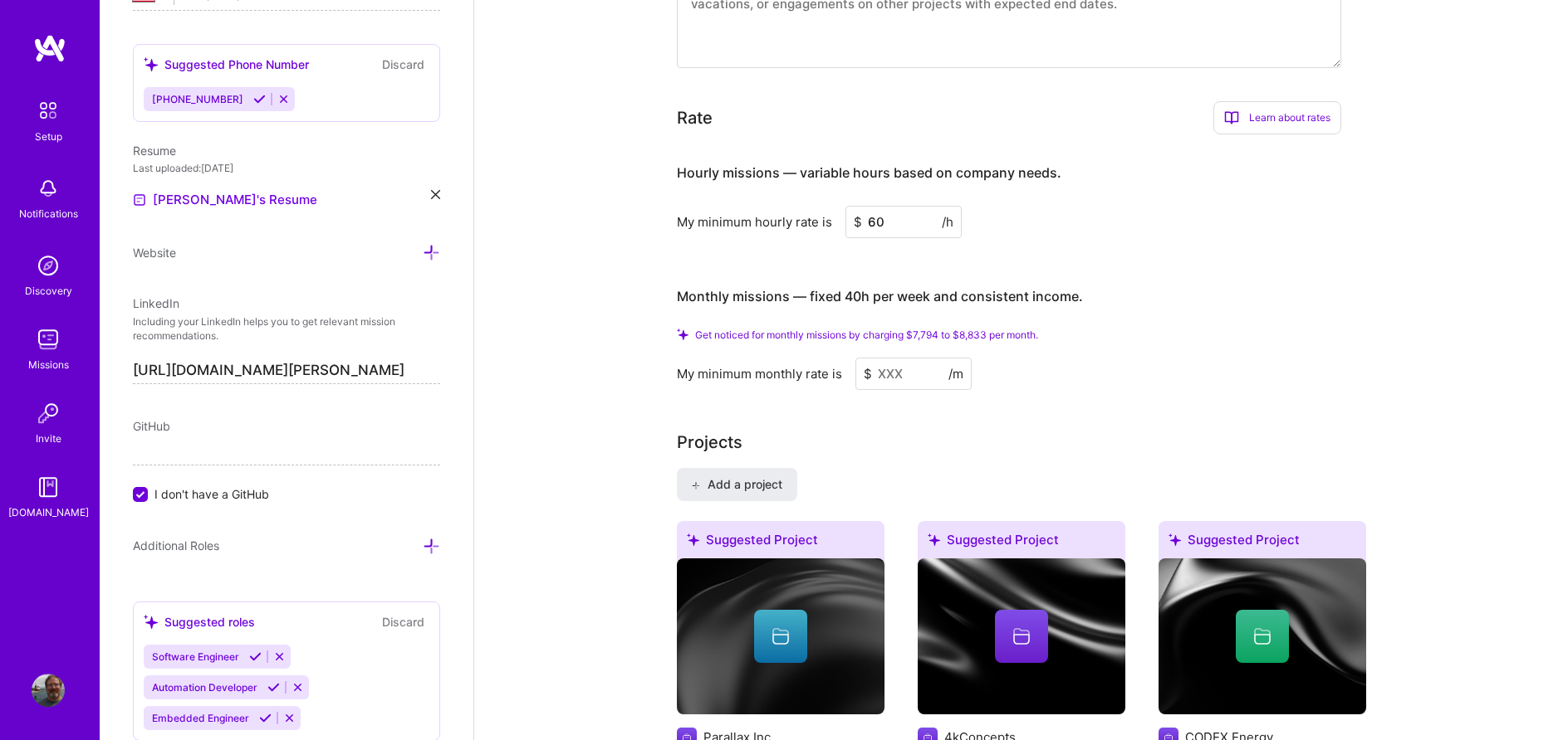
drag, startPoint x: 914, startPoint y: 356, endPoint x: 889, endPoint y: 359, distance: 25.2
click at [857, 358] on input at bounding box center [913, 374] width 116 height 32
click at [894, 206] on input "60" at bounding box center [903, 222] width 116 height 32
type input "65"
click at [914, 358] on input at bounding box center [913, 374] width 116 height 32
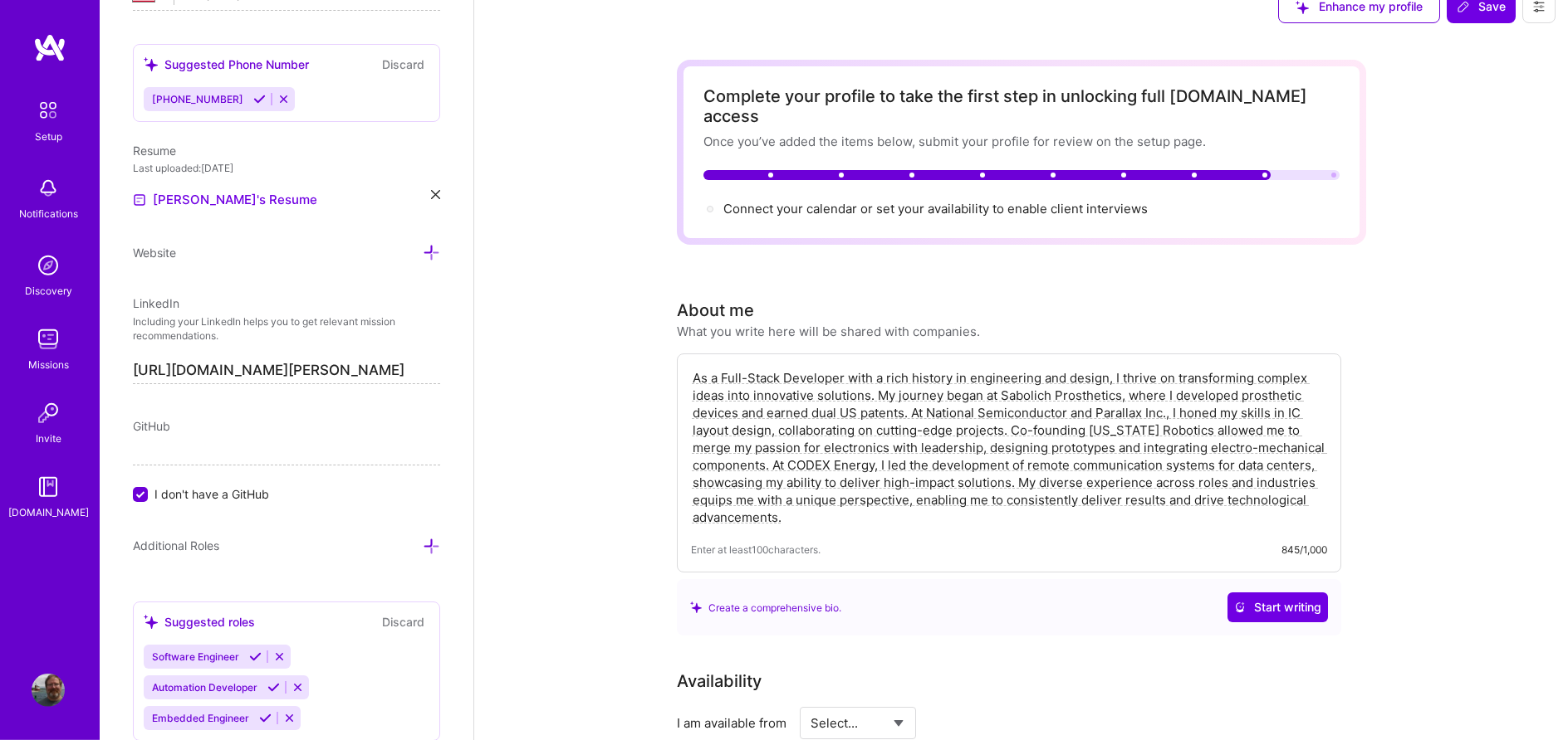
scroll to position [0, 0]
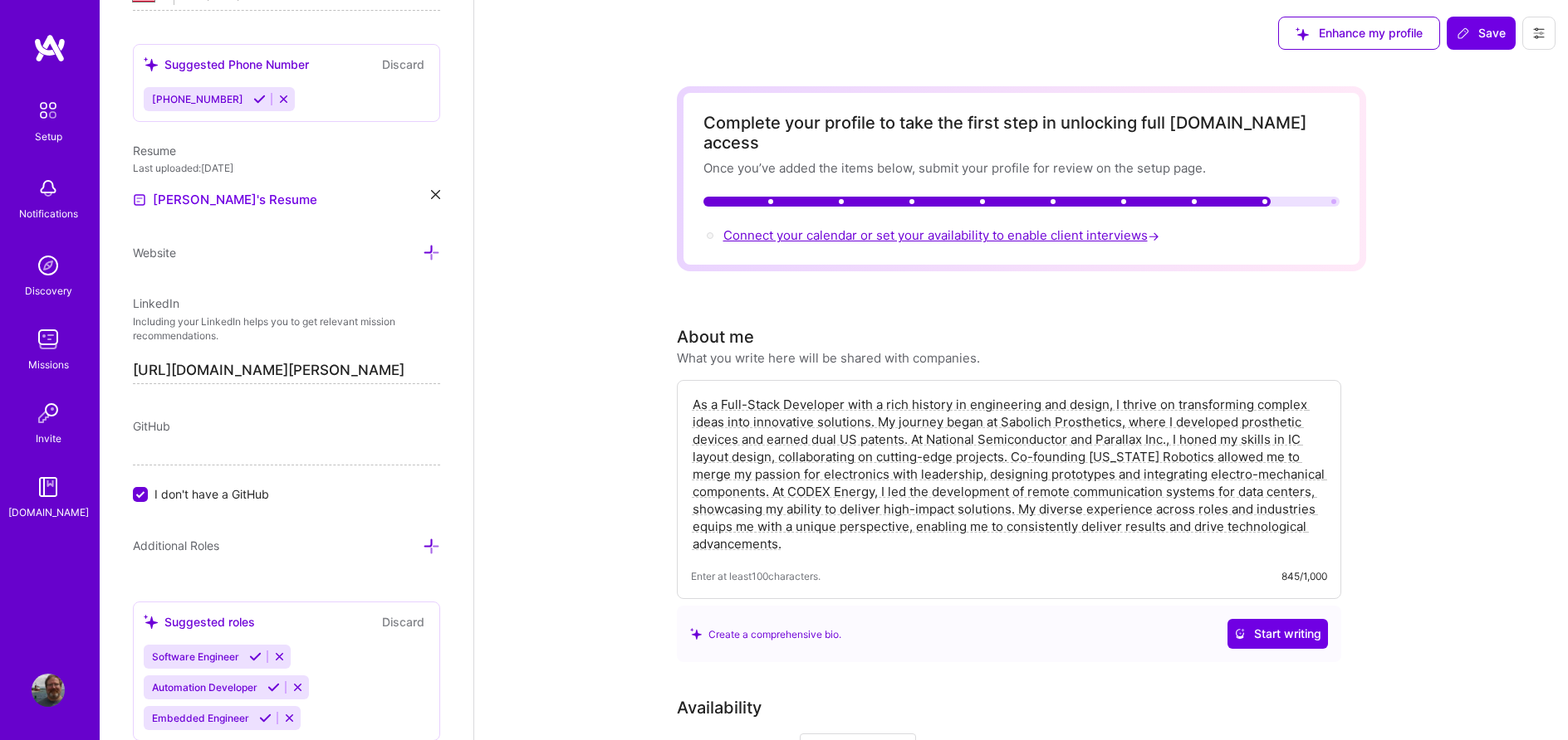
type input "8500"
click at [833, 227] on span "Connect your calendar or set your availability to enable client interviews →" at bounding box center [943, 235] width 439 height 16
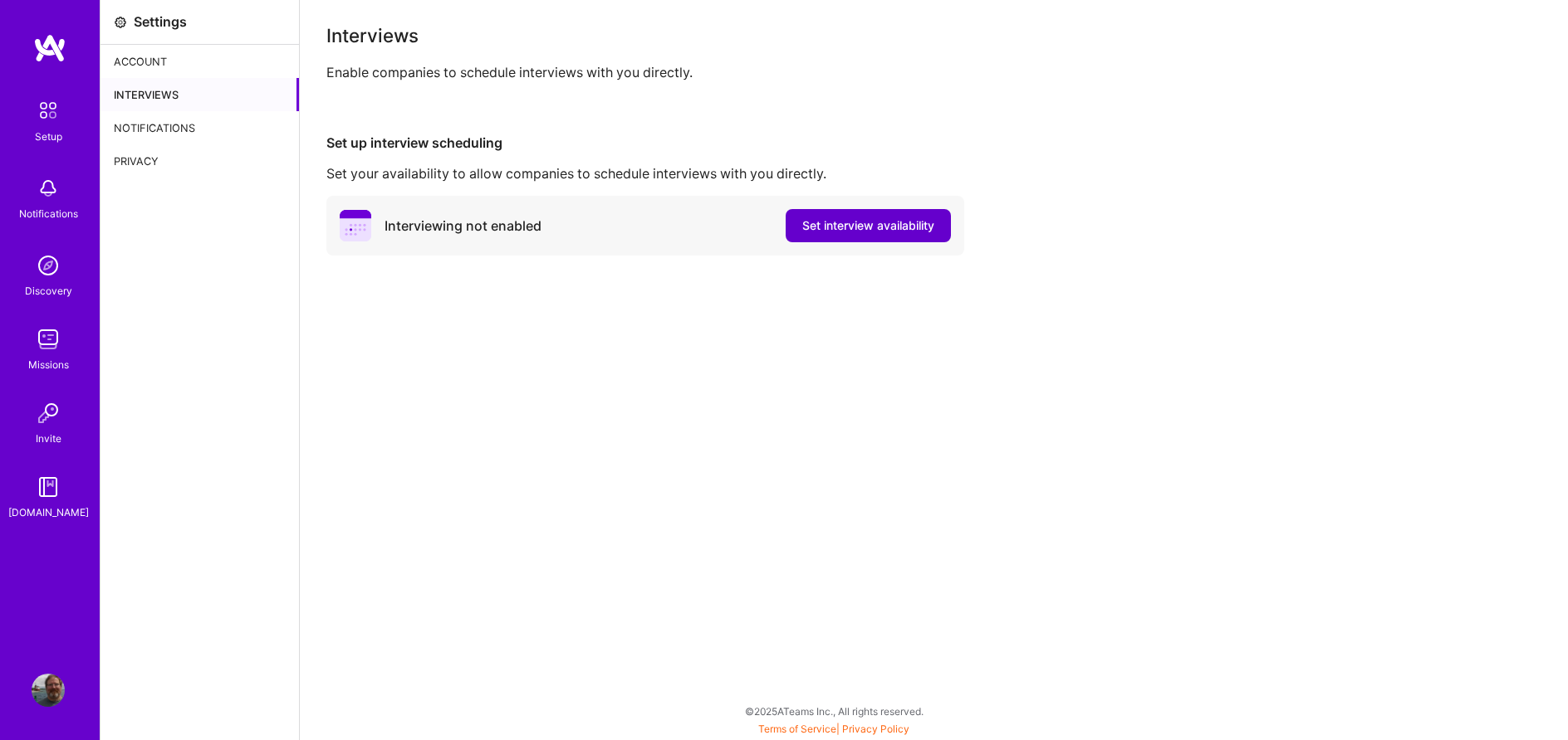
click at [842, 223] on span "Set interview availability" at bounding box center [868, 226] width 132 height 17
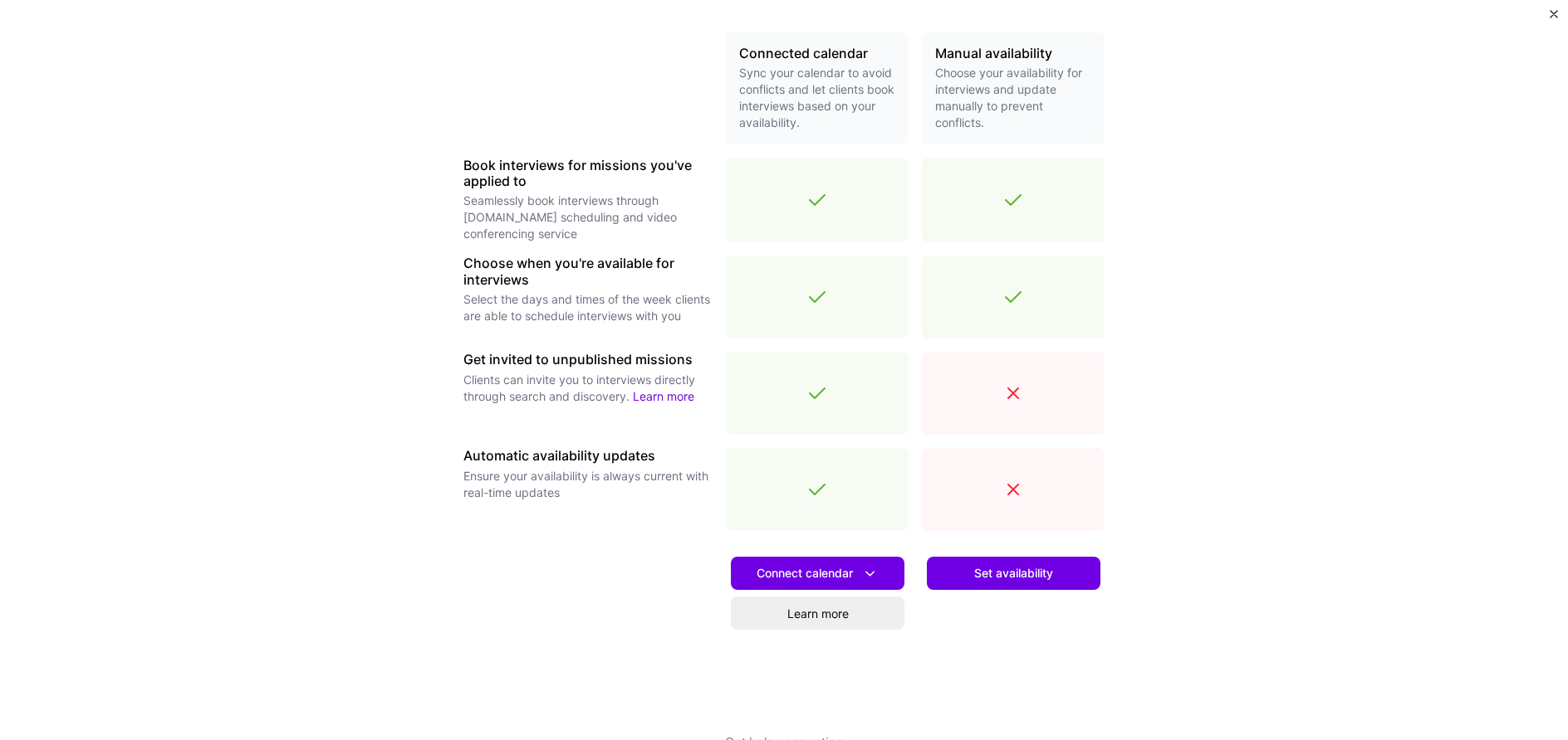
scroll to position [283, 0]
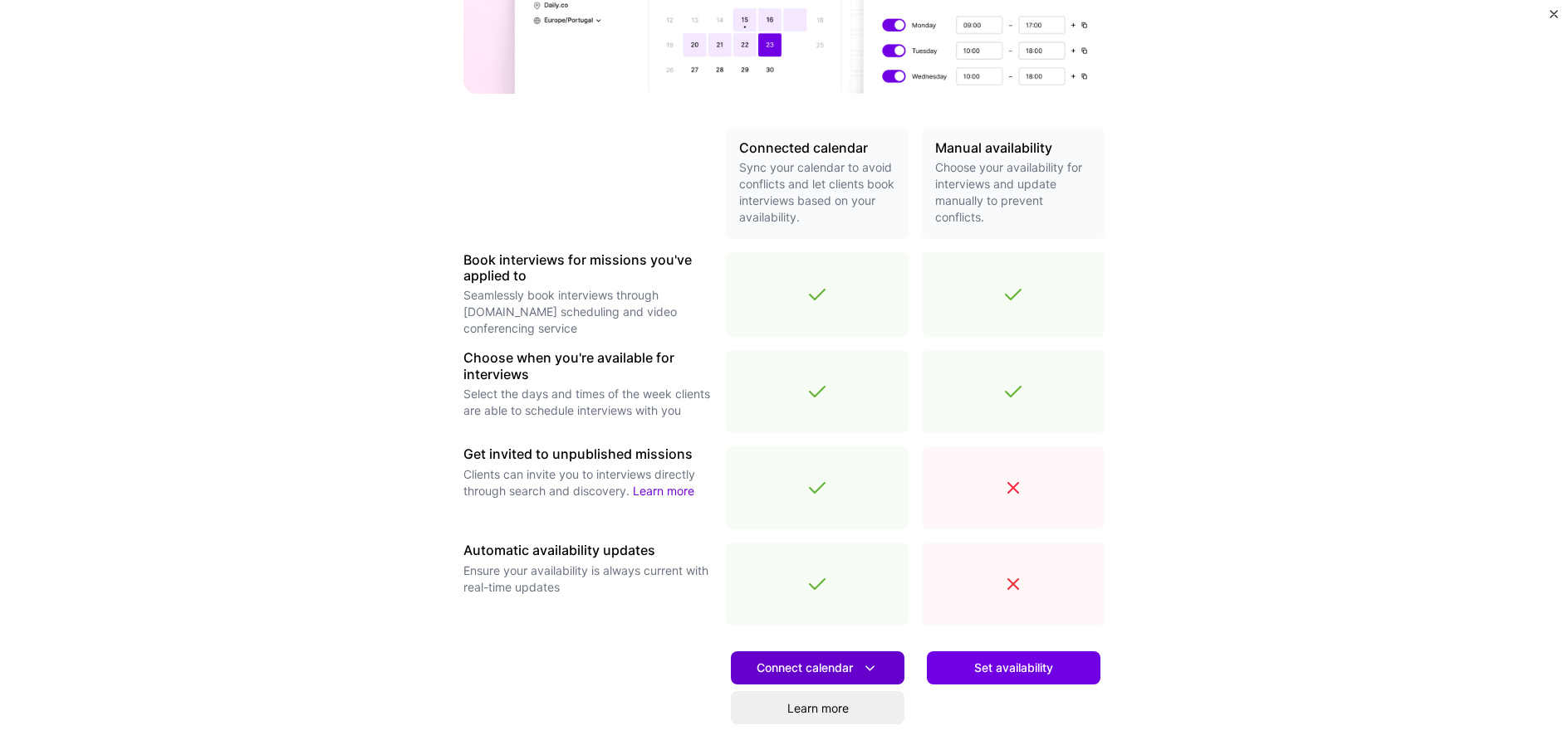
click at [818, 664] on span "Connect calendar" at bounding box center [817, 669] width 122 height 18
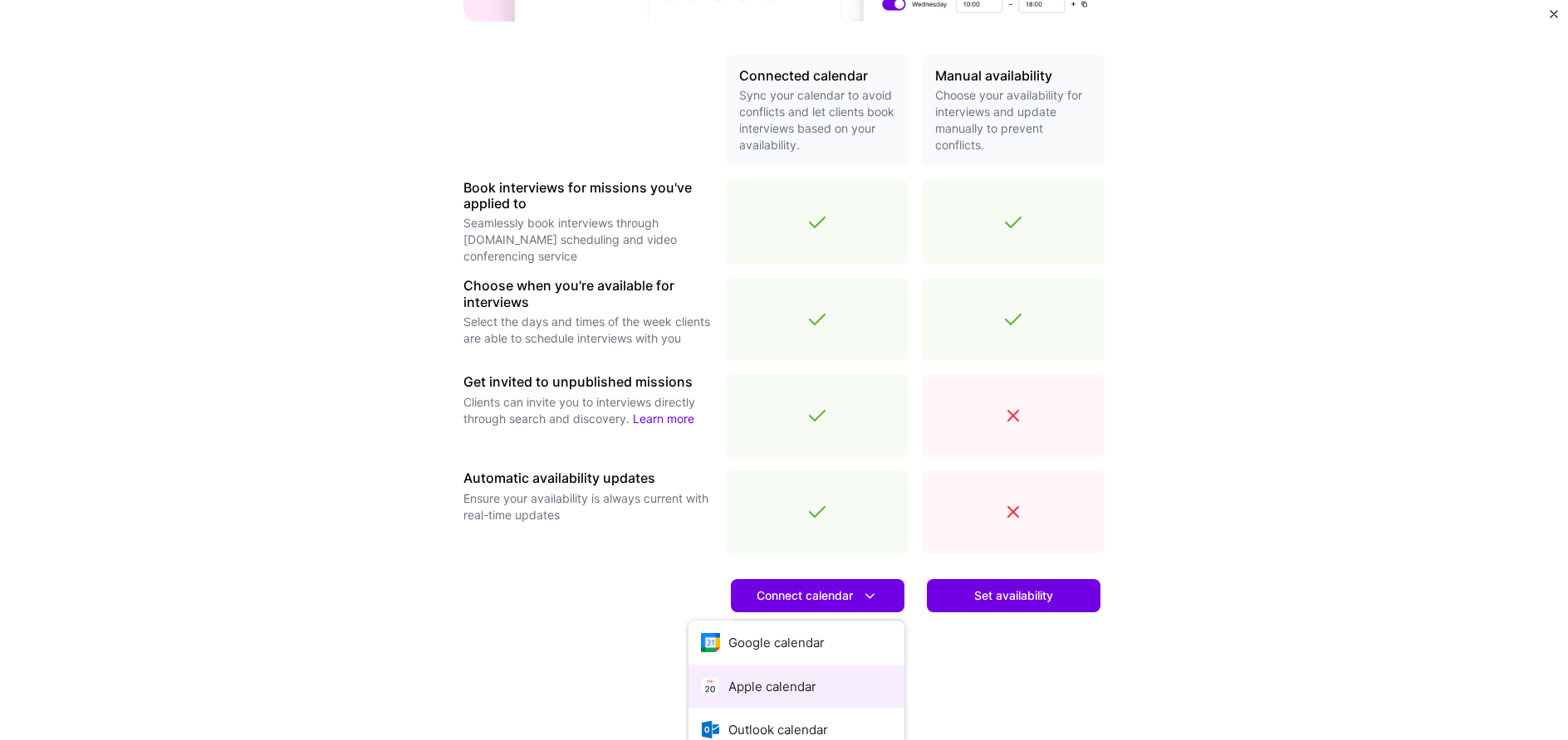
scroll to position [421, 0]
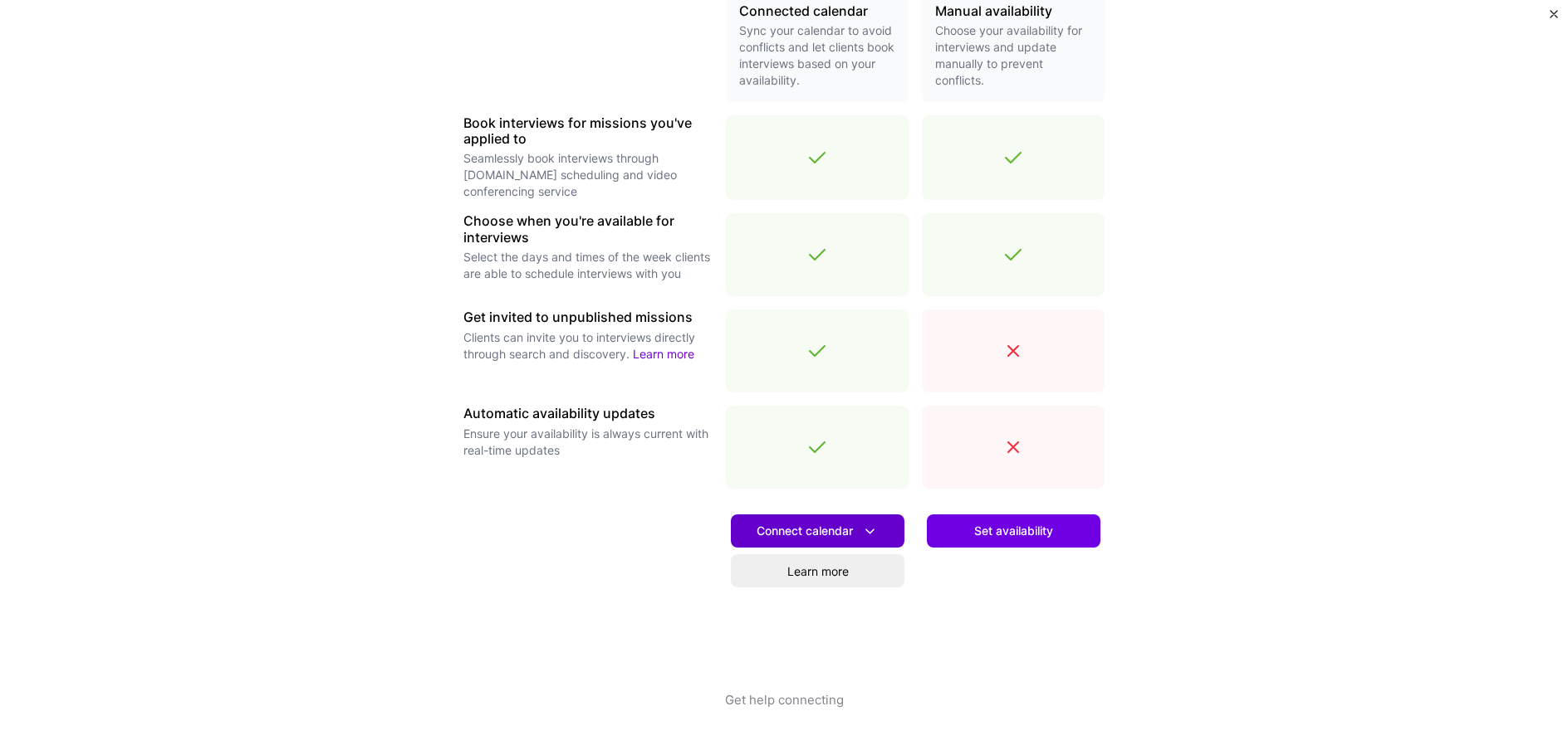
click at [857, 522] on span "Connect calendar" at bounding box center [817, 531] width 122 height 18
click at [1035, 609] on div "Set availability" at bounding box center [1013, 596] width 183 height 189
click at [824, 521] on button "Connect calendar" at bounding box center [817, 530] width 173 height 33
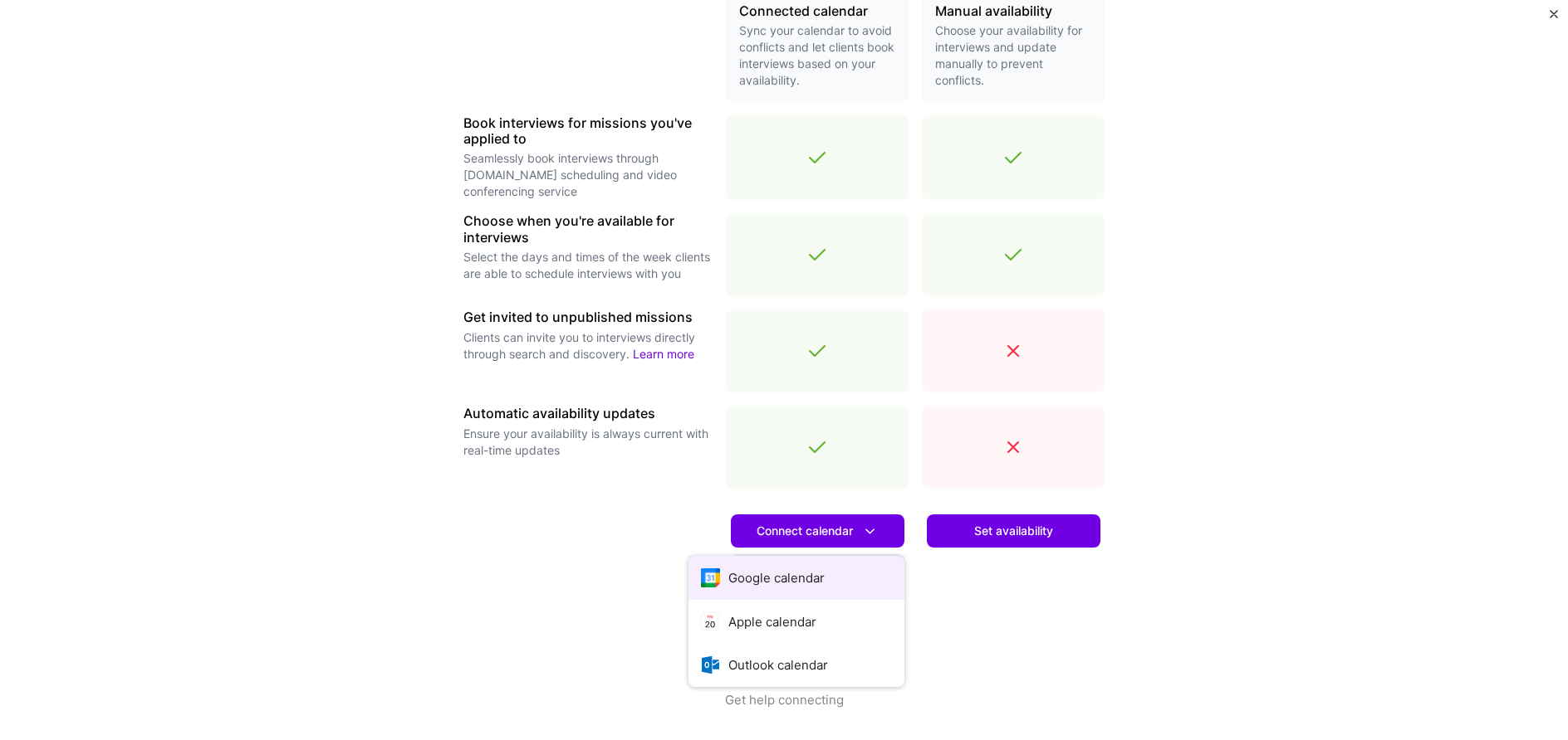
click at [785, 575] on button "Google calendar" at bounding box center [796, 578] width 216 height 44
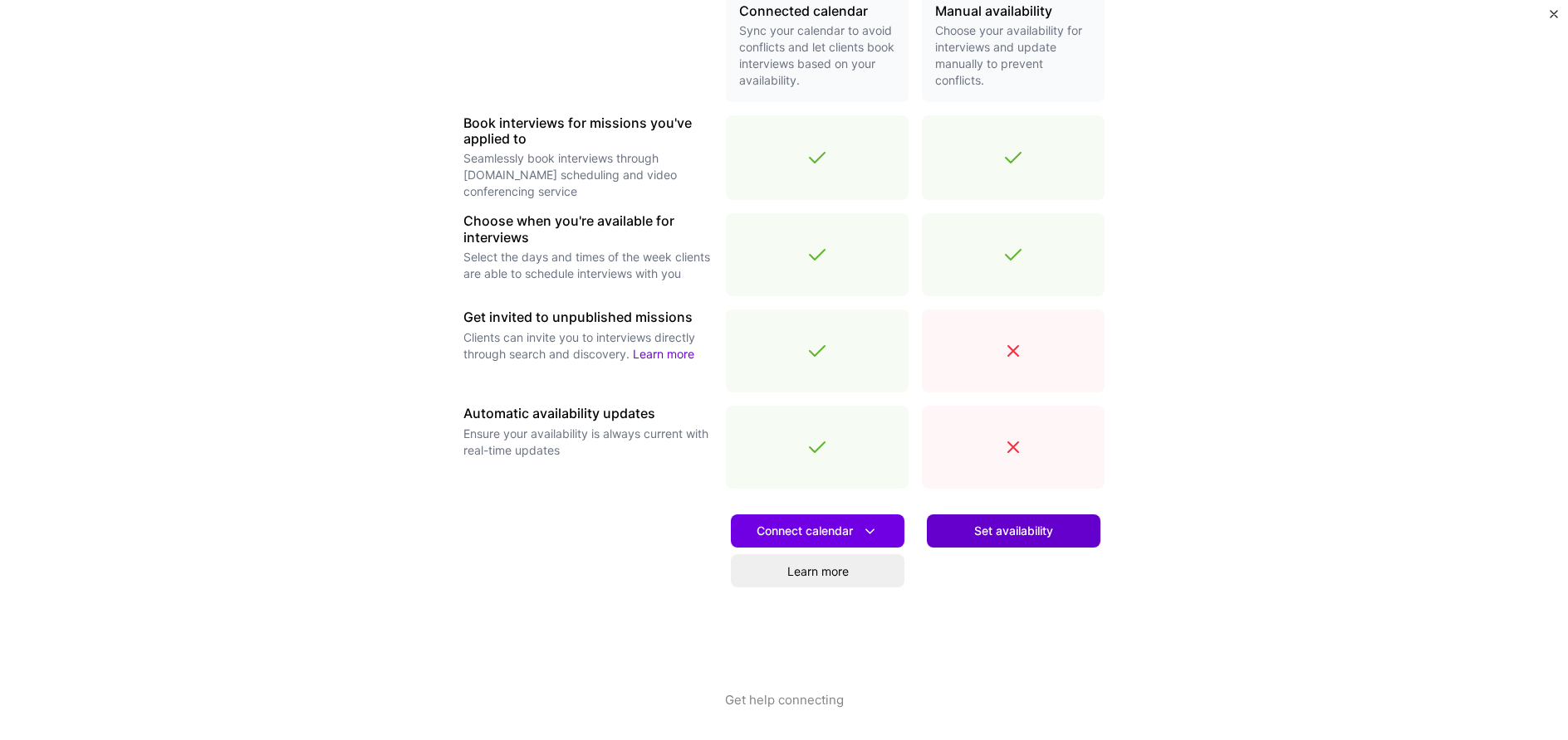
click at [1020, 526] on span "Set availability" at bounding box center [1013, 530] width 79 height 17
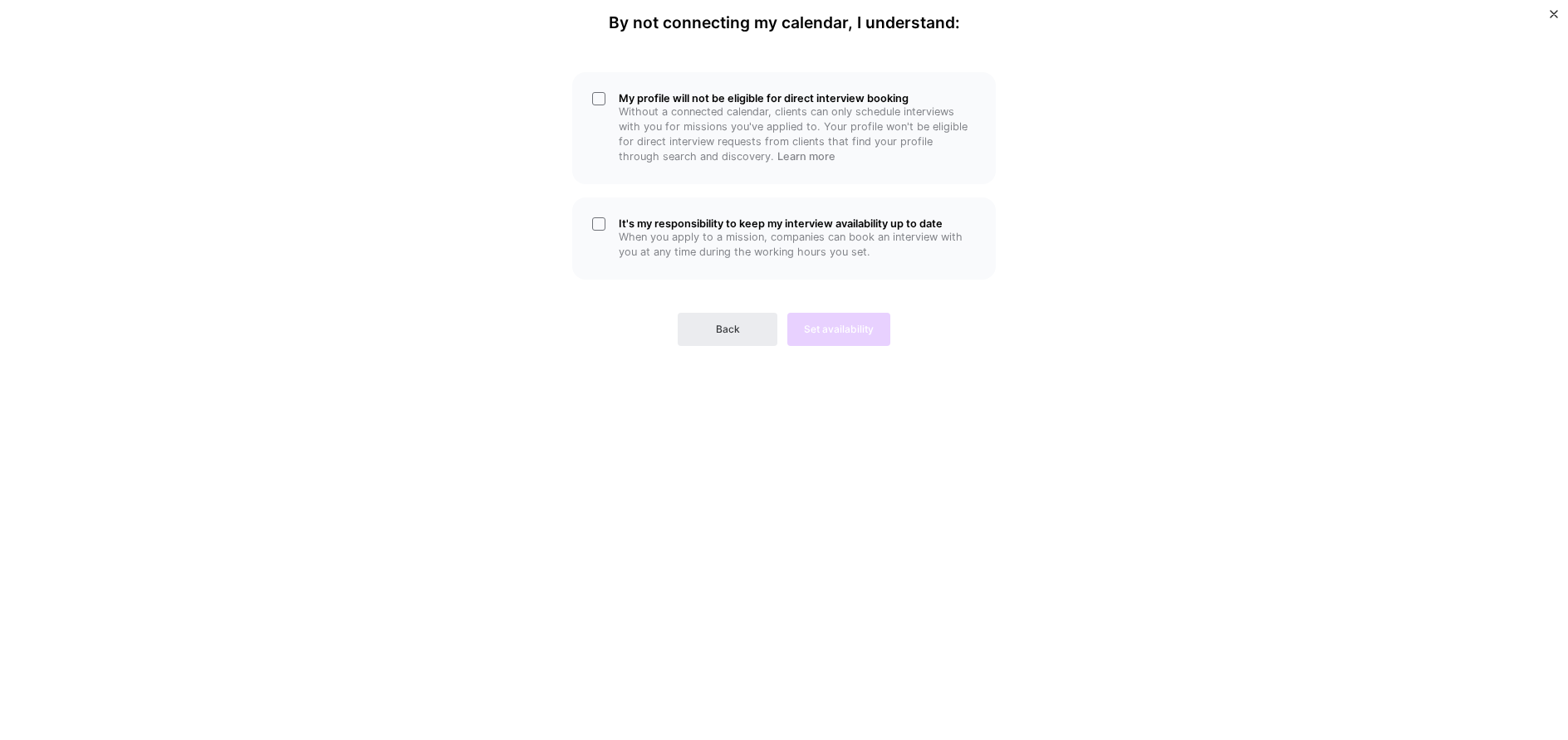
scroll to position [0, 0]
click at [599, 223] on div "It's my responsibility to keep my interview availability up to date When you ap…" at bounding box center [784, 238] width 423 height 82
click at [602, 99] on div "My profile will not be eligible for direct interview booking Without a connecte…" at bounding box center [784, 128] width 423 height 112
click at [605, 219] on div "It's my responsibility to keep my interview availability up to date When you ap…" at bounding box center [784, 238] width 423 height 82
click at [603, 224] on div "It's my responsibility to keep my interview availability up to date When you ap…" at bounding box center [784, 238] width 423 height 82
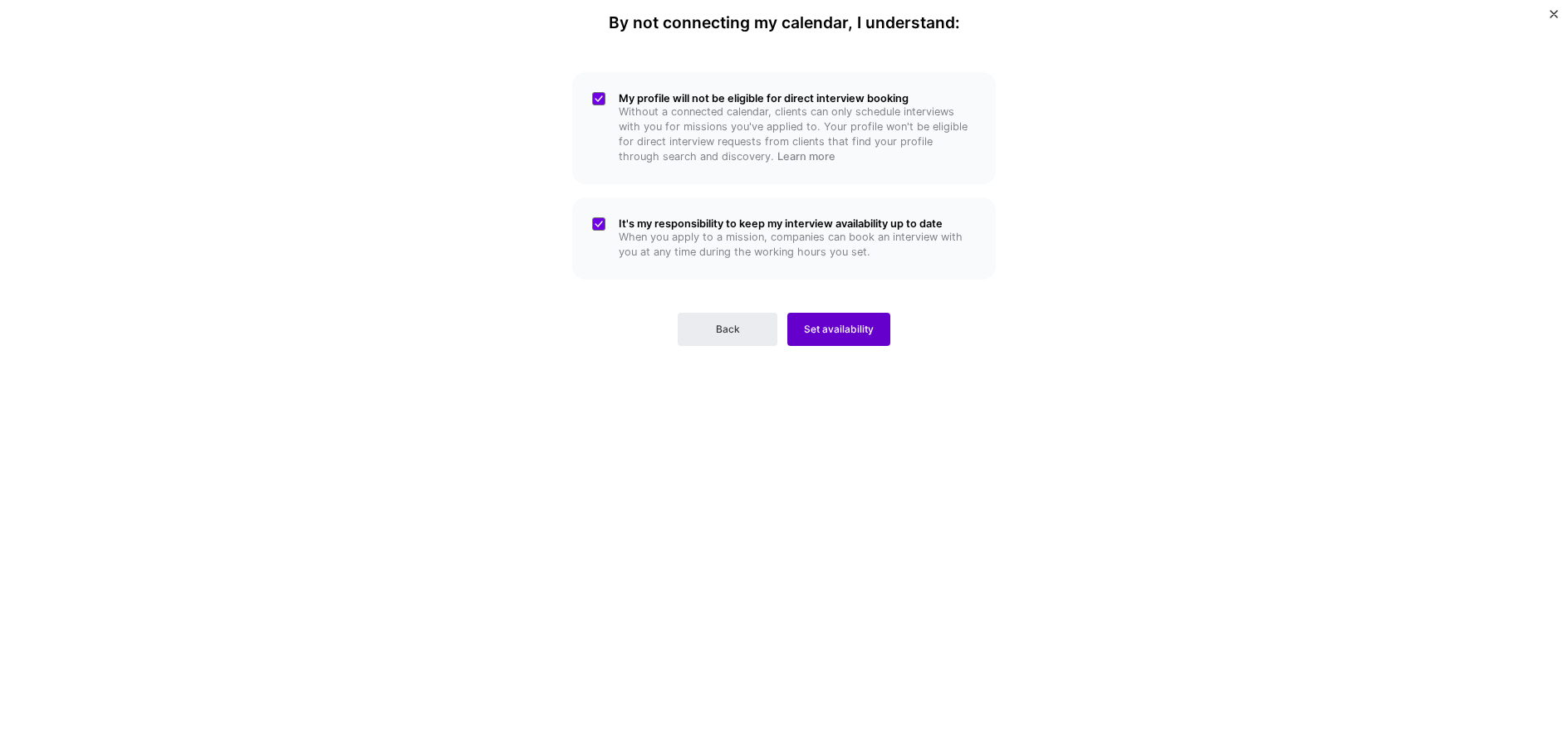
click at [827, 332] on span "Set availability" at bounding box center [838, 329] width 69 height 15
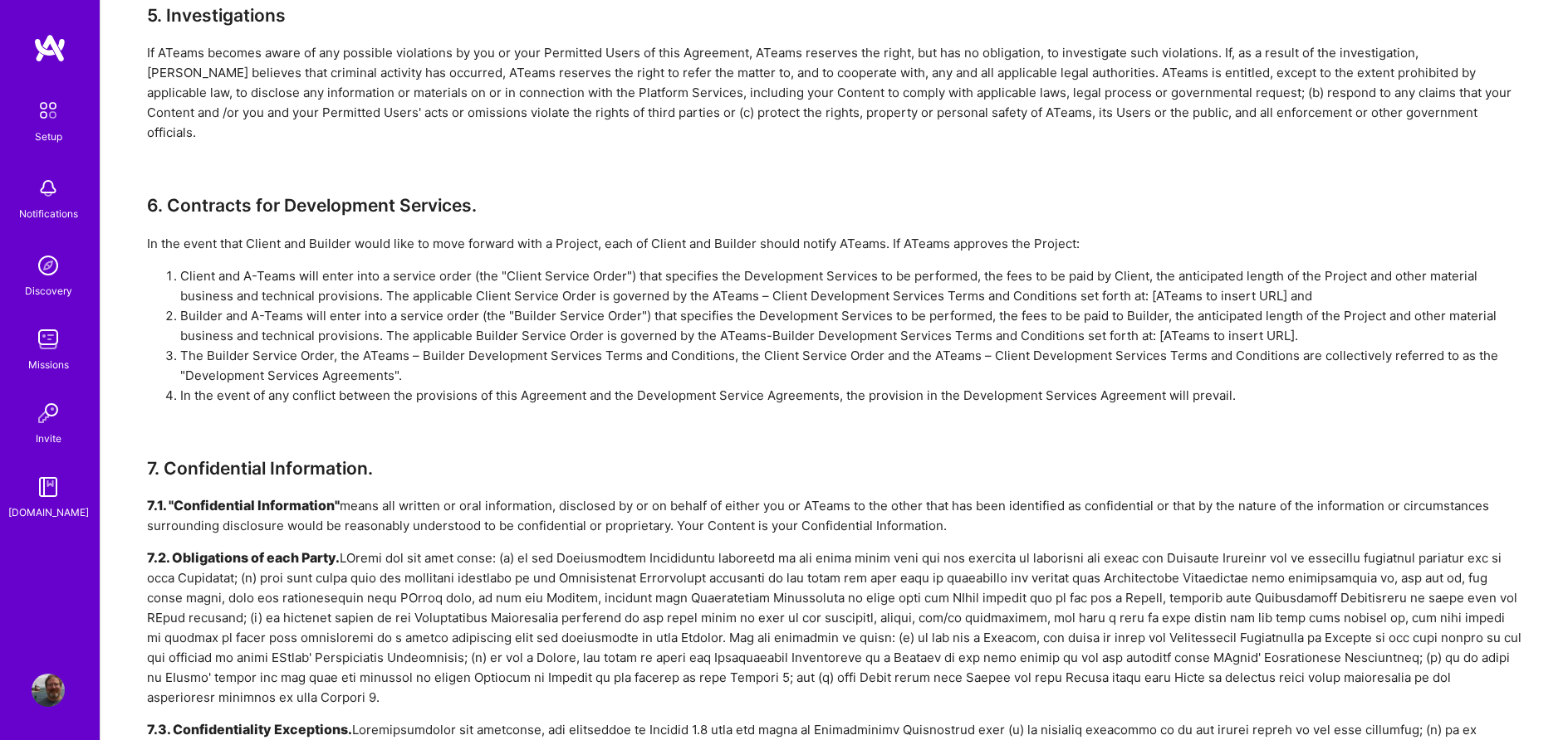
scroll to position [1862, 0]
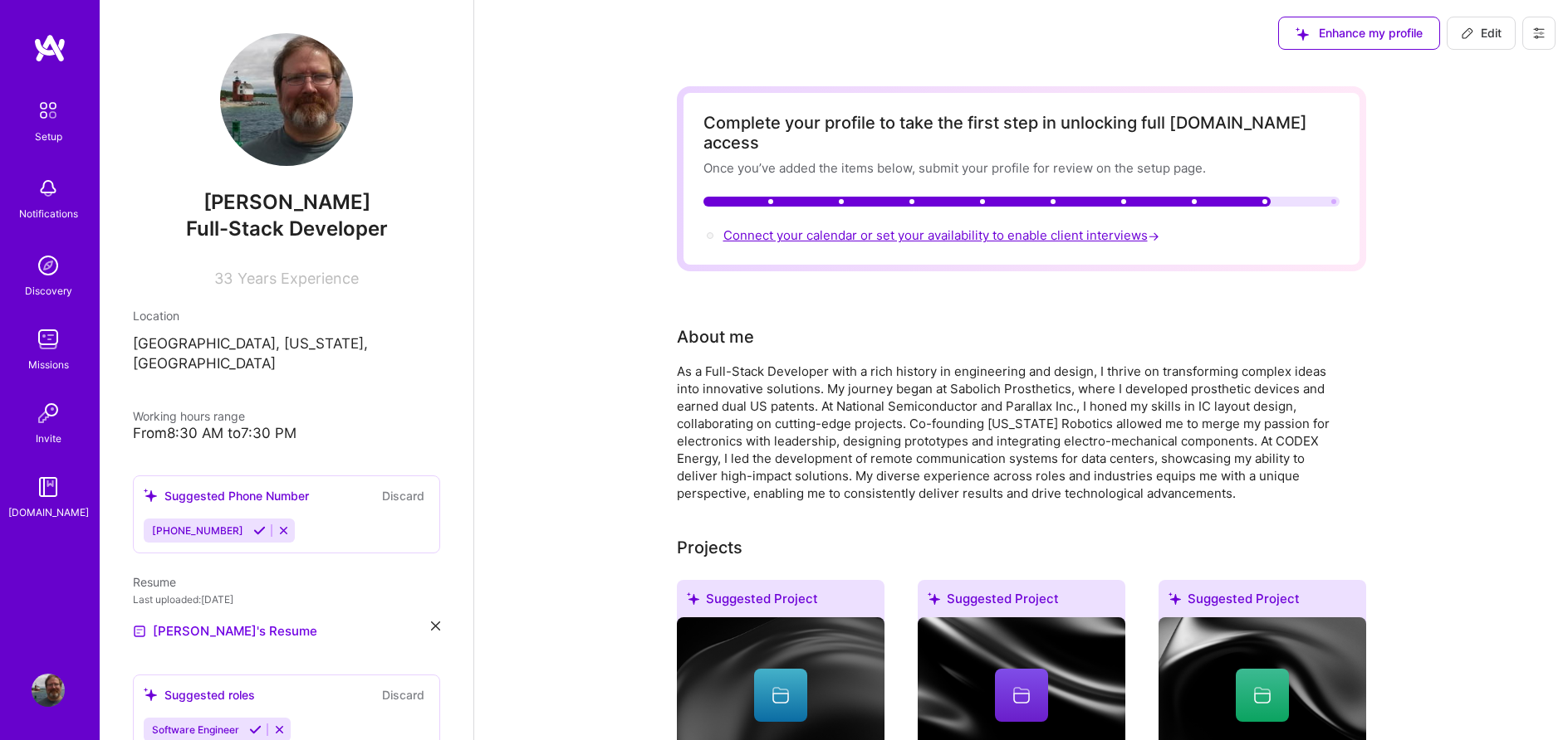
click at [905, 227] on span "Connect your calendar or set your availability to enable client interviews →" at bounding box center [943, 235] width 439 height 16
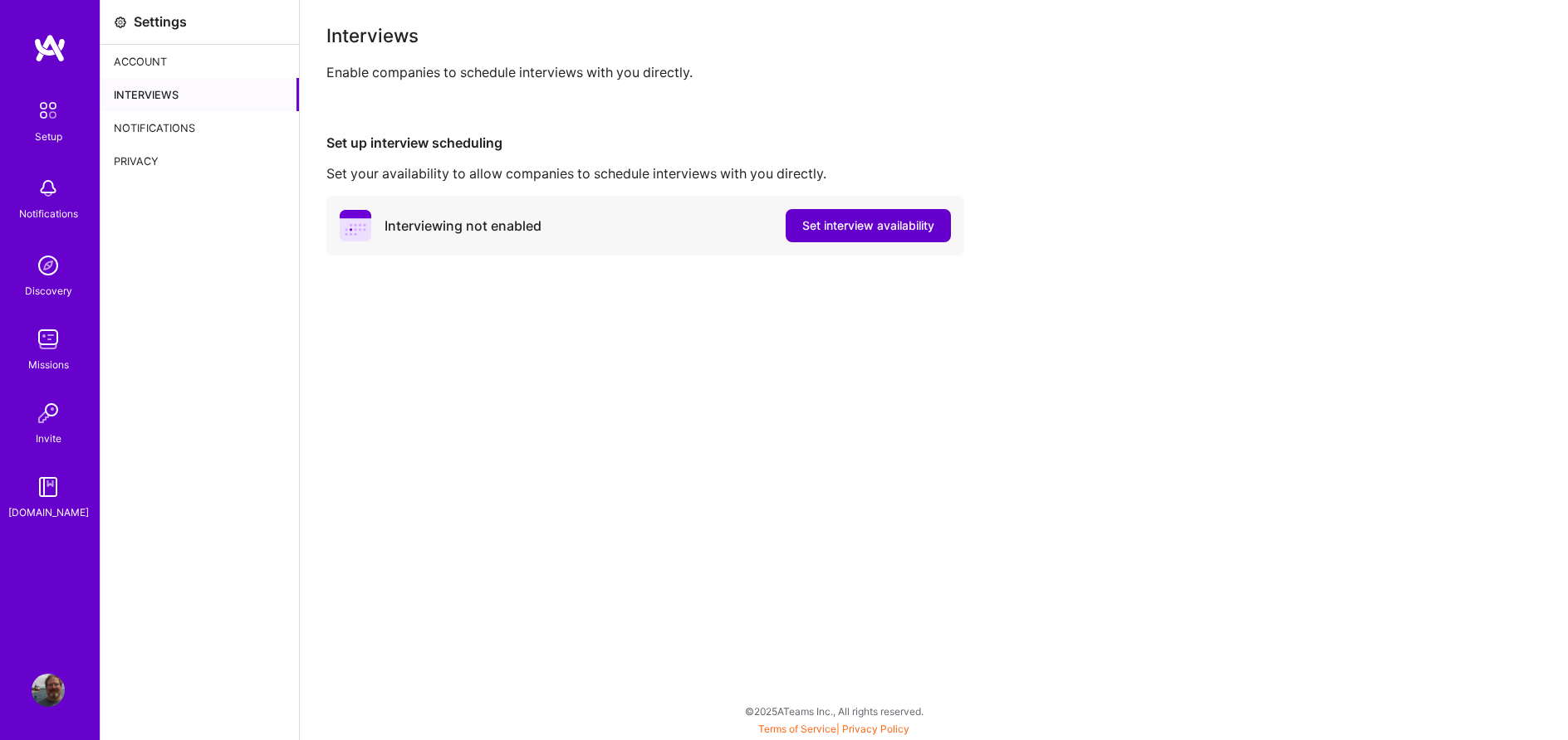
click at [817, 225] on span "Set interview availability" at bounding box center [868, 226] width 132 height 17
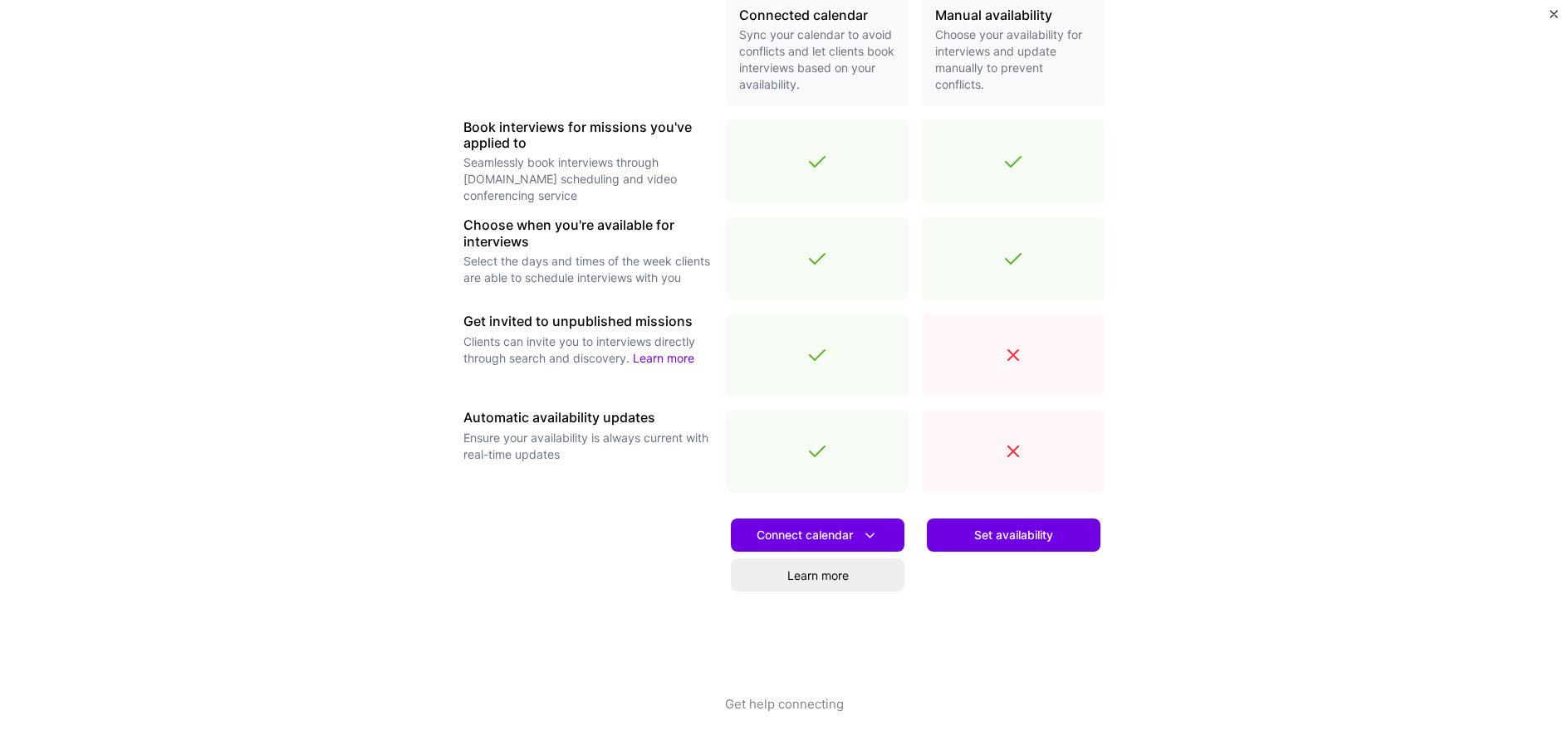
scroll to position [421, 0]
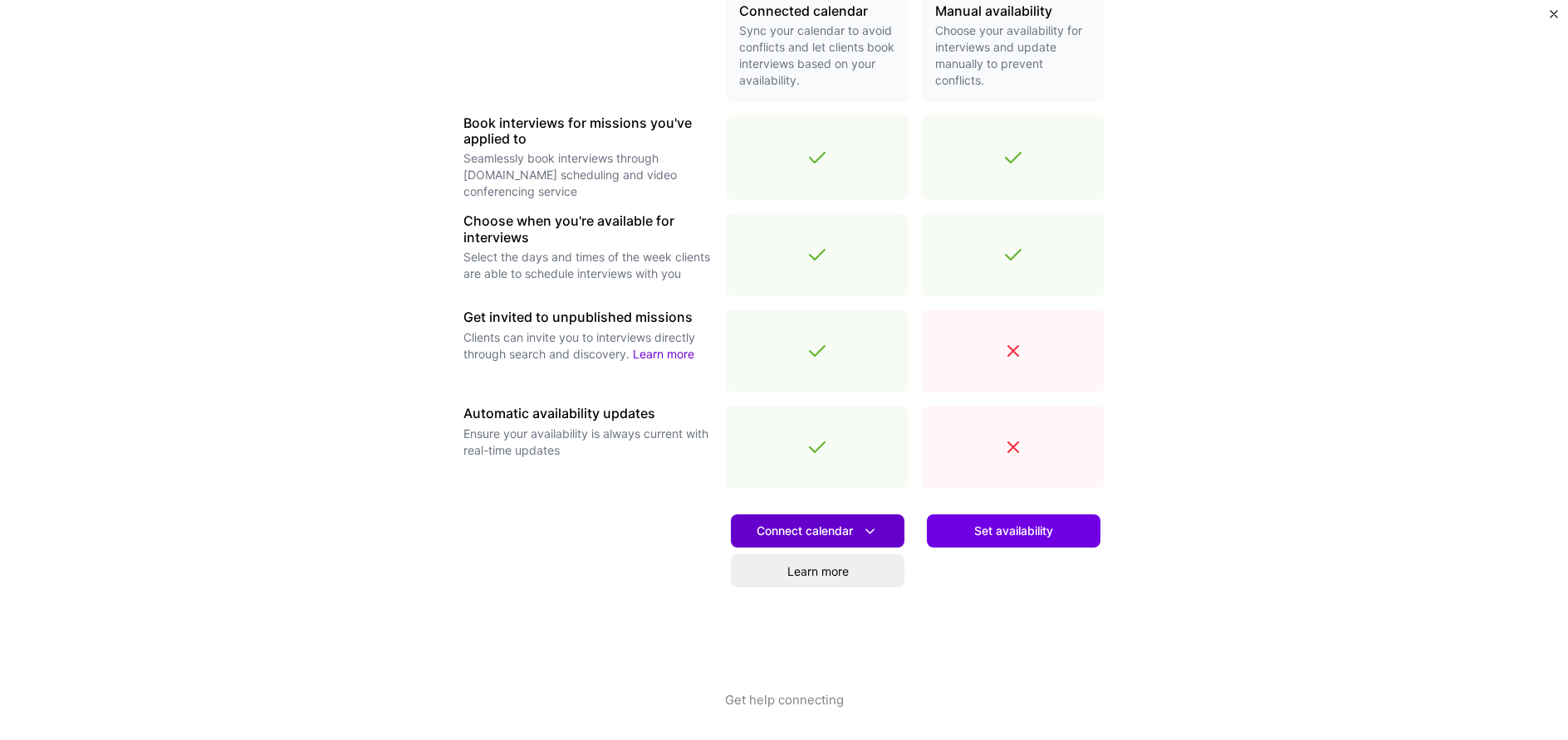
click at [827, 529] on span "Connect calendar" at bounding box center [817, 531] width 122 height 18
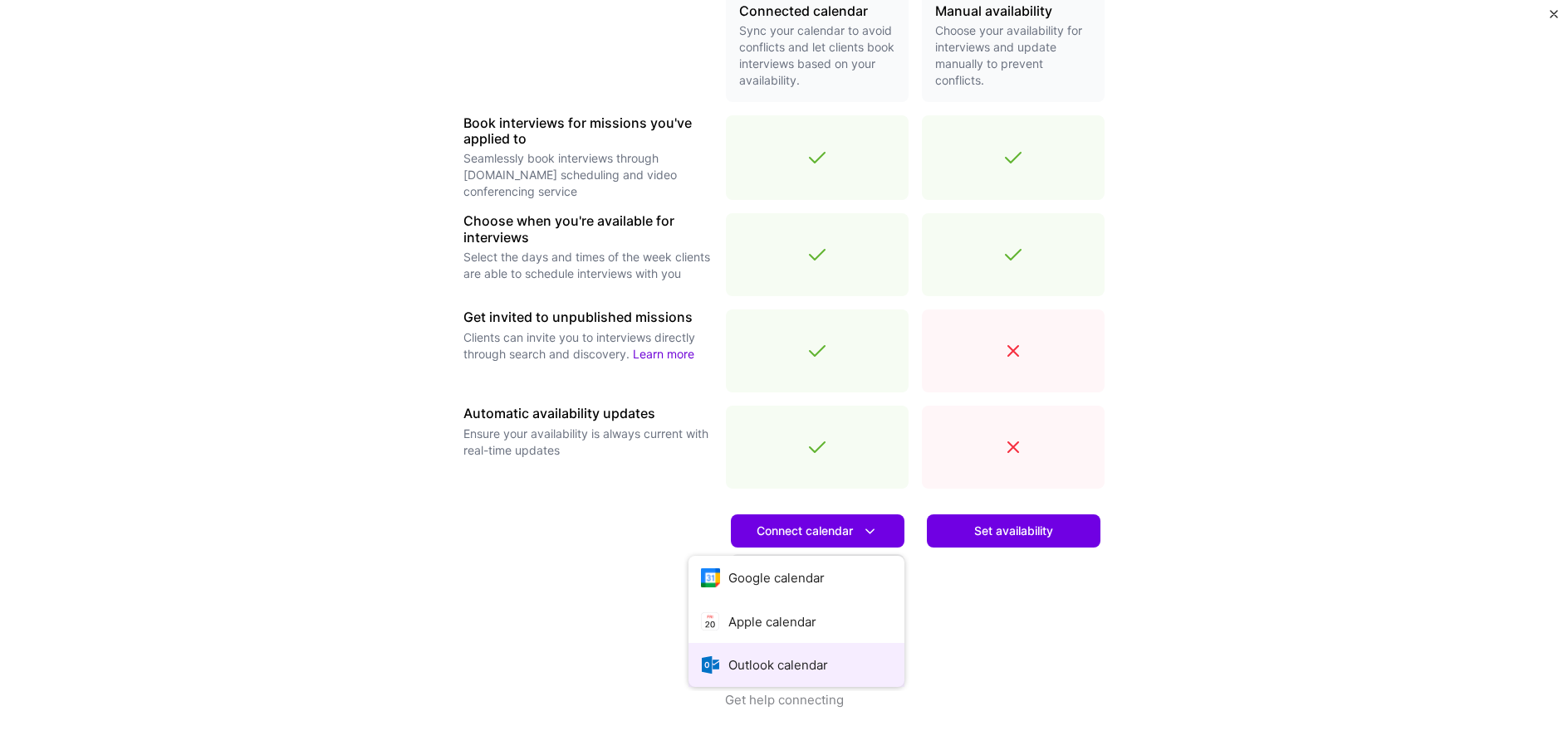
click at [786, 664] on button "Outlook calendar" at bounding box center [796, 665] width 216 height 44
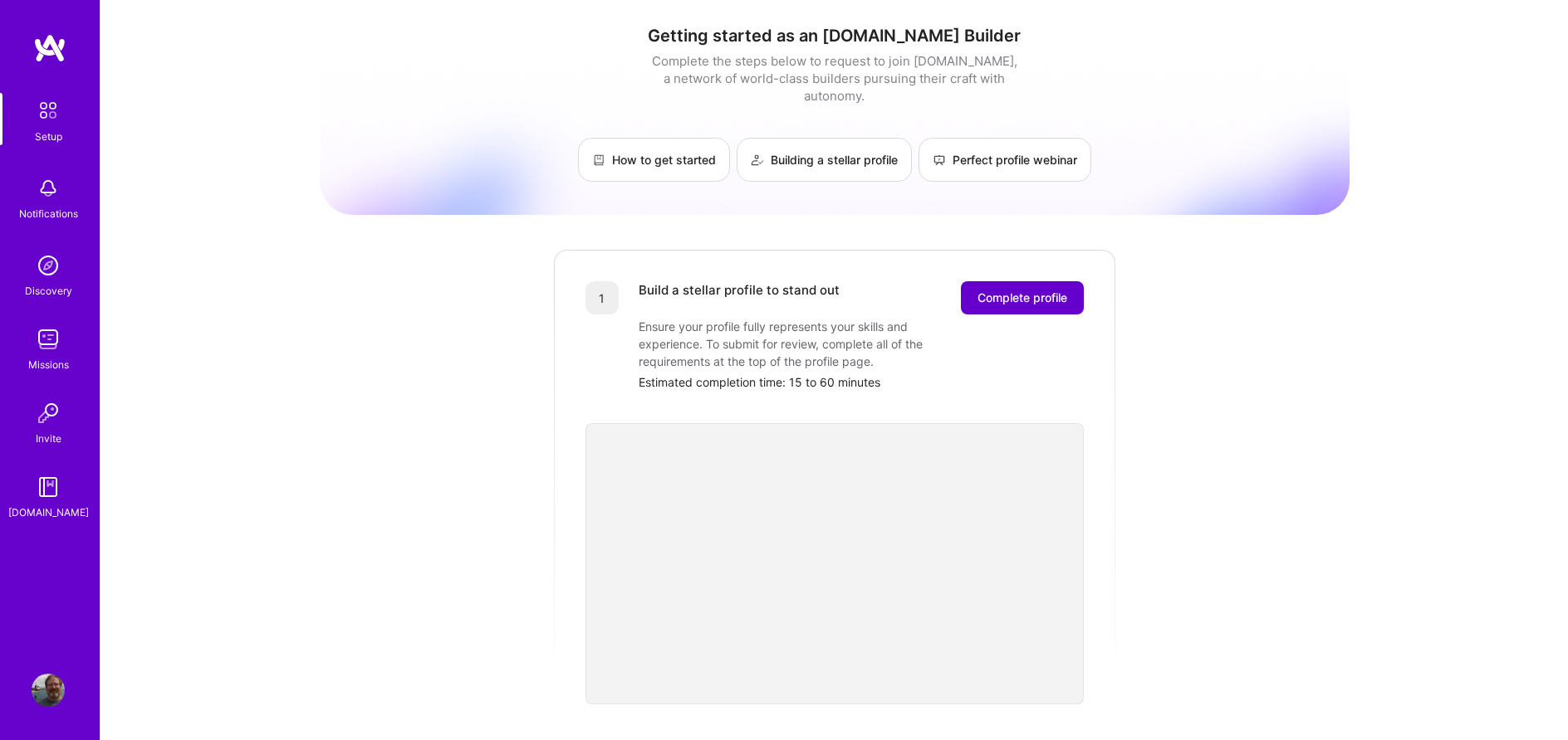
click at [1002, 290] on span "Complete profile" at bounding box center [1021, 298] width 90 height 17
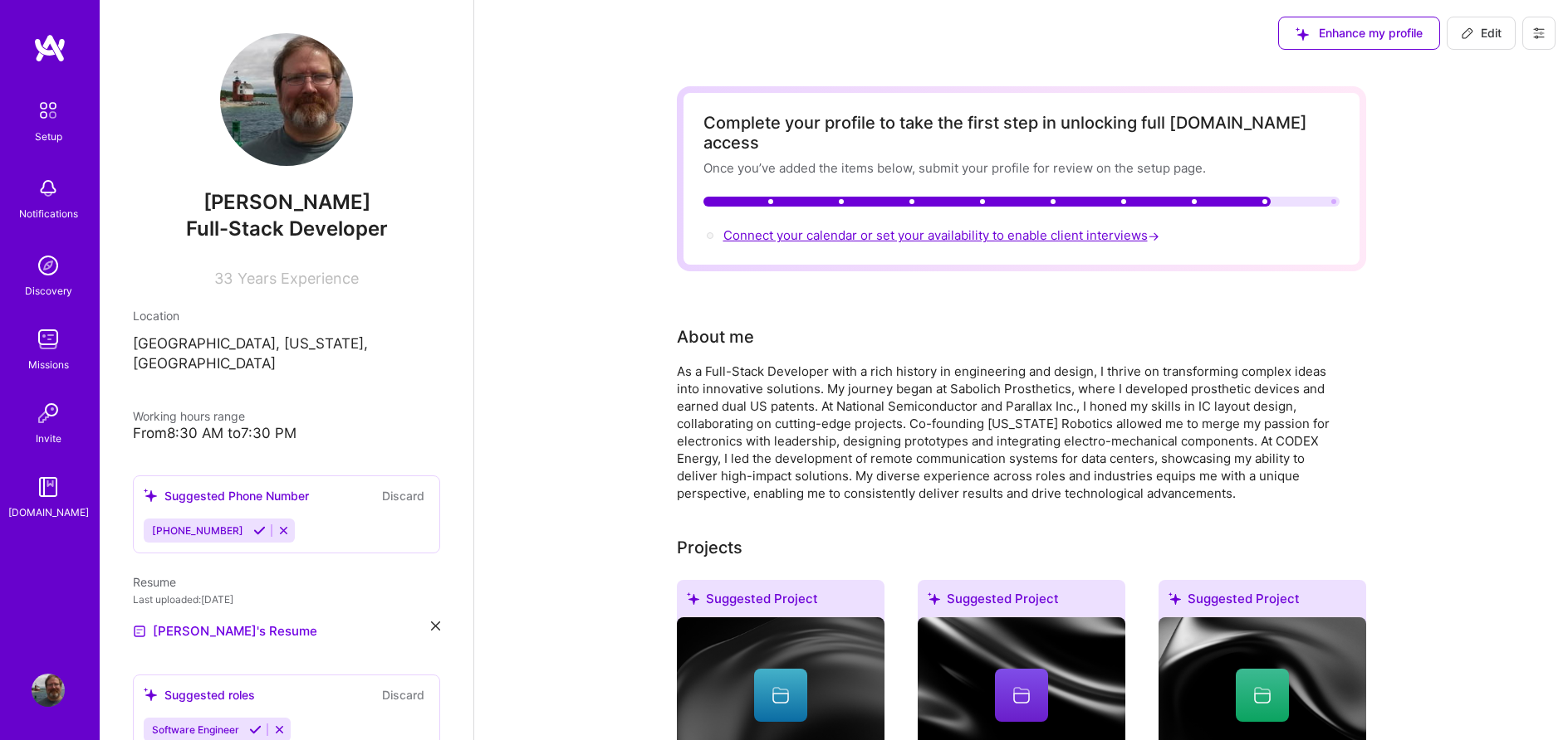
click at [881, 227] on span "Connect your calendar or set your availability to enable client interviews →" at bounding box center [943, 235] width 439 height 16
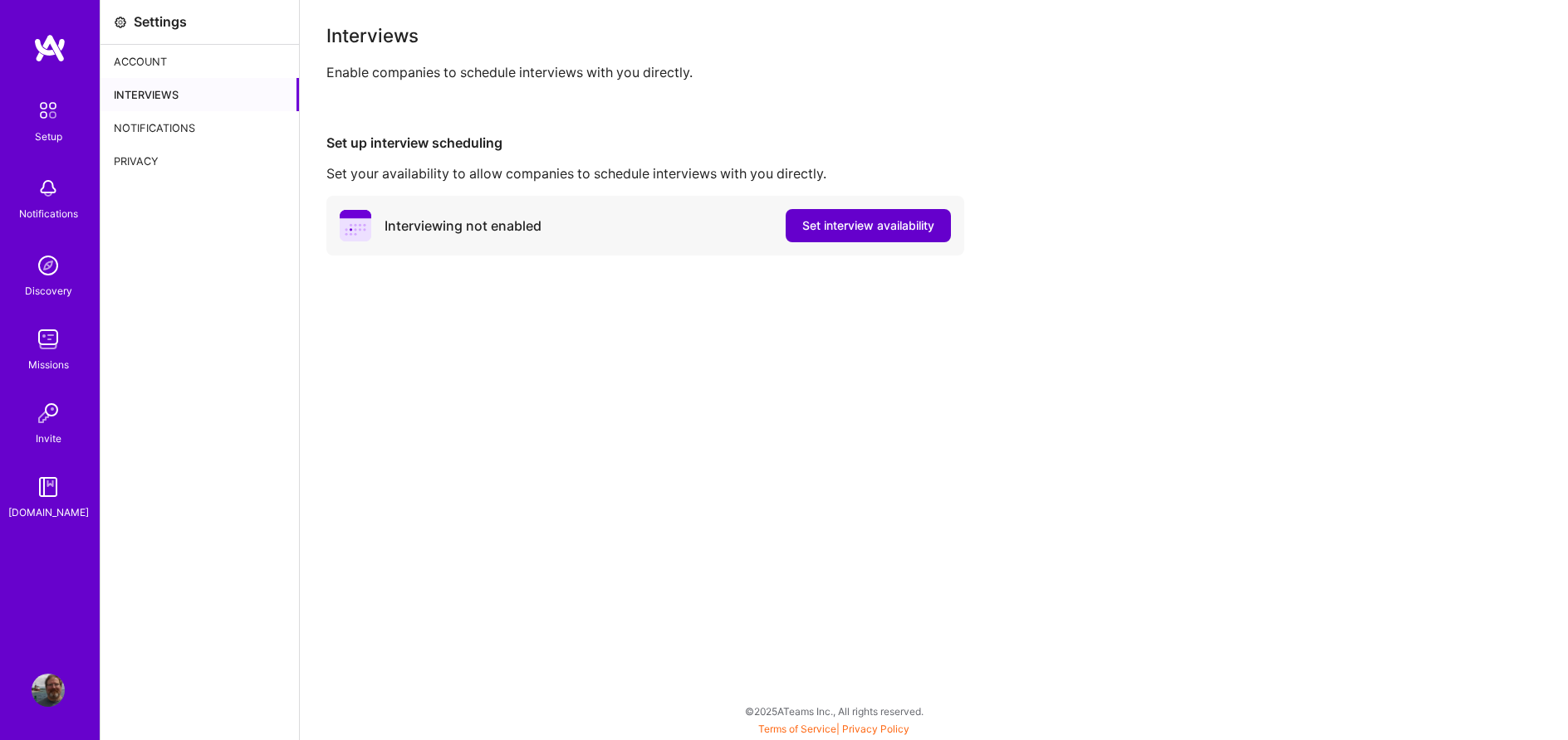
click at [826, 221] on span "Set interview availability" at bounding box center [868, 226] width 132 height 17
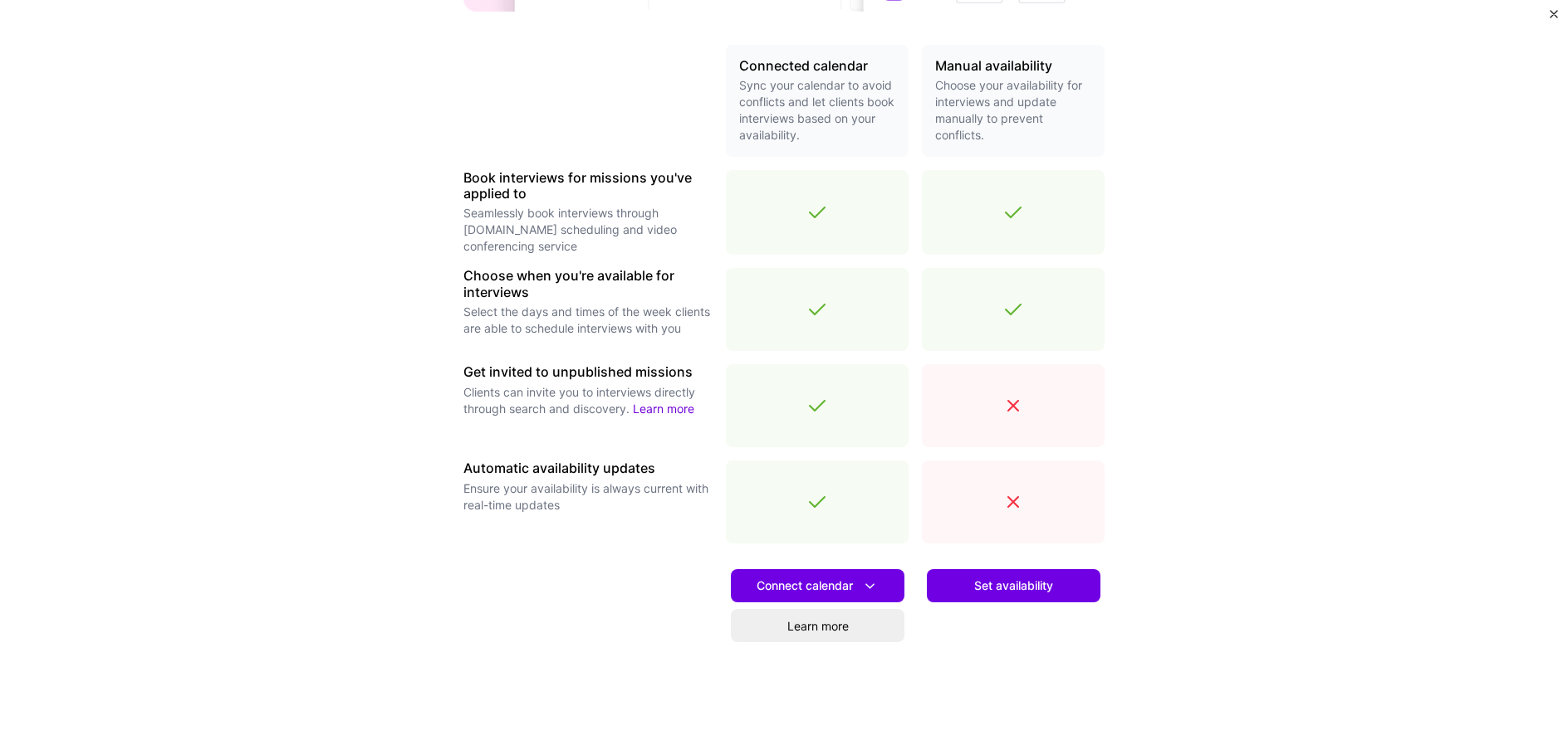
scroll to position [378, 0]
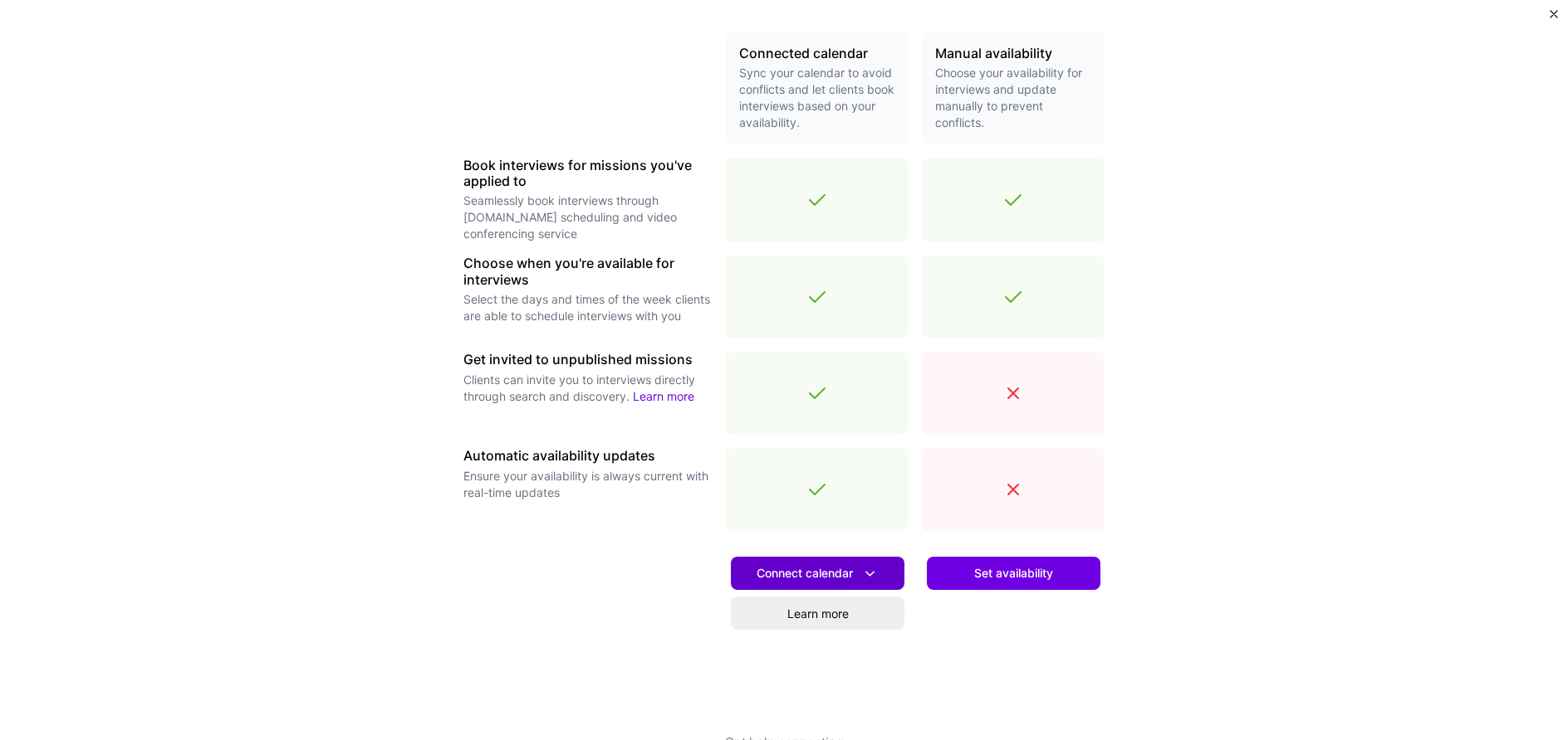
click at [788, 569] on span "Connect calendar" at bounding box center [817, 574] width 122 height 18
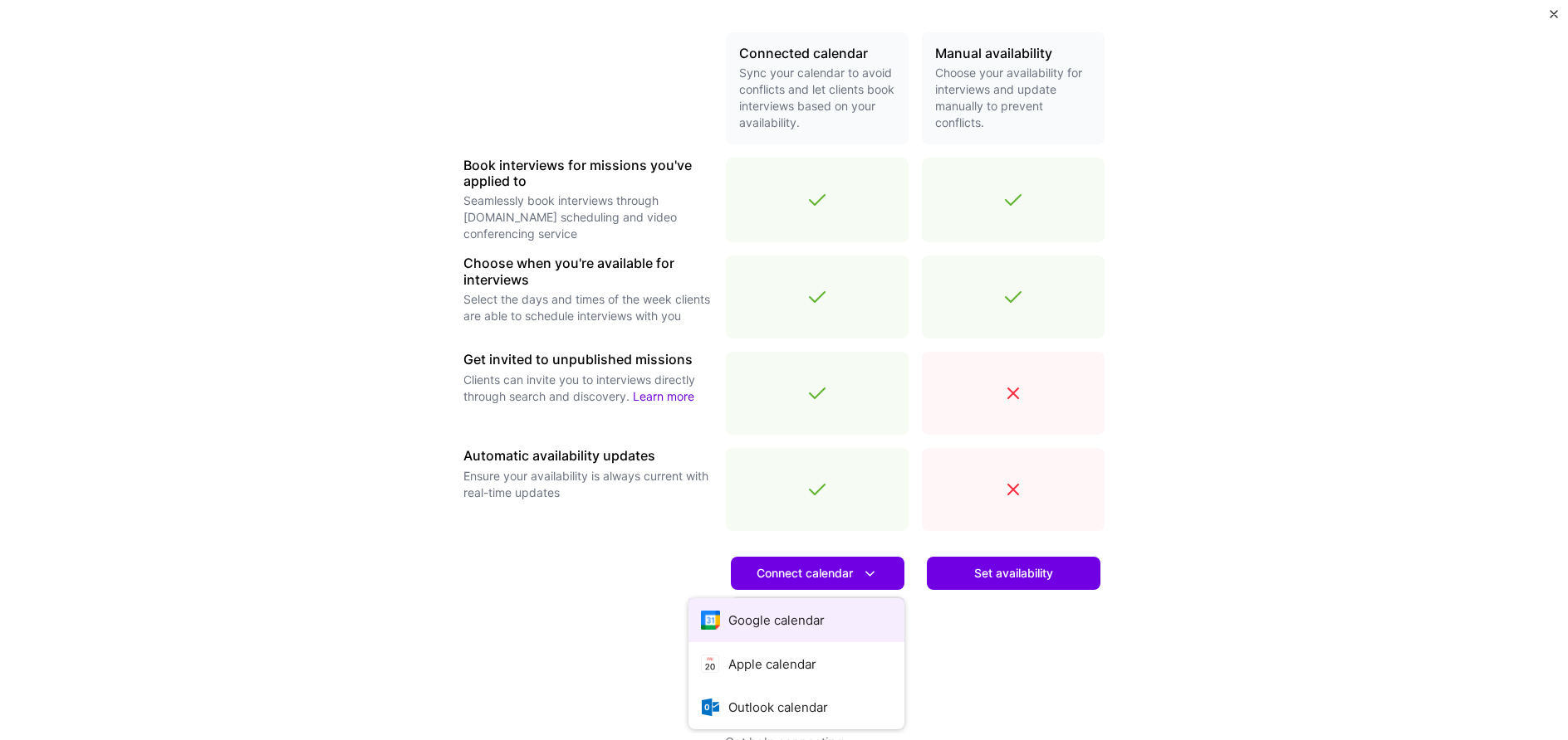
click at [772, 611] on button "Google calendar" at bounding box center [796, 621] width 216 height 44
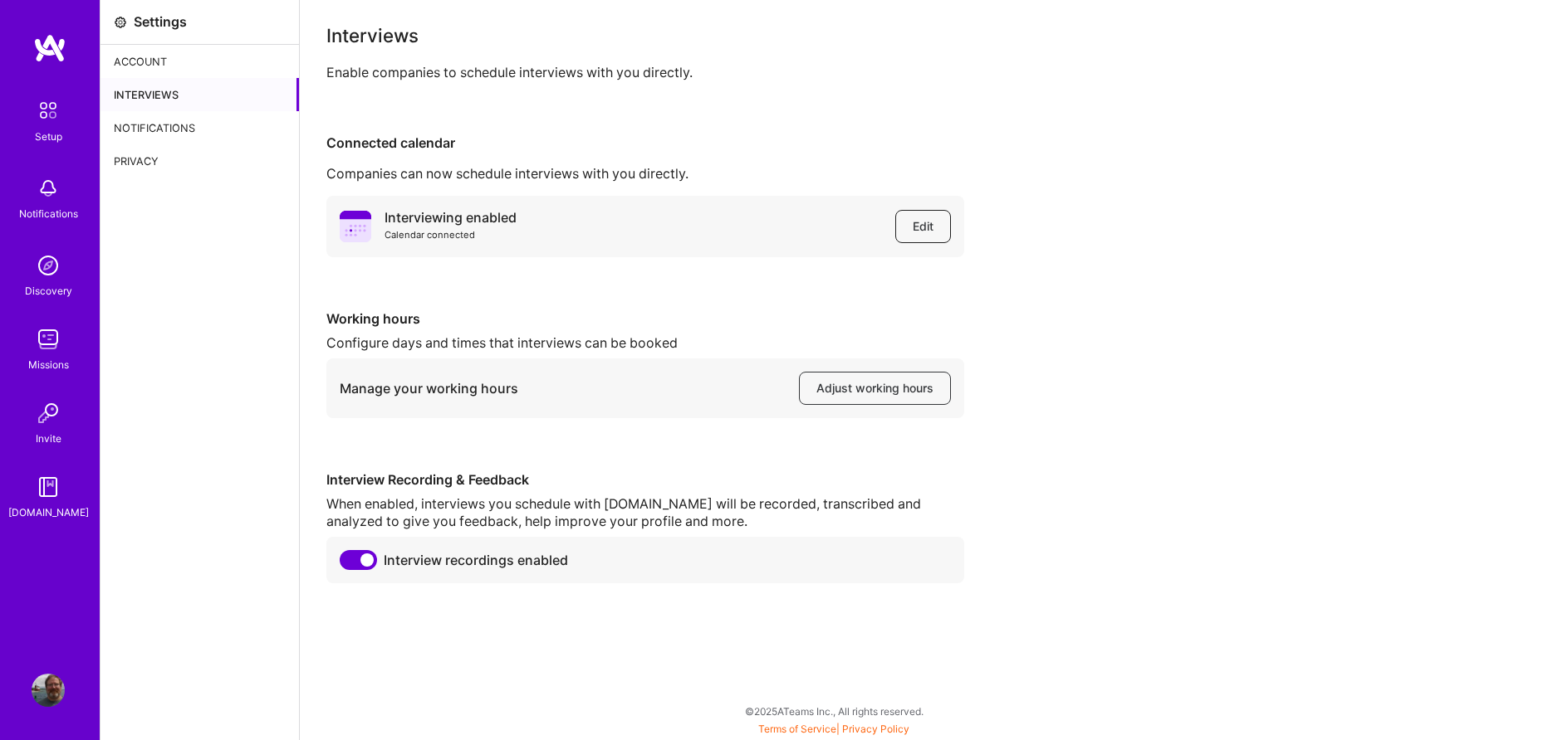
click at [926, 228] on span "Edit" at bounding box center [923, 227] width 20 height 17
click at [138, 66] on div "Account" at bounding box center [199, 60] width 198 height 33
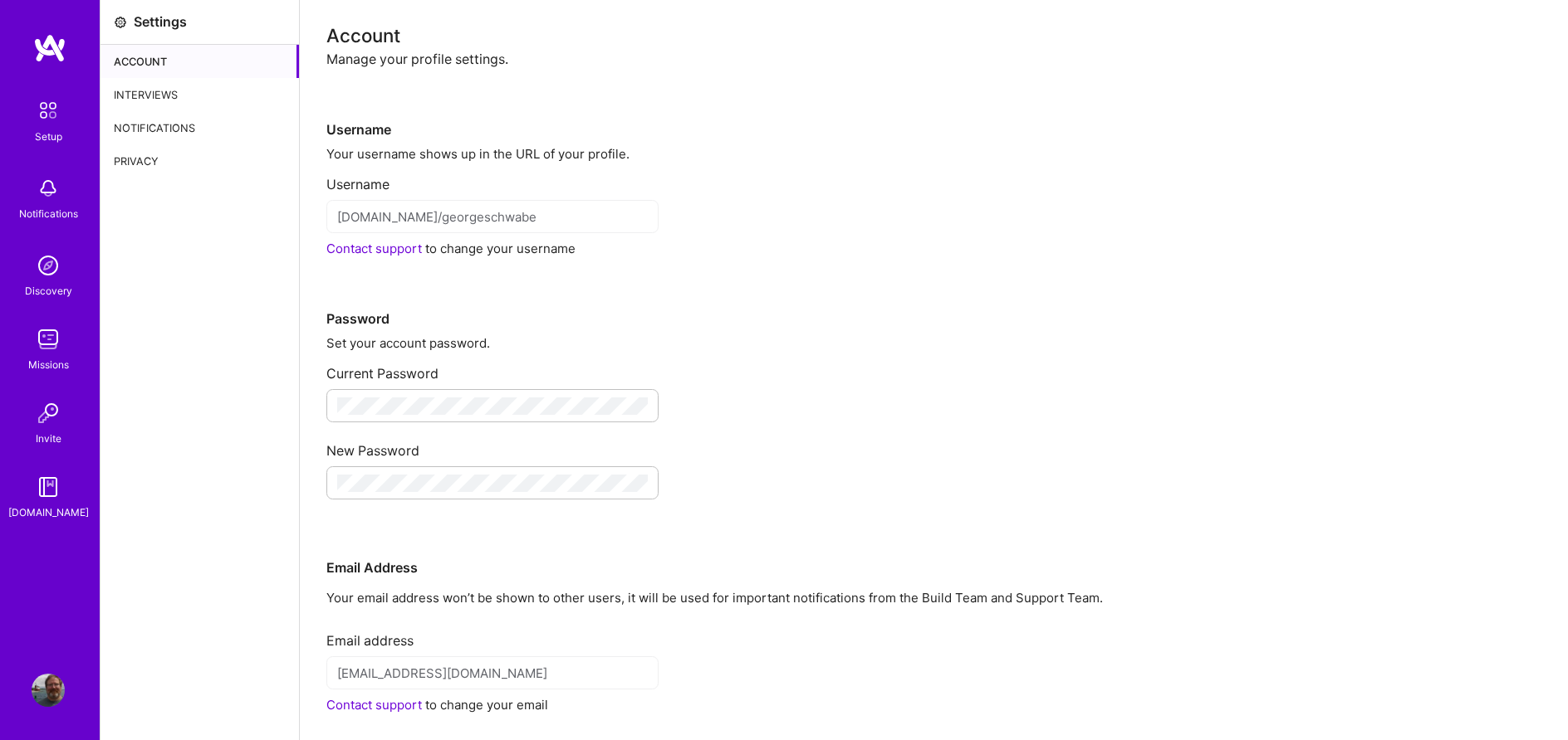
click at [39, 690] on img at bounding box center [47, 690] width 33 height 33
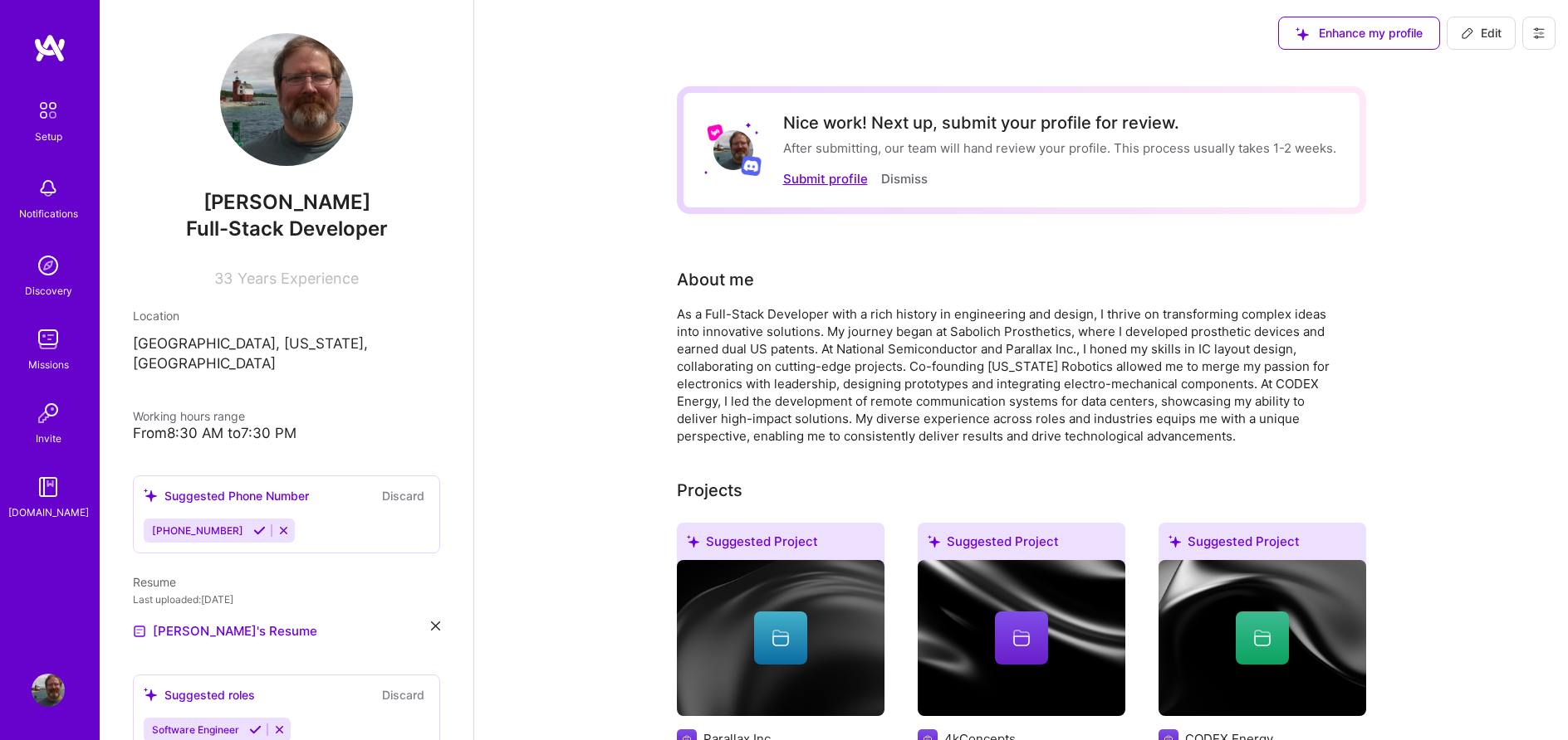
click at [820, 176] on button "Submit profile" at bounding box center [825, 179] width 84 height 18
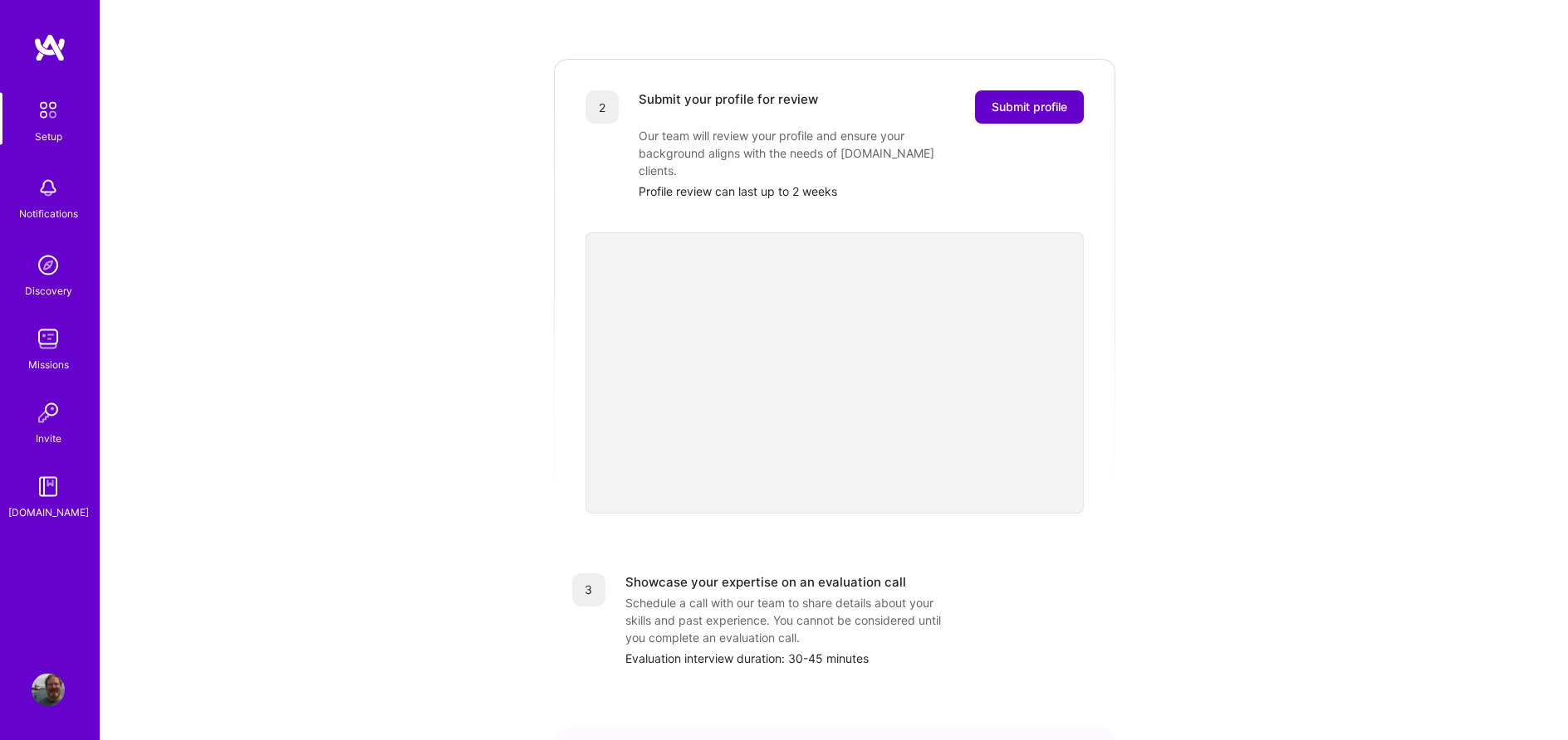
scroll to position [338, 0]
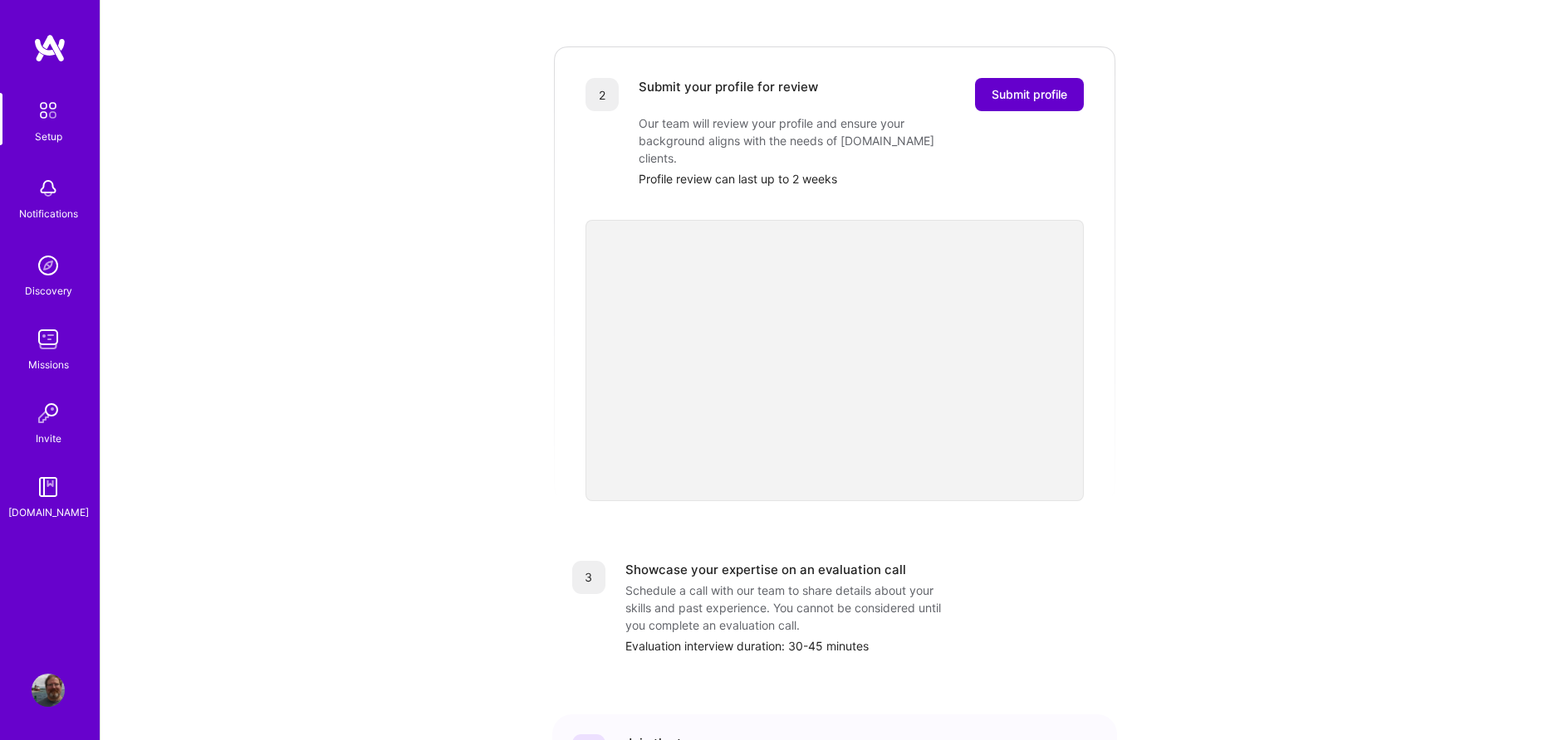
click at [1029, 86] on span "Submit profile" at bounding box center [1028, 94] width 76 height 17
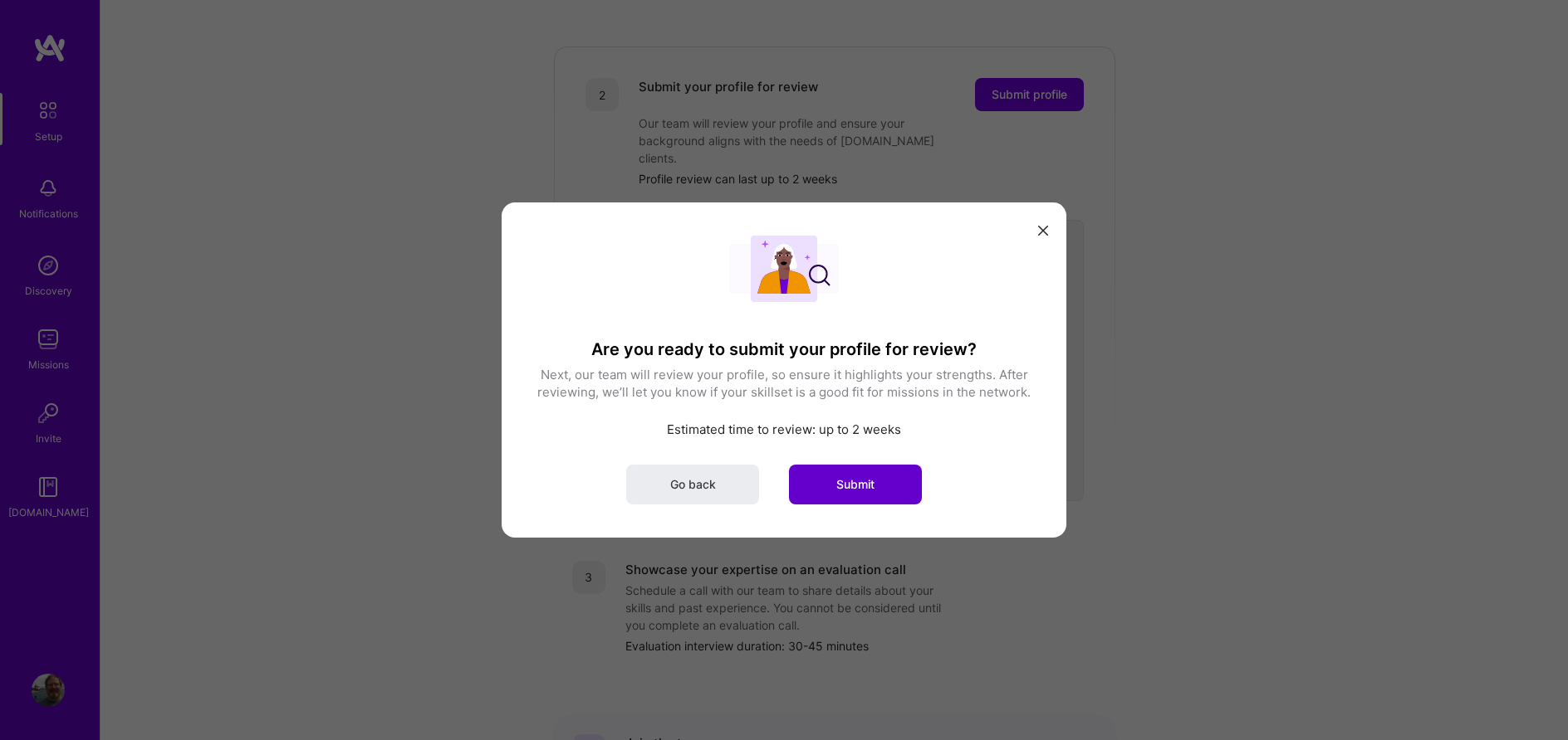
click at [829, 484] on button "Submit" at bounding box center [854, 484] width 132 height 40
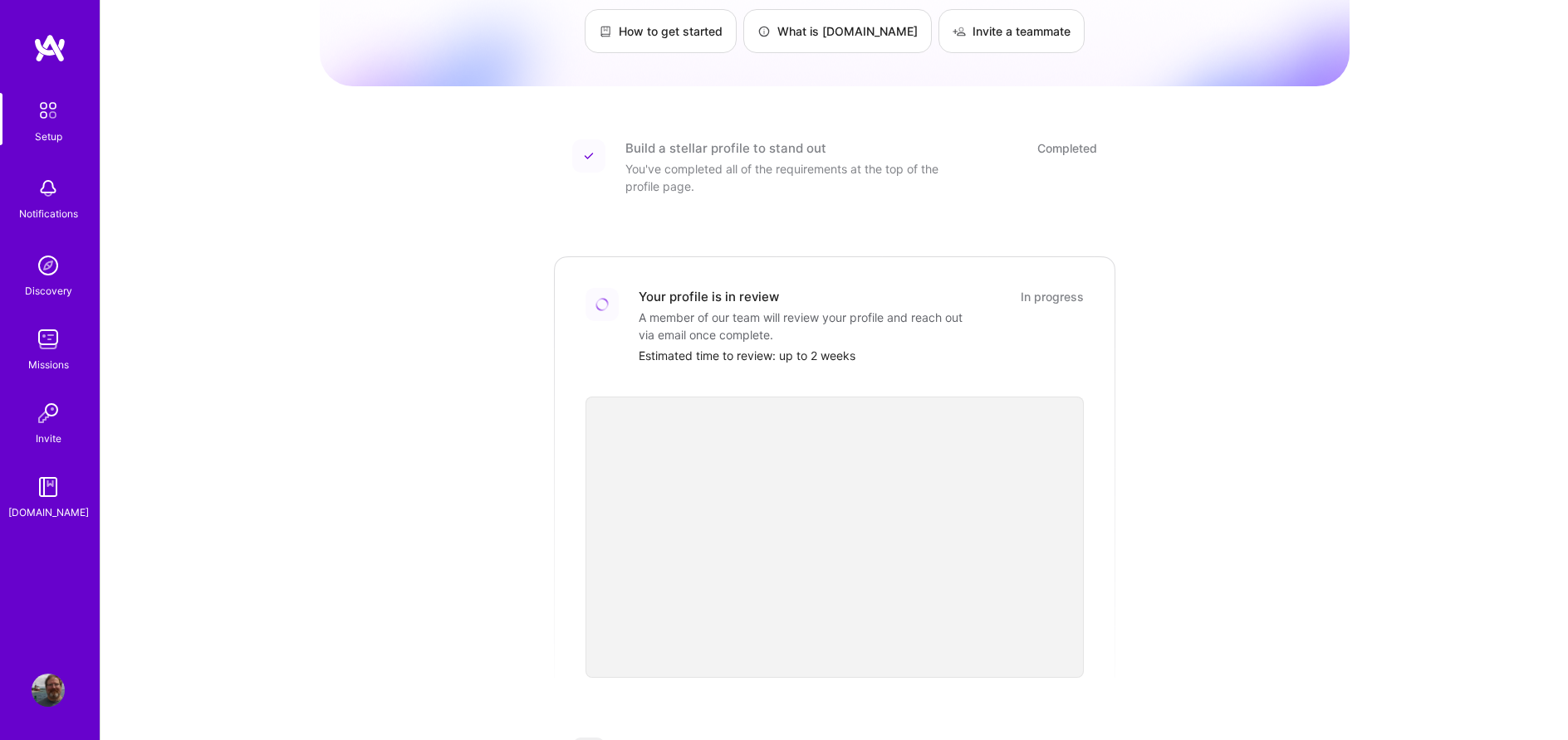
scroll to position [0, 0]
